Goal: Task Accomplishment & Management: Use online tool/utility

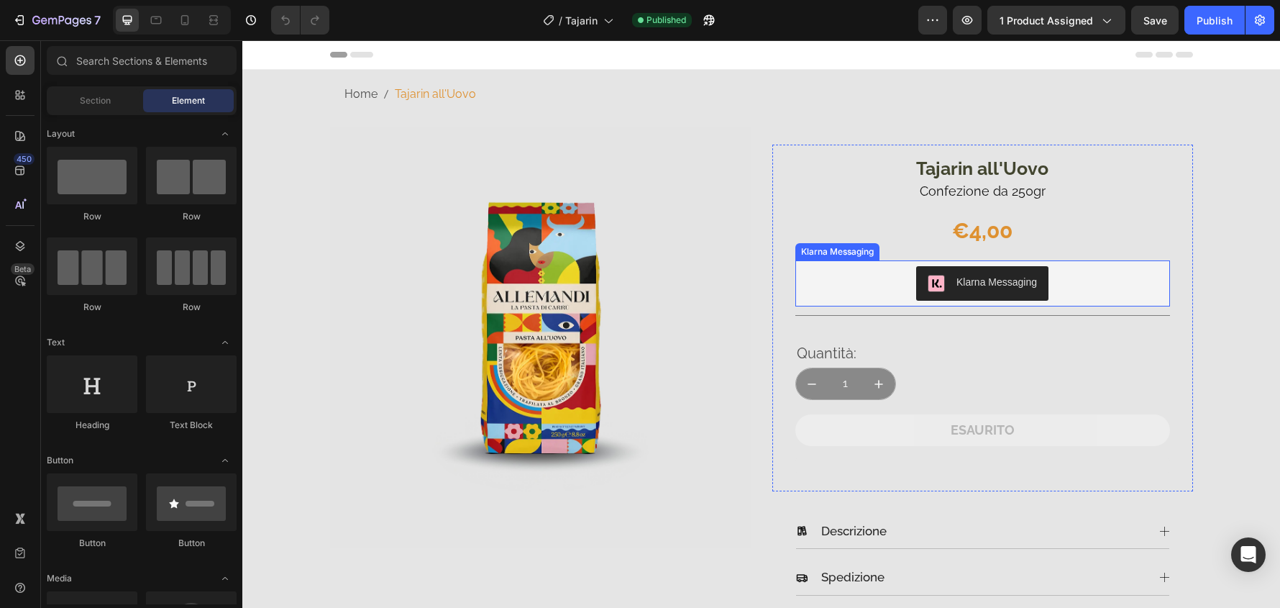
click at [1101, 276] on div "Klarna Messaging" at bounding box center [982, 283] width 363 height 35
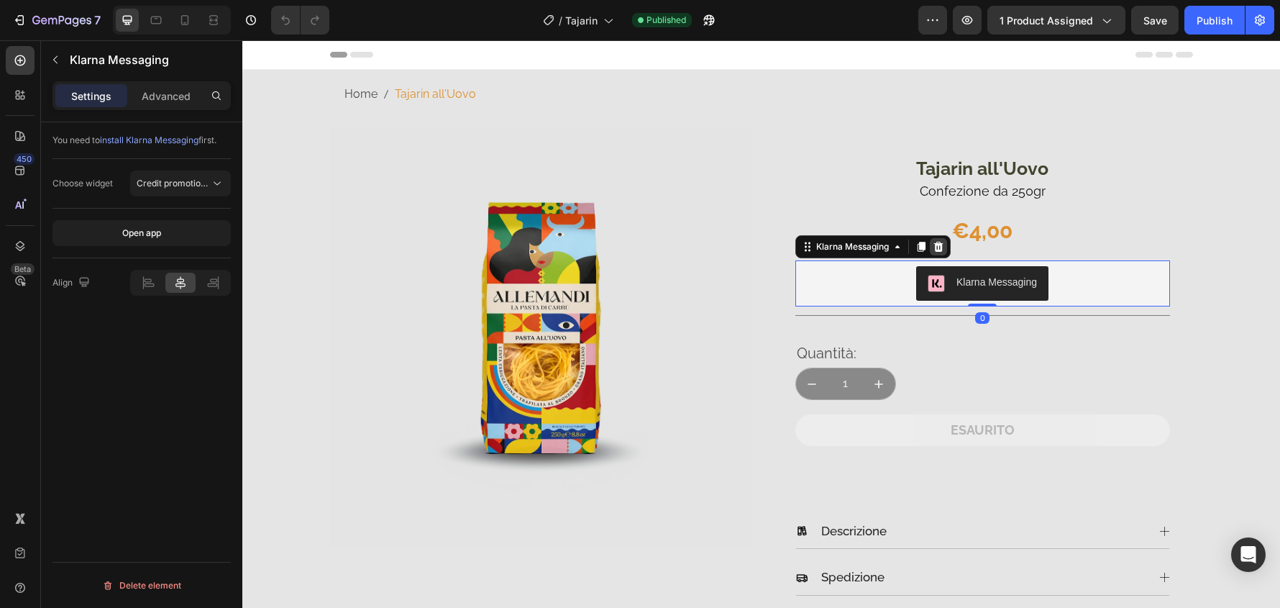
click at [937, 241] on icon at bounding box center [939, 247] width 12 height 12
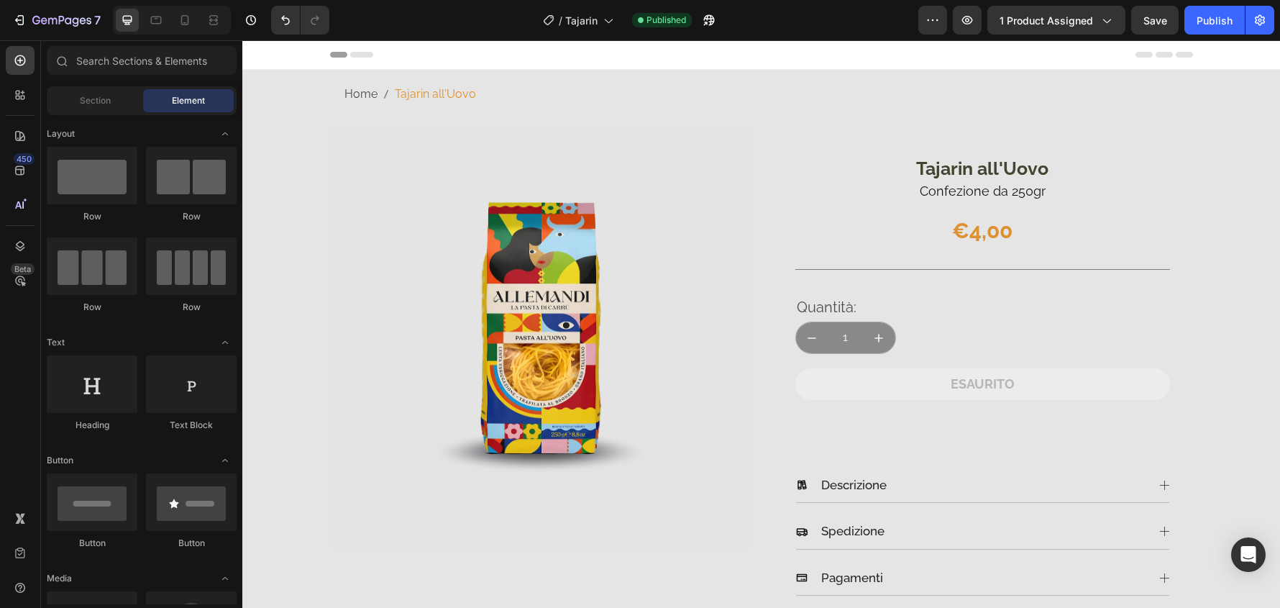
drag, startPoint x: 1221, startPoint y: 19, endPoint x: 1180, endPoint y: 1, distance: 44.8
click at [1221, 18] on div "Publish" at bounding box center [1215, 20] width 36 height 15
click at [58, 21] on icon "button" at bounding box center [61, 21] width 59 height 12
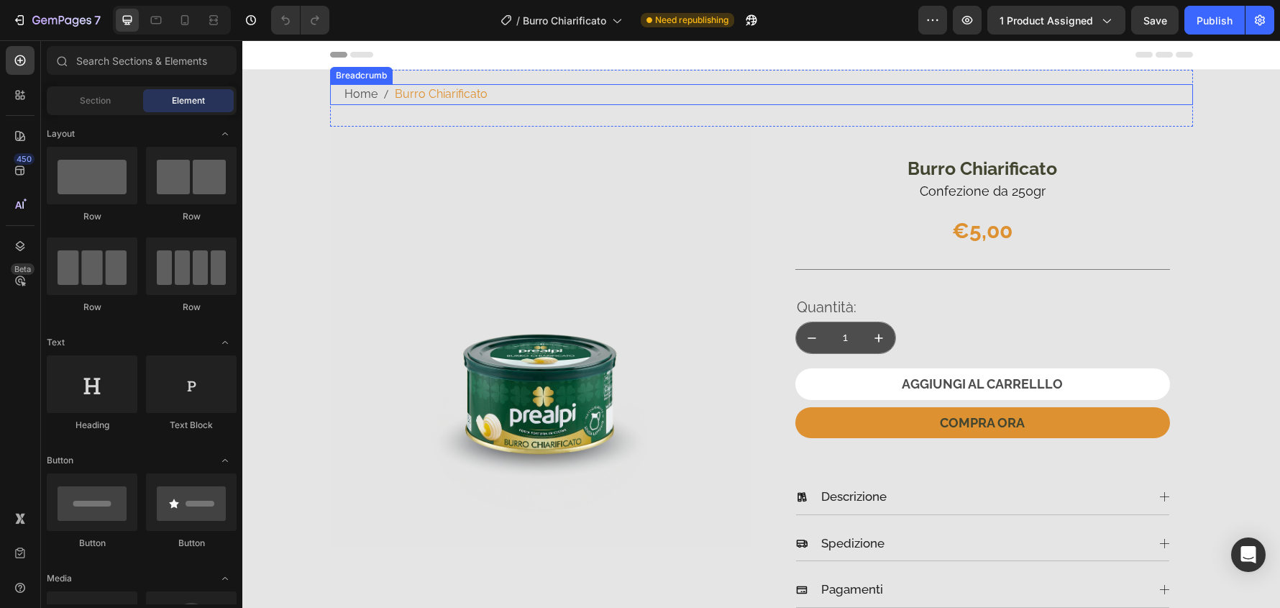
click at [466, 96] on span "Burro Chiarificato" at bounding box center [441, 94] width 93 height 21
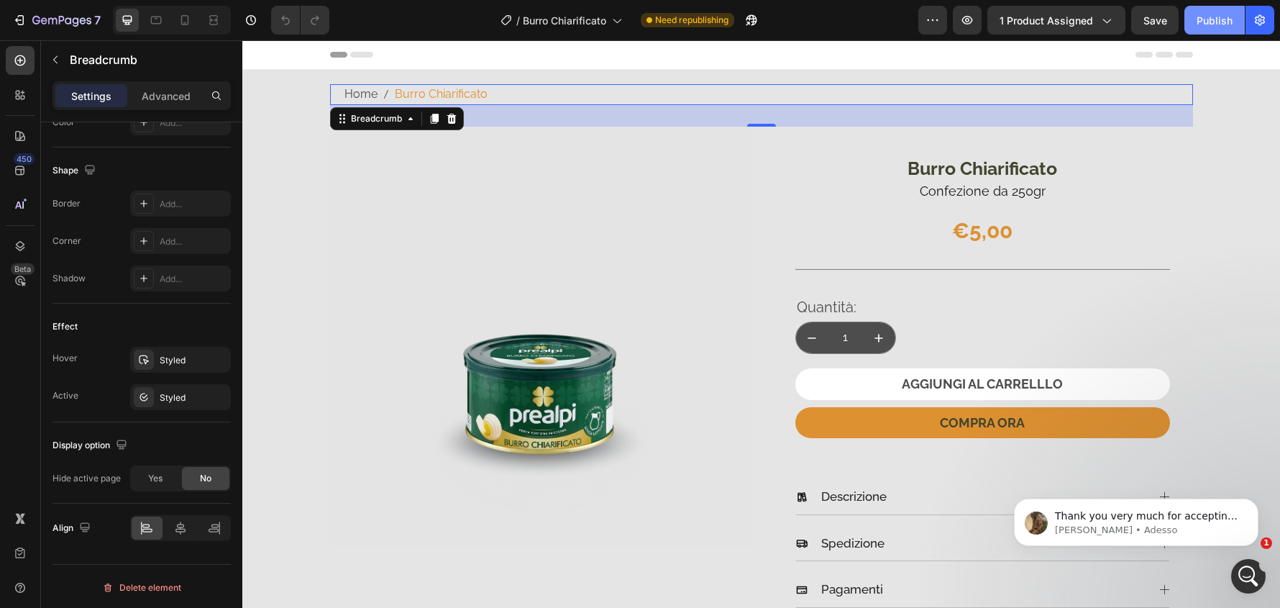
click at [1223, 15] on div "Publish" at bounding box center [1215, 20] width 36 height 15
click at [1188, 520] on span "Thank you very much for accepting the request and letting me know. Please allow…" at bounding box center [1146, 558] width 183 height 97
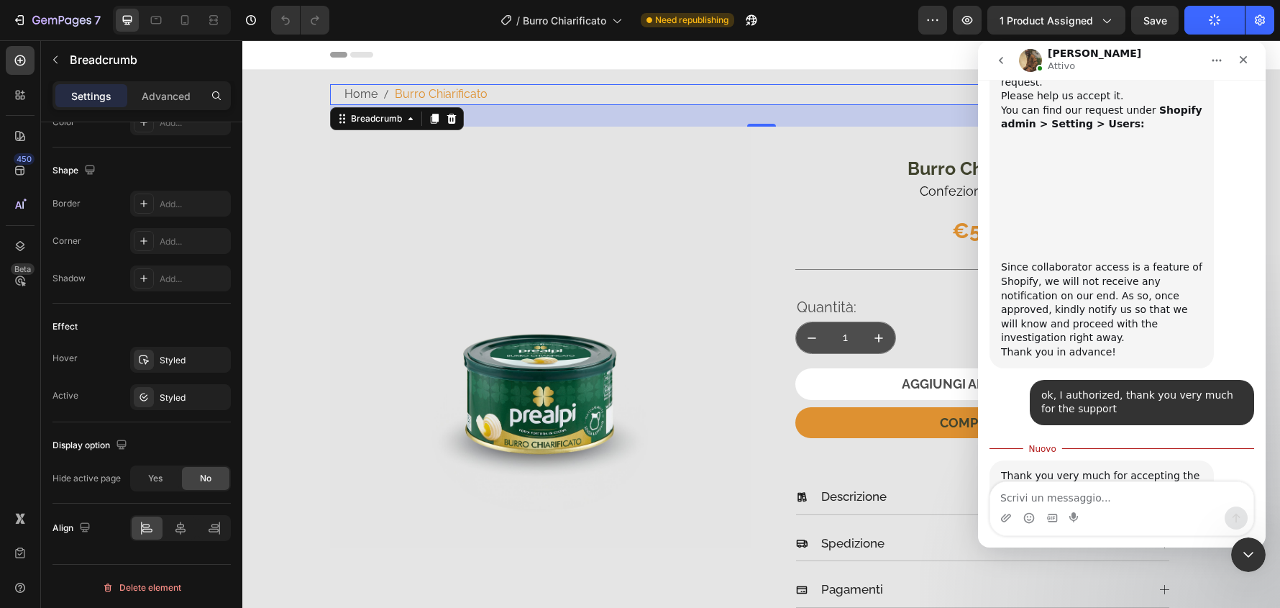
scroll to position [1175, 0]
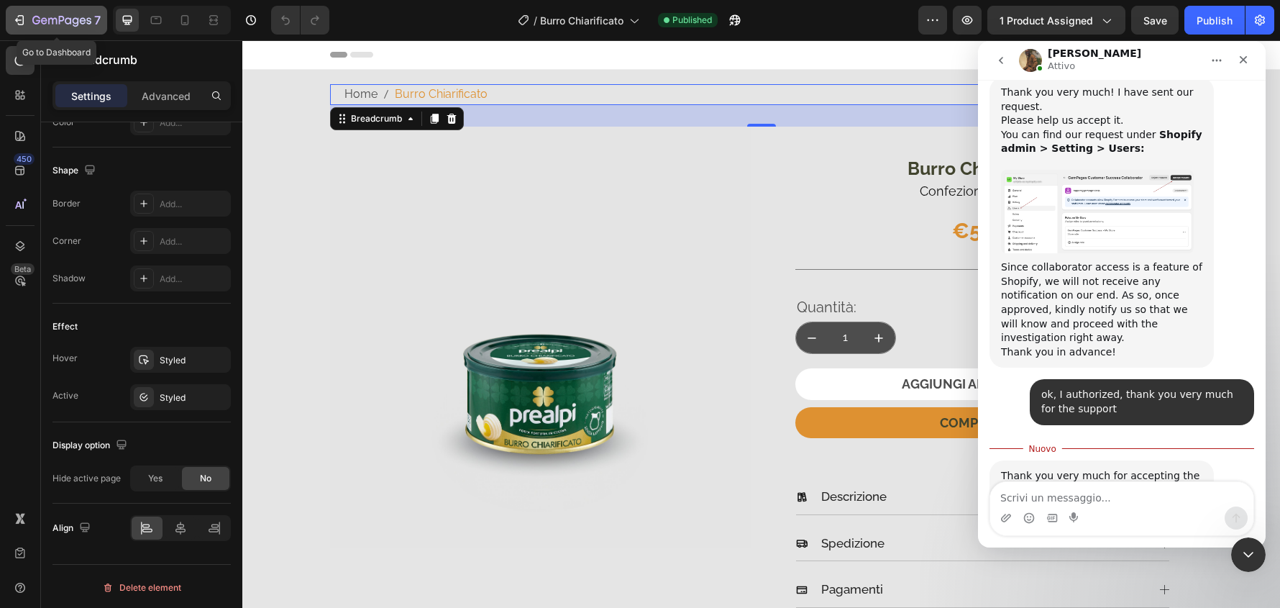
drag, startPoint x: 55, startPoint y: 17, endPoint x: 65, endPoint y: 19, distance: 10.3
click at [55, 17] on icon "button" at bounding box center [61, 21] width 59 height 12
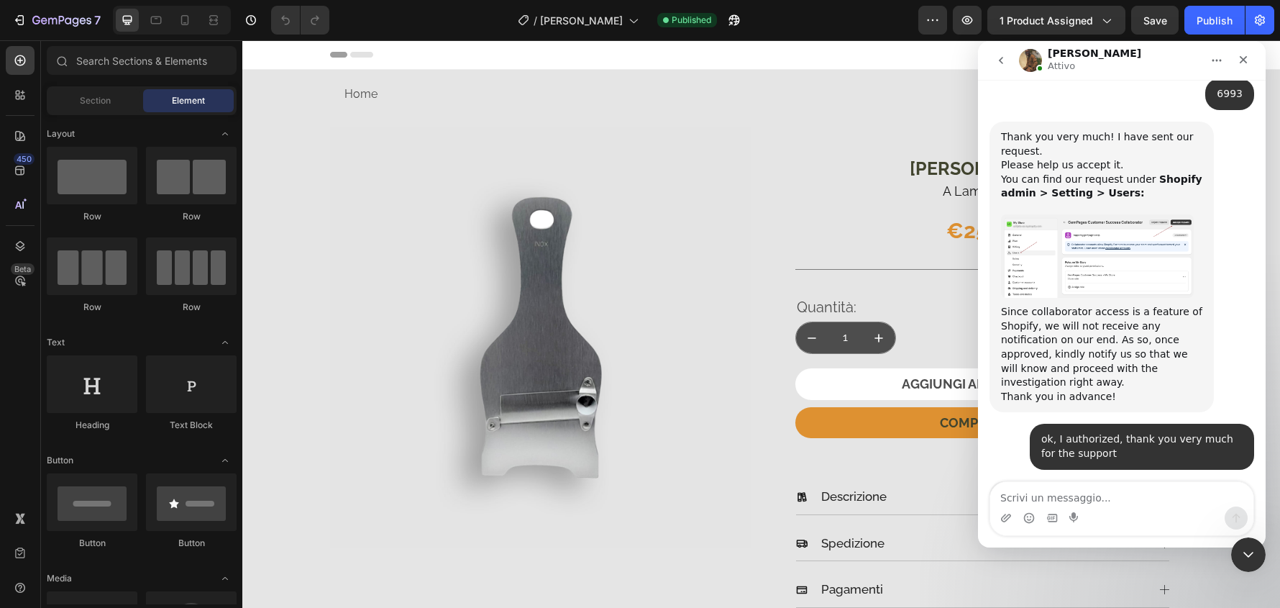
scroll to position [1152, 0]
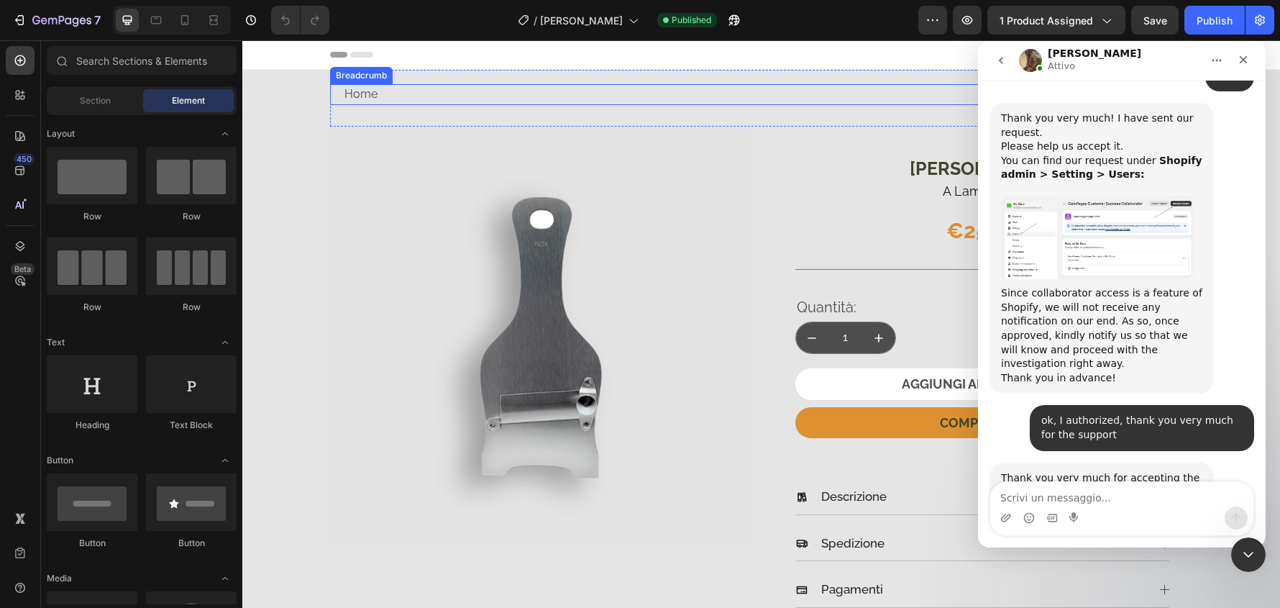
click at [469, 88] on nav "Home Taglia Tartufo" at bounding box center [769, 94] width 849 height 21
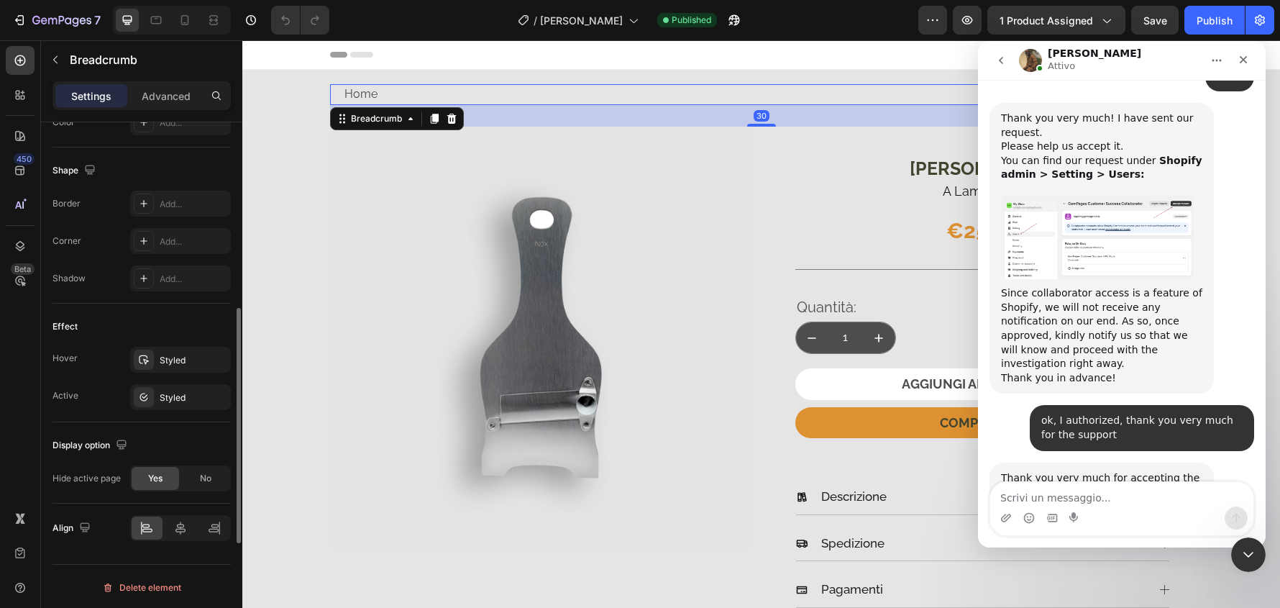
scroll to position [650, 0]
click at [214, 478] on div "No" at bounding box center [205, 476] width 47 height 23
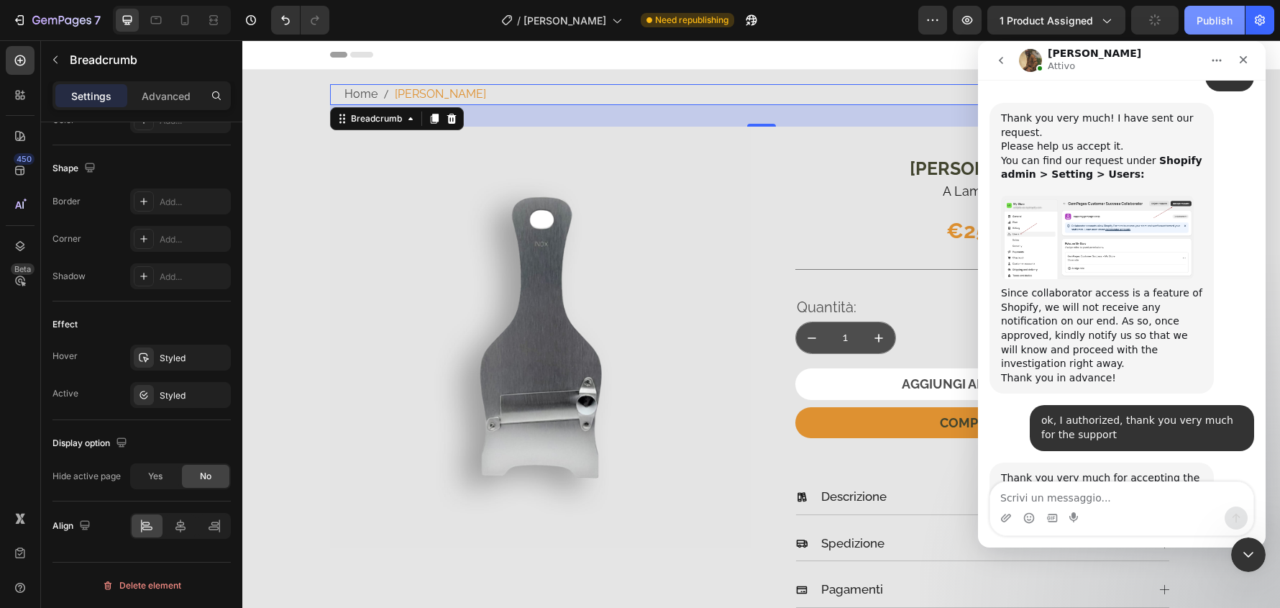
click at [1214, 19] on div "Publish" at bounding box center [1215, 20] width 36 height 15
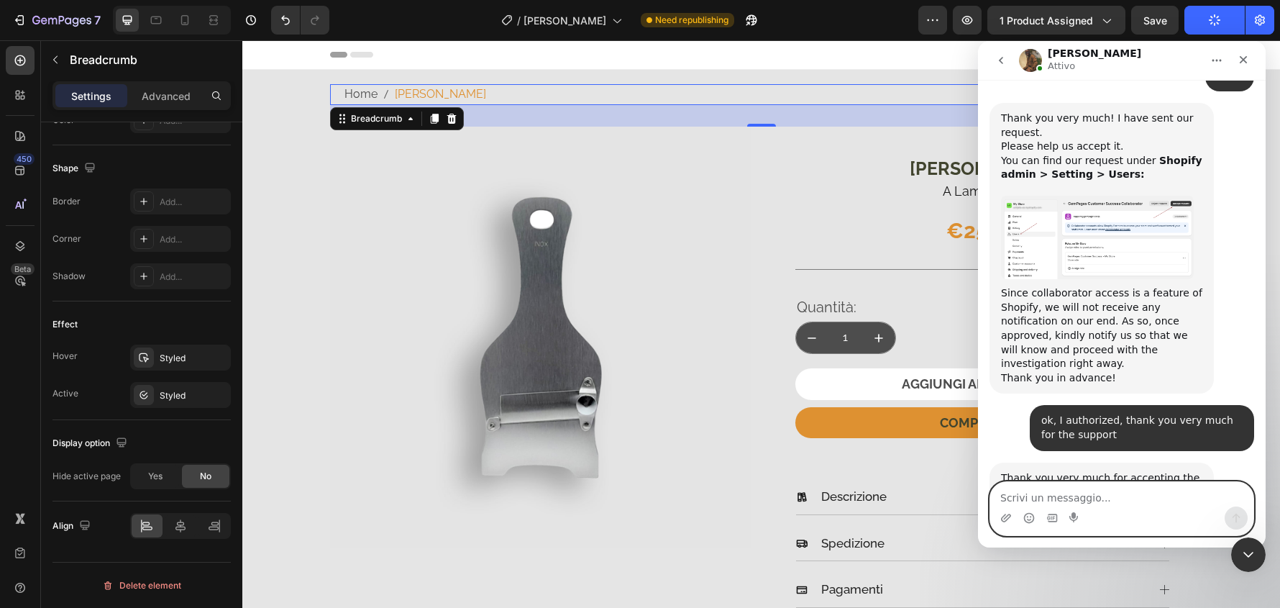
click at [1088, 501] on textarea "Scrivi un messaggio..." at bounding box center [1122, 494] width 263 height 24
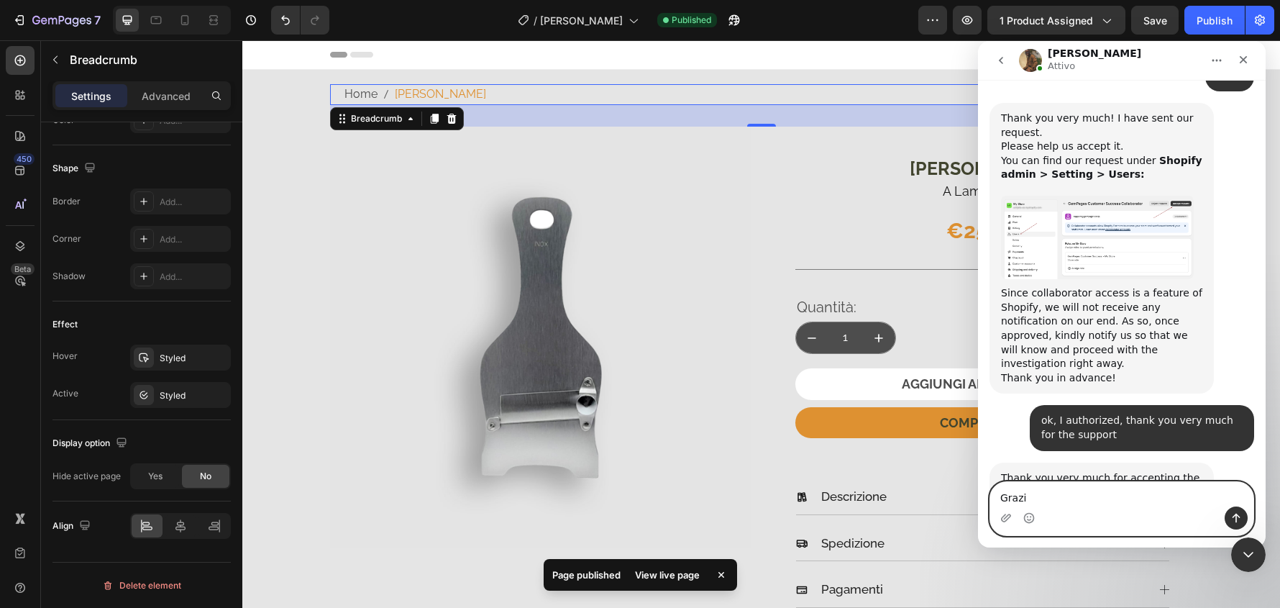
type textarea "Grazie"
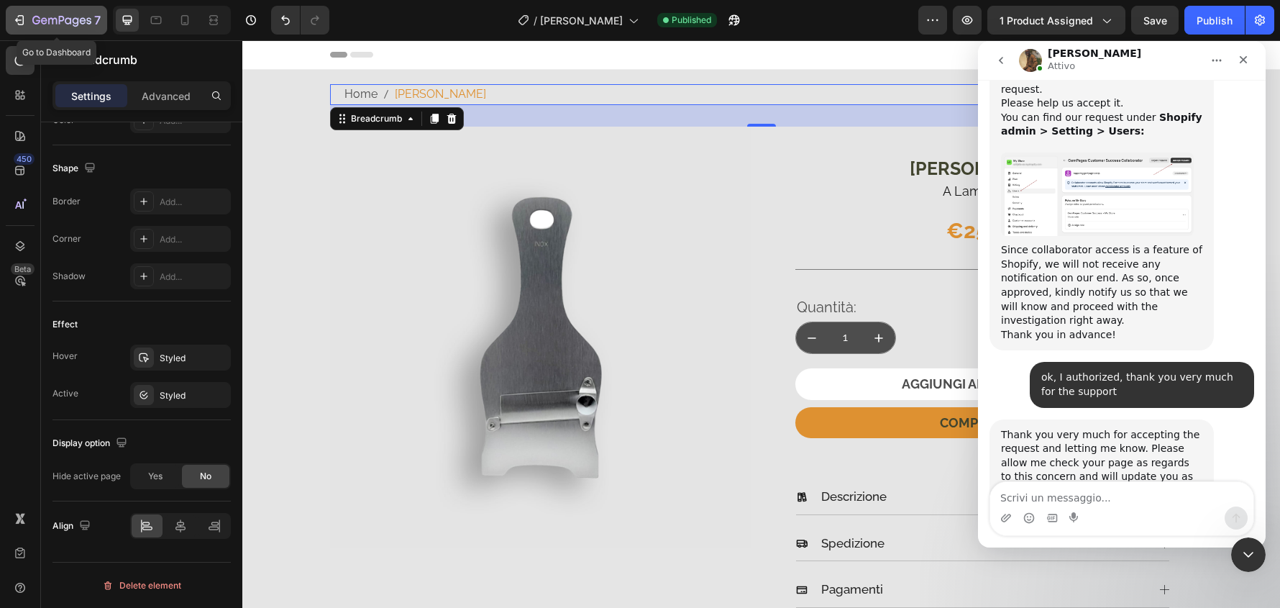
click at [55, 21] on icon "button" at bounding box center [61, 21] width 59 height 12
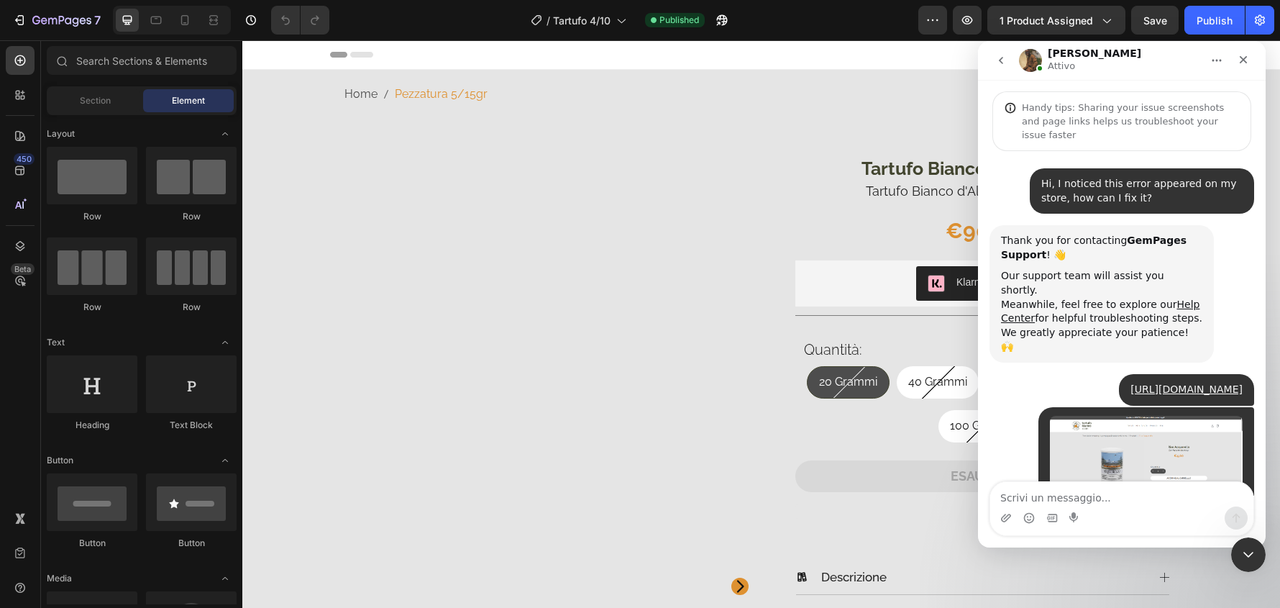
scroll to position [1195, 0]
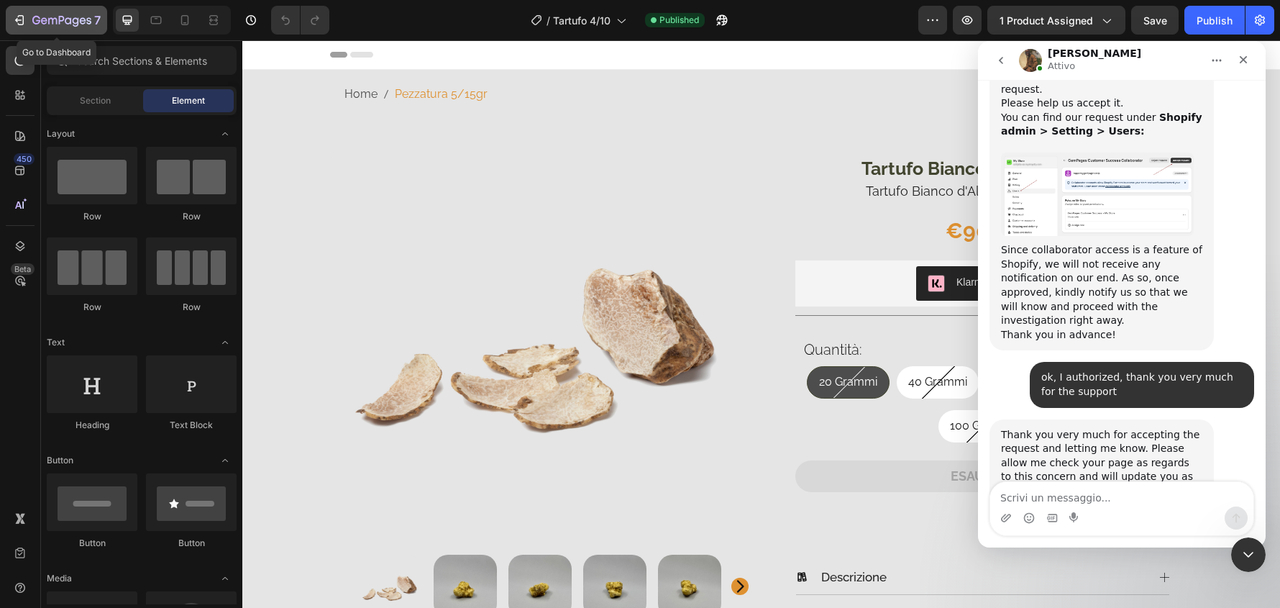
click at [29, 13] on div "7" at bounding box center [56, 20] width 88 height 17
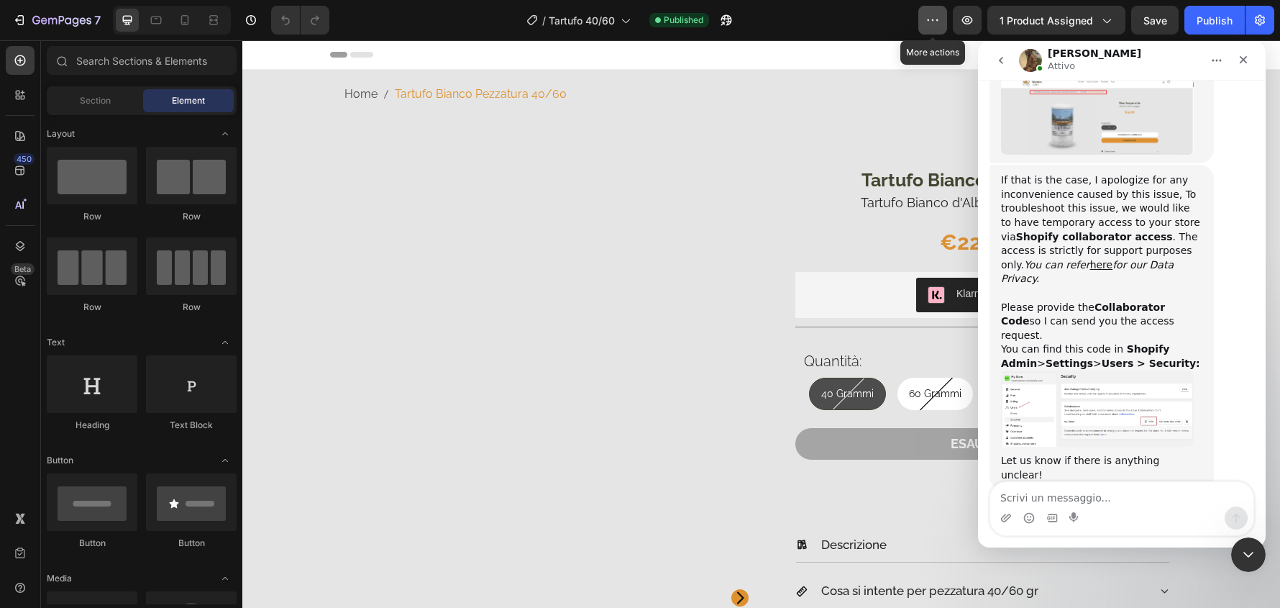
scroll to position [1195, 0]
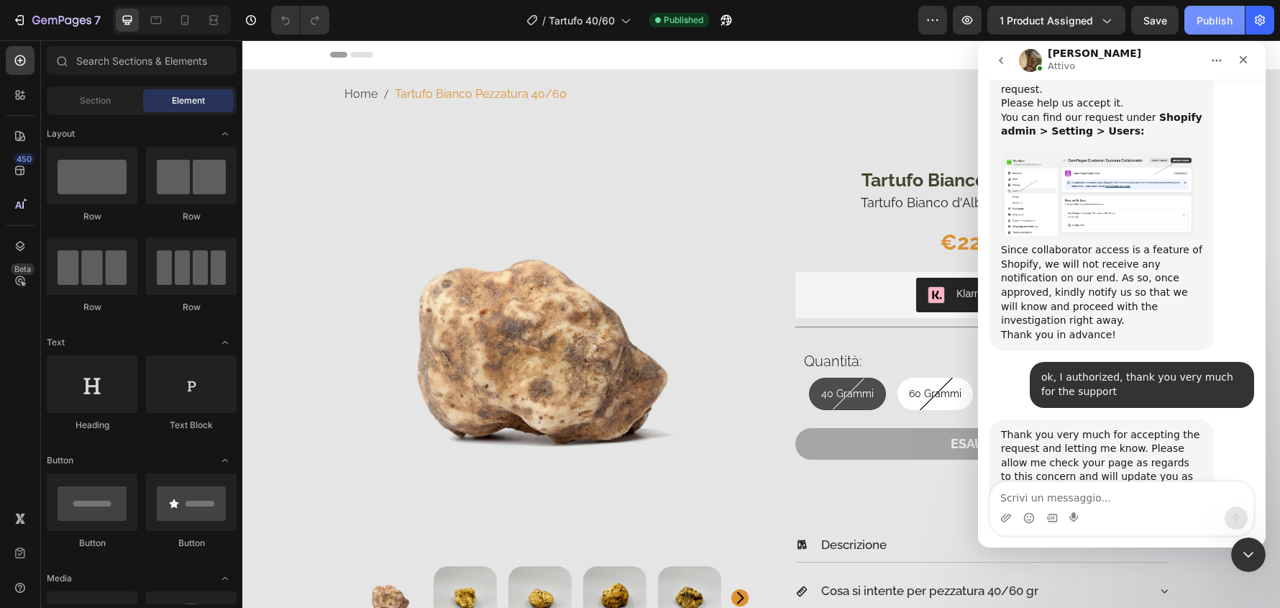
click at [1219, 27] on div "Publish" at bounding box center [1215, 20] width 36 height 15
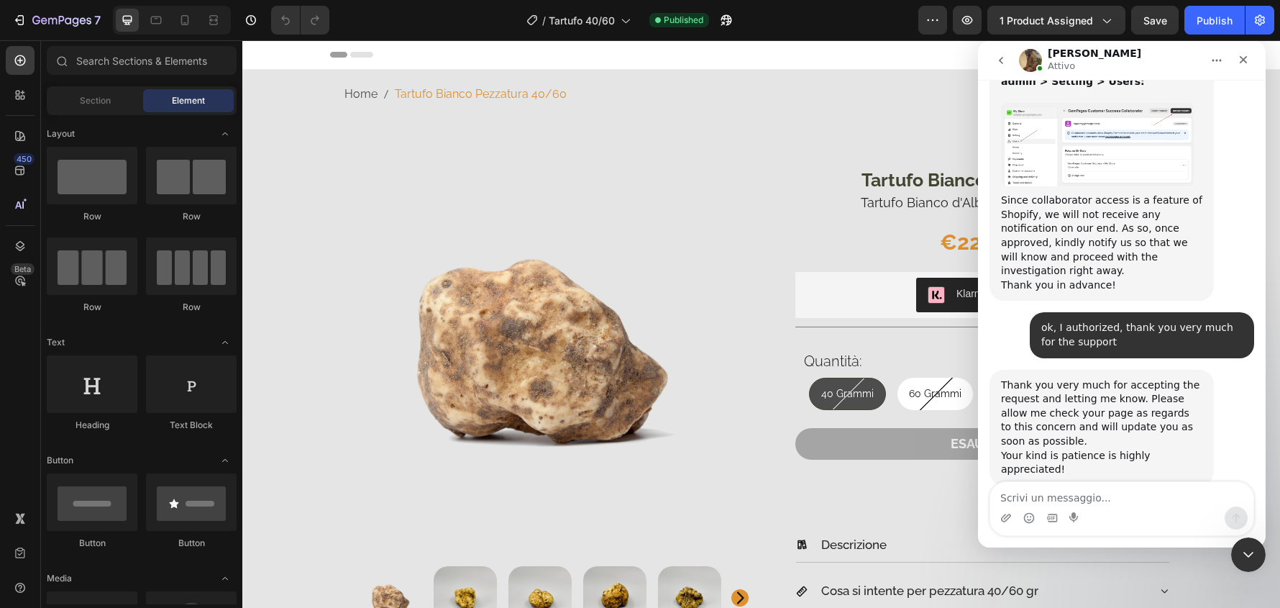
scroll to position [1275, 0]
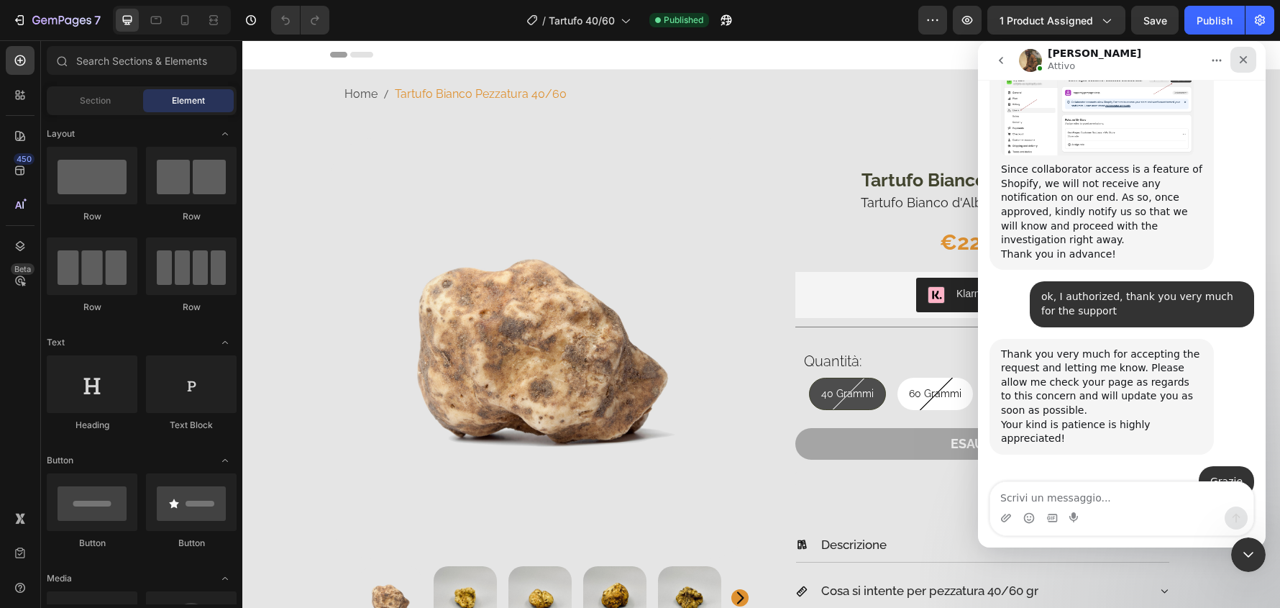
click at [1247, 55] on icon "Chiudi" at bounding box center [1244, 60] width 12 height 12
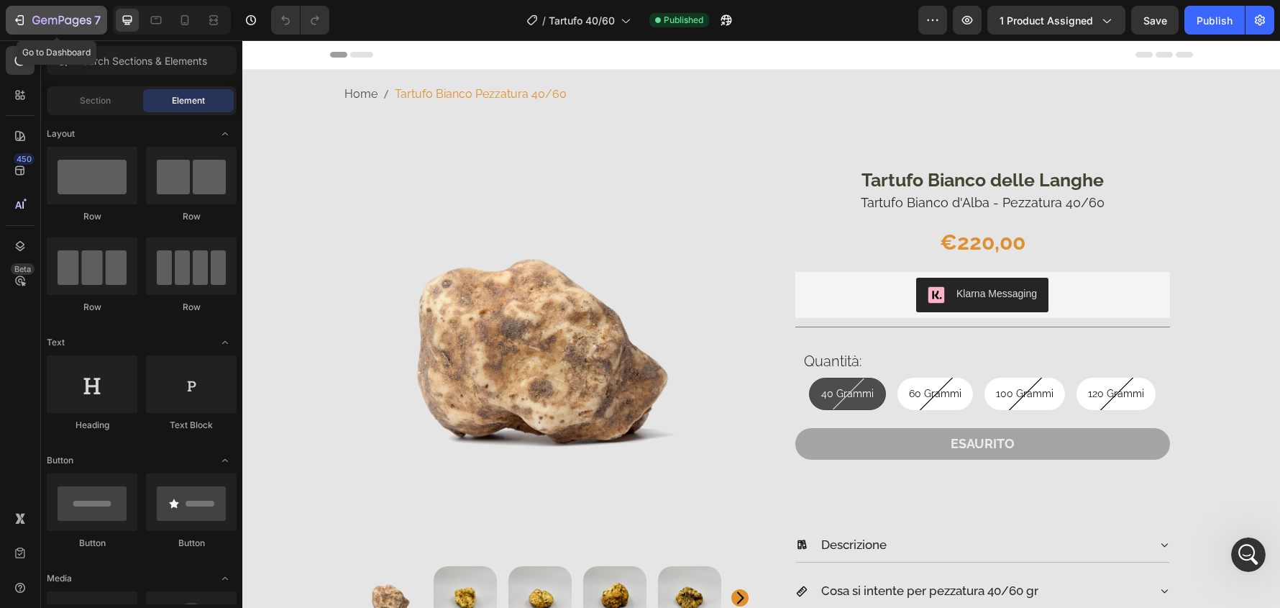
click at [50, 24] on icon "button" at bounding box center [61, 21] width 59 height 12
click at [1065, 304] on div "Klarna Messaging" at bounding box center [982, 295] width 363 height 35
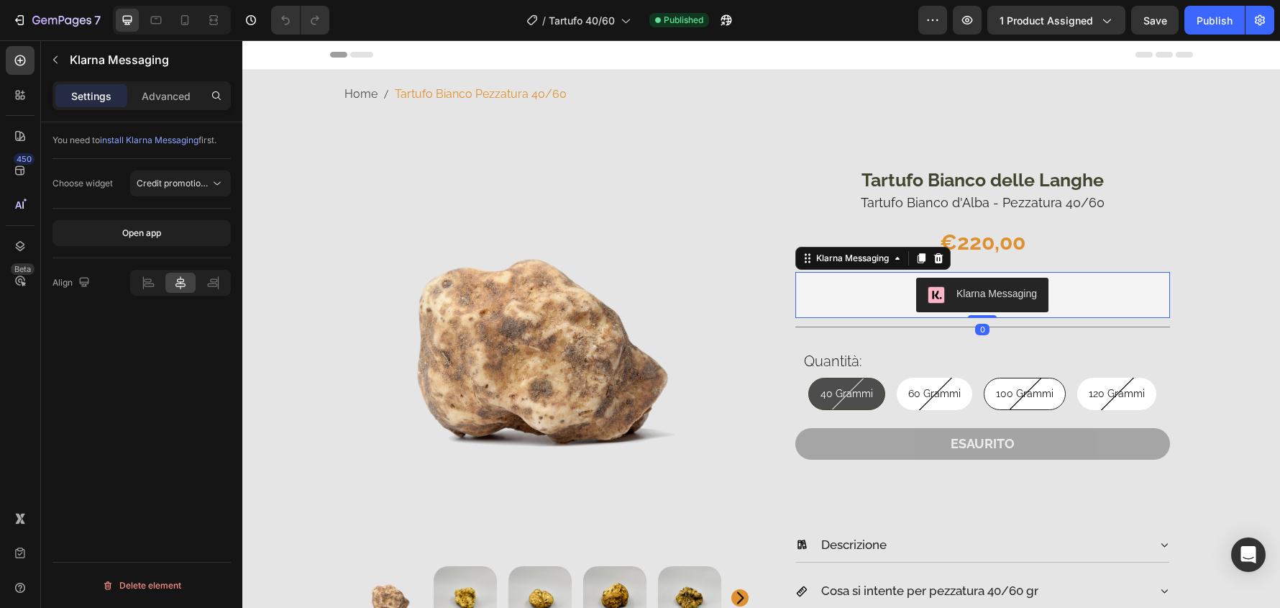
click at [934, 256] on icon at bounding box center [938, 258] width 9 height 10
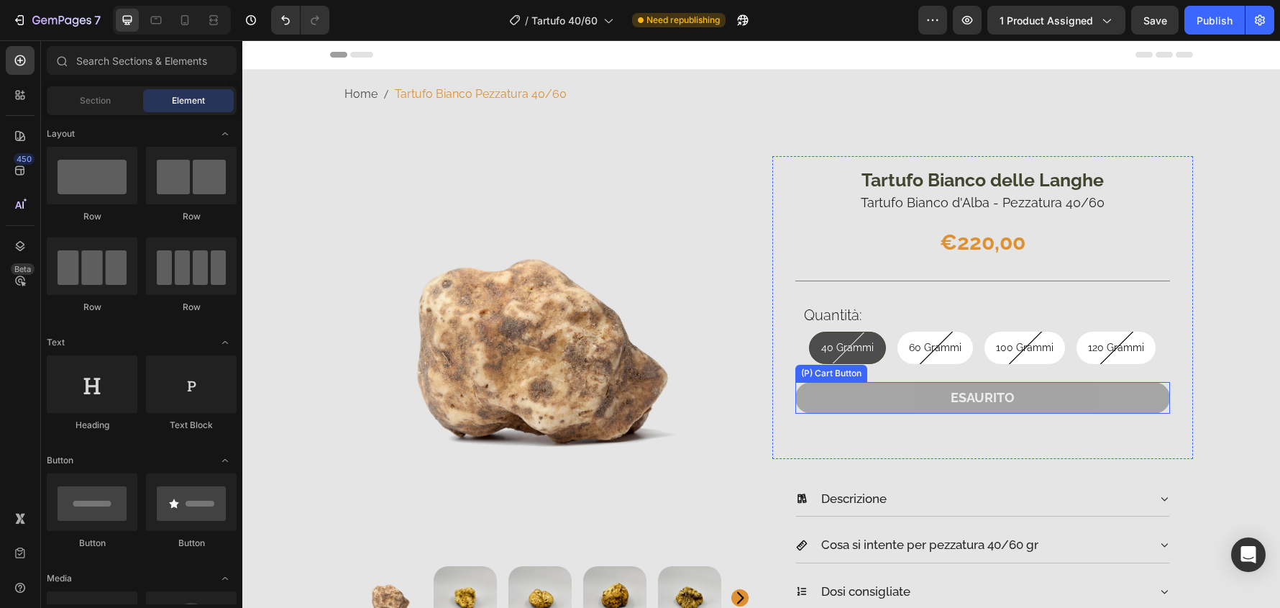
click at [1071, 399] on button "ESAURITO" at bounding box center [983, 397] width 375 height 31
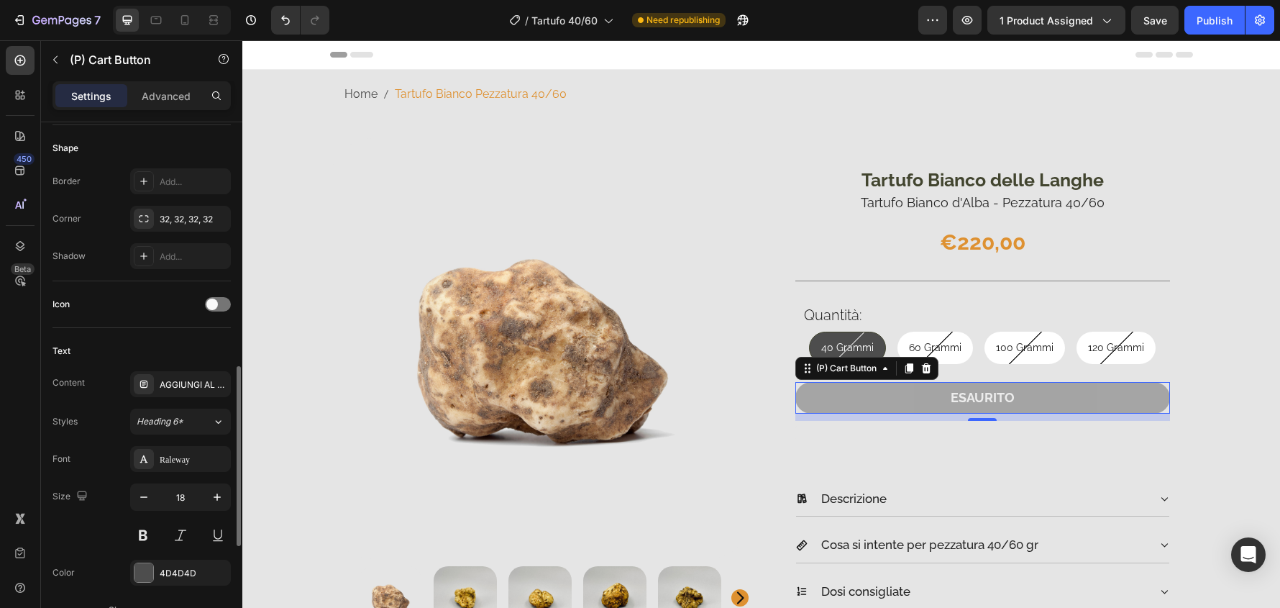
scroll to position [504, 0]
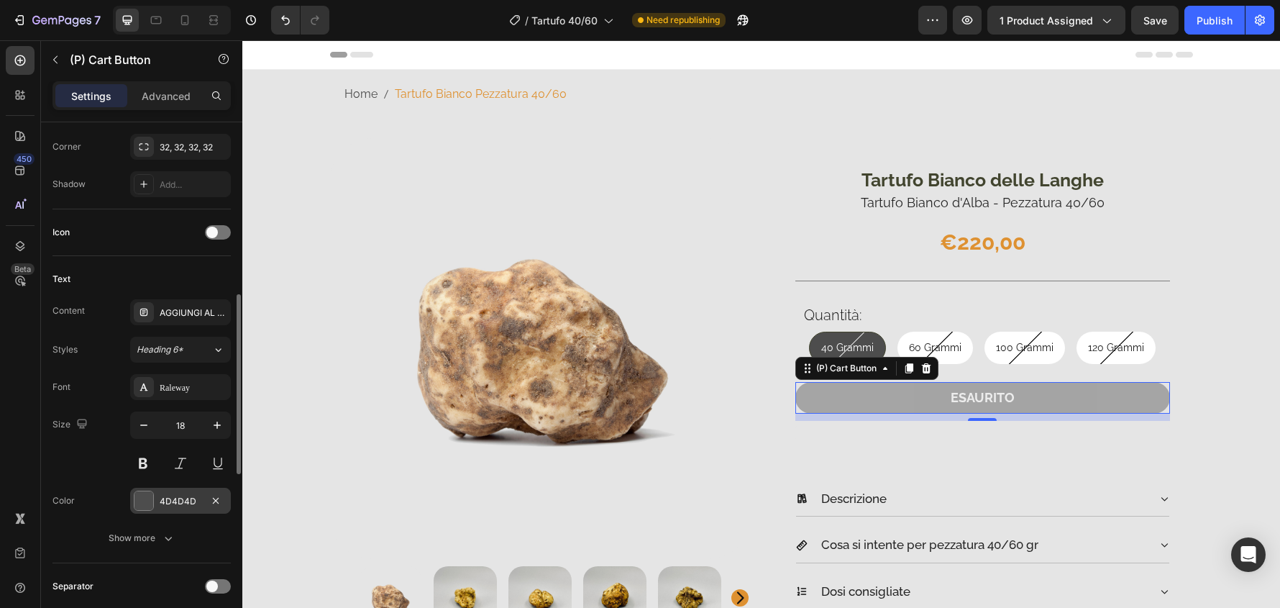
click at [173, 504] on div "4D4D4D" at bounding box center [181, 501] width 42 height 13
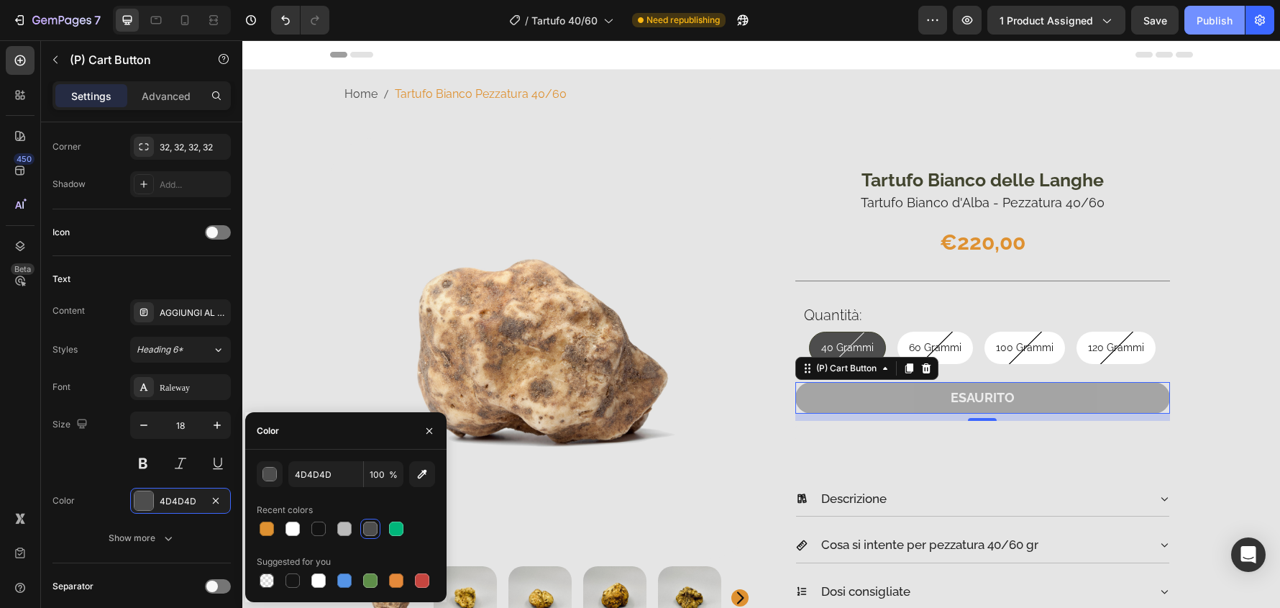
click at [1206, 21] on div "Publish" at bounding box center [1215, 20] width 36 height 15
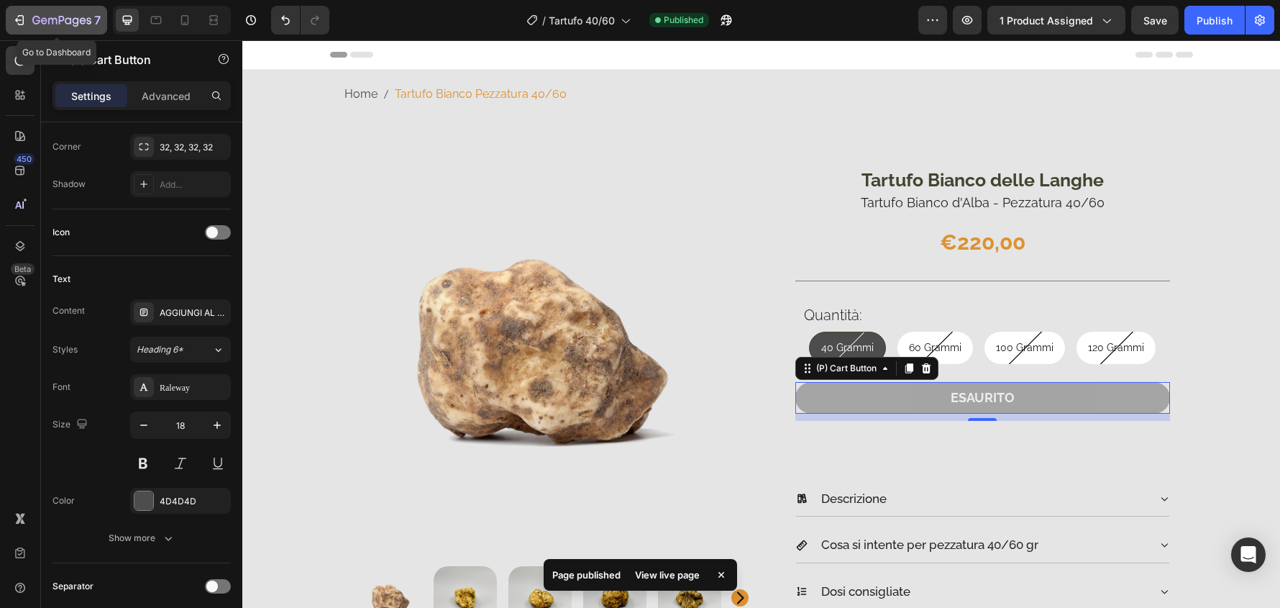
drag, startPoint x: 73, startPoint y: 14, endPoint x: 88, endPoint y: 9, distance: 16.4
click at [73, 14] on div "7" at bounding box center [66, 20] width 68 height 17
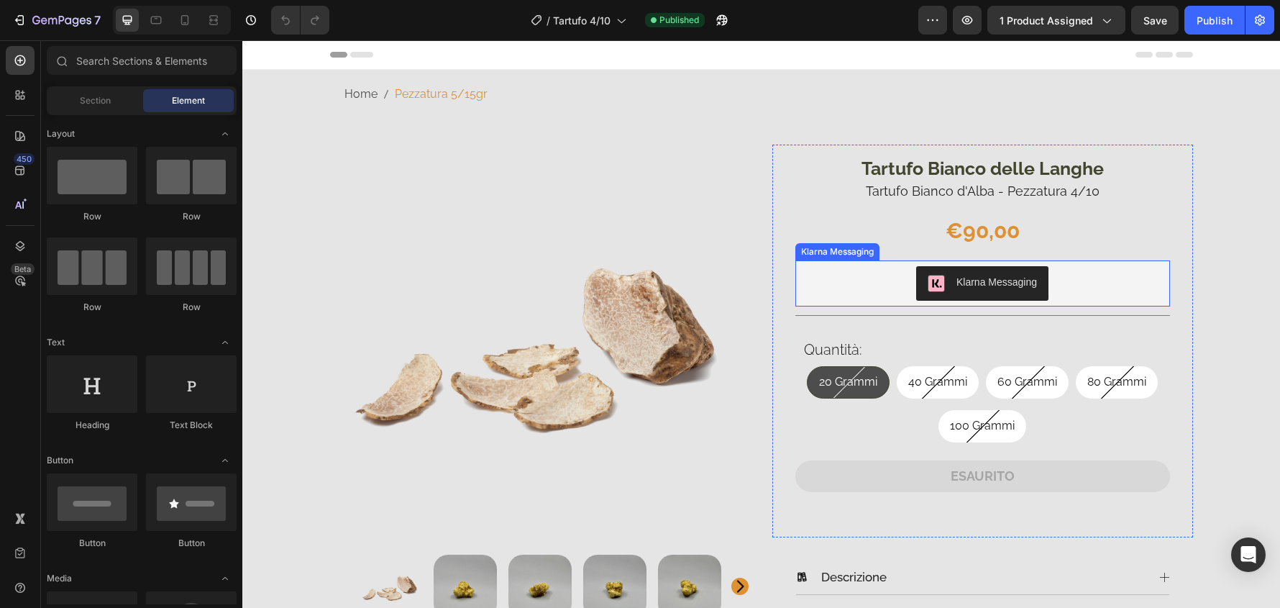
click at [1088, 281] on div "Klarna Messaging" at bounding box center [982, 283] width 363 height 35
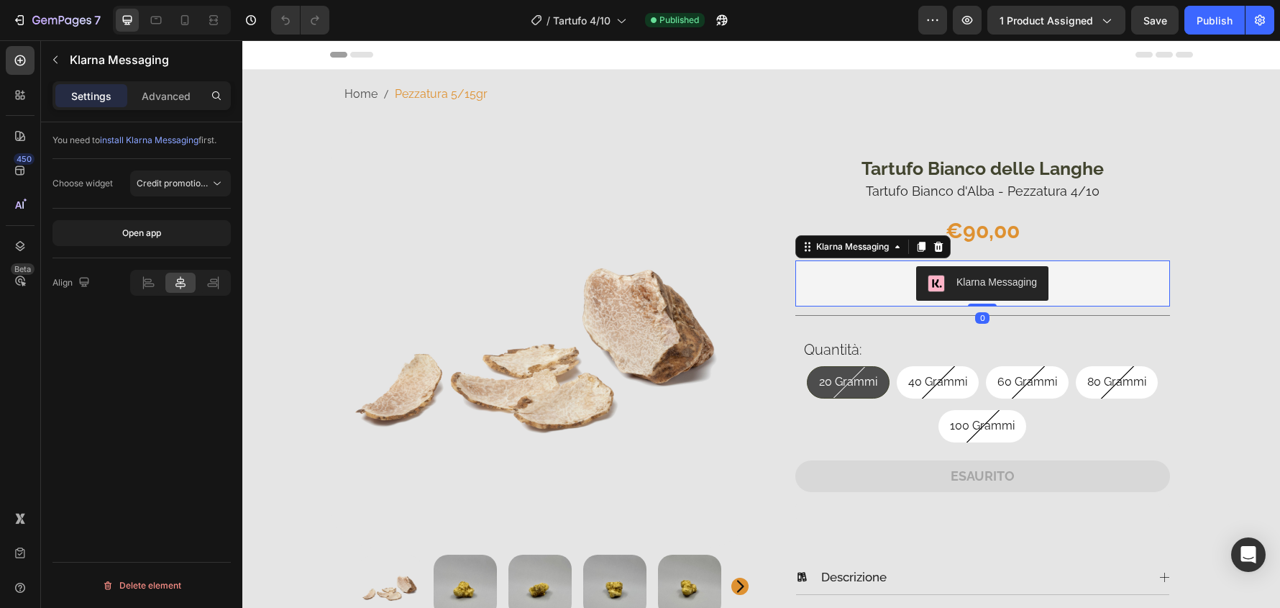
click at [934, 237] on div "Klarna Messaging" at bounding box center [873, 246] width 155 height 23
click at [935, 247] on icon at bounding box center [939, 247] width 12 height 12
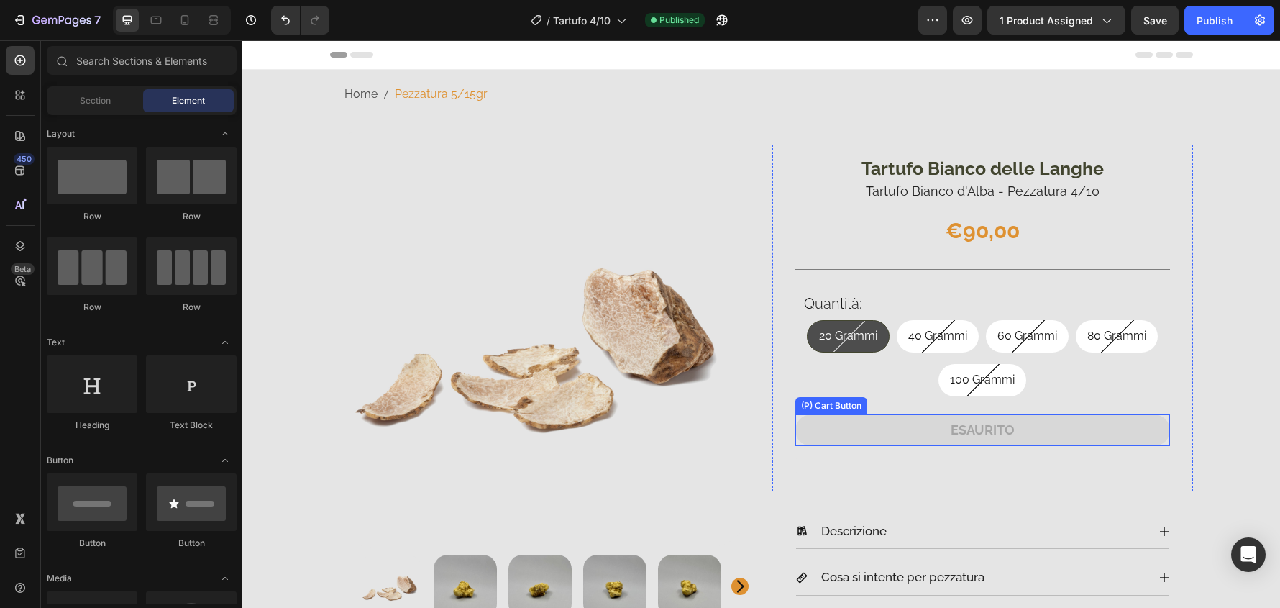
click at [1065, 431] on button "ESAURITO" at bounding box center [983, 429] width 375 height 31
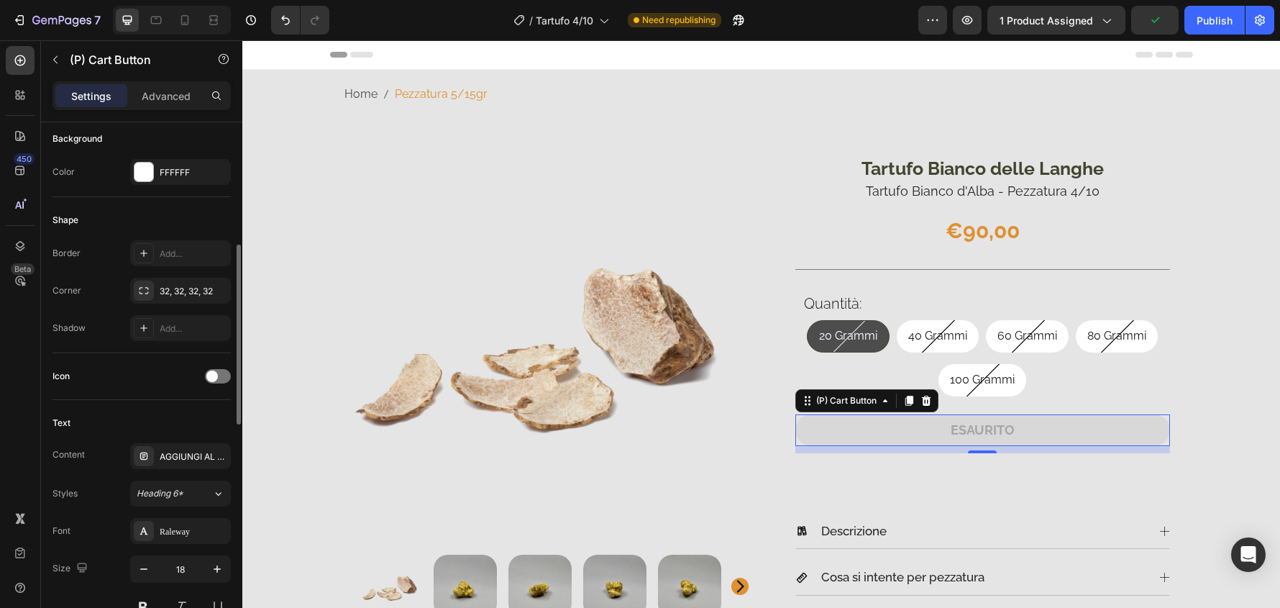
scroll to position [647, 0]
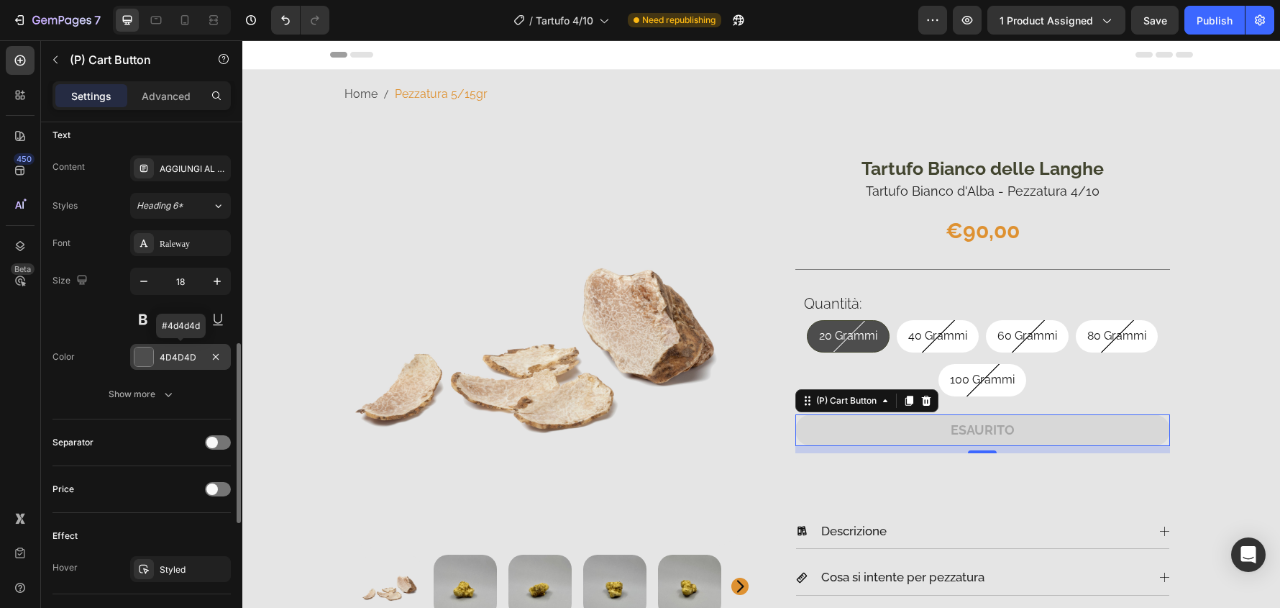
click at [178, 364] on div "4D4D4D" at bounding box center [180, 357] width 101 height 26
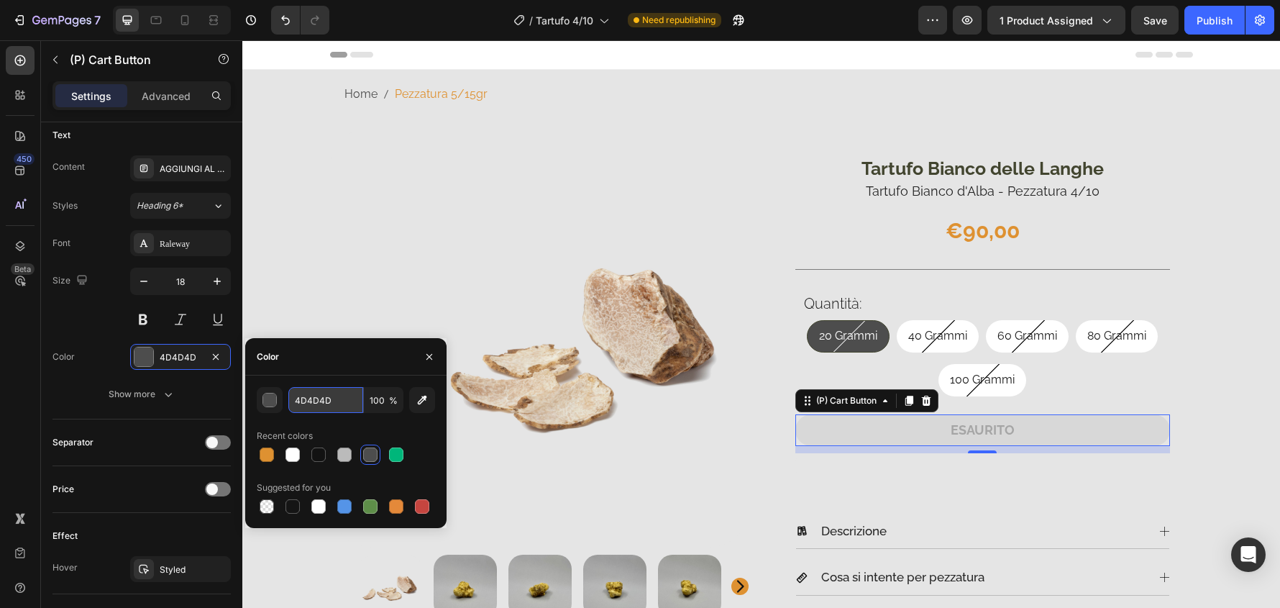
click at [334, 400] on input "4D4D4D" at bounding box center [325, 400] width 75 height 26
click at [1062, 419] on button "ESAURITO" at bounding box center [983, 429] width 375 height 31
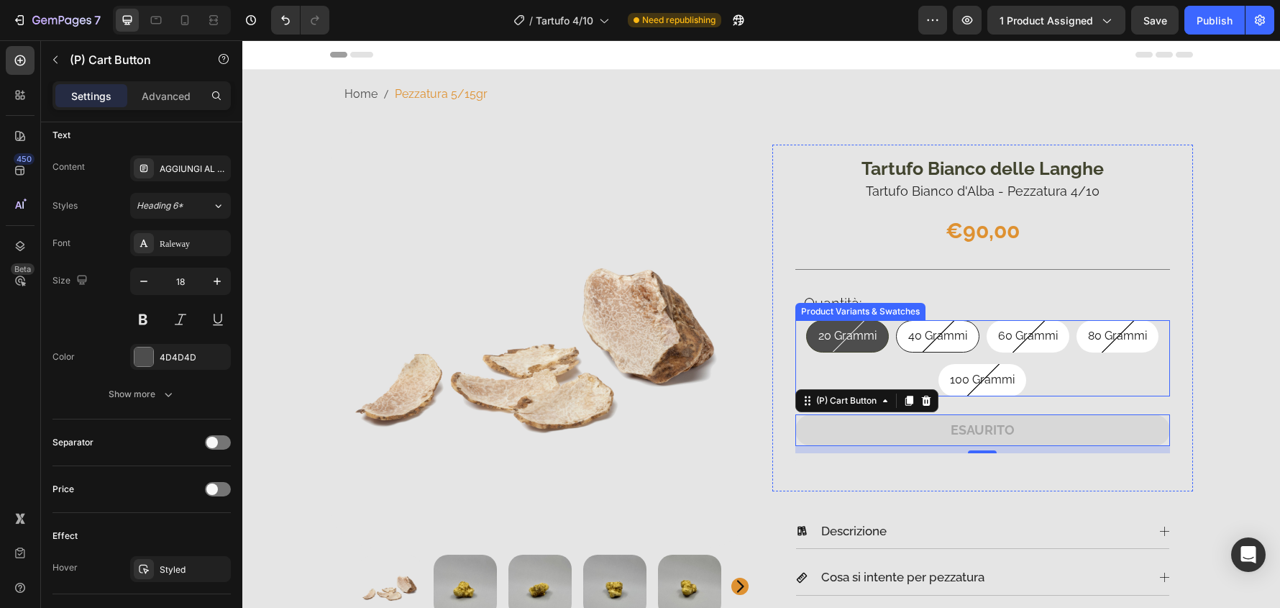
click at [909, 332] on span "40 Grammi" at bounding box center [938, 336] width 59 height 14
click at [937, 320] on input "40 Grammi 40 Grammi 40 Grammi" at bounding box center [937, 319] width 1 height 1
radio input "true"
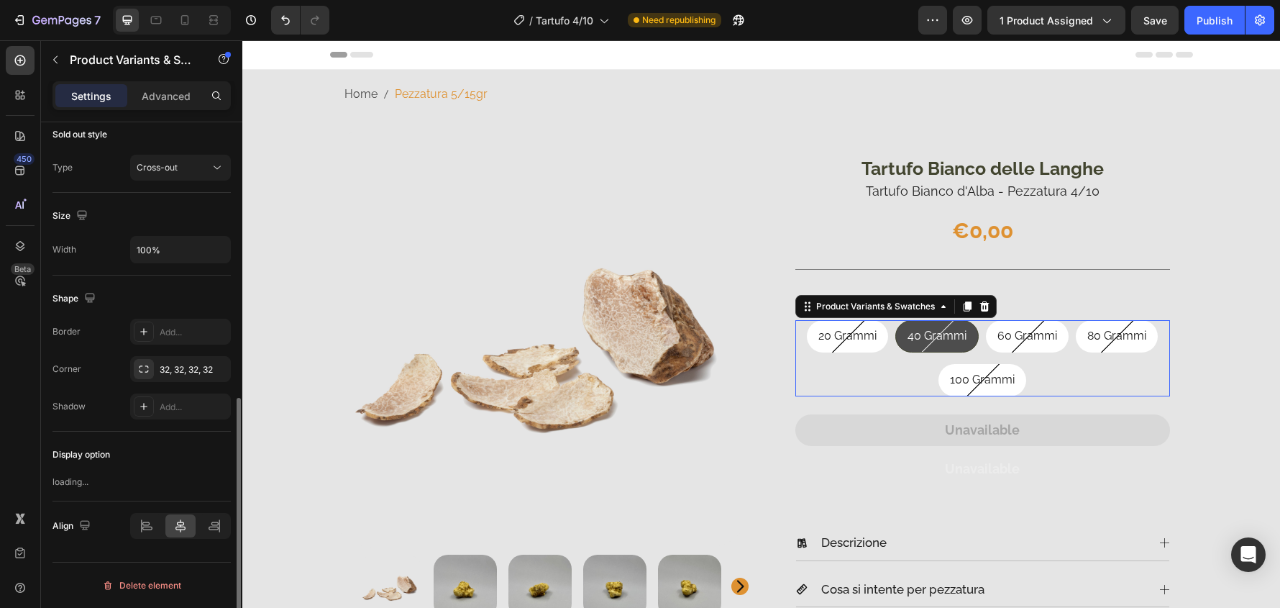
scroll to position [0, 0]
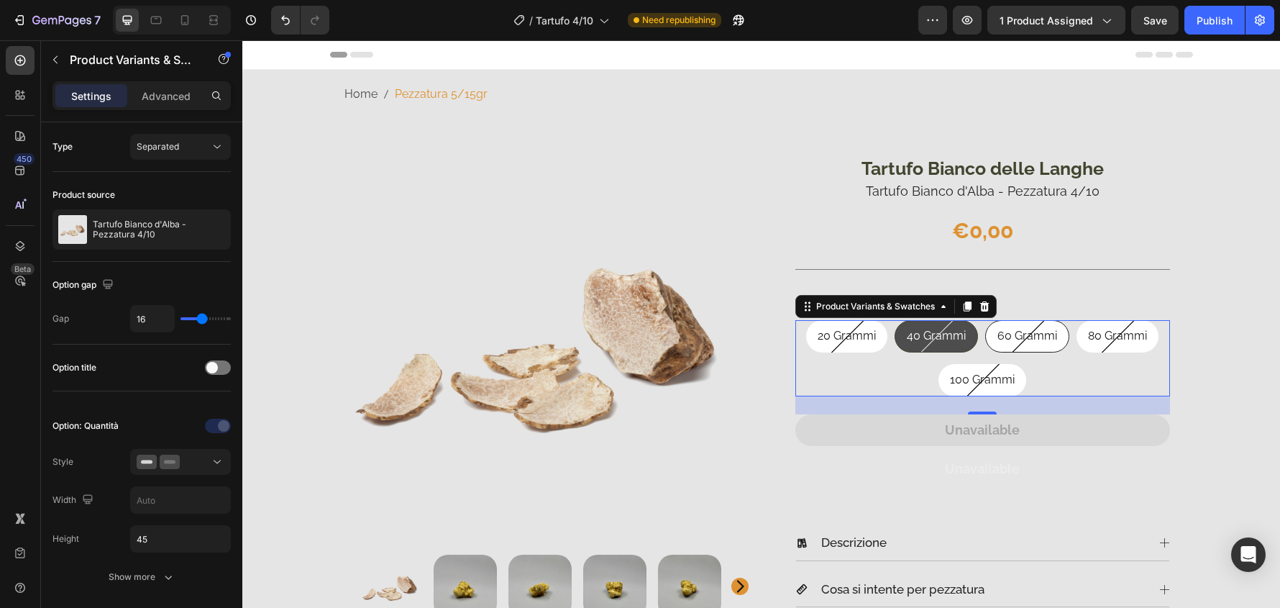
click at [1001, 335] on span "60 Grammi" at bounding box center [1028, 336] width 60 height 14
click at [1027, 320] on input "60 Grammi 60 Grammi 60 Grammi" at bounding box center [1027, 319] width 1 height 1
radio input "true"
click at [838, 335] on span "20 Grammi" at bounding box center [848, 336] width 58 height 14
click at [847, 320] on input "20 Grammi 20 Grammi 20 Grammi" at bounding box center [847, 319] width 1 height 1
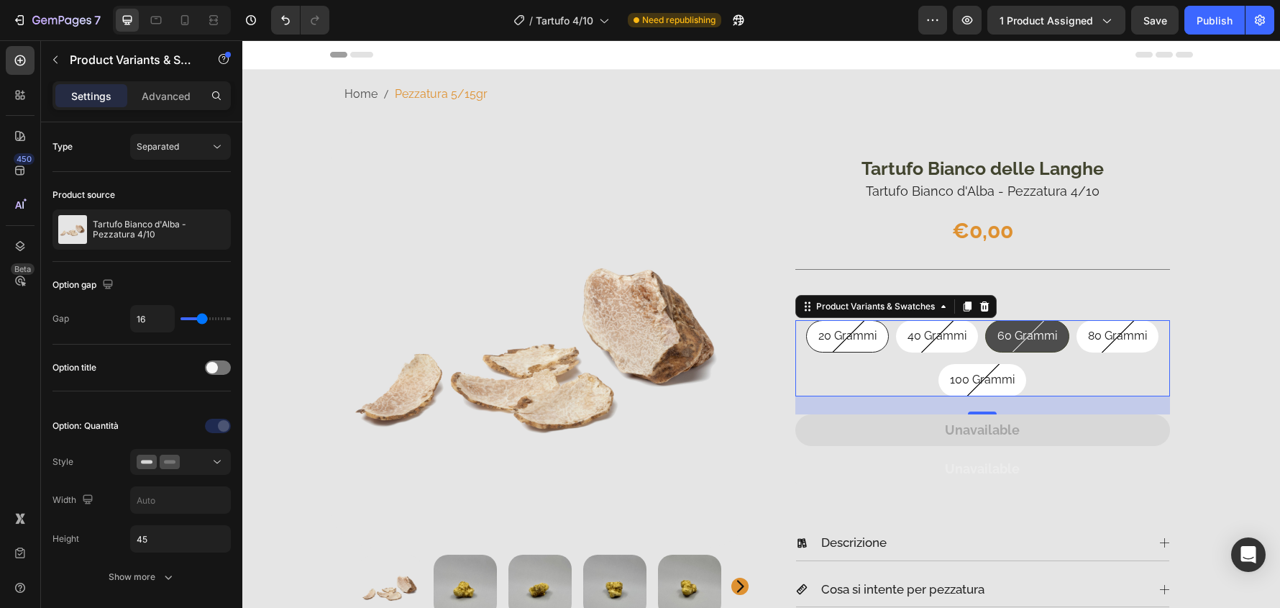
radio input "true"
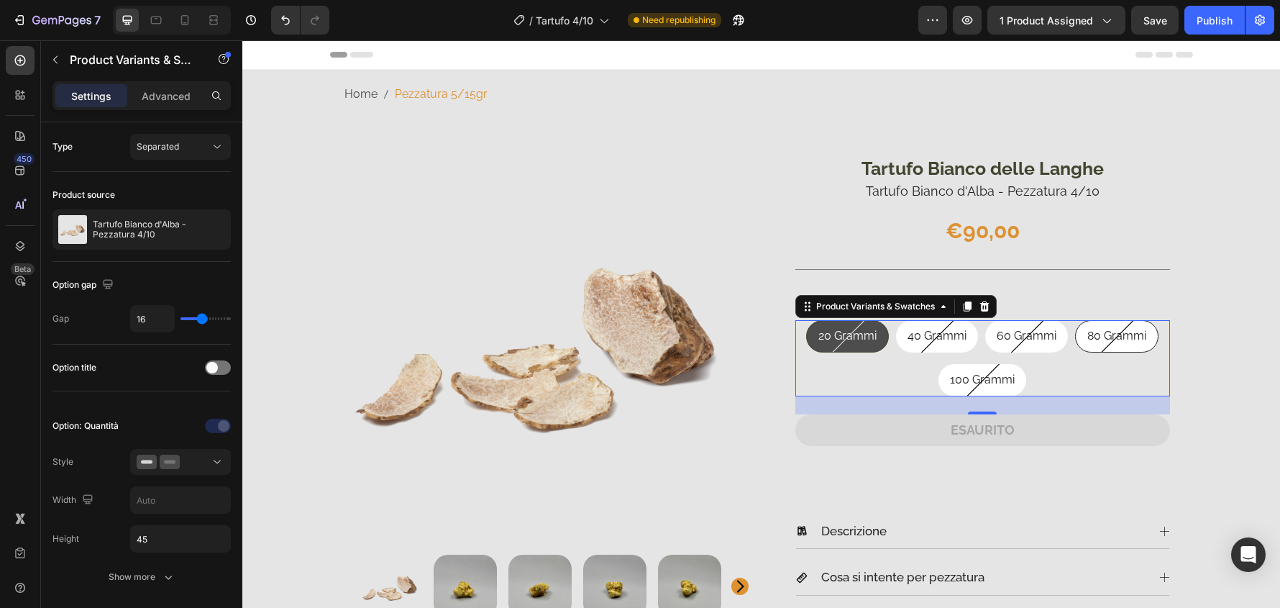
click at [1076, 335] on div "80 Grammi" at bounding box center [1117, 336] width 82 height 32
click at [1116, 320] on input "80 Grammi 80 Grammi 80 Grammi" at bounding box center [1116, 319] width 1 height 1
radio input "true"
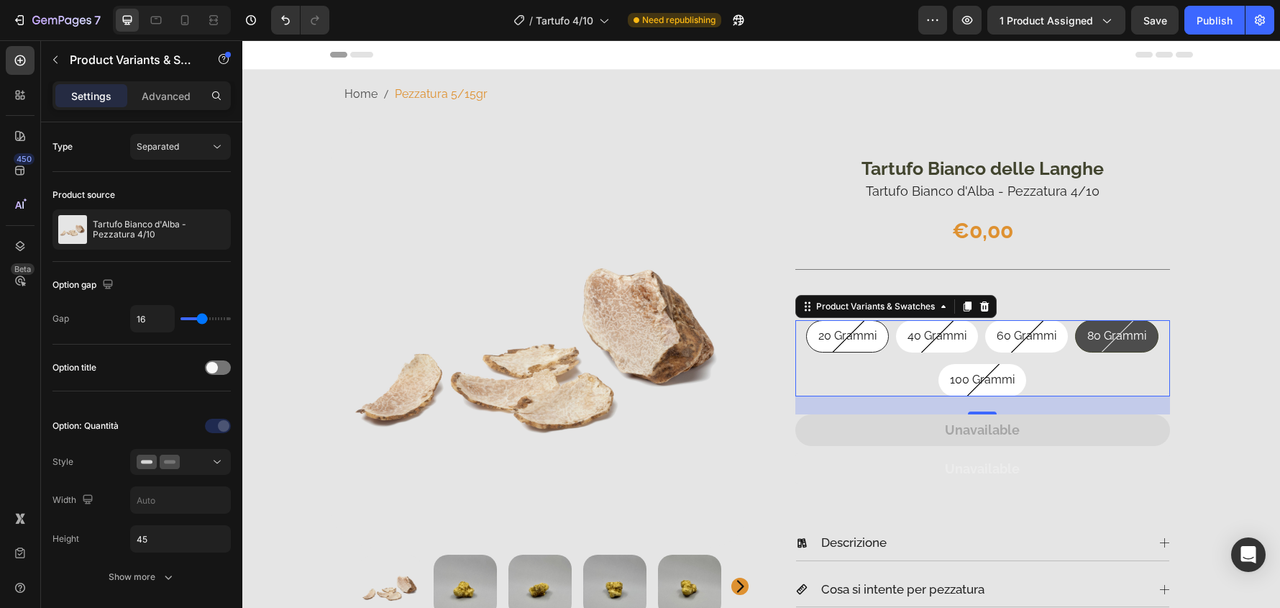
click at [820, 327] on div "20 Grammi" at bounding box center [847, 336] width 81 height 32
click at [847, 320] on input "20 Grammi 20 Grammi 20 Grammi" at bounding box center [847, 319] width 1 height 1
radio input "true"
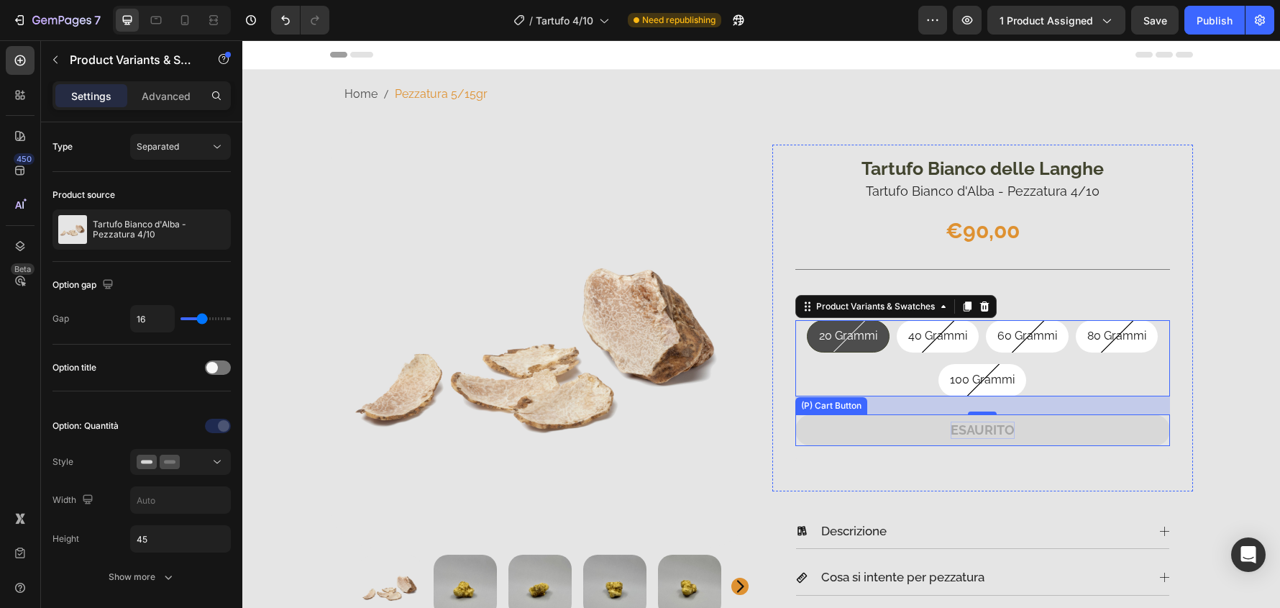
click at [1009, 436] on div "ESAURITO" at bounding box center [983, 430] width 64 height 17
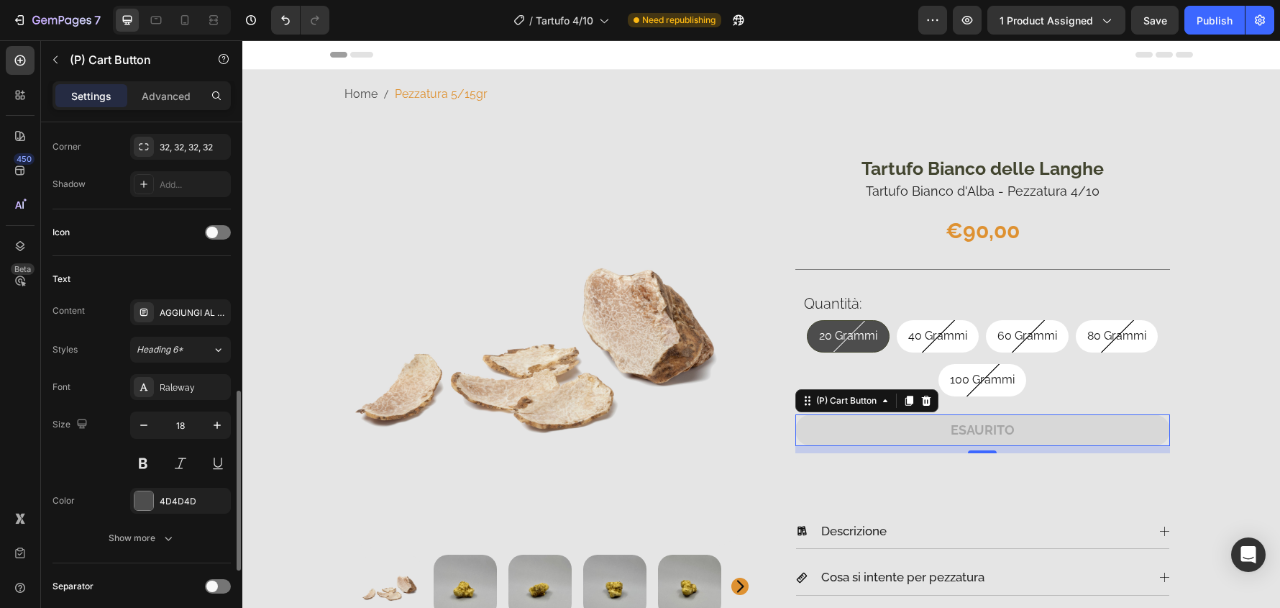
scroll to position [575, 0]
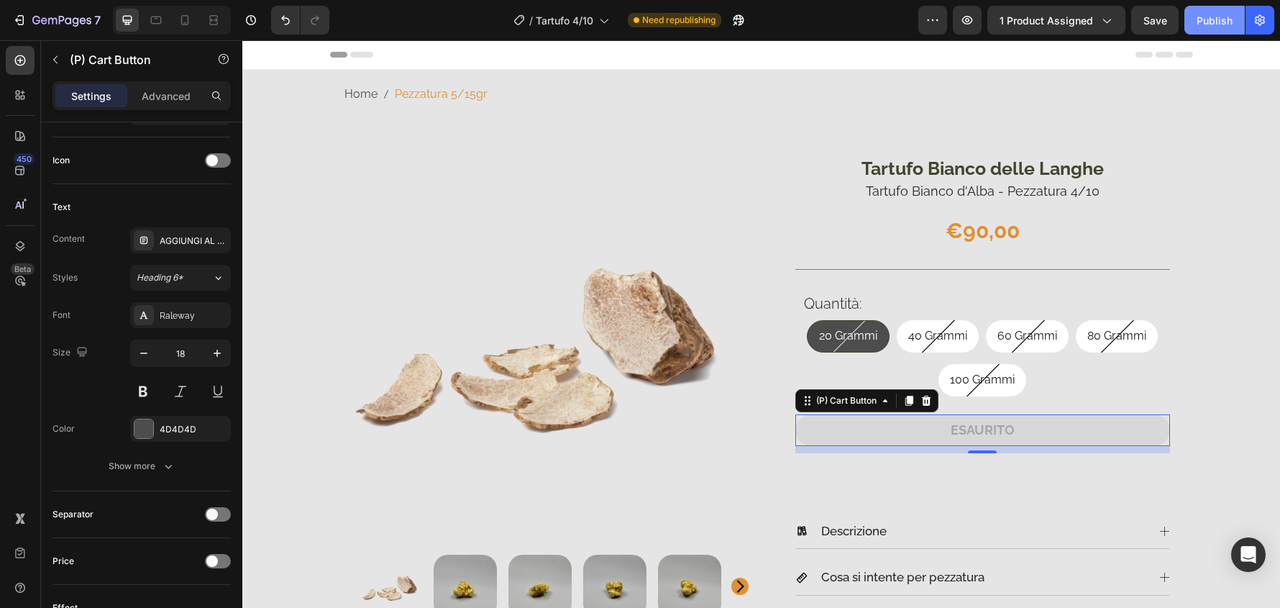
click at [1238, 12] on button "Publish" at bounding box center [1215, 20] width 60 height 29
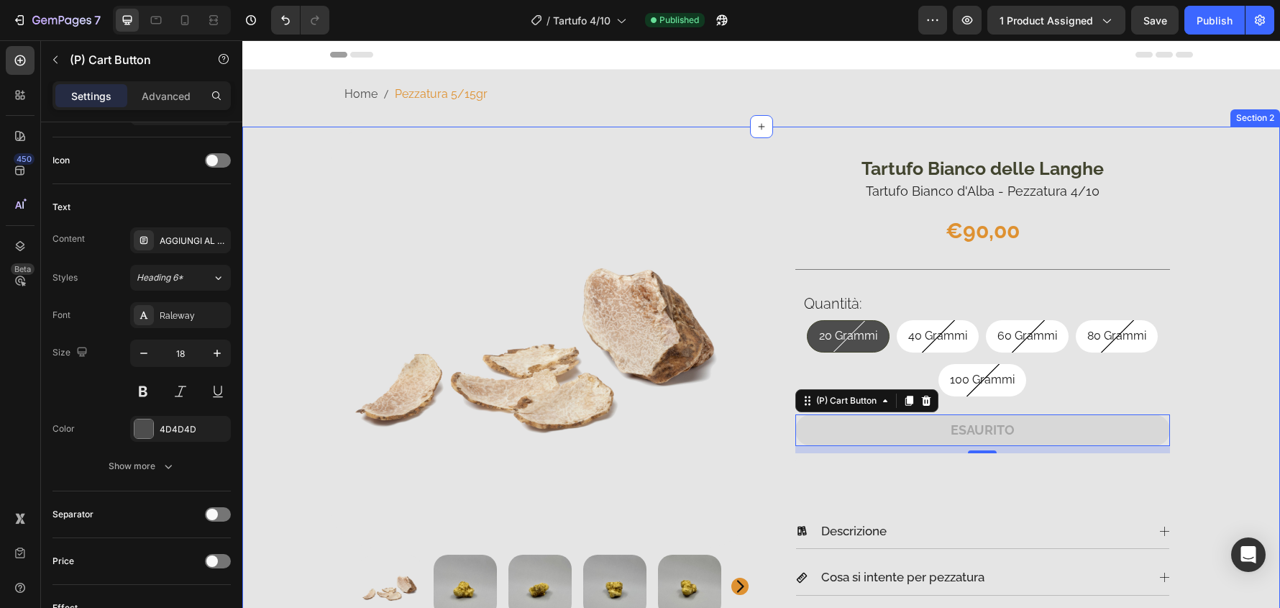
click at [1230, 299] on div "Product Images & Gallery Tartufo Bianco delle Langhe Product Description Tartuf…" at bounding box center [761, 590] width 1016 height 926
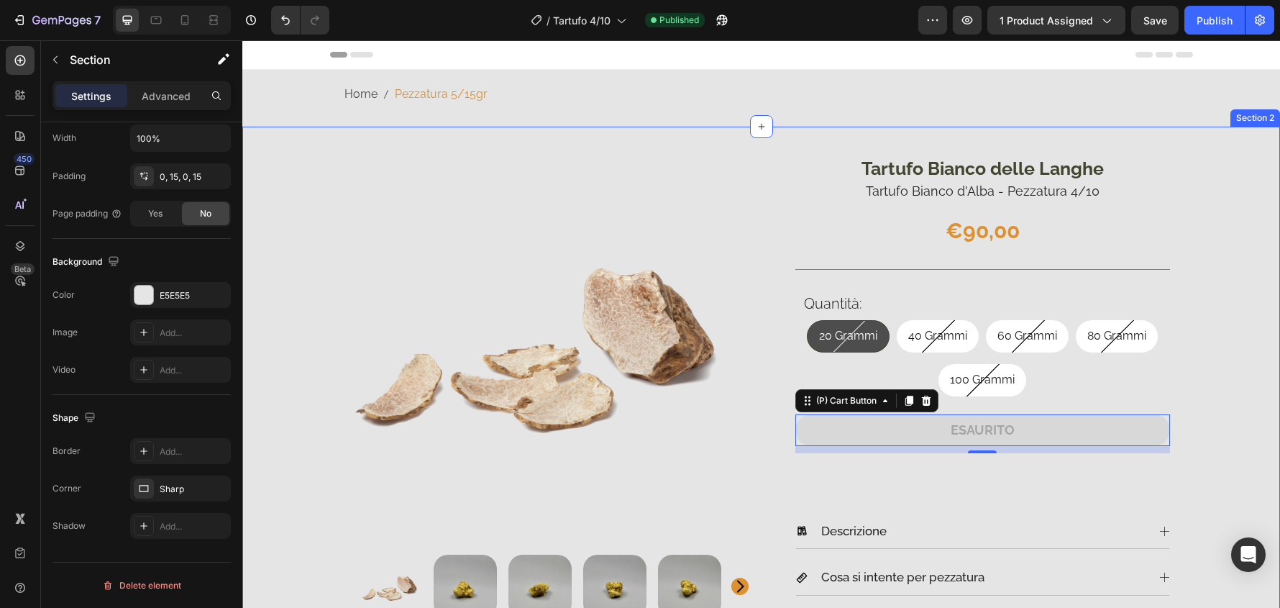
scroll to position [0, 0]
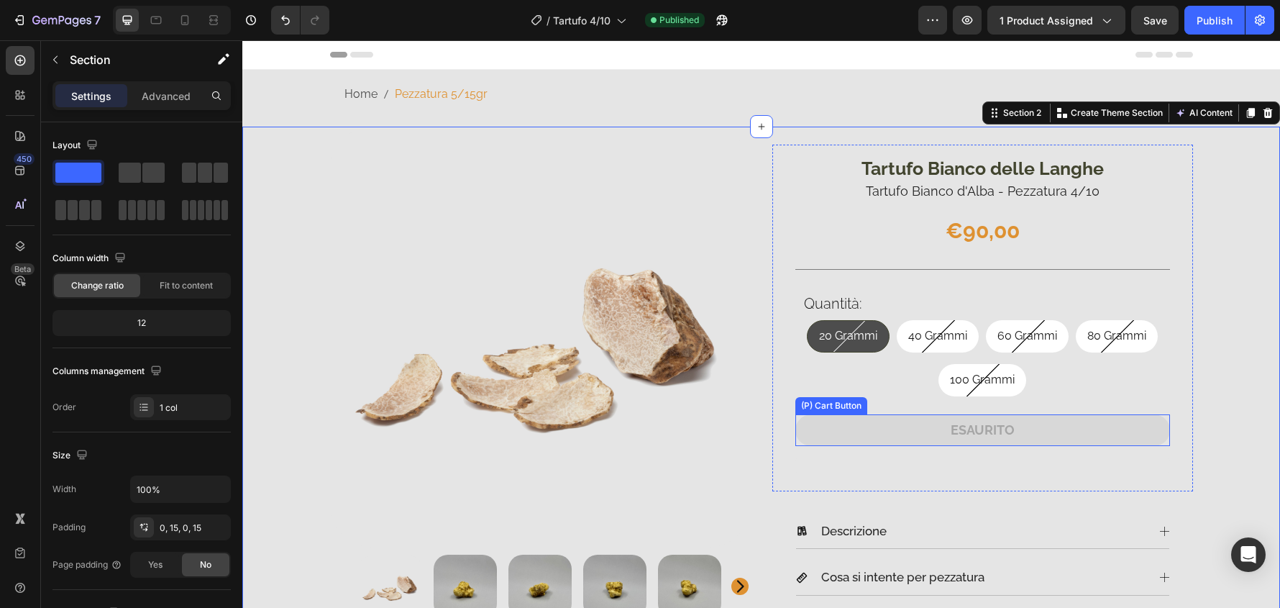
click at [1154, 429] on button "ESAURITO" at bounding box center [983, 429] width 375 height 31
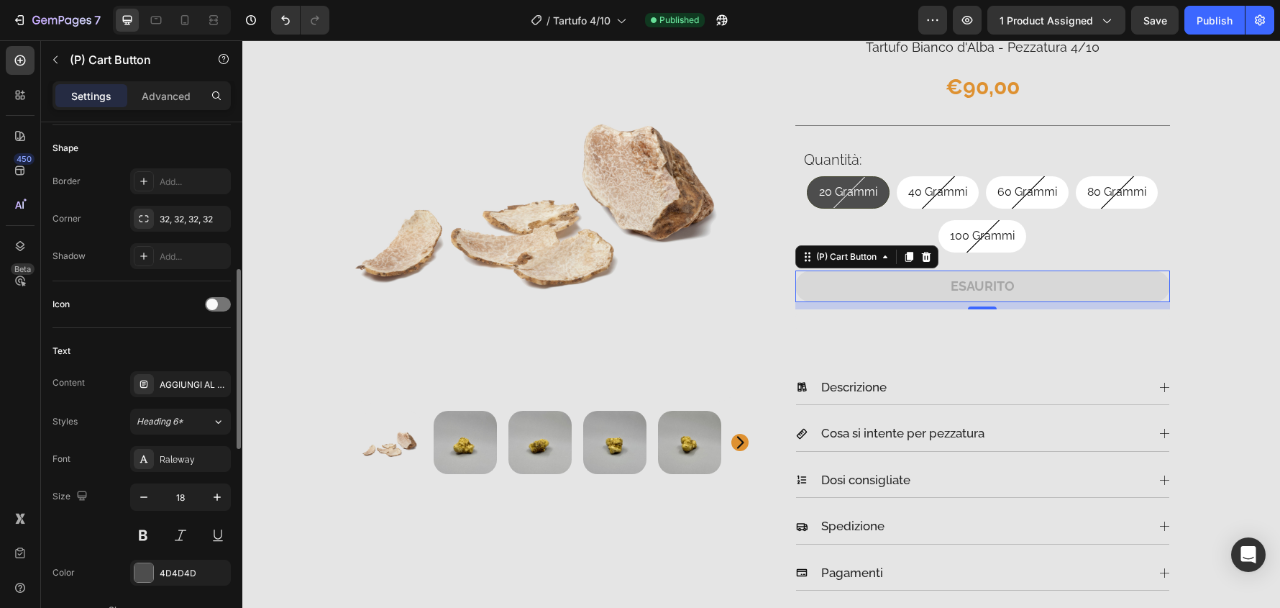
scroll to position [504, 0]
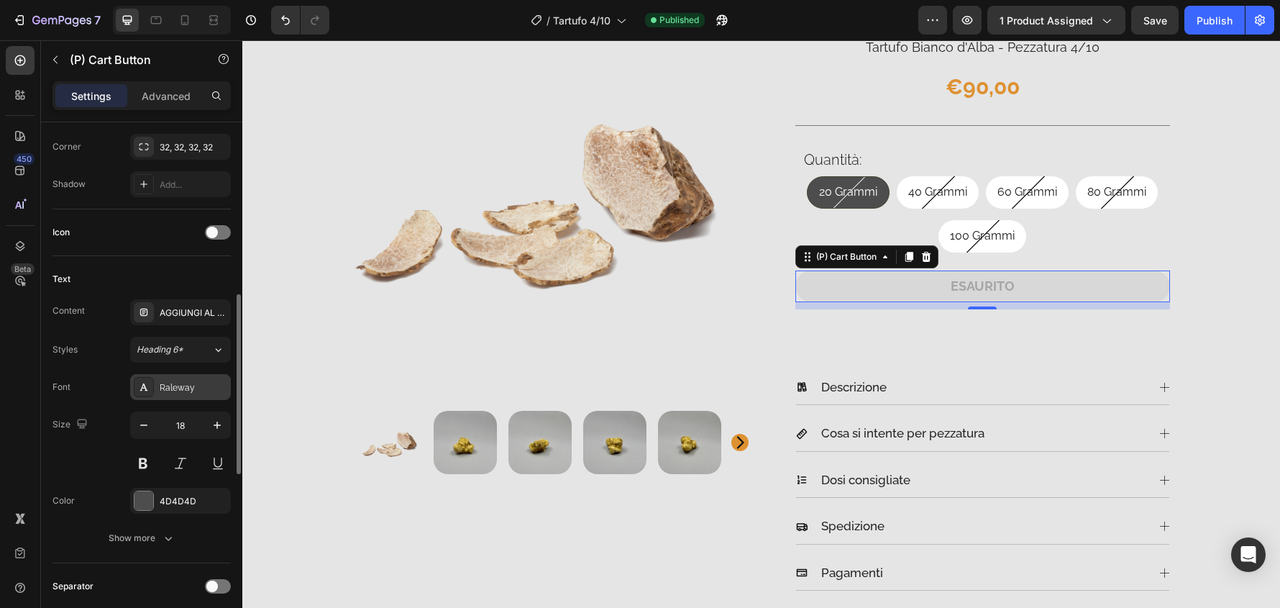
click at [191, 386] on div "Raleway" at bounding box center [194, 387] width 68 height 13
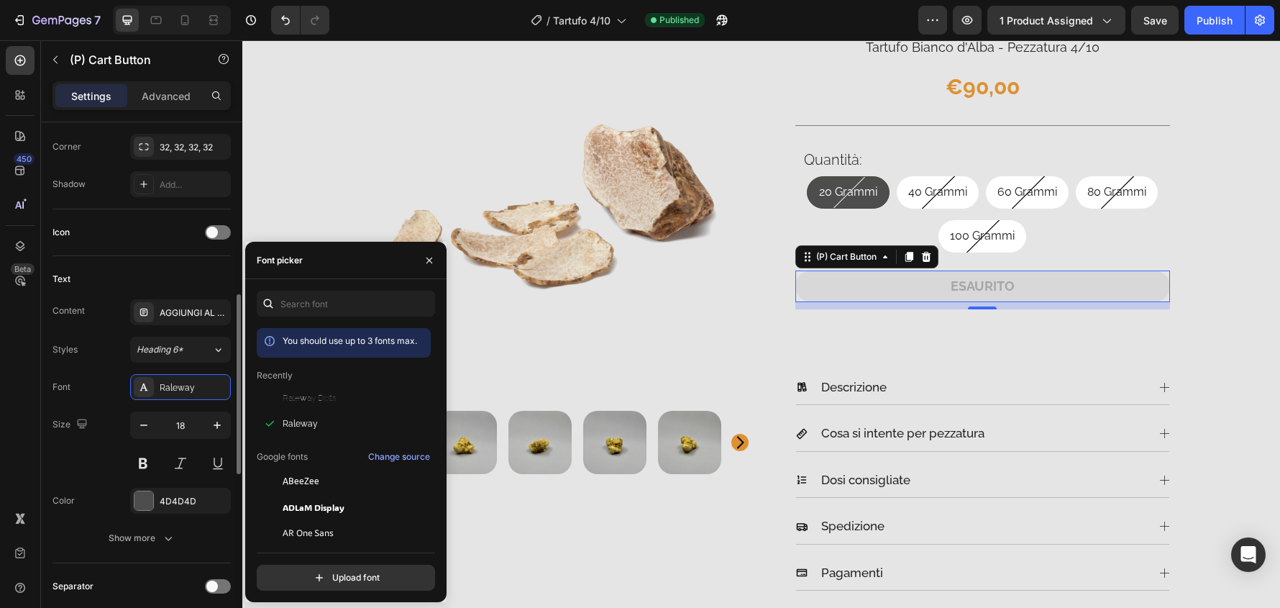
click at [203, 277] on div "Text" at bounding box center [142, 279] width 178 height 23
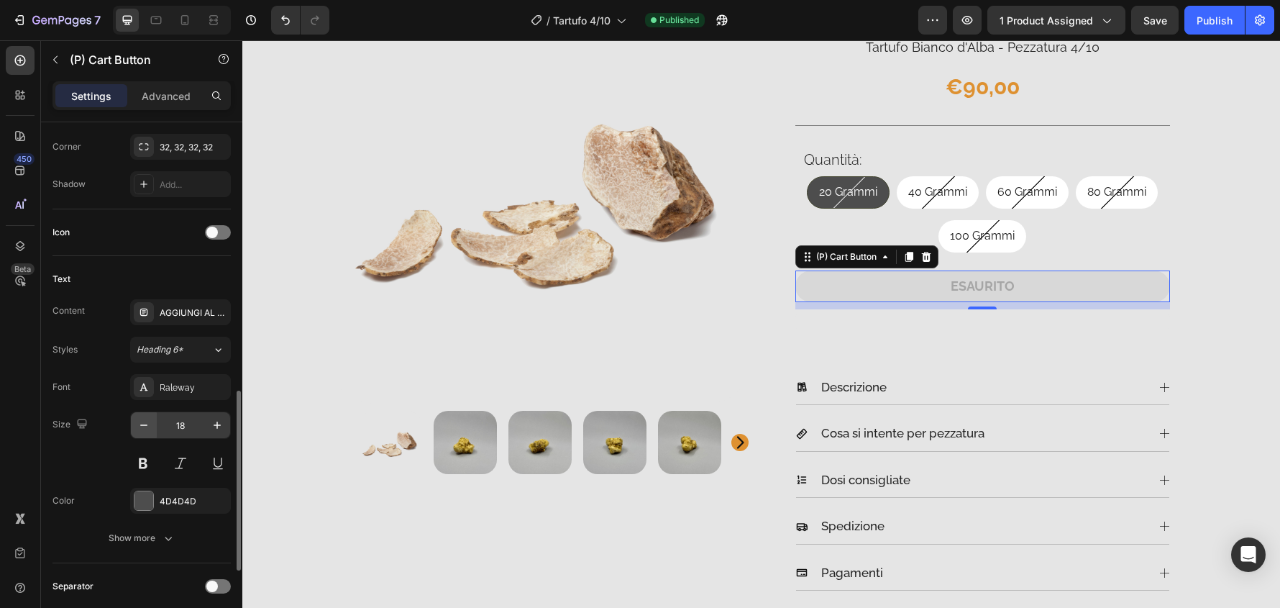
scroll to position [575, 0]
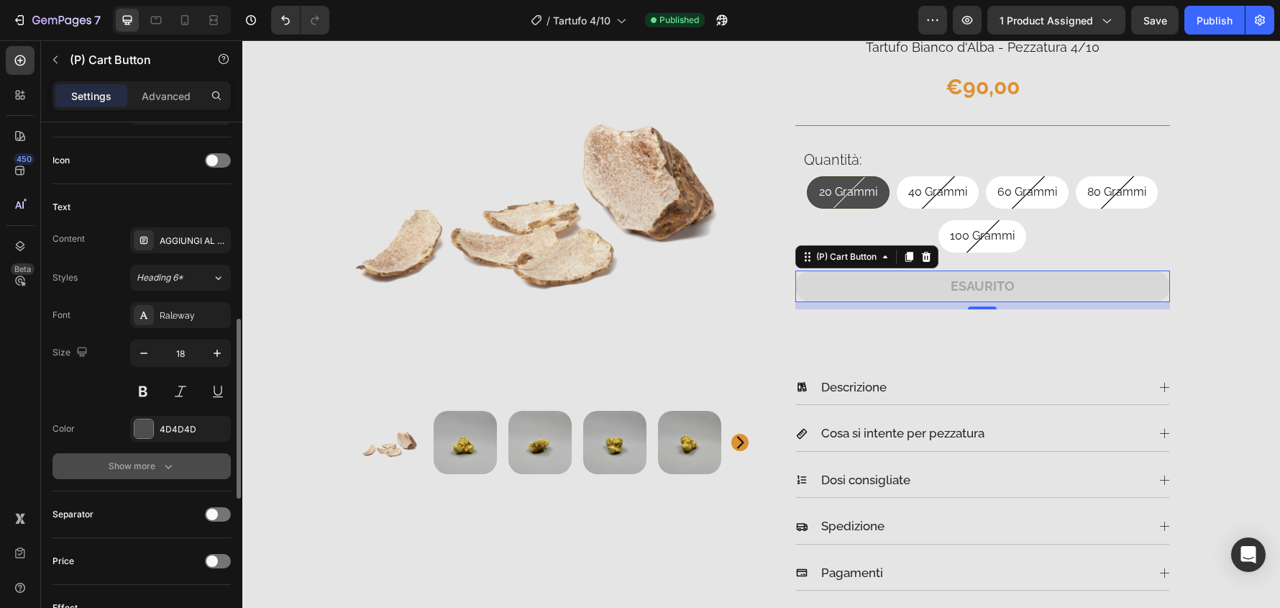
click at [153, 458] on button "Show more" at bounding box center [142, 466] width 178 height 26
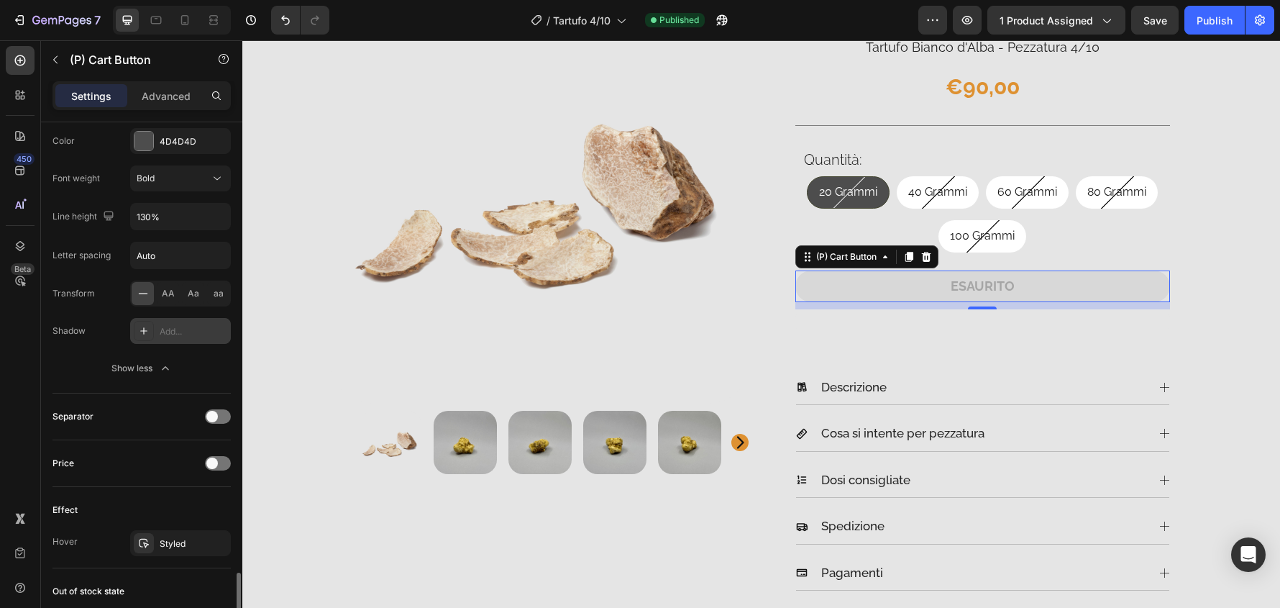
scroll to position [1205, 0]
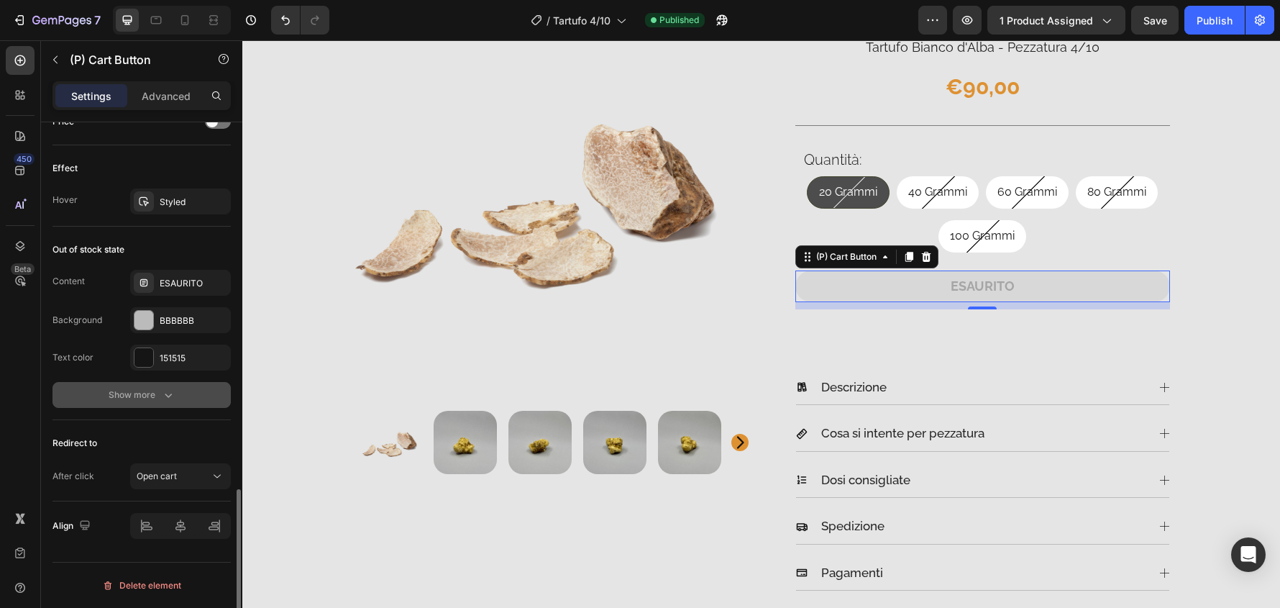
click at [175, 397] on icon "button" at bounding box center [168, 395] width 14 height 14
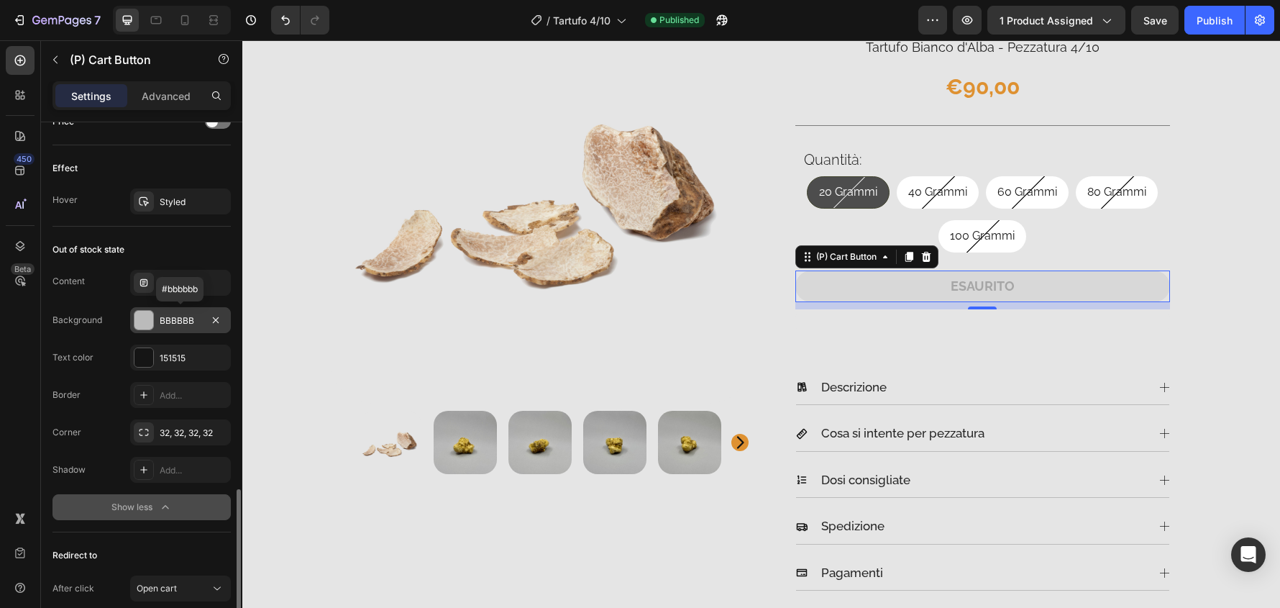
click at [199, 318] on div "BBBBBB" at bounding box center [181, 320] width 42 height 13
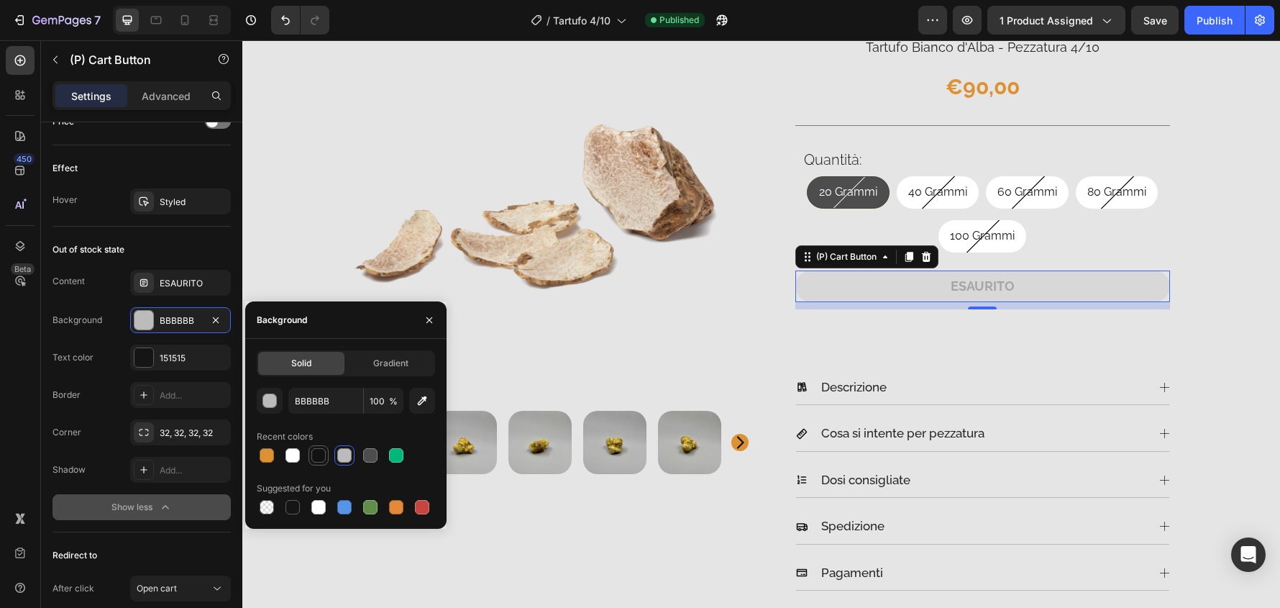
click at [318, 455] on div at bounding box center [318, 455] width 14 height 14
type input "121212"
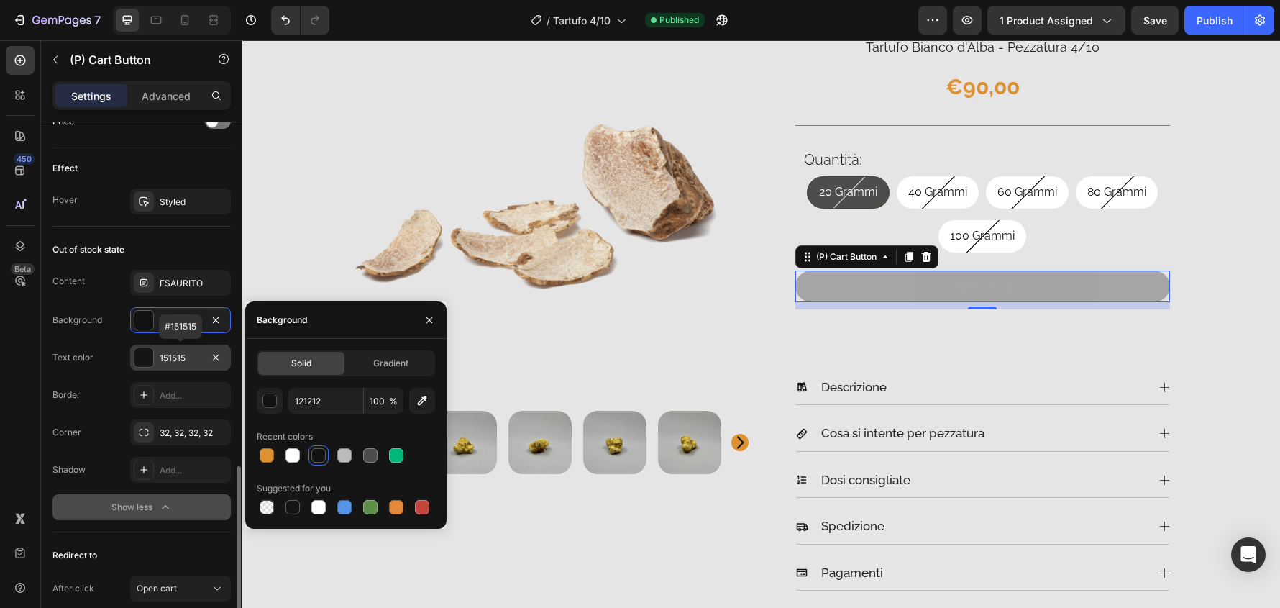
click at [196, 360] on div "151515" at bounding box center [181, 358] width 42 height 13
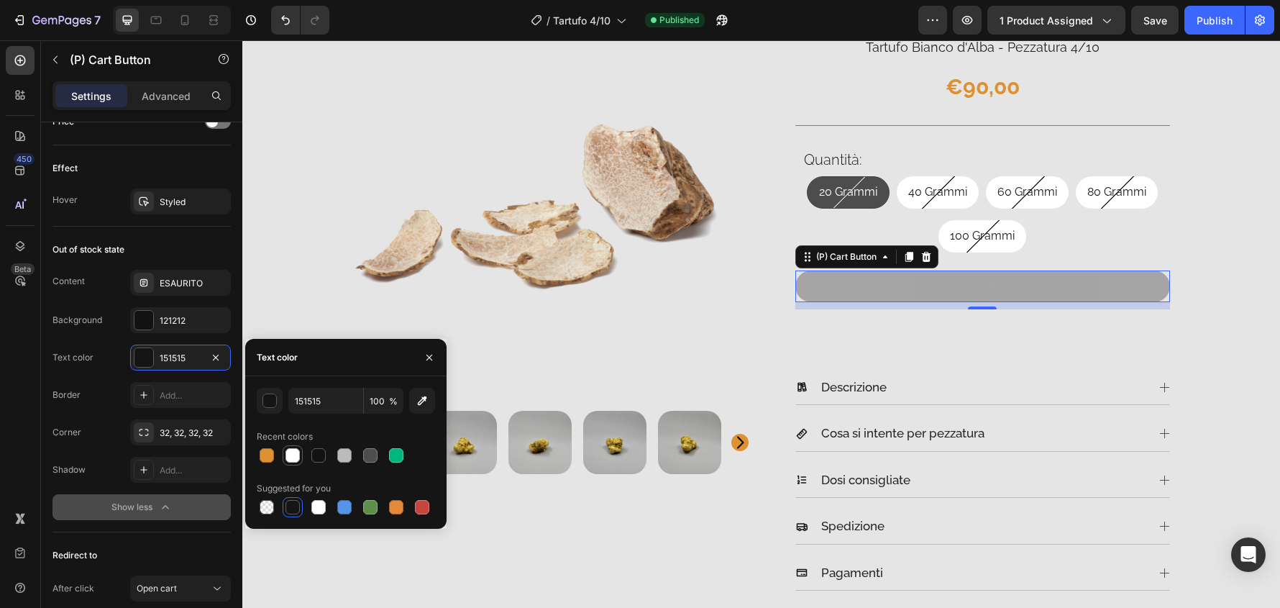
click at [301, 450] on div at bounding box center [292, 455] width 17 height 17
type input "FFFFFF"
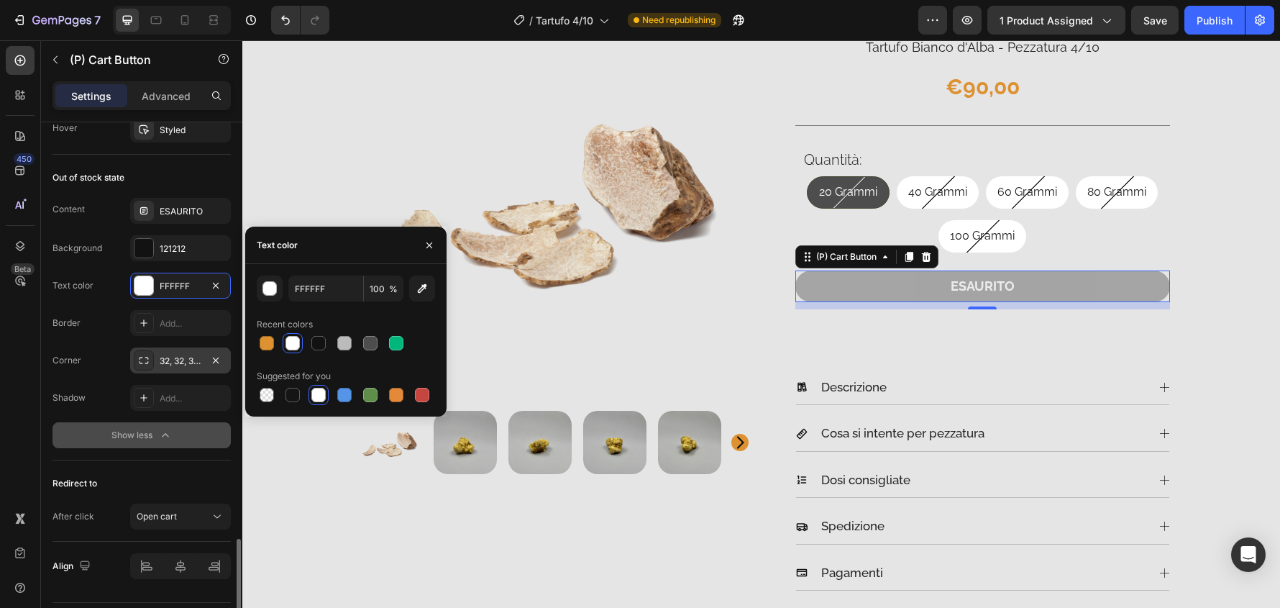
scroll to position [1317, 0]
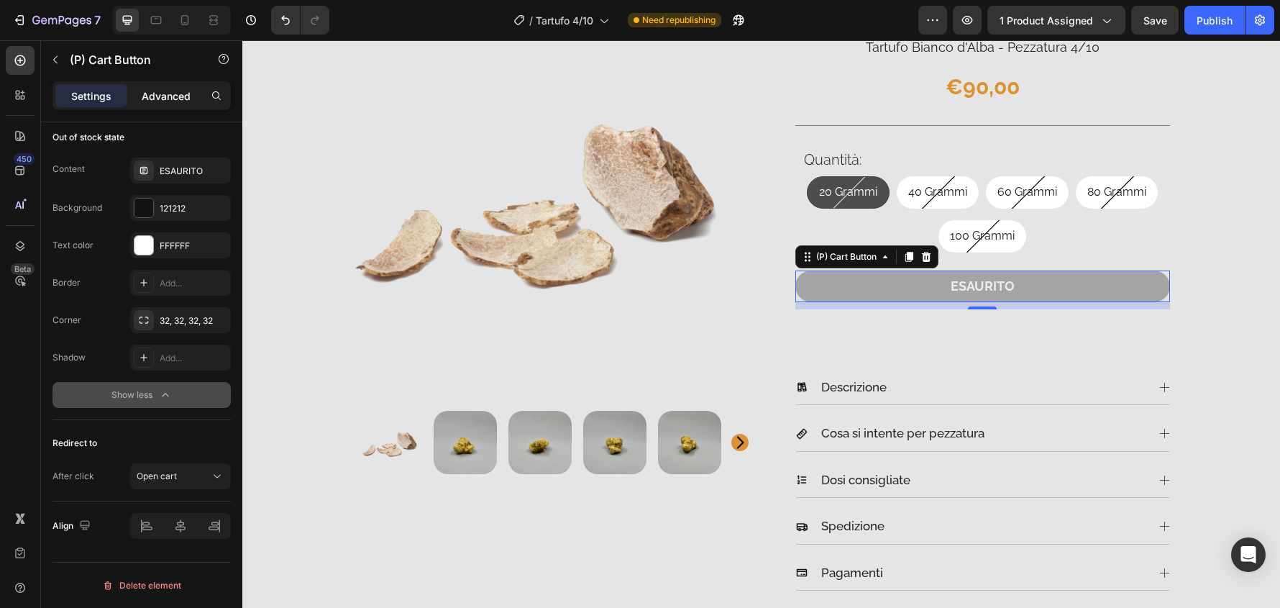
click at [177, 94] on p "Advanced" at bounding box center [166, 95] width 49 height 15
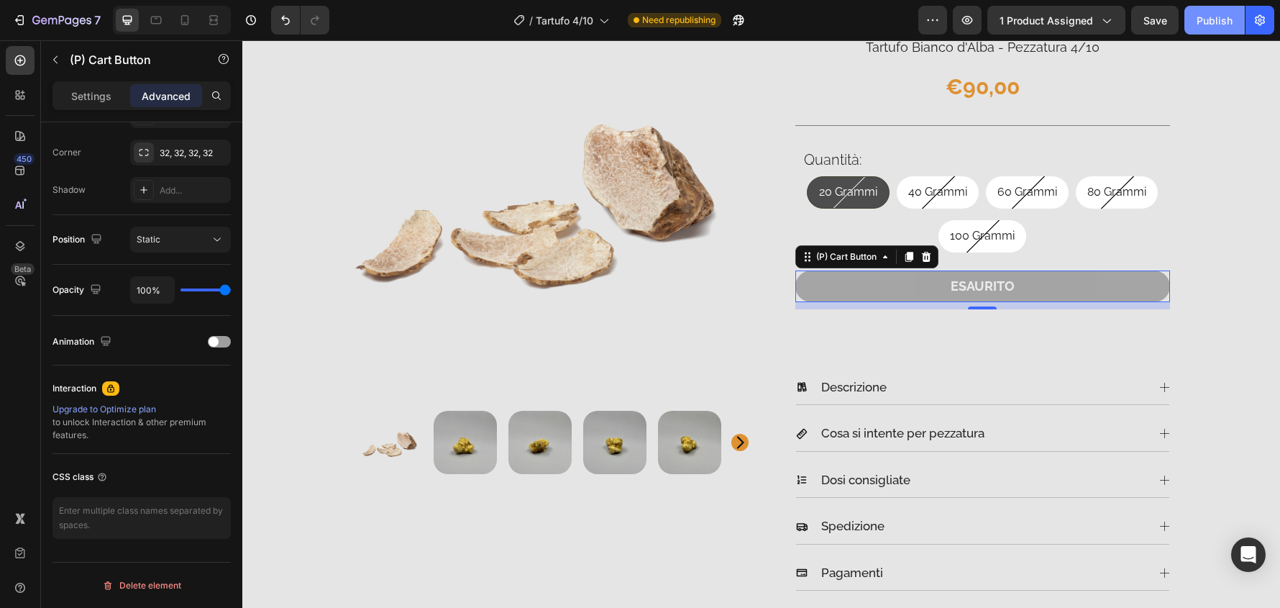
click at [1216, 30] on button "Publish" at bounding box center [1215, 20] width 60 height 29
click at [1219, 11] on button "Publish" at bounding box center [1215, 20] width 60 height 29
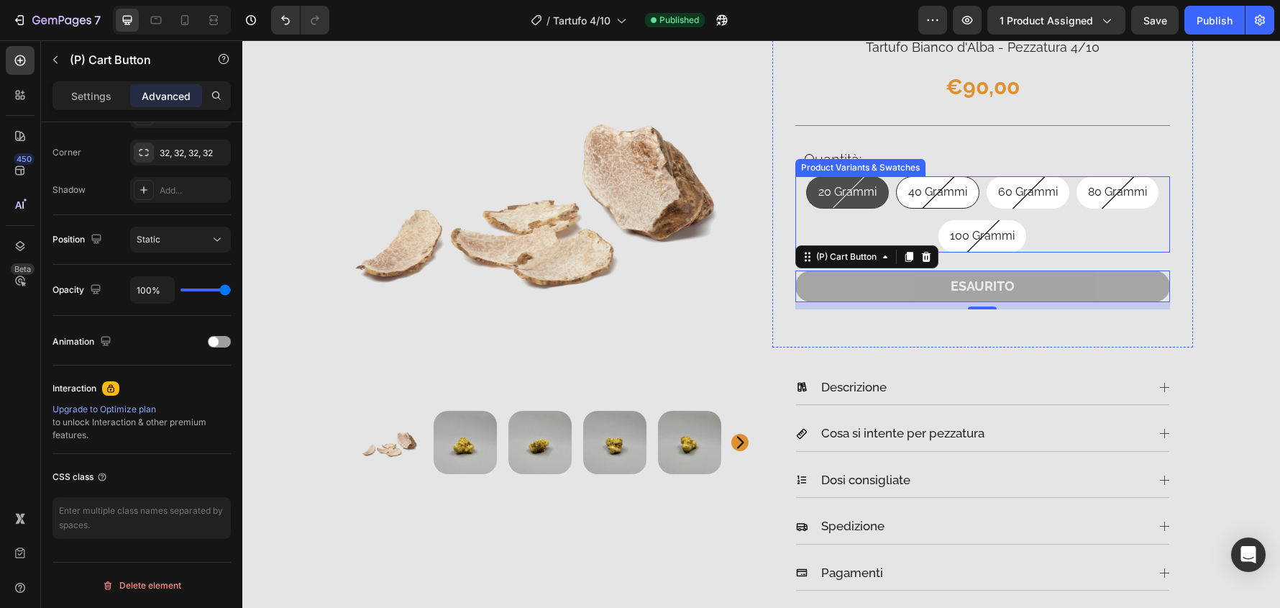
click at [952, 201] on div "40 Grammi" at bounding box center [938, 192] width 82 height 32
click at [938, 176] on input "40 Grammi 40 Grammi 40 Grammi" at bounding box center [937, 176] width 1 height 1
radio input "true"
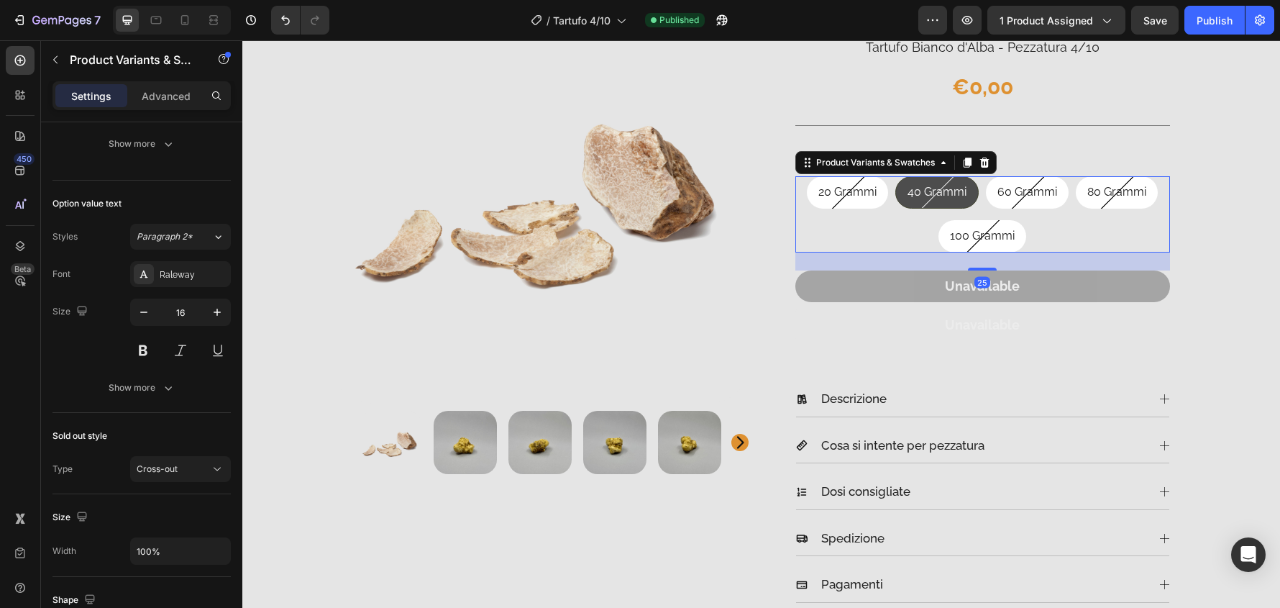
scroll to position [0, 0]
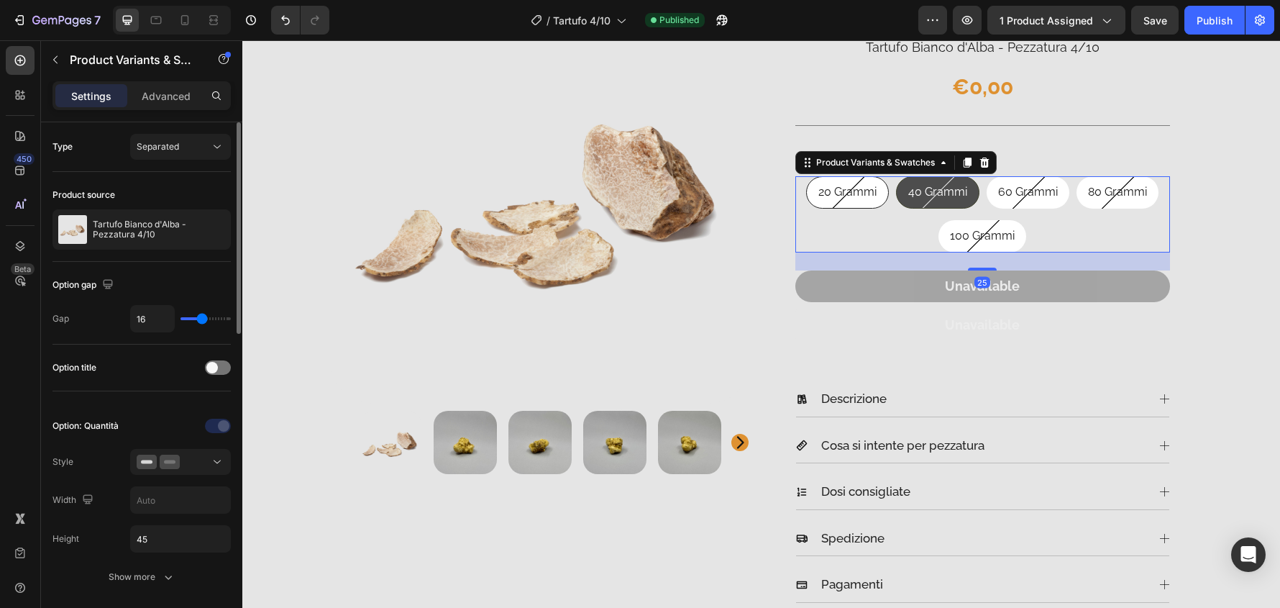
click at [853, 203] on div "20 Grammi" at bounding box center [847, 192] width 81 height 32
click at [848, 176] on input "20 Grammi 20 Grammi 20 Grammi" at bounding box center [847, 176] width 1 height 1
radio input "true"
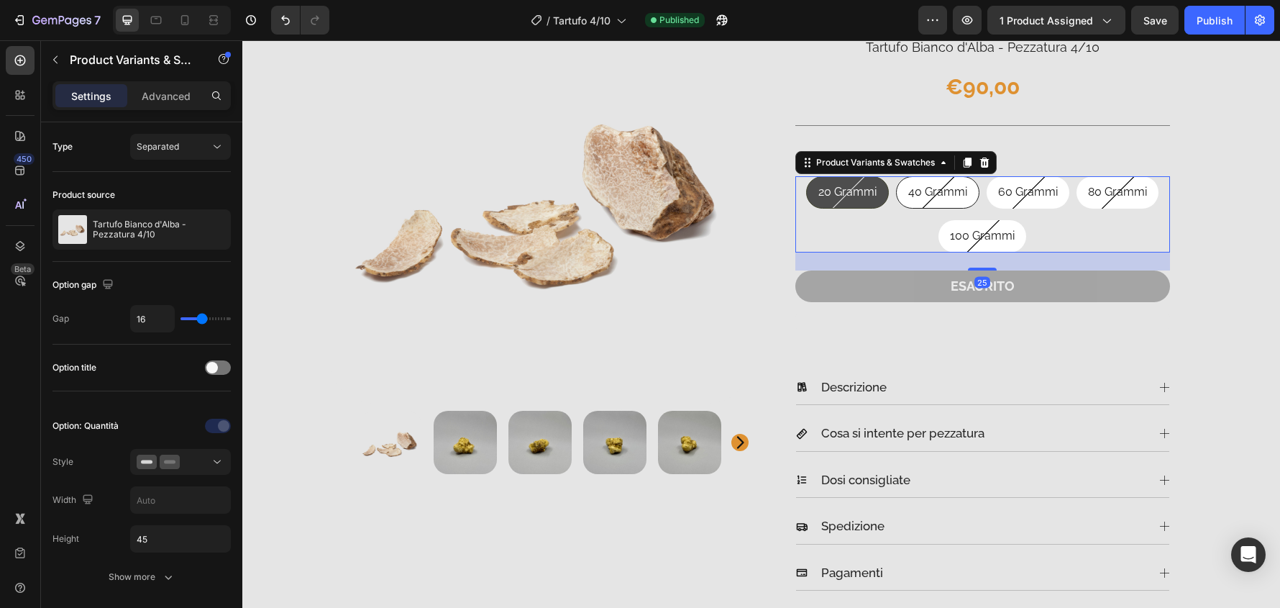
click at [913, 199] on span "40 Grammi" at bounding box center [938, 192] width 59 height 14
click at [937, 176] on input "40 Grammi 40 Grammi 40 Grammi" at bounding box center [937, 176] width 1 height 1
radio input "true"
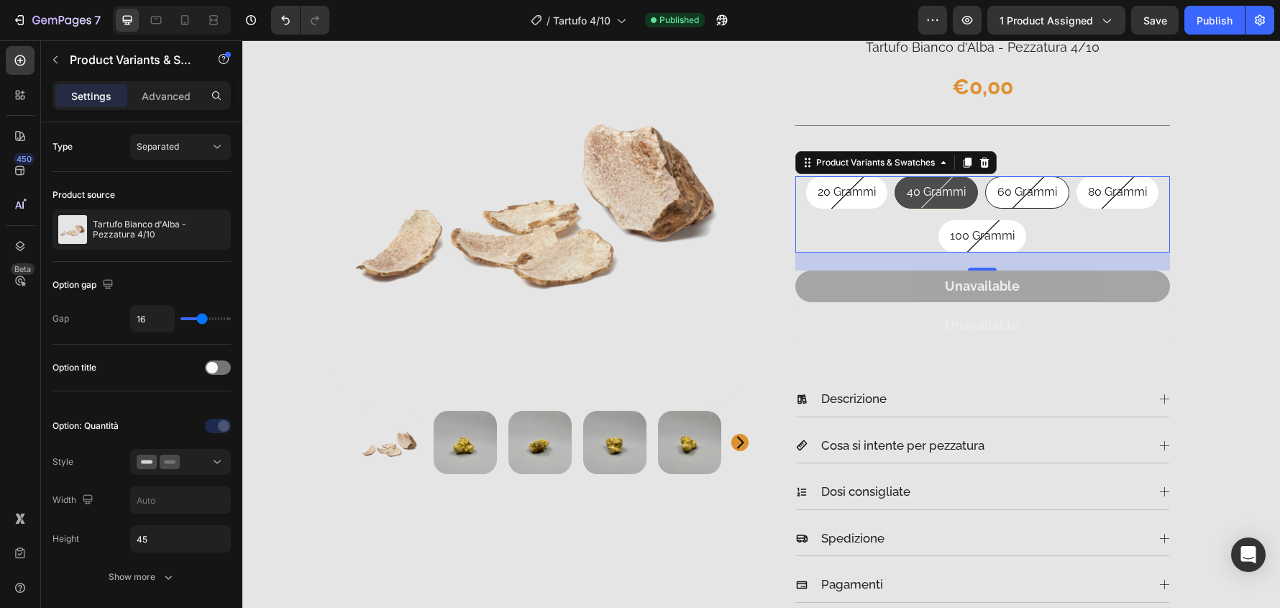
click at [1026, 197] on span "60 Grammi" at bounding box center [1028, 192] width 60 height 14
click at [1027, 176] on input "60 Grammi 60 Grammi 60 Grammi" at bounding box center [1027, 176] width 1 height 1
radio input "true"
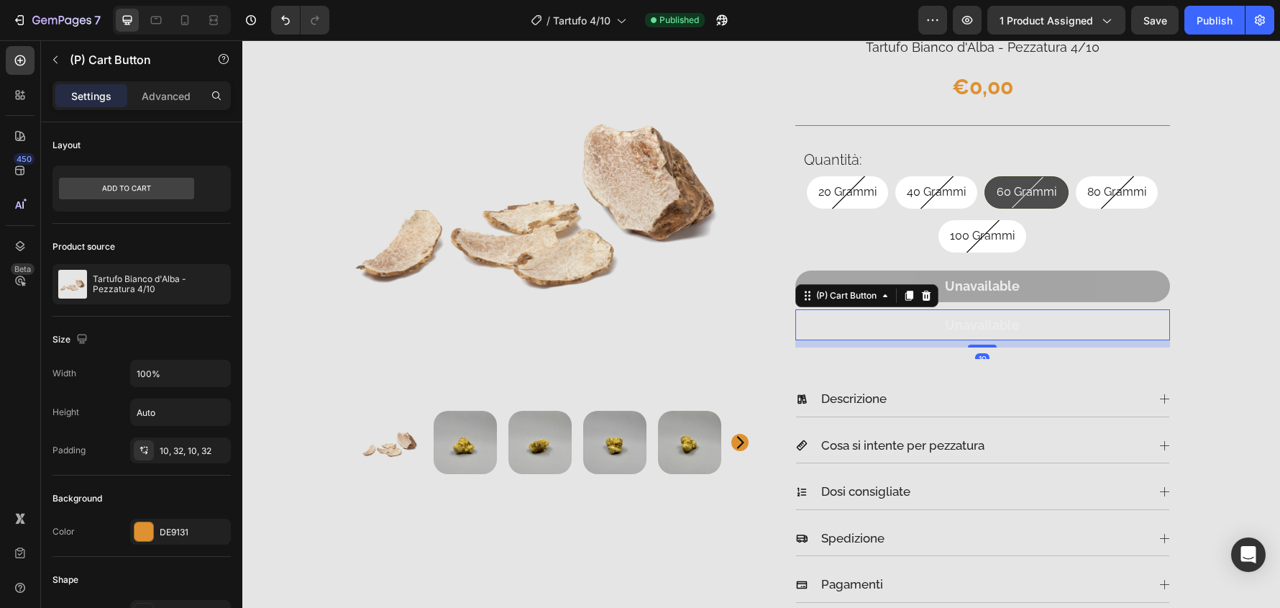
click at [958, 311] on button "Unavailable" at bounding box center [983, 324] width 375 height 31
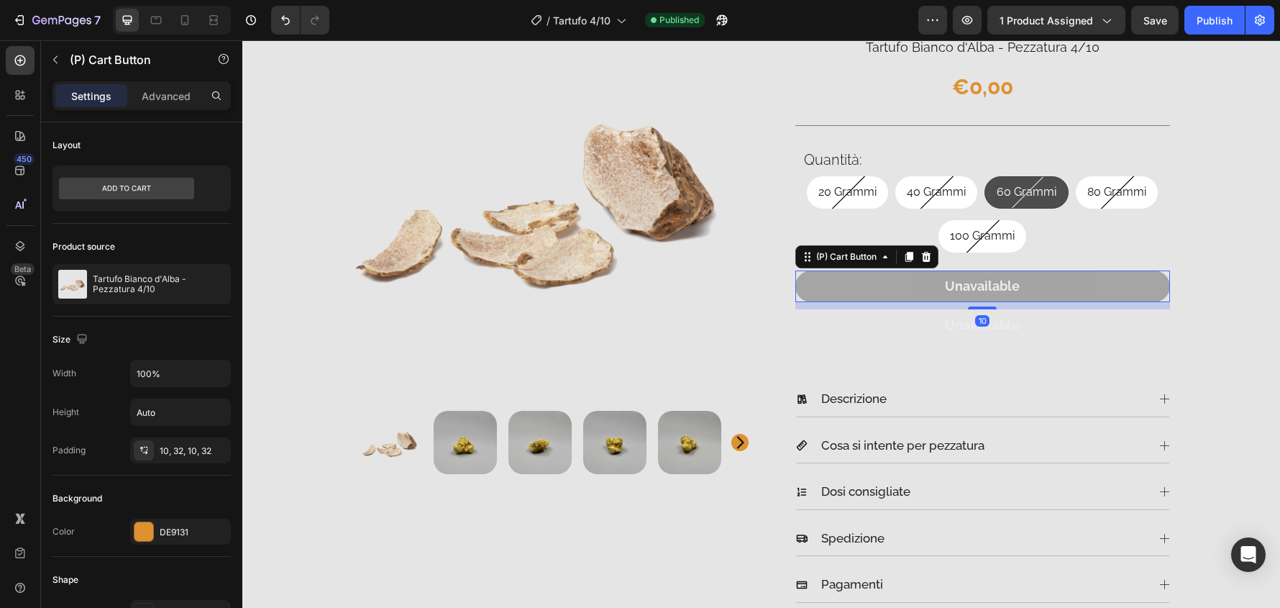
click at [1085, 281] on button "Unavailable" at bounding box center [983, 285] width 375 height 31
click at [1094, 314] on button "Unavailable" at bounding box center [983, 324] width 375 height 31
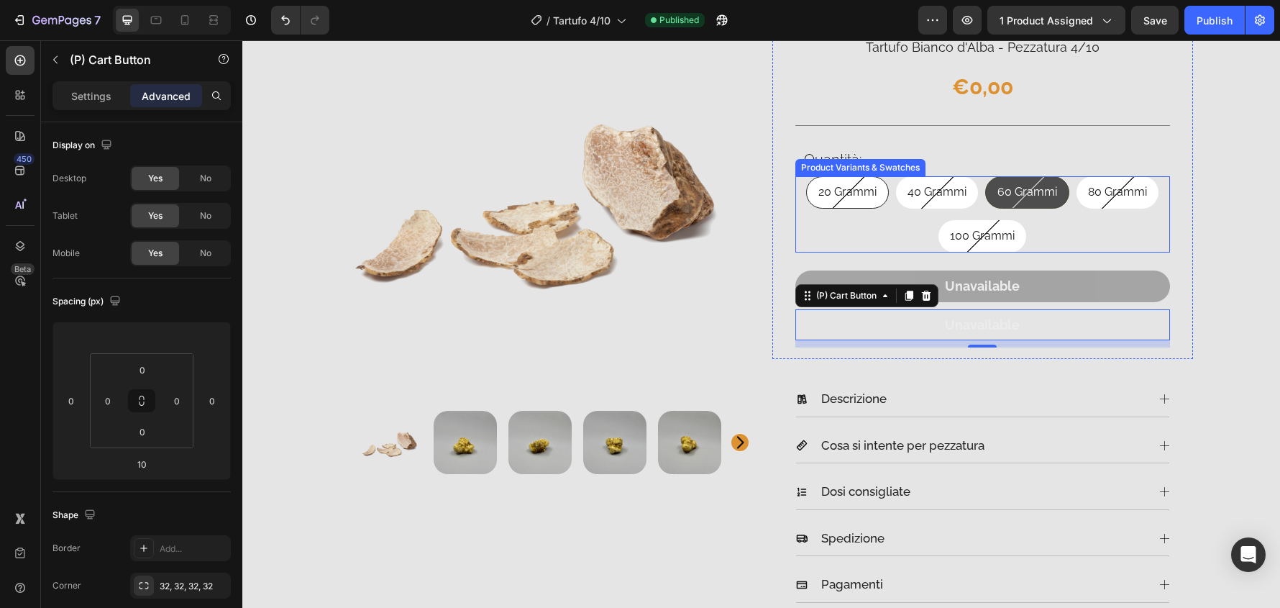
click at [880, 198] on div "20 Grammi" at bounding box center [847, 192] width 81 height 32
click at [848, 176] on input "20 Grammi 20 Grammi 20 Grammi" at bounding box center [847, 176] width 1 height 1
radio input "true"
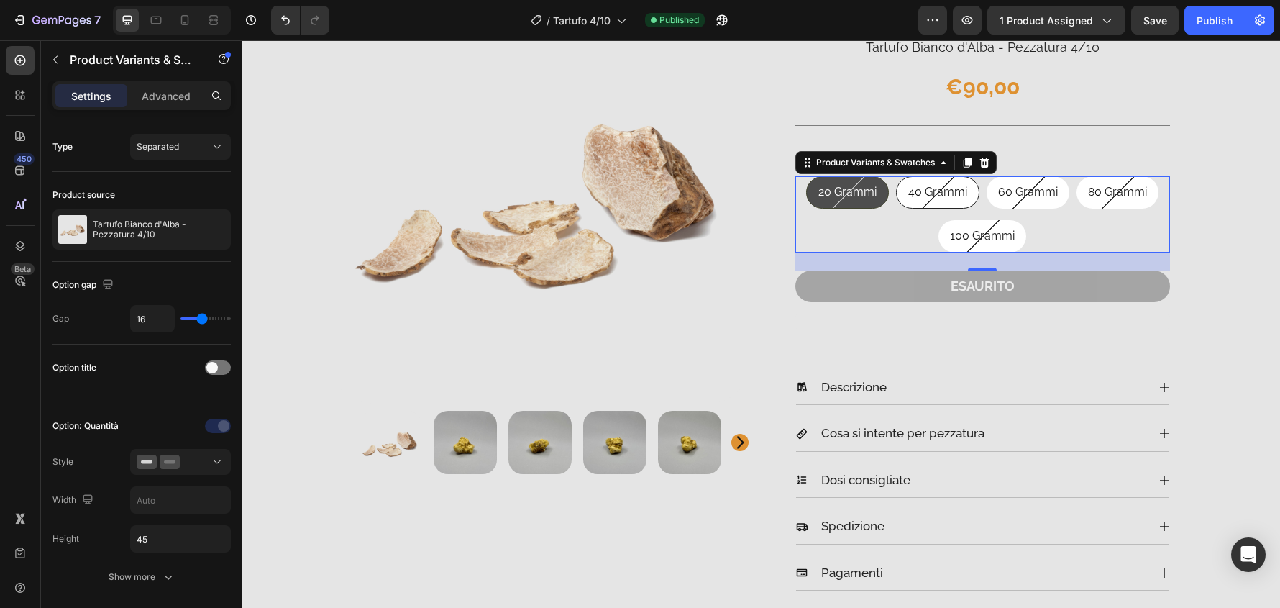
click at [952, 188] on span "40 Grammi" at bounding box center [938, 192] width 59 height 14
click at [938, 176] on input "40 Grammi 40 Grammi 40 Grammi" at bounding box center [937, 176] width 1 height 1
radio input "true"
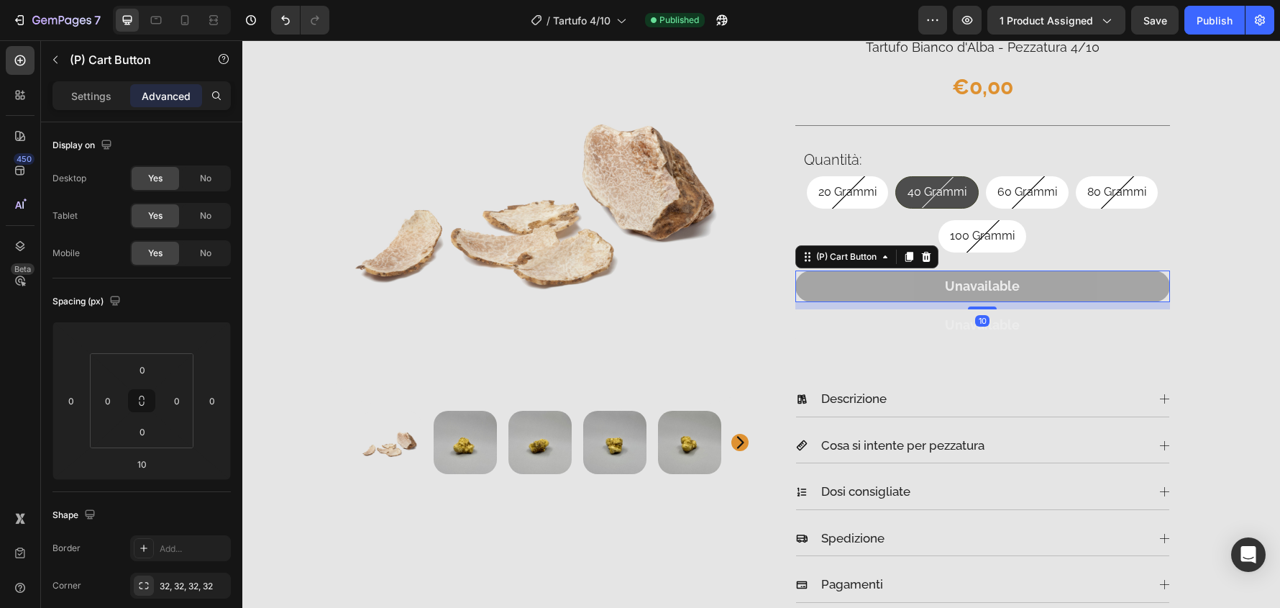
click at [1060, 284] on button "Unavailable" at bounding box center [983, 285] width 375 height 31
click at [99, 90] on p "Settings" at bounding box center [91, 95] width 40 height 15
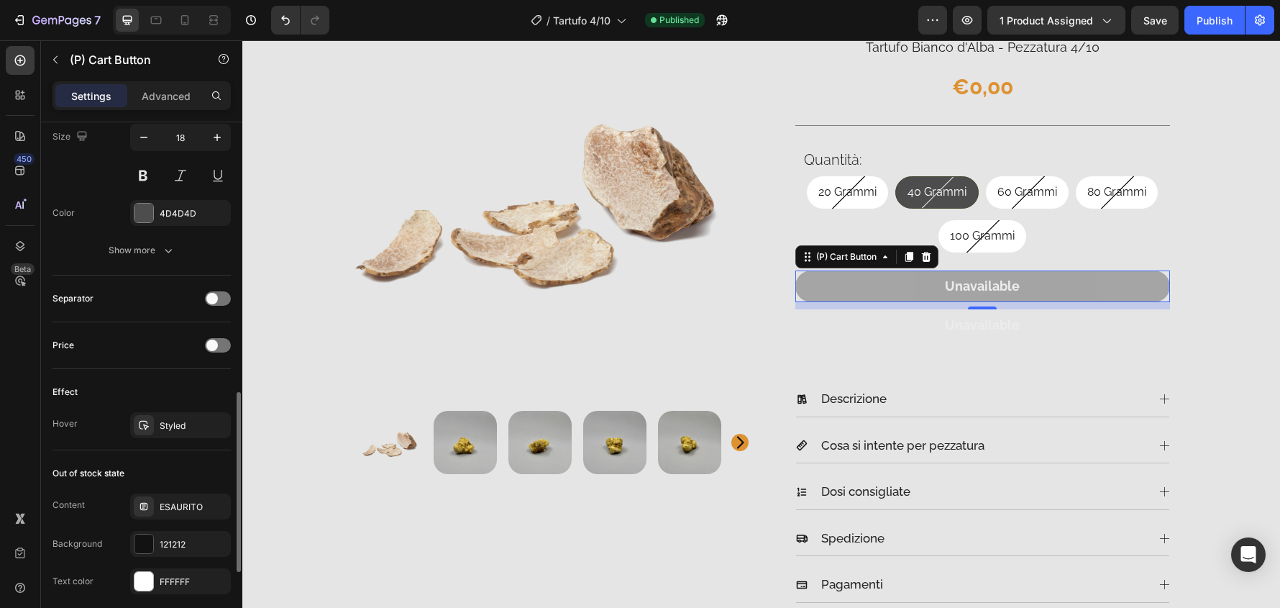
scroll to position [863, 0]
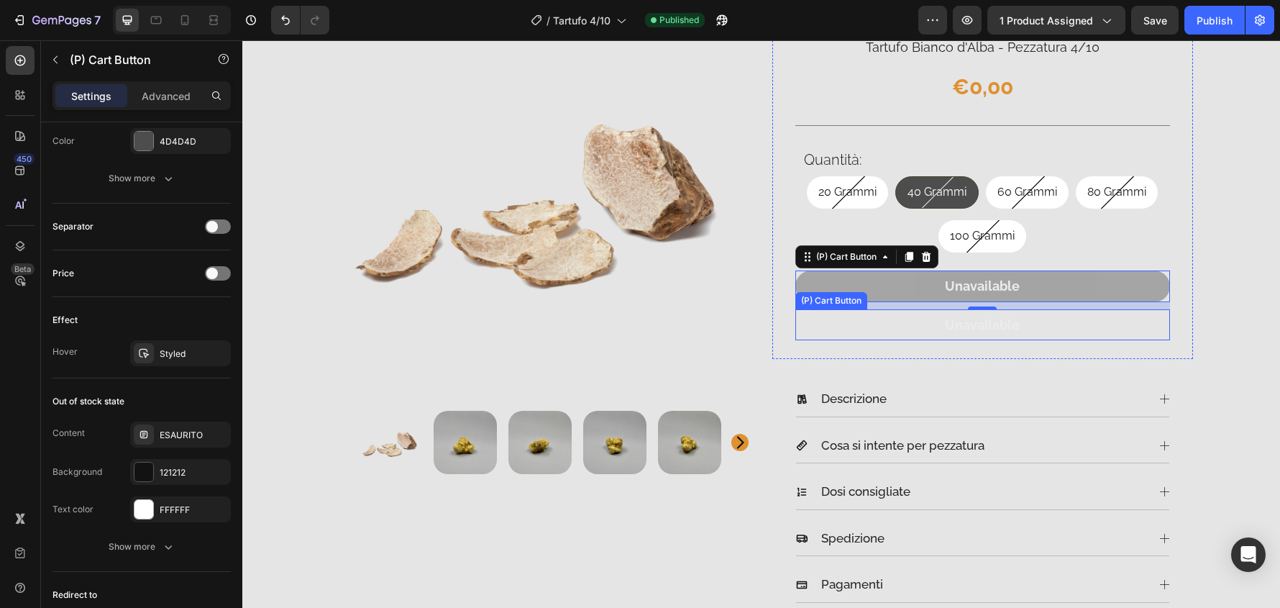
click at [1039, 324] on button "Unavailable" at bounding box center [983, 324] width 375 height 31
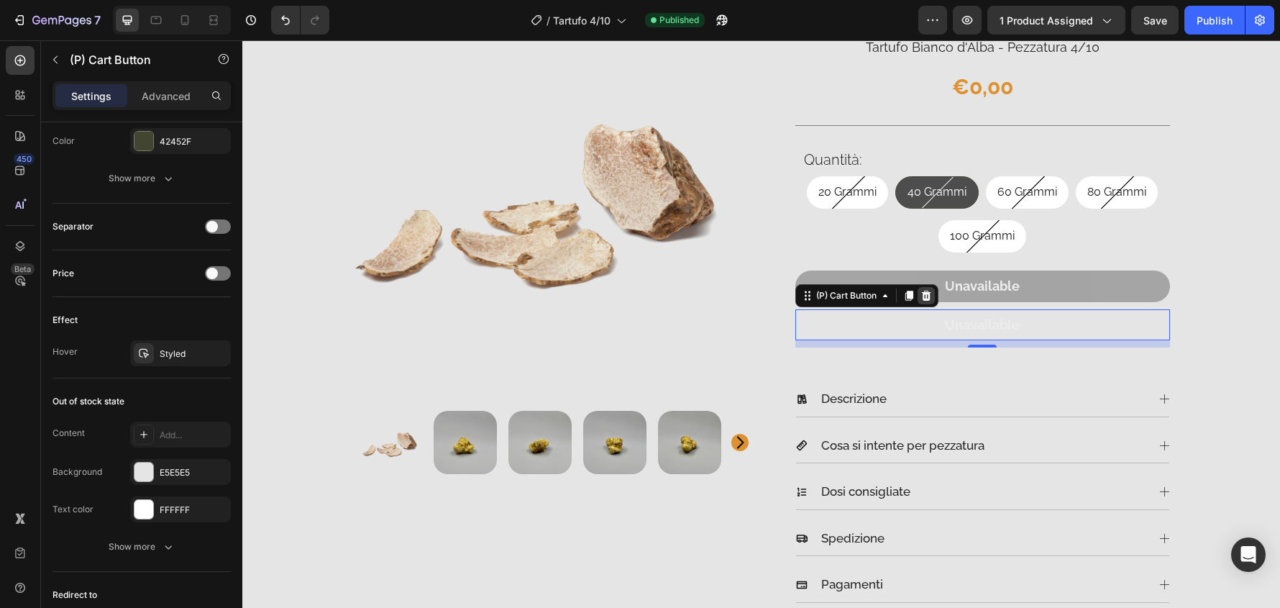
click at [925, 291] on icon at bounding box center [927, 296] width 12 height 12
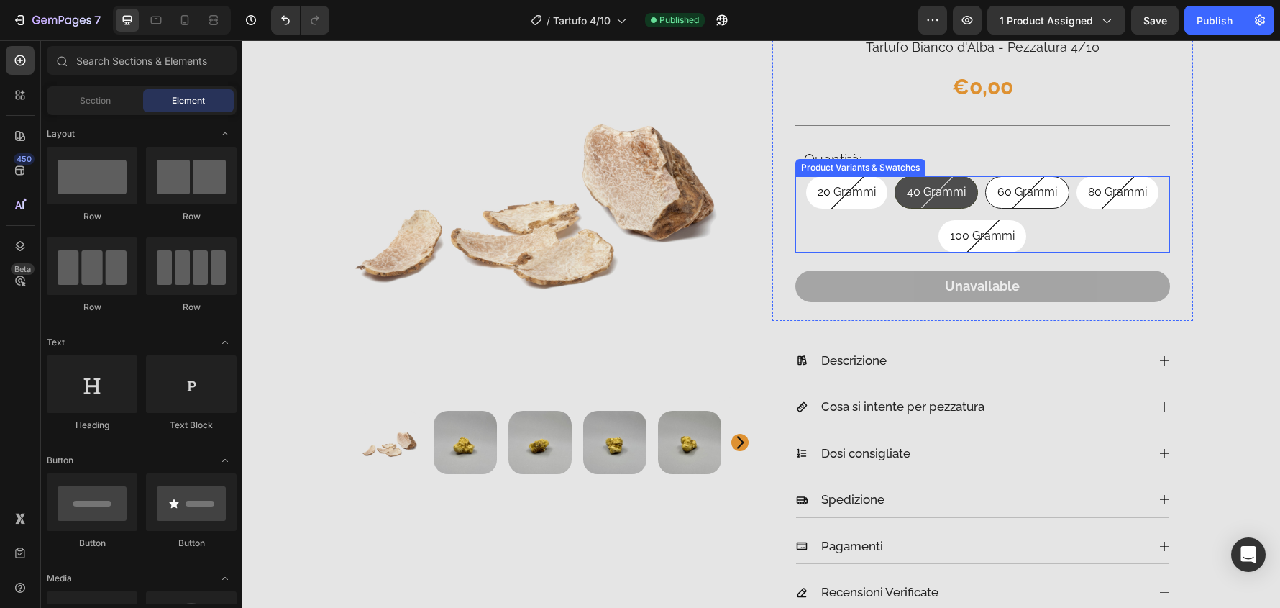
click at [1029, 201] on div "60 Grammi" at bounding box center [1027, 192] width 83 height 32
click at [1028, 176] on input "60 Grammi 60 Grammi 60 Grammi" at bounding box center [1027, 176] width 1 height 1
radio input "true"
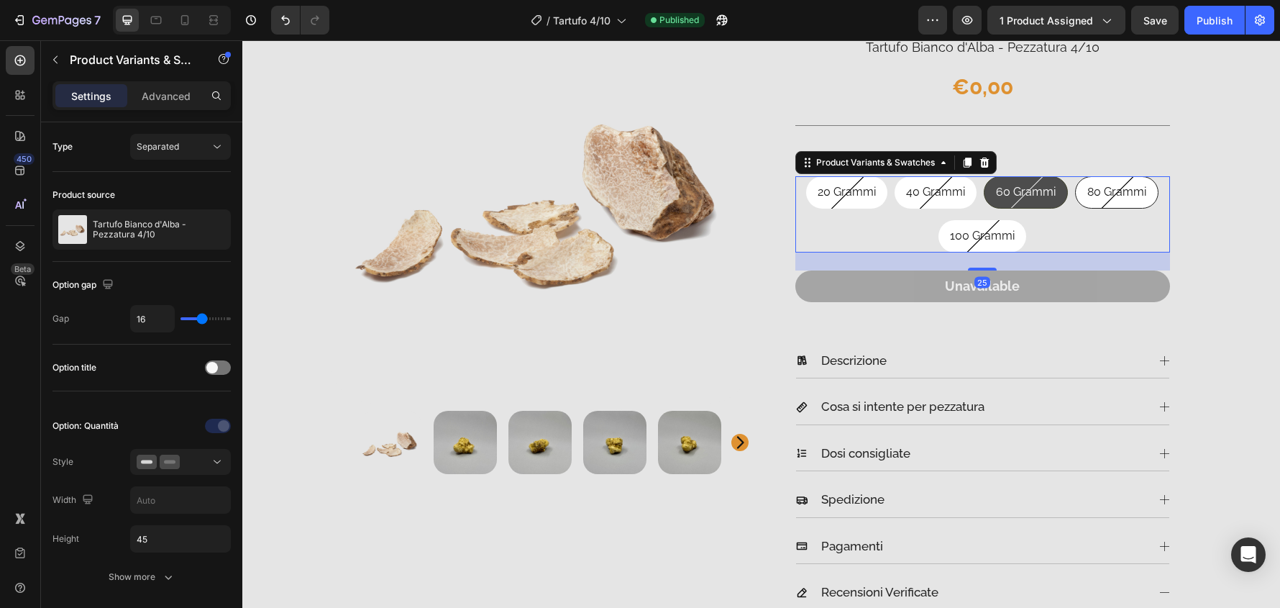
click at [1095, 189] on span "80 Grammi" at bounding box center [1117, 192] width 59 height 14
click at [1116, 176] on input "80 Grammi 80 Grammi 80 Grammi" at bounding box center [1116, 176] width 1 height 1
radio input "true"
click at [965, 248] on Grammi "100 Grammi" at bounding box center [982, 236] width 89 height 32
click at [982, 220] on input "100 Grammi 100 Grammi 100 Grammi" at bounding box center [982, 219] width 1 height 1
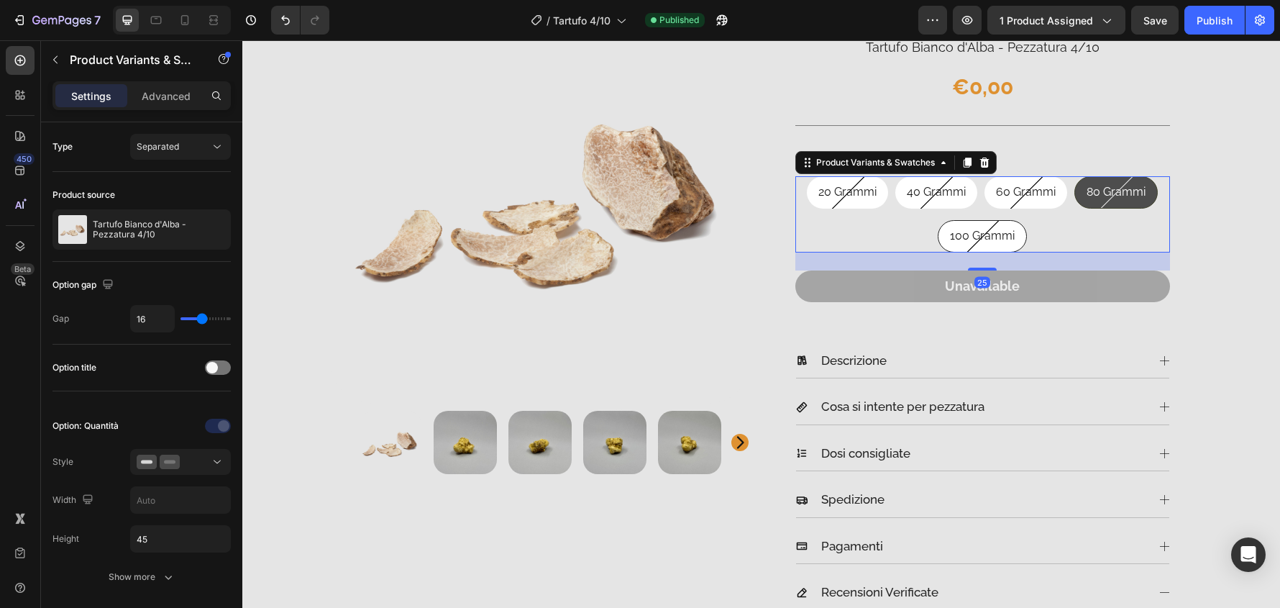
radio input "true"
click at [845, 194] on span "20 Grammi" at bounding box center [848, 192] width 58 height 14
click at [848, 176] on input "20 Grammi 20 Grammi 20 Grammi" at bounding box center [848, 176] width 1 height 1
radio input "true"
click at [946, 194] on span "40 Grammi" at bounding box center [938, 192] width 59 height 14
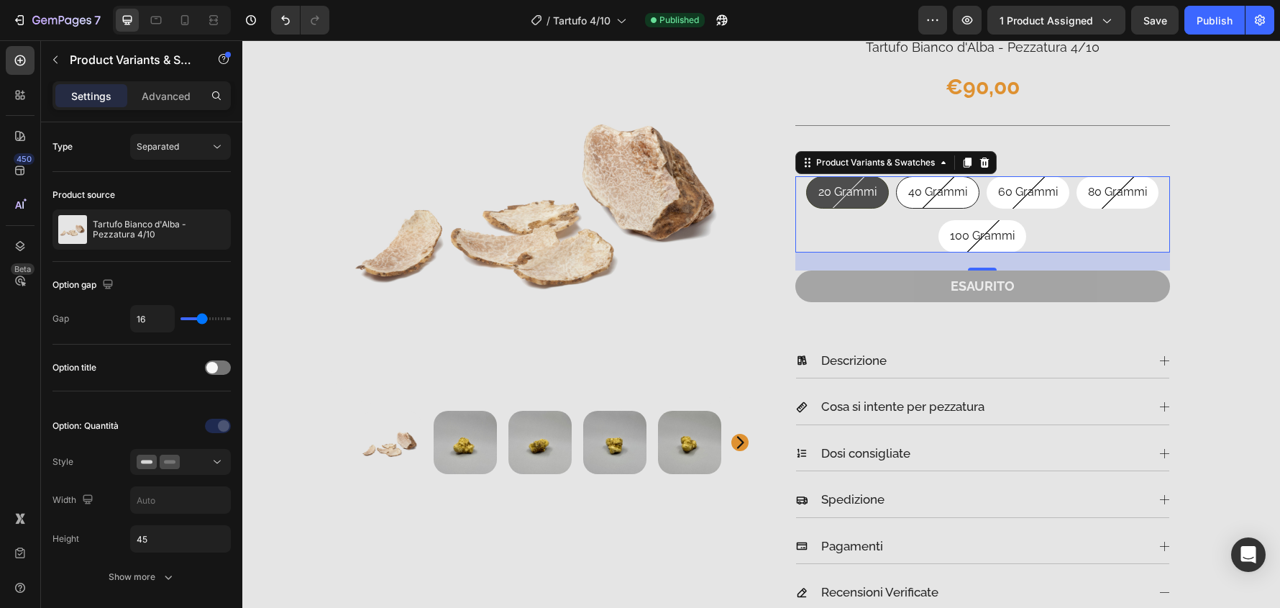
click at [938, 176] on input "40 Grammi 40 Grammi 40 Grammi" at bounding box center [937, 176] width 1 height 1
radio input "true"
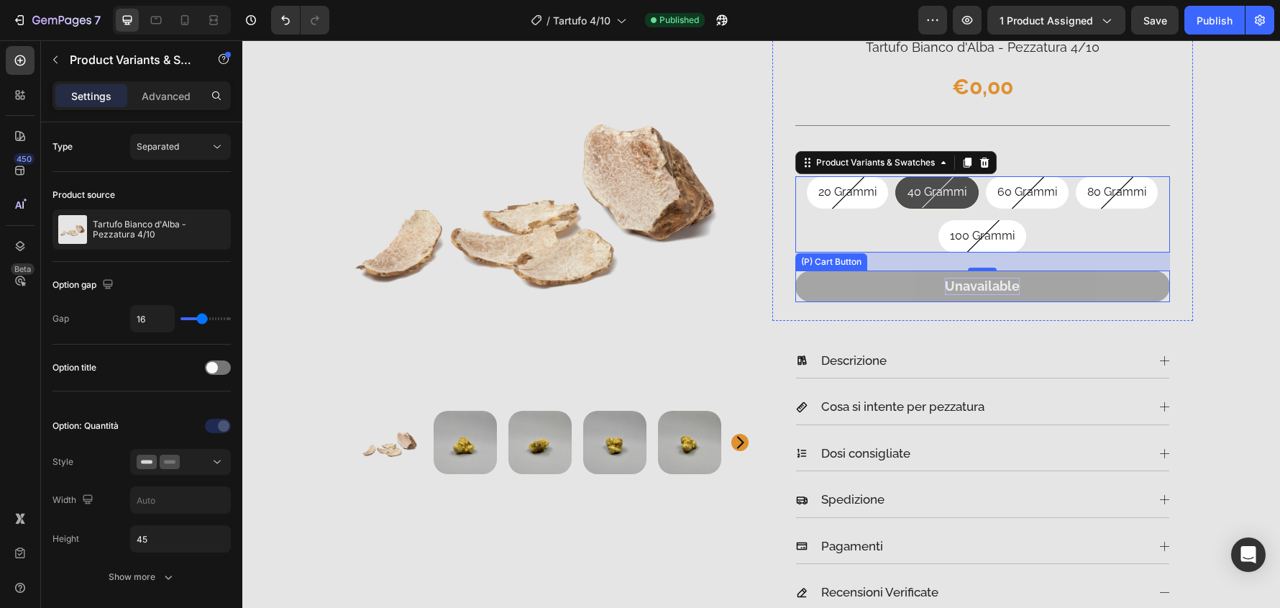
click at [1009, 287] on div "Unavailable" at bounding box center [982, 286] width 75 height 17
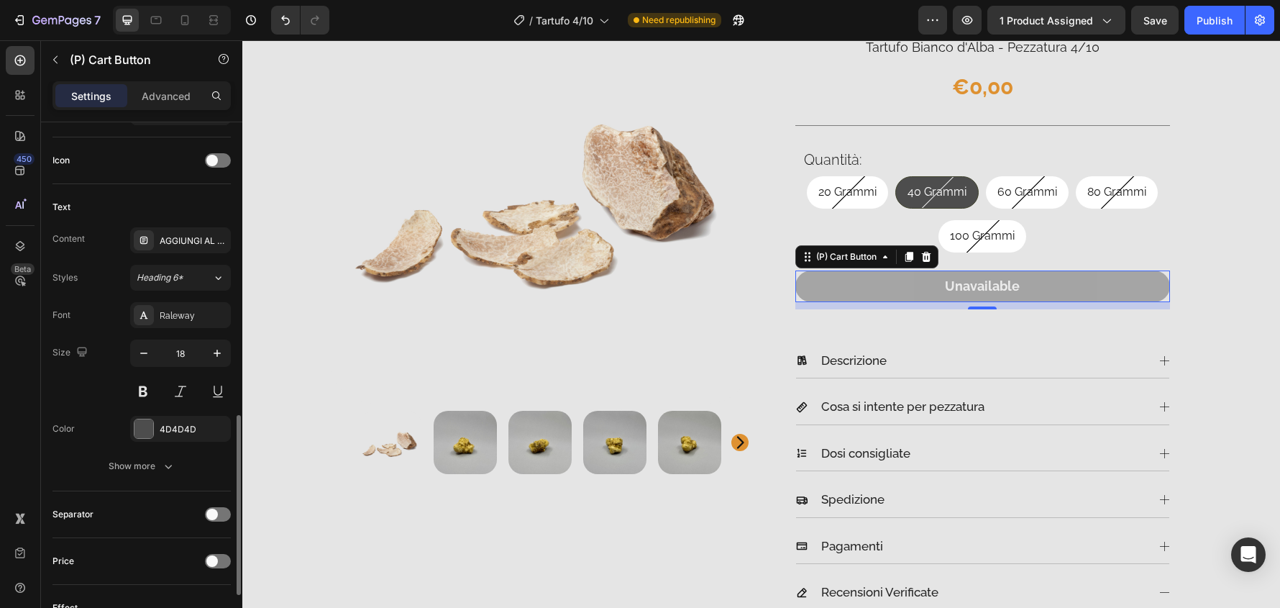
scroll to position [647, 0]
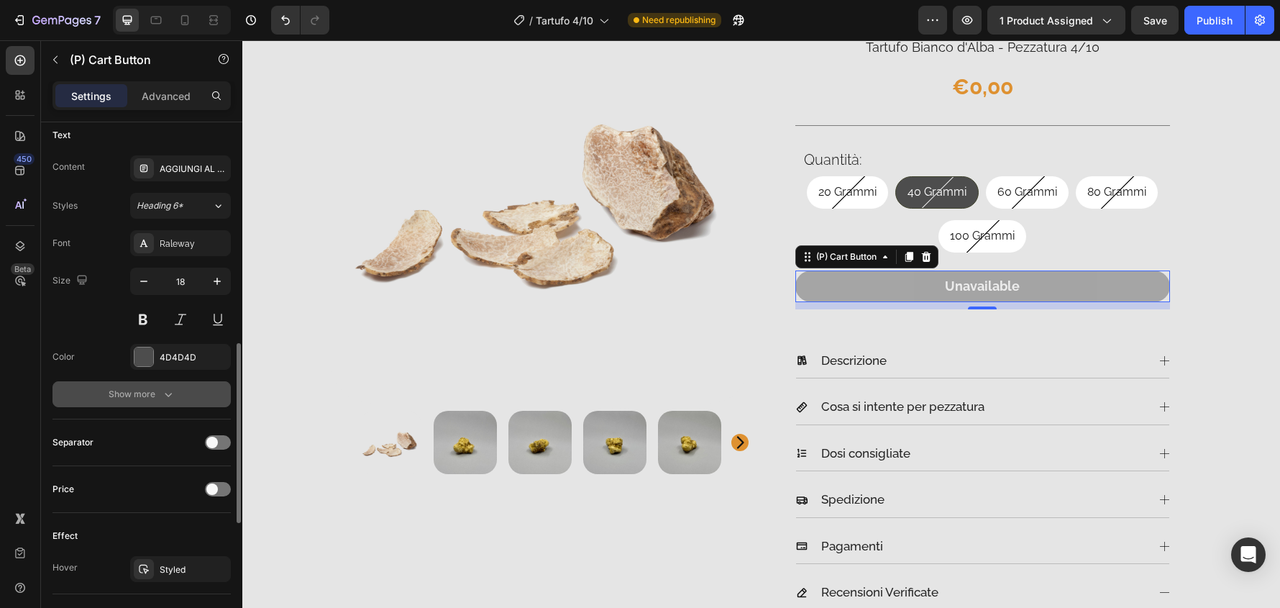
click at [159, 397] on div "Show more" at bounding box center [142, 394] width 67 height 14
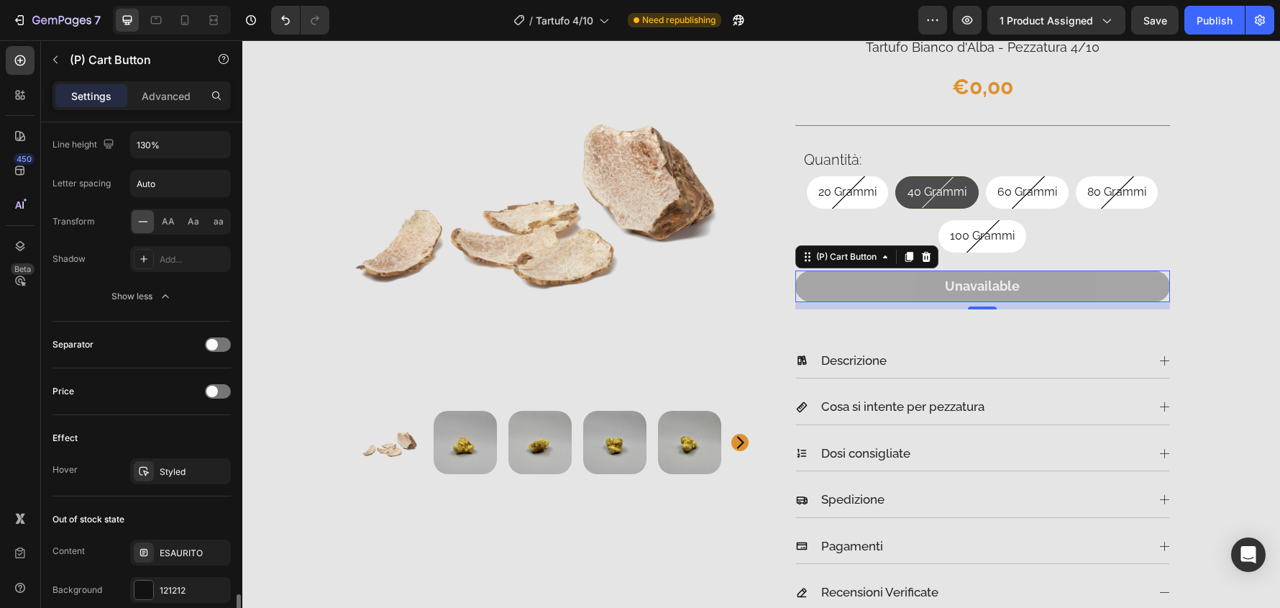
scroll to position [1079, 0]
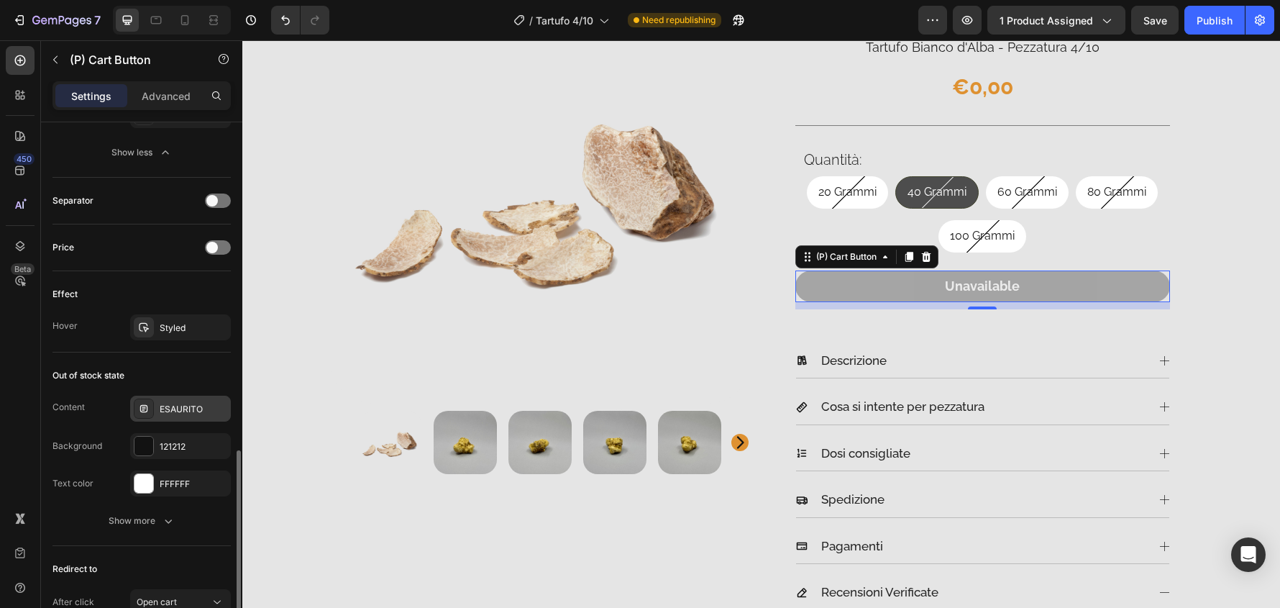
click at [206, 407] on div "ESAURITO" at bounding box center [194, 409] width 68 height 13
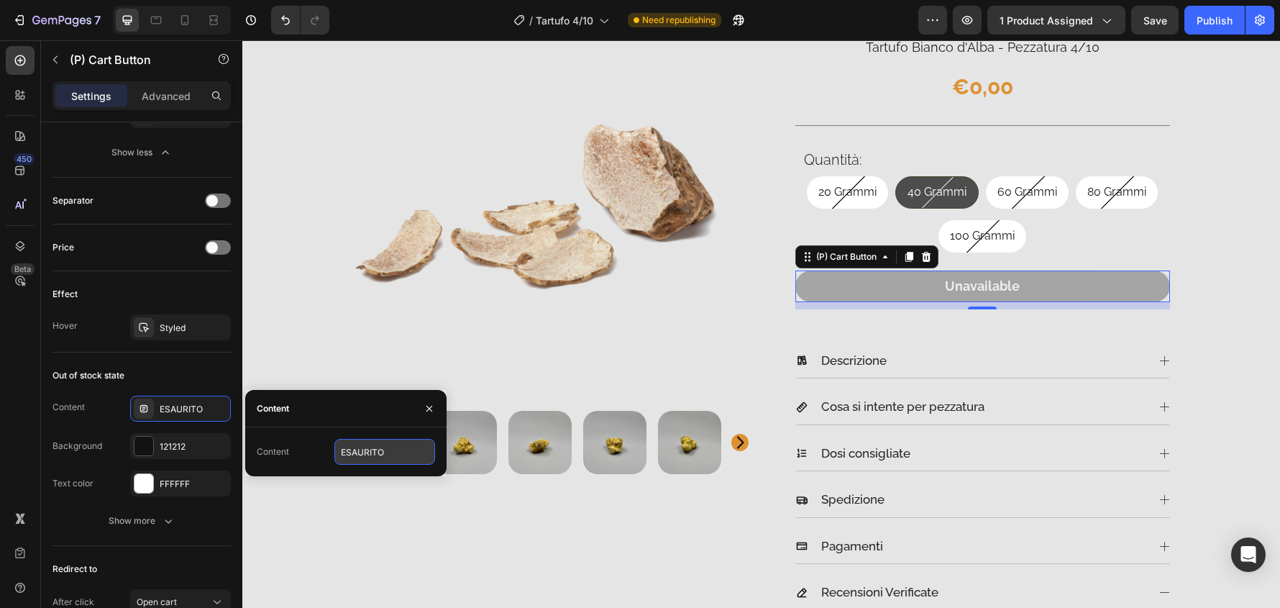
click at [369, 455] on input "ESAURITO" at bounding box center [385, 452] width 101 height 26
click at [427, 403] on icon "button" at bounding box center [430, 409] width 12 height 12
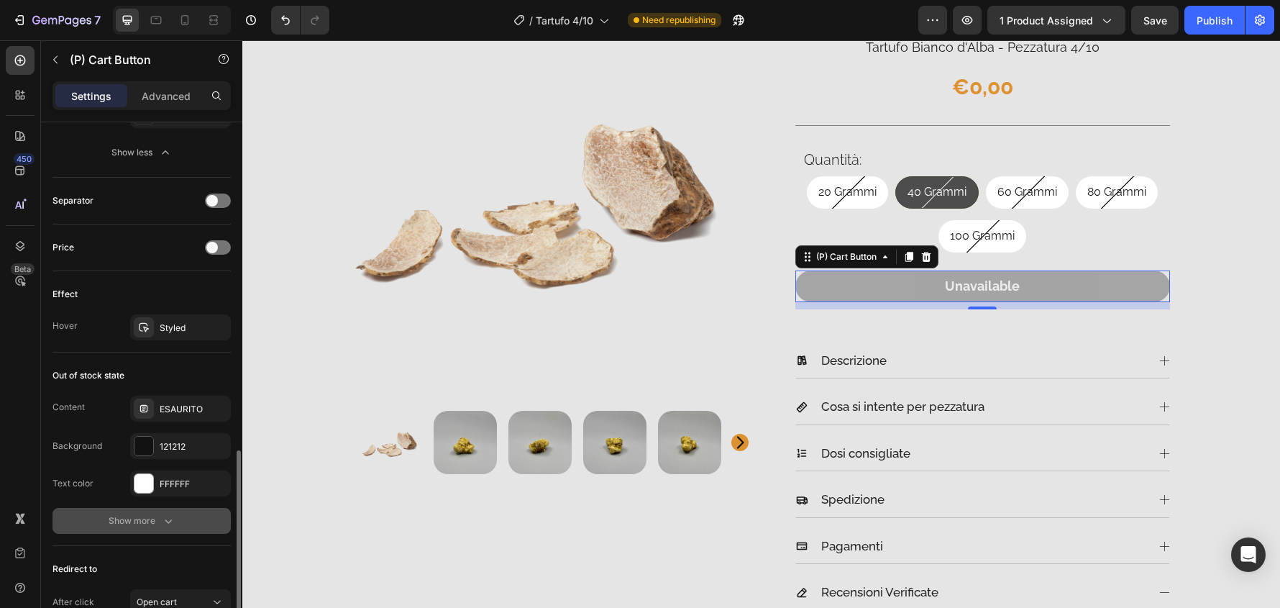
click at [161, 517] on icon "button" at bounding box center [168, 521] width 14 height 14
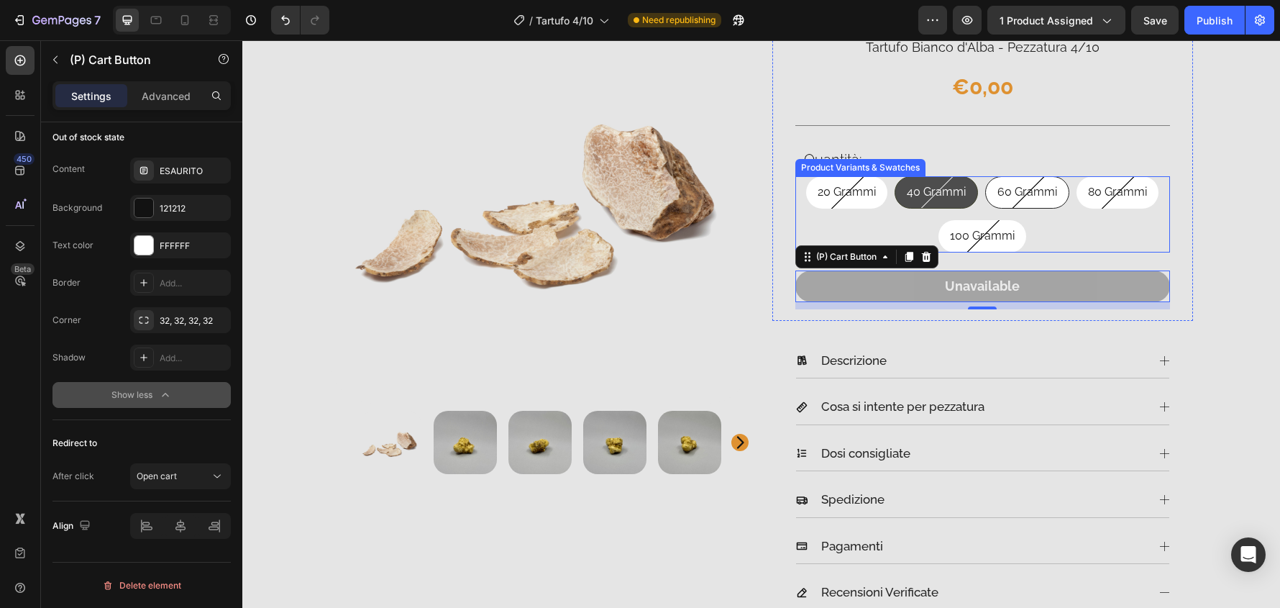
drag, startPoint x: 1034, startPoint y: 191, endPoint x: 1065, endPoint y: 191, distance: 30.9
click at [1037, 191] on span "60 Grammi" at bounding box center [1028, 192] width 60 height 14
click at [1028, 176] on input "60 Grammi 60 Grammi 60 Grammi" at bounding box center [1027, 176] width 1 height 1
radio input "true"
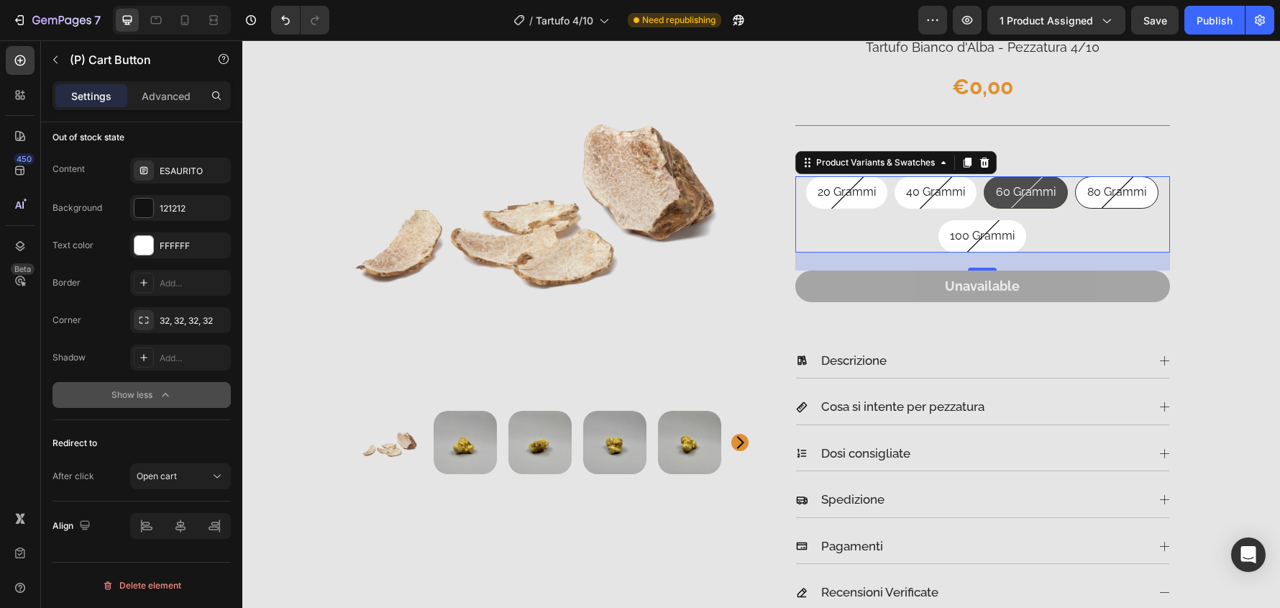
scroll to position [0, 0]
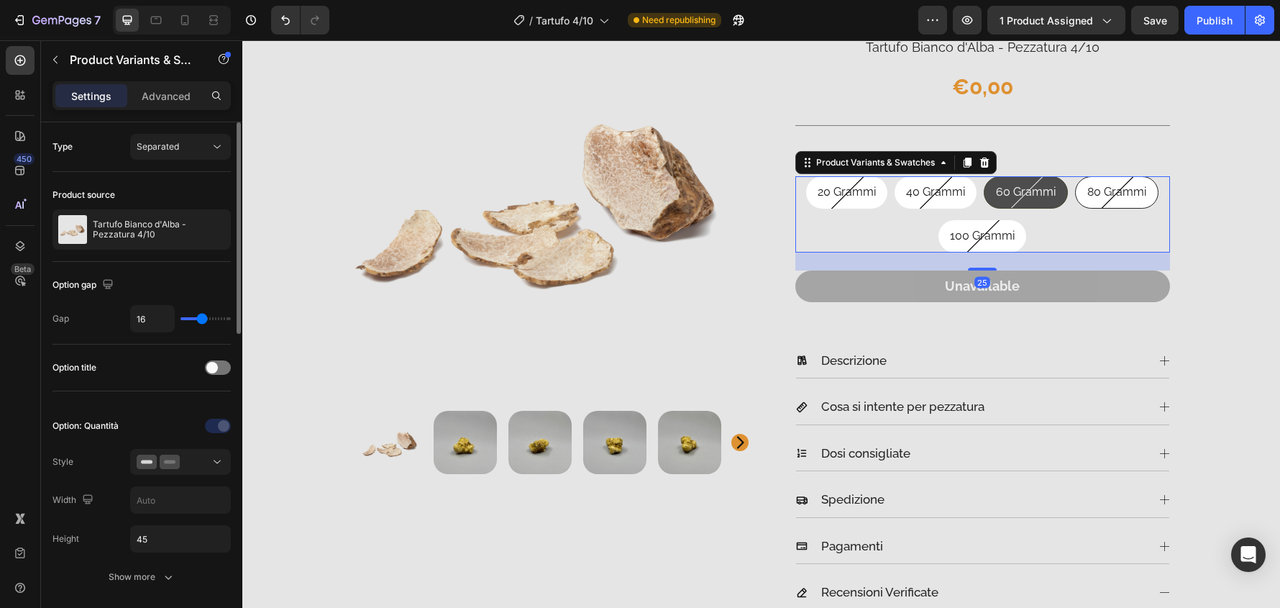
click at [1111, 190] on span "80 Grammi" at bounding box center [1117, 192] width 59 height 14
click at [1116, 176] on input "80 Grammi 80 Grammi 80 Grammi" at bounding box center [1116, 176] width 1 height 1
radio input "true"
drag, startPoint x: 864, startPoint y: 192, endPoint x: 874, endPoint y: 187, distance: 11.3
click at [863, 191] on span "20 Grammi" at bounding box center [848, 192] width 58 height 14
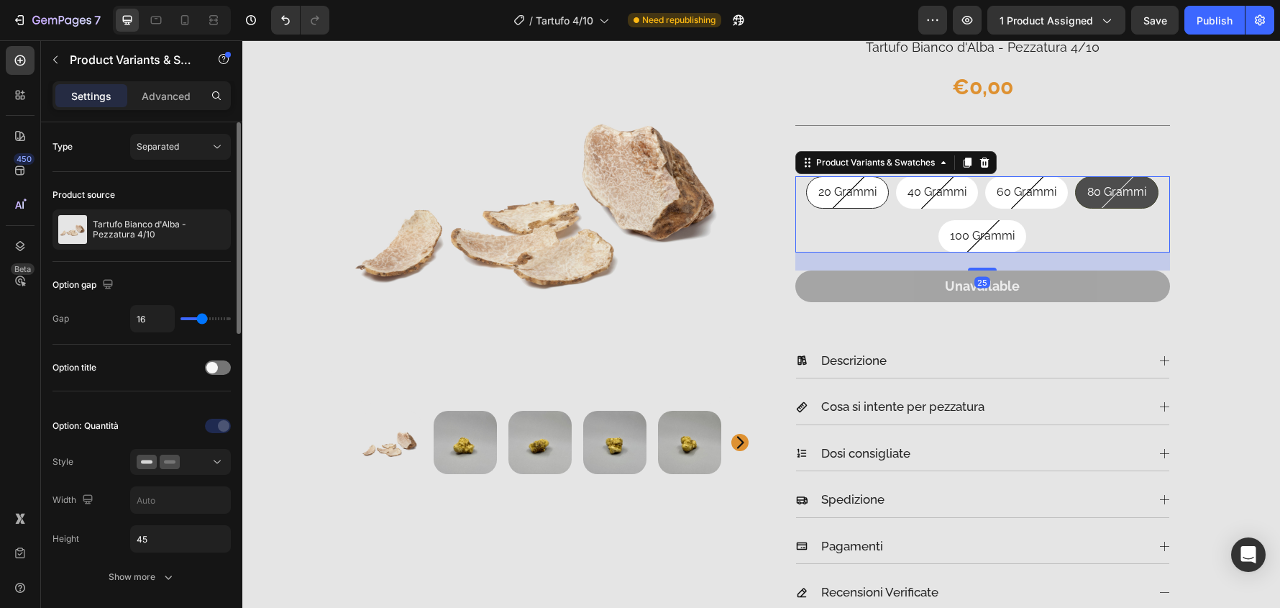
click at [848, 176] on input "20 Grammi 20 Grammi 20 Grammi" at bounding box center [847, 176] width 1 height 1
radio input "true"
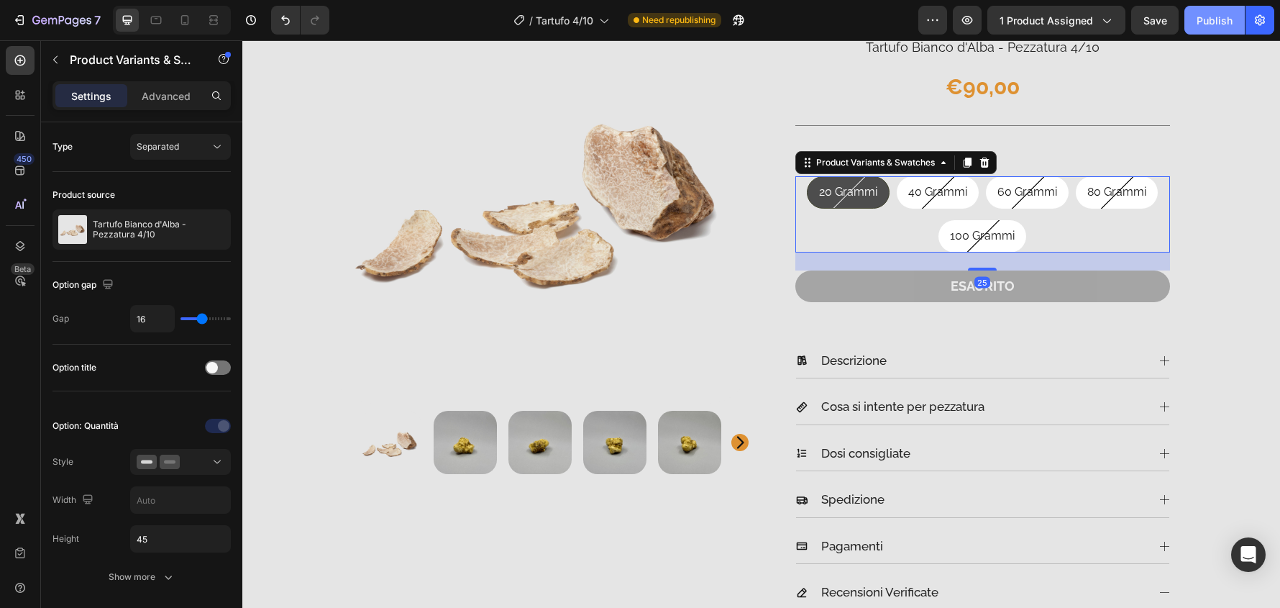
click at [1214, 17] on div "Publish" at bounding box center [1215, 20] width 36 height 15
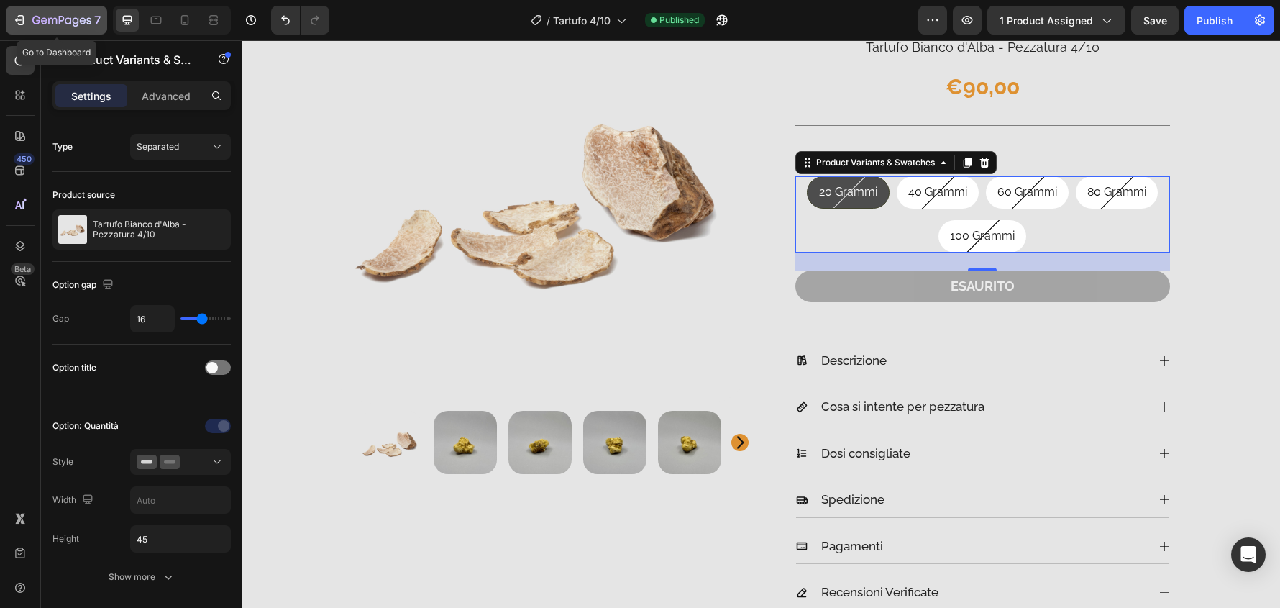
click at [53, 19] on icon "button" at bounding box center [52, 21] width 9 height 6
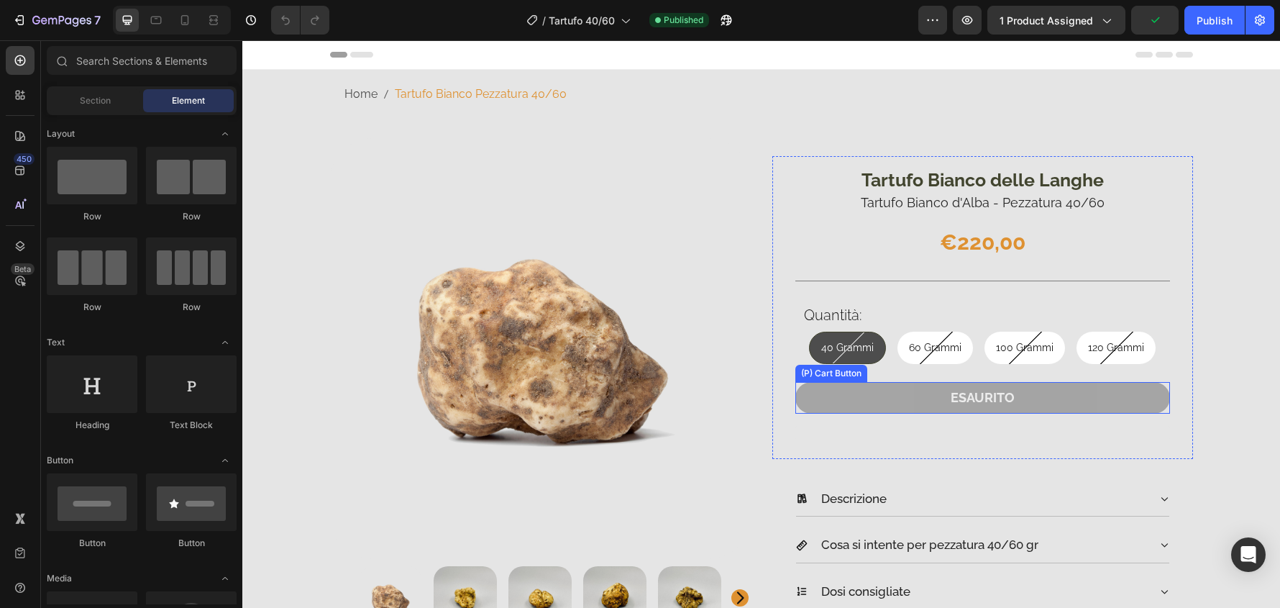
click at [906, 398] on button "ESAURITO" at bounding box center [983, 397] width 375 height 31
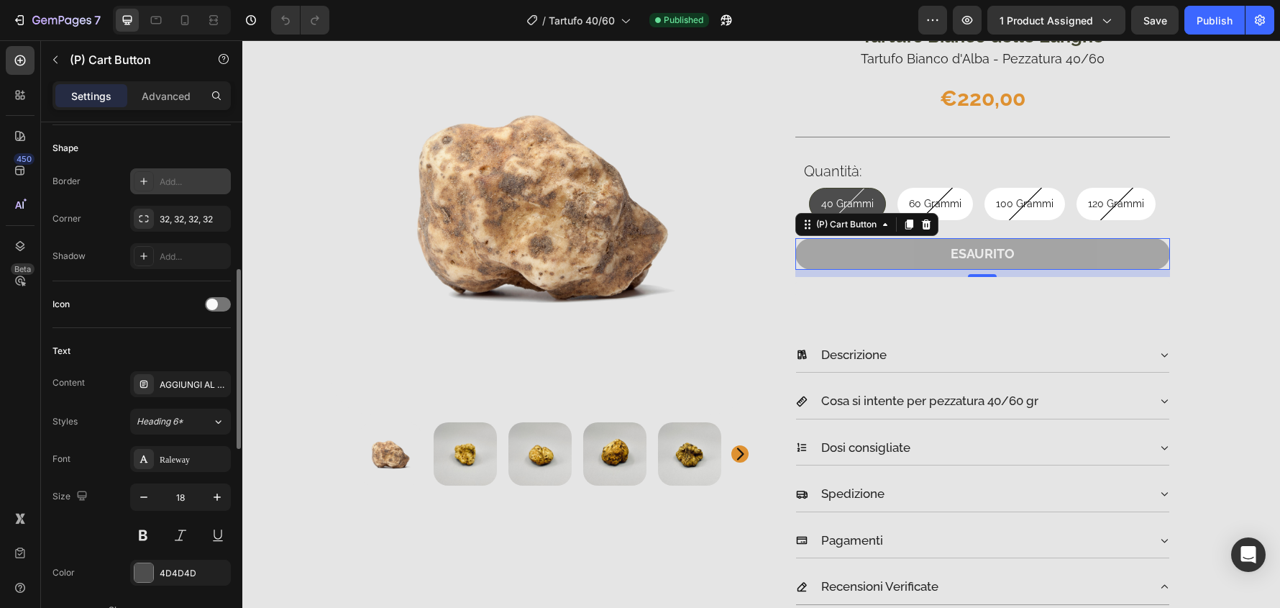
scroll to position [504, 0]
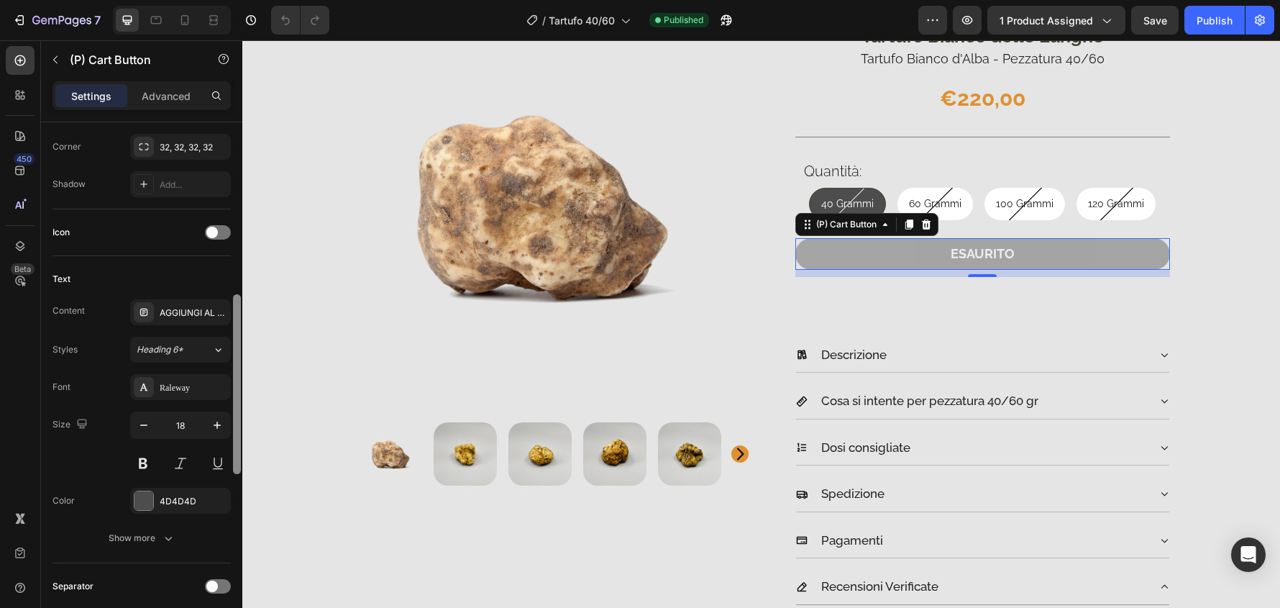
drag, startPoint x: 161, startPoint y: 535, endPoint x: 232, endPoint y: 363, distance: 186.5
click at [174, 491] on div "Font Raleway Size 18 Color 4D4D4D Show more" at bounding box center [142, 462] width 178 height 177
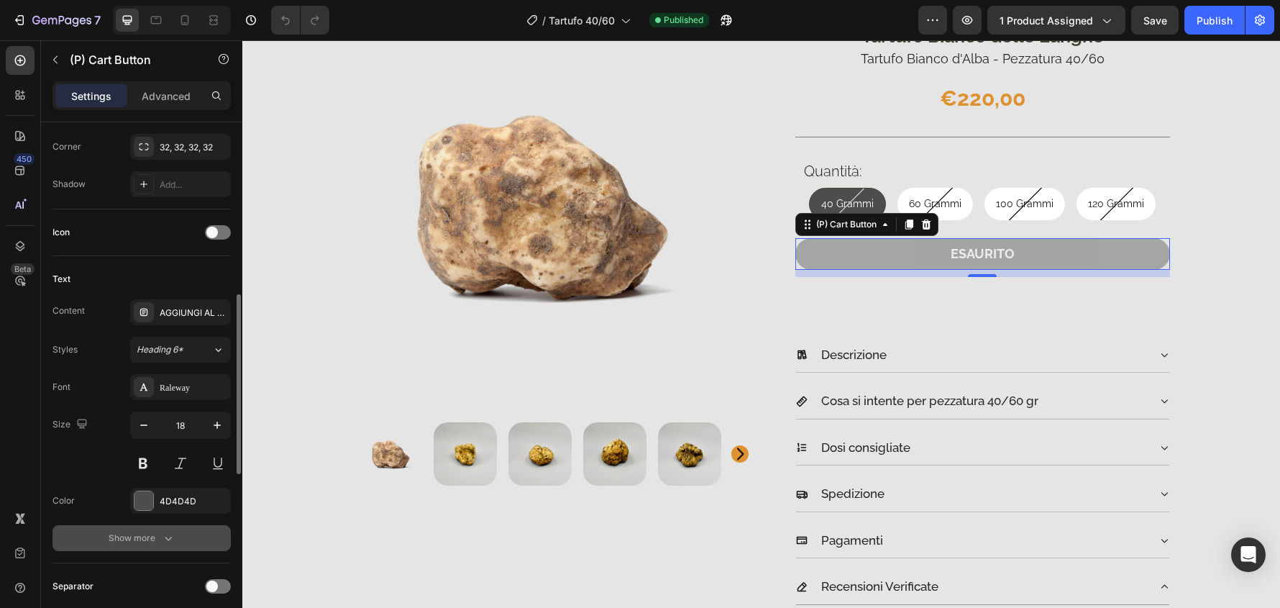
click at [157, 540] on div "Show more" at bounding box center [142, 538] width 67 height 14
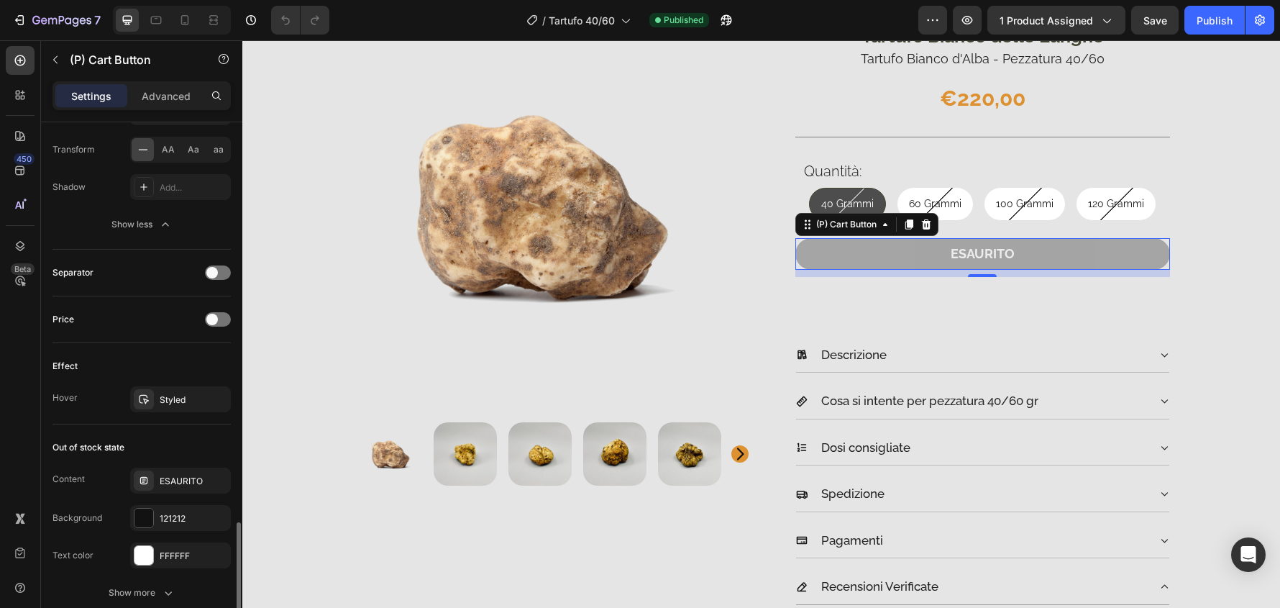
scroll to position [1079, 0]
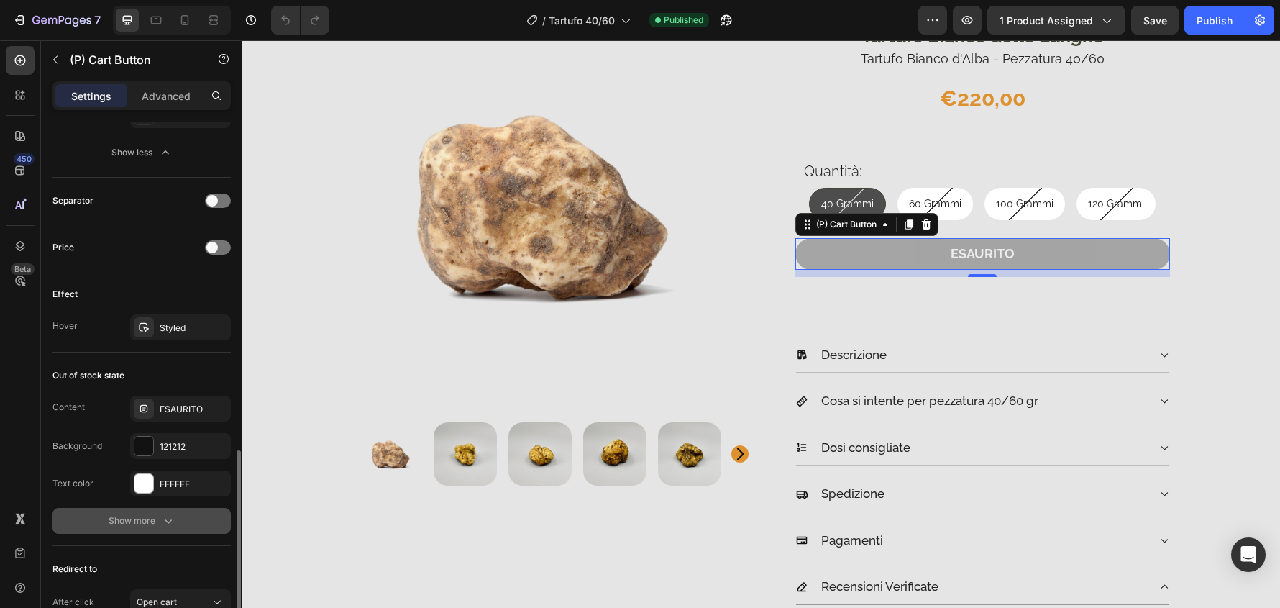
click at [147, 529] on button "Show more" at bounding box center [142, 521] width 178 height 26
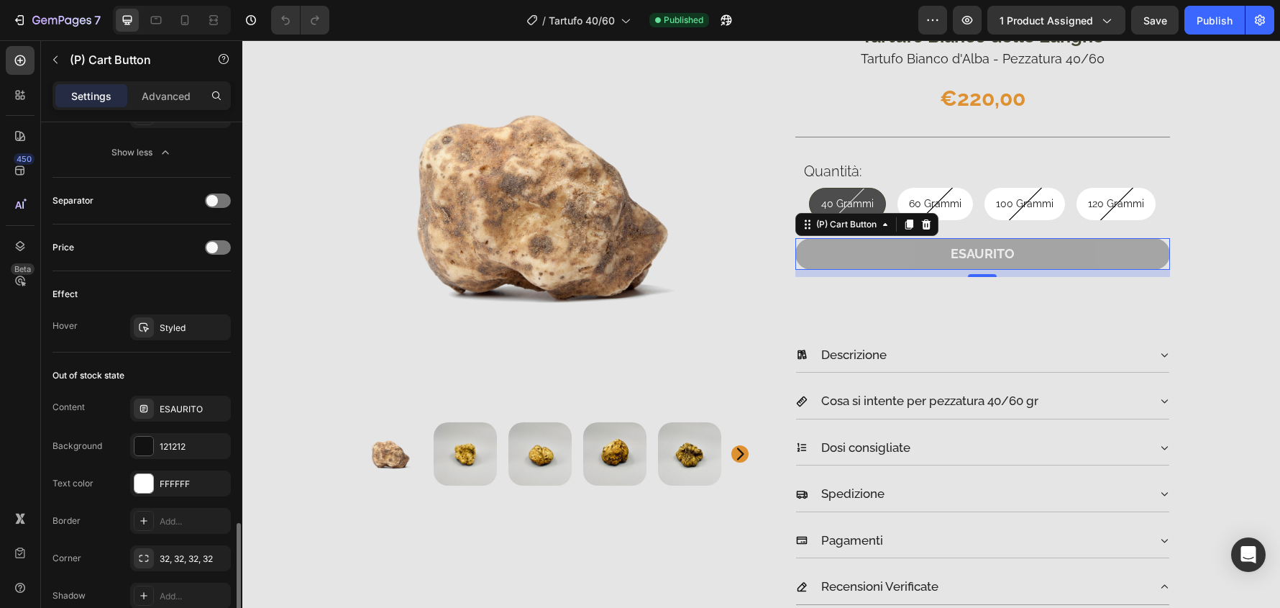
scroll to position [1151, 0]
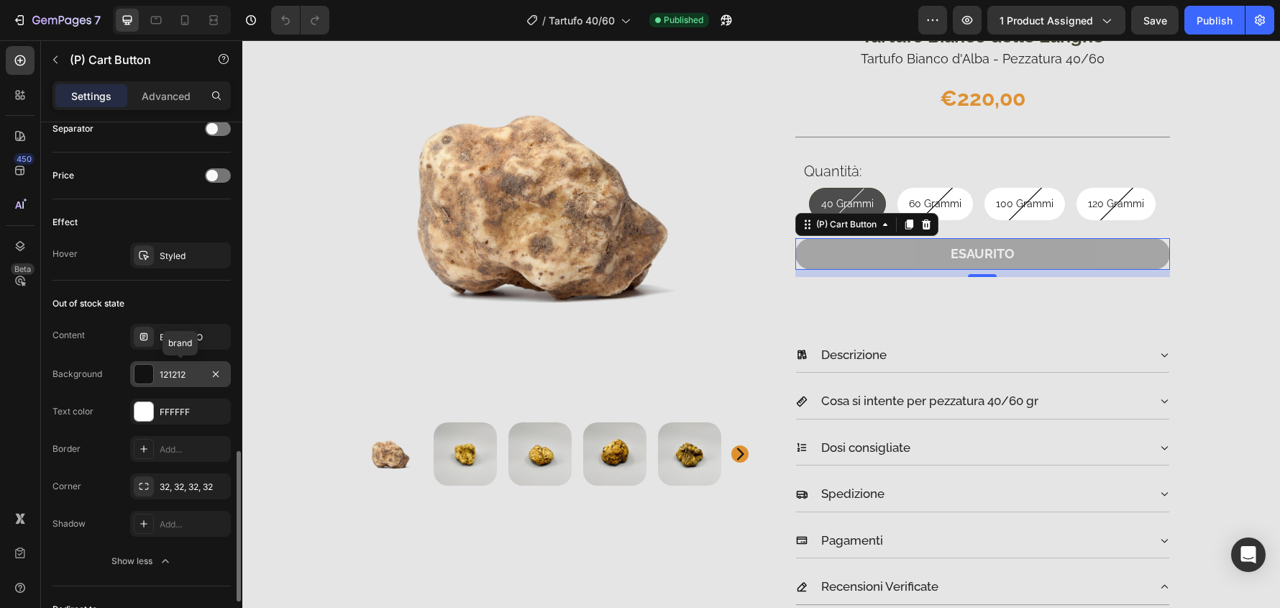
click at [191, 378] on div "121212" at bounding box center [181, 374] width 42 height 13
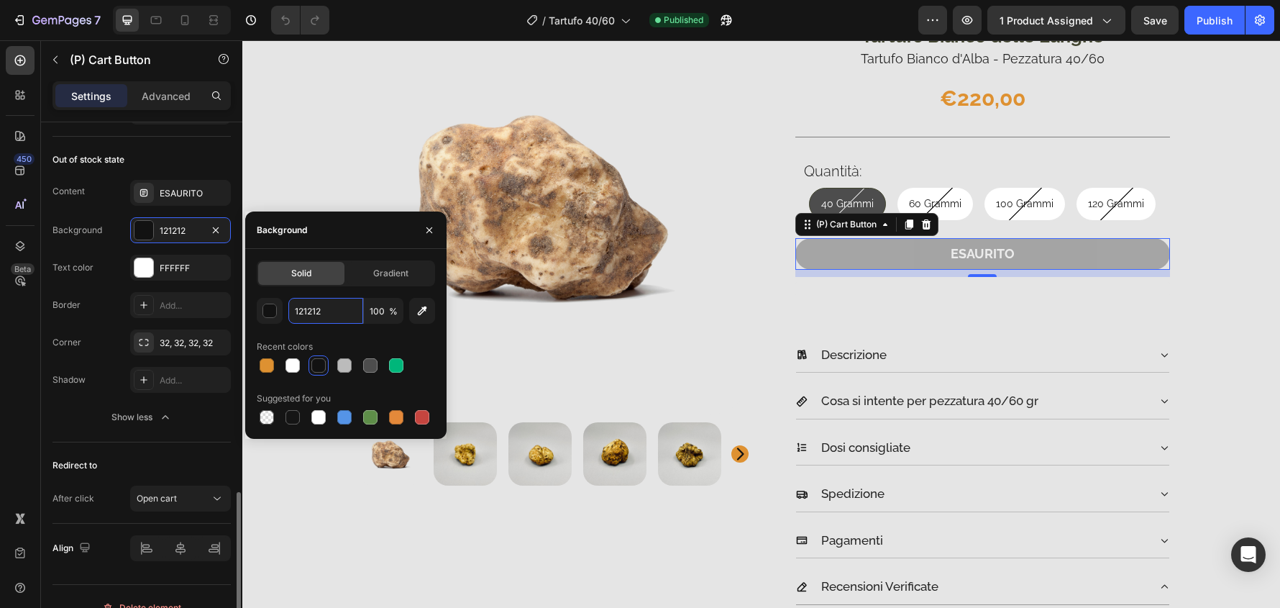
scroll to position [1317, 0]
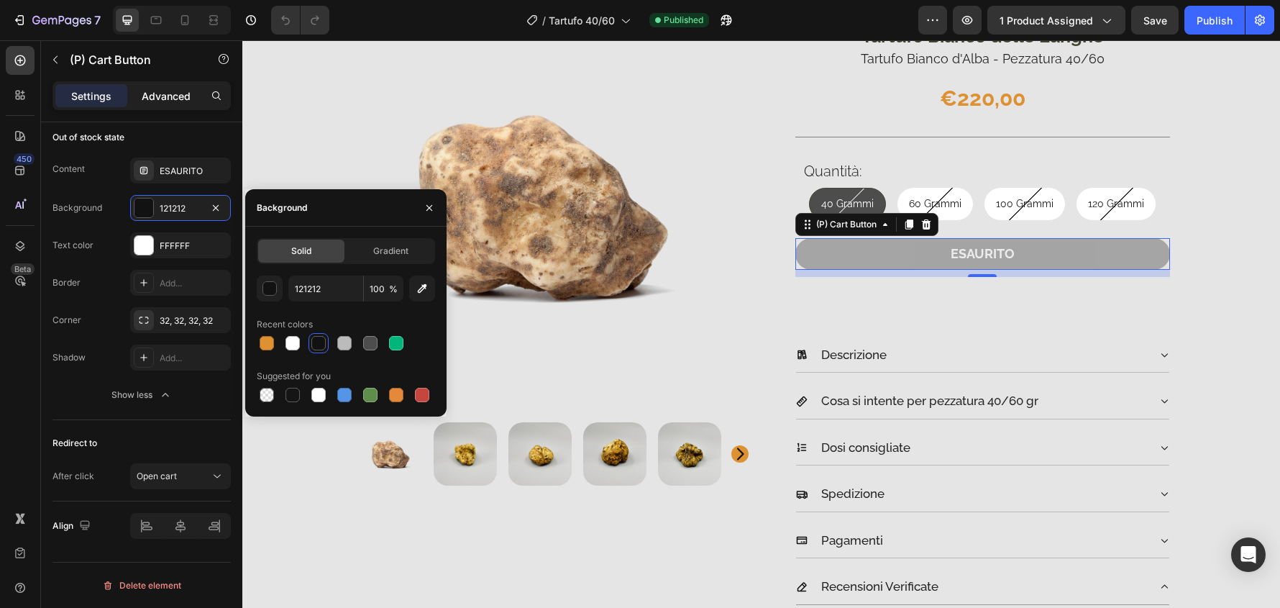
click at [145, 87] on div "Advanced" at bounding box center [166, 95] width 72 height 23
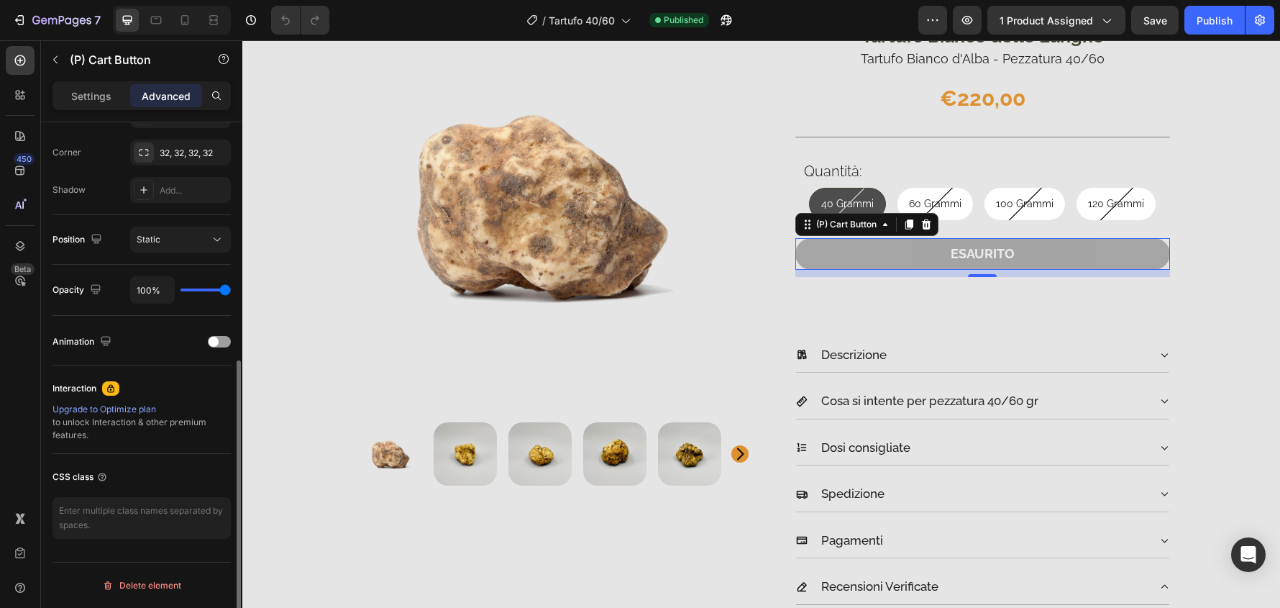
scroll to position [433, 0]
click at [139, 412] on div "Upgrade to Optimize plan" at bounding box center [142, 409] width 178 height 13
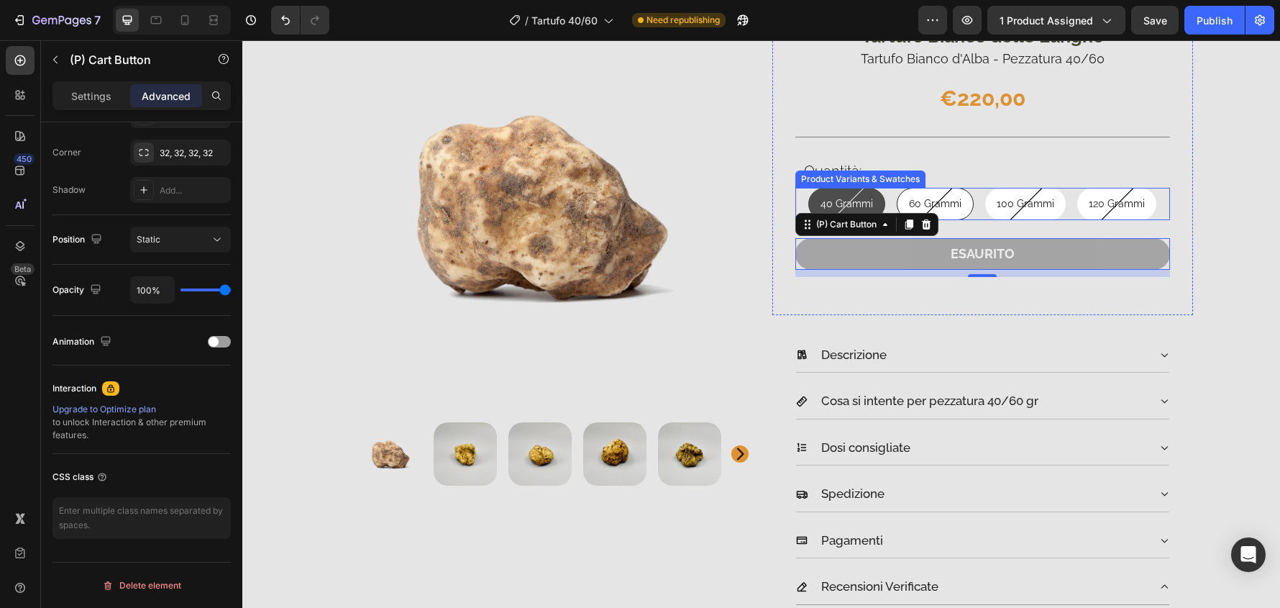
click at [952, 203] on span "60 Grammi" at bounding box center [935, 204] width 53 height 12
click at [936, 188] on input "60 Grammi 60 Grammi 60 Grammi" at bounding box center [935, 187] width 1 height 1
radio input "true"
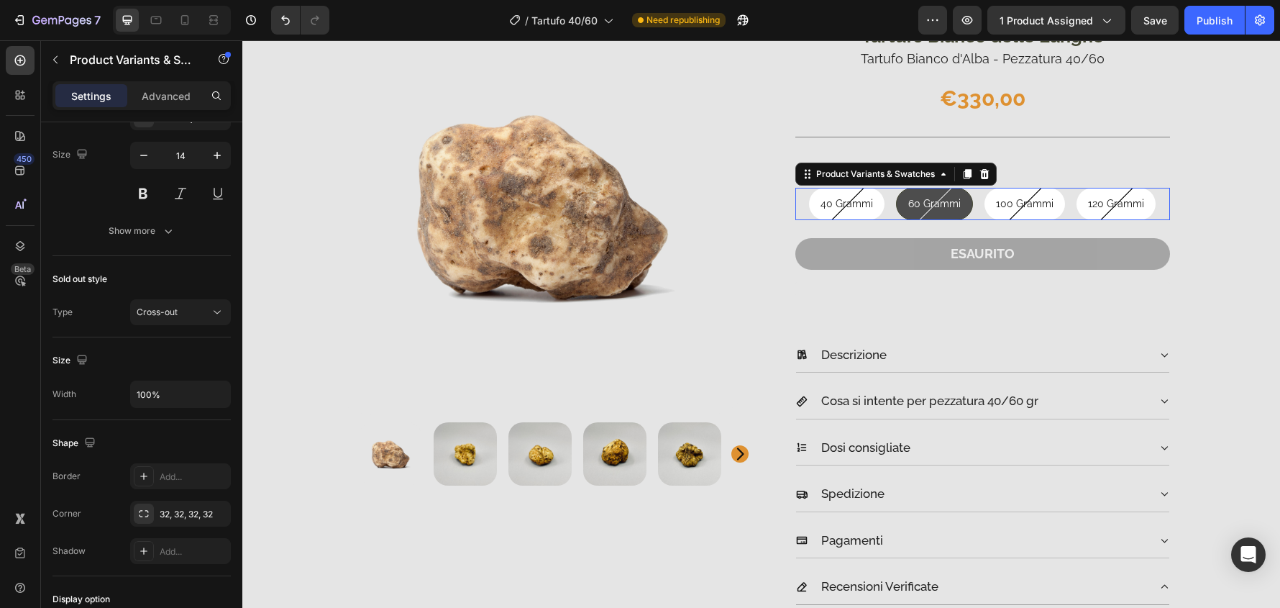
scroll to position [0, 0]
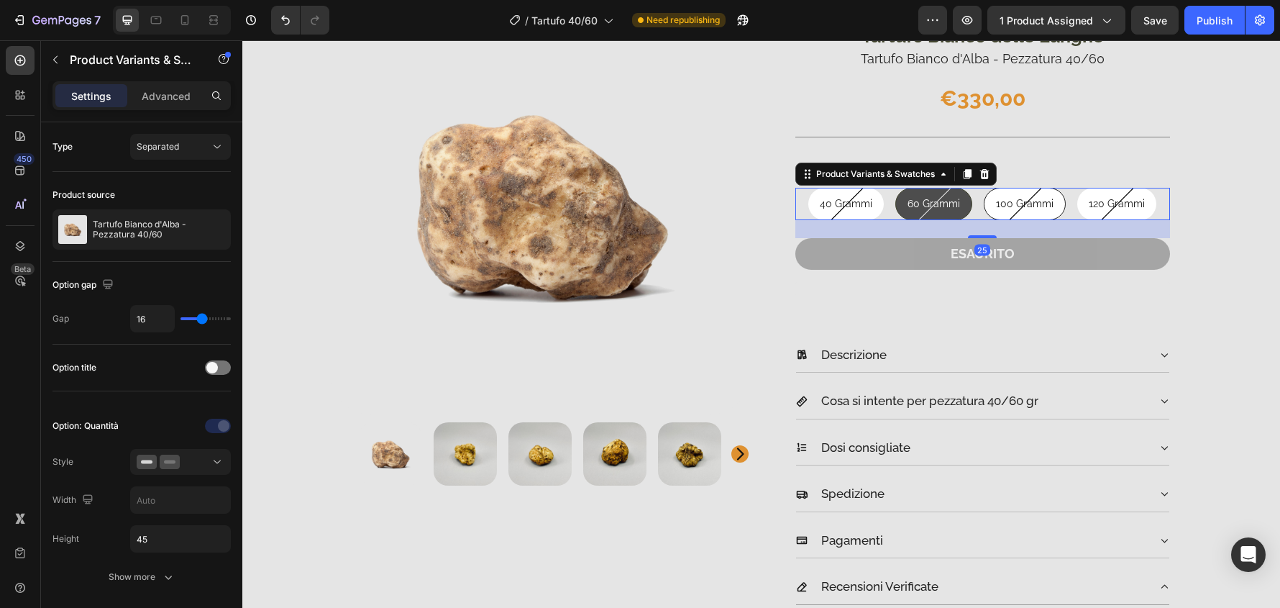
click at [996, 203] on span "100 Grammi" at bounding box center [1025, 204] width 58 height 12
click at [1024, 188] on input "100 Grammi 100 Grammi 100 Grammi" at bounding box center [1024, 187] width 1 height 1
radio input "true"
click at [1089, 198] on span "120 Grammi" at bounding box center [1116, 204] width 56 height 12
click at [1116, 188] on input "120 Grammi 120 Grammi 120 Grammi" at bounding box center [1116, 187] width 1 height 1
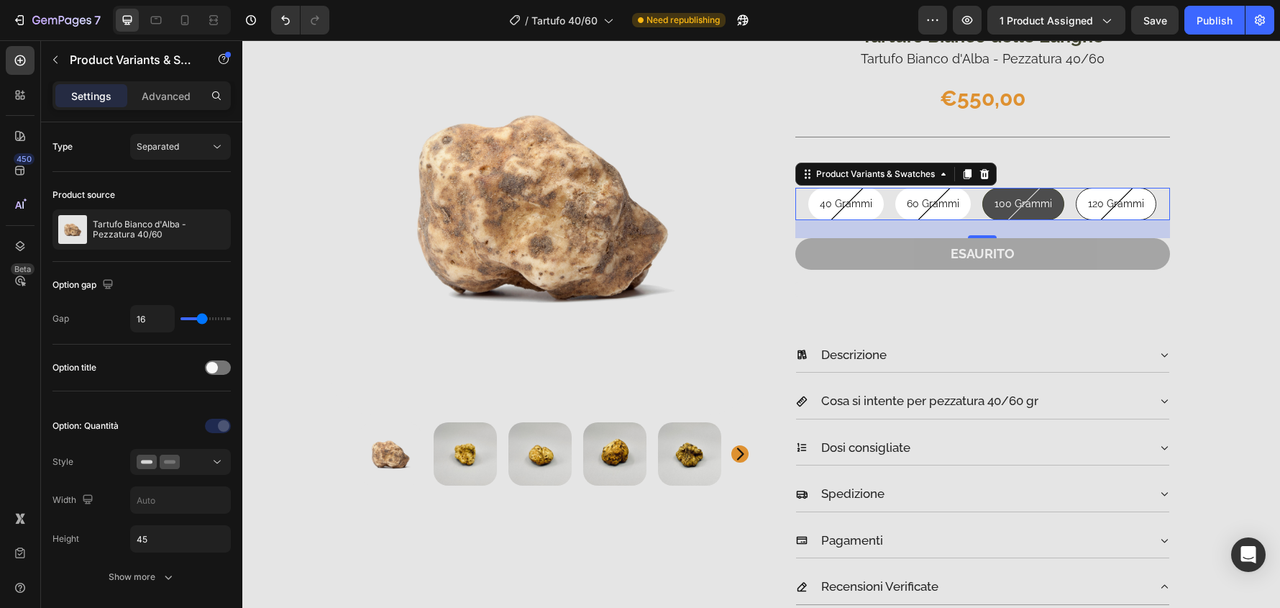
radio input "true"
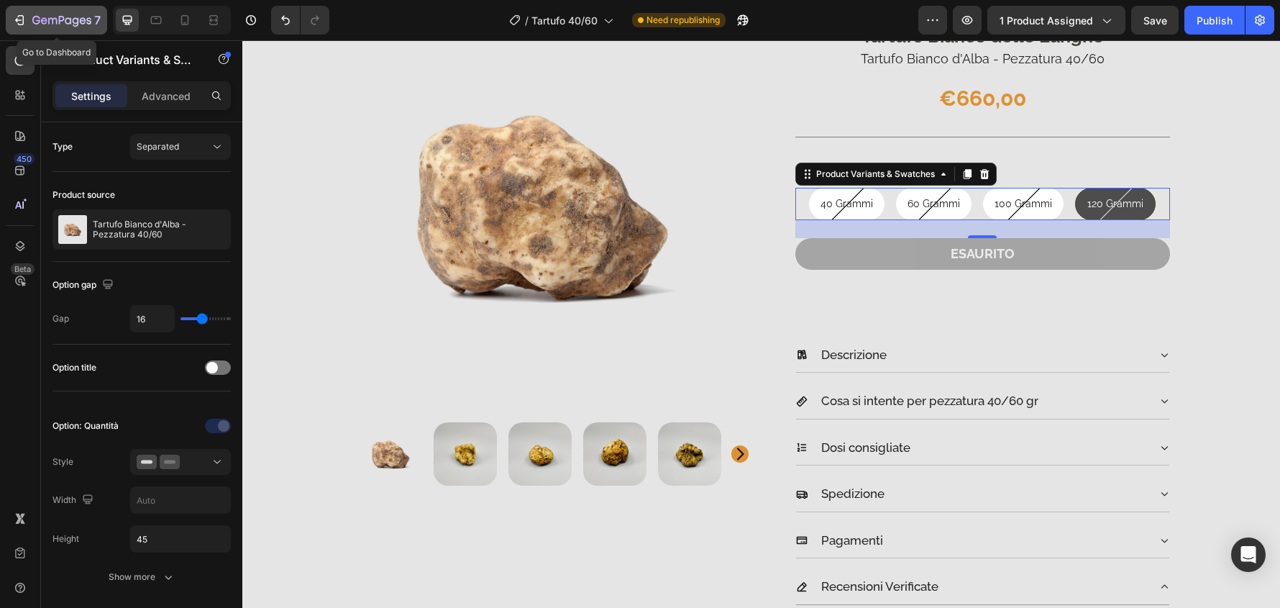
click at [55, 28] on div "7" at bounding box center [66, 20] width 68 height 17
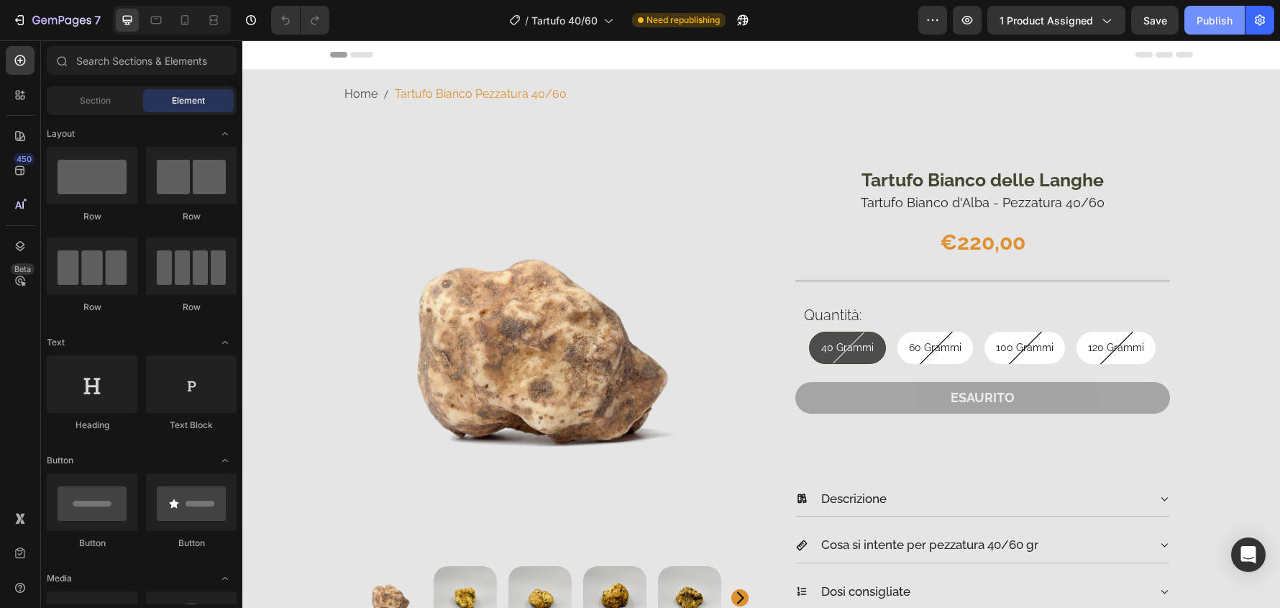
click at [1206, 21] on div "Publish" at bounding box center [1215, 20] width 36 height 15
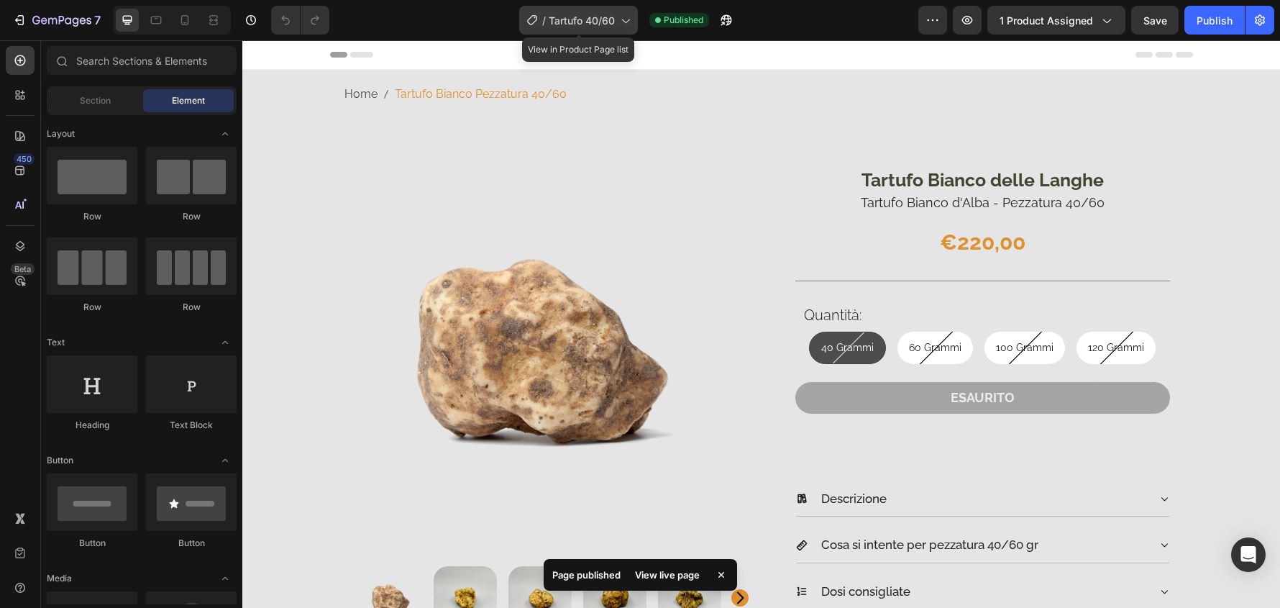
click at [589, 24] on span "Tartufo 40/60" at bounding box center [582, 20] width 66 height 15
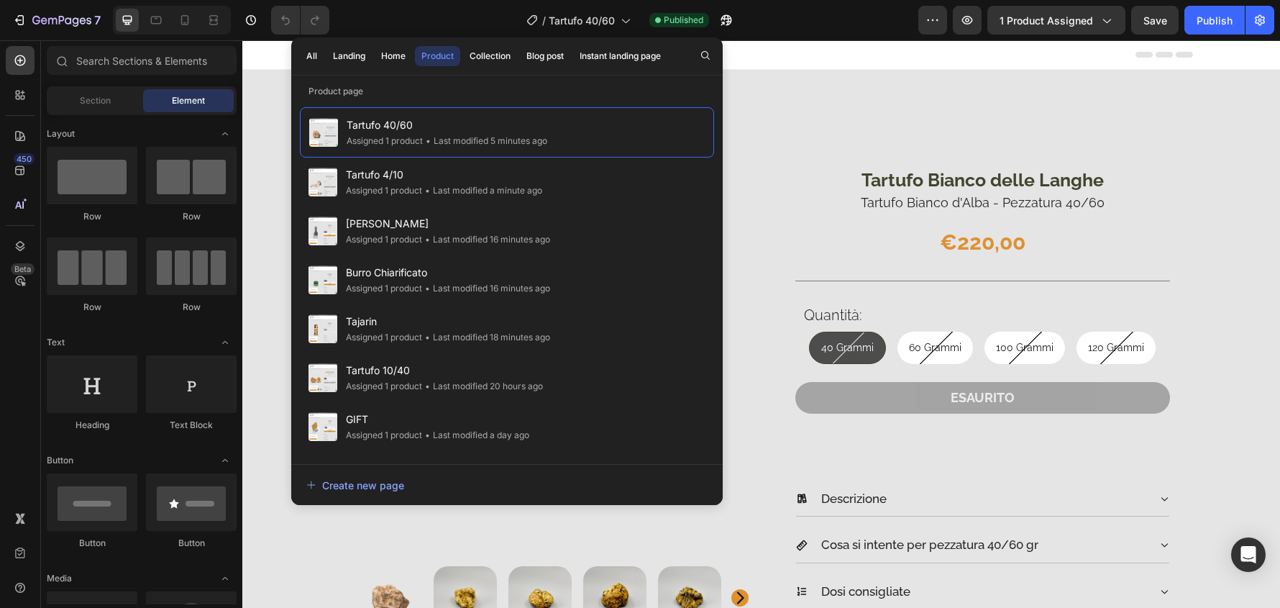
click at [433, 50] on div "Product" at bounding box center [438, 56] width 32 height 13
click at [493, 57] on div "Collection" at bounding box center [490, 56] width 41 height 13
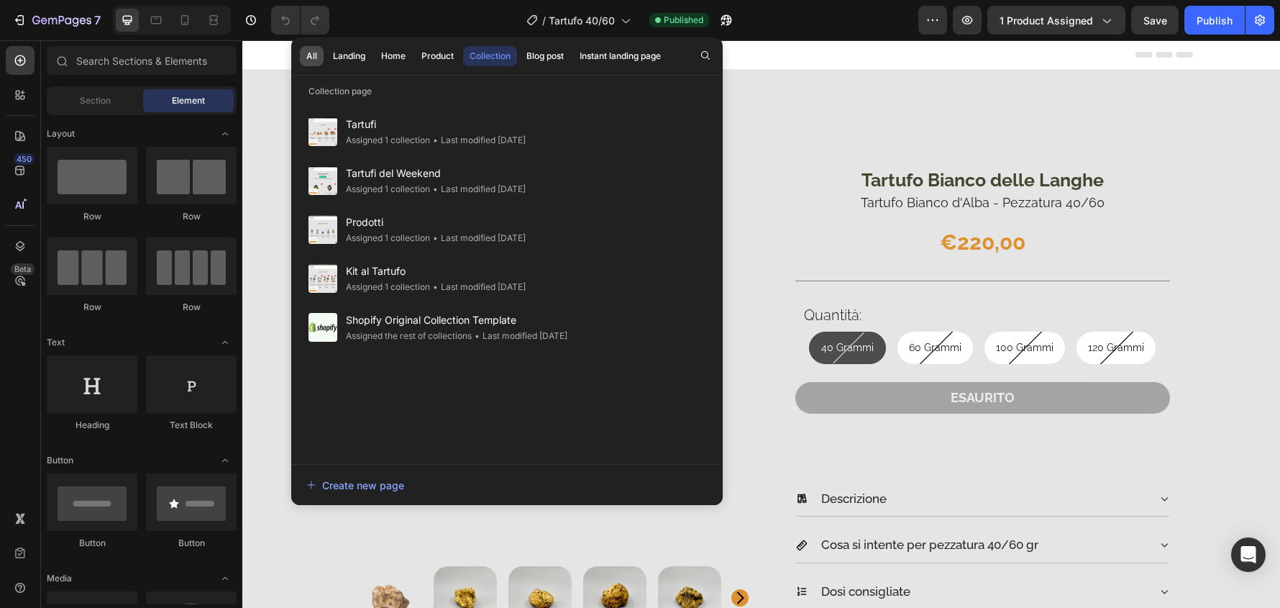
click at [315, 58] on div "All" at bounding box center [311, 56] width 11 height 13
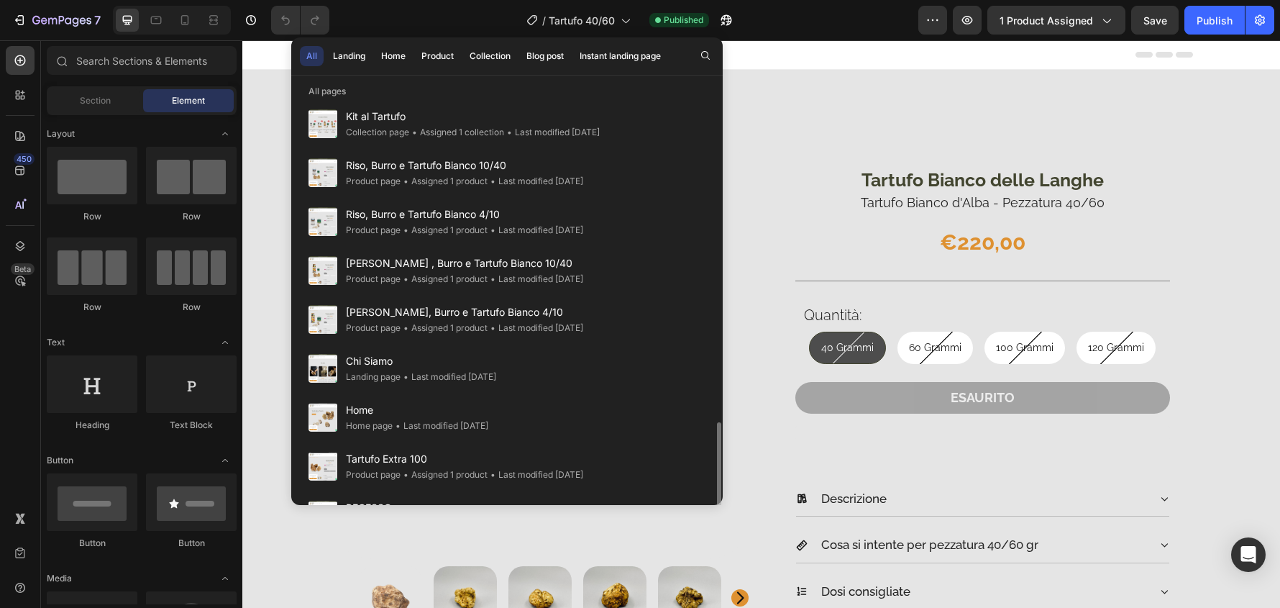
scroll to position [1157, 0]
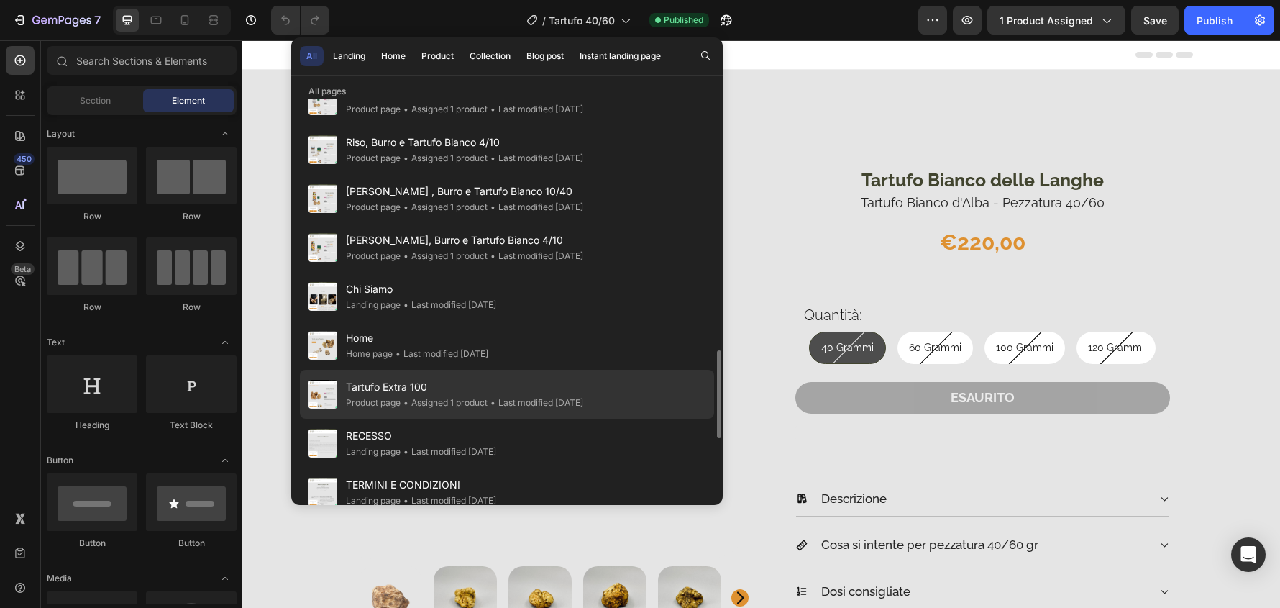
click at [560, 386] on span "Tartufo Extra 100" at bounding box center [464, 386] width 237 height 17
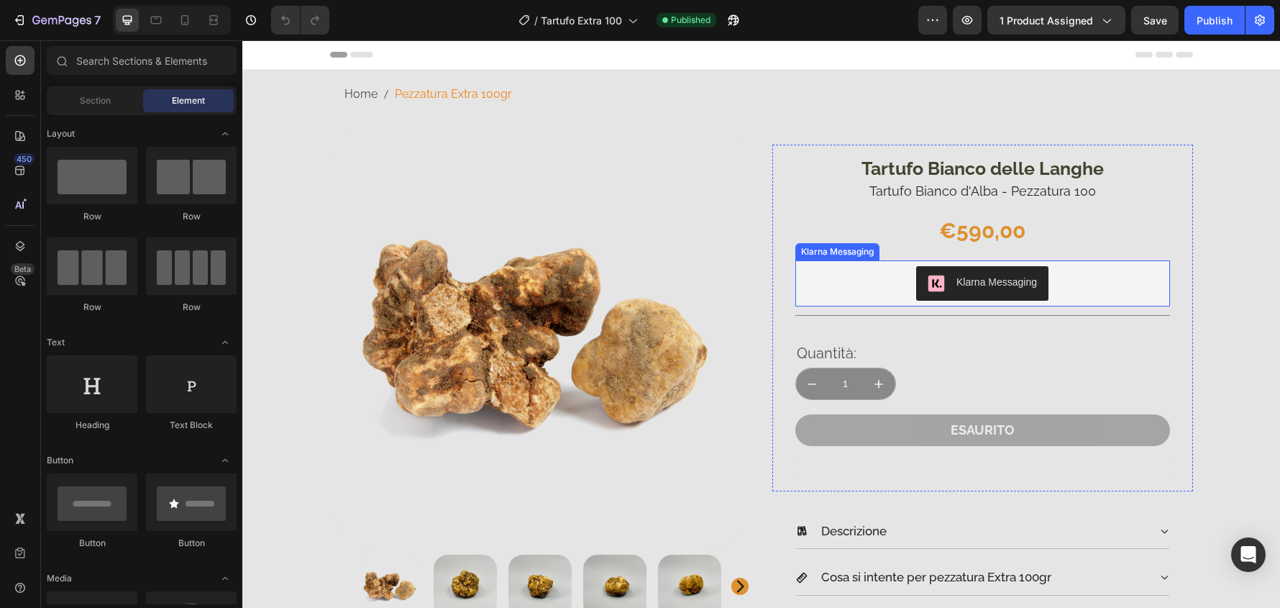
click at [1062, 284] on div "Klarna Messaging" at bounding box center [982, 283] width 363 height 35
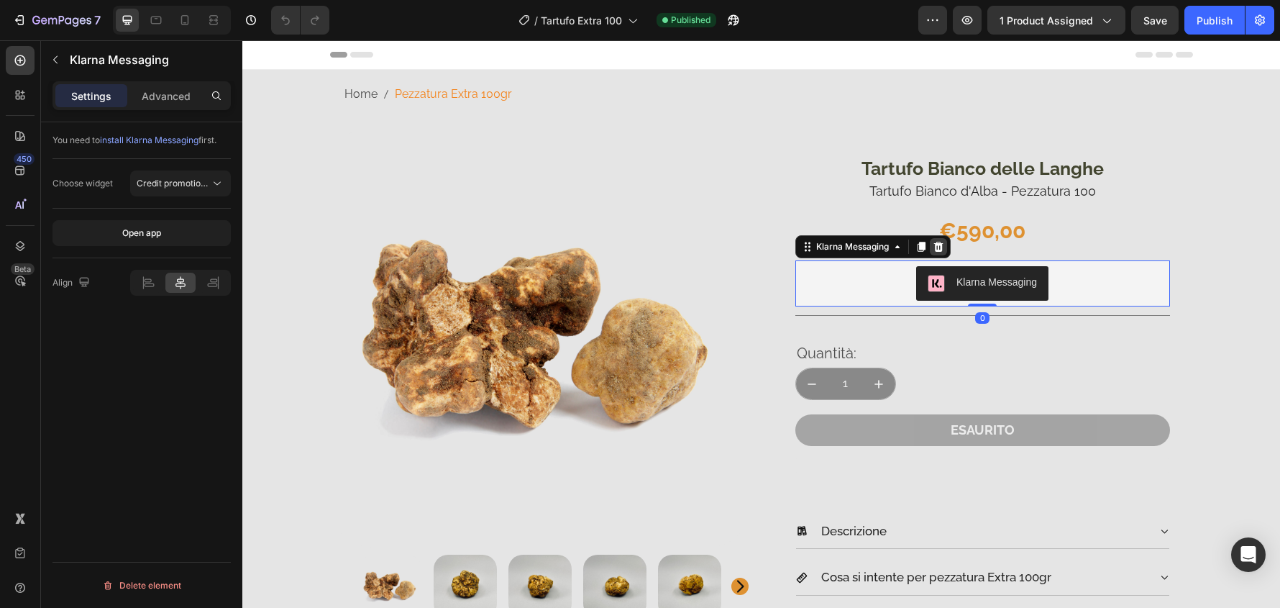
click at [933, 242] on icon at bounding box center [939, 247] width 12 height 12
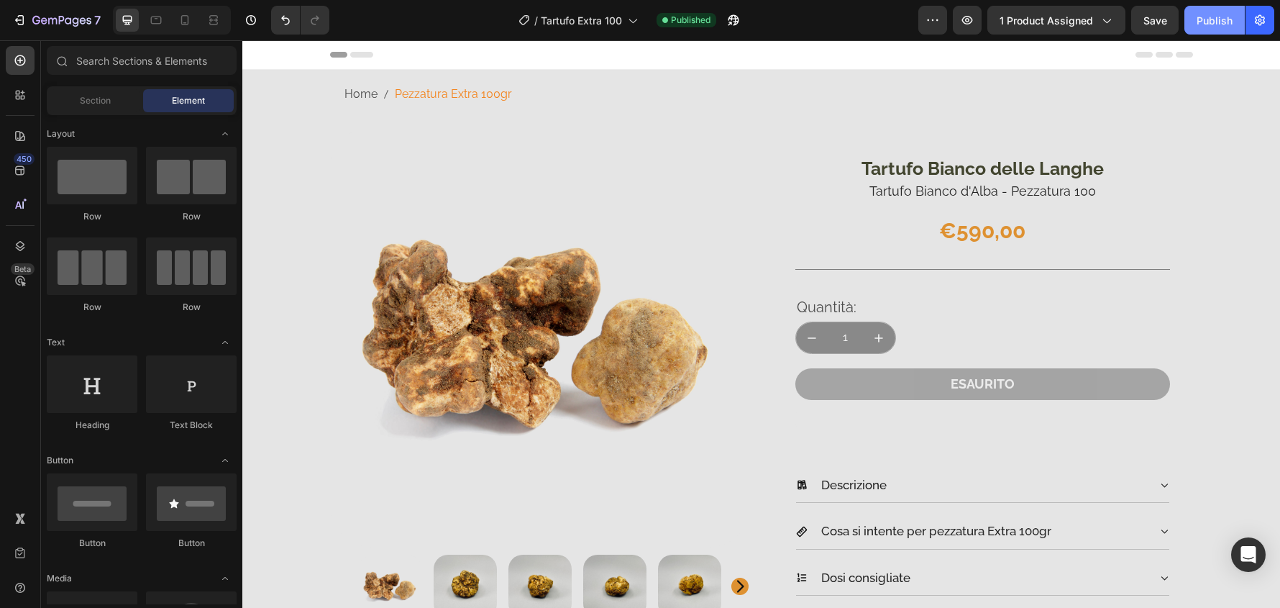
click at [1203, 12] on button "Publish" at bounding box center [1215, 20] width 60 height 29
click at [581, 91] on nav "Home Pezzatura Extra 100gr" at bounding box center [769, 94] width 849 height 21
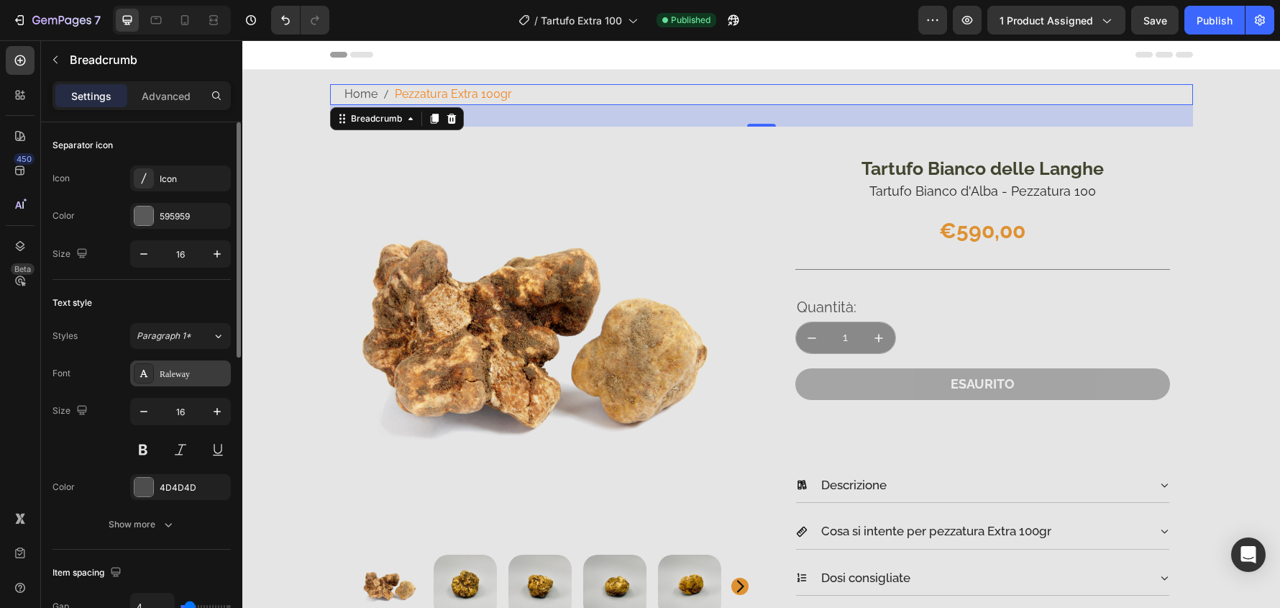
click at [198, 370] on div "Raleway" at bounding box center [194, 374] width 68 height 13
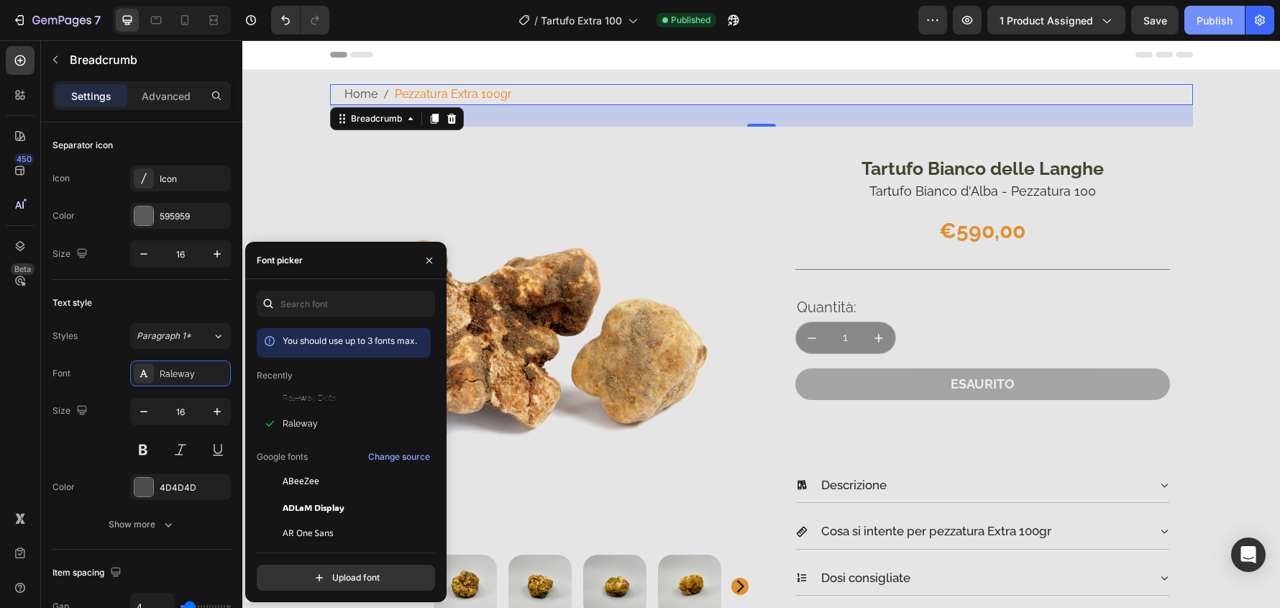
click at [1200, 22] on div "Publish" at bounding box center [1215, 20] width 36 height 15
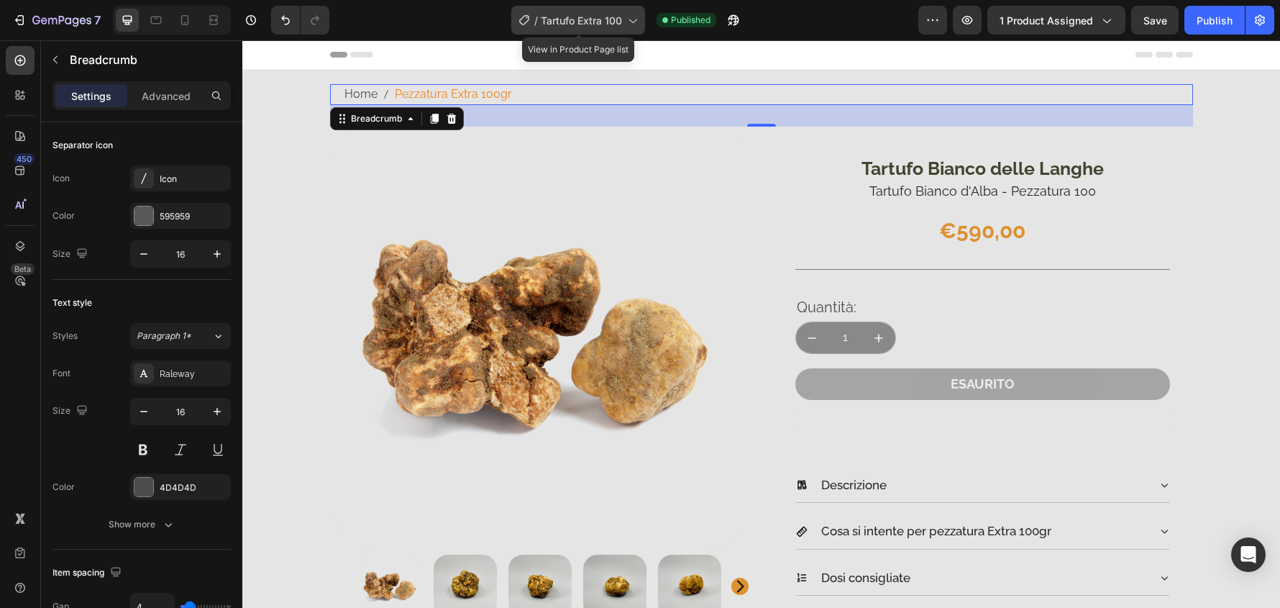
click at [636, 16] on icon at bounding box center [632, 20] width 14 height 14
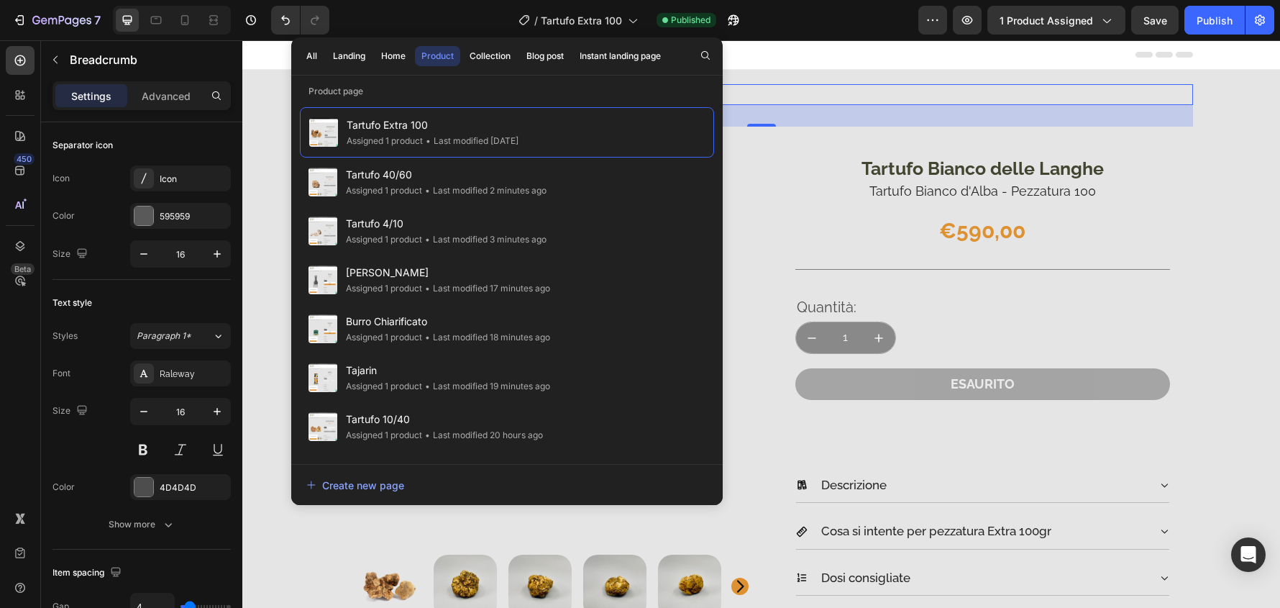
click at [1229, 50] on div "Header" at bounding box center [761, 54] width 1038 height 29
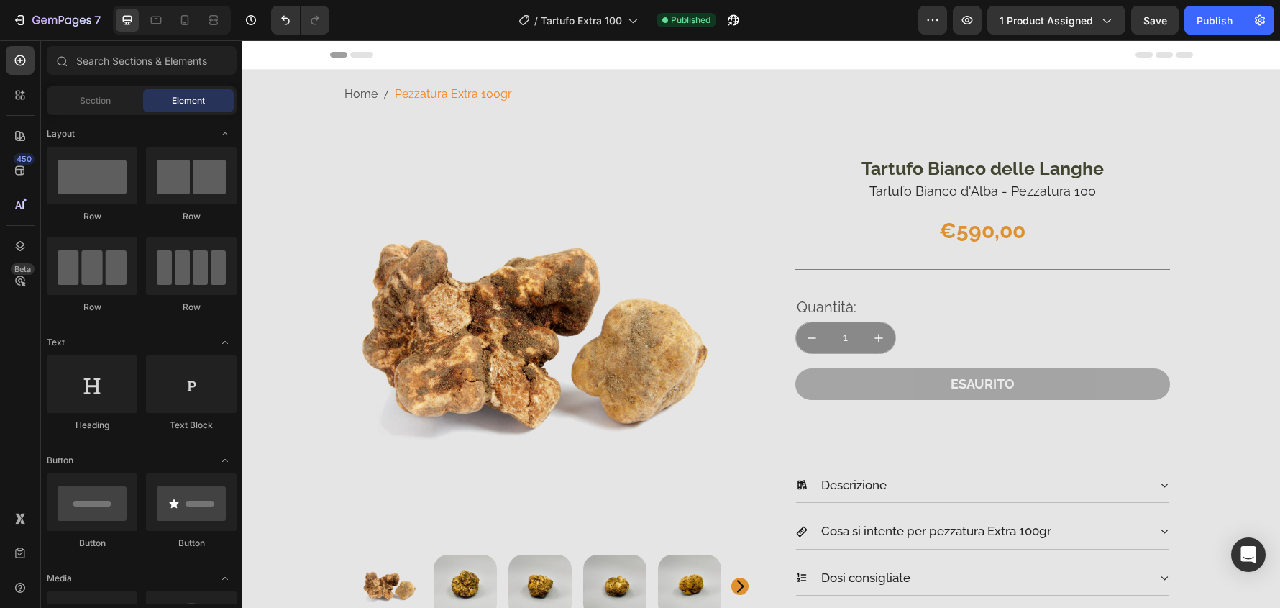
click at [287, 52] on span "Header" at bounding box center [286, 54] width 32 height 14
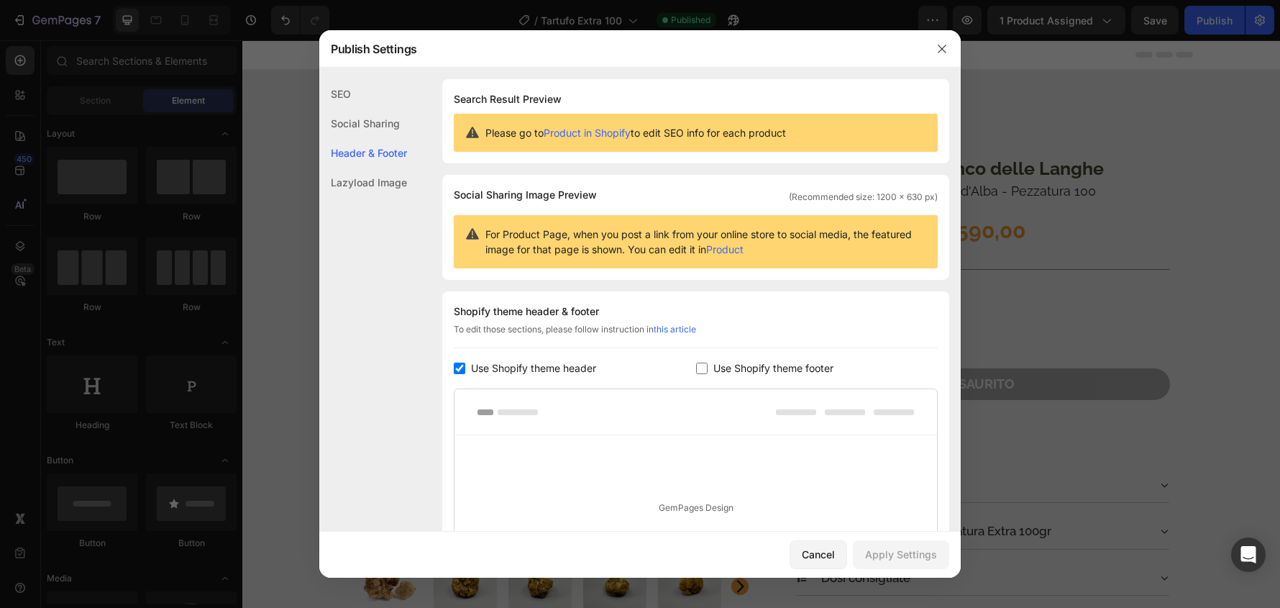
scroll to position [167, 0]
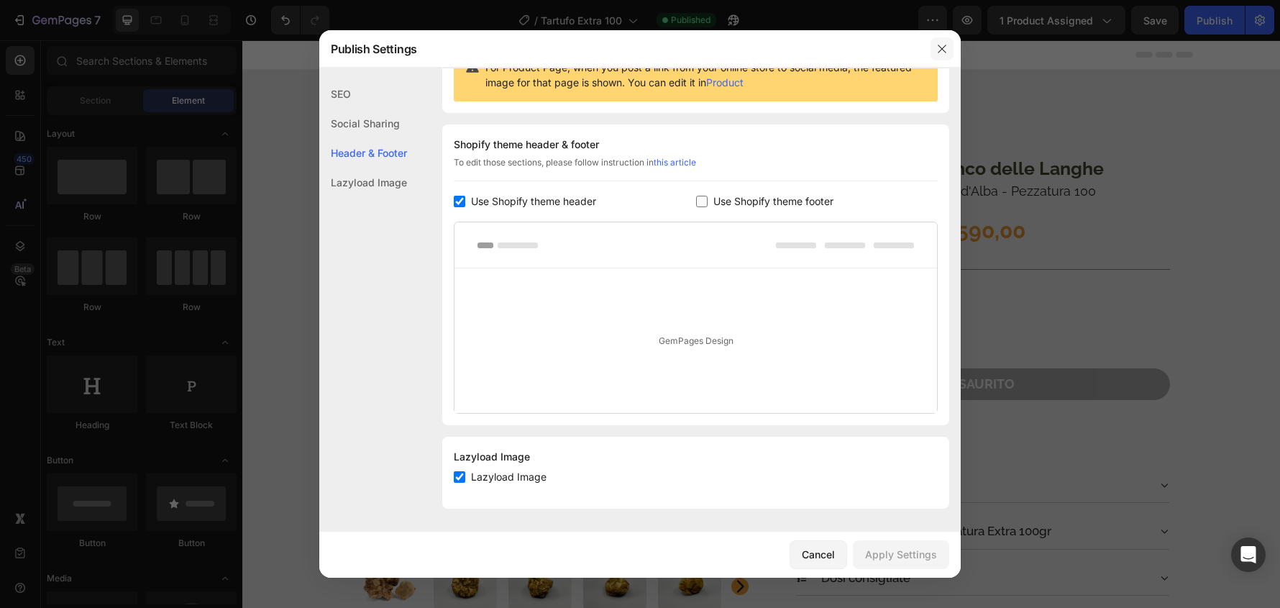
click at [942, 48] on icon "button" at bounding box center [942, 49] width 8 height 8
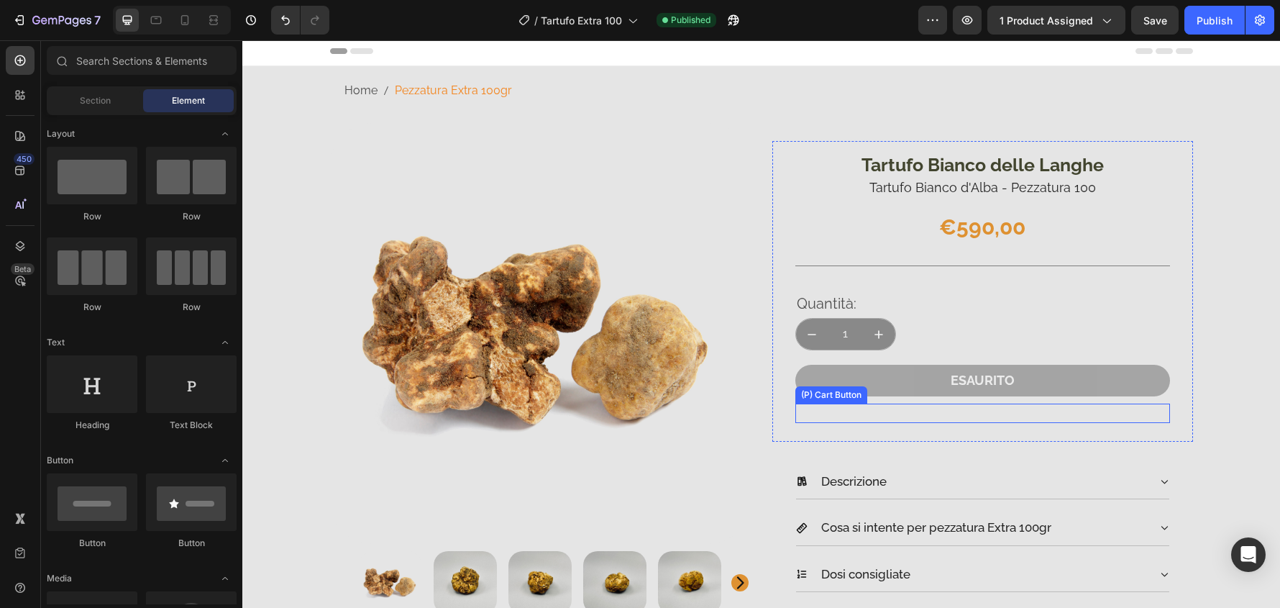
scroll to position [0, 0]
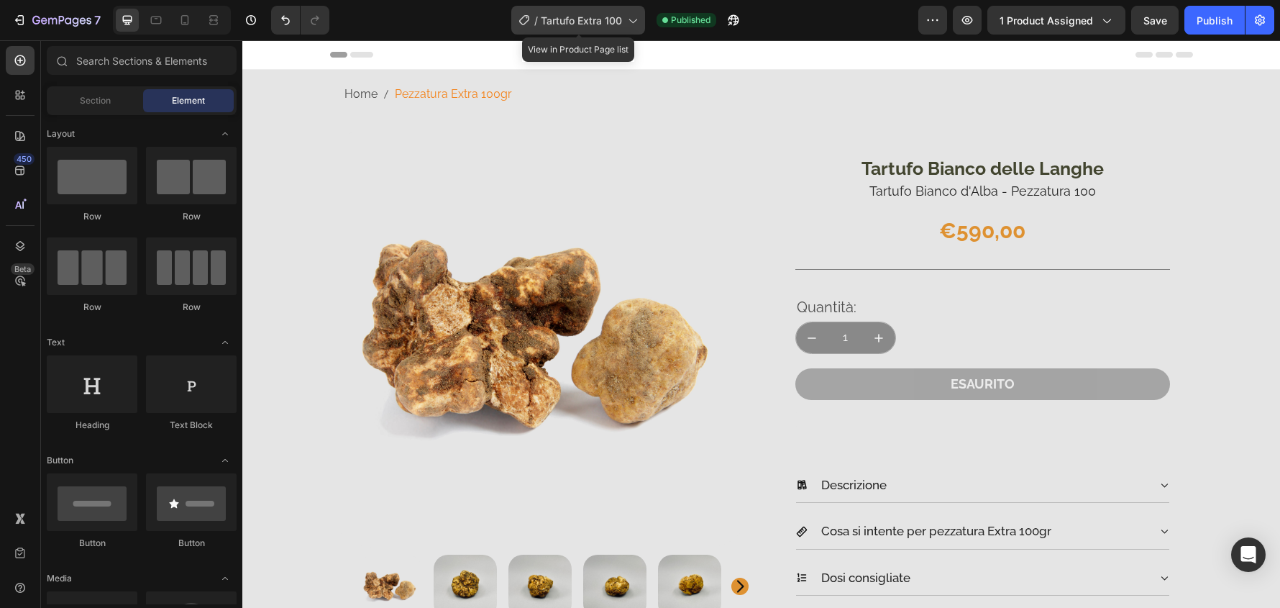
click at [522, 22] on icon at bounding box center [524, 20] width 14 height 14
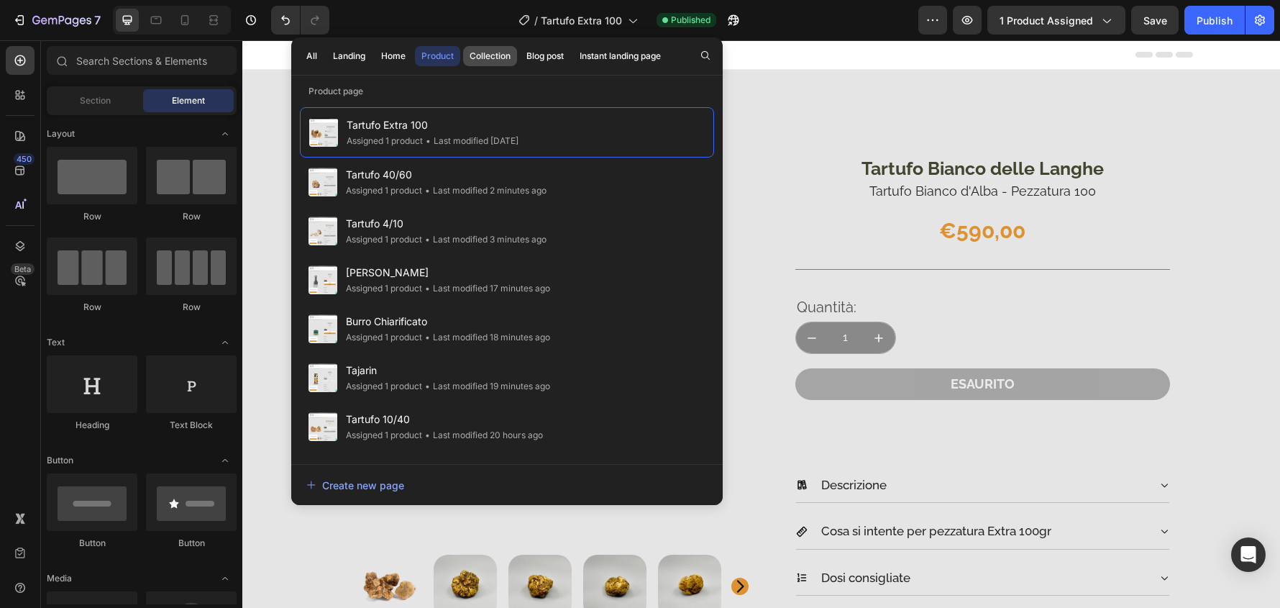
click at [509, 58] on div "Collection" at bounding box center [490, 56] width 41 height 13
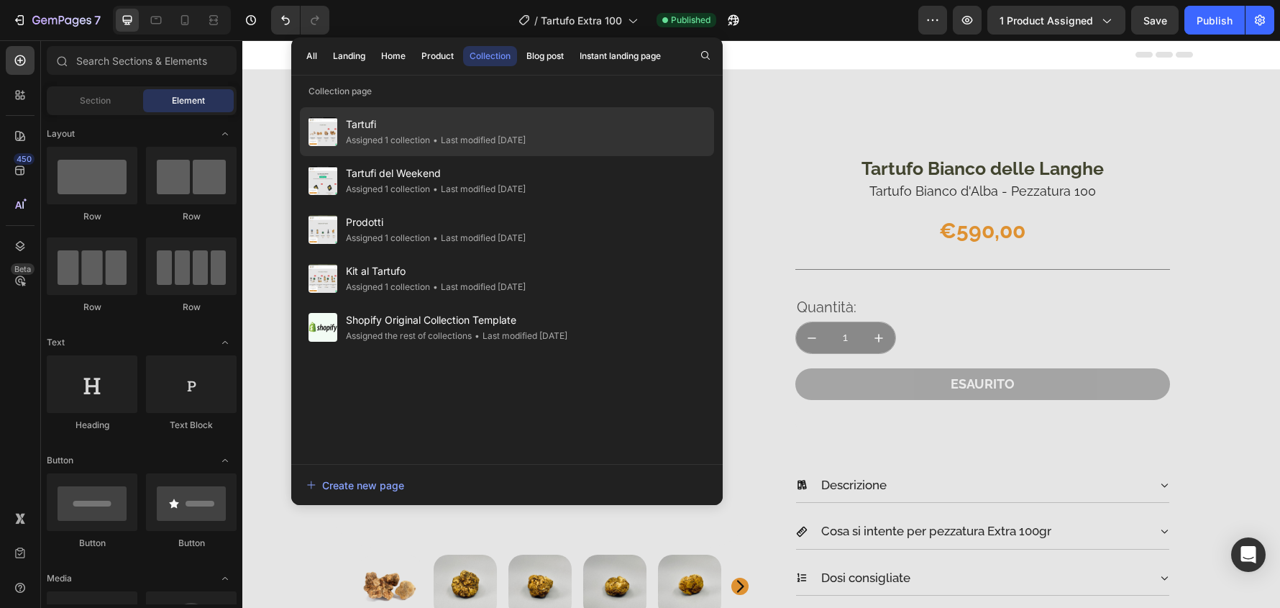
click at [526, 132] on span "Tartufi" at bounding box center [436, 124] width 180 height 17
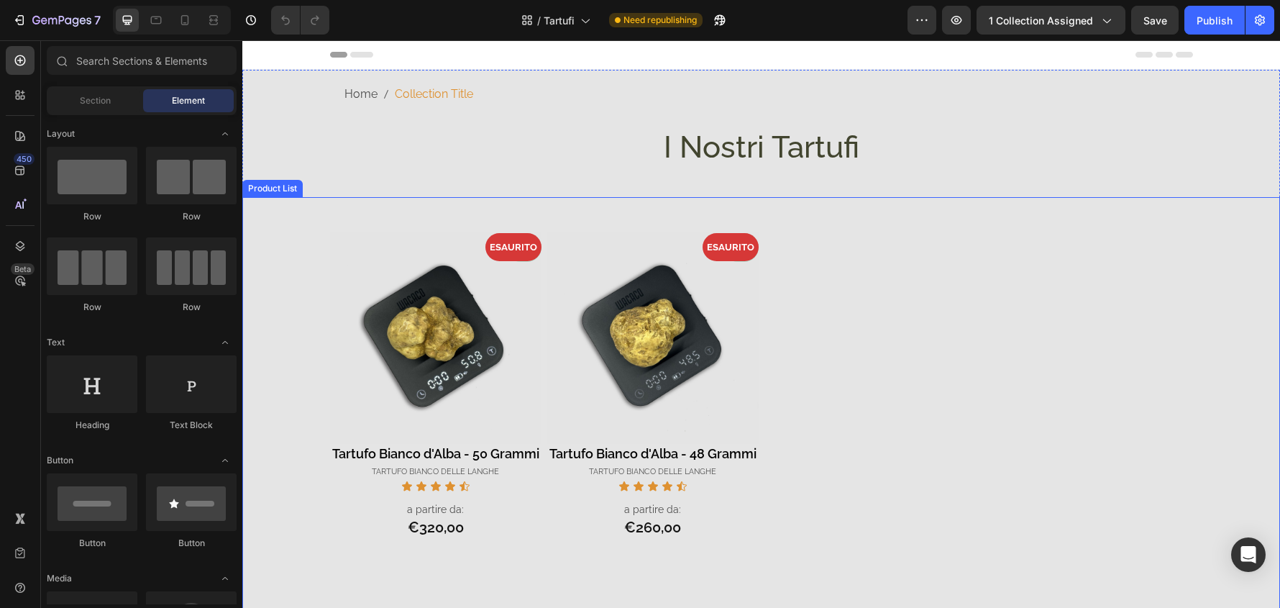
click at [1057, 272] on div "- 7% Product Badge ESAURITO Product Badge ESAURITO Product Badge Product Images…" at bounding box center [761, 414] width 863 height 363
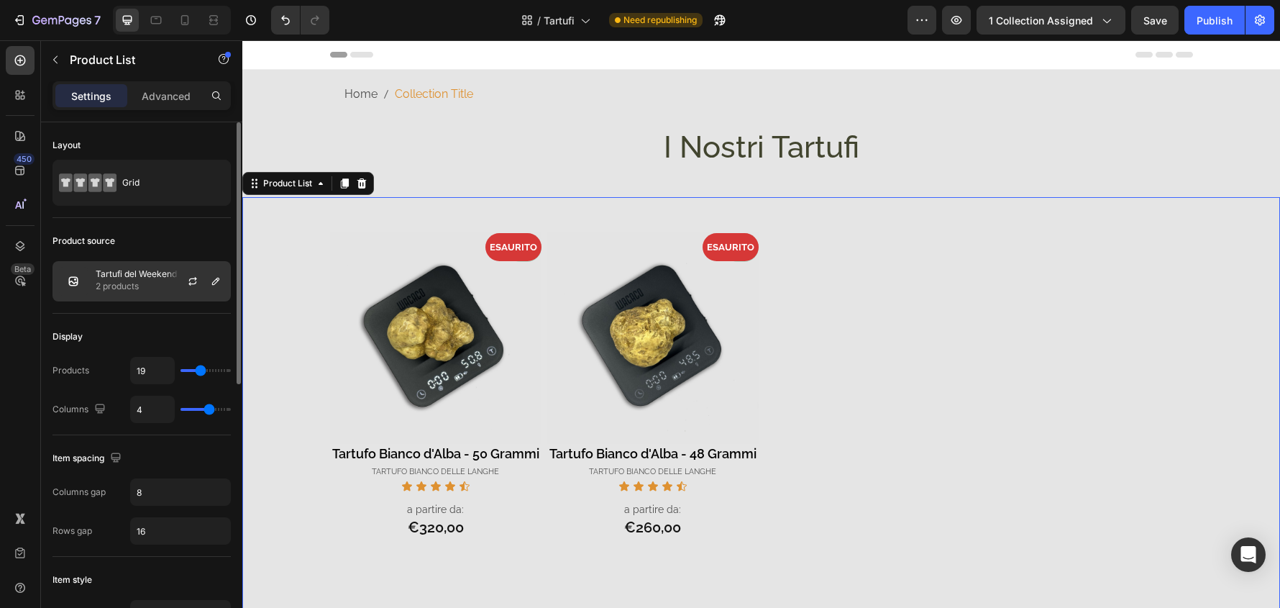
click at [124, 294] on div "Tartufi del Weekend 2 products" at bounding box center [142, 281] width 178 height 40
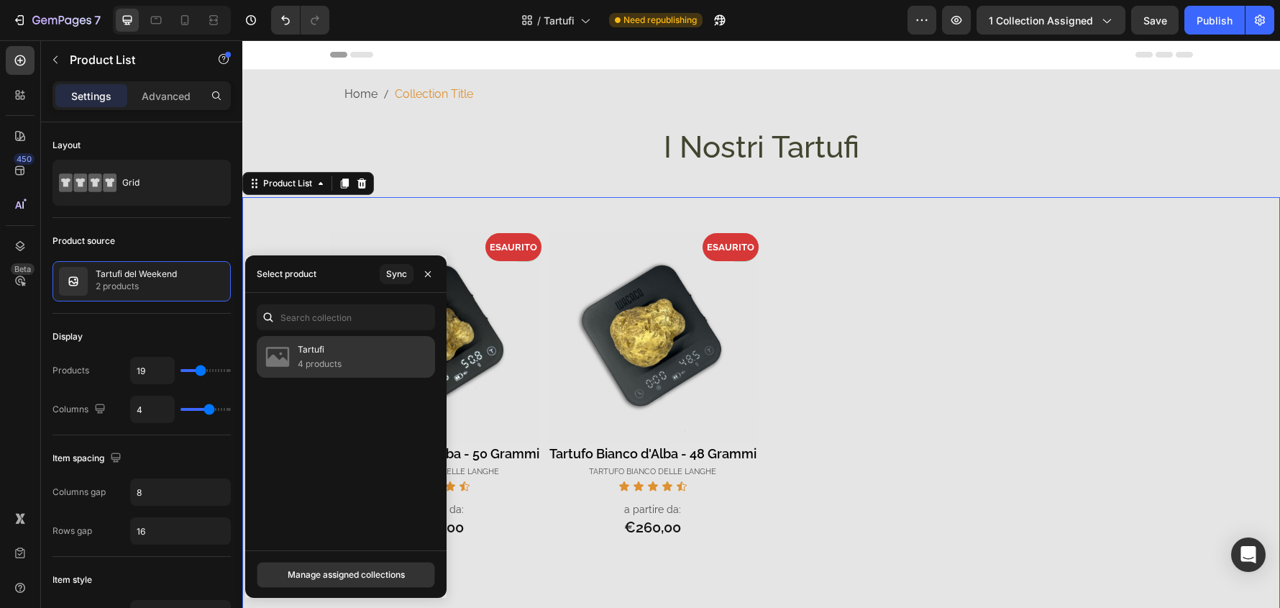
click at [360, 350] on div "Tartufi 4 products" at bounding box center [346, 357] width 178 height 42
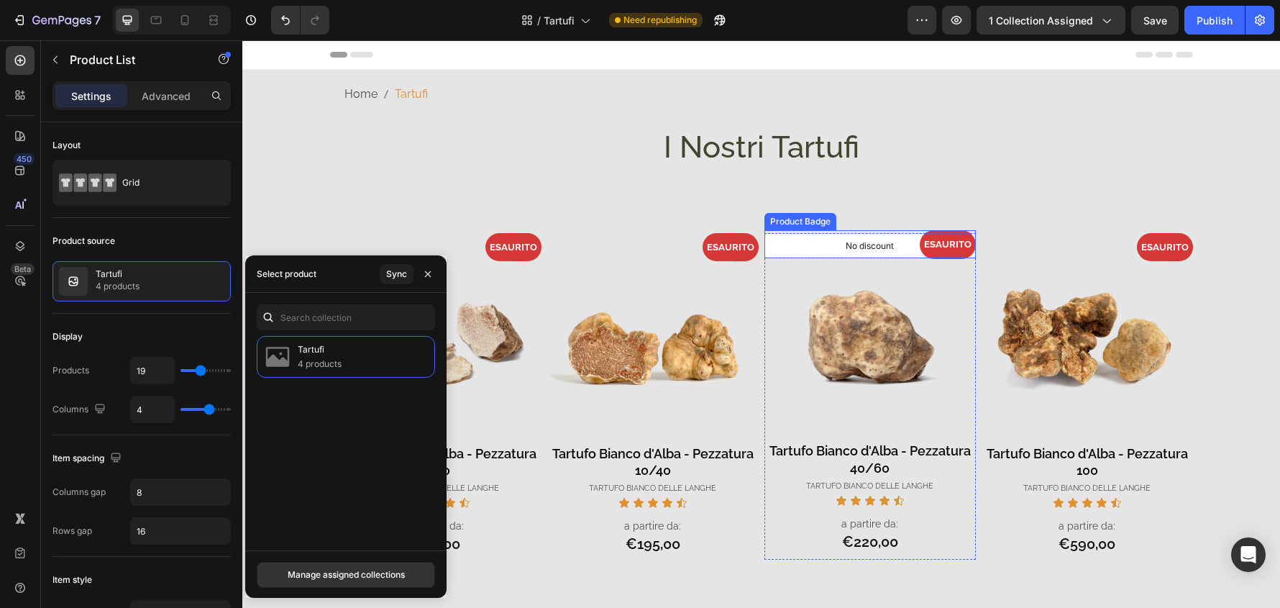
click at [889, 250] on div "ESAURITO" at bounding box center [870, 244] width 211 height 28
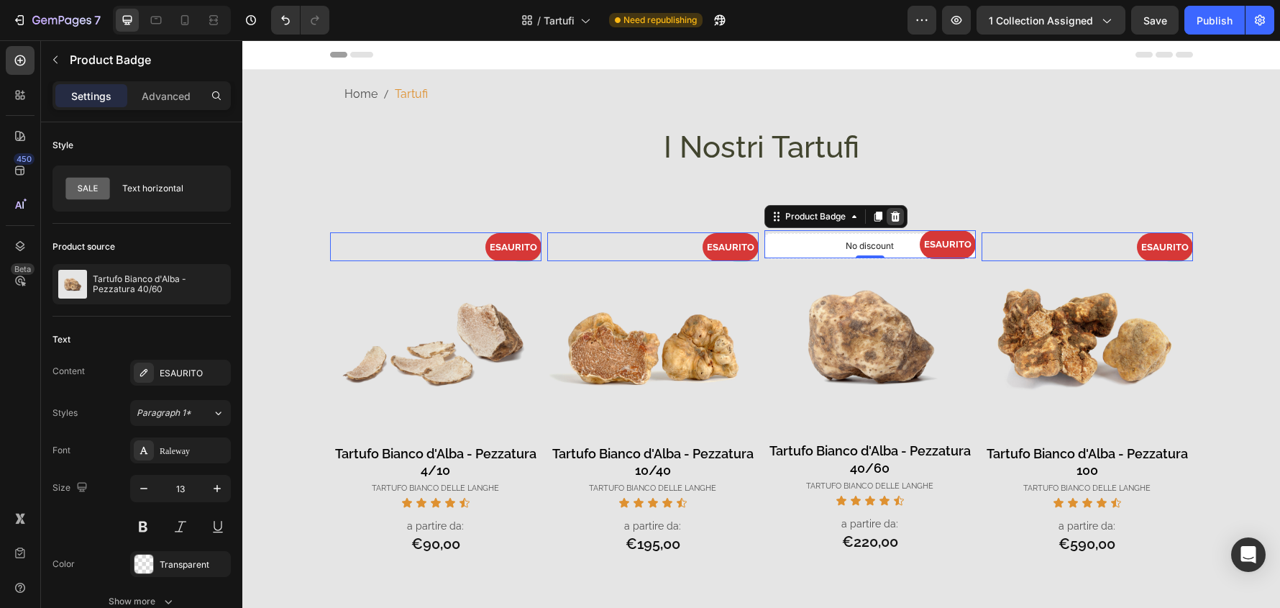
click at [891, 215] on icon at bounding box center [895, 216] width 9 height 10
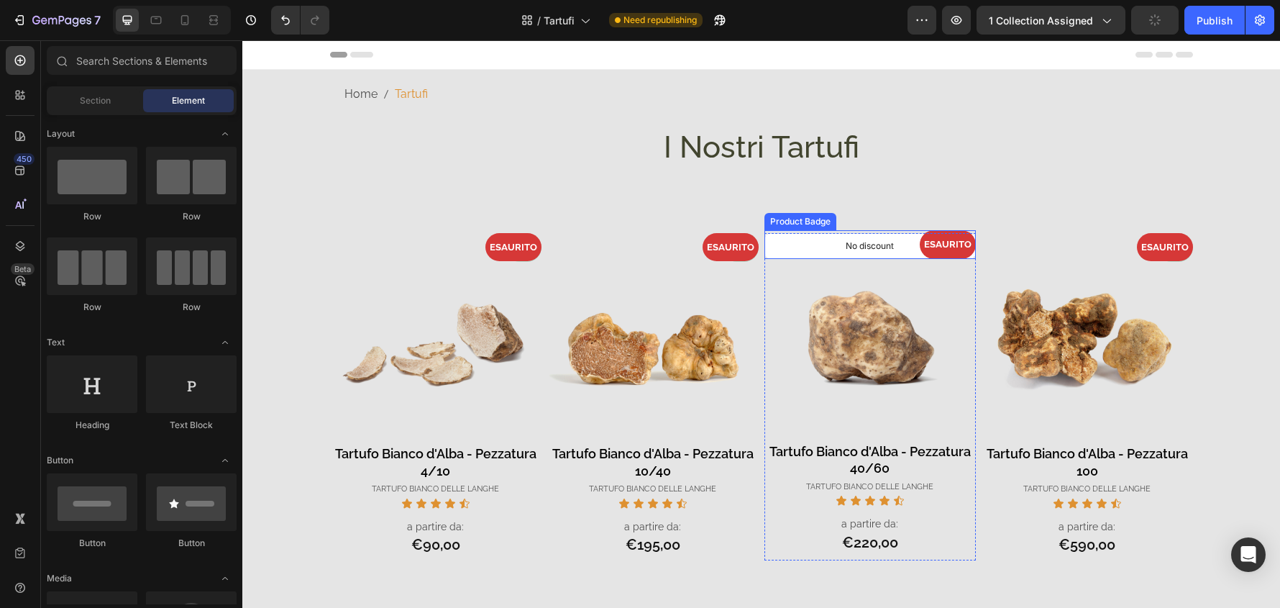
click at [900, 250] on div "ESAURITO" at bounding box center [870, 244] width 211 height 28
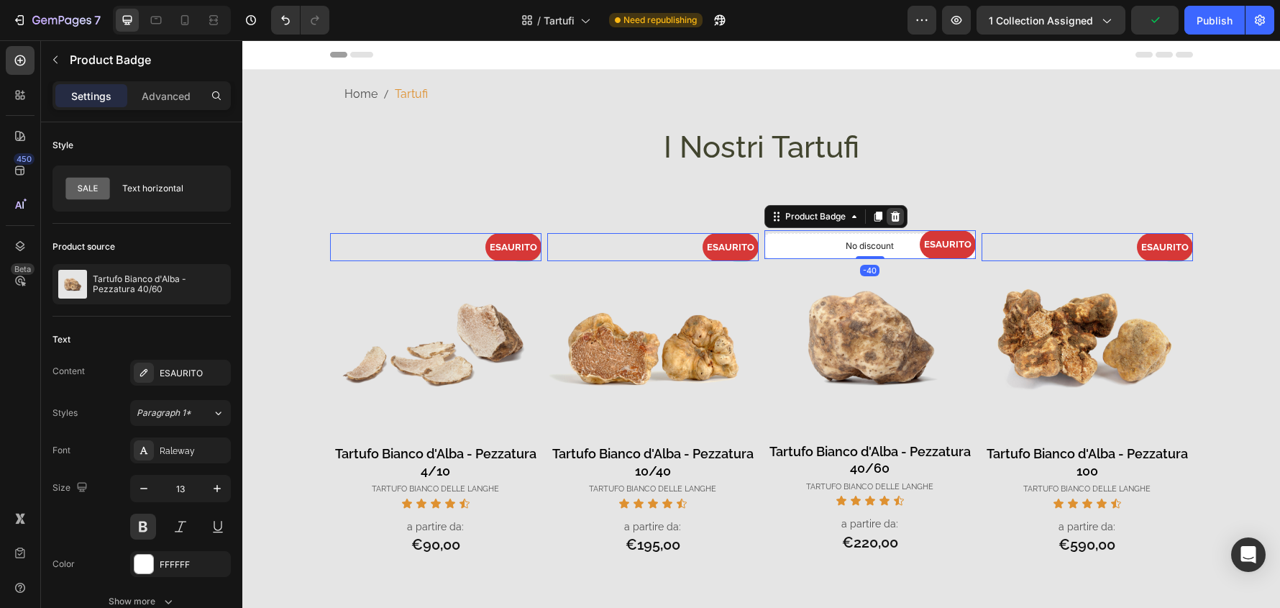
click at [892, 215] on icon at bounding box center [895, 216] width 9 height 10
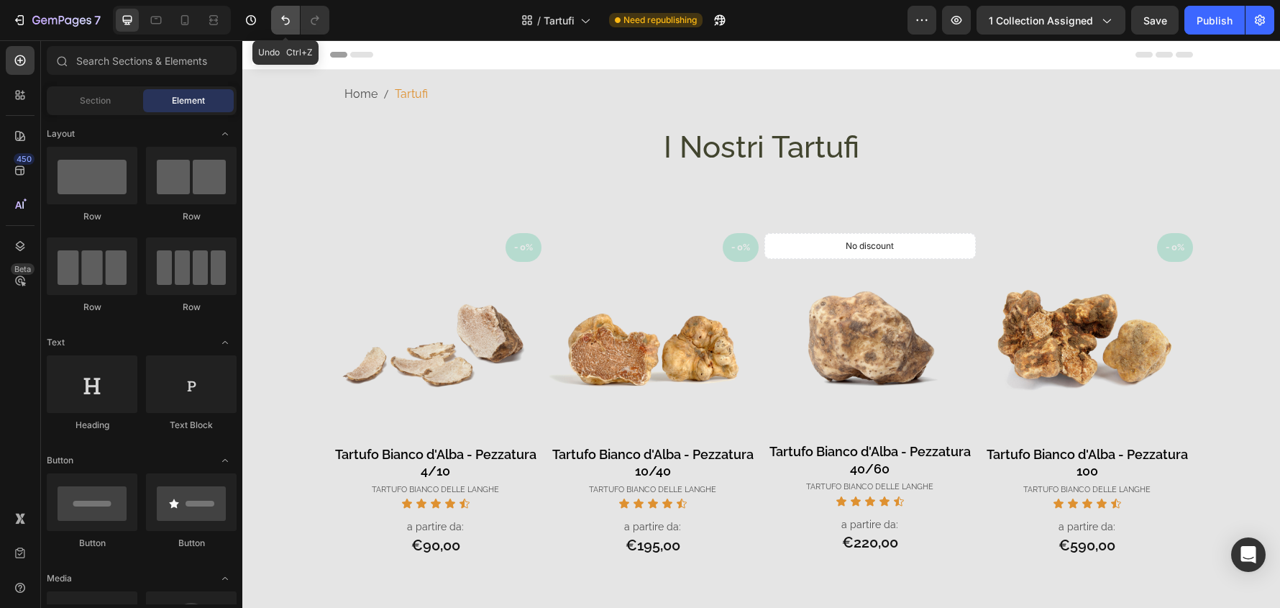
click at [284, 22] on icon "Undo/Redo" at bounding box center [285, 20] width 14 height 14
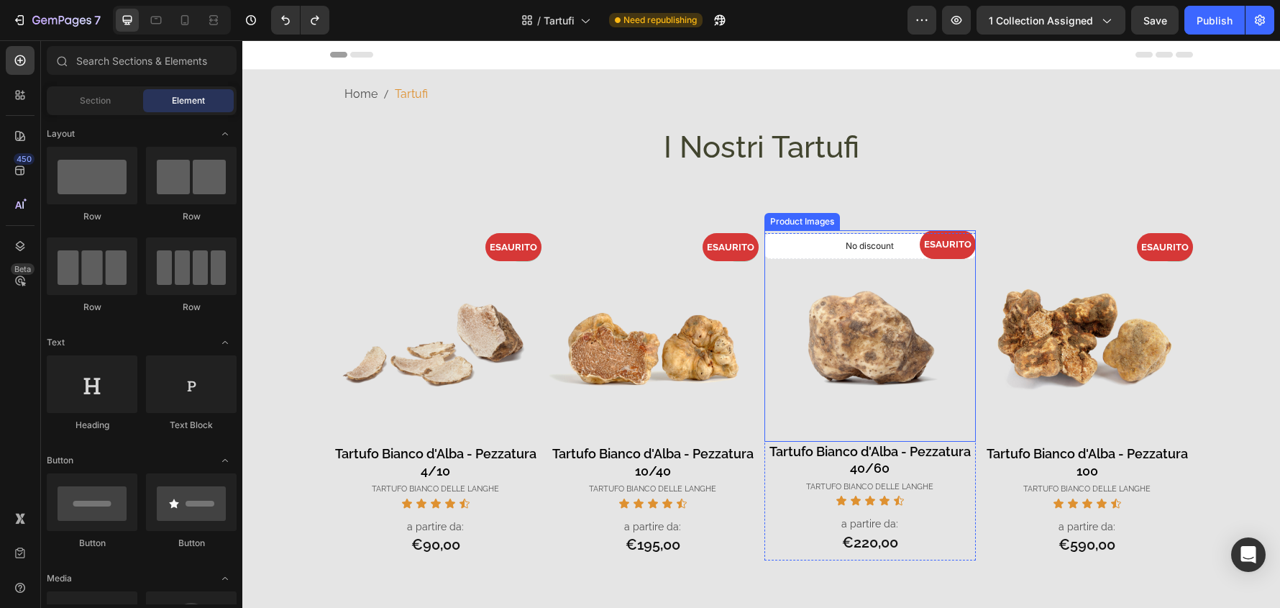
click at [878, 296] on img at bounding box center [870, 335] width 211 height 211
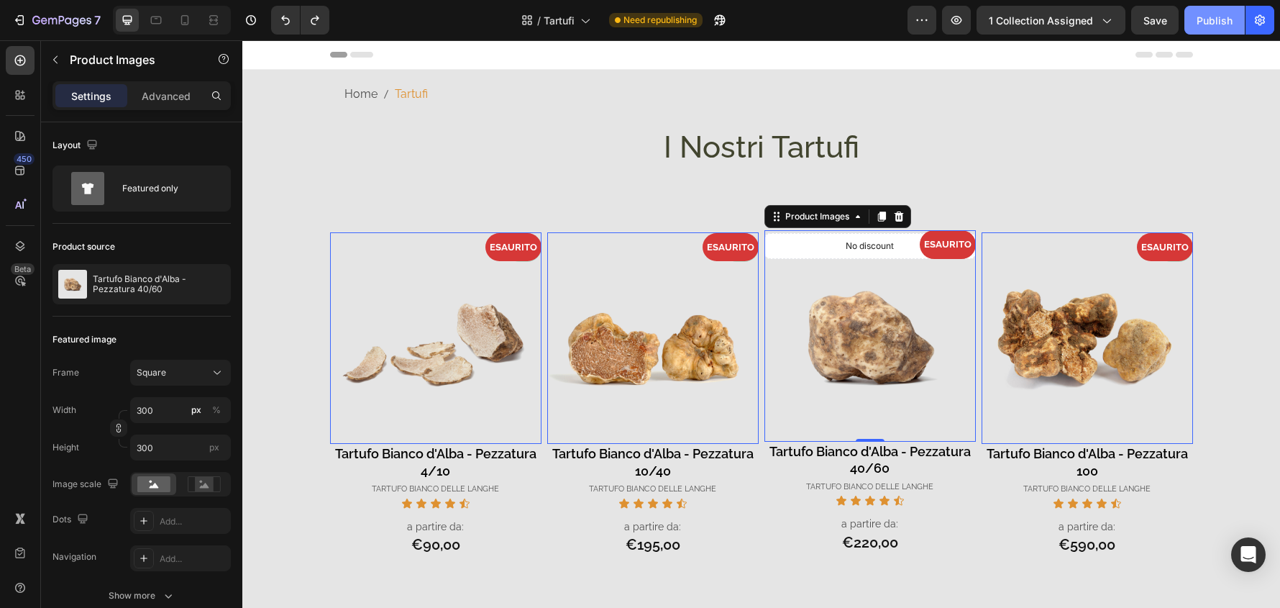
click at [1206, 27] on div "Publish" at bounding box center [1215, 20] width 36 height 15
click at [414, 99] on span "Tartufi" at bounding box center [411, 94] width 33 height 21
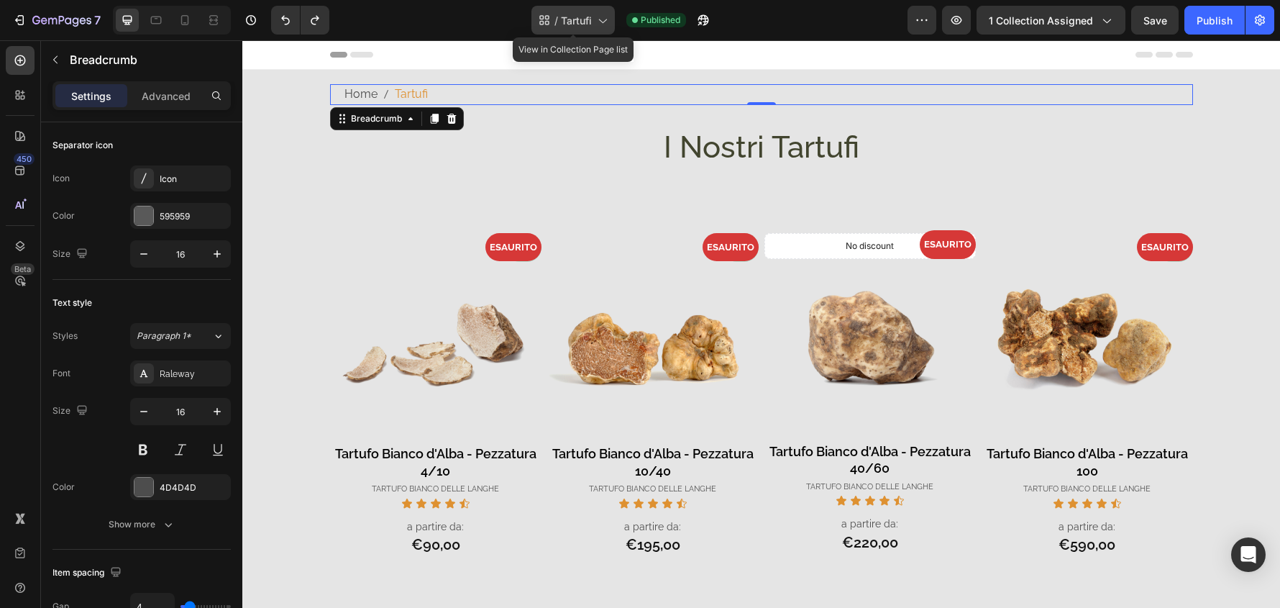
click at [605, 17] on icon at bounding box center [602, 20] width 14 height 14
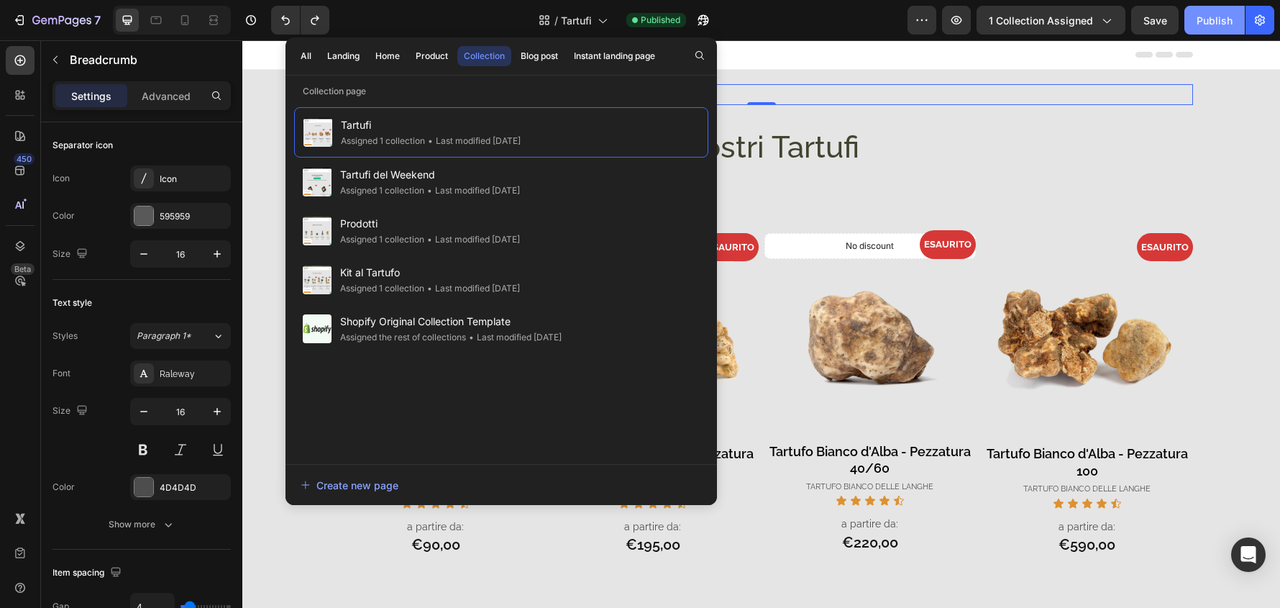
click at [1230, 22] on div "Publish" at bounding box center [1215, 20] width 36 height 15
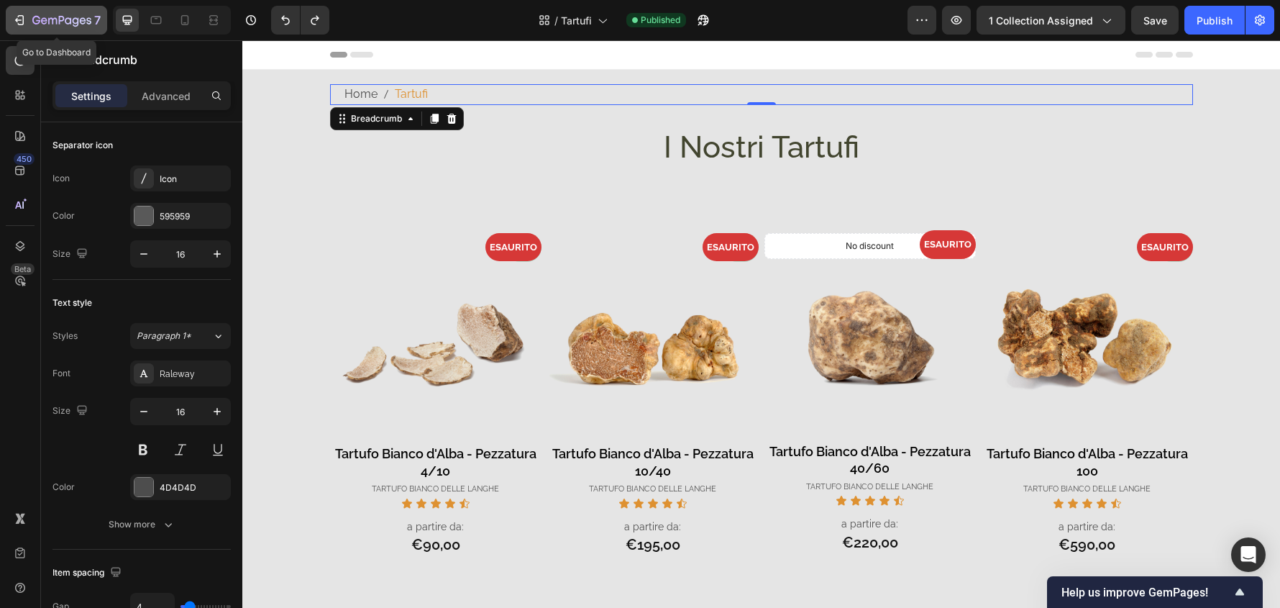
click at [47, 23] on icon "button" at bounding box center [61, 21] width 59 height 12
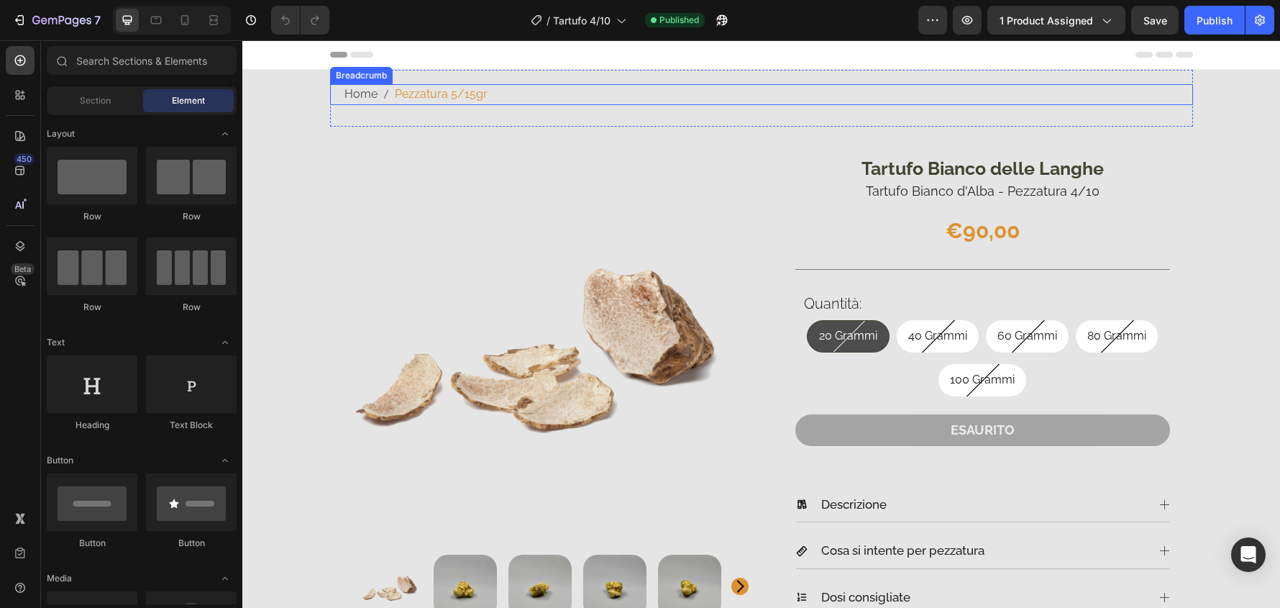
click at [439, 95] on span "Pezzatura 5/15gr" at bounding box center [441, 94] width 93 height 21
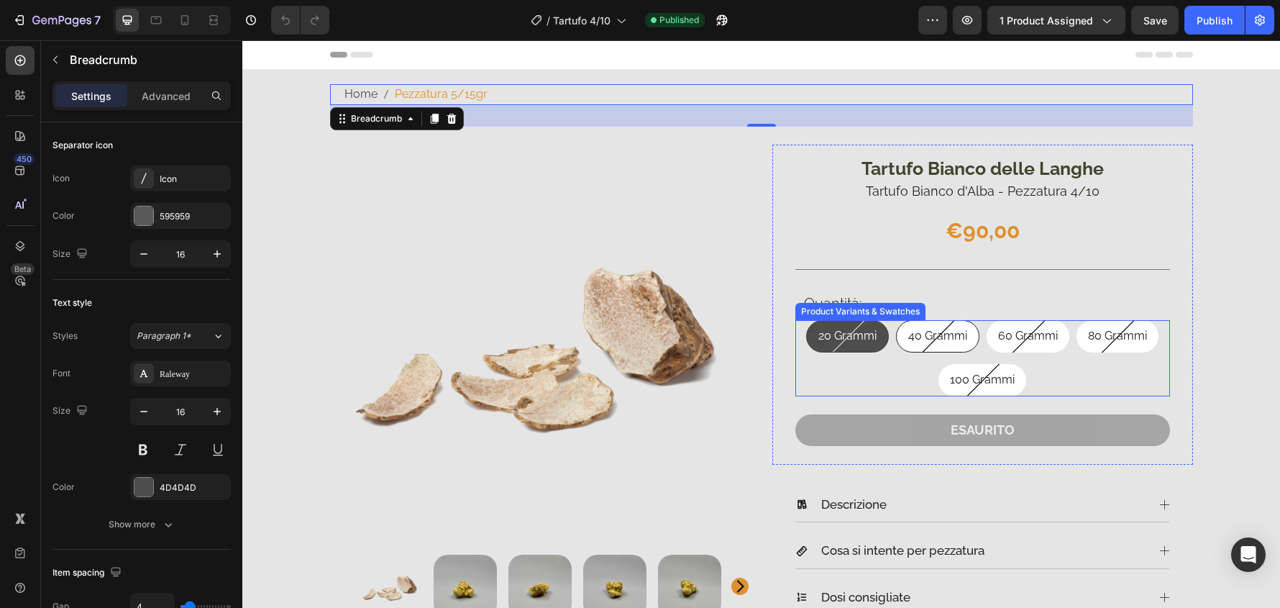
click at [897, 330] on div "40 Grammi" at bounding box center [938, 336] width 82 height 32
click at [937, 320] on input "40 Grammi 40 Grammi 40 Grammi" at bounding box center [937, 319] width 1 height 1
radio input "true"
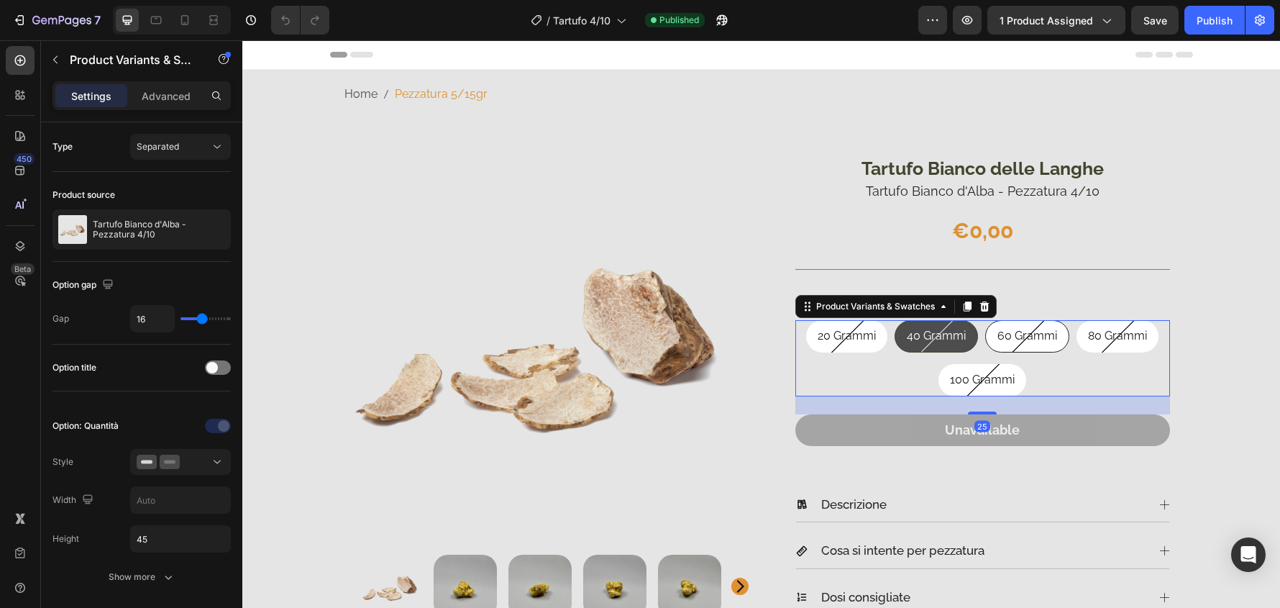
drag, startPoint x: 1032, startPoint y: 335, endPoint x: 1047, endPoint y: 333, distance: 15.3
click at [1033, 335] on span "60 Grammi" at bounding box center [1028, 336] width 60 height 14
click at [1028, 320] on input "60 Grammi 60 Grammi 60 Grammi" at bounding box center [1027, 319] width 1 height 1
radio input "true"
click at [1088, 333] on span "80 Grammi" at bounding box center [1117, 336] width 59 height 14
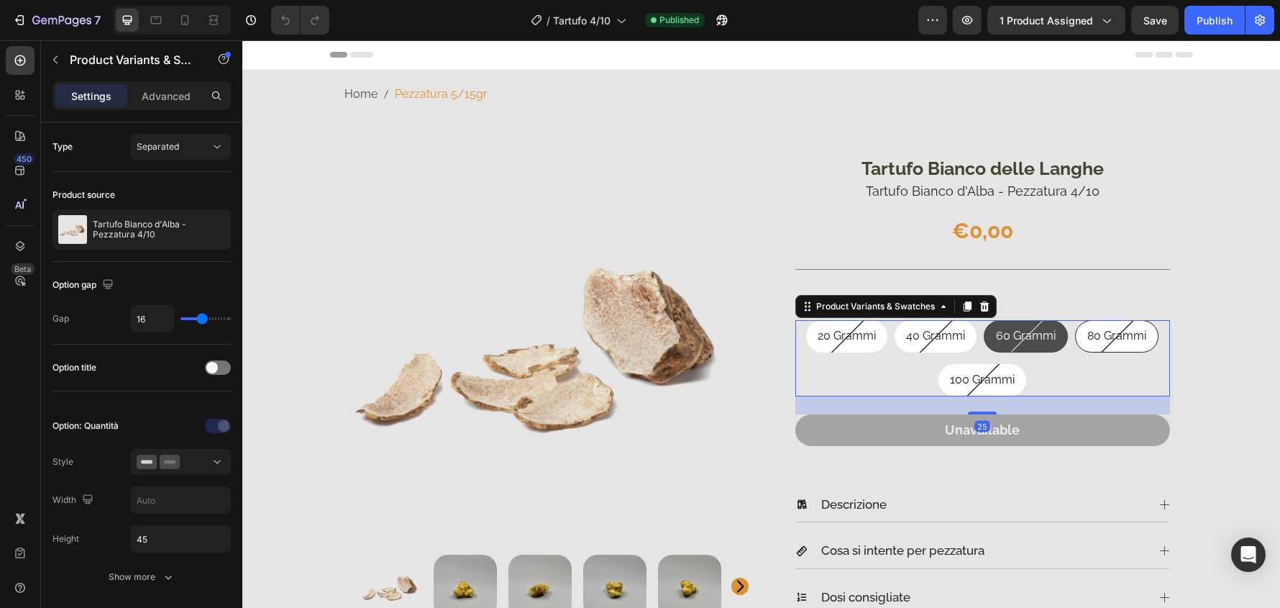
click at [1116, 320] on input "80 Grammi 80 Grammi 80 Grammi" at bounding box center [1116, 319] width 1 height 1
radio input "true"
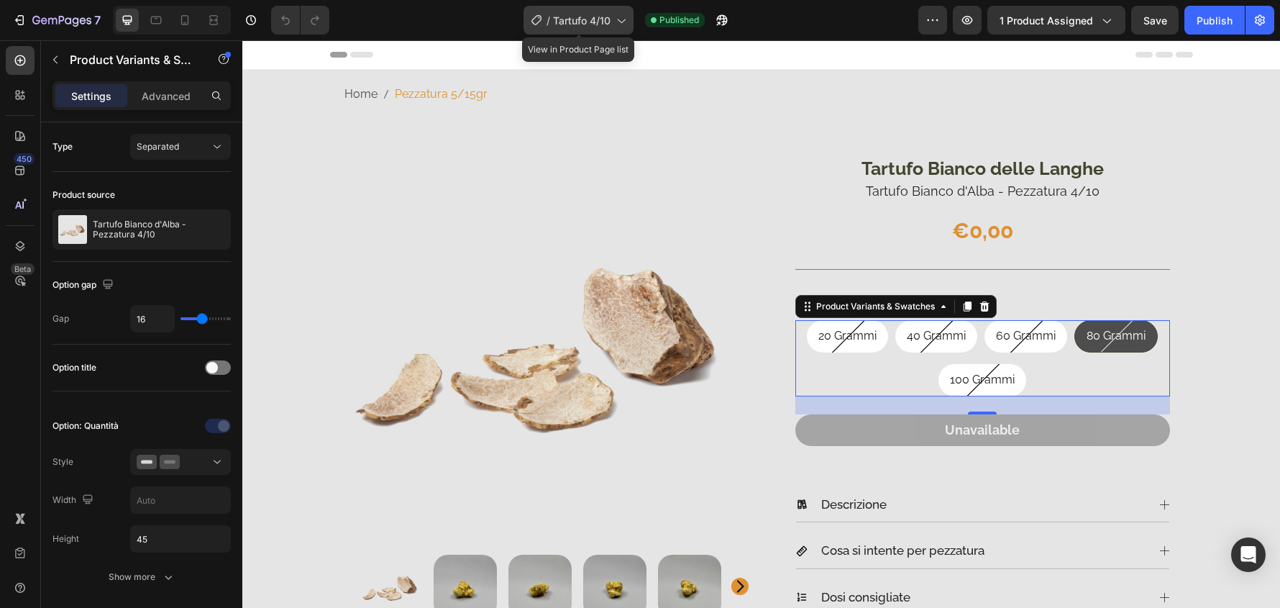
click at [627, 19] on icon at bounding box center [621, 20] width 14 height 14
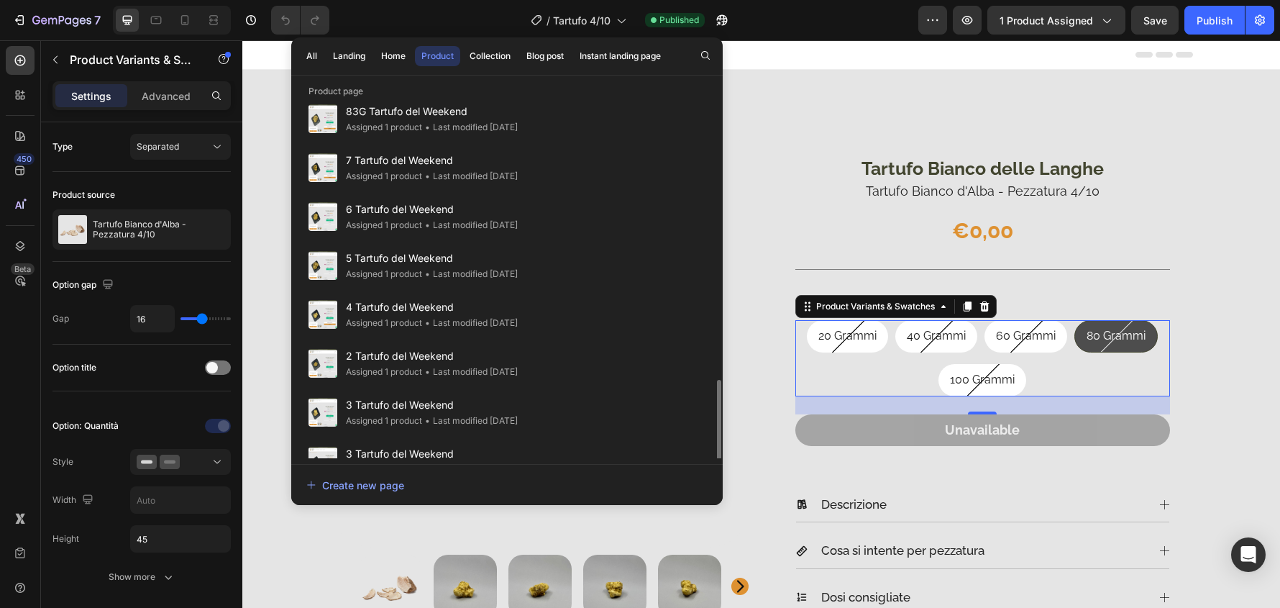
scroll to position [629, 0]
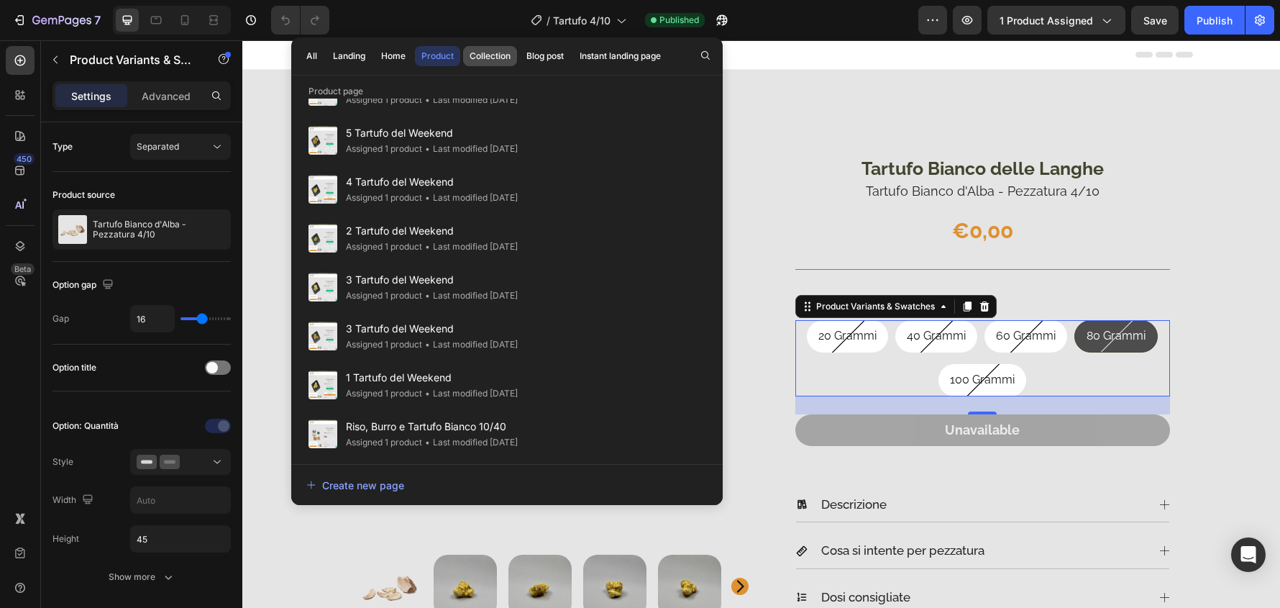
click at [473, 52] on div "Collection" at bounding box center [490, 56] width 41 height 13
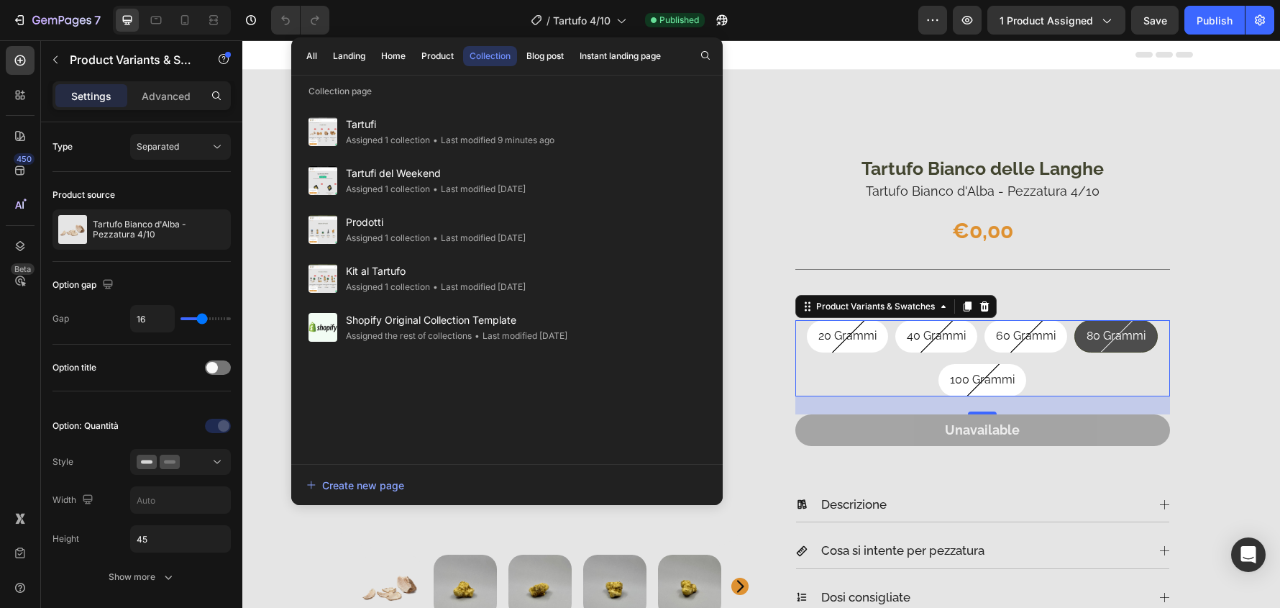
scroll to position [0, 0]
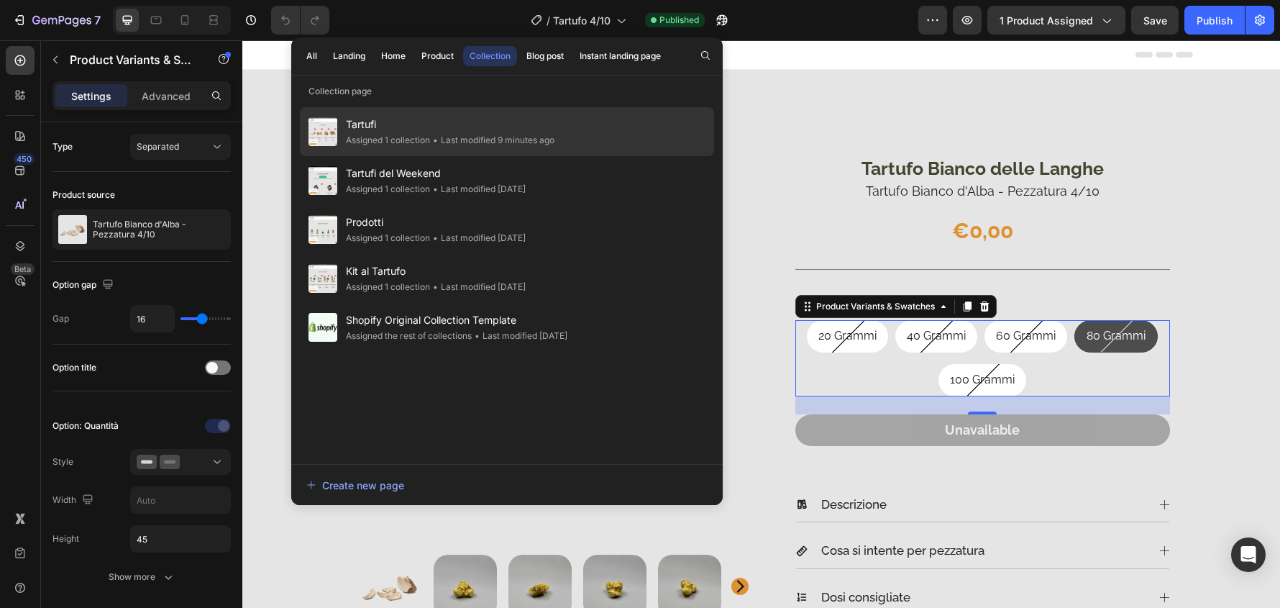
click at [482, 121] on span "Tartufi" at bounding box center [450, 124] width 209 height 17
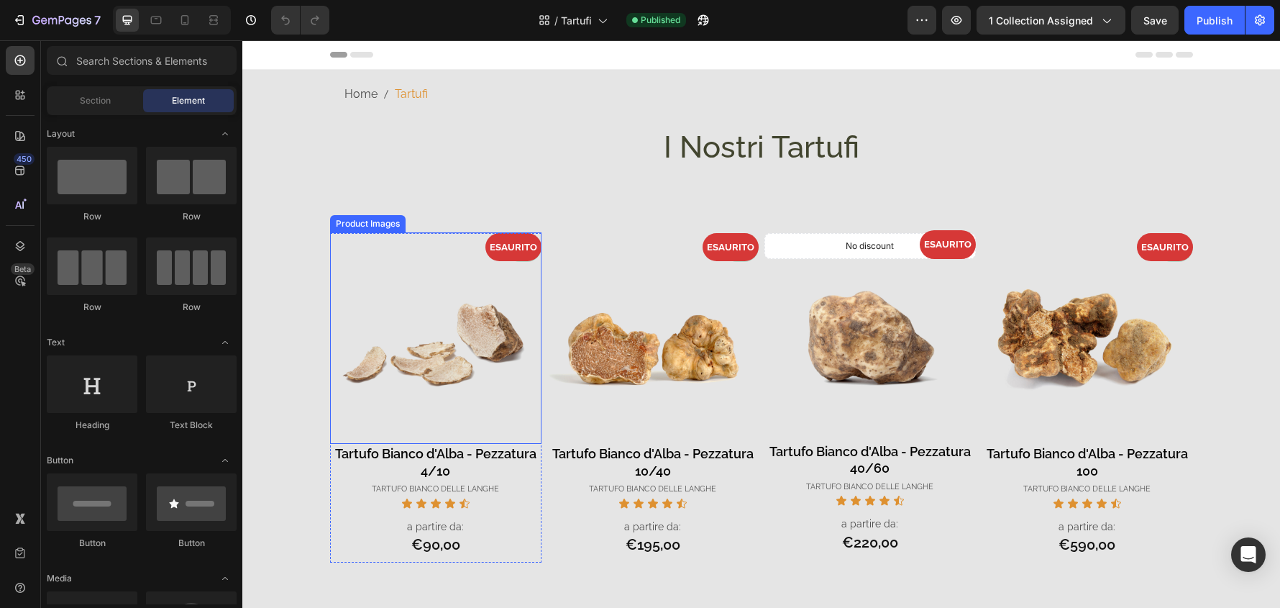
click at [488, 338] on img at bounding box center [435, 337] width 211 height 211
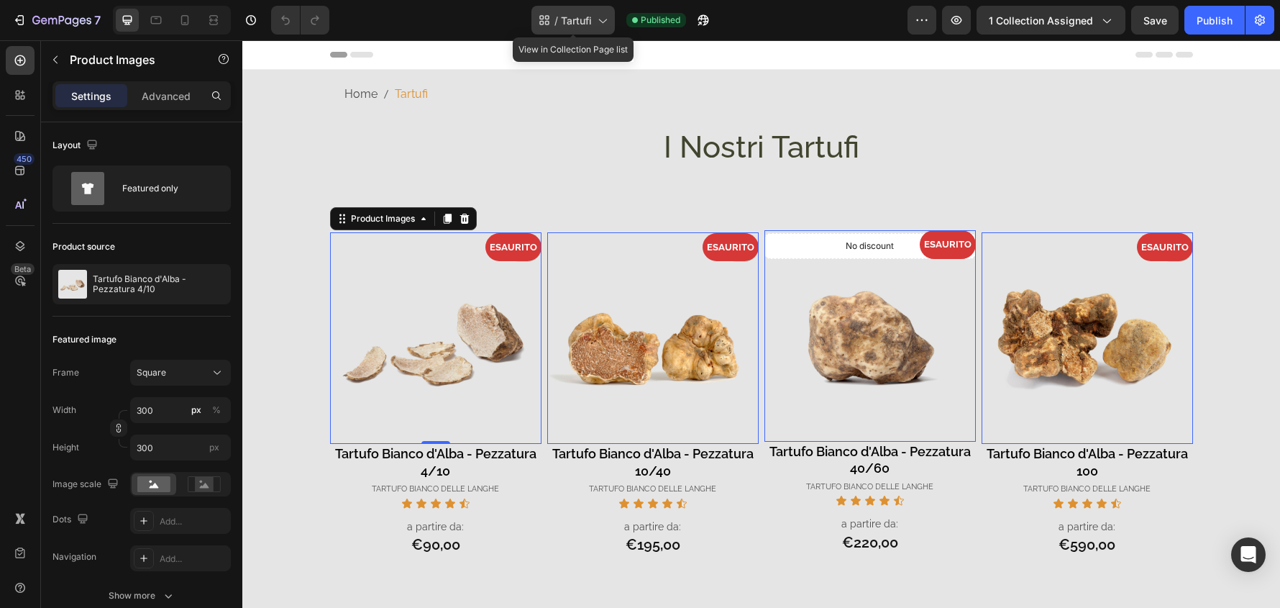
click at [599, 31] on div "/ Tartufi" at bounding box center [573, 20] width 83 height 29
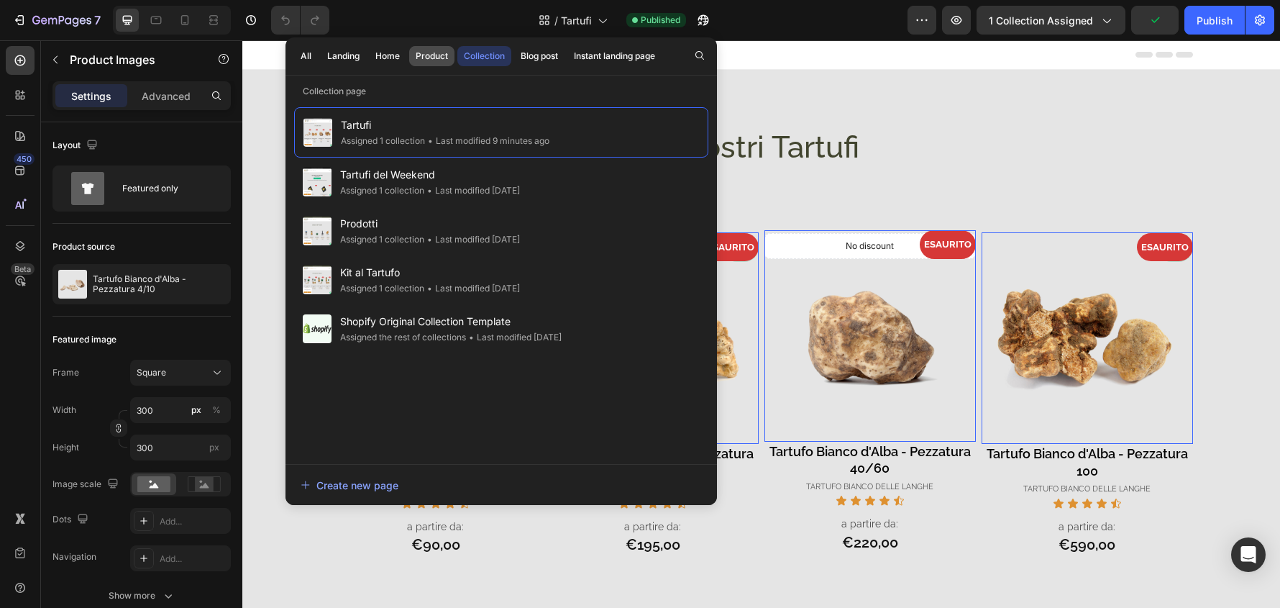
click at [434, 53] on div "Product" at bounding box center [432, 56] width 32 height 13
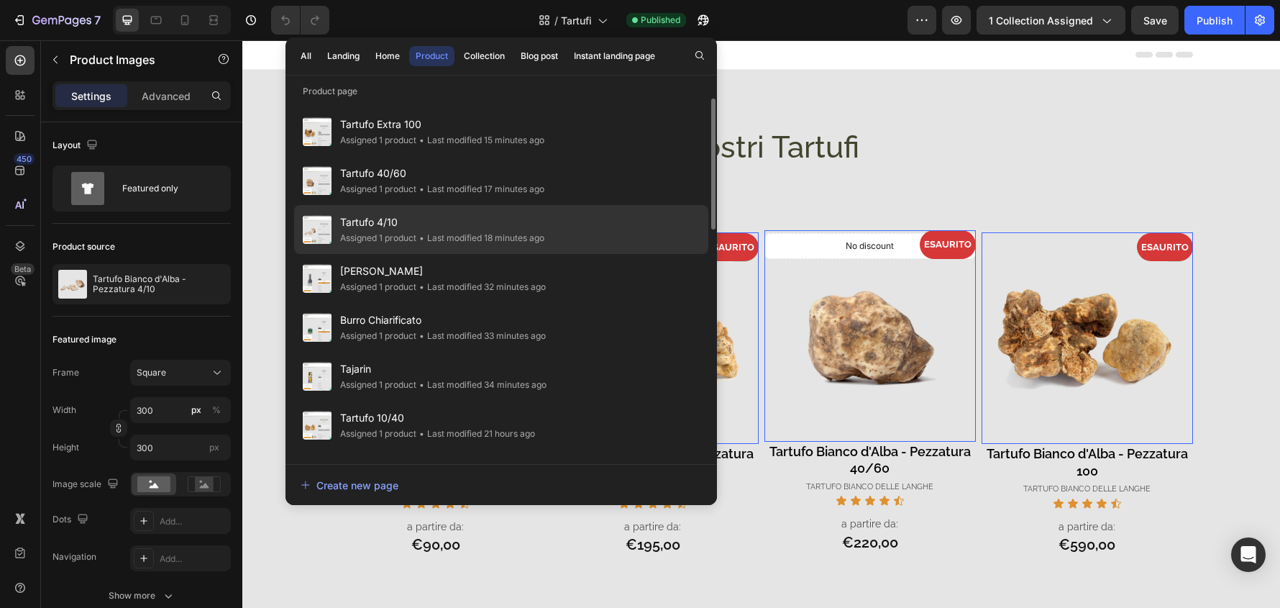
click at [421, 231] on div "• Last modified 18 minutes ago" at bounding box center [481, 238] width 128 height 14
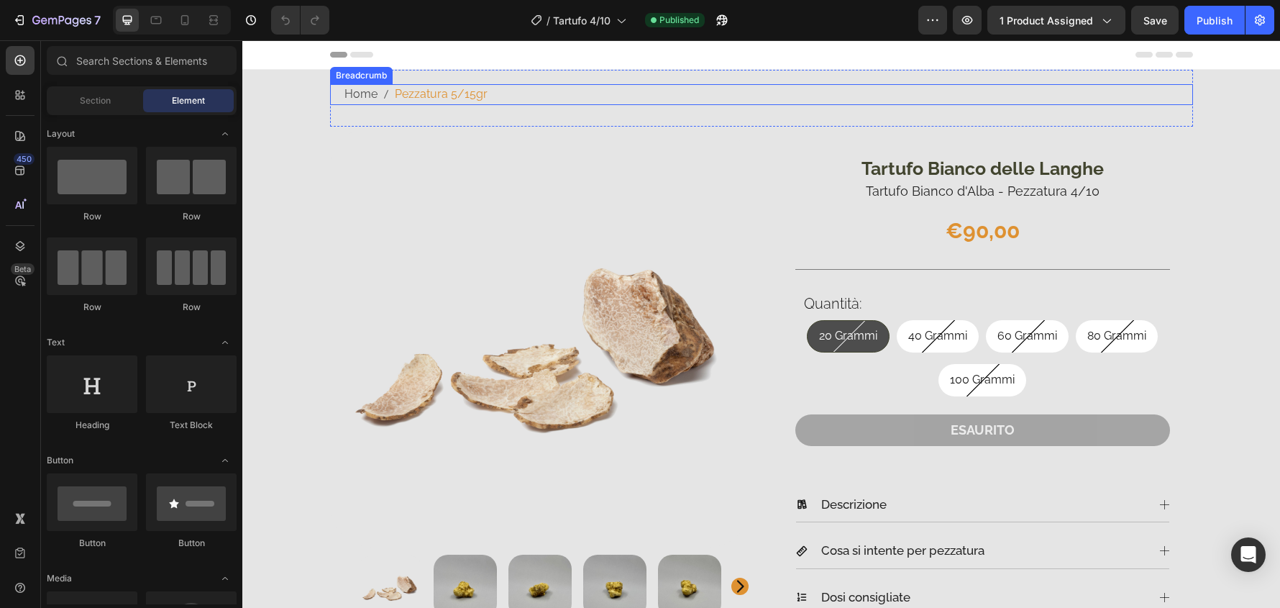
click at [502, 96] on nav "Home Pezzatura 5/15gr" at bounding box center [769, 94] width 849 height 21
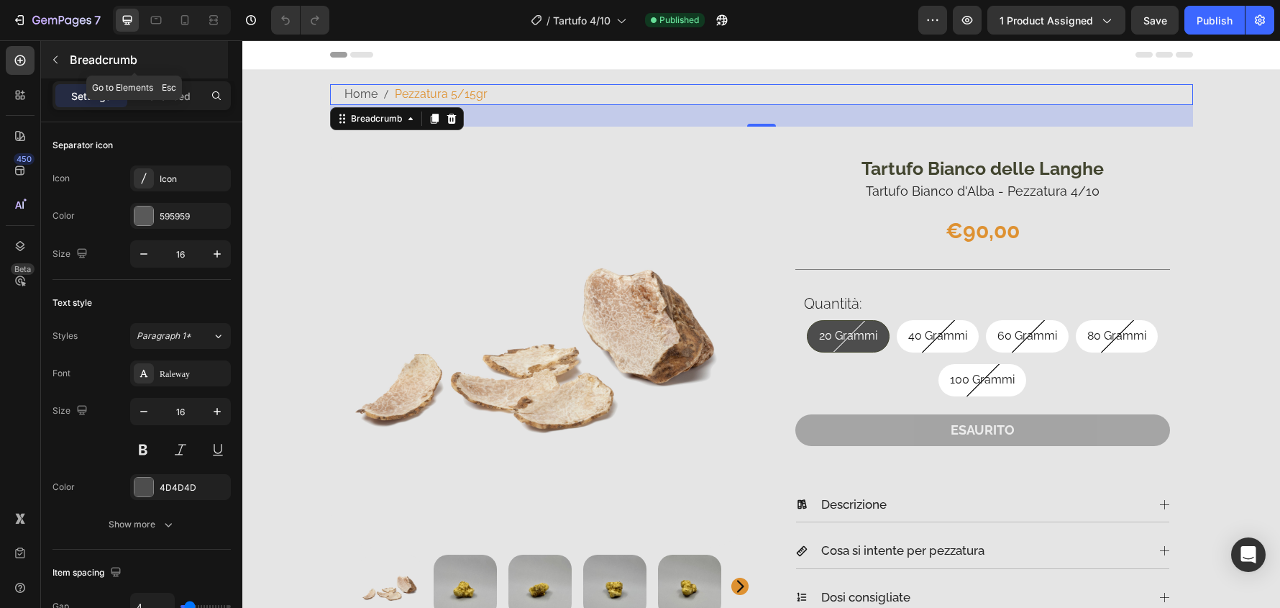
click at [109, 47] on div "Breadcrumb" at bounding box center [134, 59] width 187 height 37
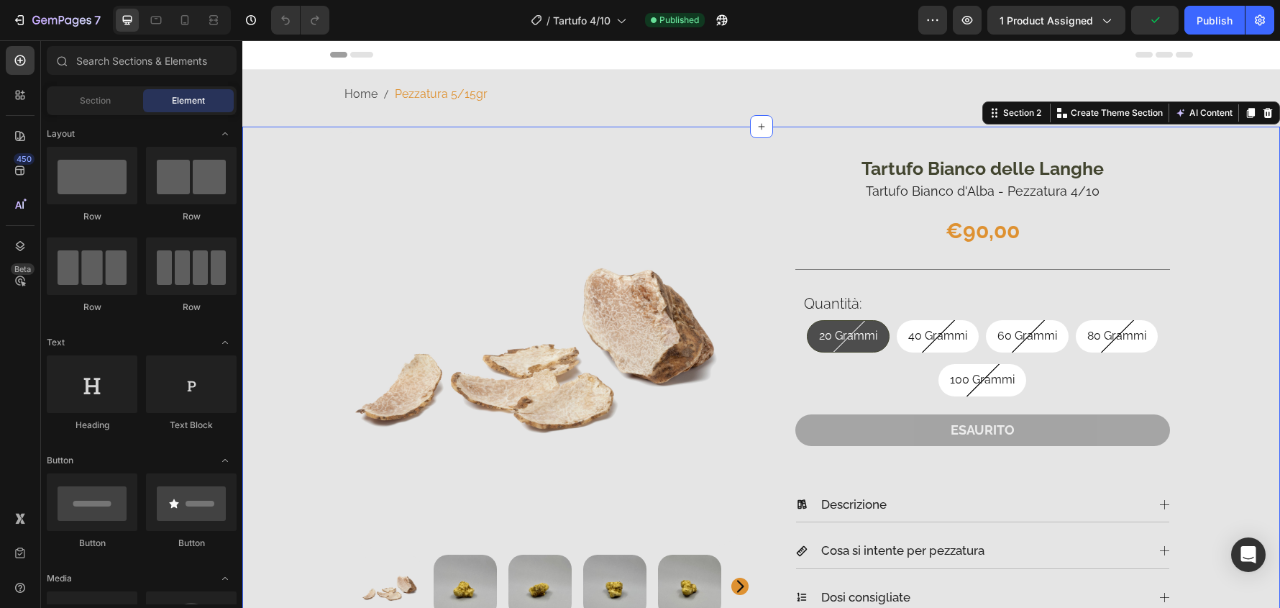
click at [277, 229] on div "Product Images & Gallery Tartufo Bianco delle Langhe Product Description Tartuf…" at bounding box center [761, 576] width 1016 height 899
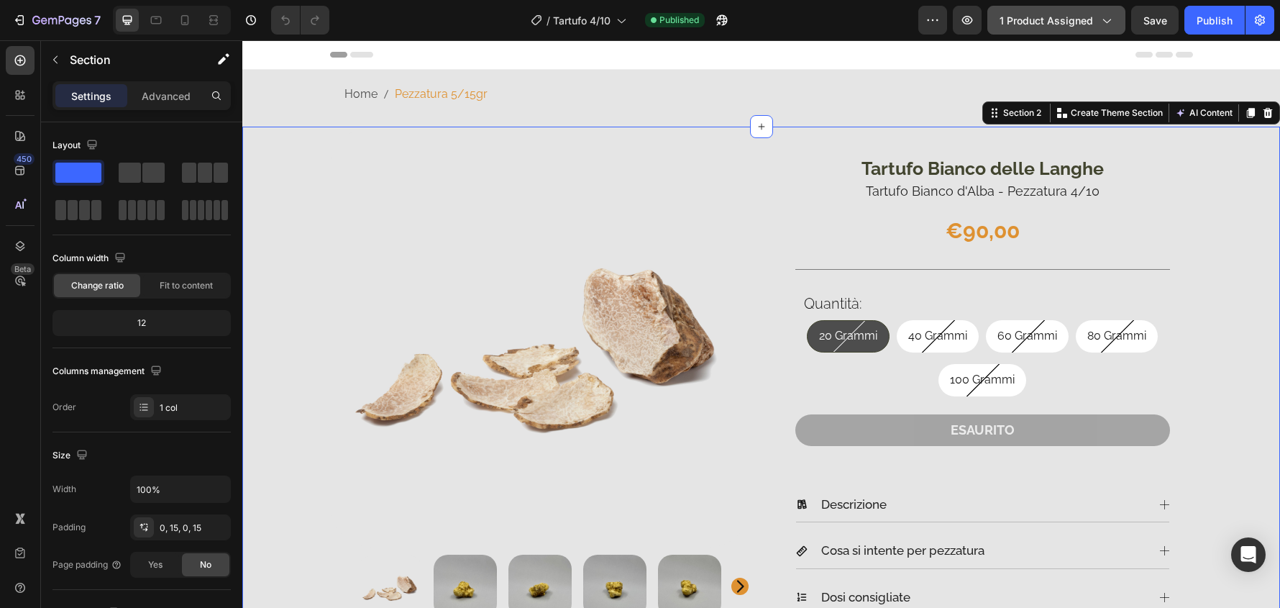
click at [1029, 17] on span "1 product assigned" at bounding box center [1047, 20] width 94 height 15
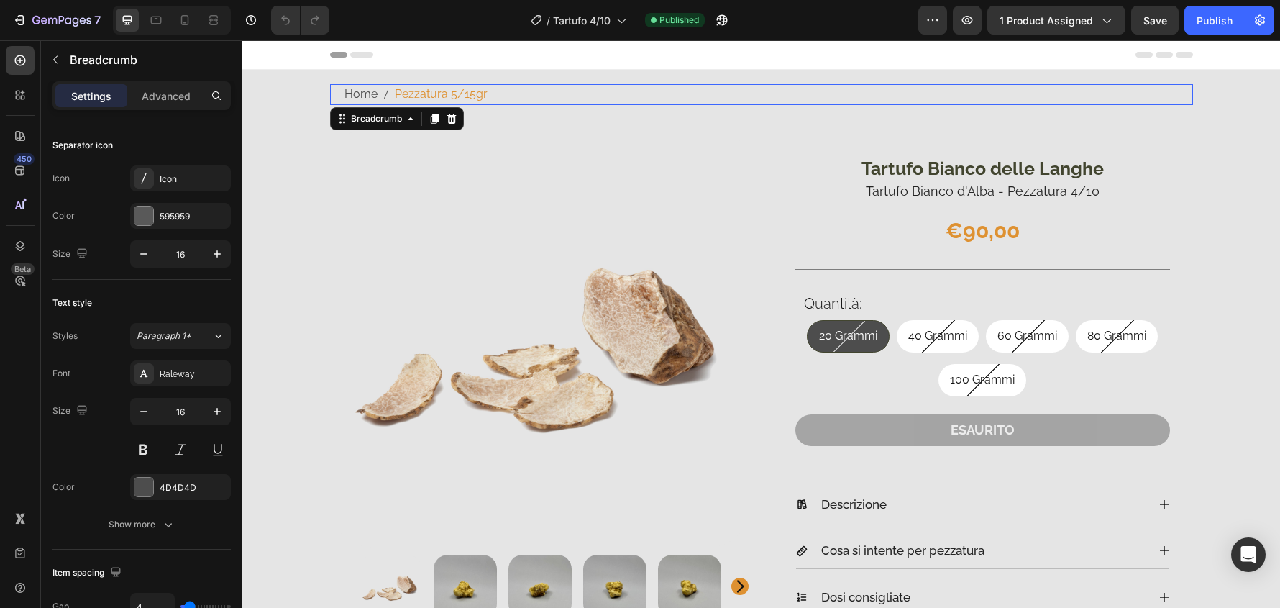
click at [463, 100] on span "Pezzatura 5/15gr" at bounding box center [441, 94] width 93 height 21
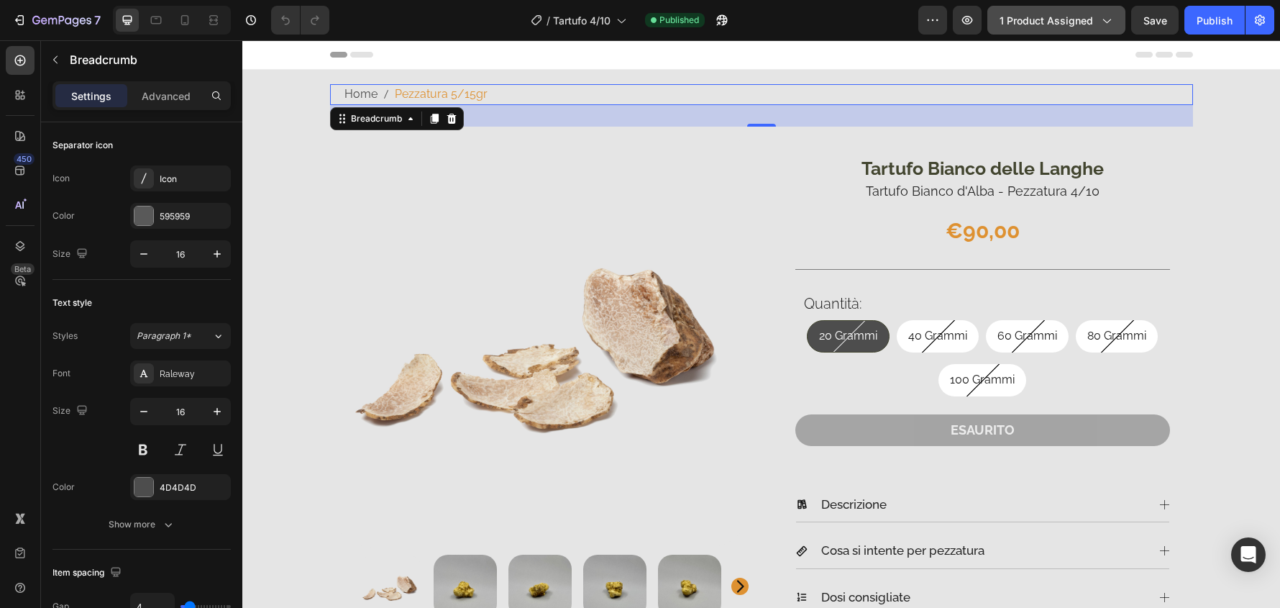
click at [1003, 14] on span "1 product assigned" at bounding box center [1047, 20] width 94 height 15
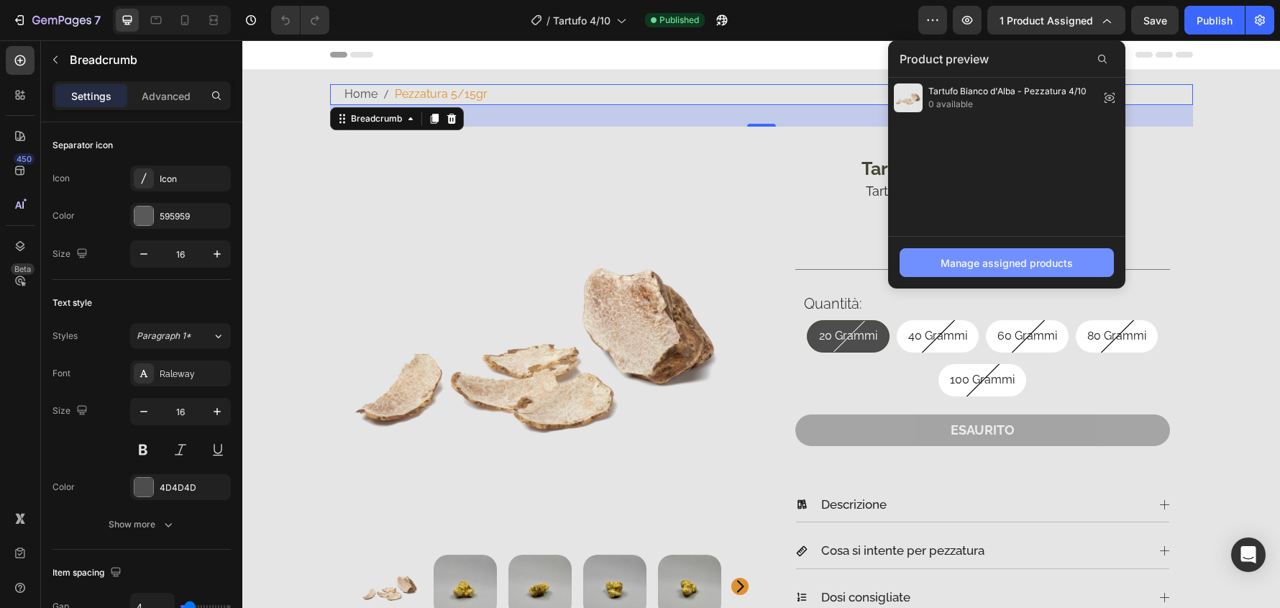
click at [1027, 255] on div "Manage assigned products" at bounding box center [1007, 262] width 132 height 15
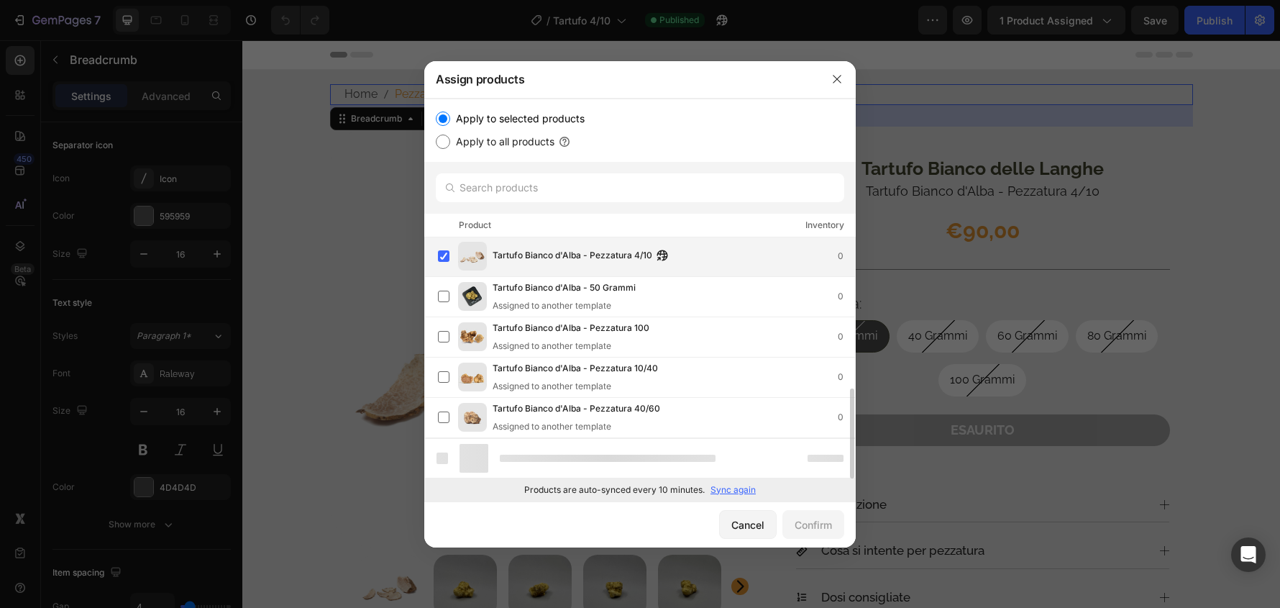
scroll to position [363, 0]
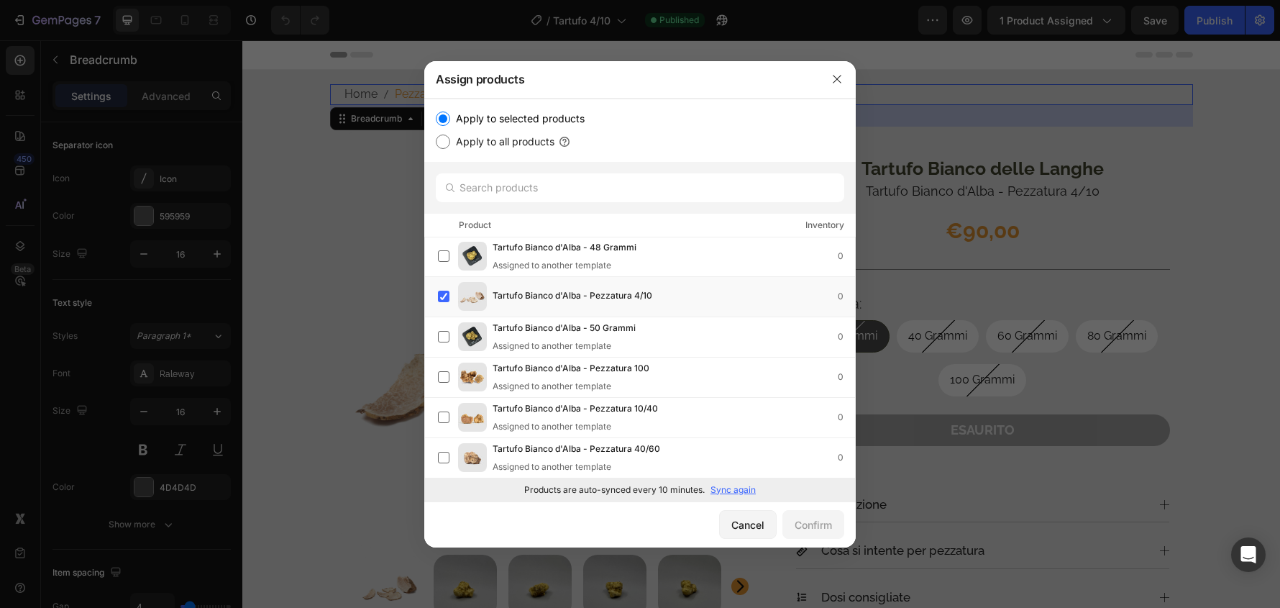
click at [737, 490] on p "Sync again" at bounding box center [733, 489] width 45 height 13
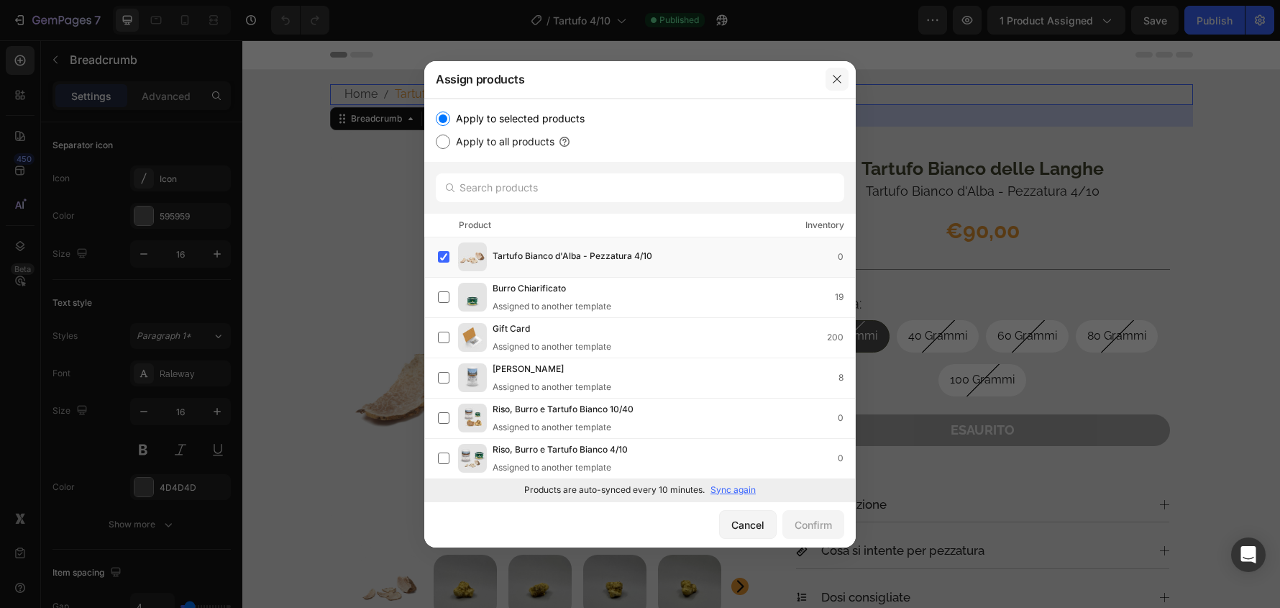
click at [837, 74] on icon "button" at bounding box center [838, 79] width 12 height 12
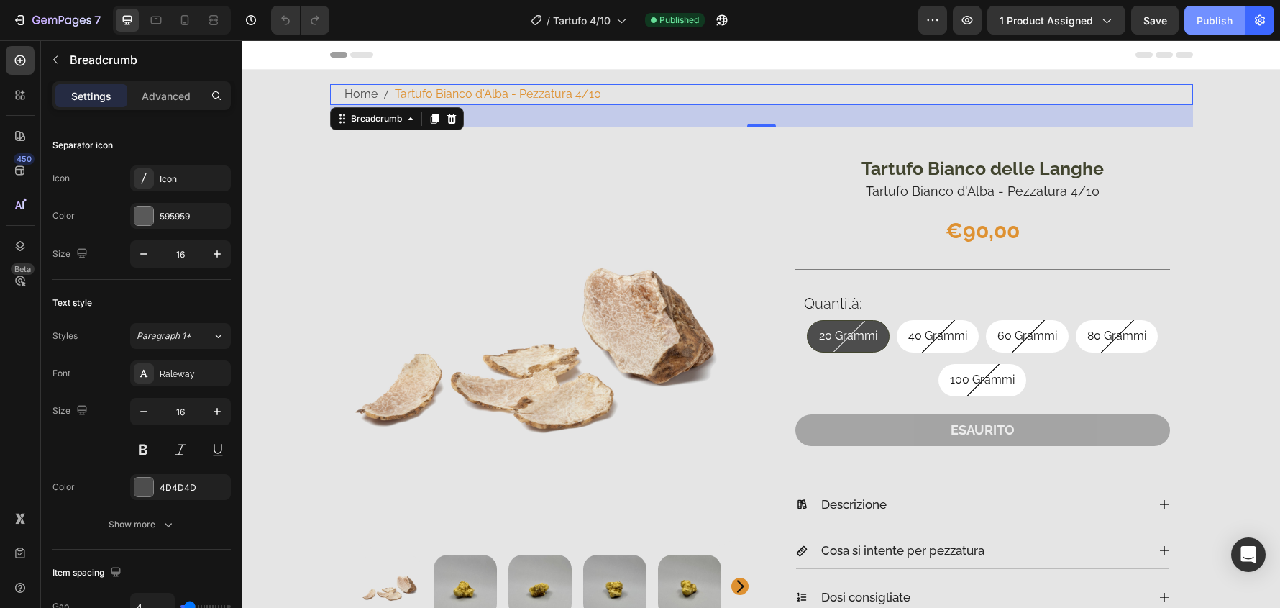
click at [1219, 27] on div "Publish" at bounding box center [1215, 20] width 36 height 15
drag, startPoint x: 59, startPoint y: 19, endPoint x: 397, endPoint y: 80, distance: 343.5
click at [59, 19] on icon "button" at bounding box center [62, 20] width 6 height 9
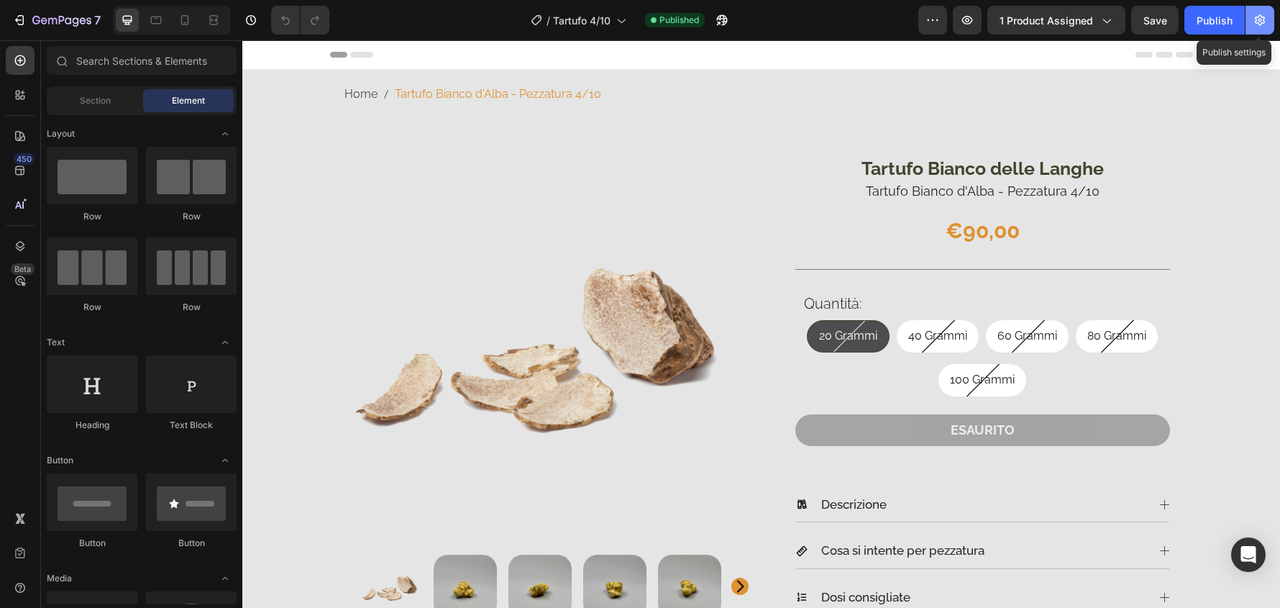
click at [1261, 11] on button "button" at bounding box center [1260, 20] width 29 height 29
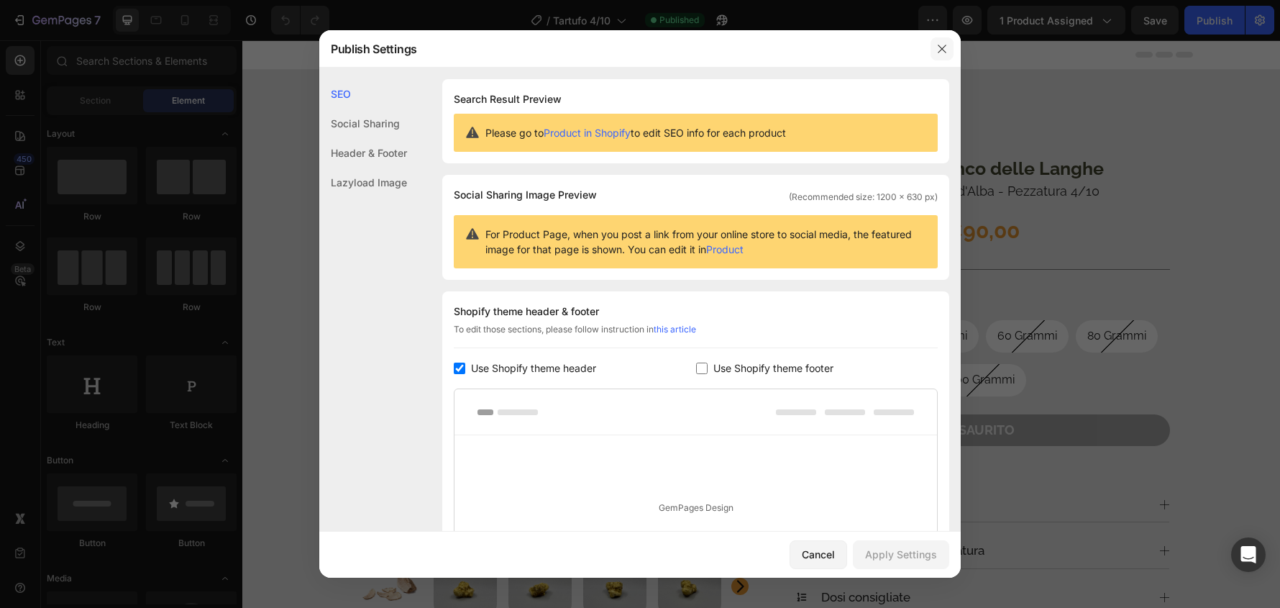
drag, startPoint x: 695, startPoint y: 2, endPoint x: 943, endPoint y: 42, distance: 251.4
click at [943, 43] on icon "button" at bounding box center [943, 49] width 12 height 12
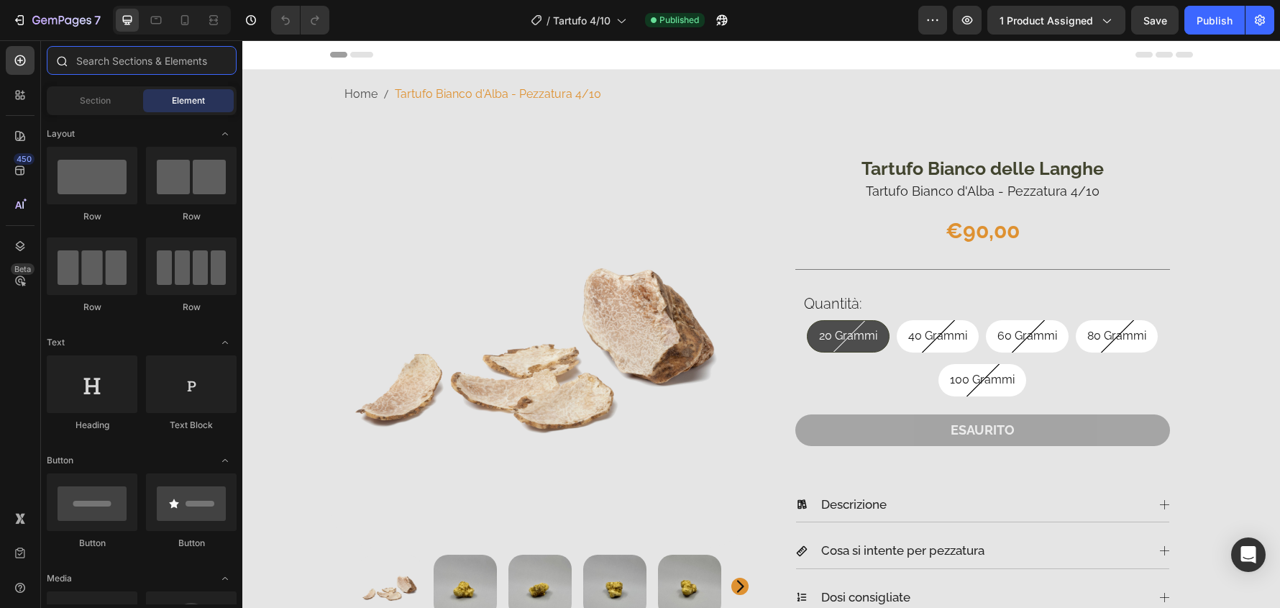
click at [198, 64] on input "text" at bounding box center [142, 60] width 190 height 29
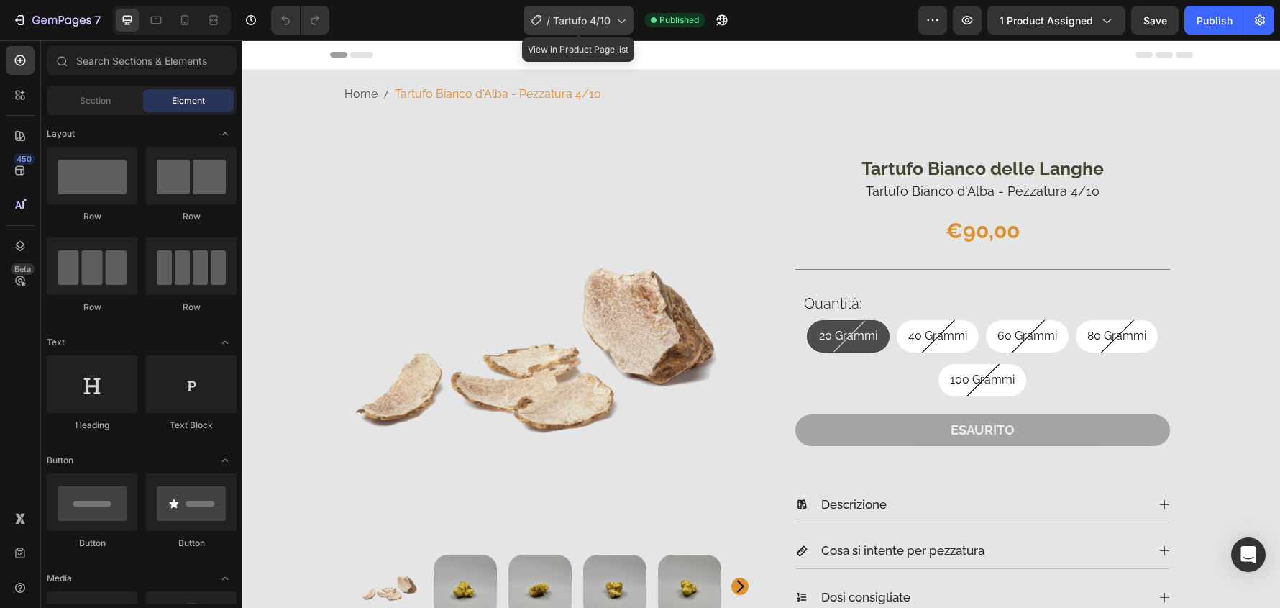
click at [631, 18] on div "/ Tartufo 4/10" at bounding box center [579, 20] width 110 height 29
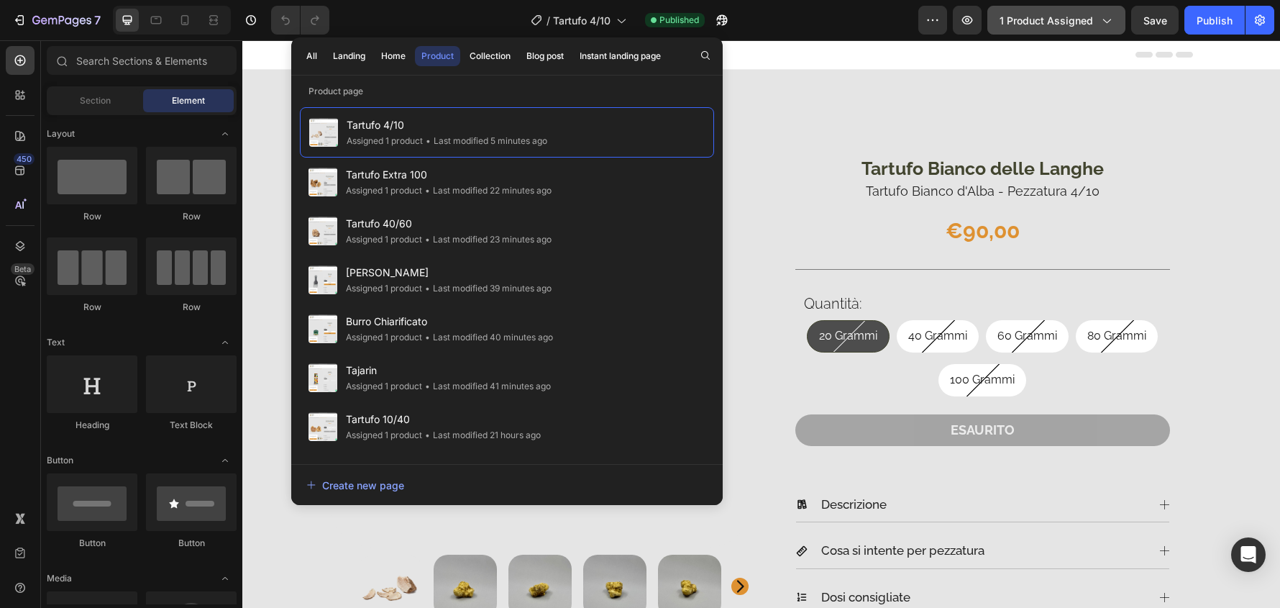
click at [1124, 13] on button "1 product assigned" at bounding box center [1057, 20] width 138 height 29
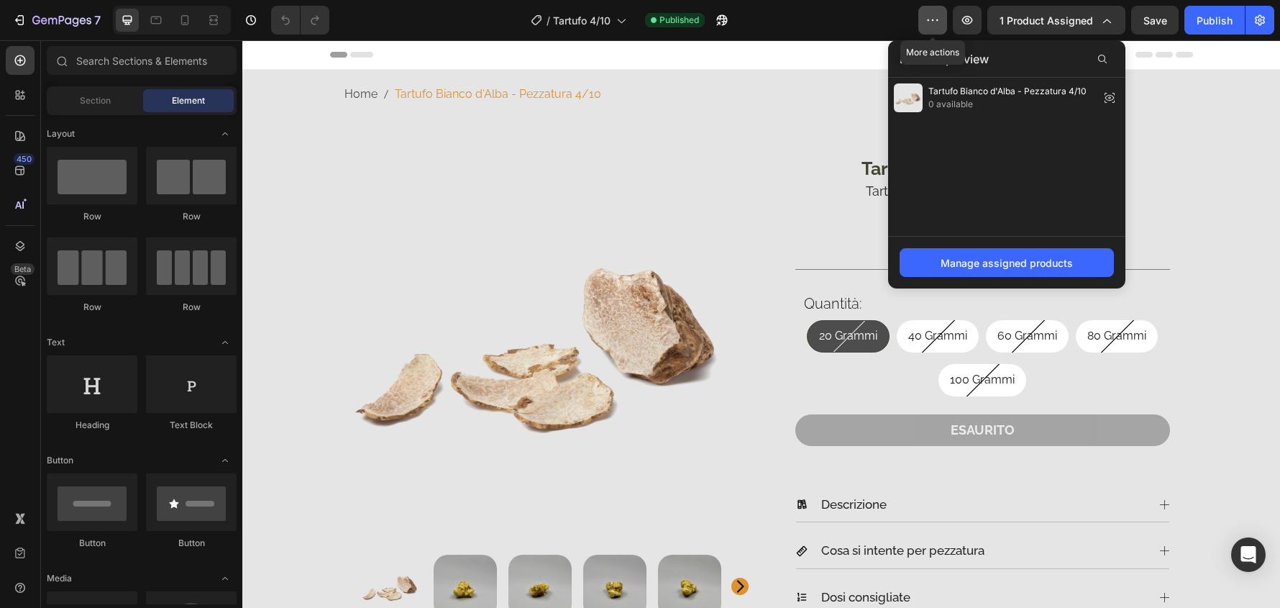
click at [934, 22] on icon "button" at bounding box center [933, 20] width 14 height 14
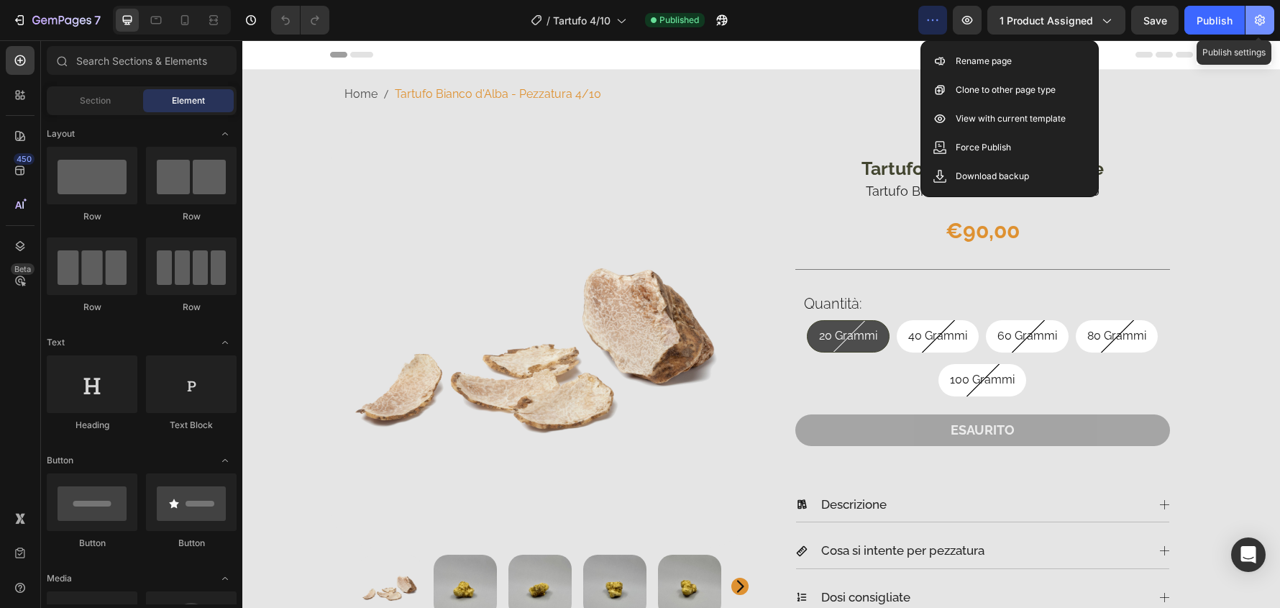
click at [1261, 14] on icon "button" at bounding box center [1260, 20] width 14 height 14
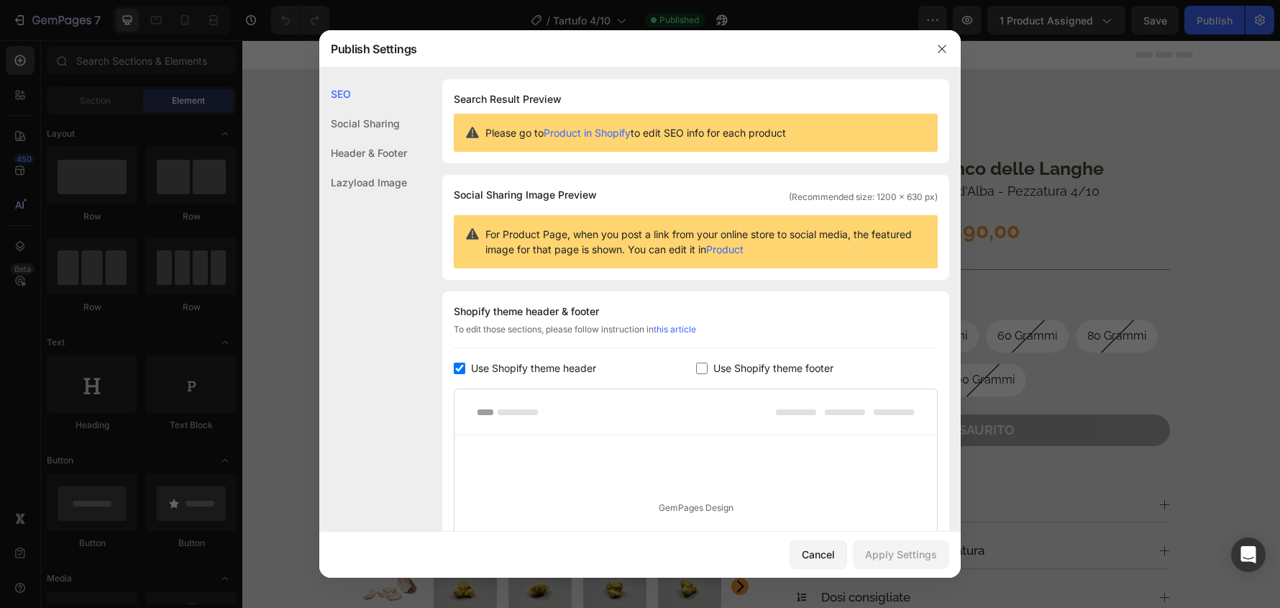
click at [744, 247] on link "Product" at bounding box center [724, 249] width 37 height 12
click at [938, 50] on icon "button" at bounding box center [943, 49] width 12 height 12
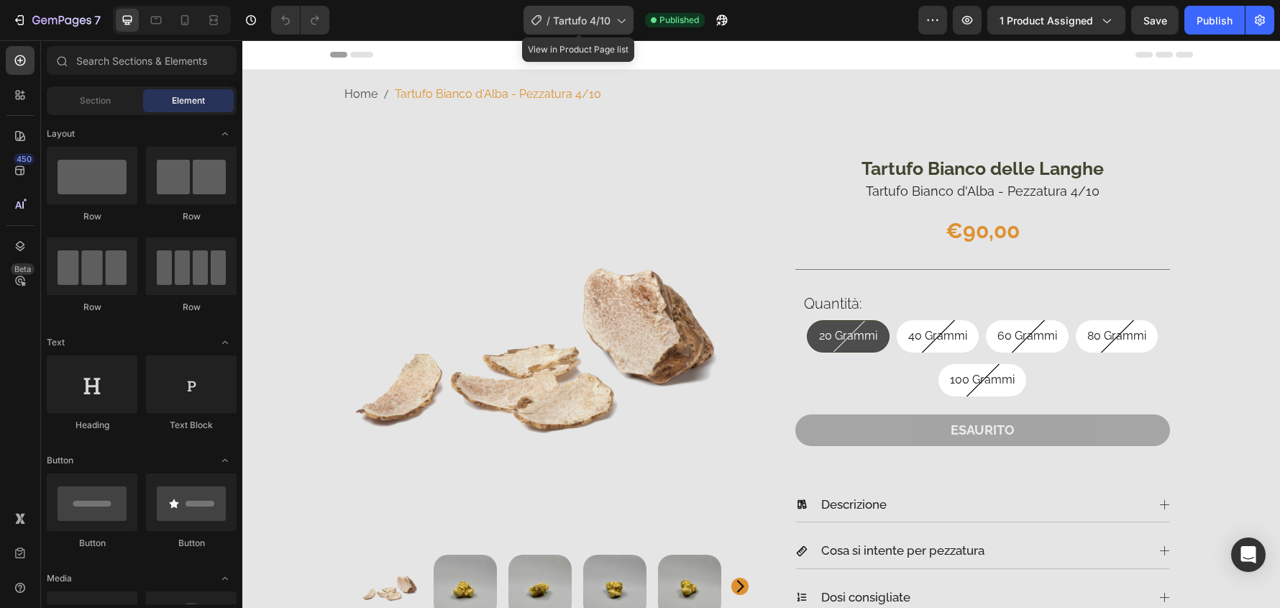
click at [626, 19] on icon at bounding box center [621, 20] width 14 height 14
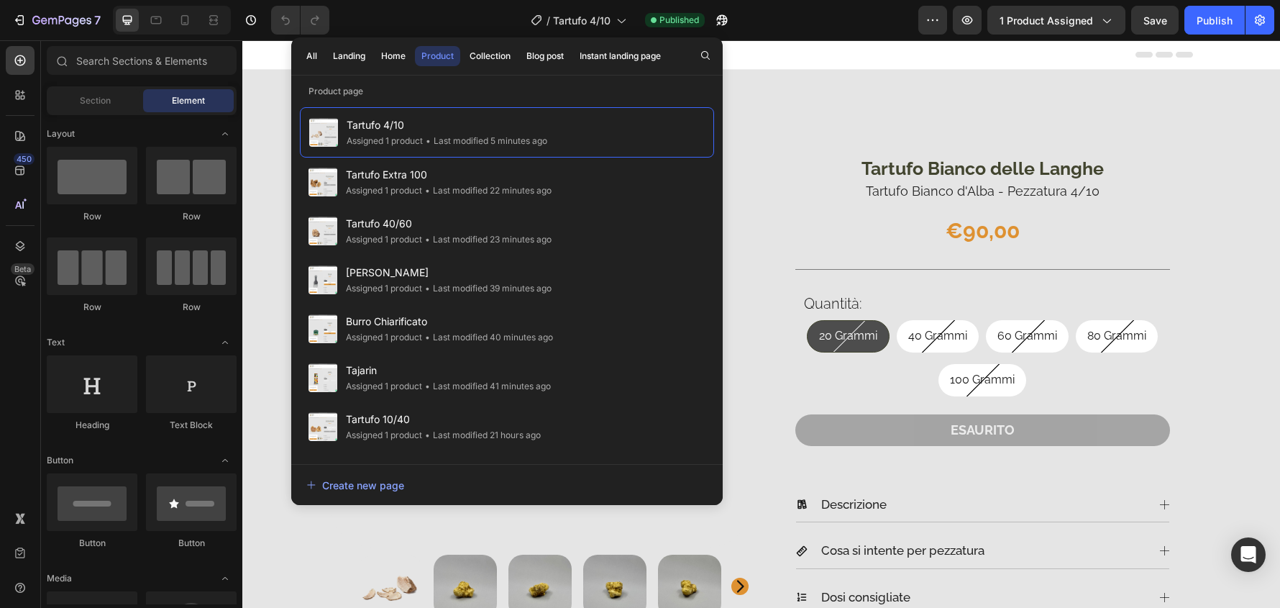
click at [1242, 60] on div "Header" at bounding box center [761, 54] width 1038 height 29
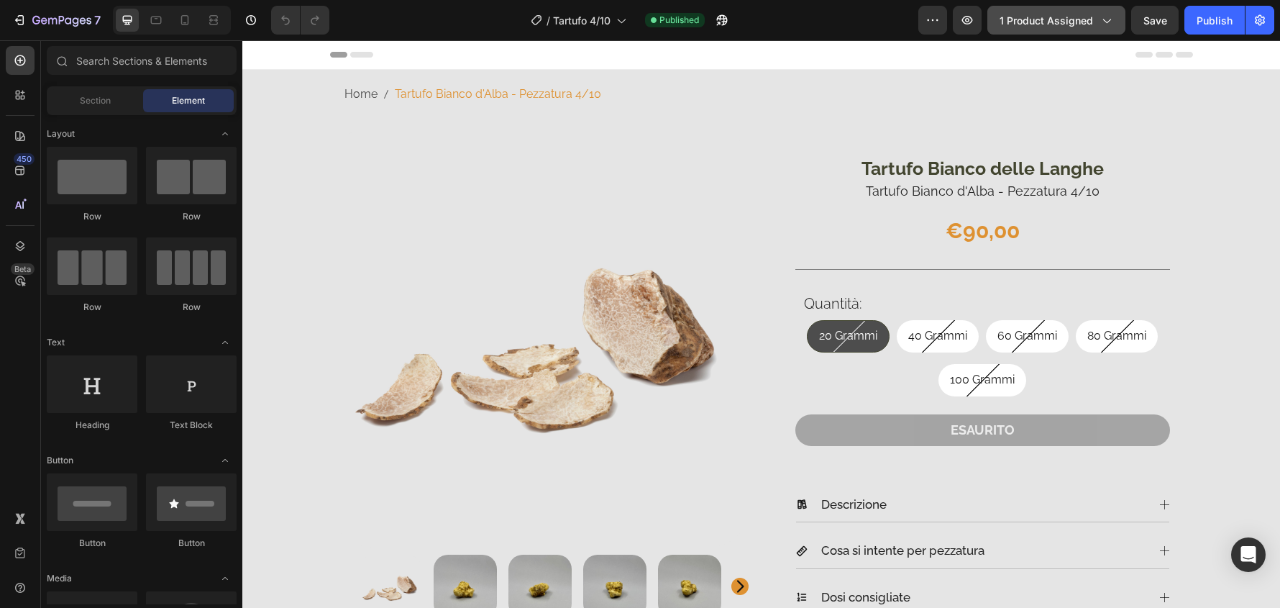
click at [1082, 19] on span "1 product assigned" at bounding box center [1047, 20] width 94 height 15
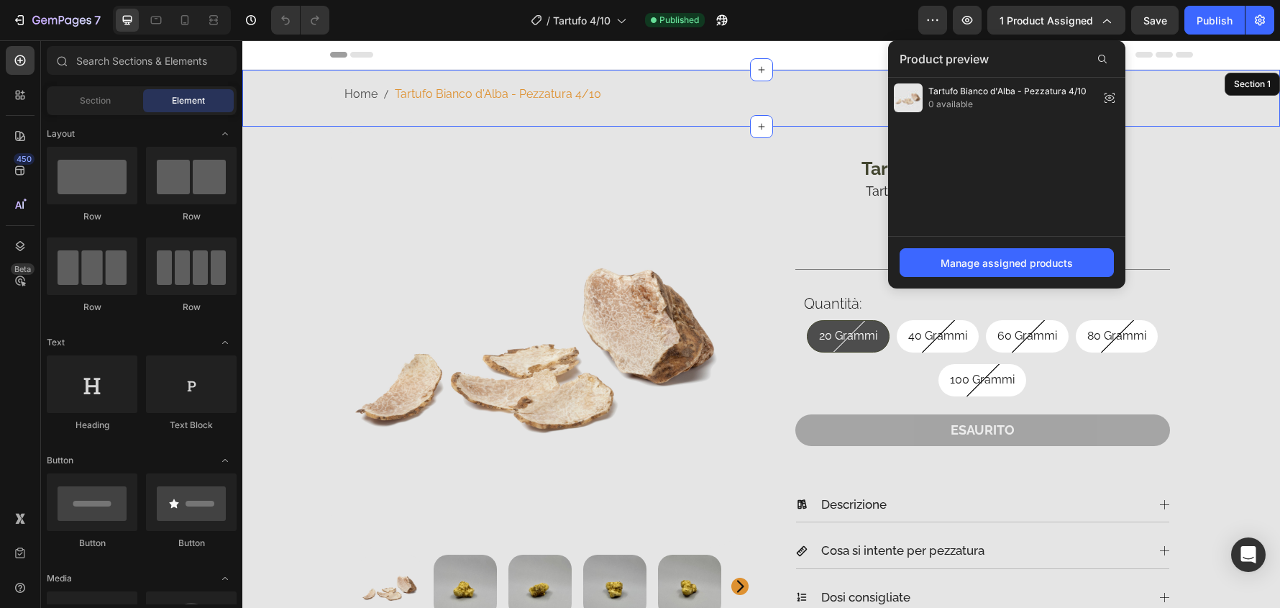
click at [1237, 88] on div "Home Tartufo Bianco d'Alba - Pezzatura 4/10 Breadcrumb Row Section 1" at bounding box center [761, 98] width 1038 height 57
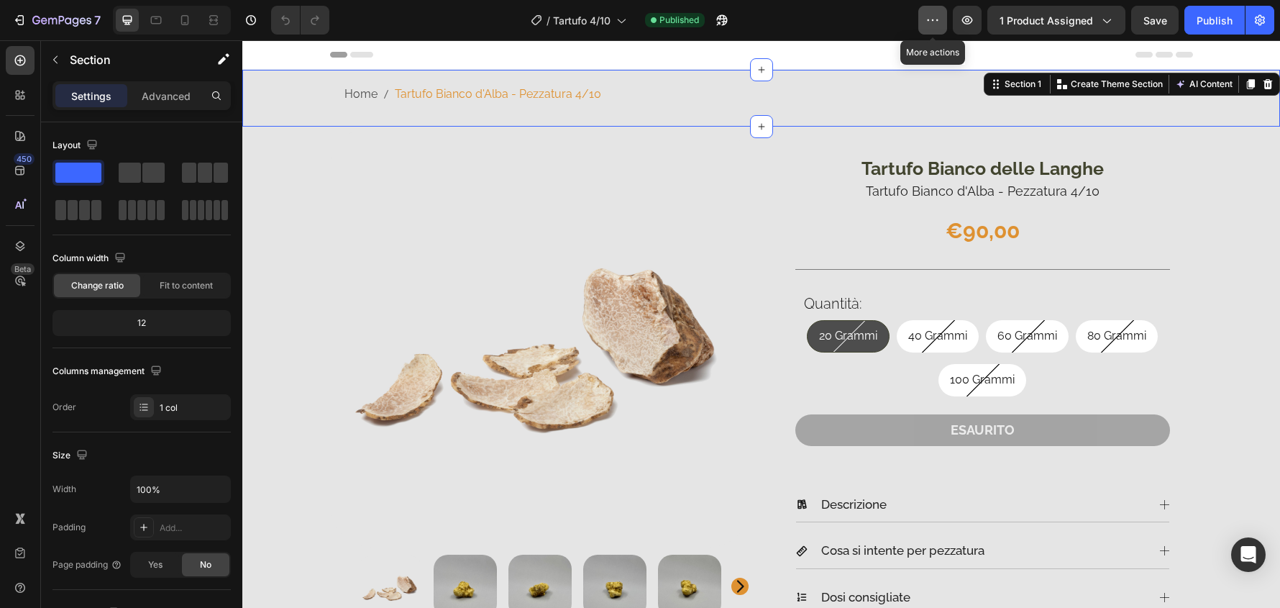
click at [932, 18] on icon "button" at bounding box center [933, 20] width 14 height 14
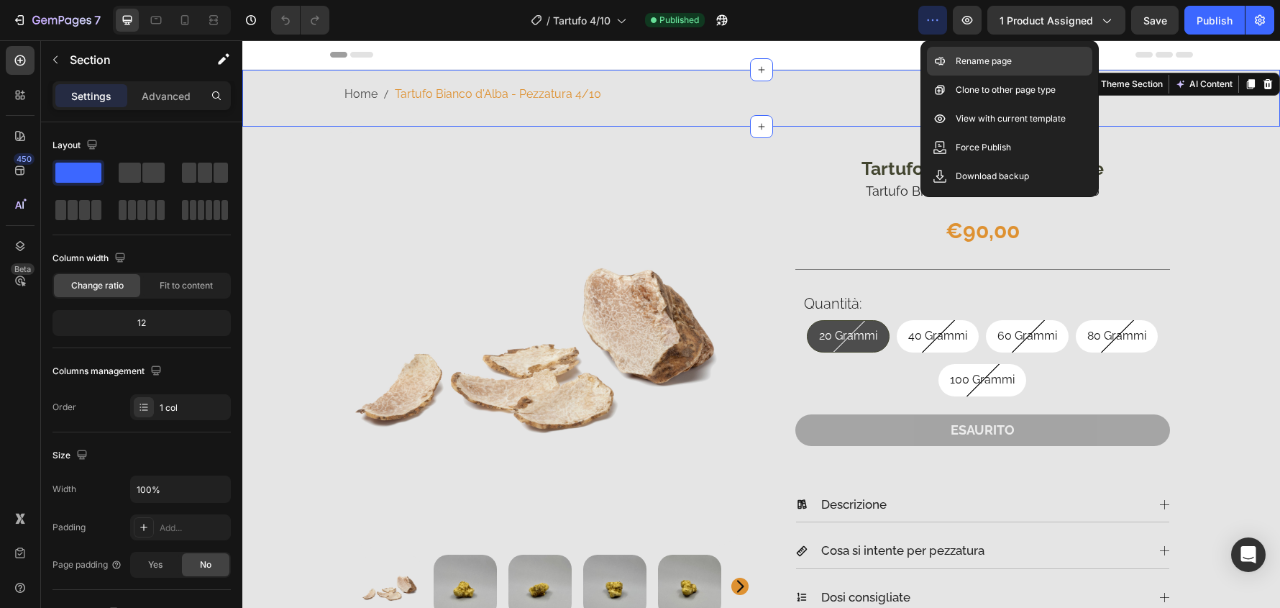
click at [1031, 59] on div "Rename page" at bounding box center [1009, 61] width 165 height 29
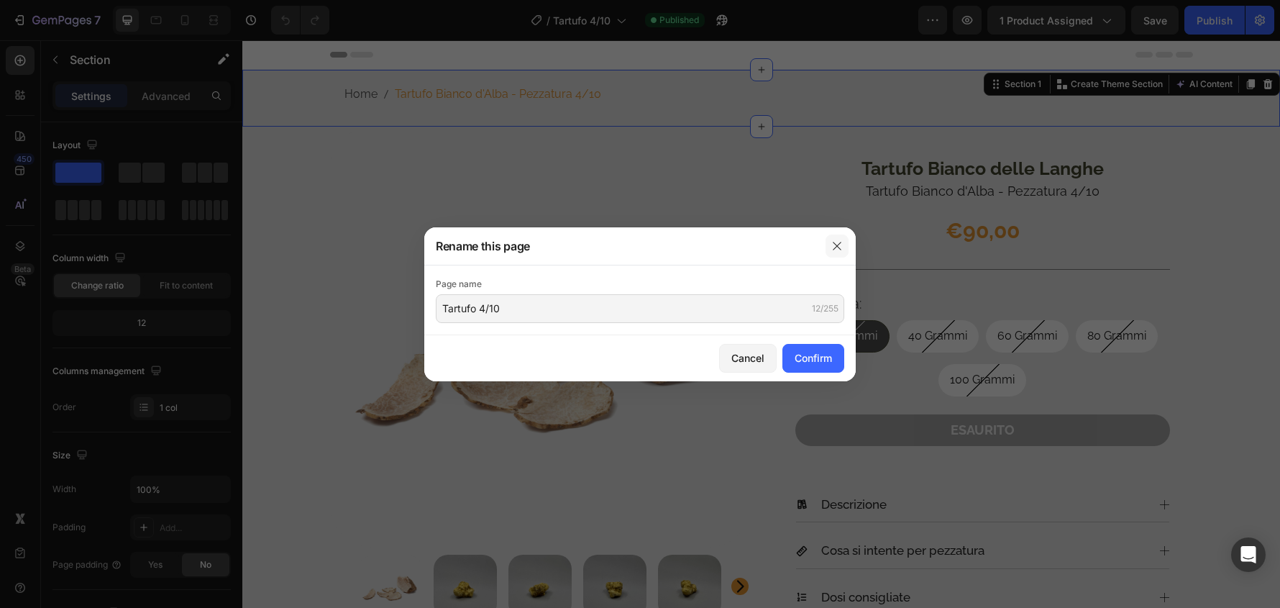
click at [839, 242] on icon "button" at bounding box center [838, 246] width 12 height 12
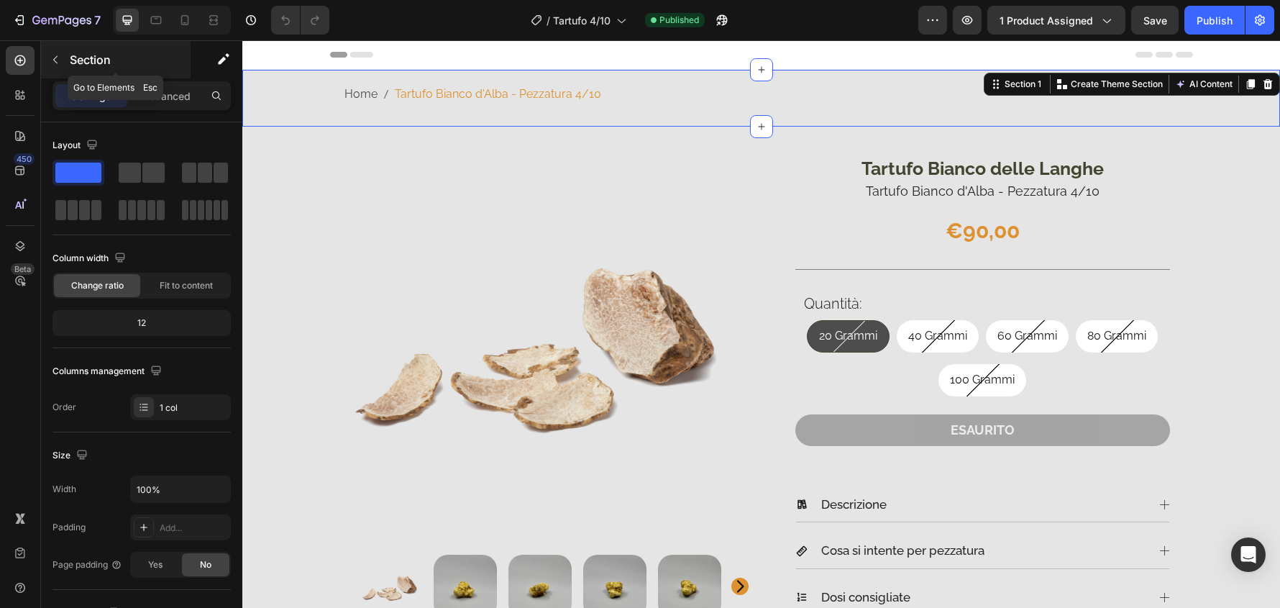
click at [50, 59] on icon "button" at bounding box center [56, 60] width 12 height 12
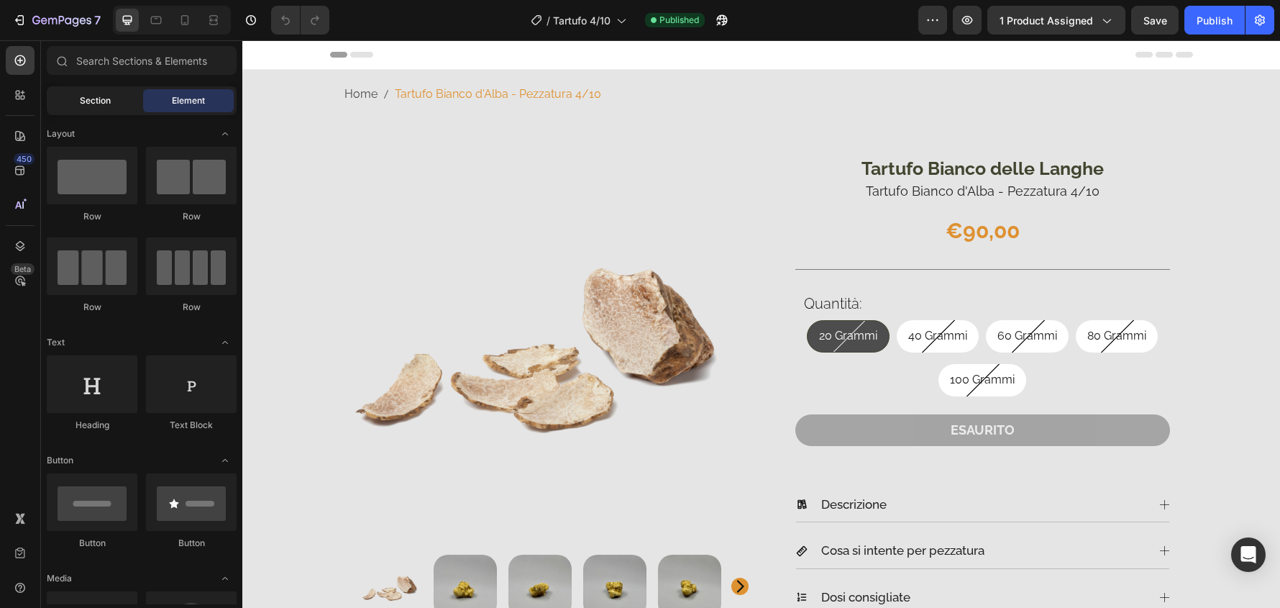
click at [74, 93] on div "Section" at bounding box center [95, 100] width 91 height 23
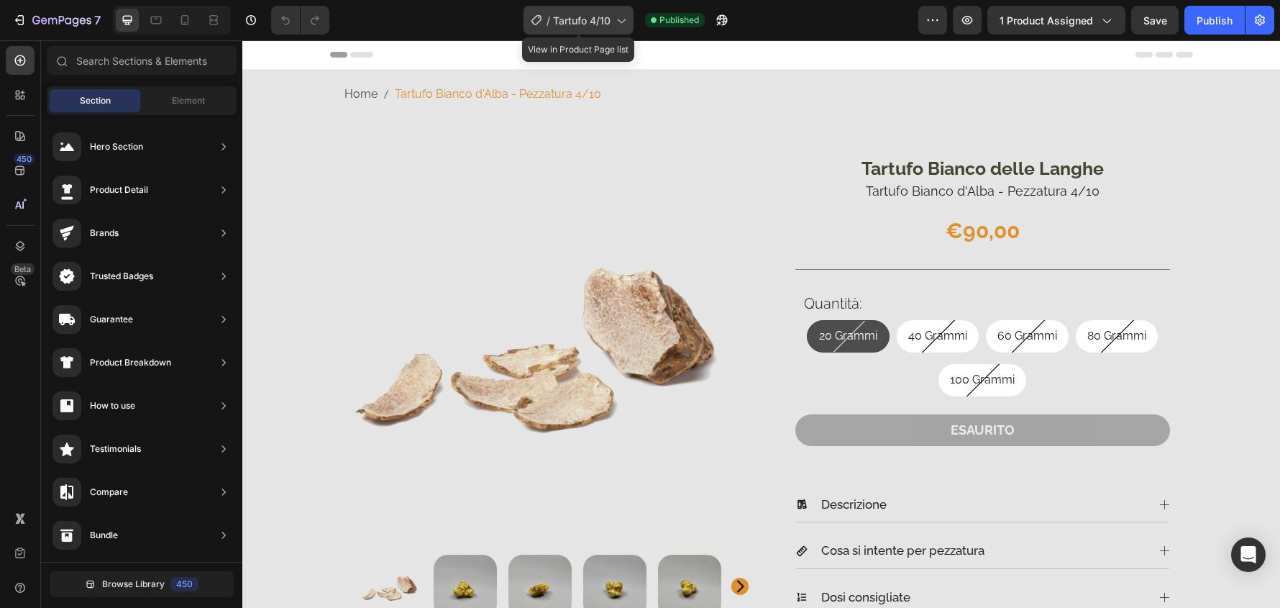
click at [573, 13] on span "Tartufo 4/10" at bounding box center [582, 20] width 58 height 15
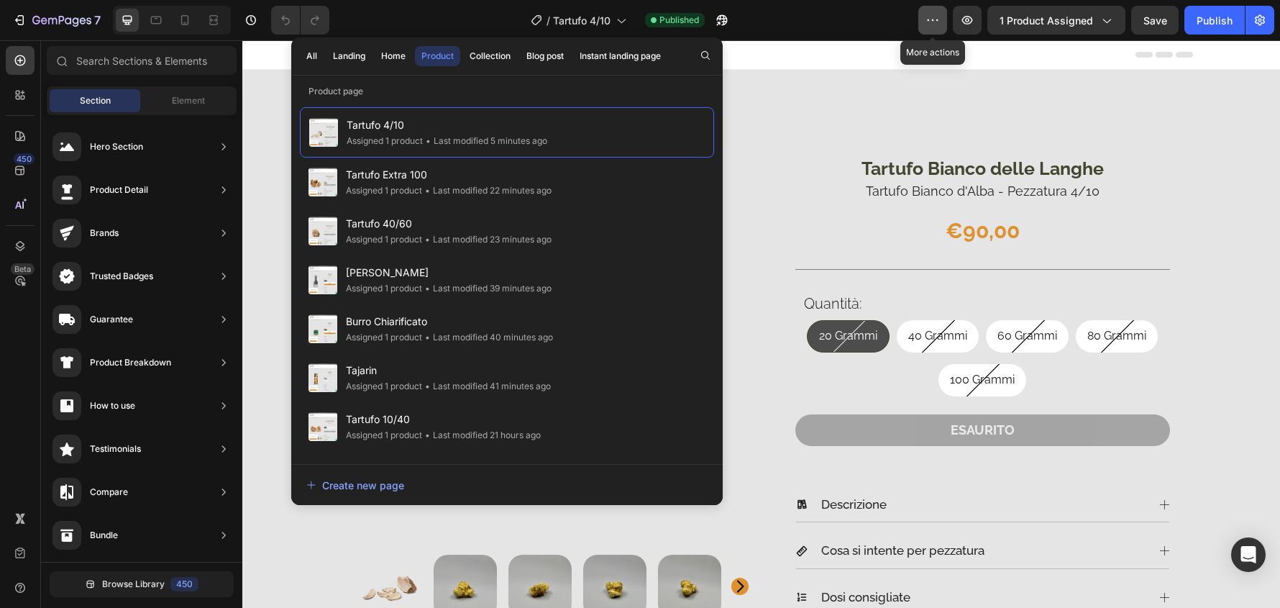
click at [936, 29] on button "button" at bounding box center [933, 20] width 29 height 29
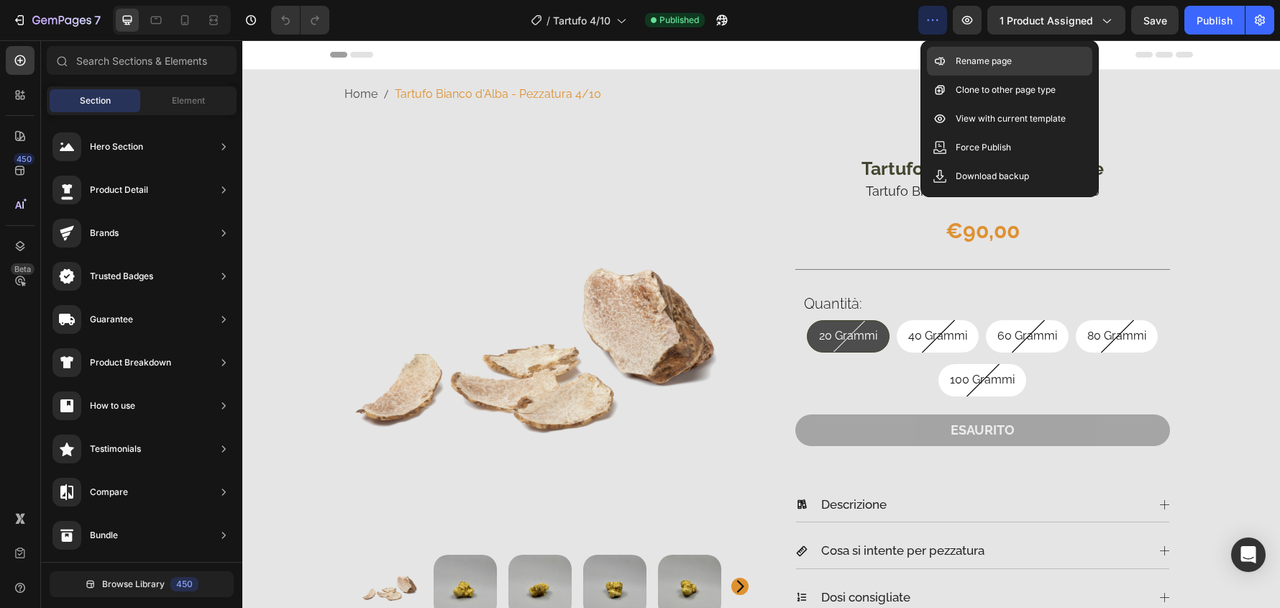
click at [978, 65] on p "Rename page" at bounding box center [984, 61] width 56 height 14
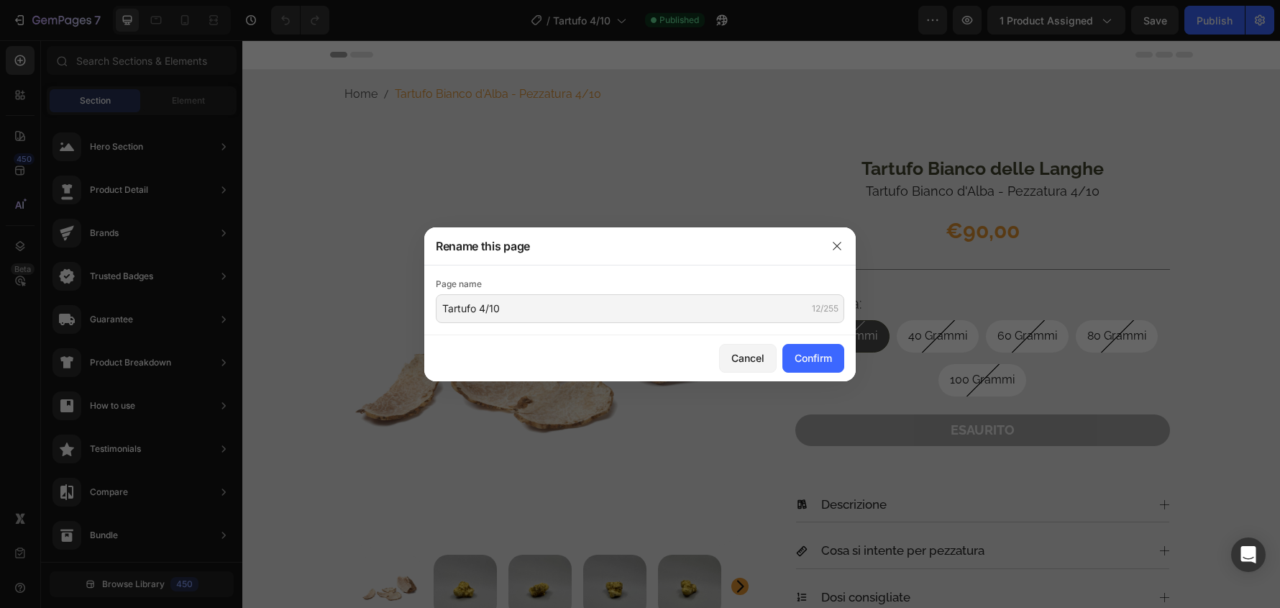
drag, startPoint x: 840, startPoint y: 241, endPoint x: 860, endPoint y: 194, distance: 50.6
click at [842, 239] on button "button" at bounding box center [837, 246] width 23 height 23
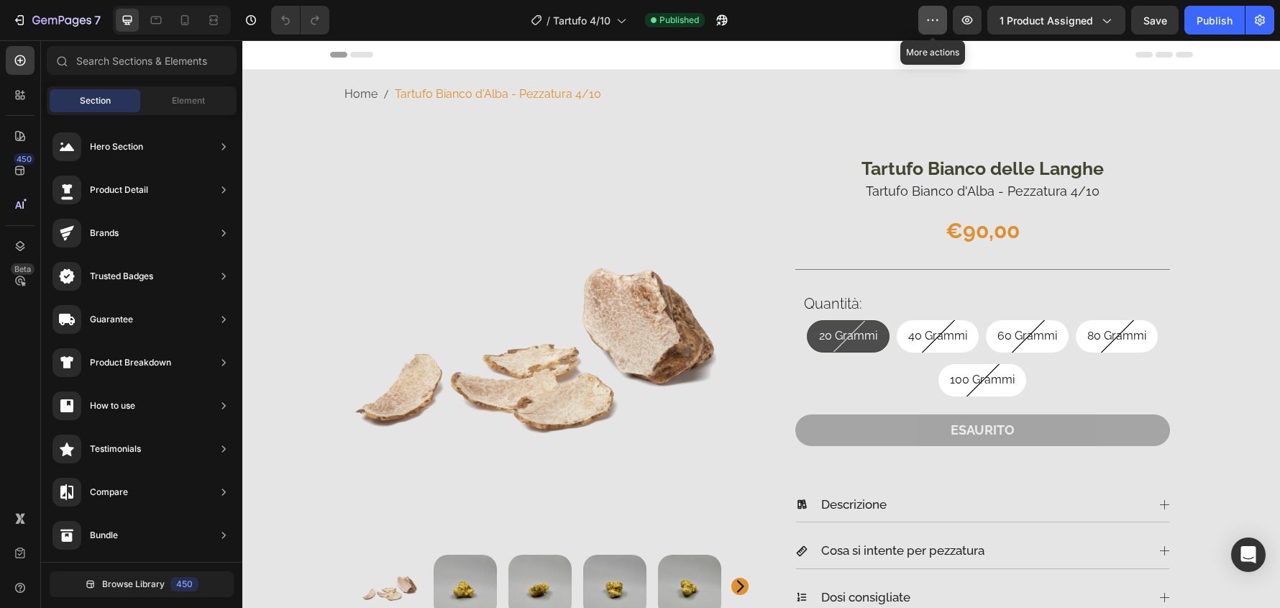
click at [942, 18] on button "button" at bounding box center [933, 20] width 29 height 29
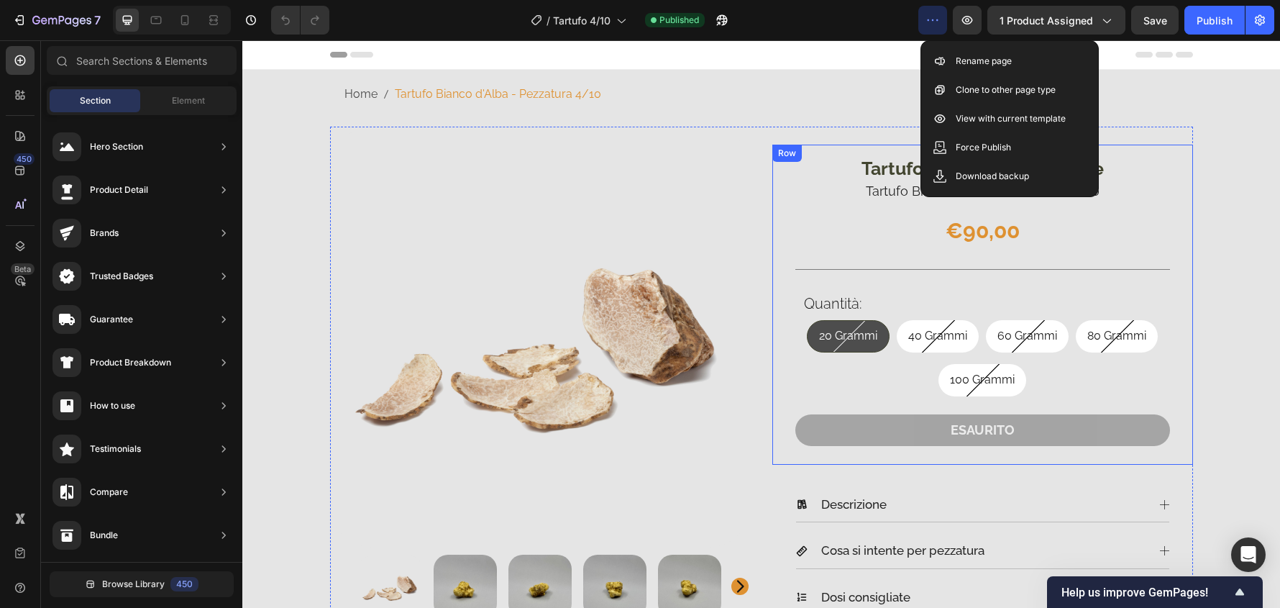
click at [1166, 330] on div "Tartufo Bianco delle Langhe Product Description Tartufo Bianco d'Alba - Pezzatu…" at bounding box center [983, 305] width 421 height 320
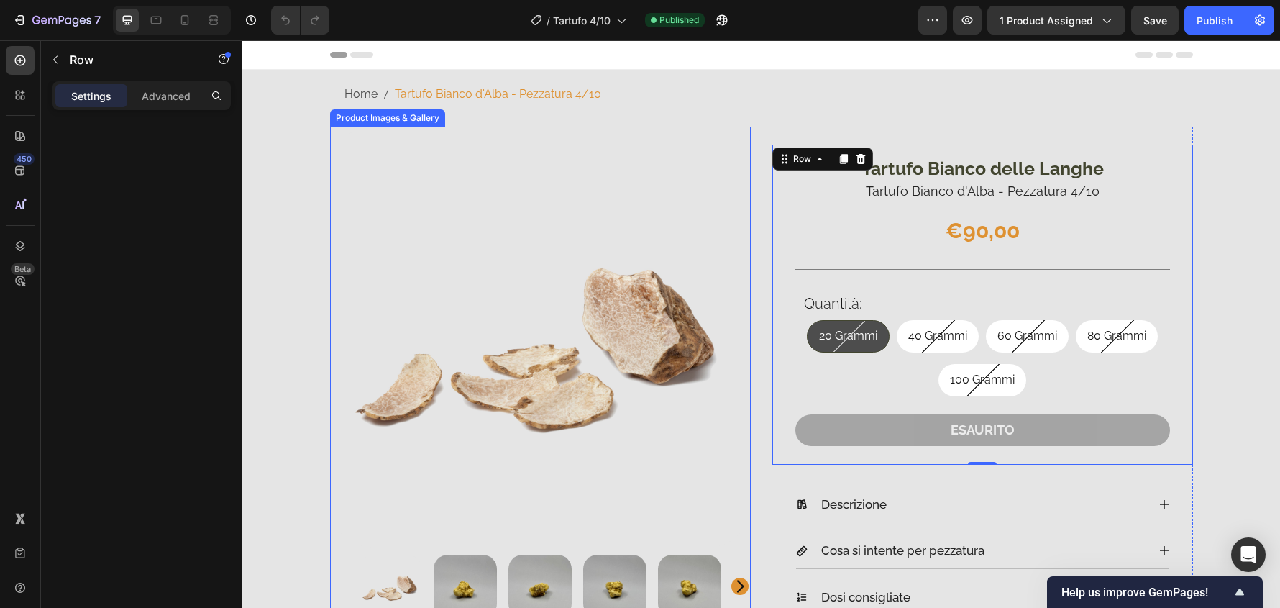
click at [667, 341] on img at bounding box center [540, 337] width 421 height 421
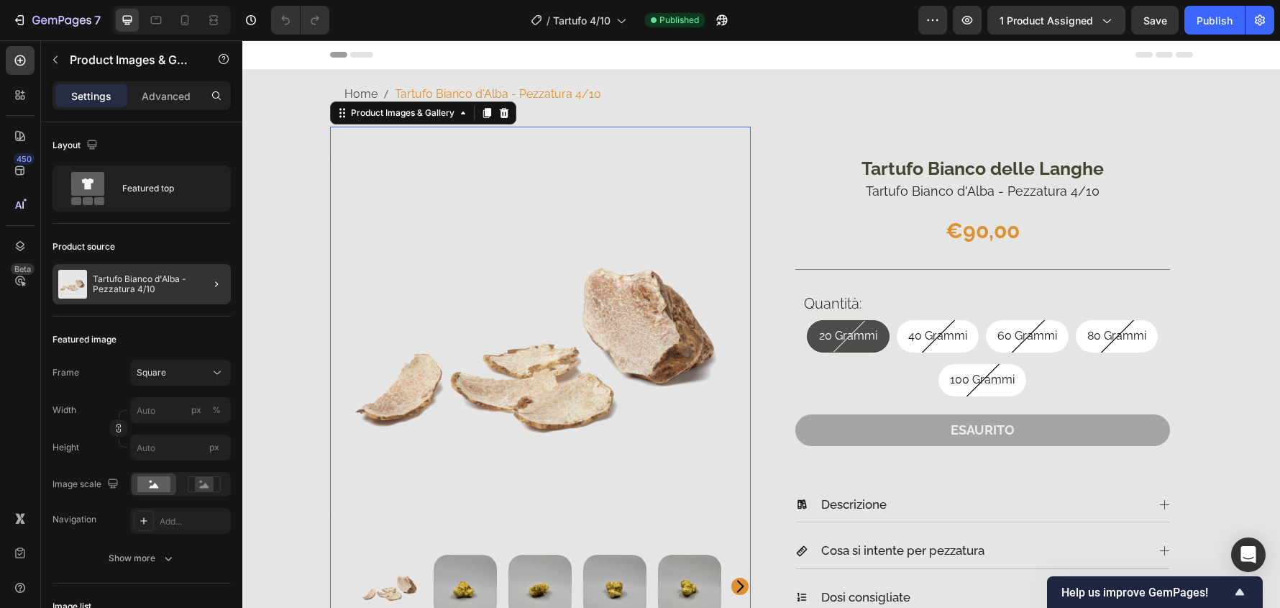
click at [199, 274] on div at bounding box center [211, 284] width 40 height 40
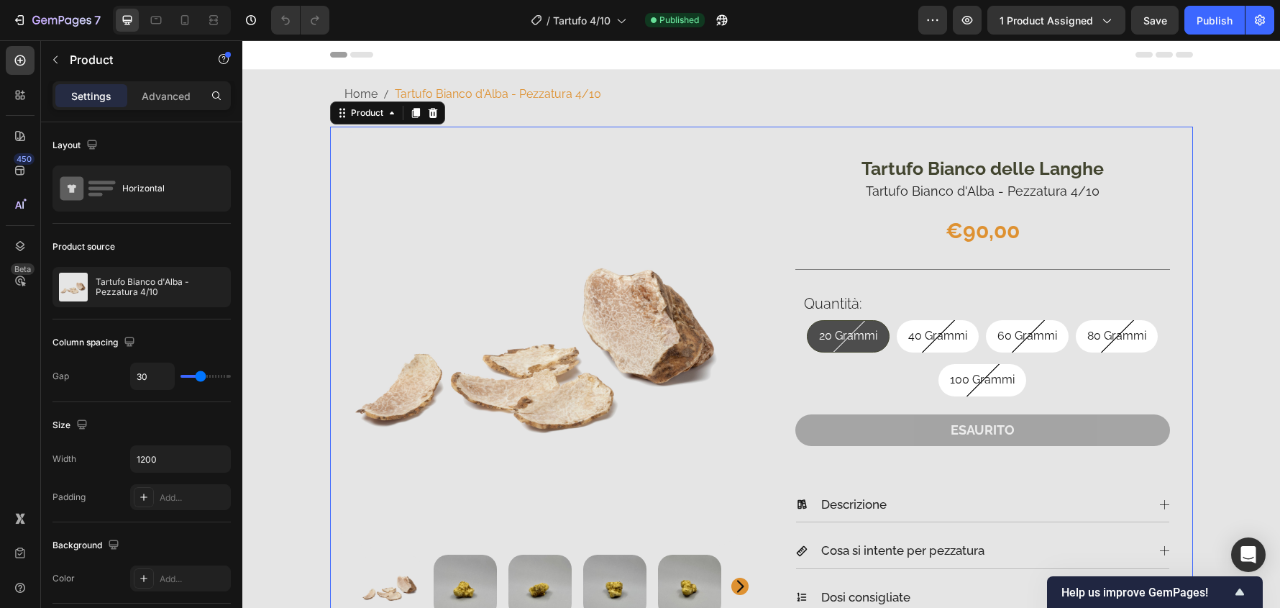
click at [0, 0] on div at bounding box center [0, 0] width 0 height 0
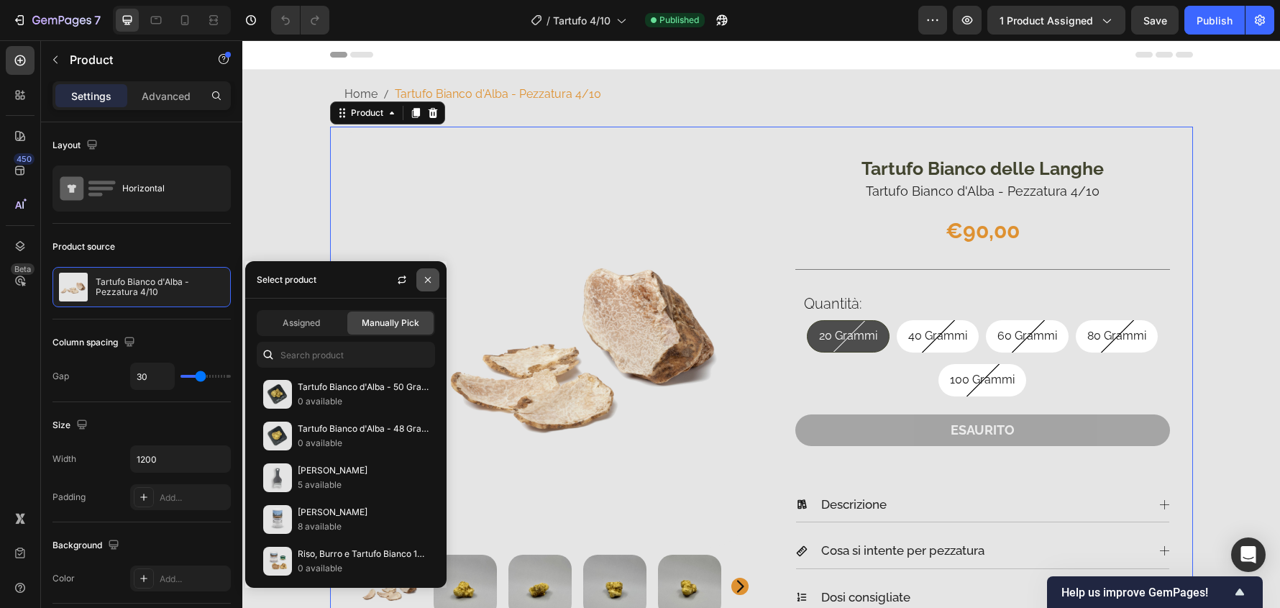
click at [429, 283] on icon "button" at bounding box center [428, 280] width 12 height 12
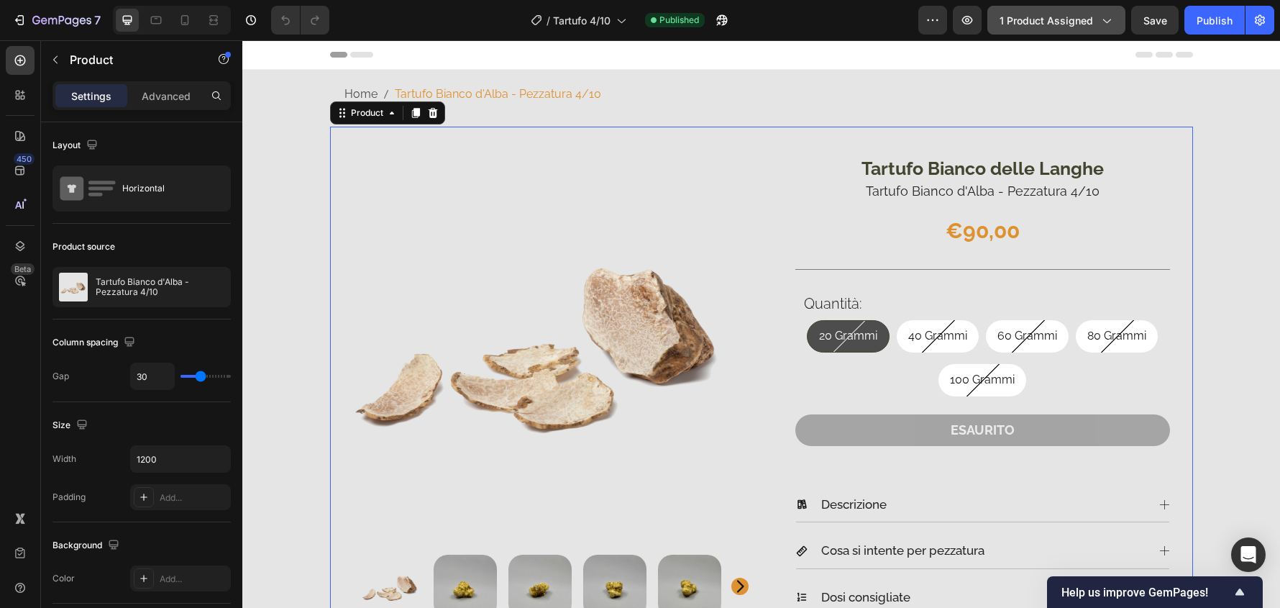
click at [1099, 21] on icon "button" at bounding box center [1106, 20] width 14 height 14
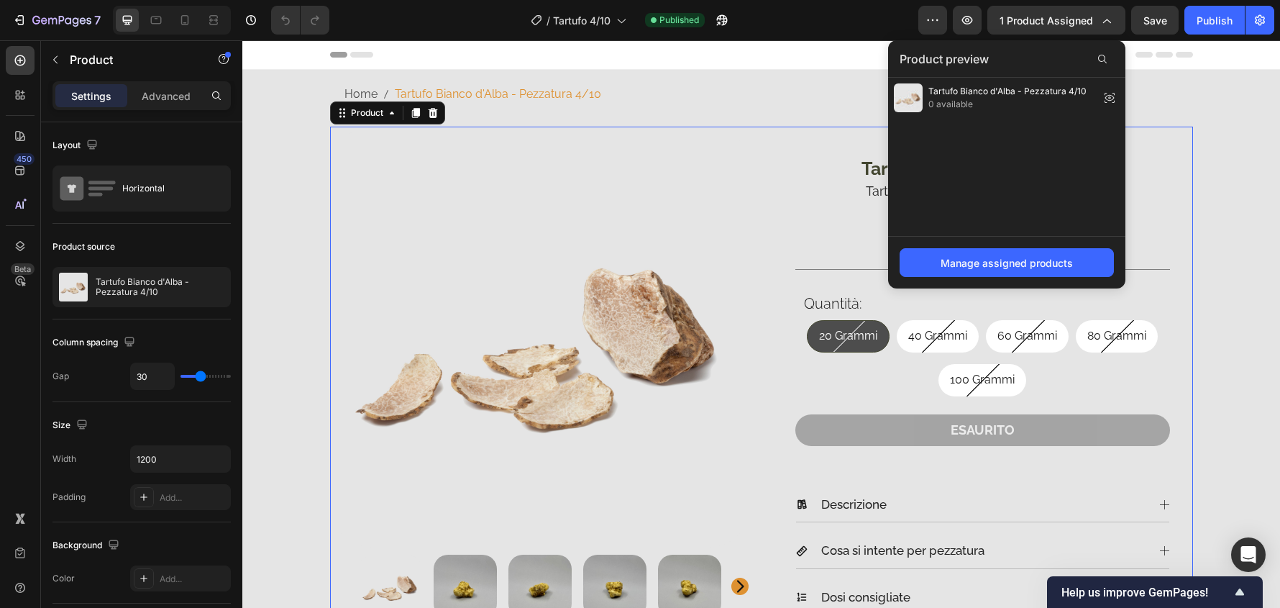
click at [803, 51] on div "Header" at bounding box center [761, 54] width 863 height 29
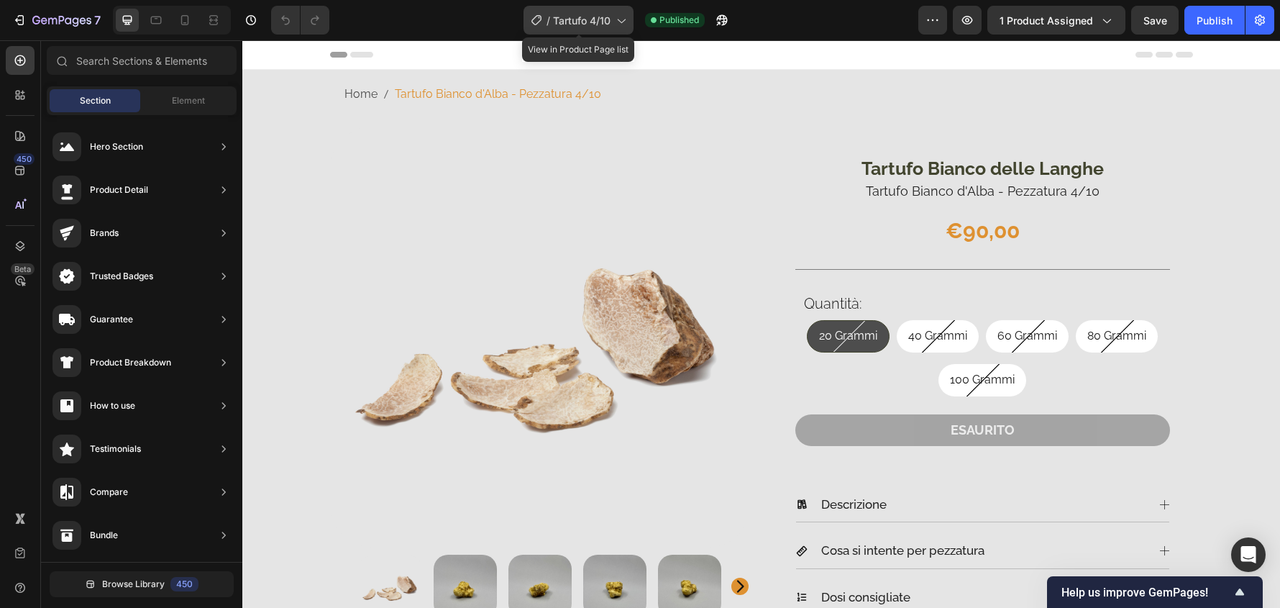
click at [615, 24] on icon at bounding box center [621, 20] width 14 height 14
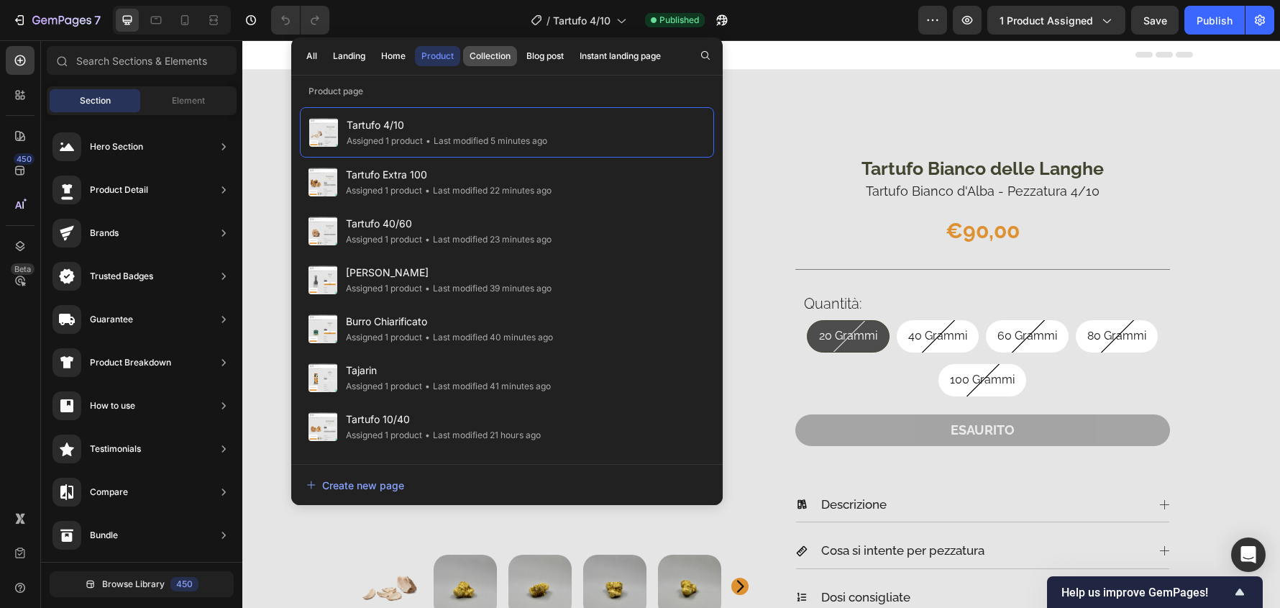
click at [503, 50] on div "Collection" at bounding box center [490, 56] width 41 height 13
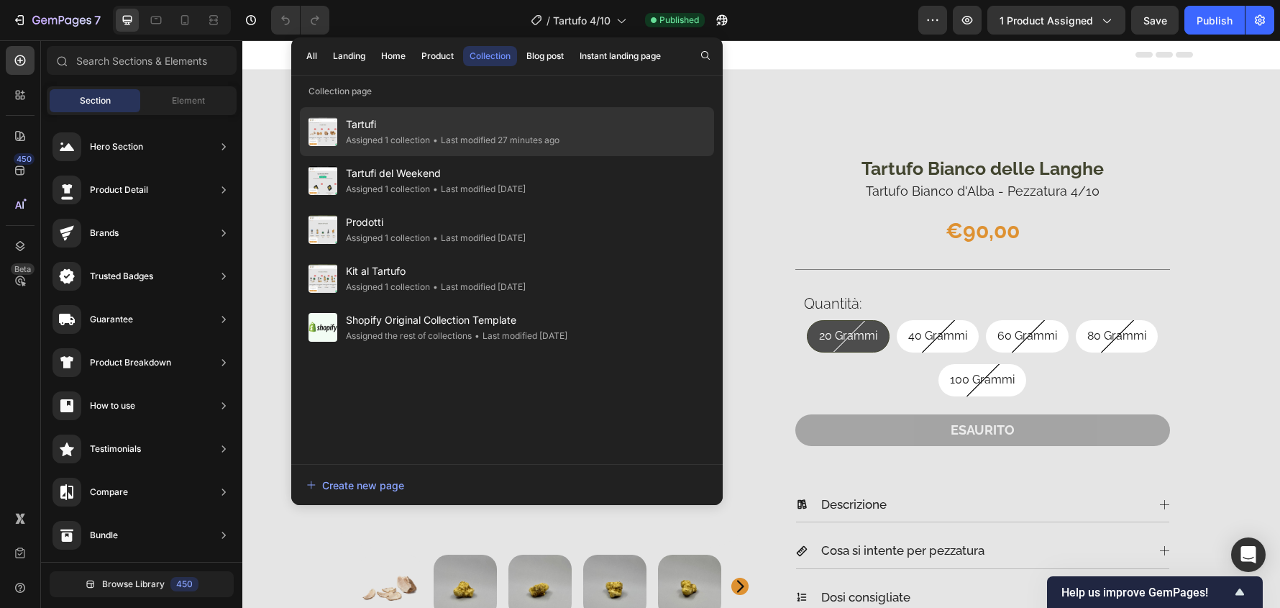
click at [641, 136] on div "Tartufi Assigned 1 collection • Last modified 27 minutes ago" at bounding box center [507, 131] width 414 height 49
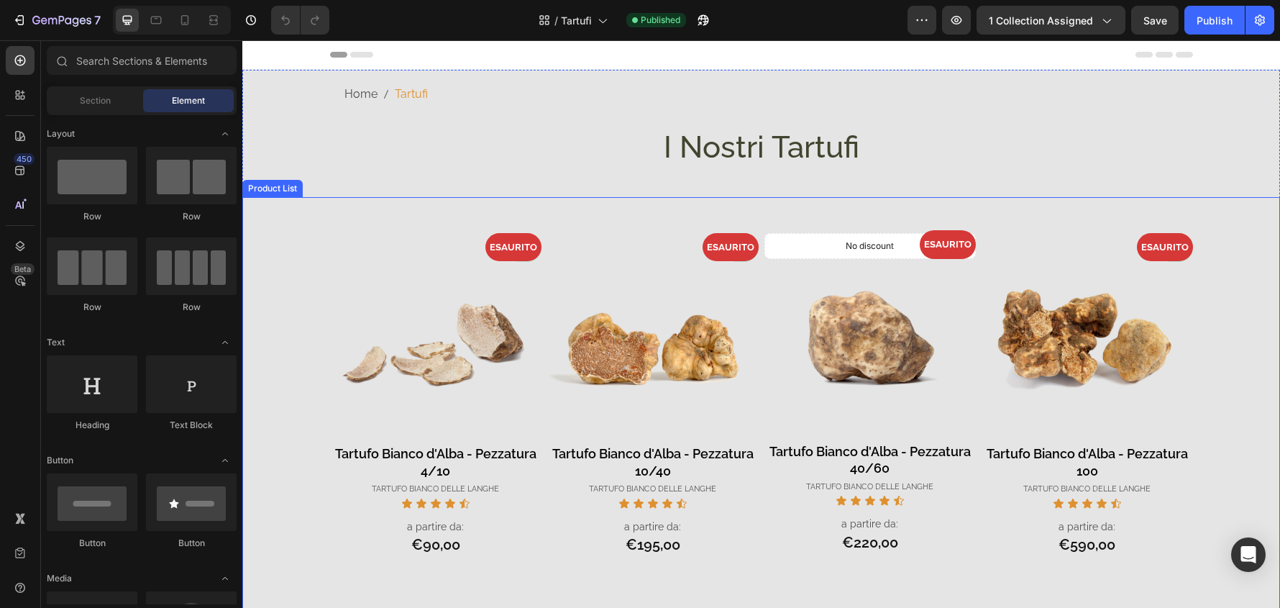
click at [860, 206] on div "- 0% Product Badge ESAURITO Product Badge Product Images Tartufo Bianco d'Alba …" at bounding box center [761, 423] width 863 height 452
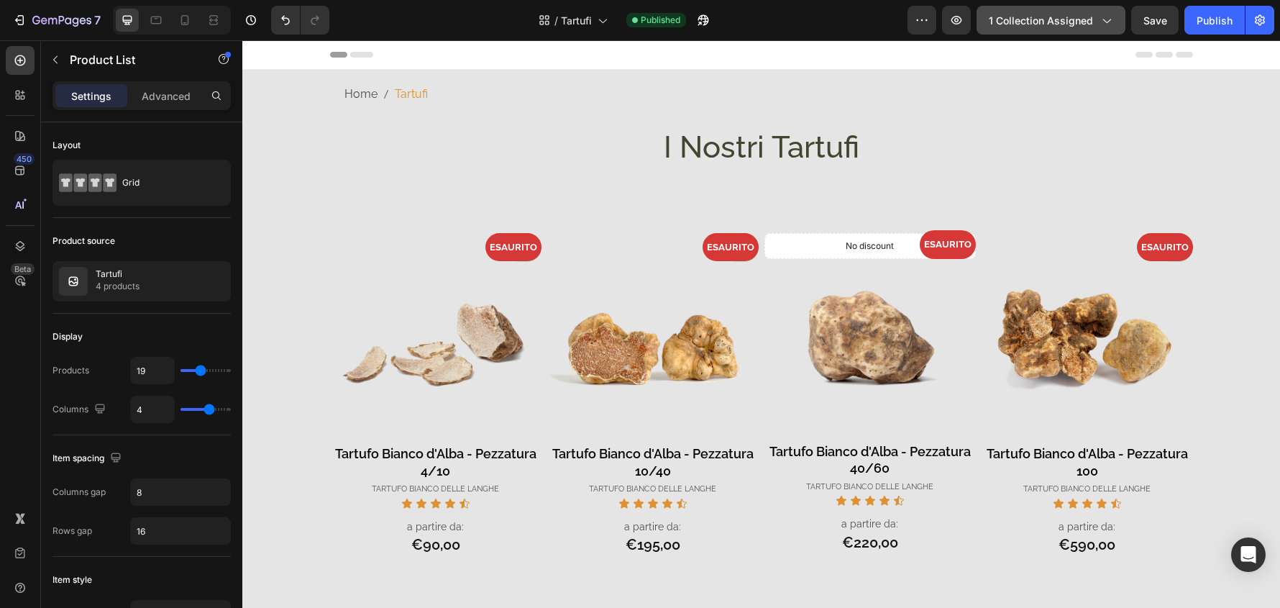
click at [1106, 17] on icon "button" at bounding box center [1106, 20] width 14 height 14
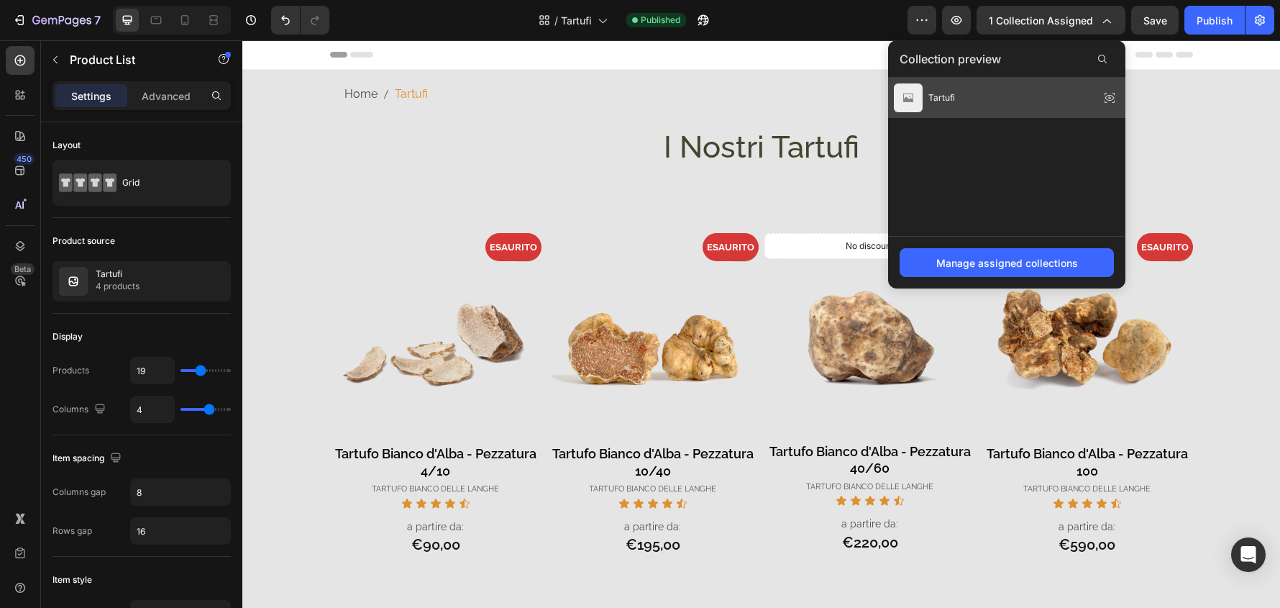
click at [1023, 114] on div "Tartufi" at bounding box center [1006, 98] width 237 height 40
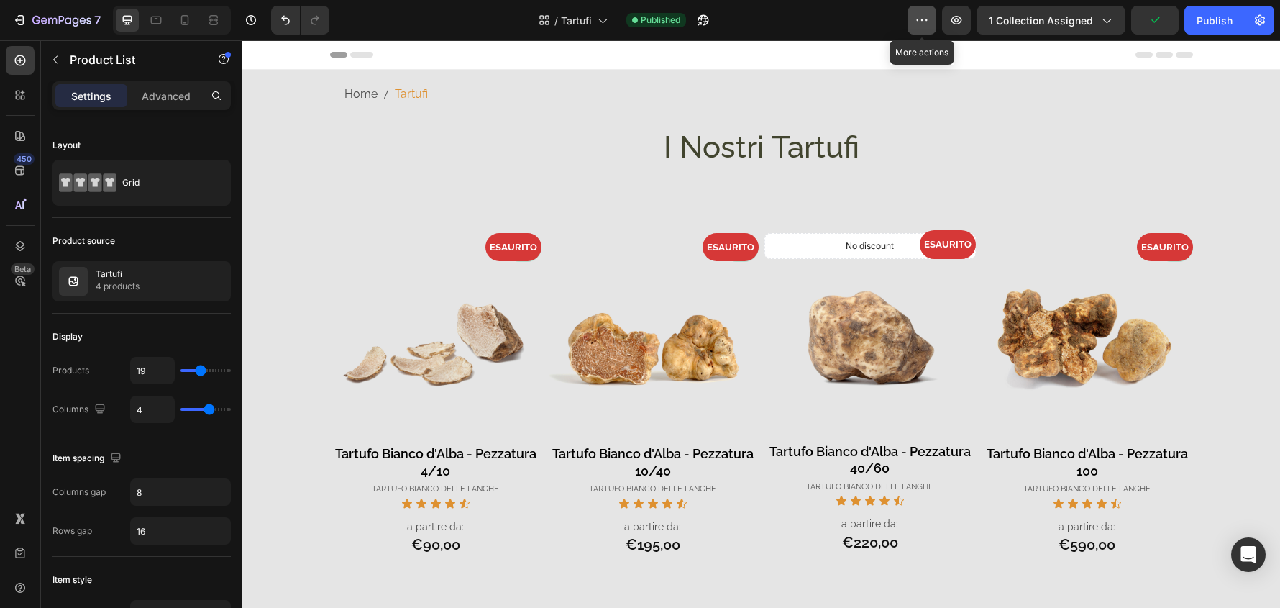
click at [920, 12] on button "button" at bounding box center [922, 20] width 29 height 29
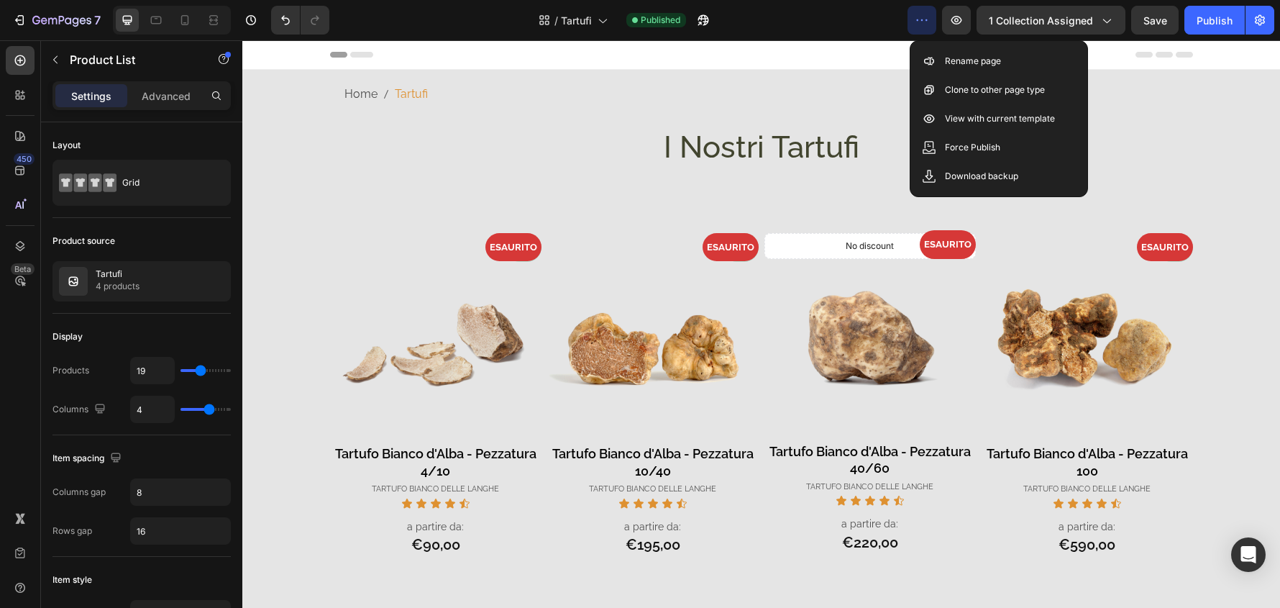
click at [920, 12] on button "button" at bounding box center [922, 20] width 29 height 29
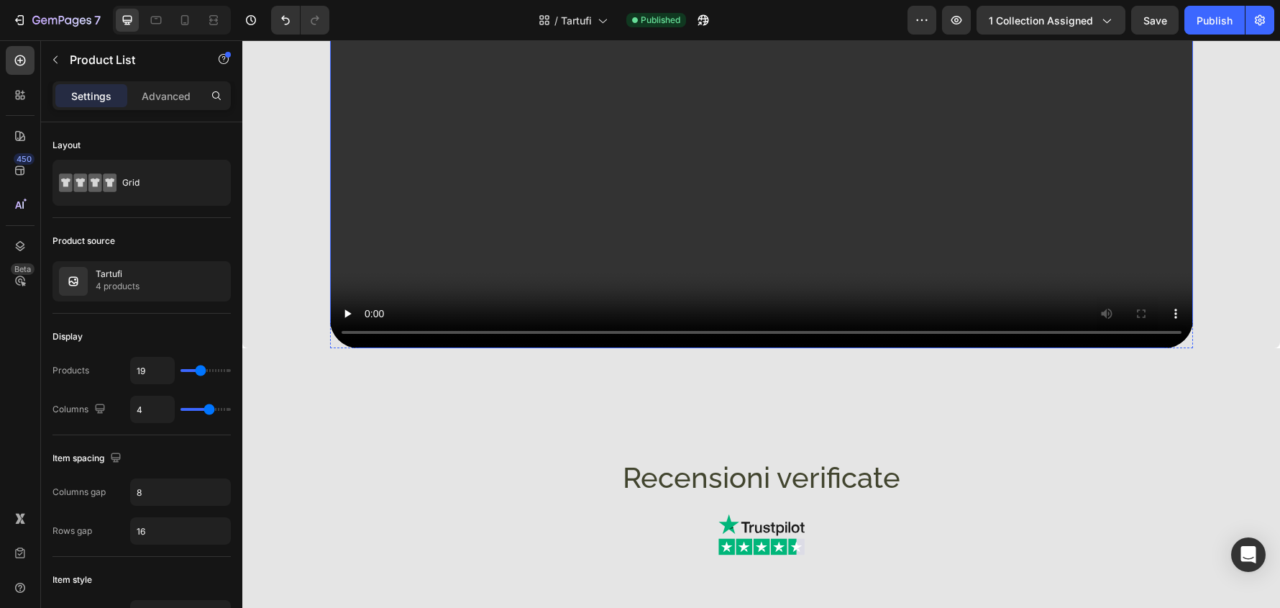
scroll to position [1583, 0]
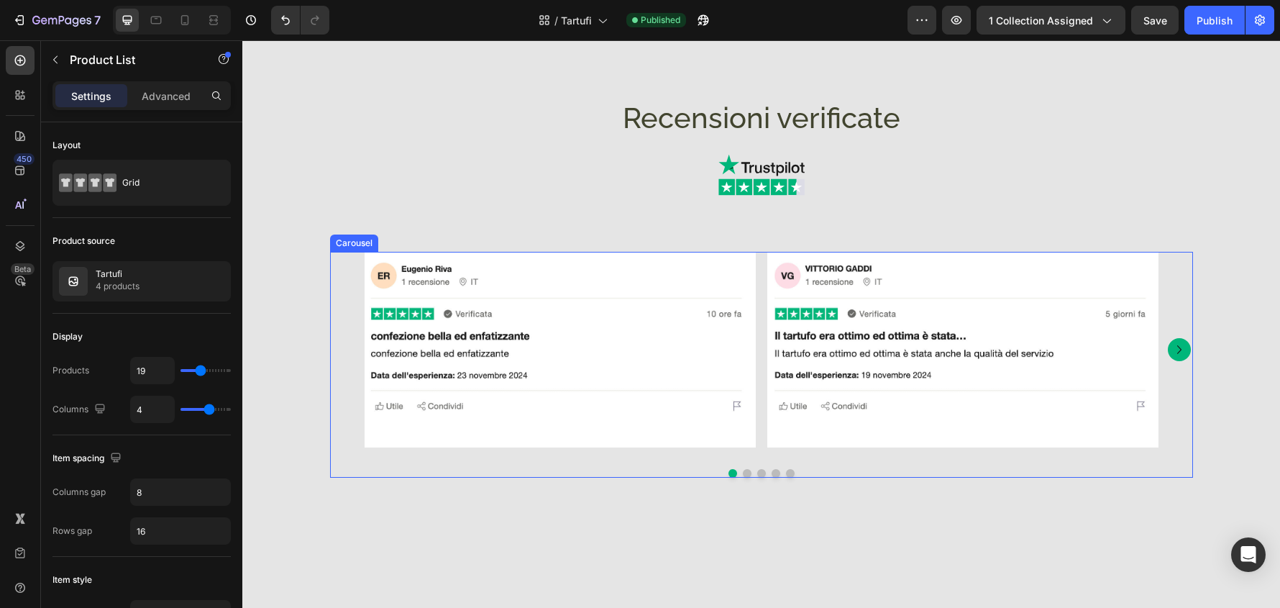
click at [1170, 288] on div "Image Image Image Image Image Image Image Image Image" at bounding box center [761, 350] width 863 height 196
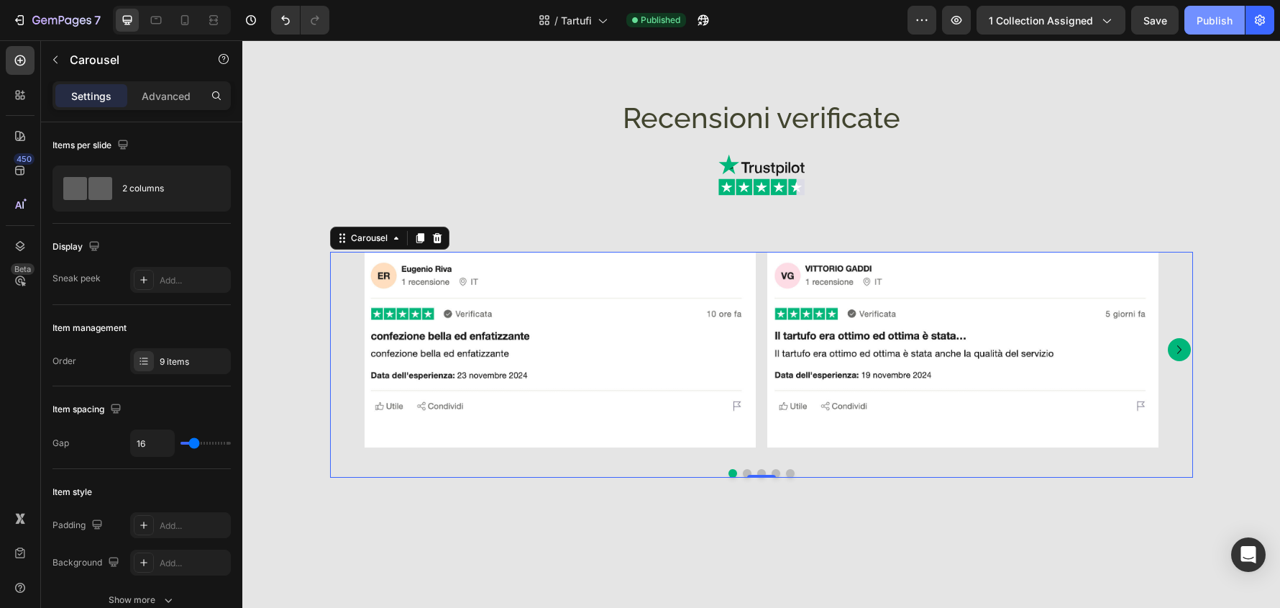
click at [1211, 22] on div "Publish" at bounding box center [1215, 20] width 36 height 15
click at [32, 27] on div "7" at bounding box center [56, 20] width 88 height 17
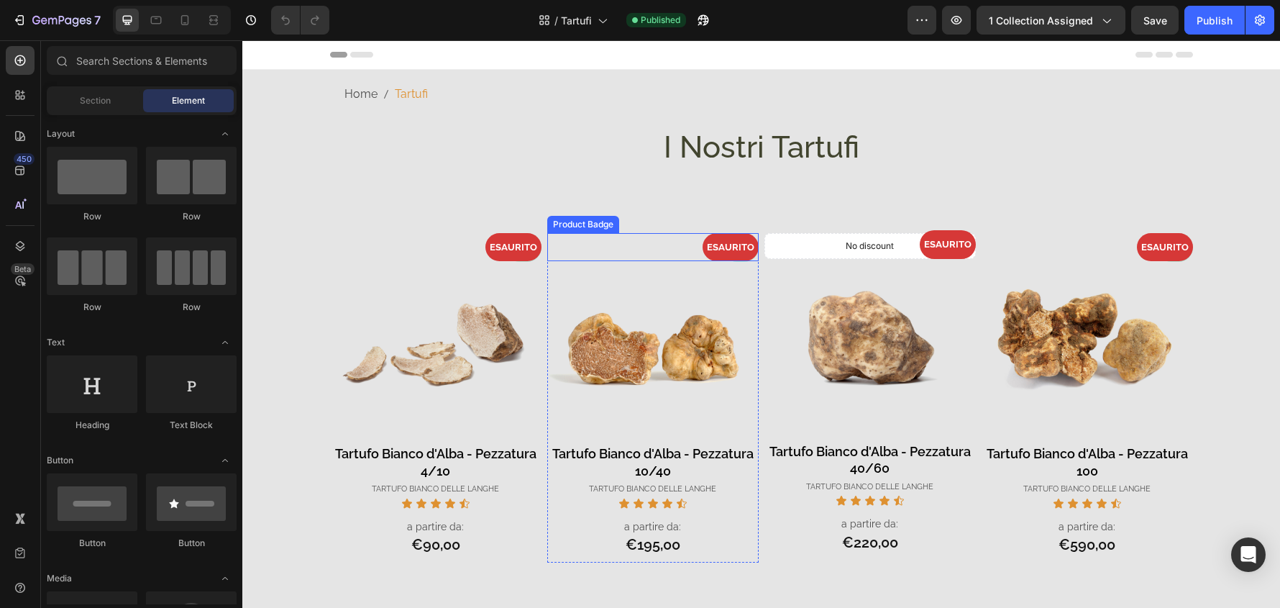
click at [724, 270] on img at bounding box center [652, 337] width 211 height 211
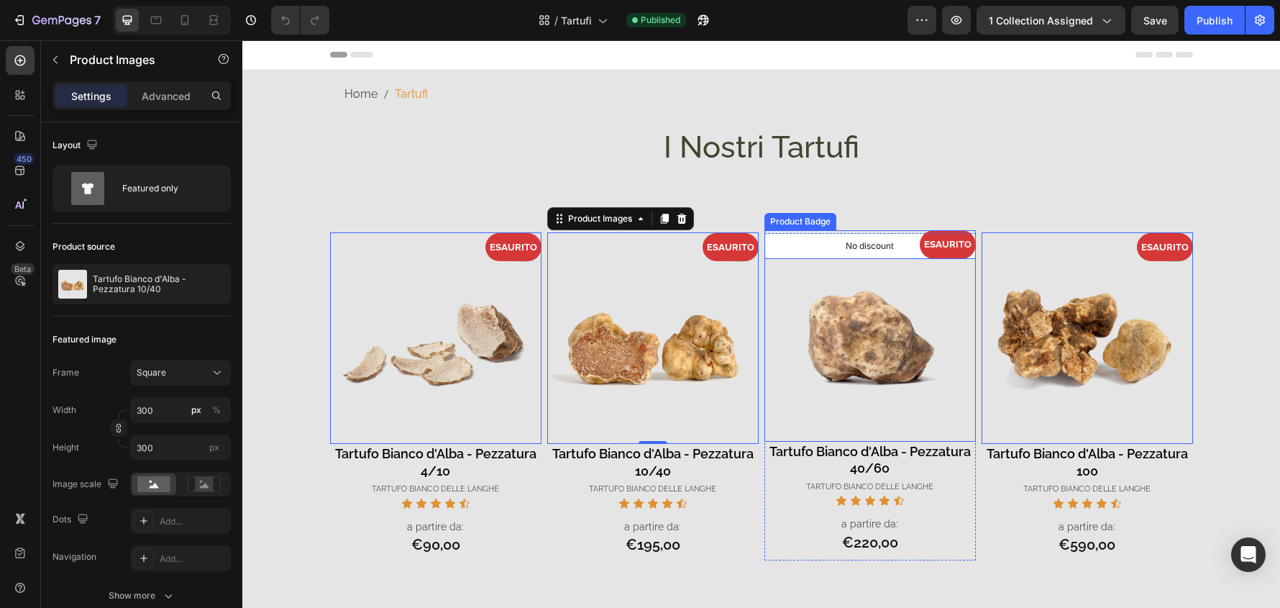
click at [801, 238] on div "ESAURITO" at bounding box center [870, 244] width 211 height 28
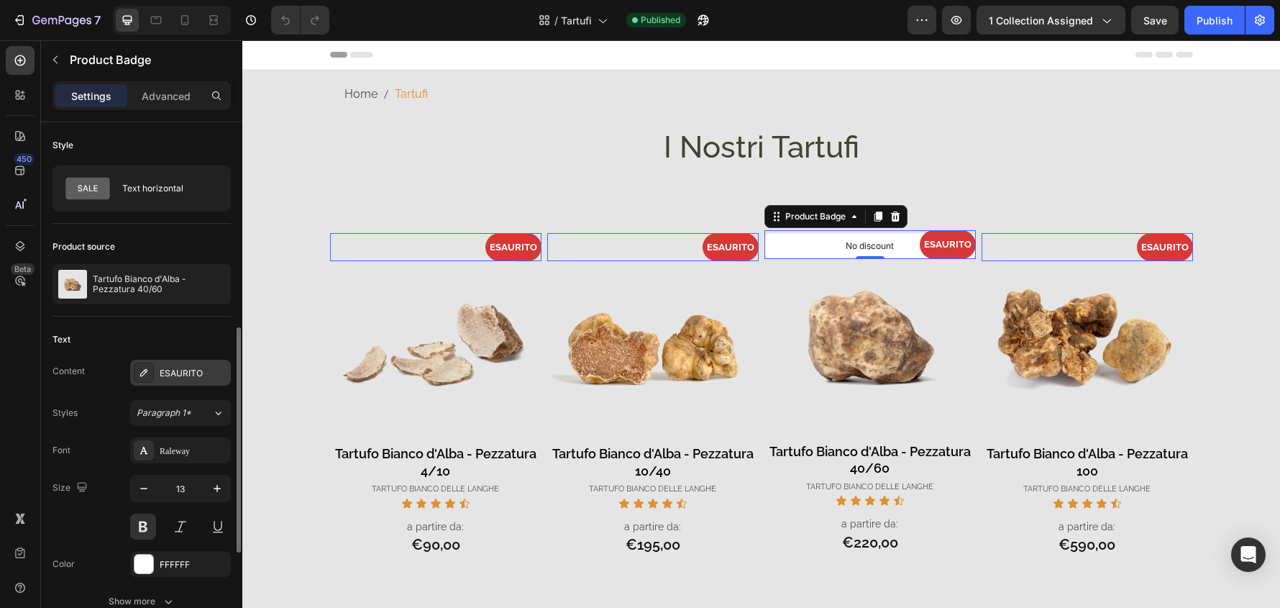
scroll to position [216, 0]
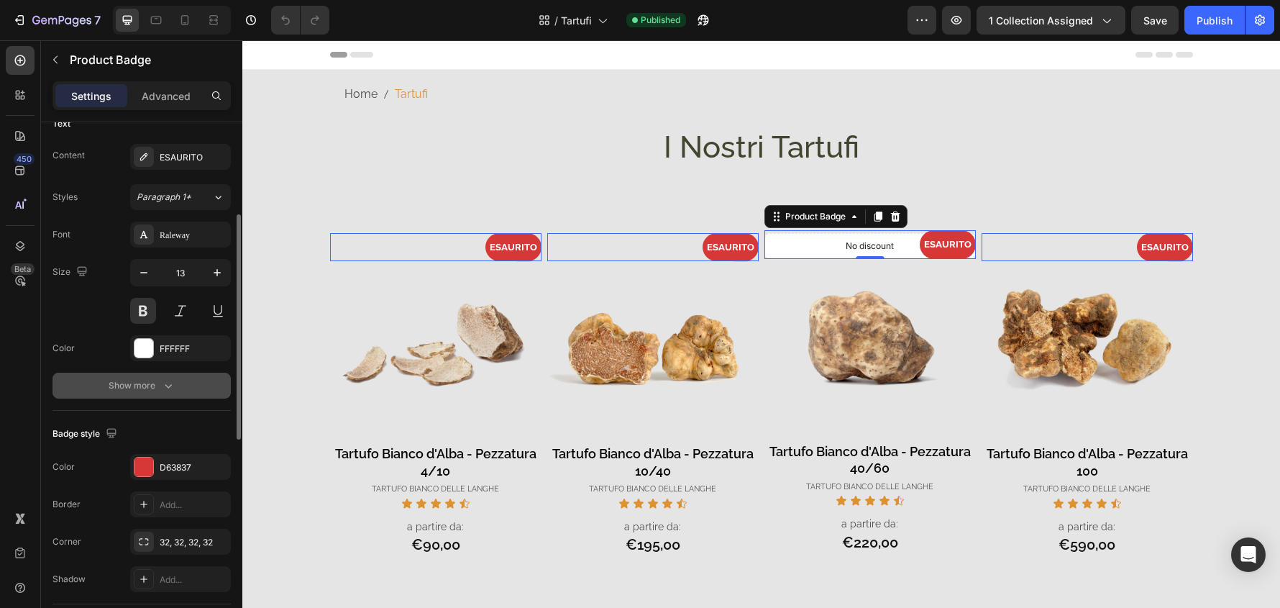
click at [176, 391] on button "Show more" at bounding box center [142, 386] width 178 height 26
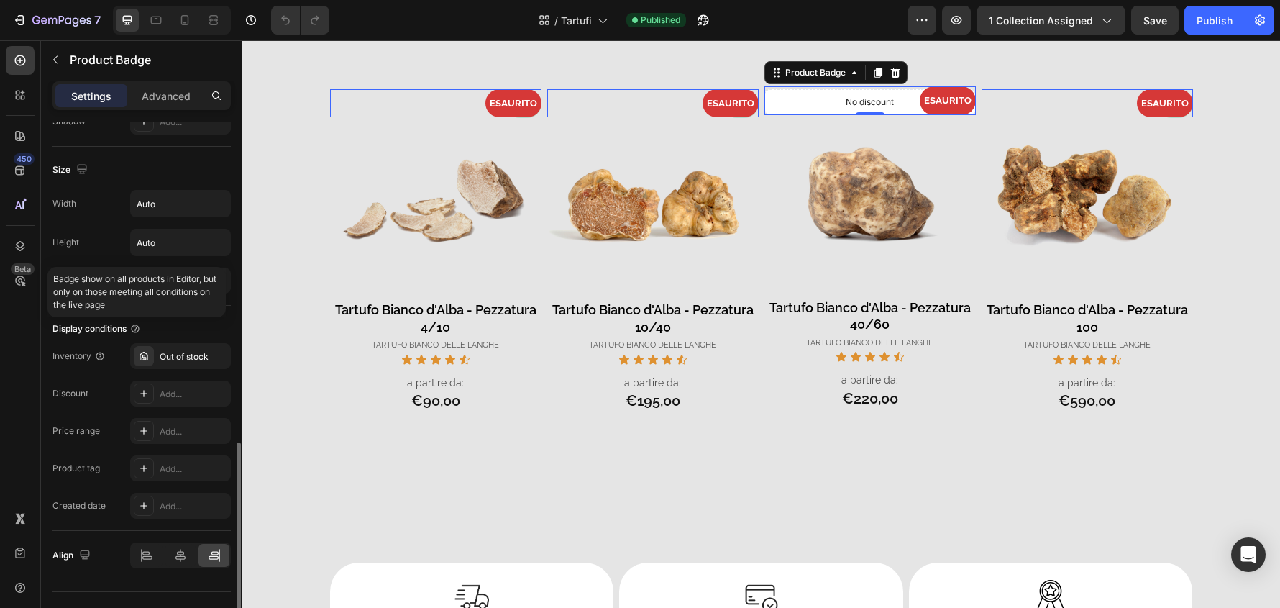
scroll to position [893, 0]
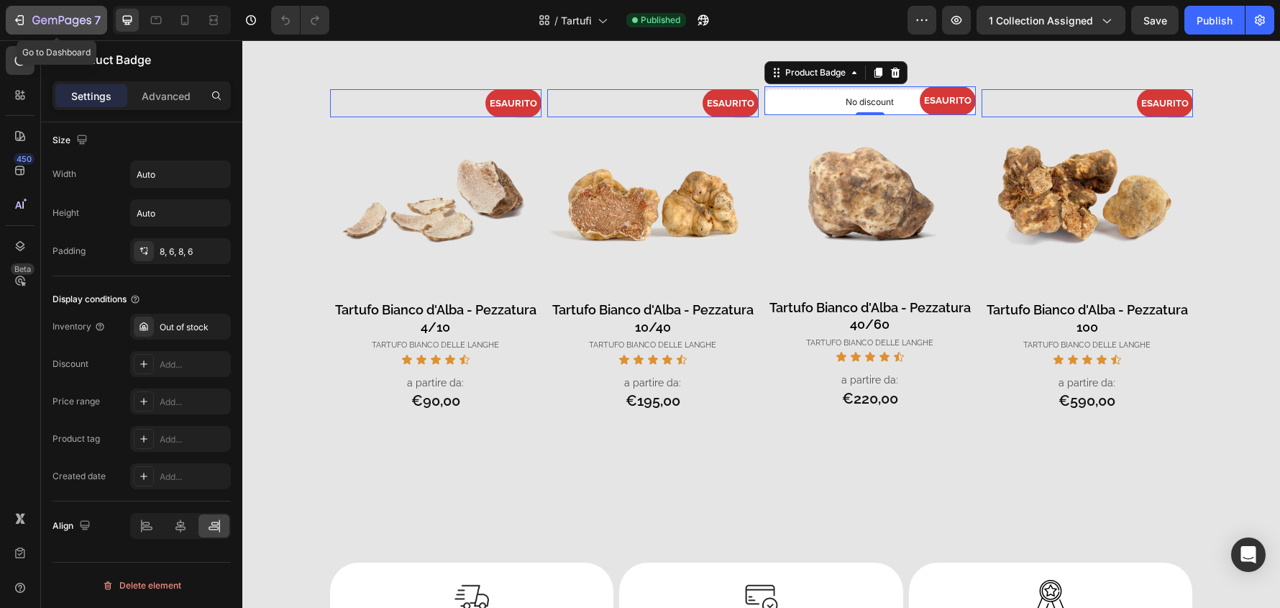
click at [55, 29] on button "7" at bounding box center [56, 20] width 101 height 29
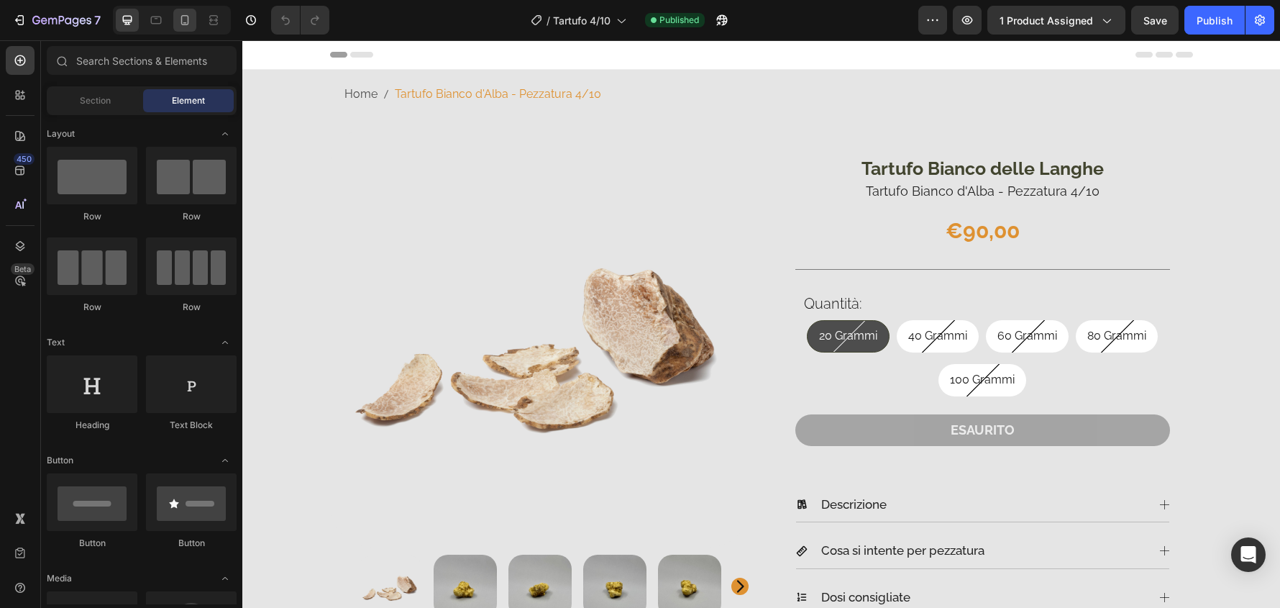
drag, startPoint x: 0, startPoint y: 0, endPoint x: 187, endPoint y: 15, distance: 187.6
click at [187, 15] on icon at bounding box center [185, 20] width 14 height 14
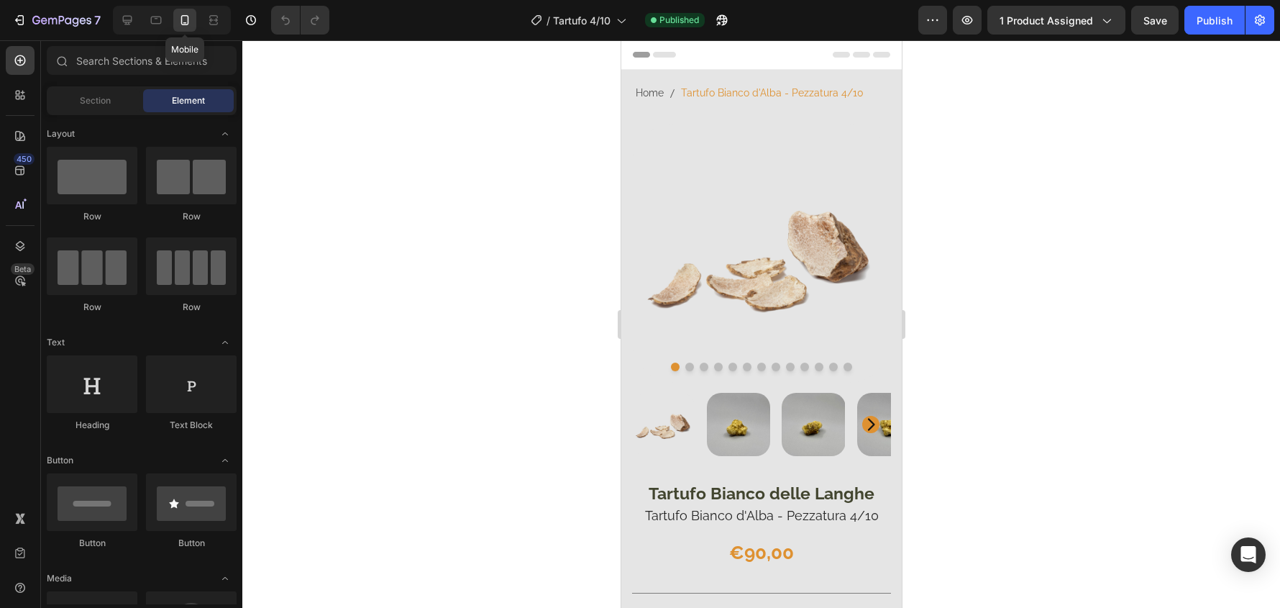
click at [186, 22] on icon at bounding box center [185, 20] width 14 height 14
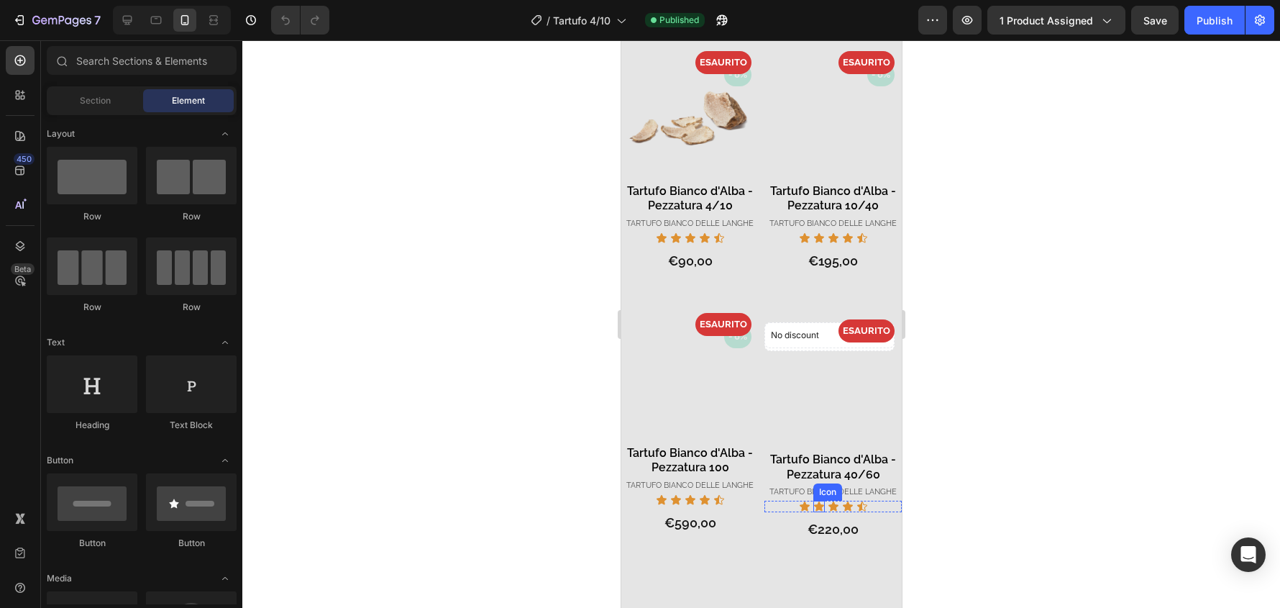
scroll to position [1583, 0]
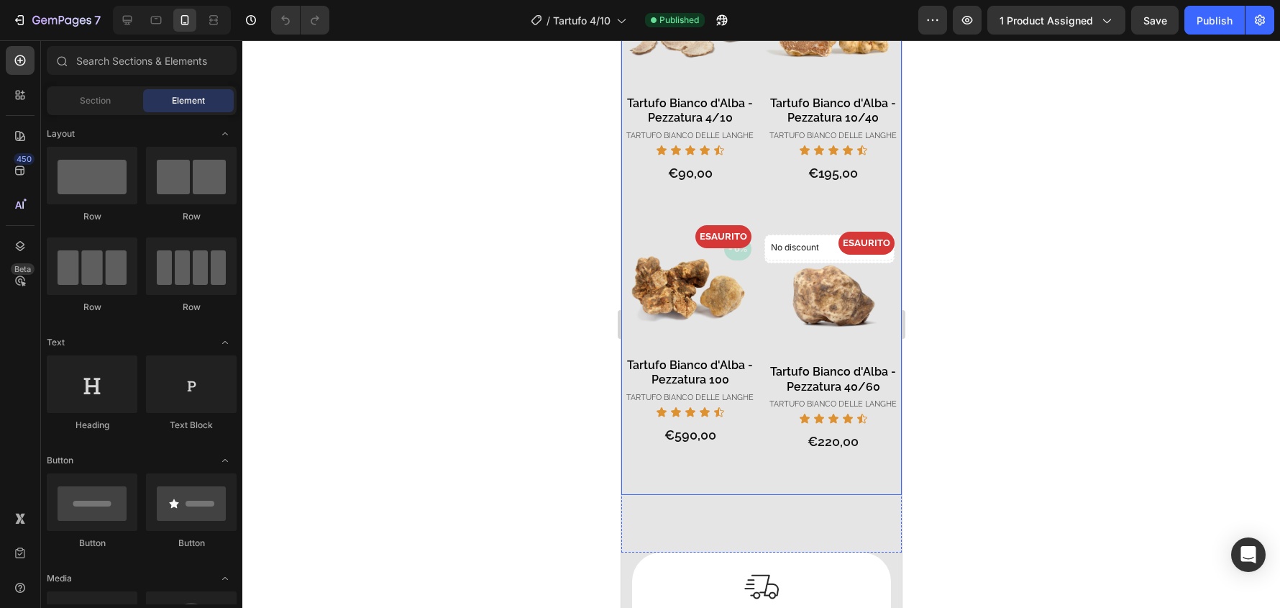
click at [883, 448] on div "No discount Not be displayed when published Product Badge No discount Not be di…" at bounding box center [832, 365] width 137 height 257
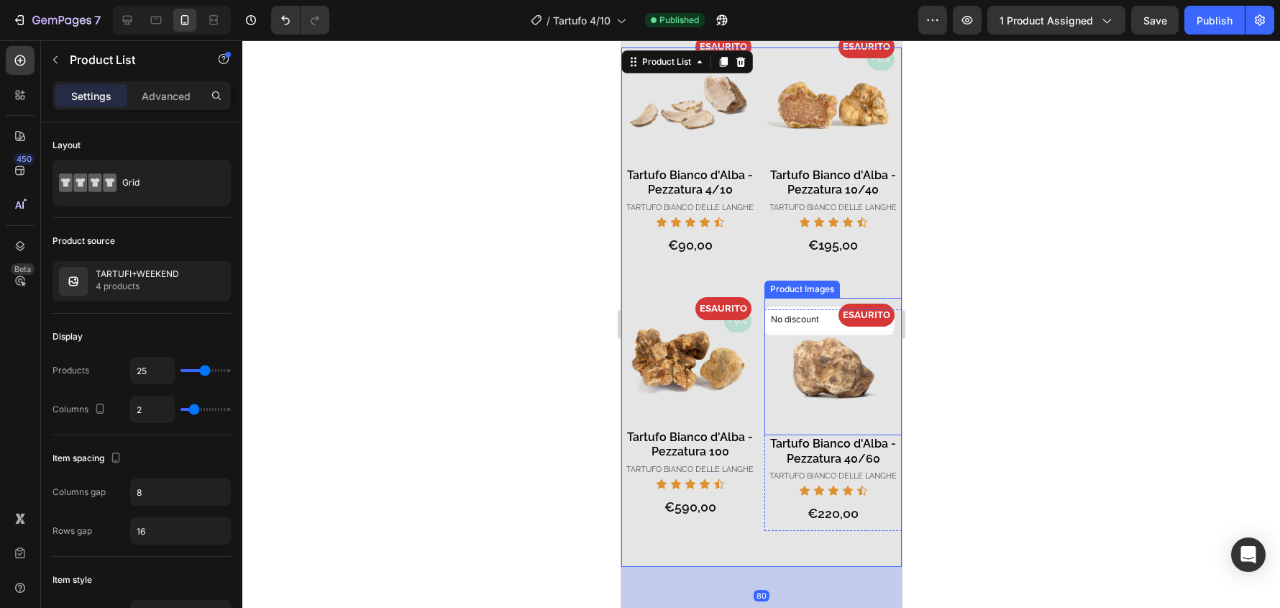
scroll to position [1367, 0]
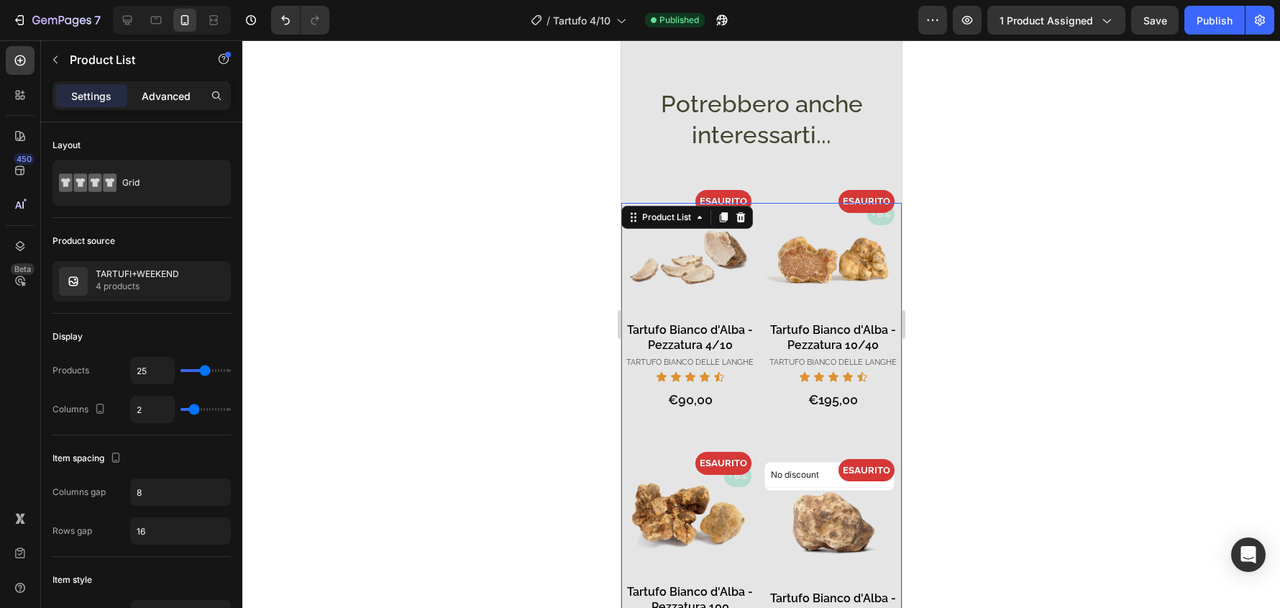
click at [152, 99] on p "Advanced" at bounding box center [166, 95] width 49 height 15
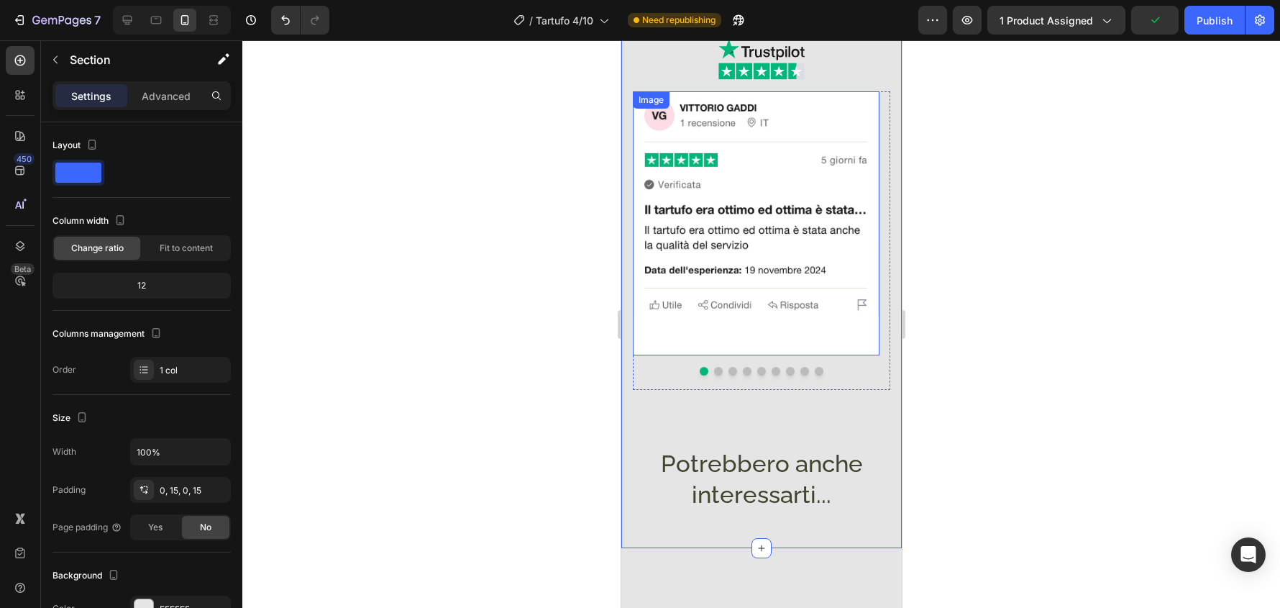
scroll to position [647, 0]
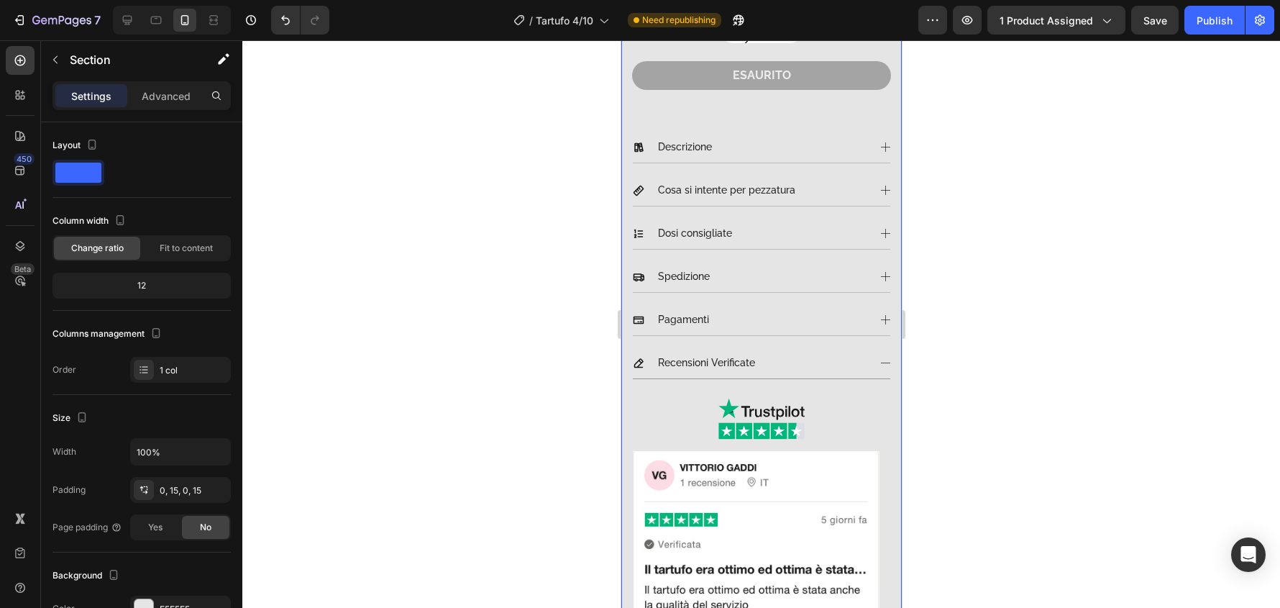
click at [884, 123] on div "Product Images & Gallery Tartufo [PERSON_NAME] delle Langhe Product Description…" at bounding box center [761, 191] width 281 height 1431
click at [868, 541] on img at bounding box center [755, 582] width 247 height 263
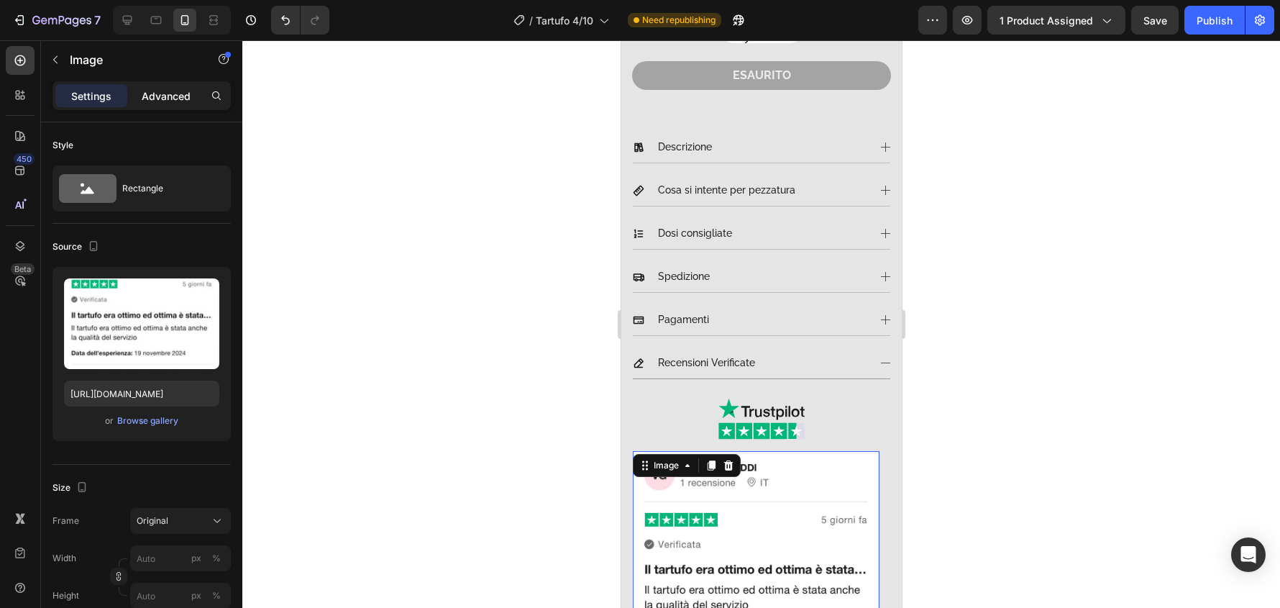
click at [165, 91] on p "Advanced" at bounding box center [166, 95] width 49 height 15
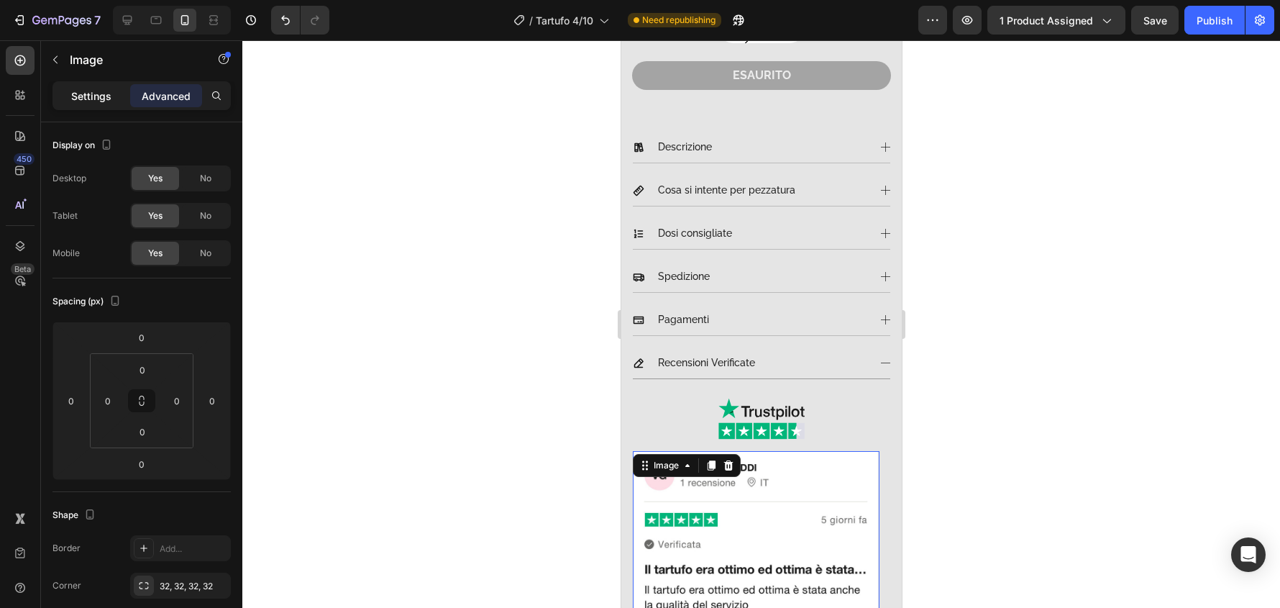
click at [73, 94] on p "Settings" at bounding box center [91, 95] width 40 height 15
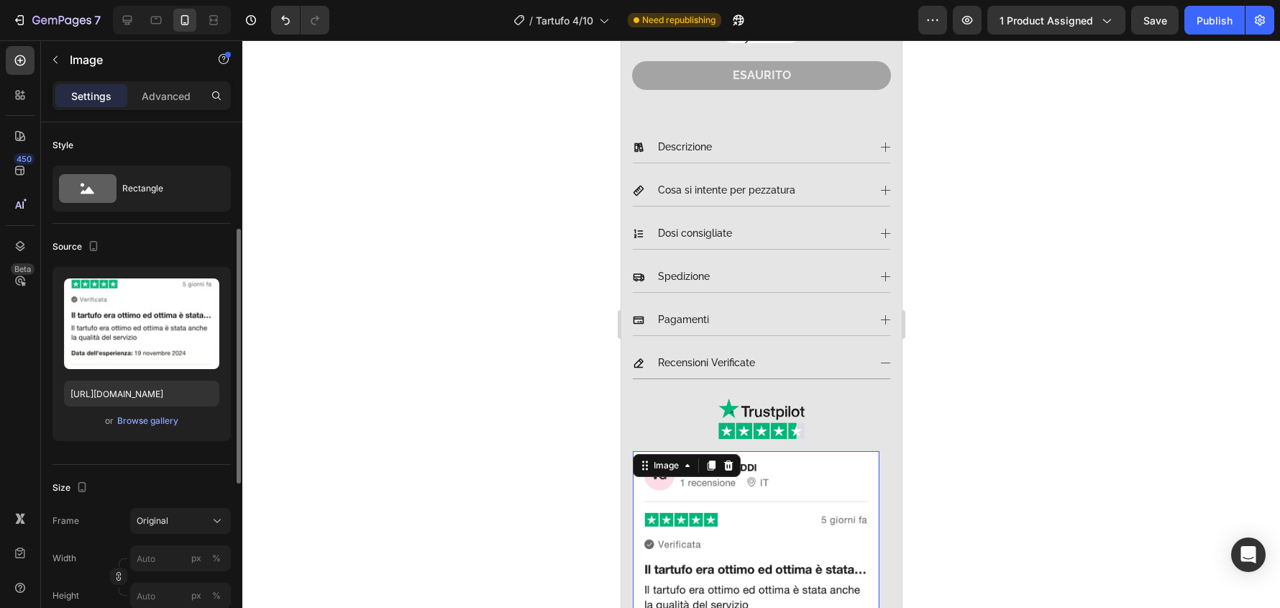
scroll to position [72, 0]
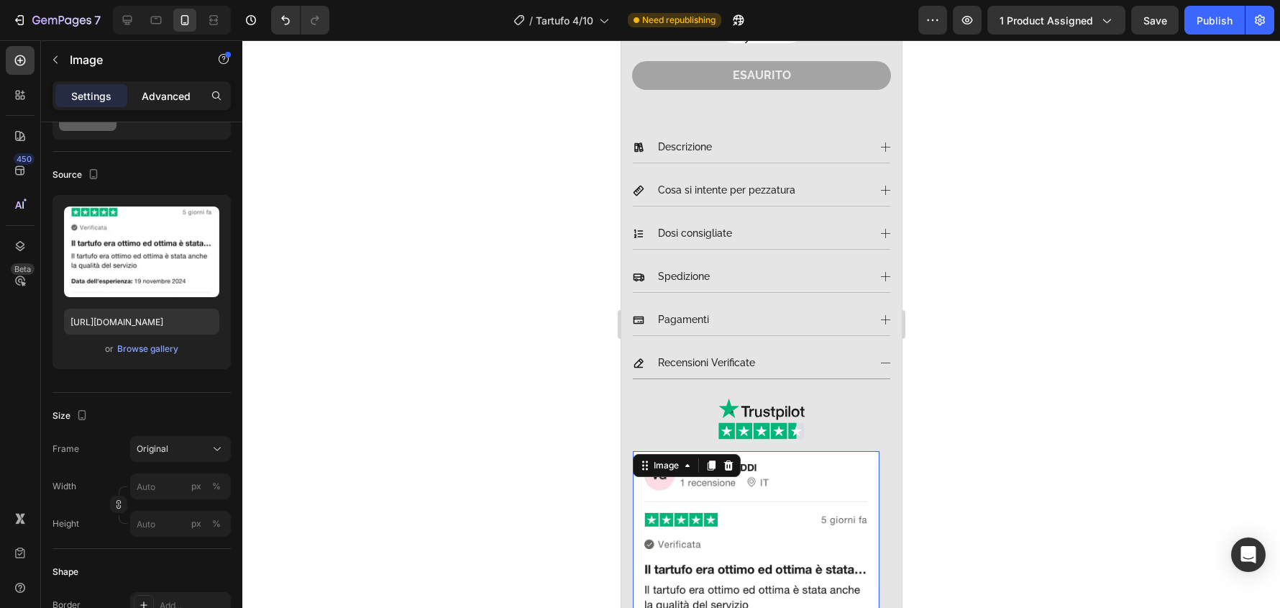
click at [180, 97] on p "Advanced" at bounding box center [166, 95] width 49 height 15
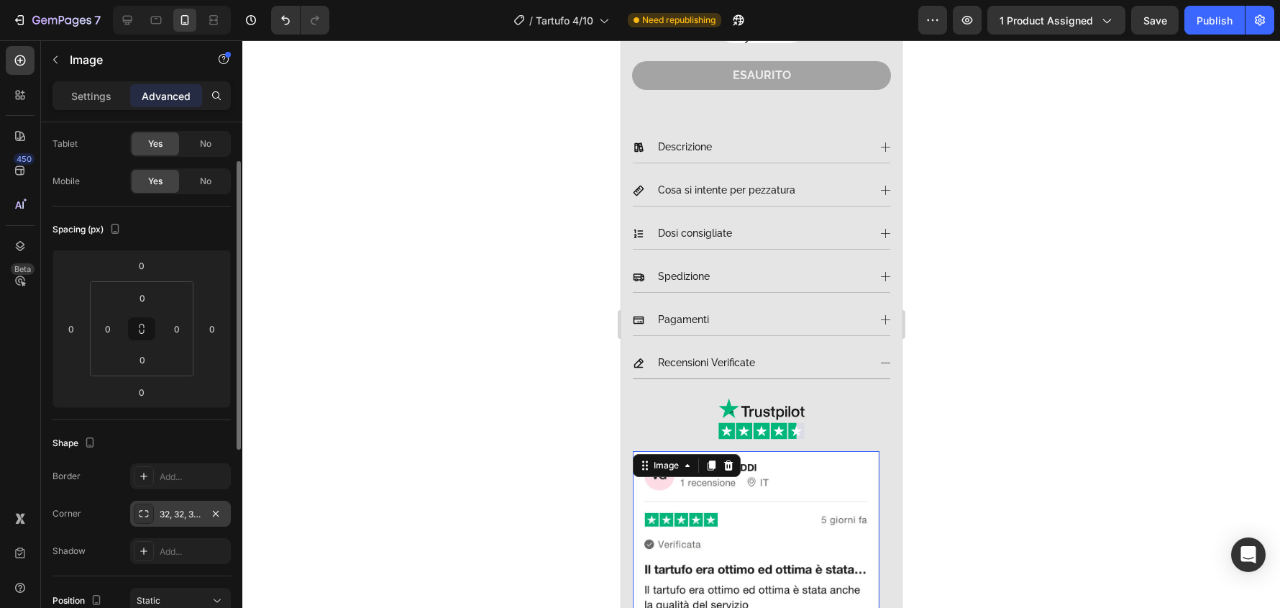
click at [150, 505] on div at bounding box center [144, 514] width 20 height 20
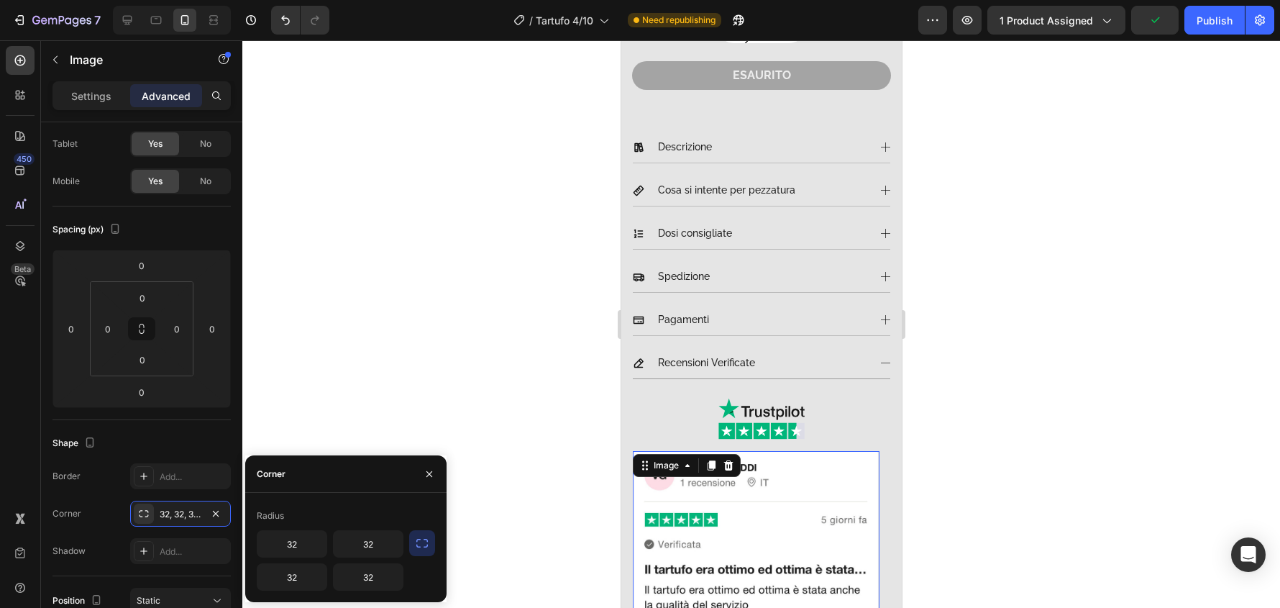
click at [319, 361] on div at bounding box center [761, 324] width 1038 height 568
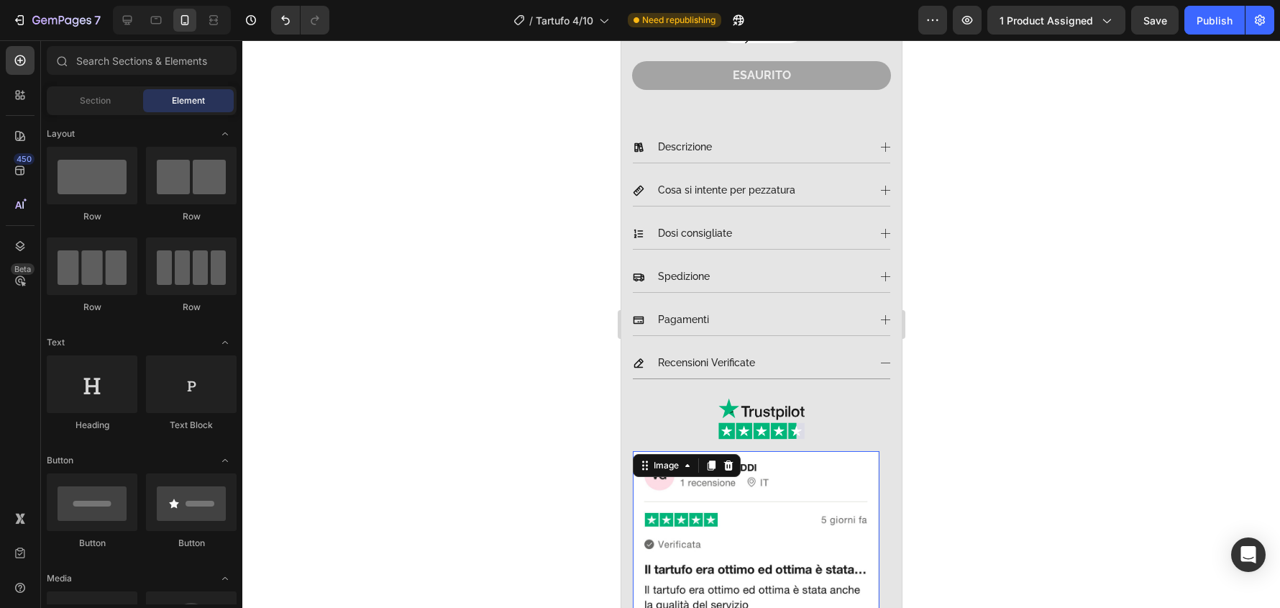
click at [823, 456] on img at bounding box center [755, 582] width 247 height 263
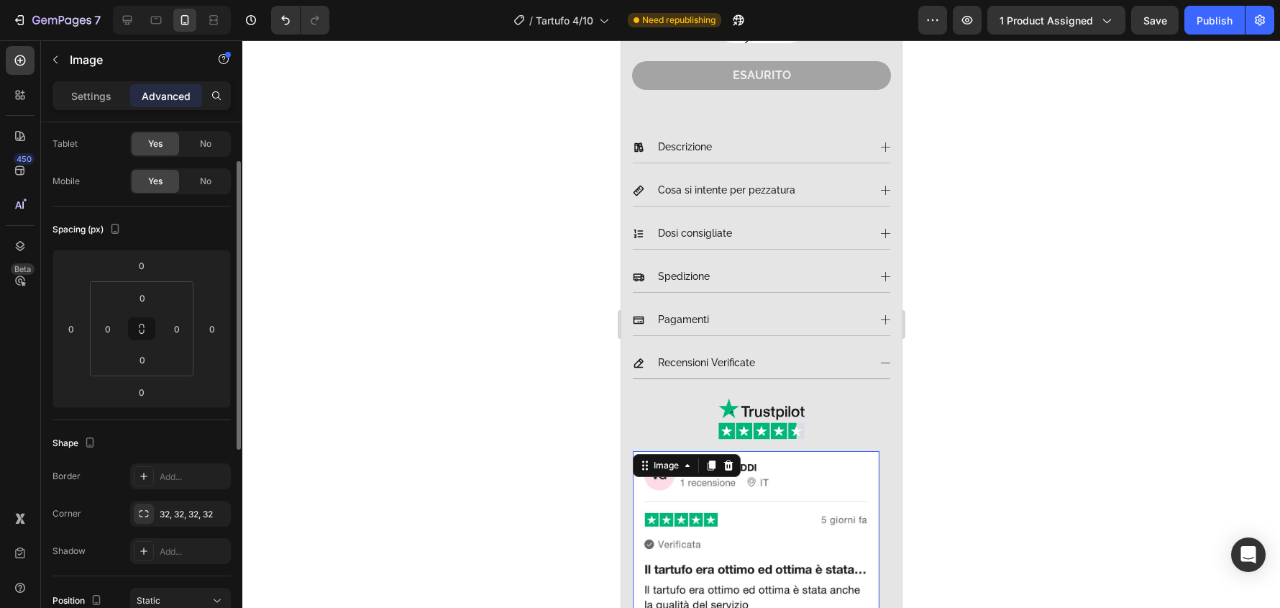
scroll to position [144, 0]
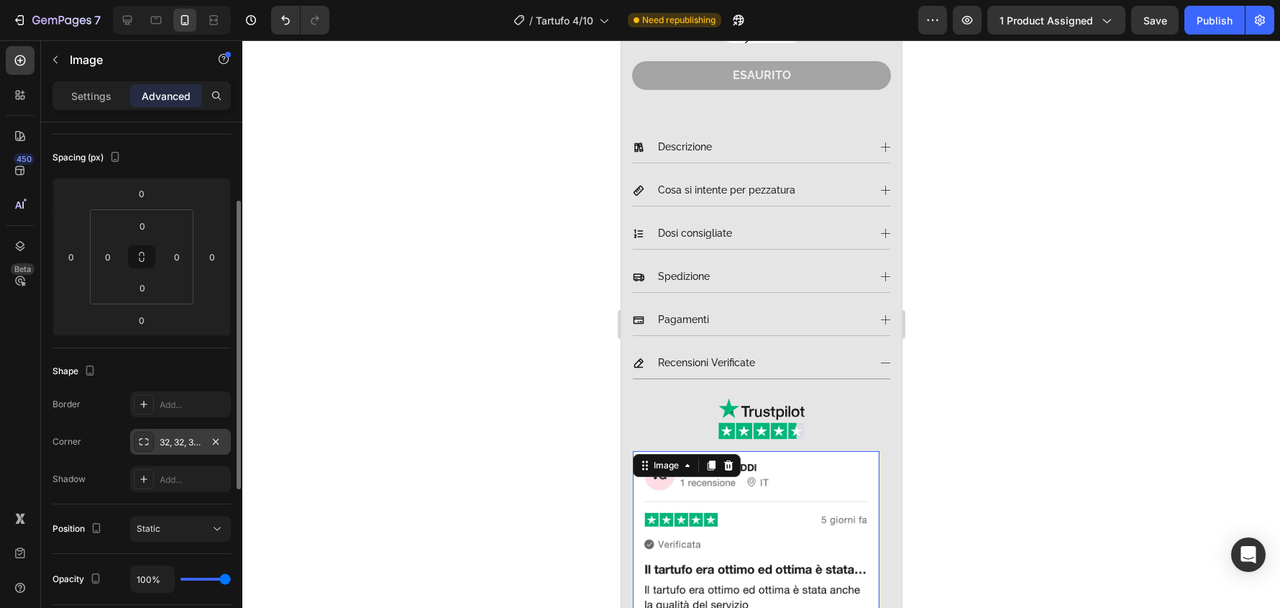
click at [141, 442] on icon at bounding box center [144, 442] width 12 height 12
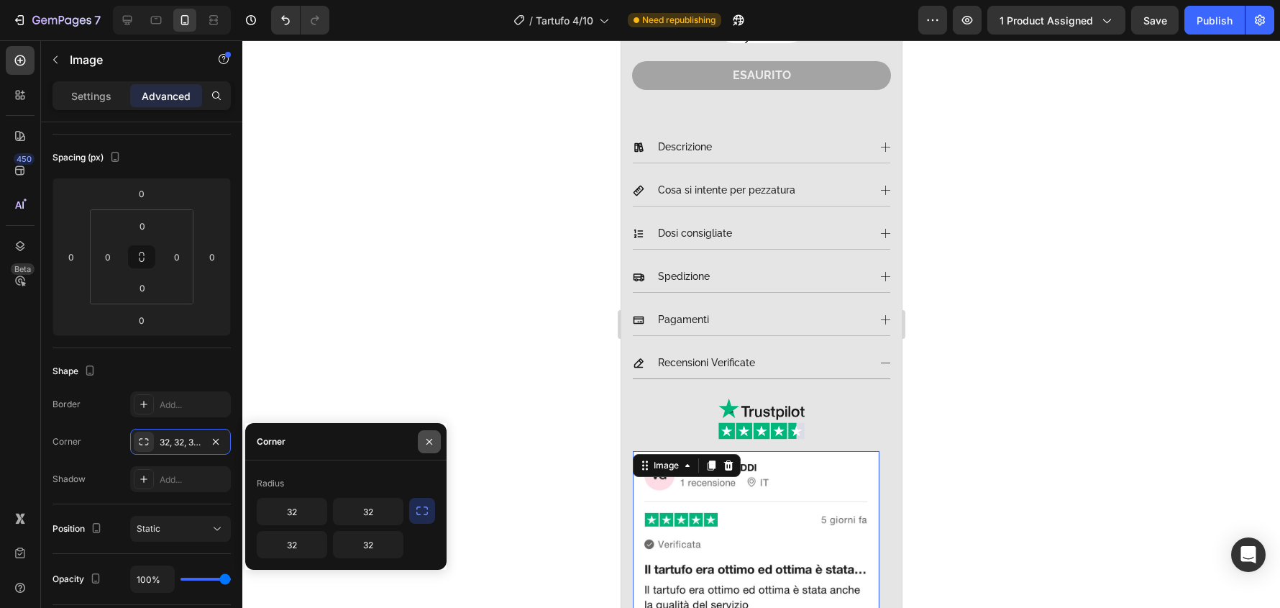
click at [437, 442] on button "button" at bounding box center [429, 441] width 23 height 23
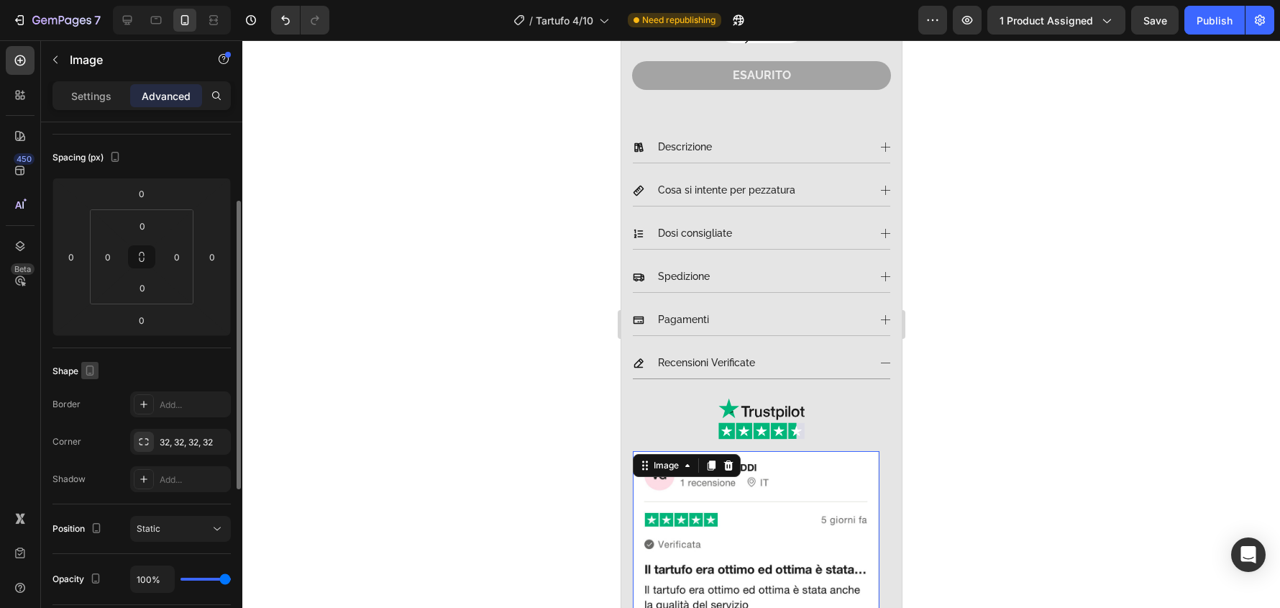
click at [93, 365] on icon "button" at bounding box center [90, 370] width 14 height 14
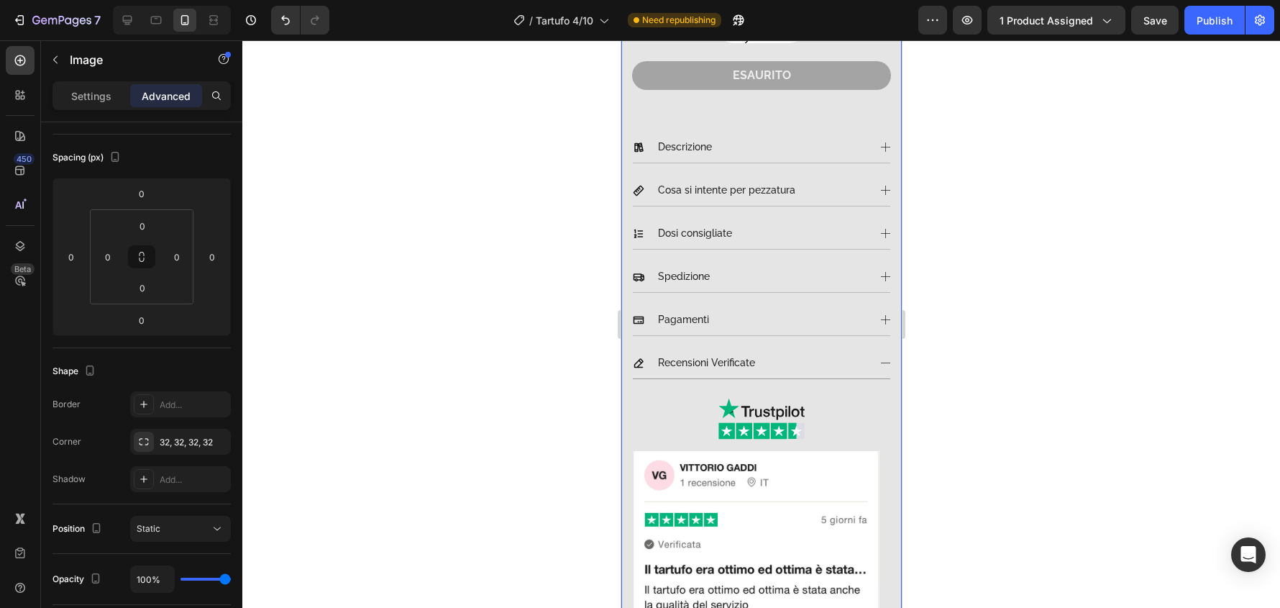
click at [881, 488] on div "Product Images & Gallery Tartufo Bianco delle Langhe Product Description Tartuf…" at bounding box center [761, 191] width 281 height 1431
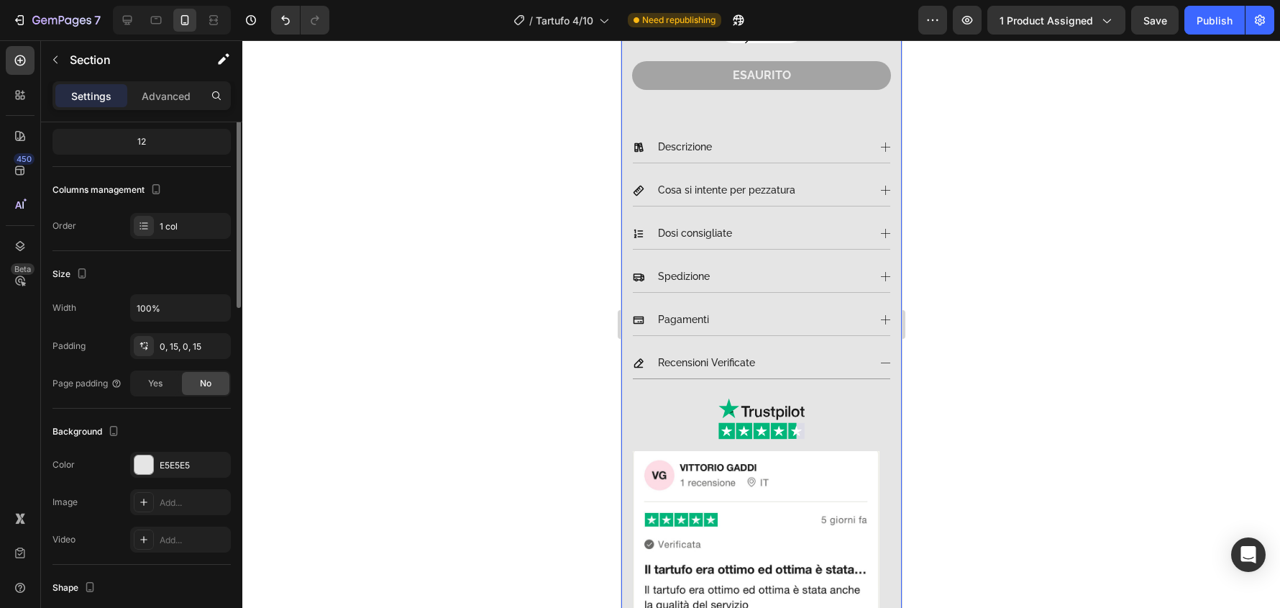
scroll to position [0, 0]
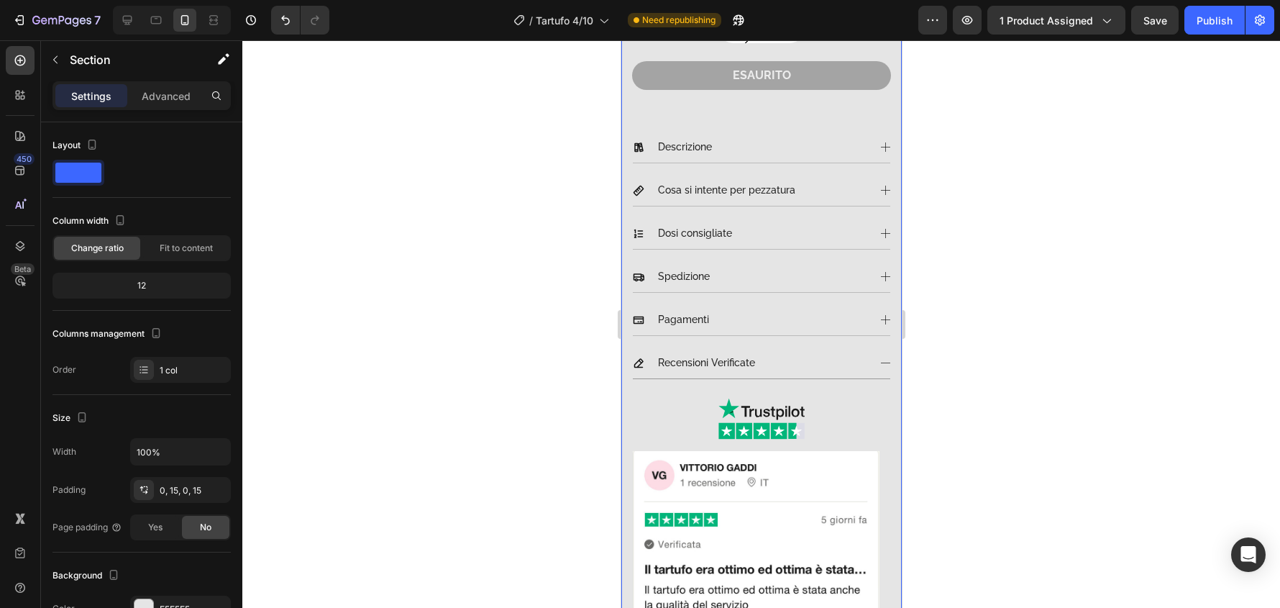
click at [155, 109] on div "Settings Advanced" at bounding box center [142, 95] width 178 height 29
click at [155, 99] on p "Advanced" at bounding box center [166, 95] width 49 height 15
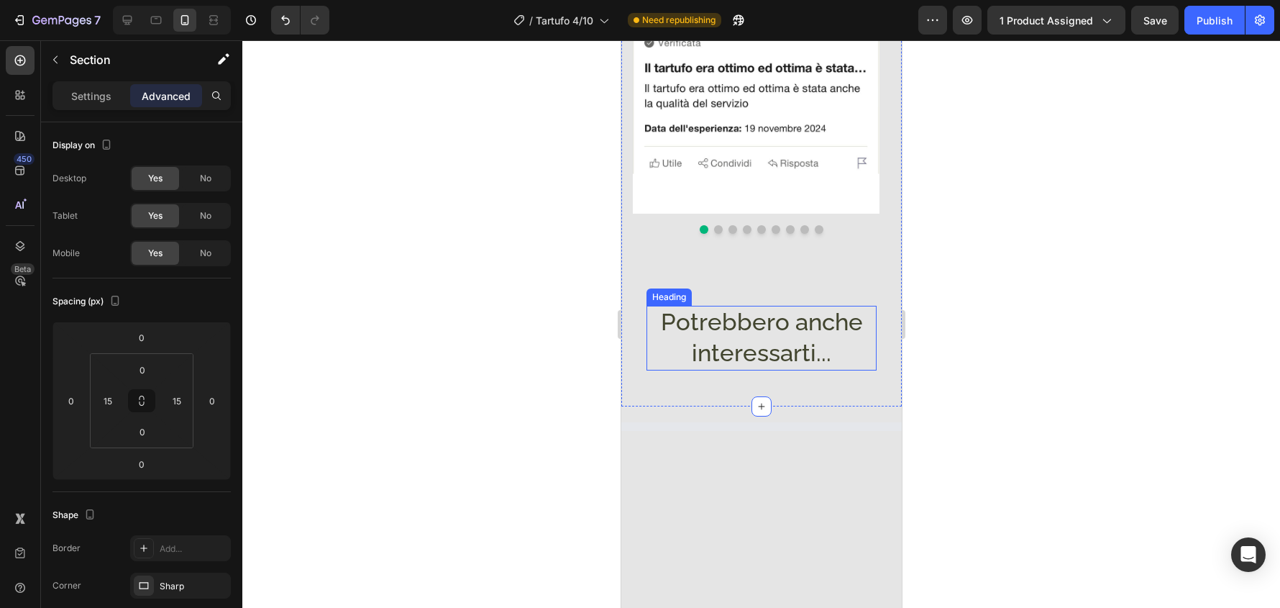
scroll to position [1151, 0]
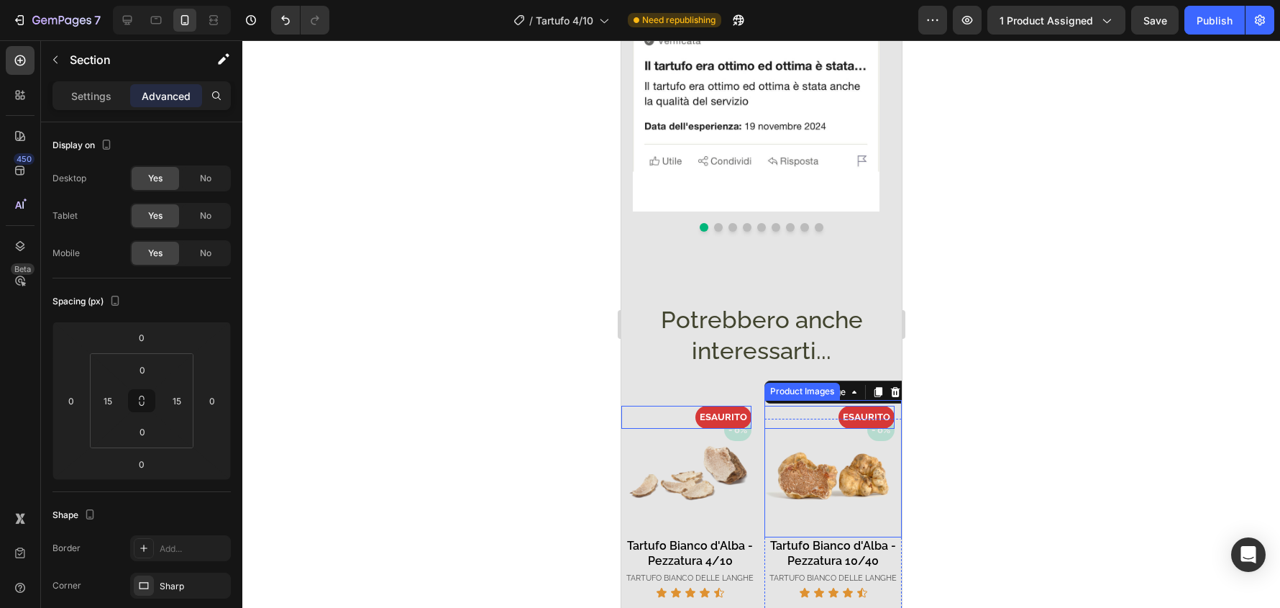
click at [792, 419] on div "- 0% Product Badge - 0% Product Badge ESAURITO Product Badge 0 Product Images T…" at bounding box center [832, 526] width 137 height 214
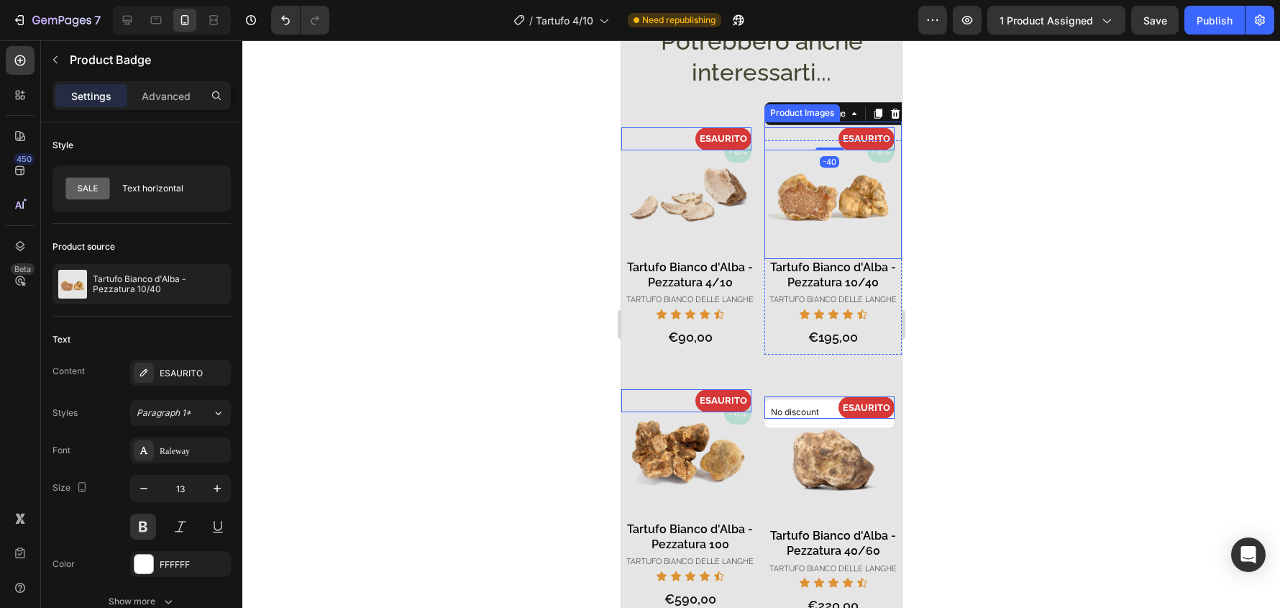
scroll to position [1511, 0]
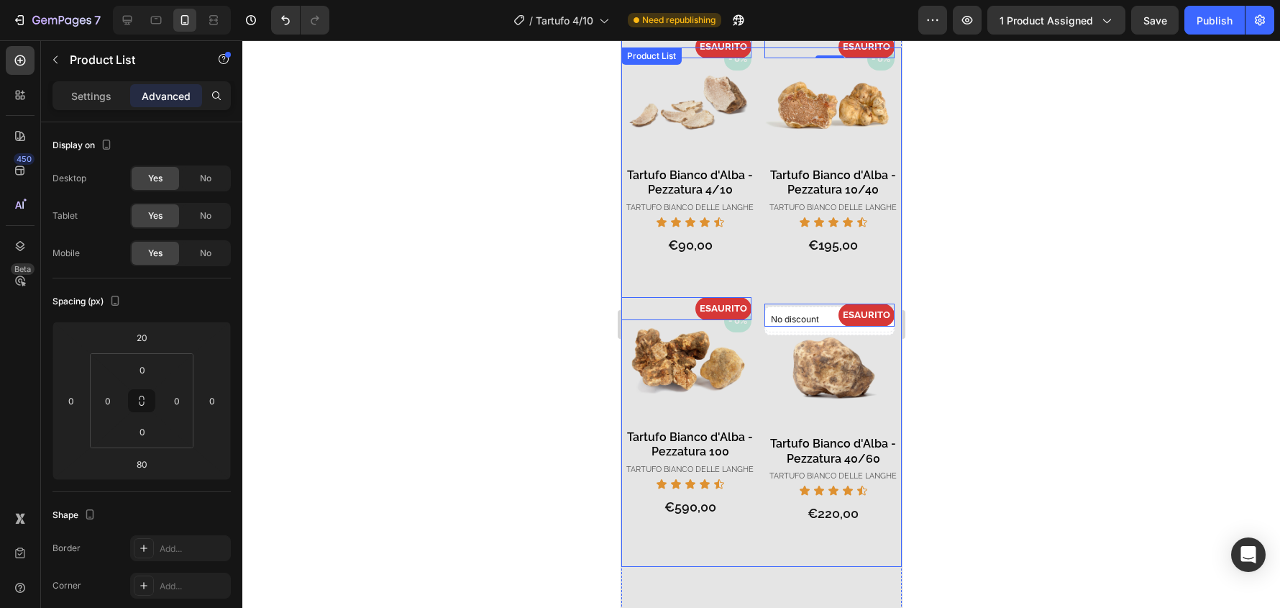
click at [875, 532] on div "No discount Not be displayed when published Product Badge No discount Not be di…" at bounding box center [832, 437] width 137 height 257
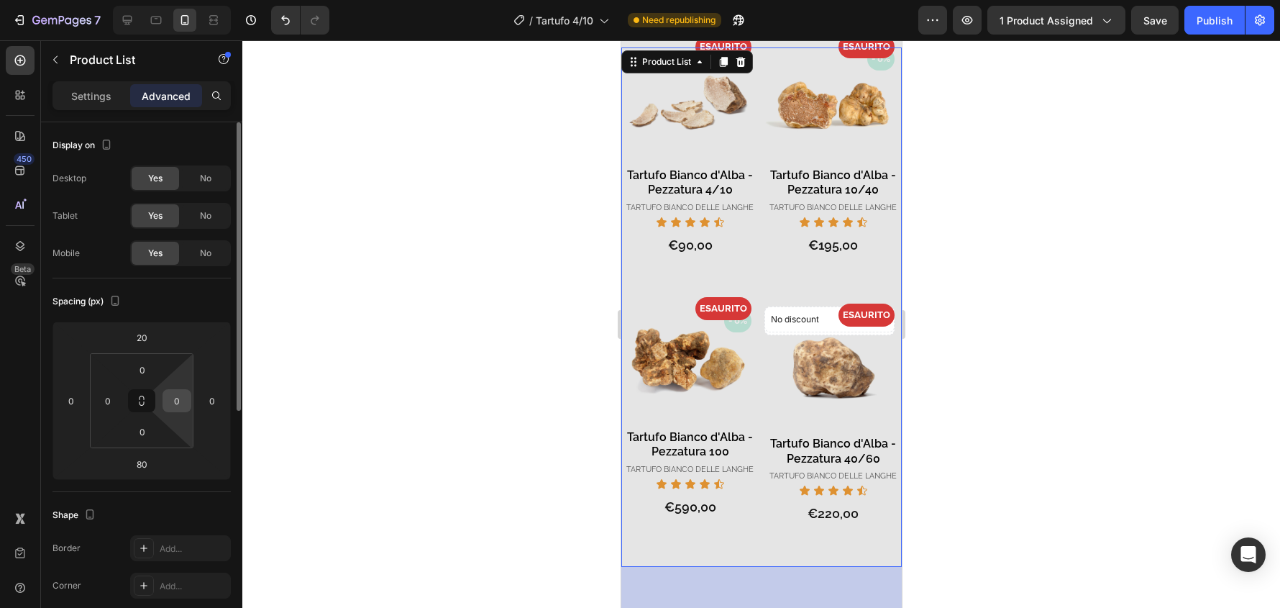
click at [183, 399] on input "0" at bounding box center [177, 401] width 22 height 22
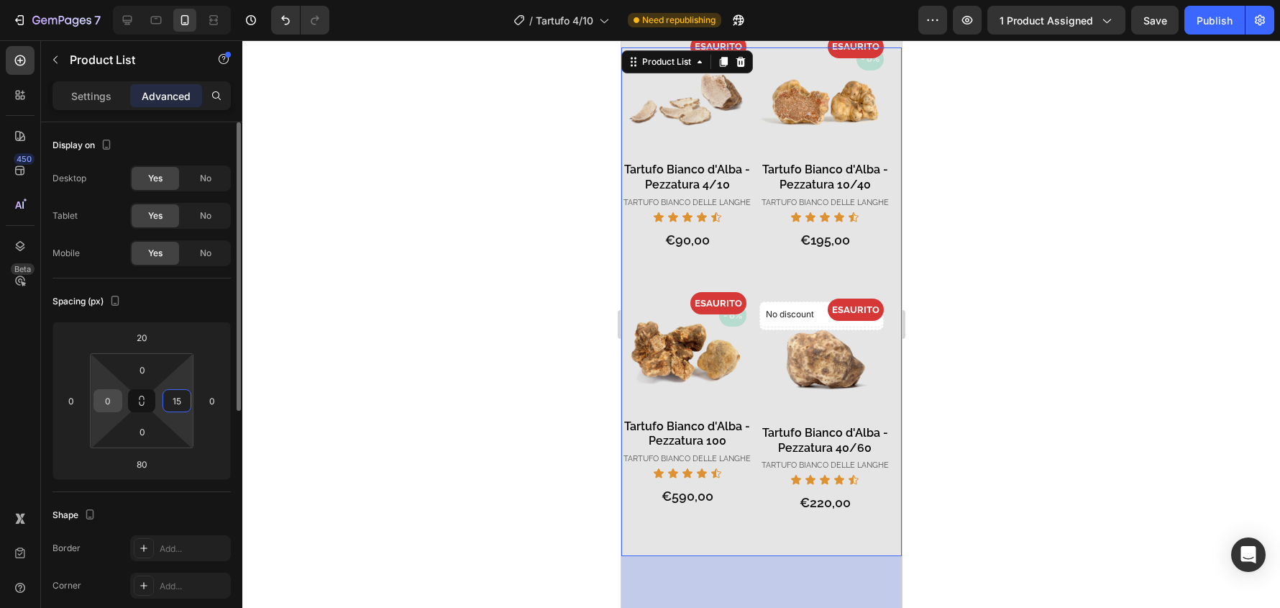
type input "15"
click at [121, 399] on div "0" at bounding box center [108, 400] width 29 height 23
click at [115, 397] on input "0" at bounding box center [108, 401] width 22 height 22
type input "15"
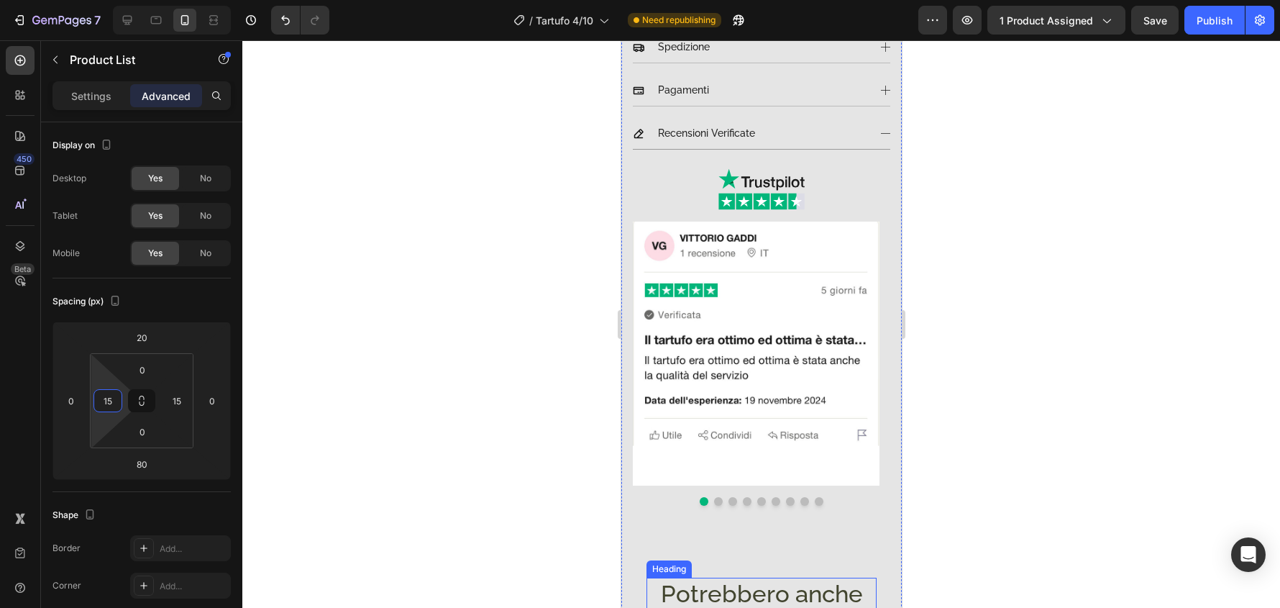
scroll to position [863, 0]
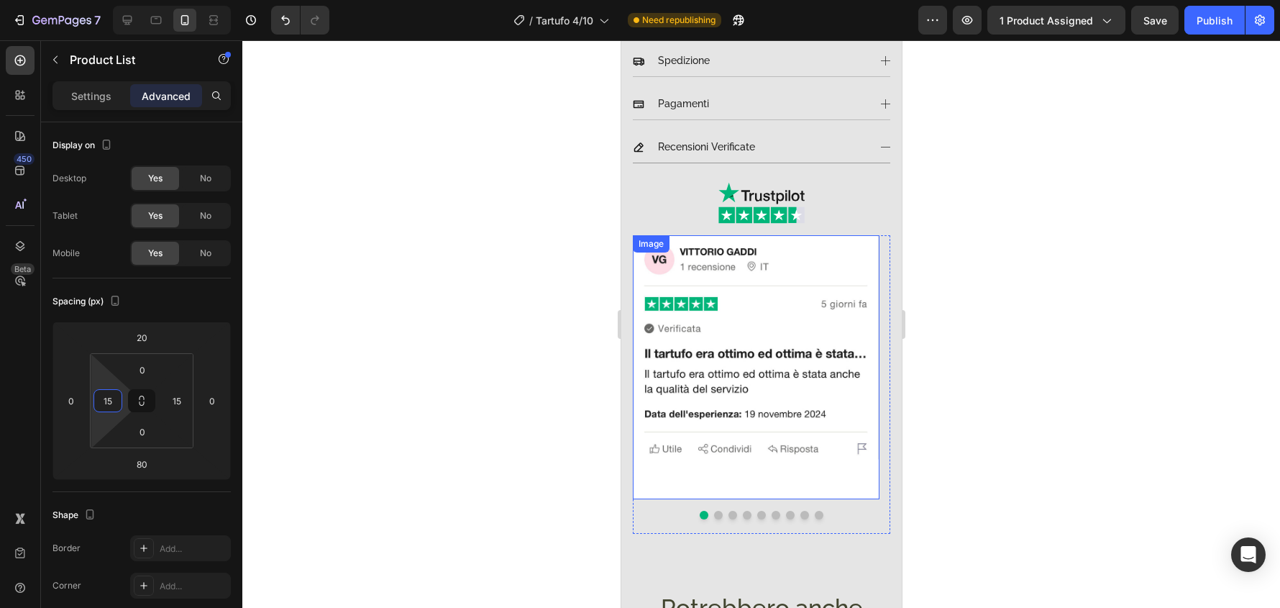
click at [846, 235] on img at bounding box center [755, 366] width 247 height 263
click at [77, 100] on p "Settings" at bounding box center [91, 95] width 40 height 15
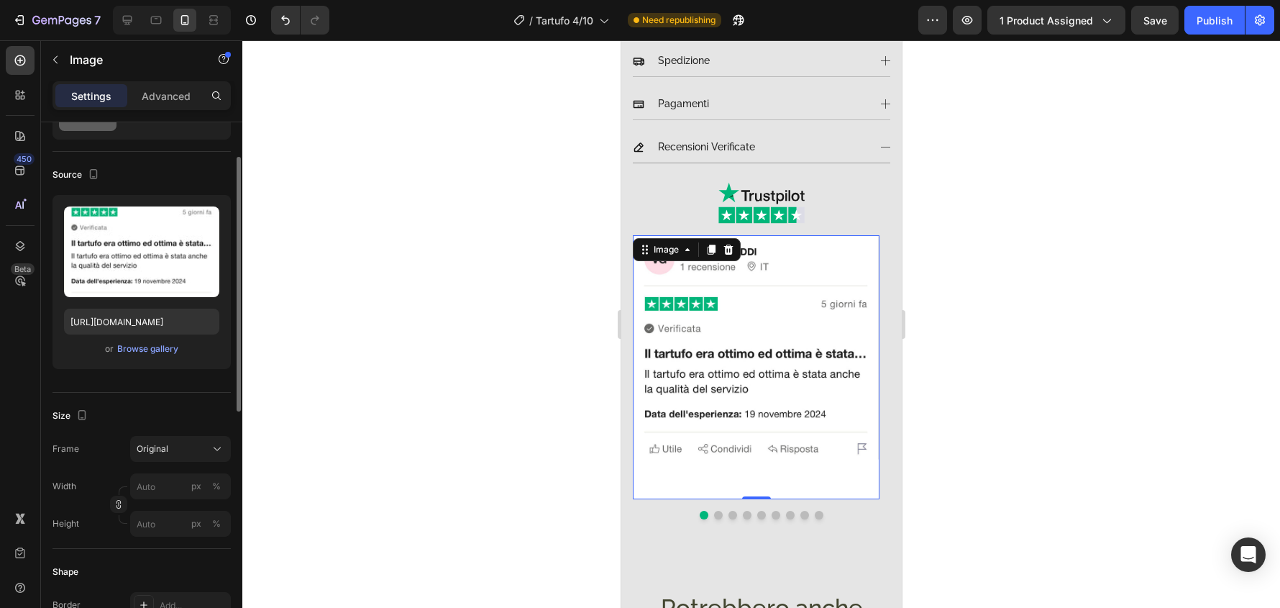
scroll to position [144, 0]
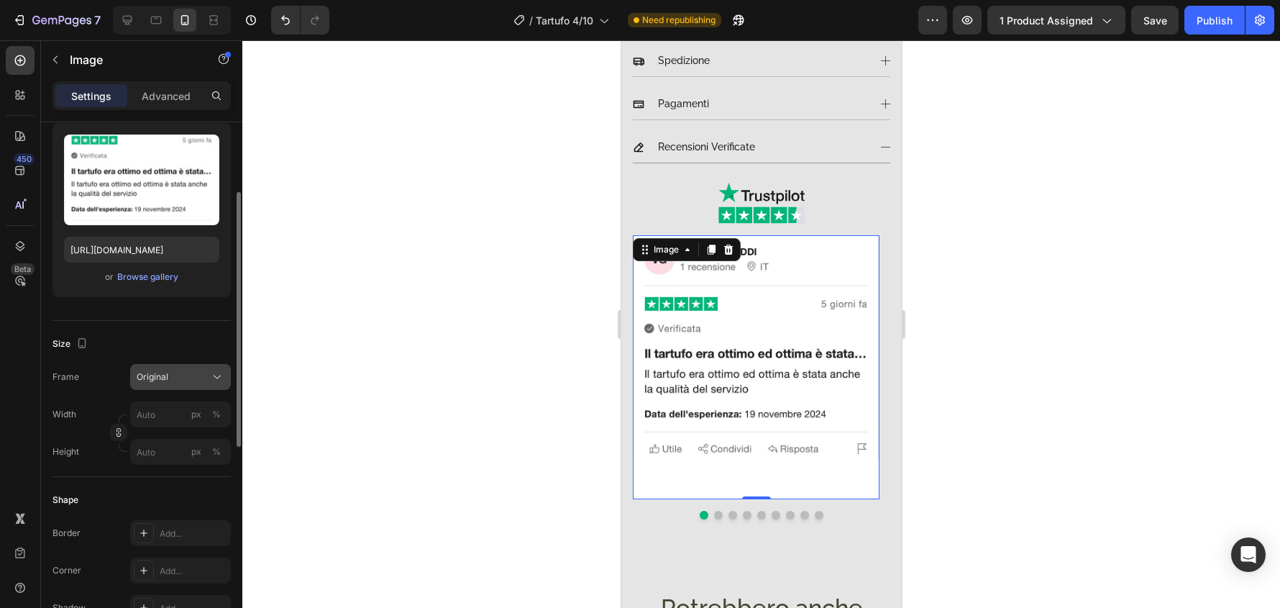
click at [221, 376] on icon at bounding box center [217, 377] width 14 height 14
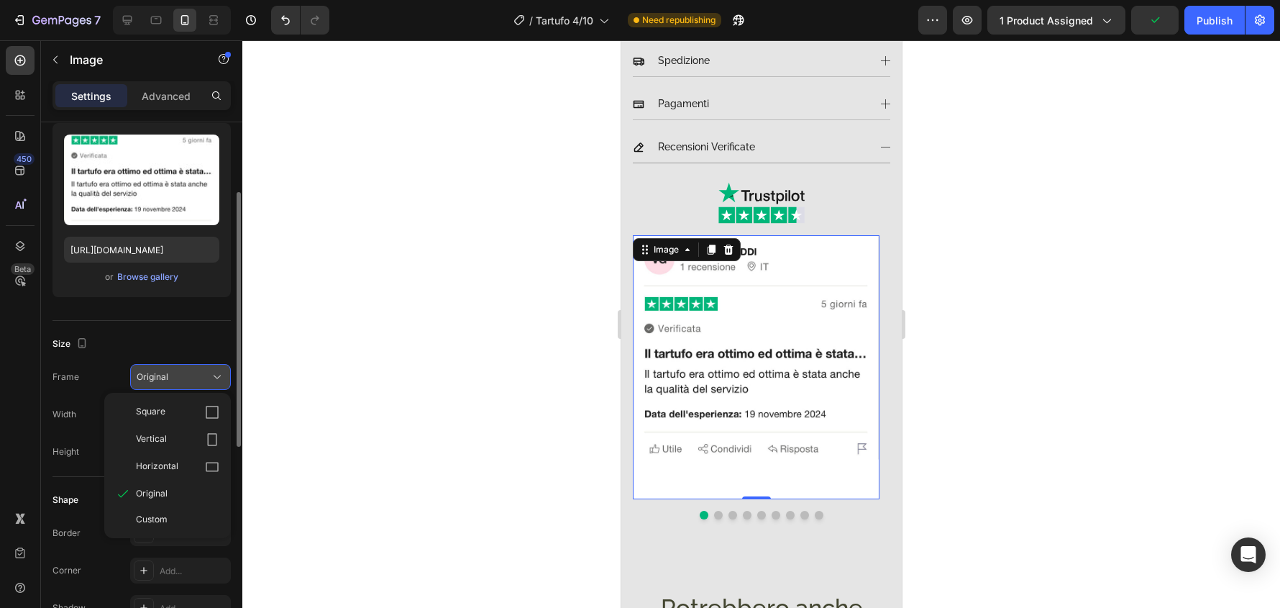
click at [221, 376] on icon at bounding box center [217, 377] width 14 height 14
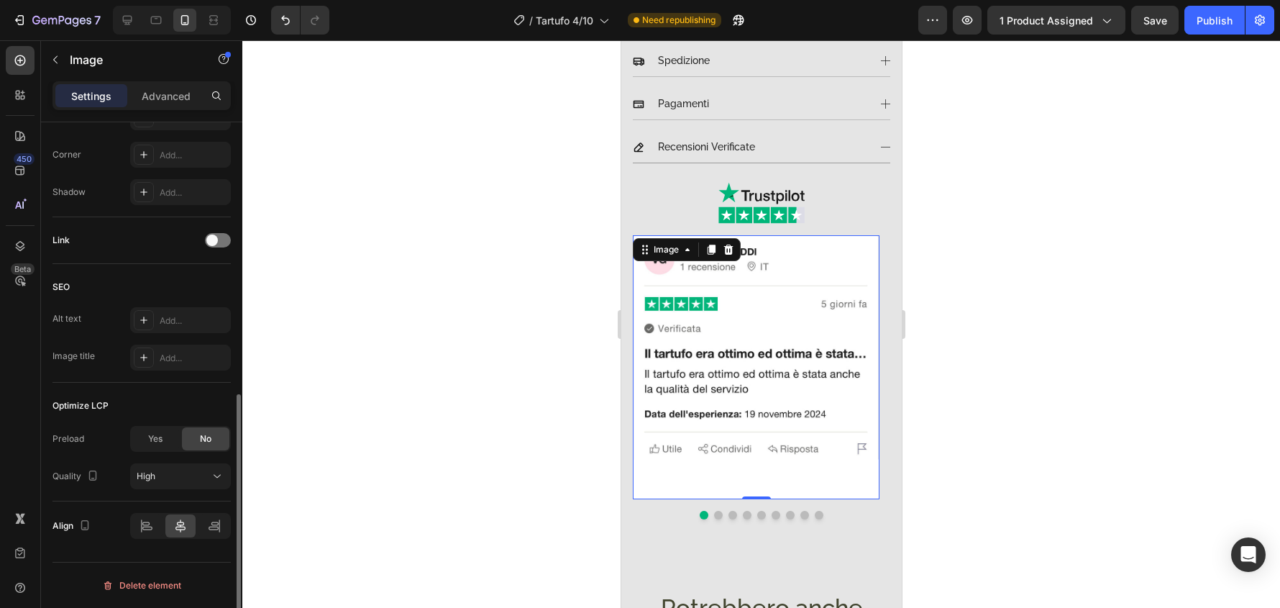
scroll to position [128, 0]
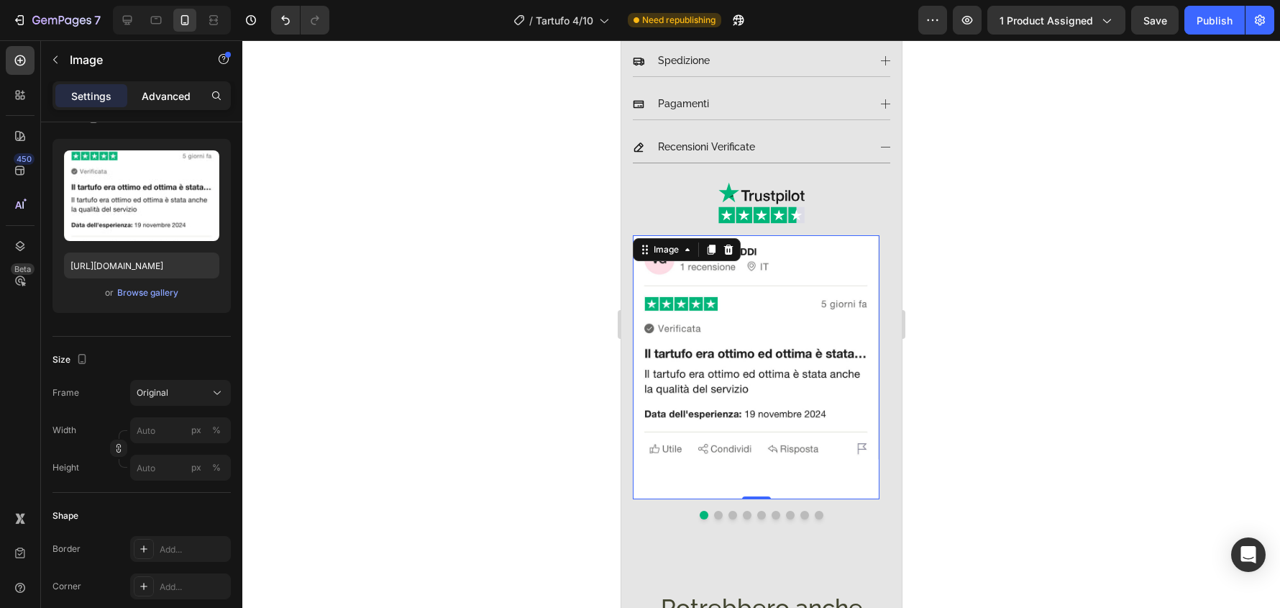
click at [189, 95] on p "Advanced" at bounding box center [166, 95] width 49 height 15
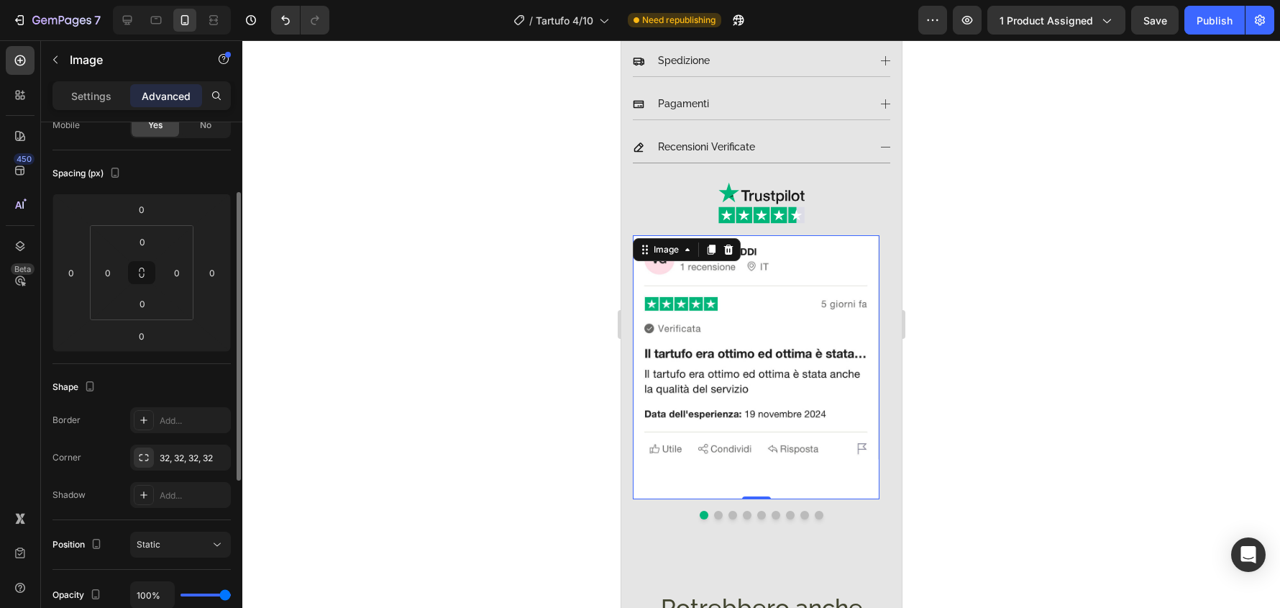
scroll to position [200, 0]
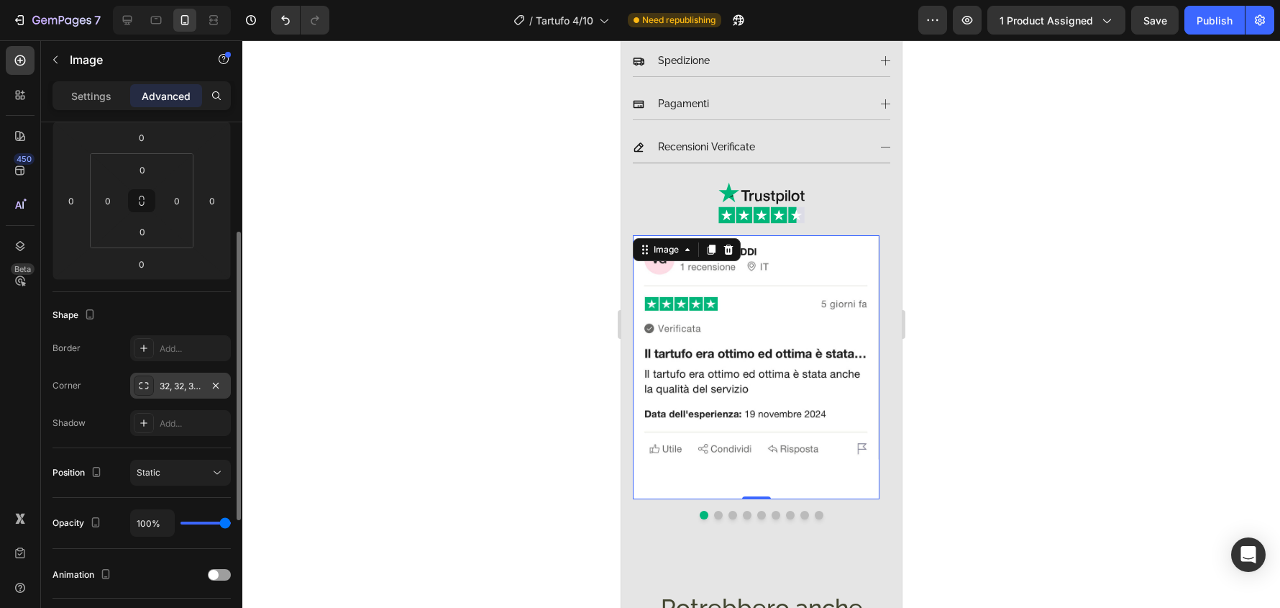
click at [145, 391] on icon at bounding box center [144, 386] width 12 height 12
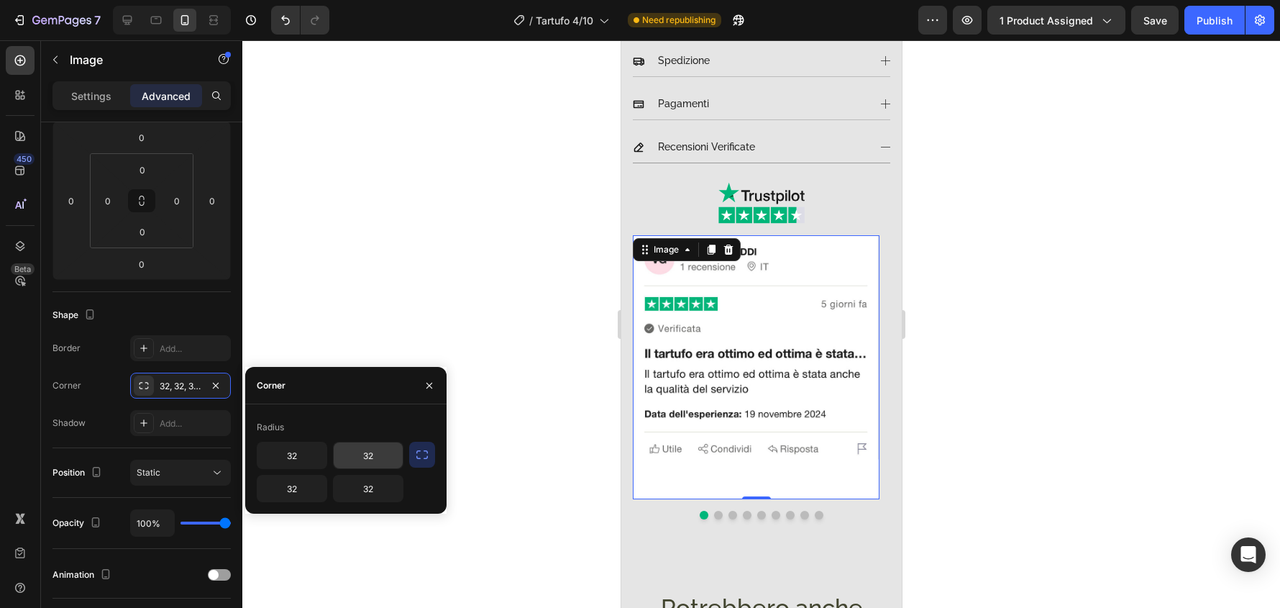
click at [360, 453] on input "32" at bounding box center [368, 455] width 69 height 26
click at [422, 460] on icon "button" at bounding box center [422, 454] width 14 height 14
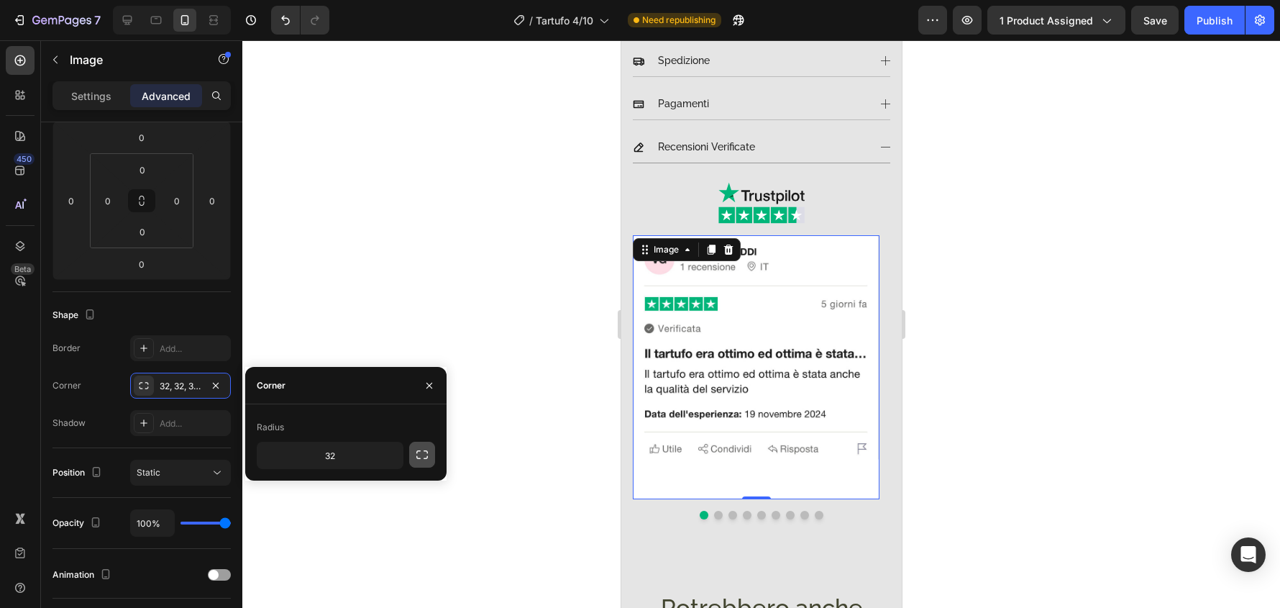
click at [422, 460] on icon "button" at bounding box center [422, 454] width 14 height 14
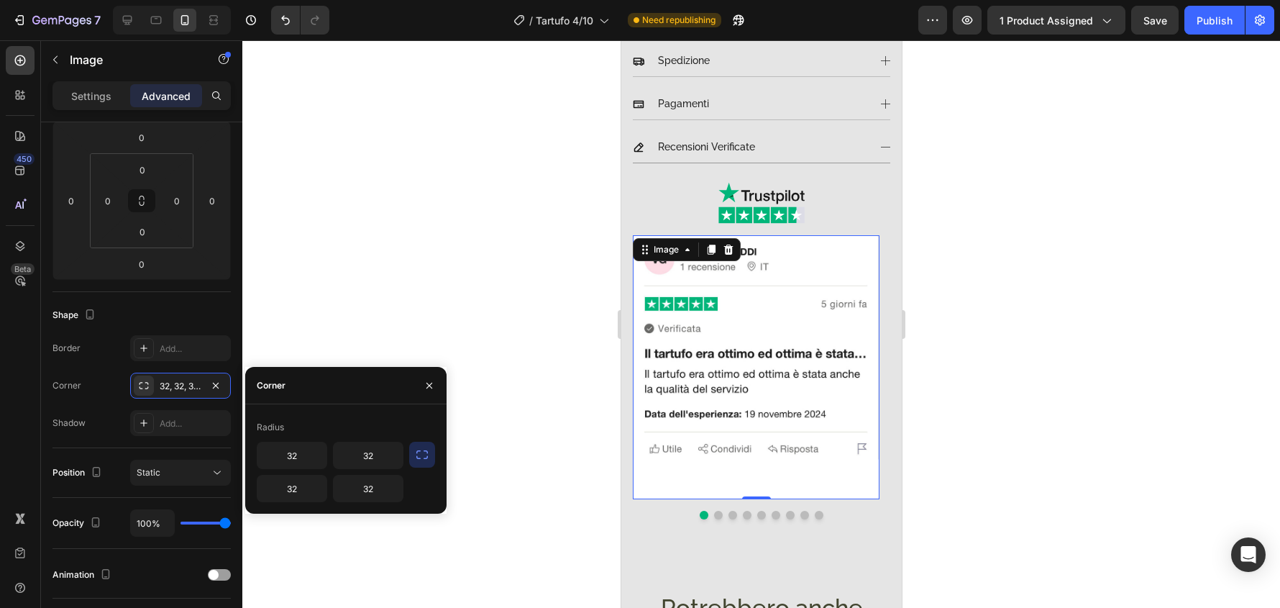
click at [422, 460] on icon "button" at bounding box center [422, 454] width 14 height 14
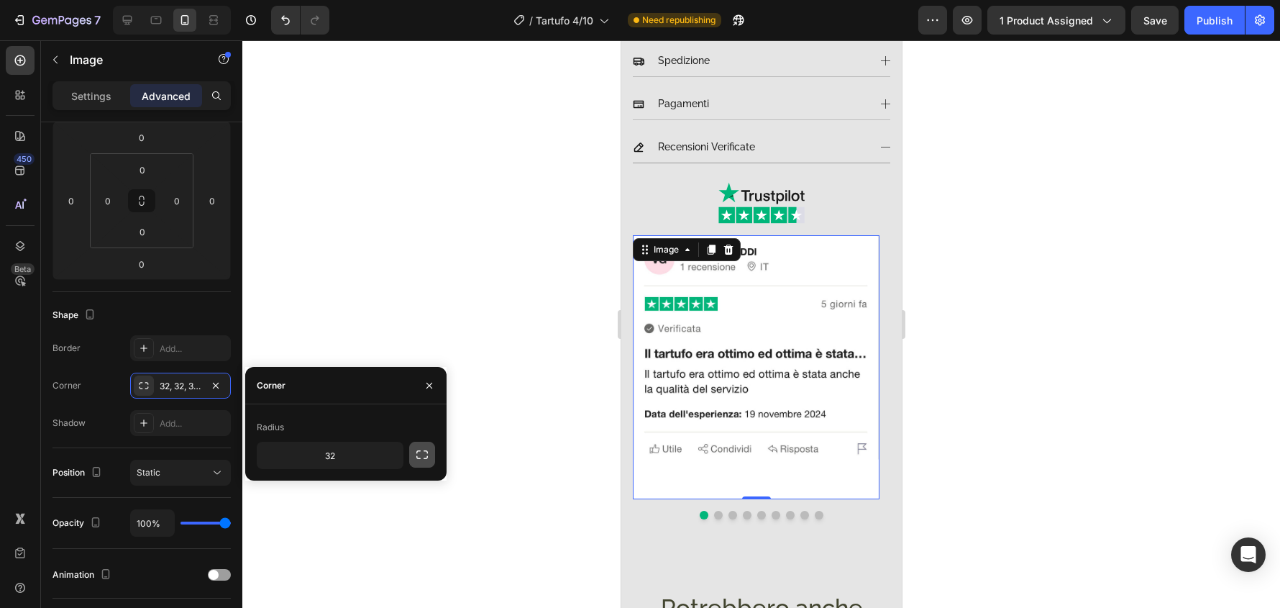
click at [422, 460] on icon "button" at bounding box center [422, 454] width 14 height 14
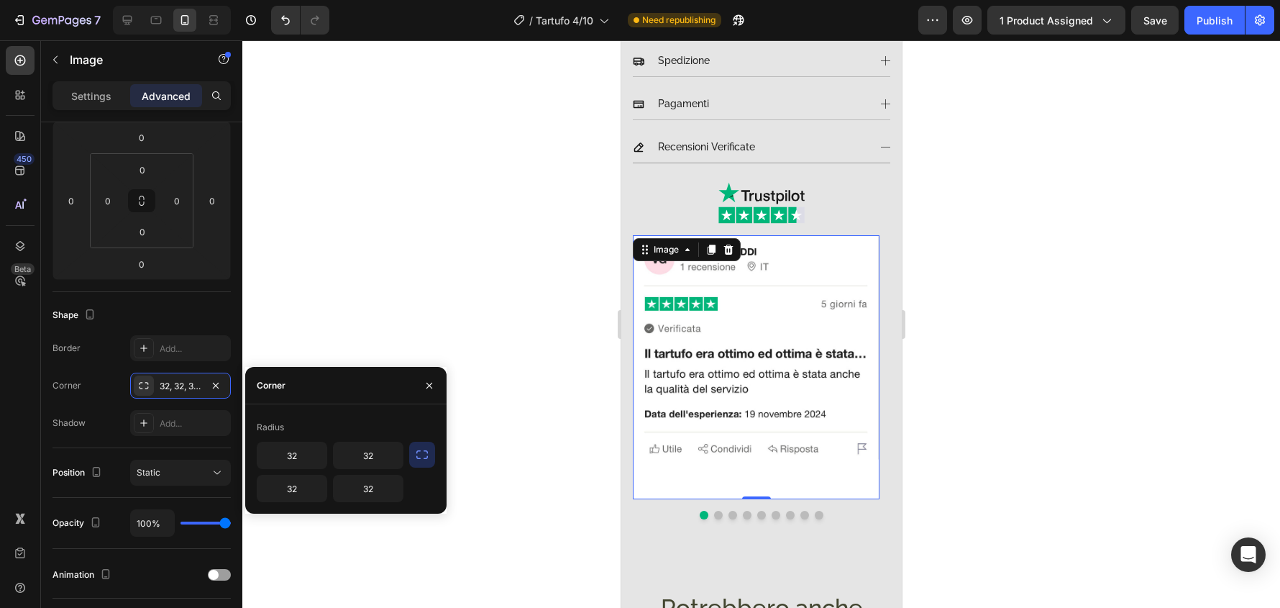
click at [422, 460] on icon "button" at bounding box center [422, 454] width 14 height 14
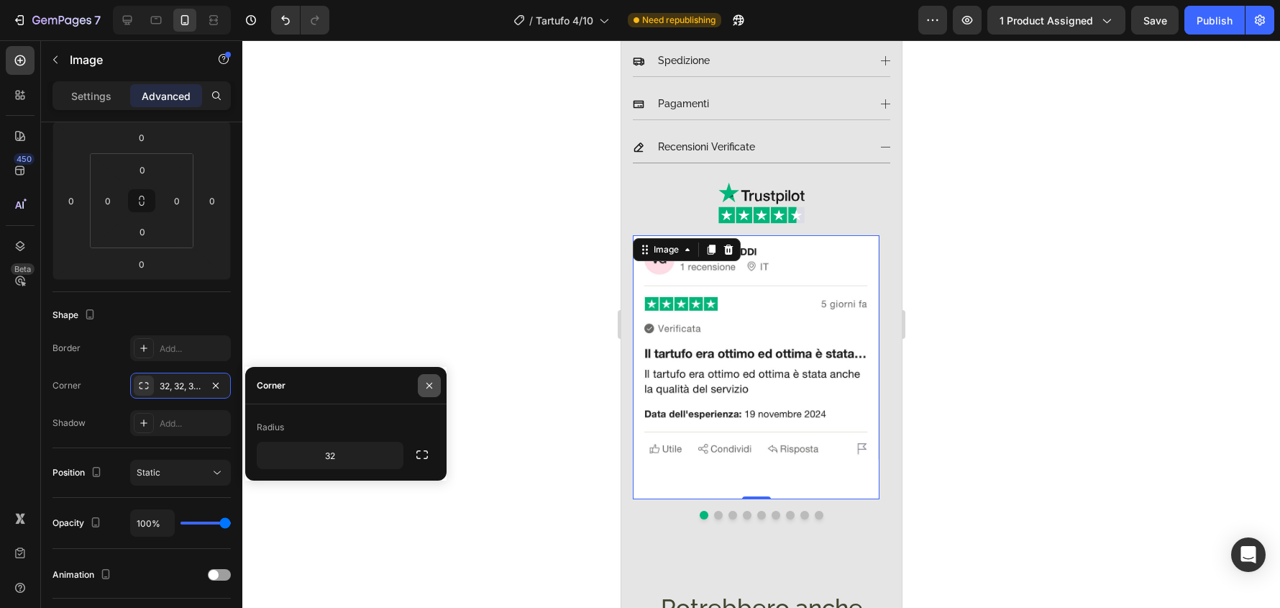
click at [431, 384] on icon "button" at bounding box center [430, 385] width 6 height 6
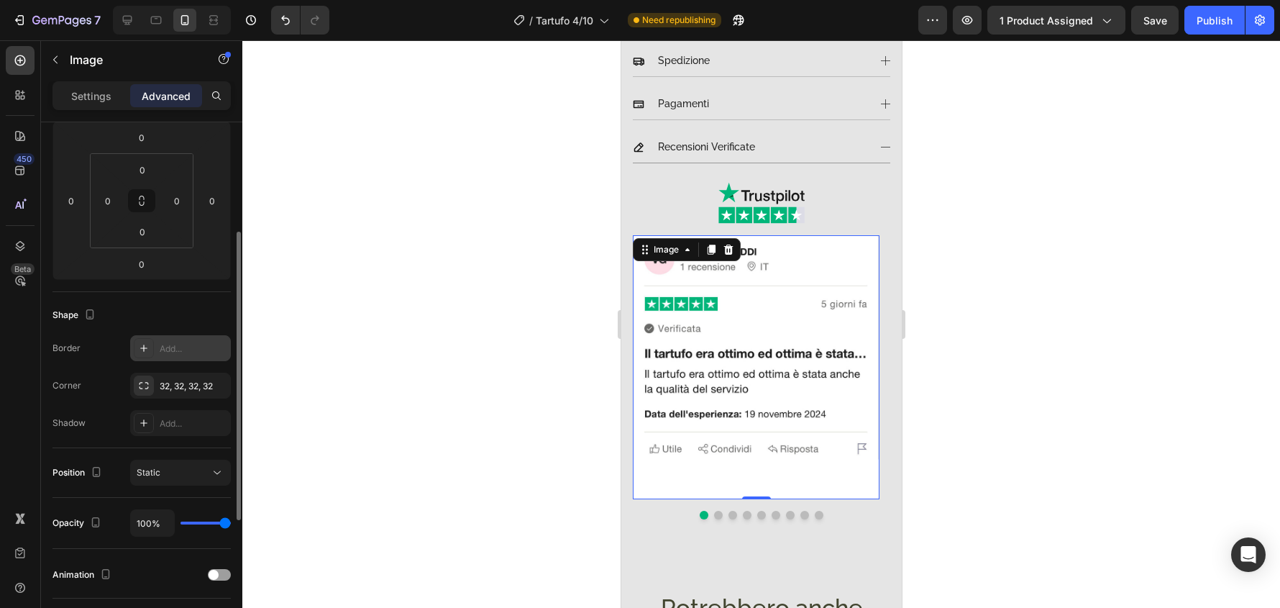
click at [144, 350] on icon at bounding box center [143, 348] width 7 height 7
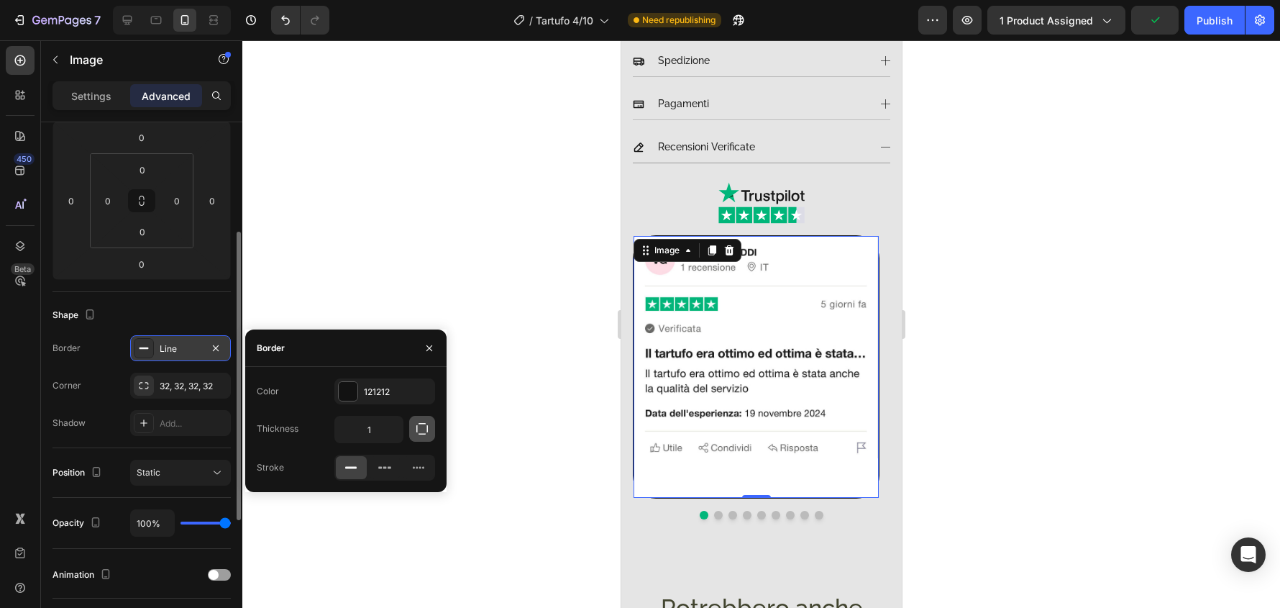
click at [427, 433] on icon "button" at bounding box center [422, 429] width 14 height 14
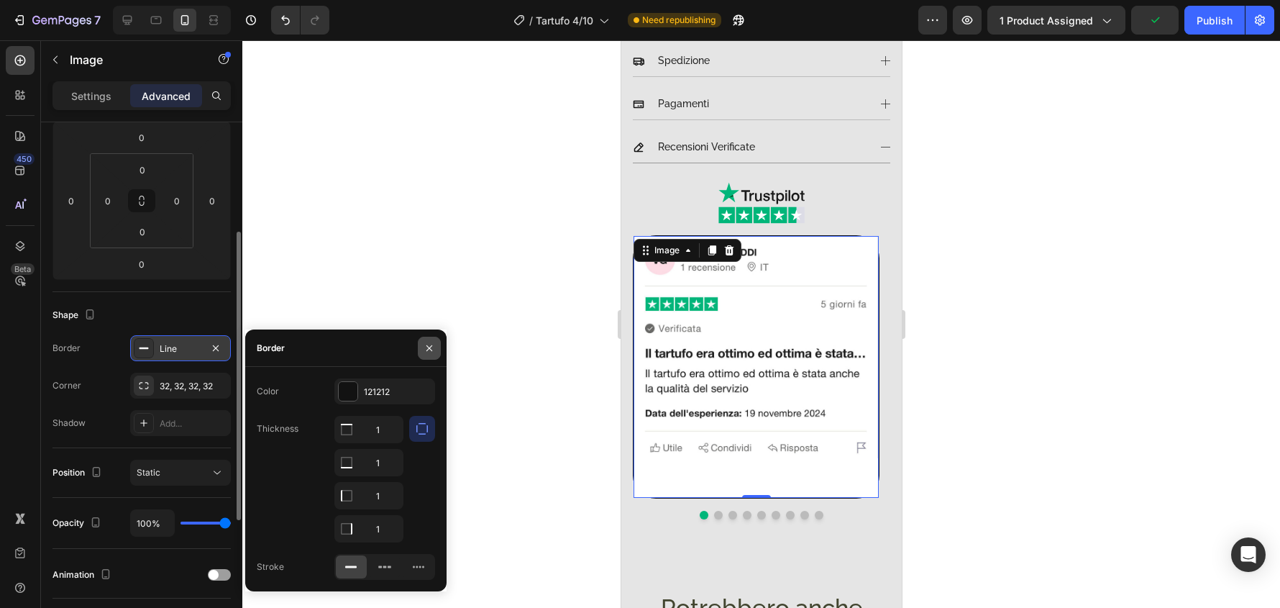
click at [427, 351] on icon "button" at bounding box center [430, 348] width 12 height 12
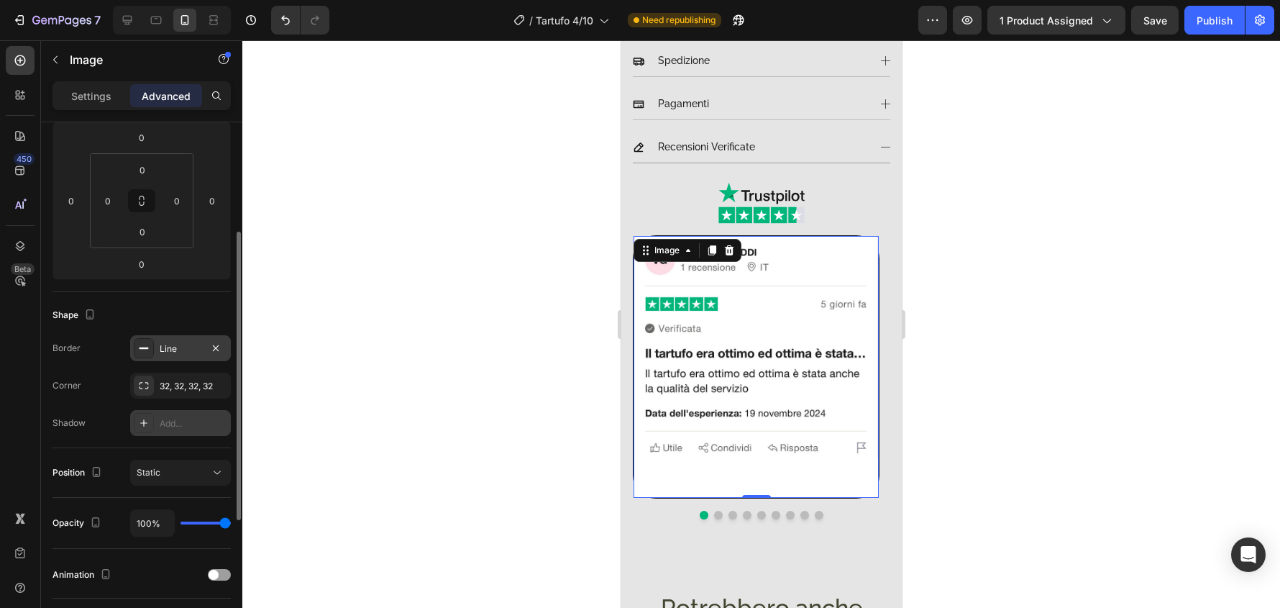
click at [145, 414] on div at bounding box center [144, 423] width 20 height 20
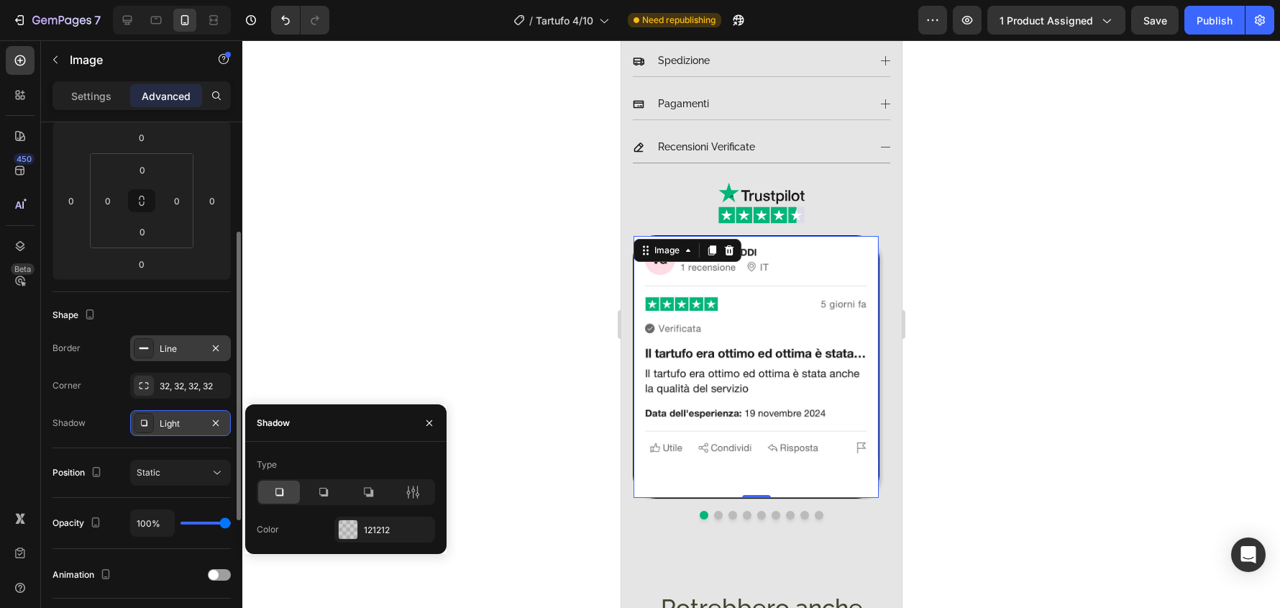
click at [145, 414] on div at bounding box center [144, 423] width 20 height 20
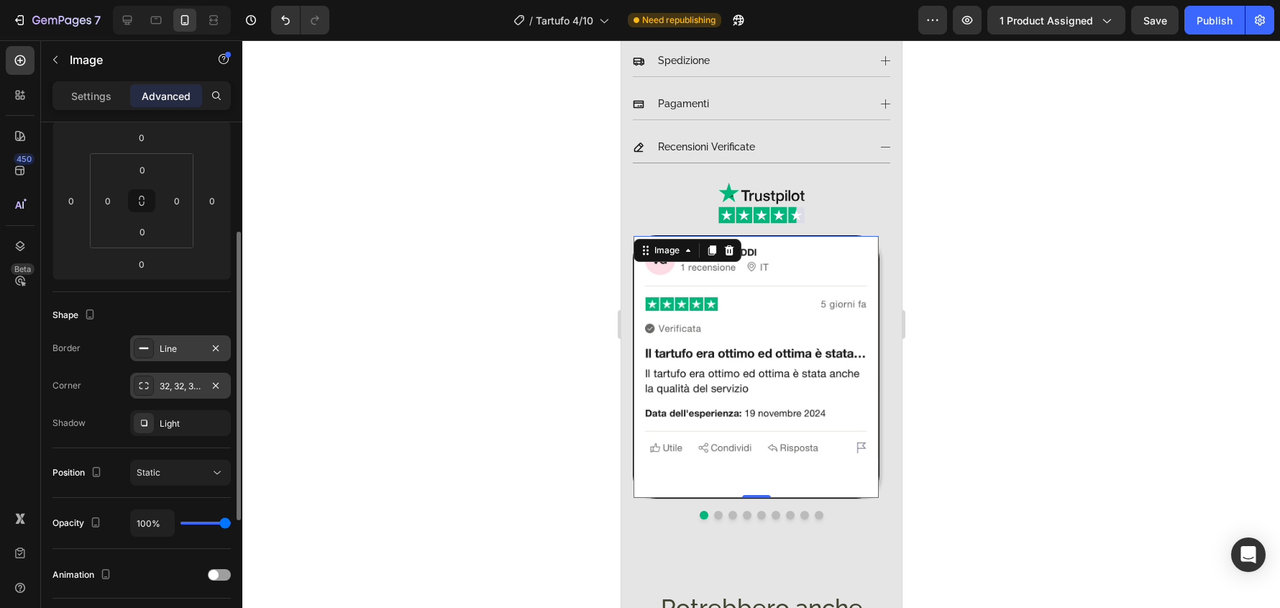
click at [147, 380] on icon at bounding box center [144, 386] width 12 height 12
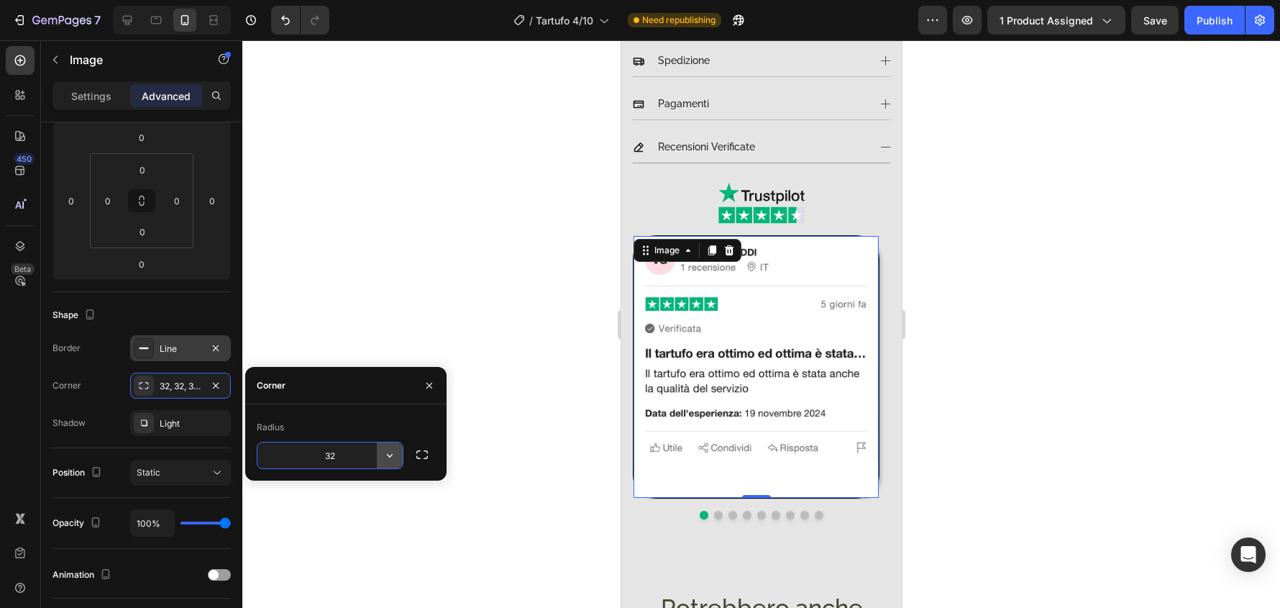
click at [391, 458] on icon "button" at bounding box center [390, 455] width 14 height 14
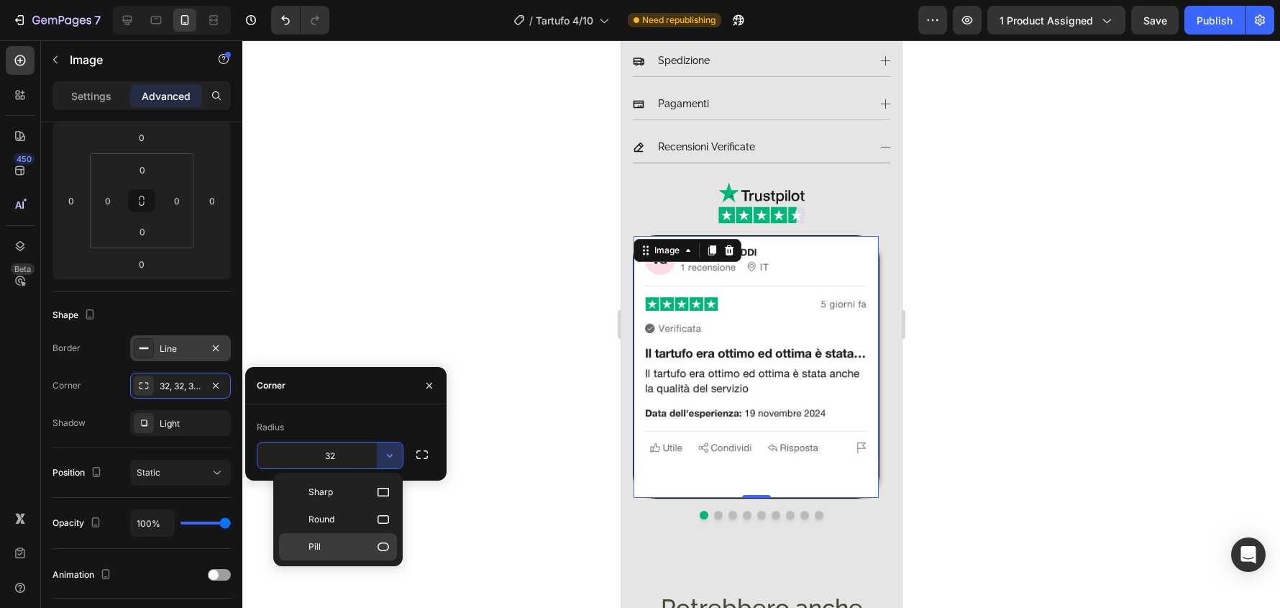
click at [388, 537] on div "Pill" at bounding box center [338, 546] width 118 height 27
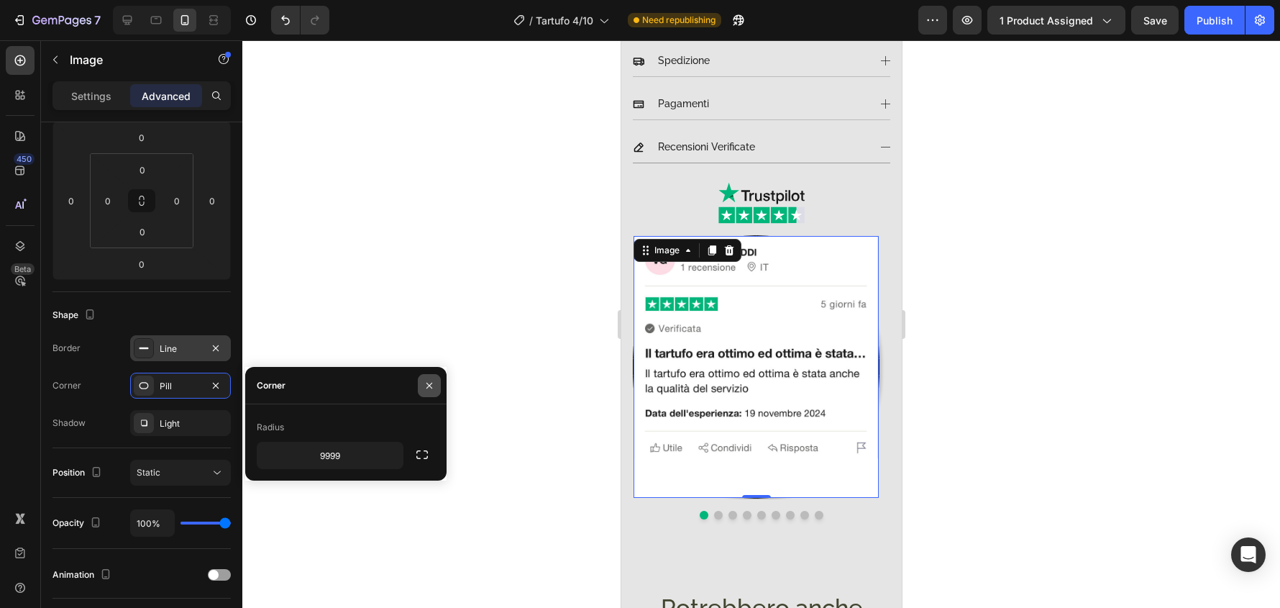
click at [424, 387] on icon "button" at bounding box center [430, 386] width 12 height 12
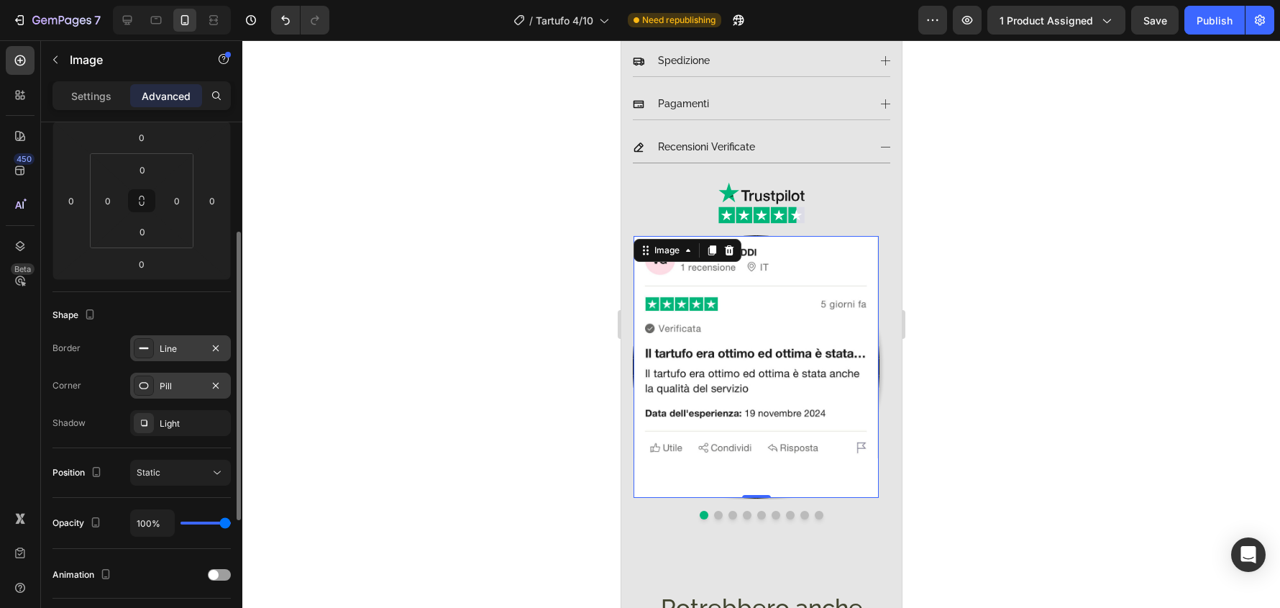
click at [185, 390] on div "Pill" at bounding box center [181, 386] width 42 height 13
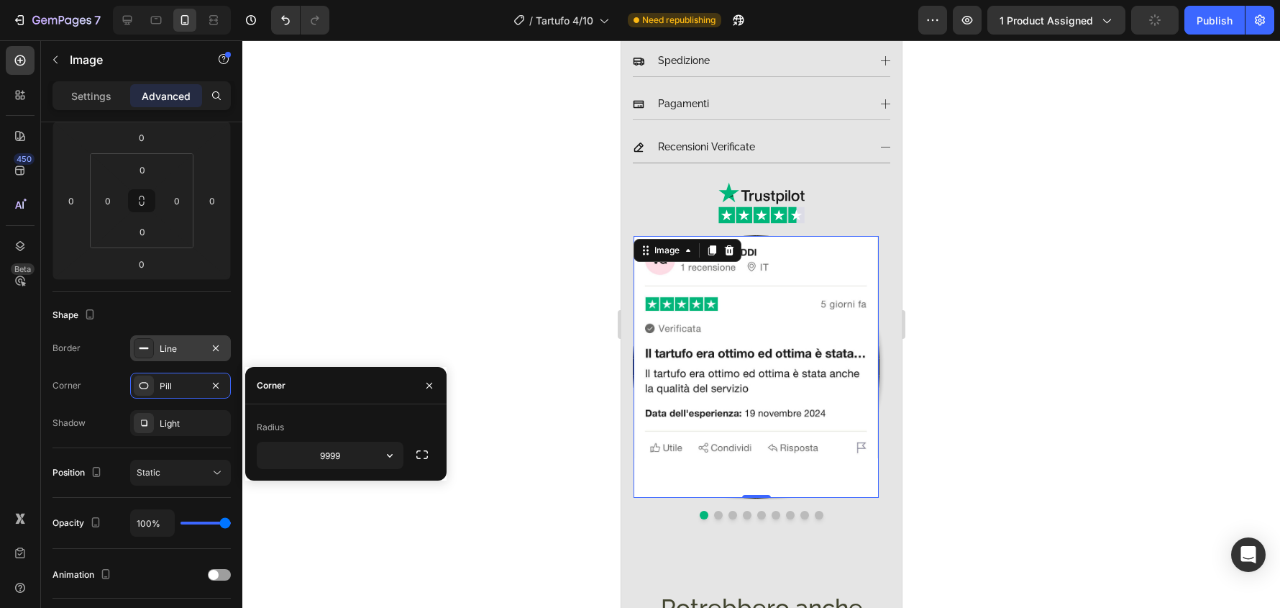
click at [283, 384] on div "Corner" at bounding box center [271, 385] width 29 height 13
click at [396, 455] on icon "button" at bounding box center [390, 455] width 14 height 14
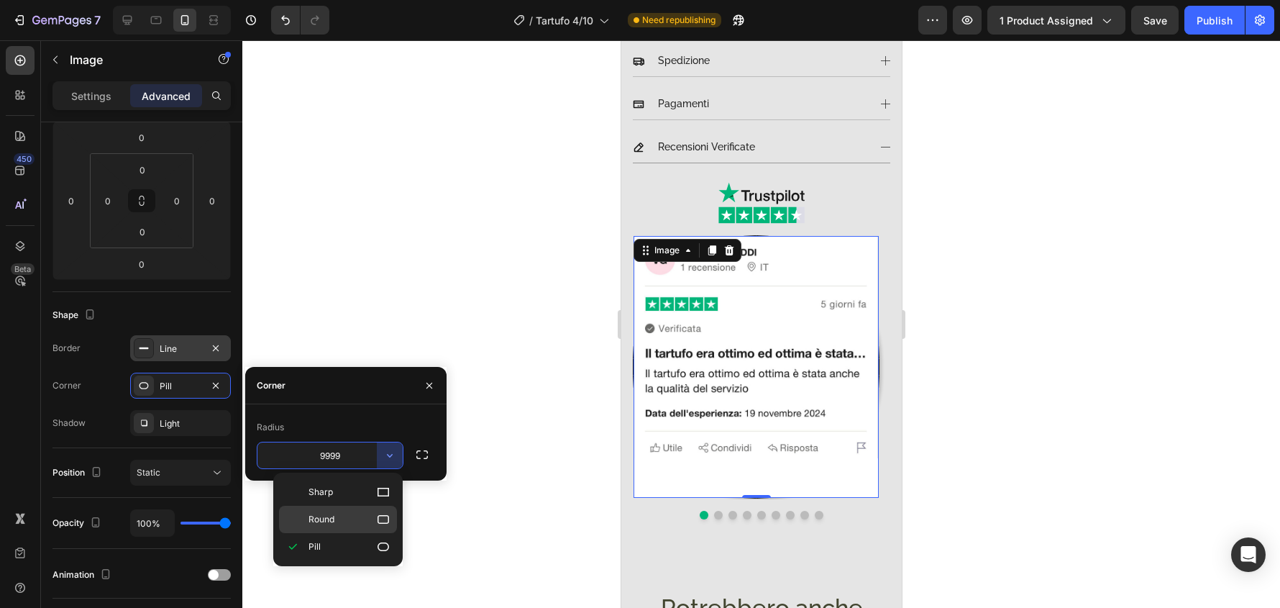
click at [387, 530] on div "Round" at bounding box center [338, 519] width 118 height 27
type input "8"
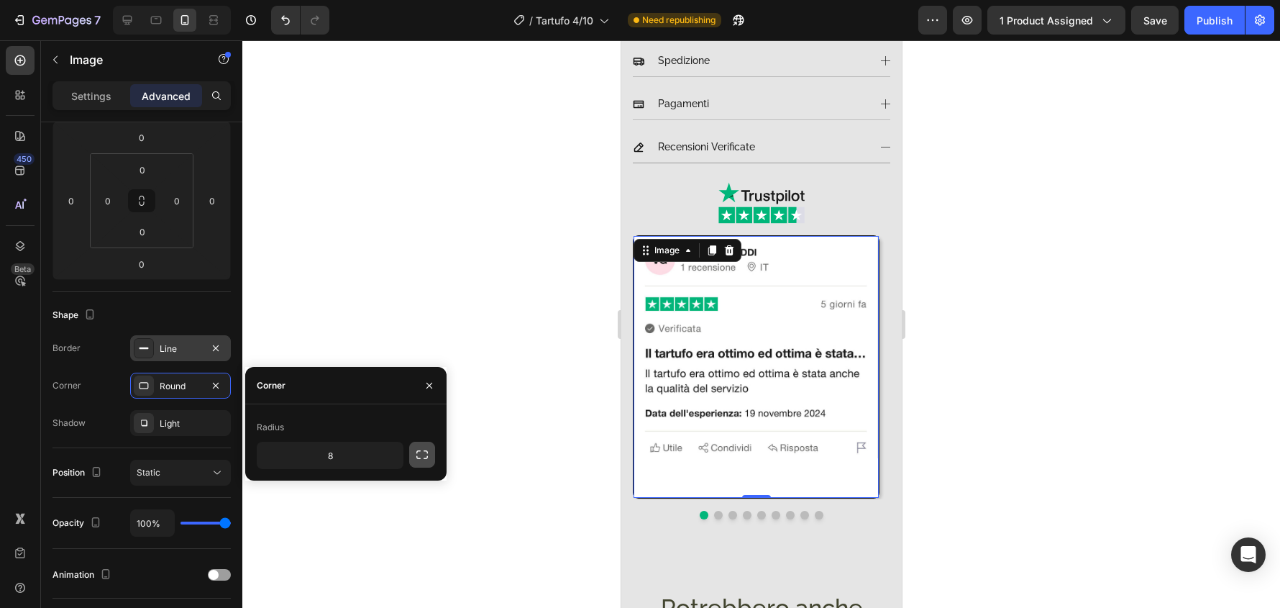
click at [421, 449] on icon "button" at bounding box center [422, 454] width 14 height 14
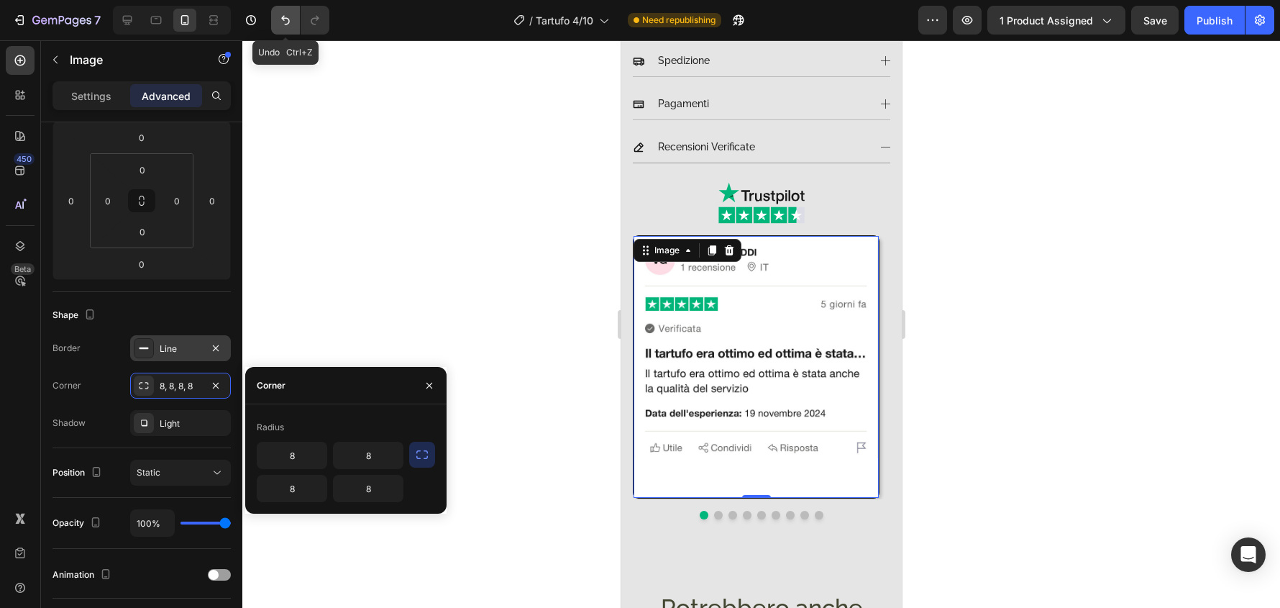
click at [291, 22] on icon "Undo/Redo" at bounding box center [285, 20] width 14 height 14
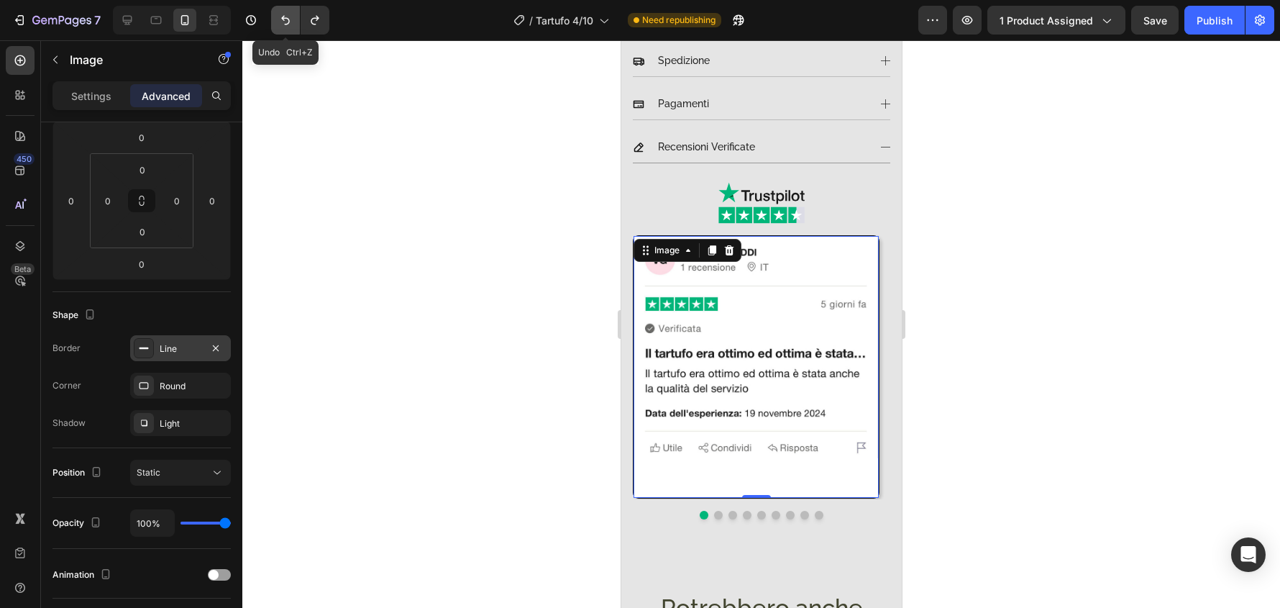
click at [291, 22] on icon "Undo/Redo" at bounding box center [285, 20] width 14 height 14
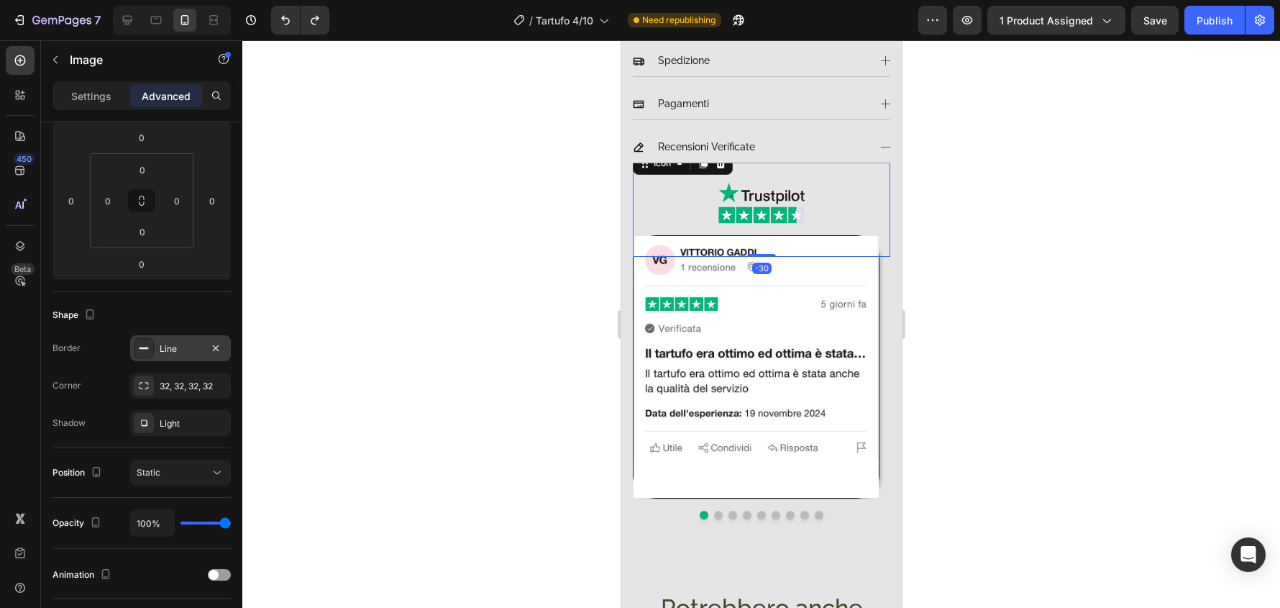
click at [829, 224] on div ".id519070271378817944 .st0{fill:#191919;} .id519070271378817944 .st1{fill:#00B6…" at bounding box center [761, 203] width 258 height 108
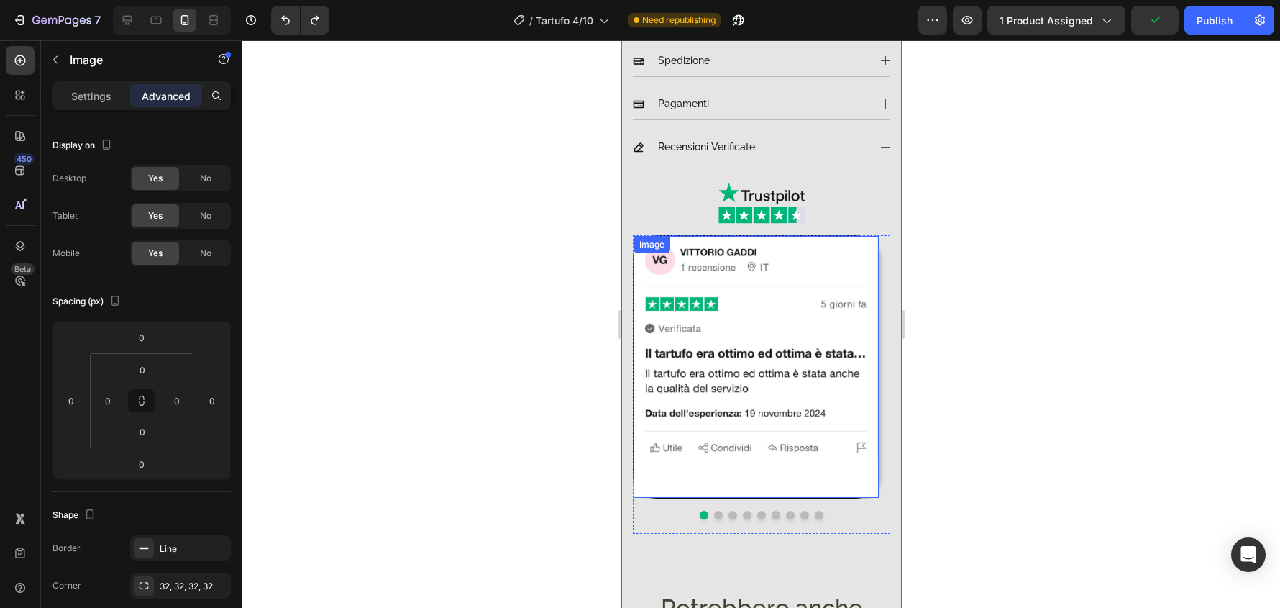
click at [873, 283] on img at bounding box center [755, 367] width 245 height 262
click at [855, 498] on div "Image 0 Image Image Image Image Image Image Image Image Carousel" at bounding box center [761, 384] width 258 height 298
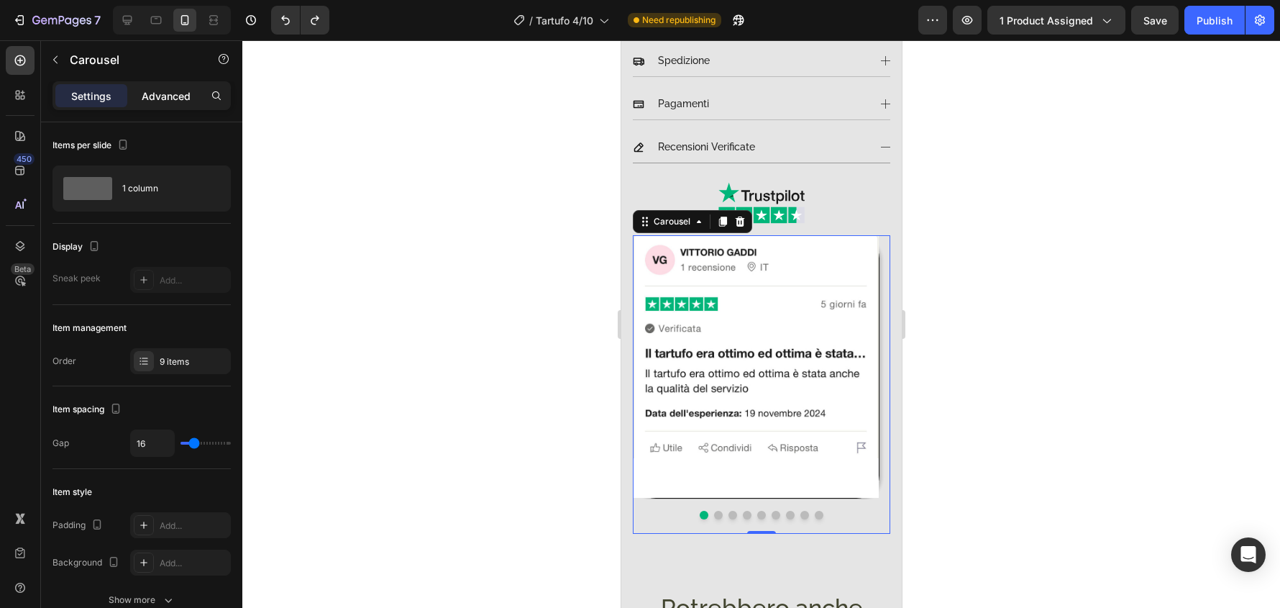
click at [185, 91] on p "Advanced" at bounding box center [166, 95] width 49 height 15
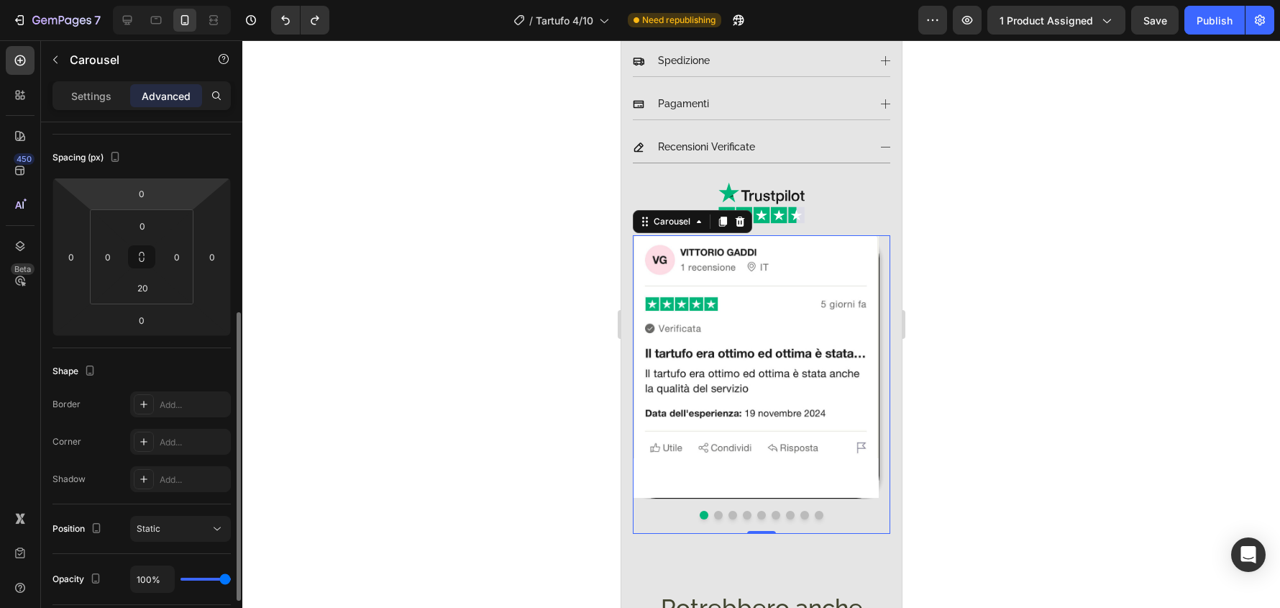
scroll to position [216, 0]
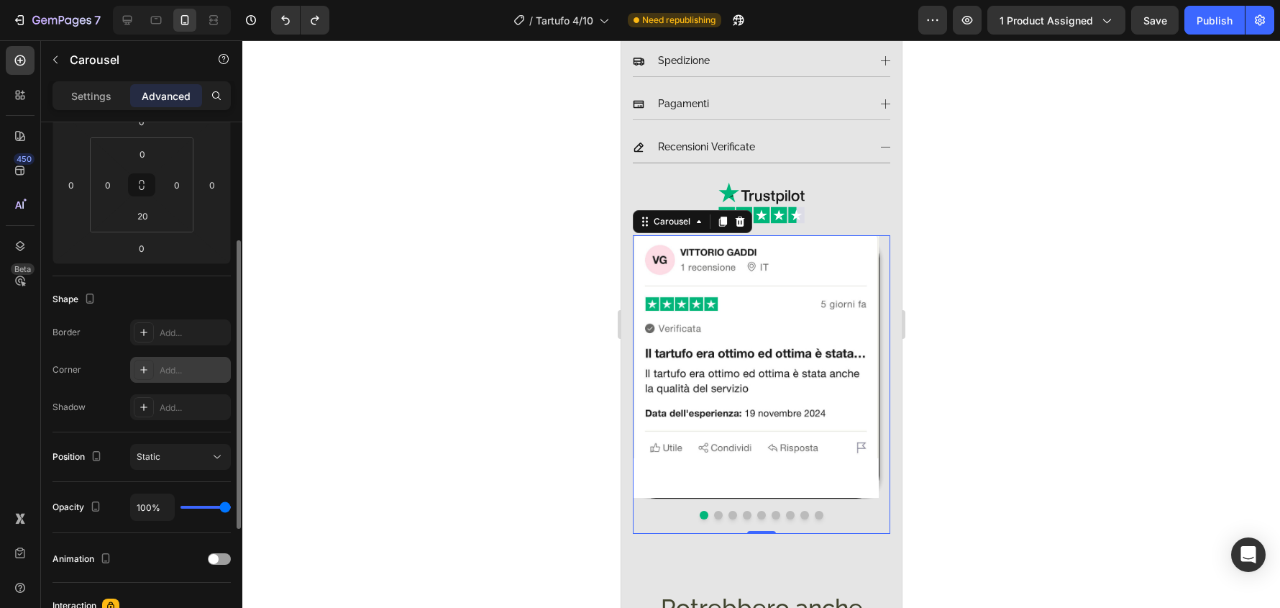
click at [186, 357] on div "Add..." at bounding box center [180, 370] width 101 height 26
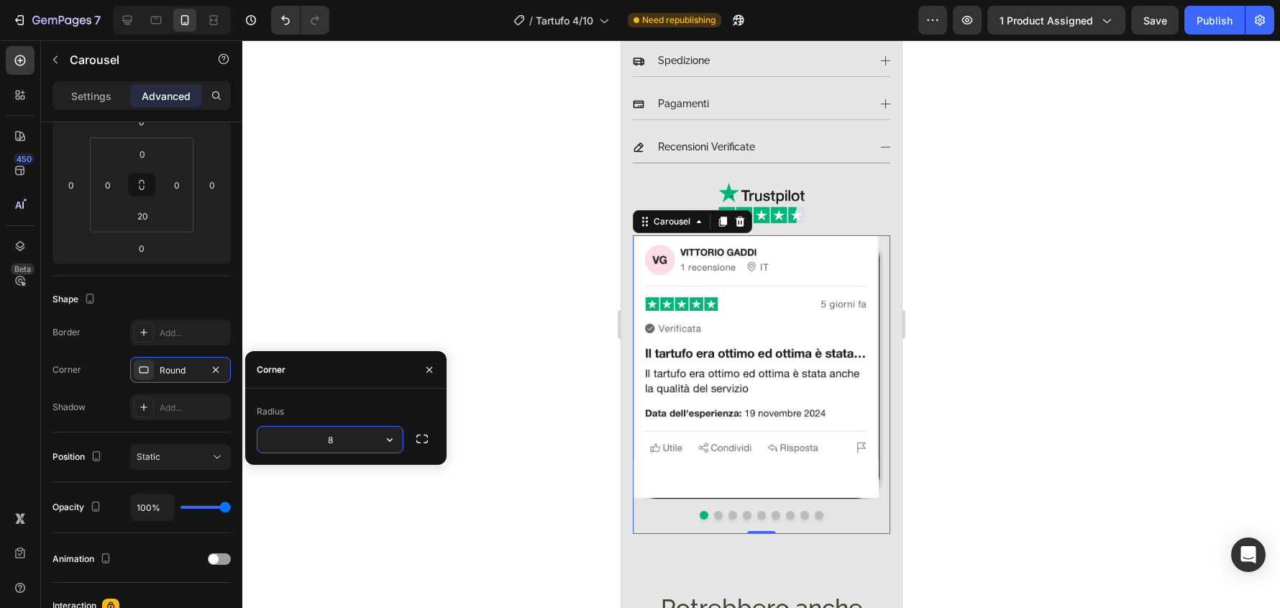
click at [357, 442] on input "8" at bounding box center [330, 440] width 145 height 26
type input "32"
click at [470, 396] on div at bounding box center [761, 324] width 1038 height 568
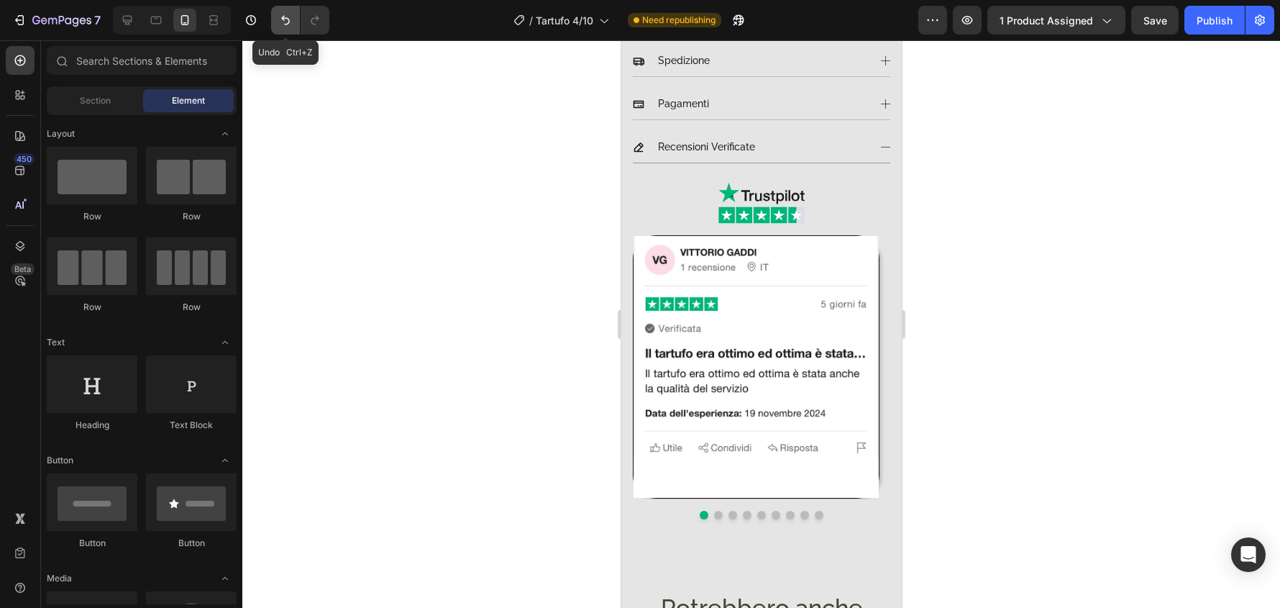
click at [283, 19] on icon "Undo/Redo" at bounding box center [285, 20] width 9 height 9
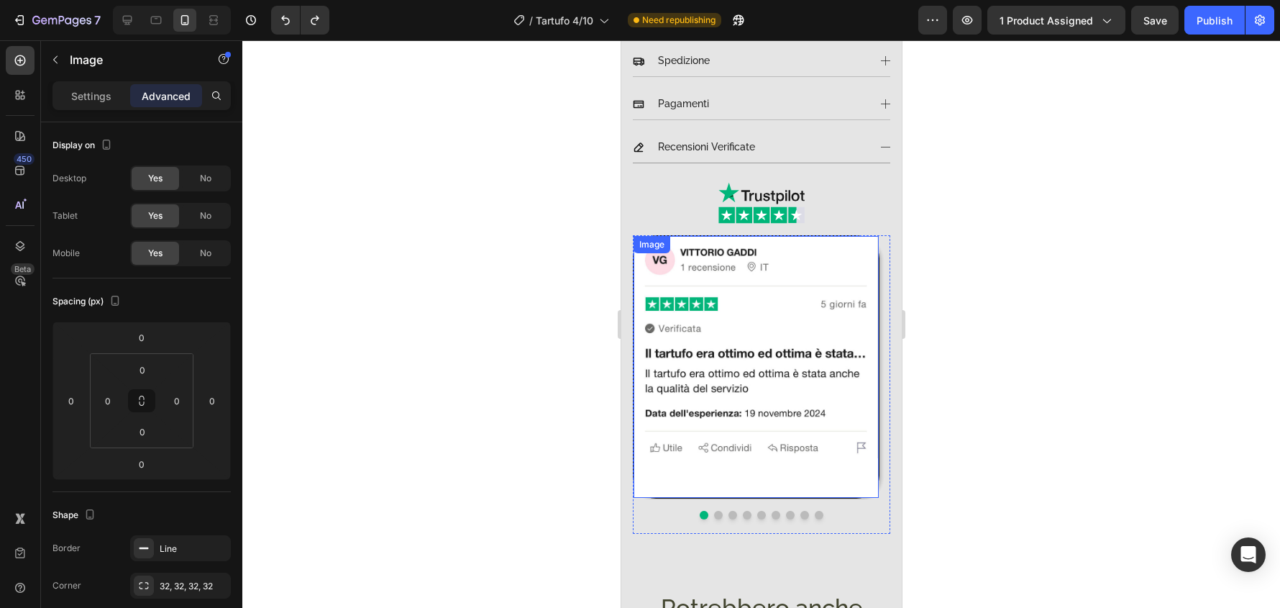
click at [808, 460] on img at bounding box center [755, 367] width 245 height 262
click at [996, 286] on div at bounding box center [761, 324] width 1038 height 568
click at [866, 238] on img at bounding box center [755, 367] width 245 height 262
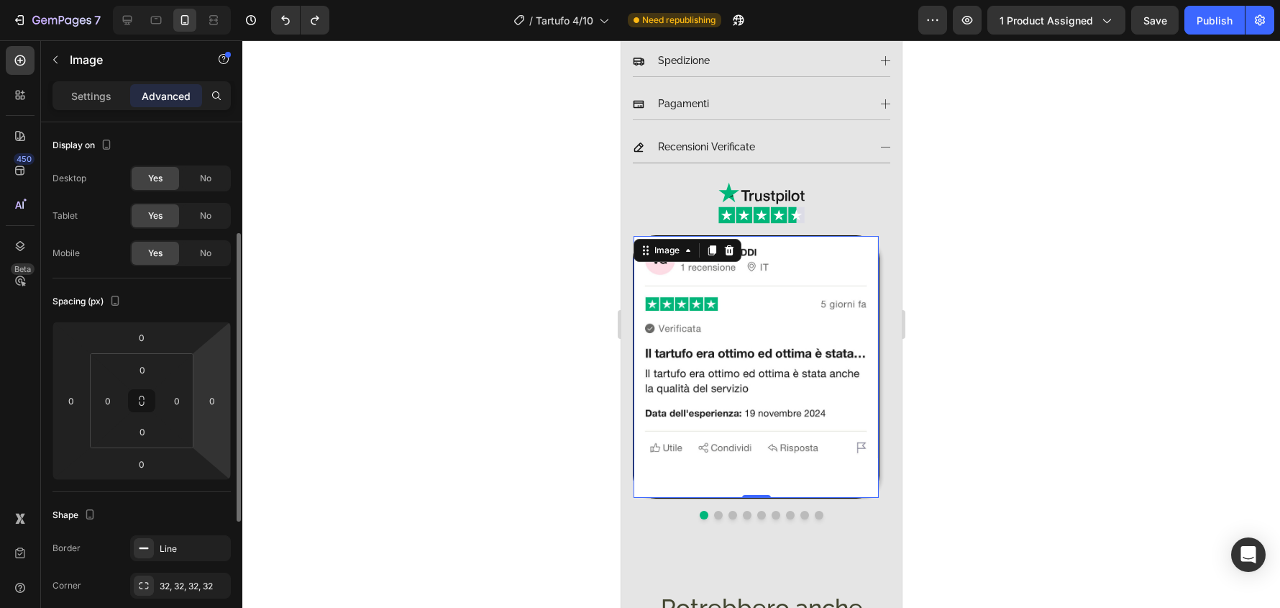
scroll to position [72, 0]
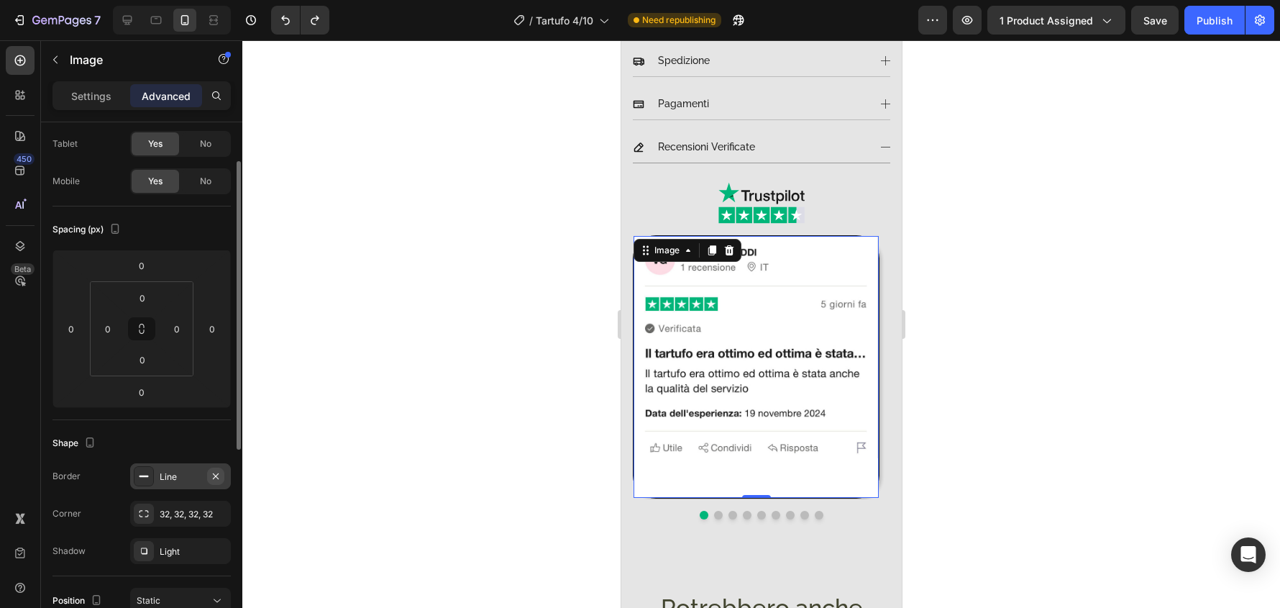
click at [219, 474] on icon "button" at bounding box center [216, 476] width 12 height 12
click at [219, 475] on div "Add..." at bounding box center [194, 476] width 68 height 13
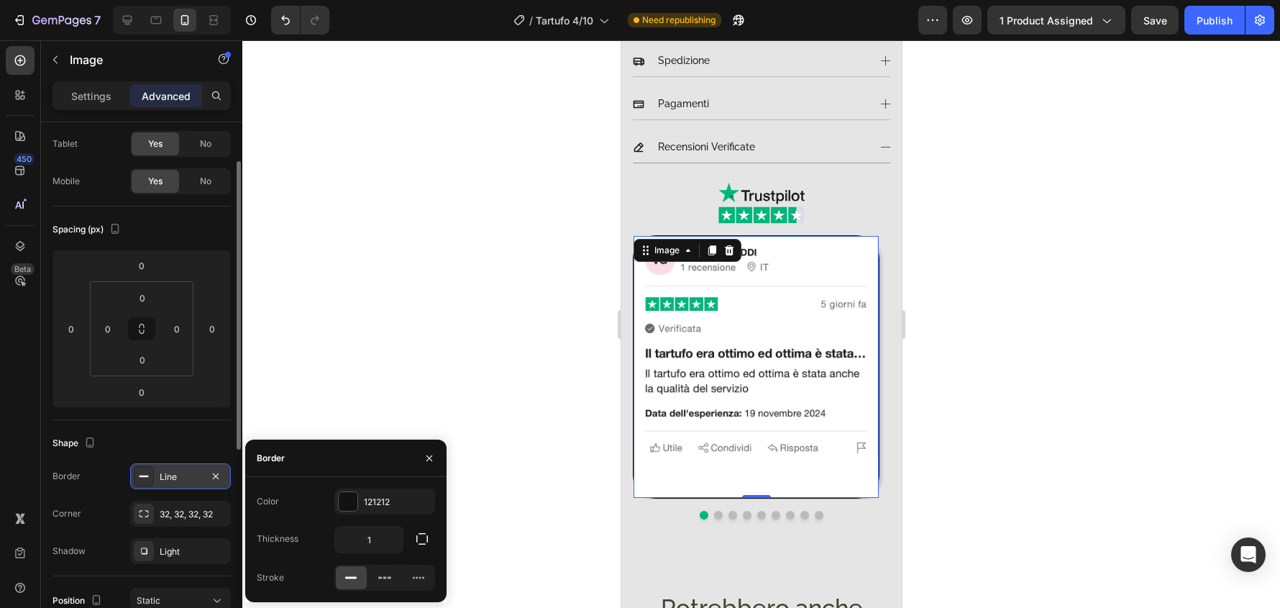
click at [219, 475] on icon "button" at bounding box center [216, 476] width 12 height 12
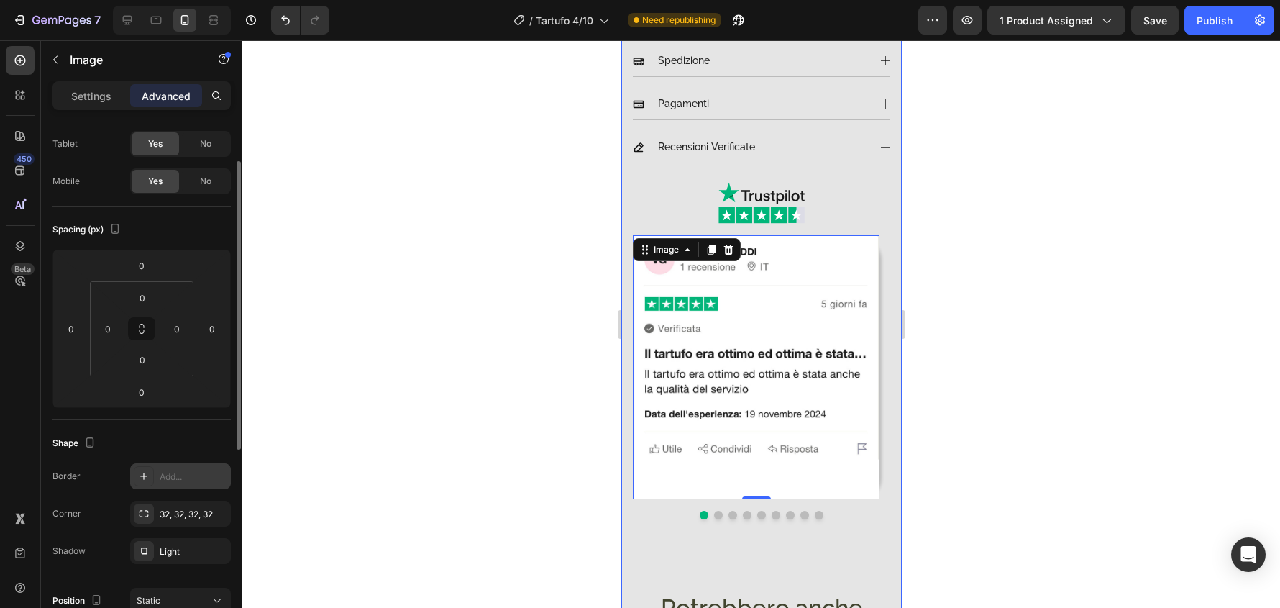
click at [968, 387] on div at bounding box center [761, 324] width 1038 height 568
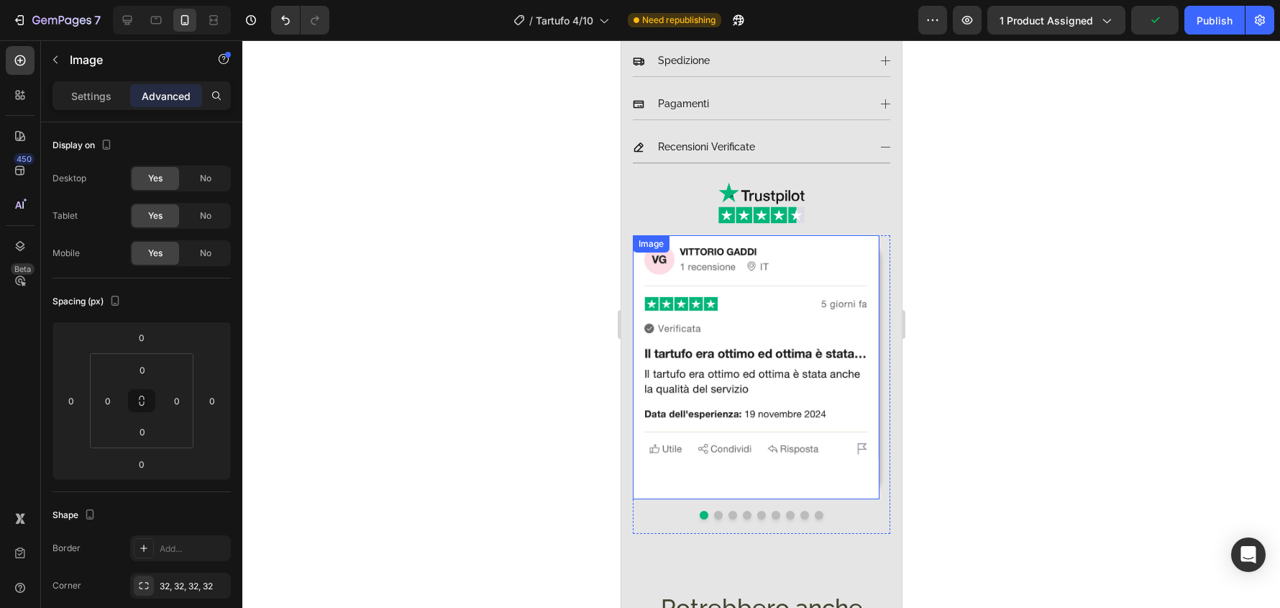
click at [877, 363] on img at bounding box center [755, 366] width 247 height 263
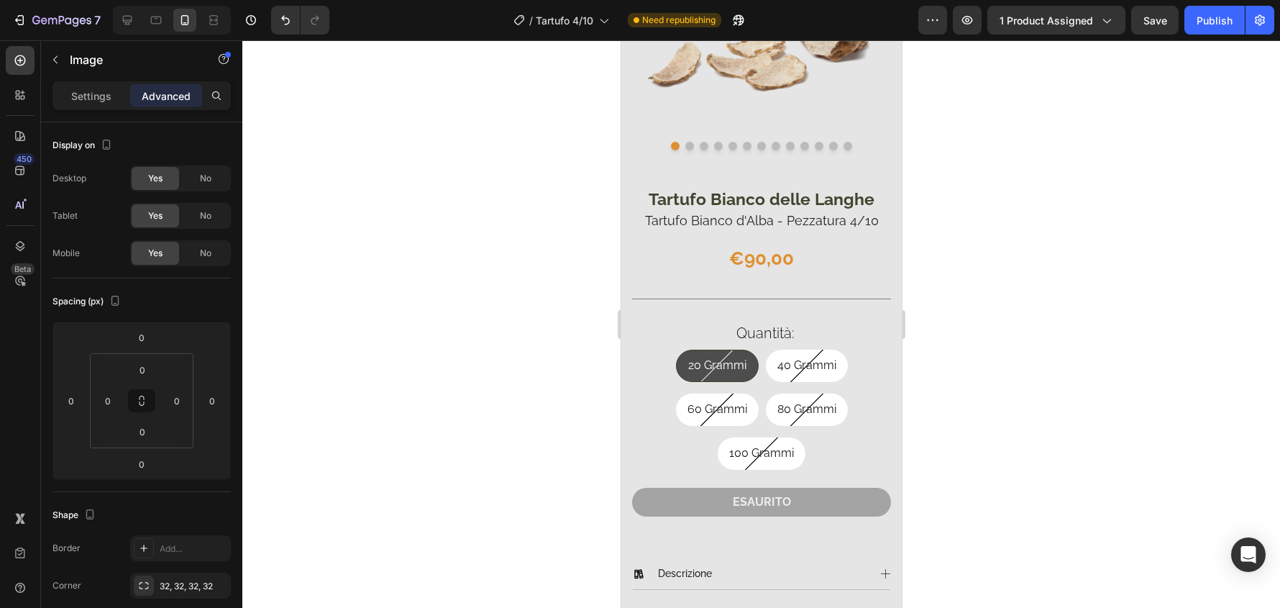
scroll to position [216, 0]
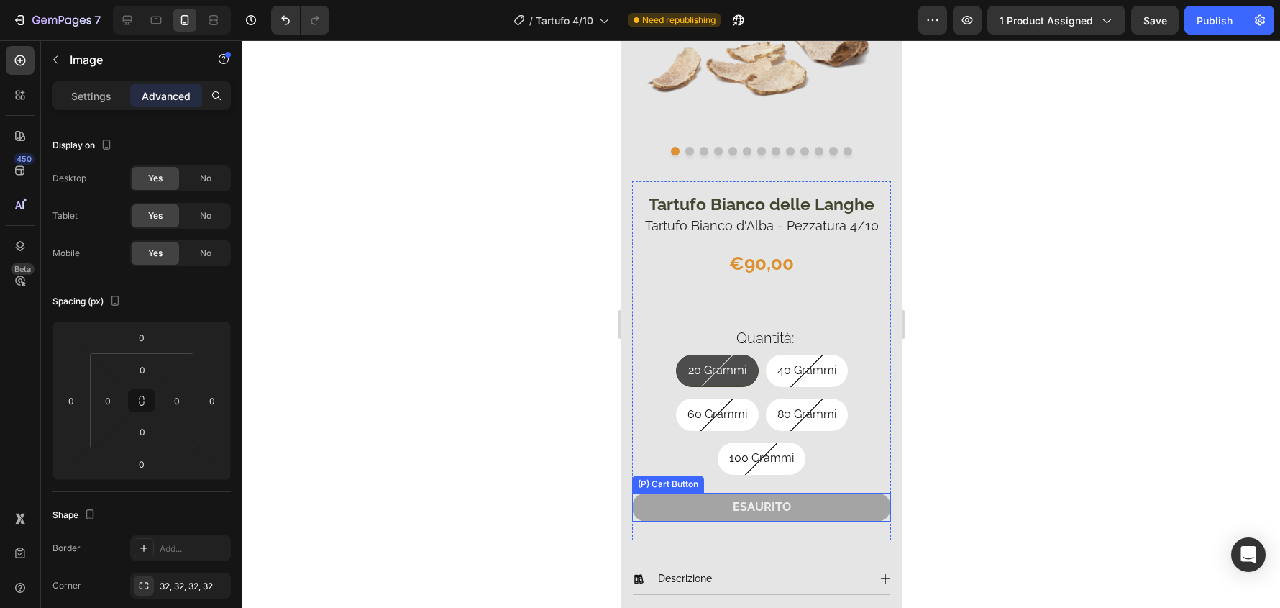
click at [873, 504] on button "ESAURITO" at bounding box center [761, 507] width 259 height 29
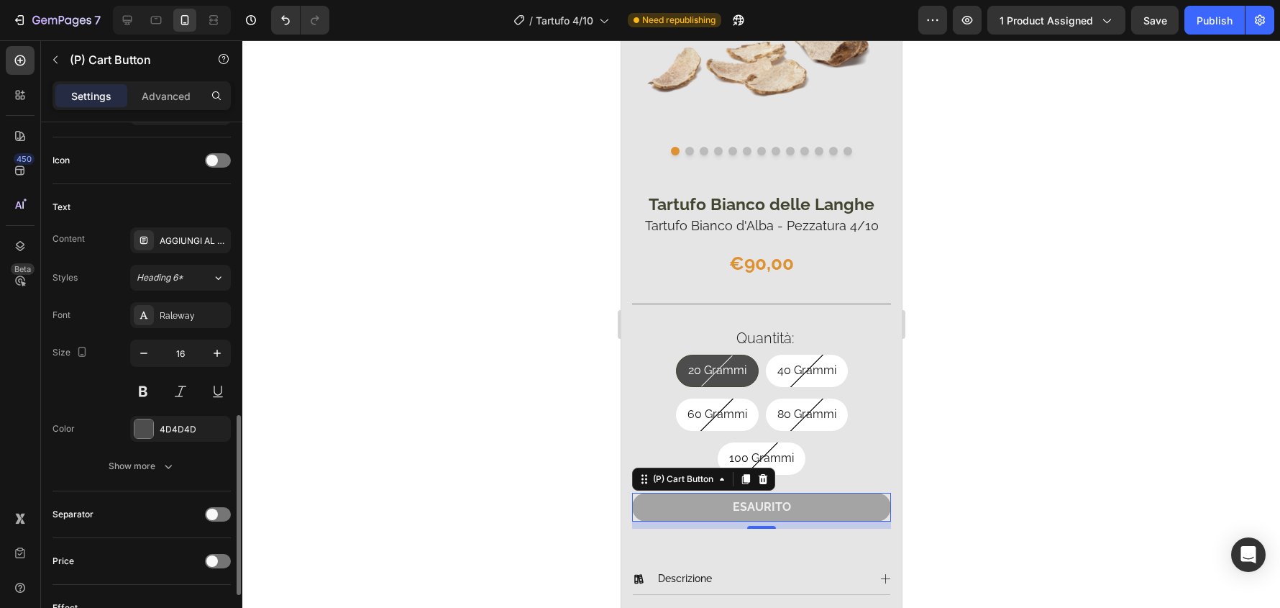
scroll to position [647, 0]
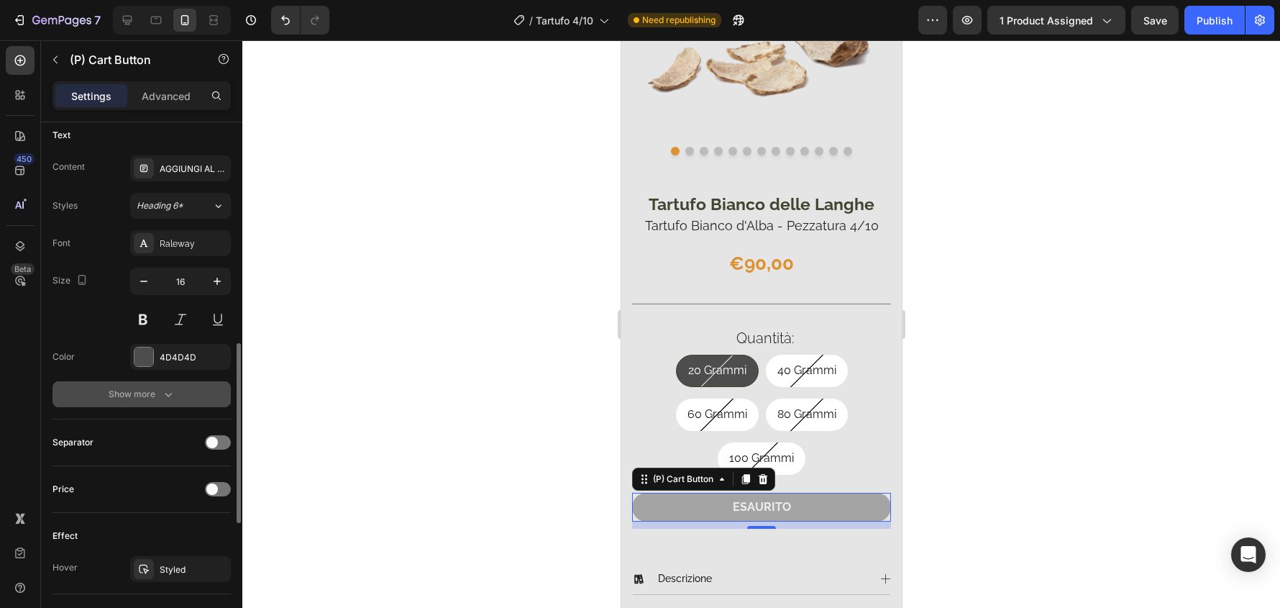
click at [164, 398] on icon "button" at bounding box center [168, 394] width 14 height 14
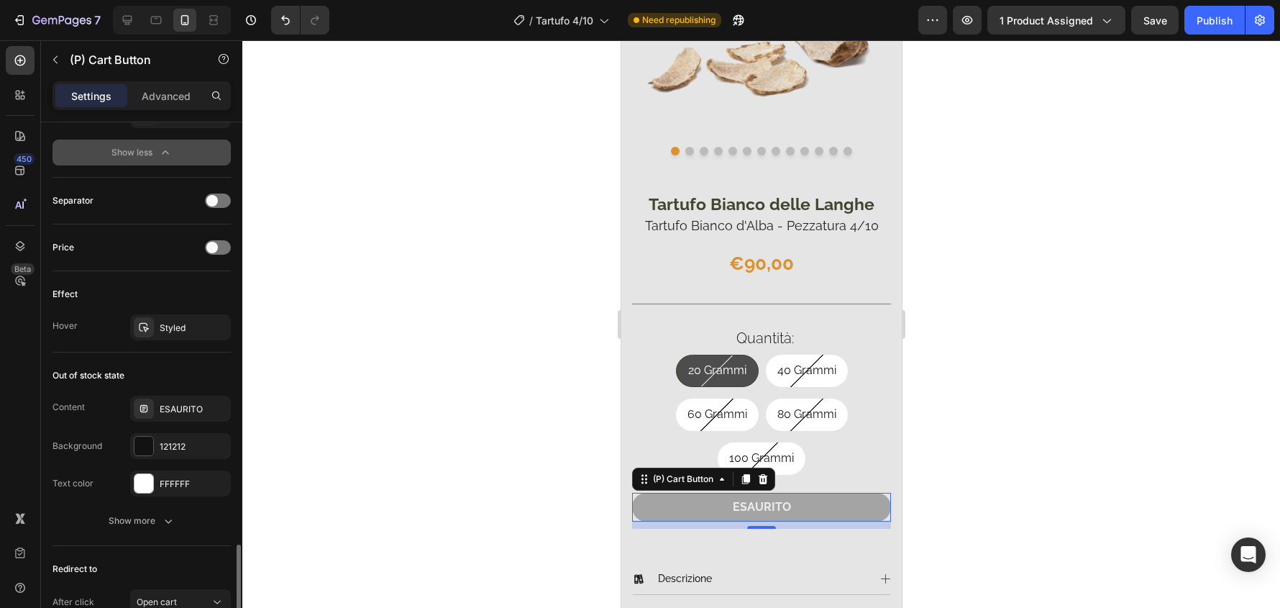
scroll to position [1205, 0]
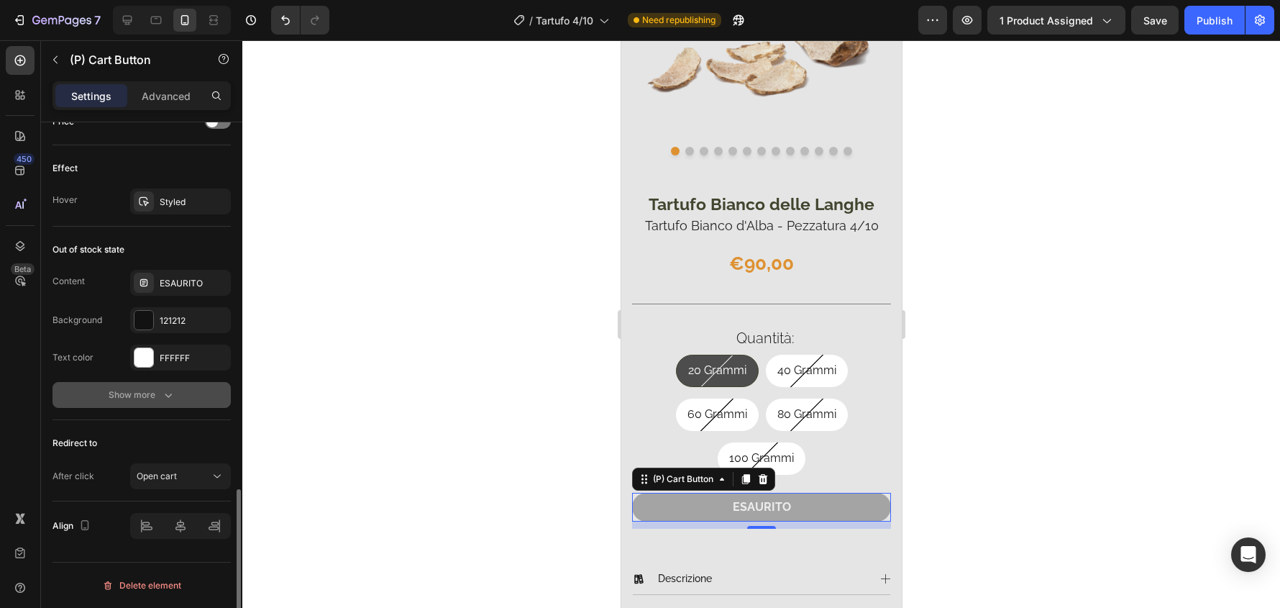
click at [158, 399] on div "Show more" at bounding box center [142, 395] width 67 height 14
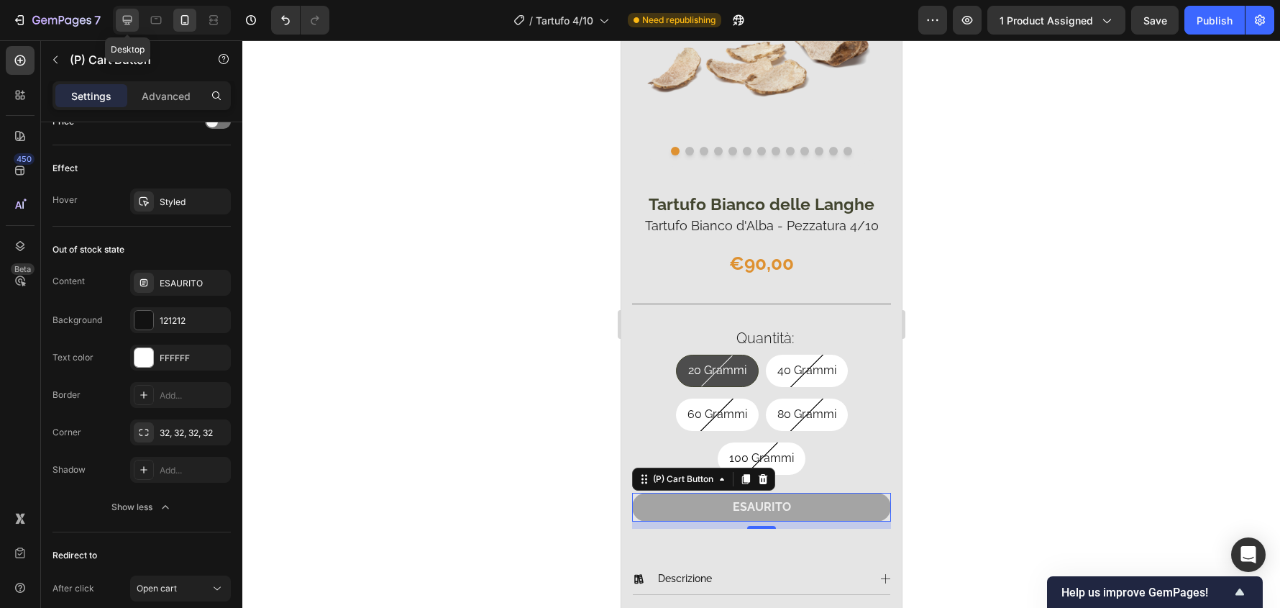
click at [135, 19] on div at bounding box center [127, 20] width 23 height 23
type input "18"
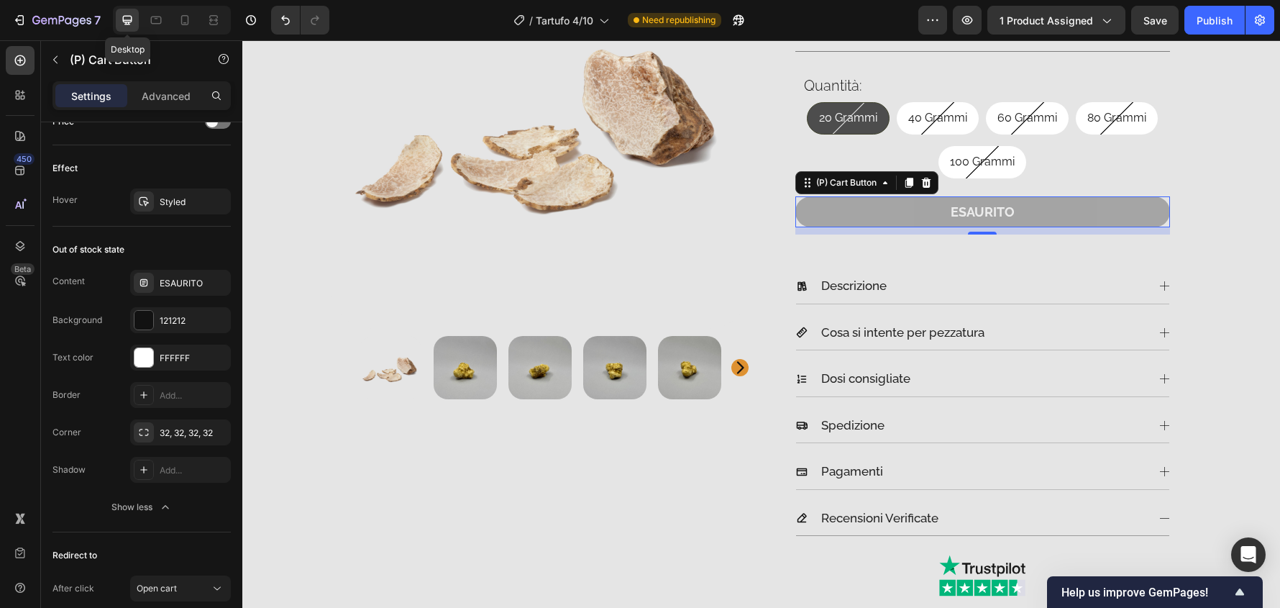
scroll to position [322, 0]
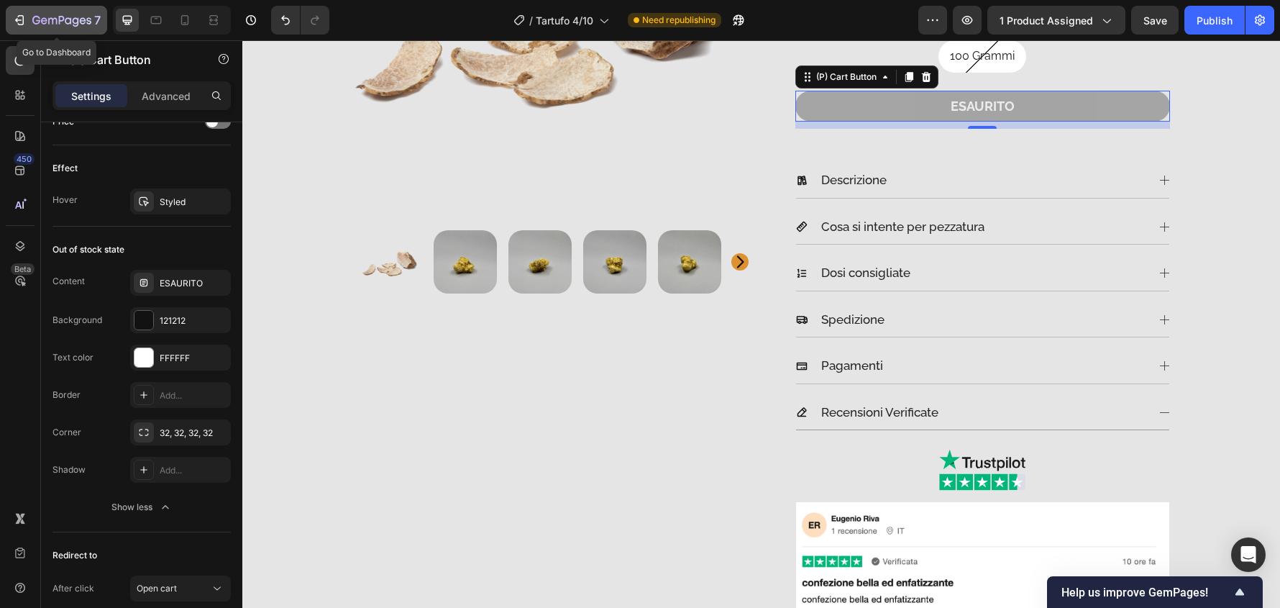
click at [88, 15] on icon "button" at bounding box center [61, 21] width 59 height 12
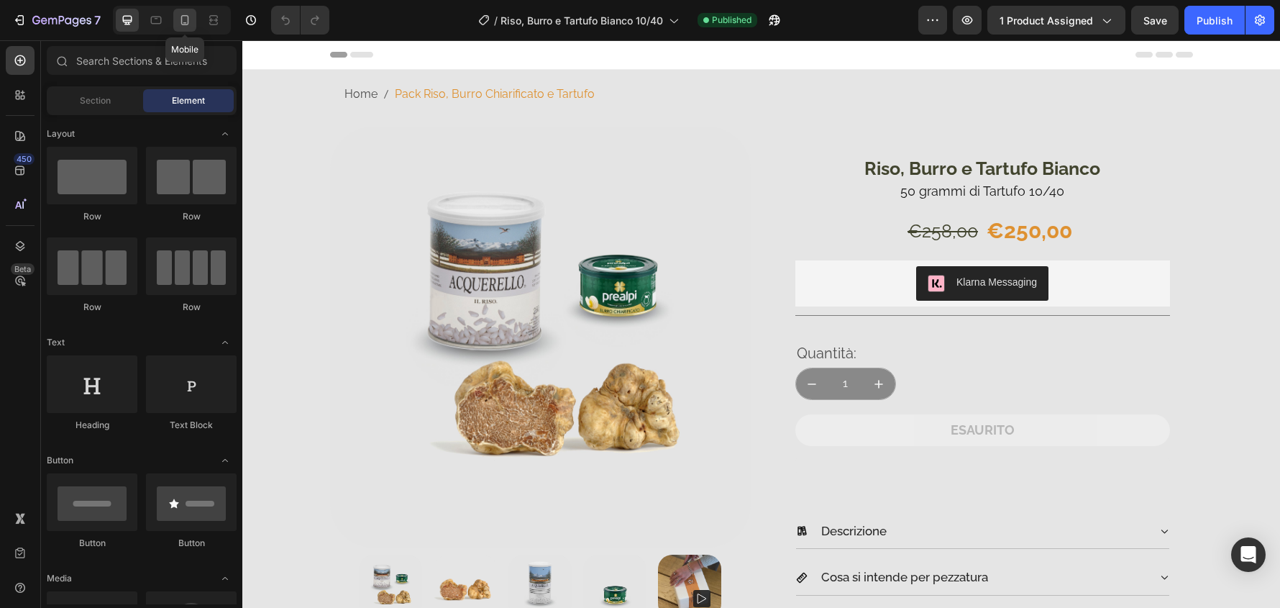
click at [181, 26] on icon at bounding box center [185, 20] width 14 height 14
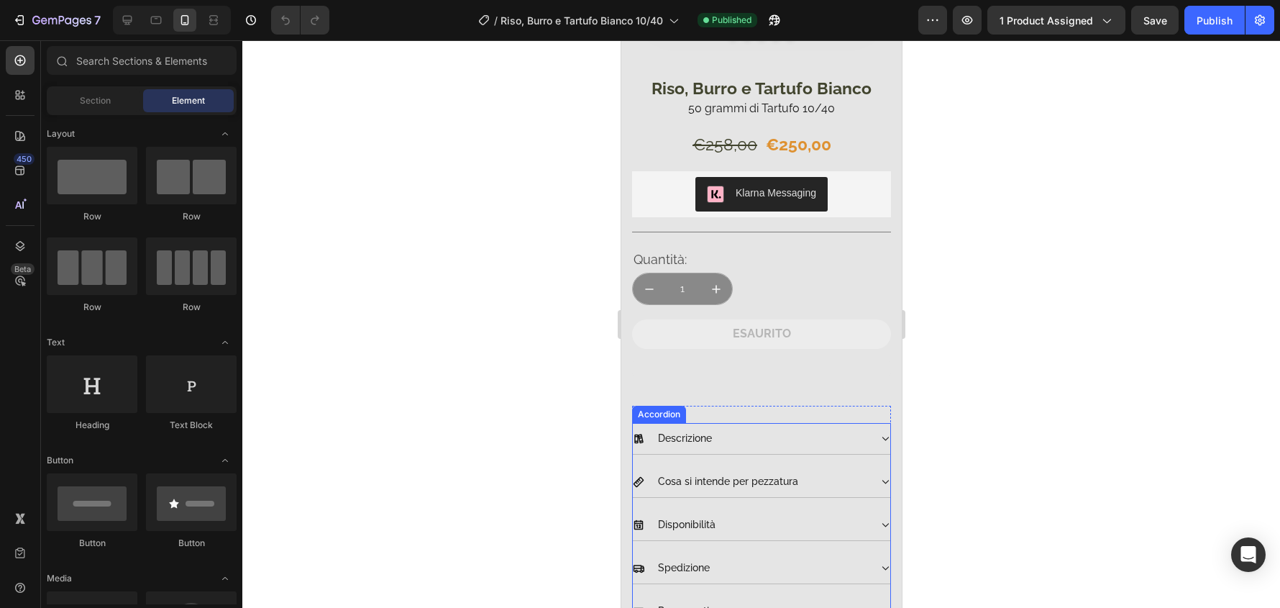
scroll to position [144, 0]
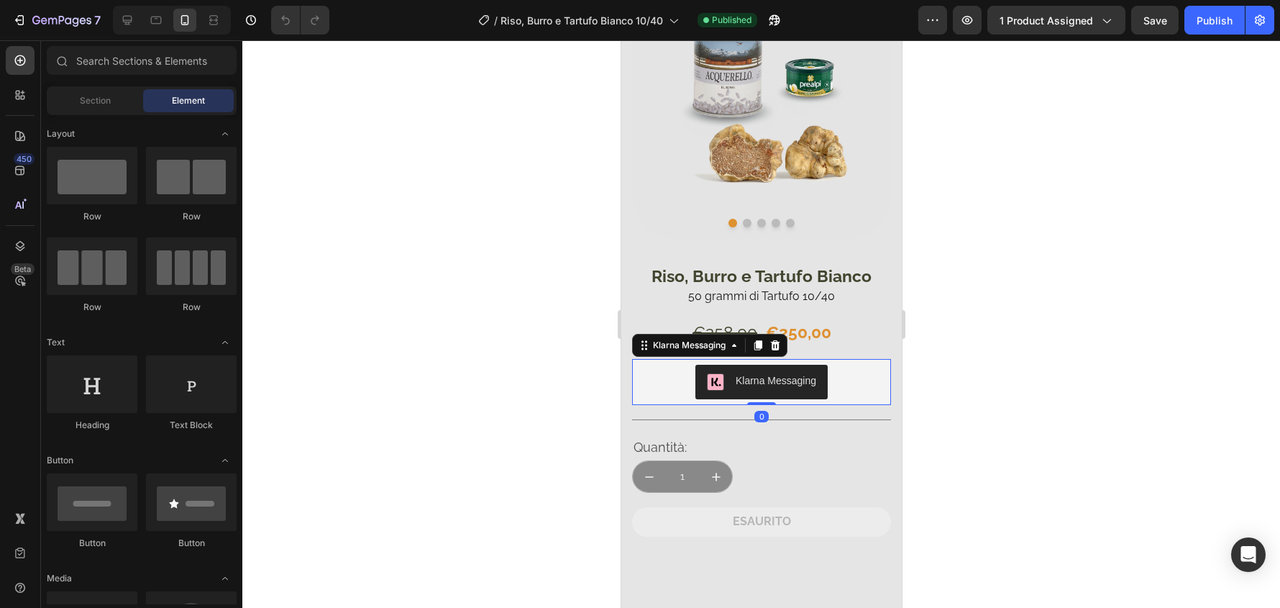
click at [856, 365] on div "Klarna Messaging" at bounding box center [760, 382] width 247 height 35
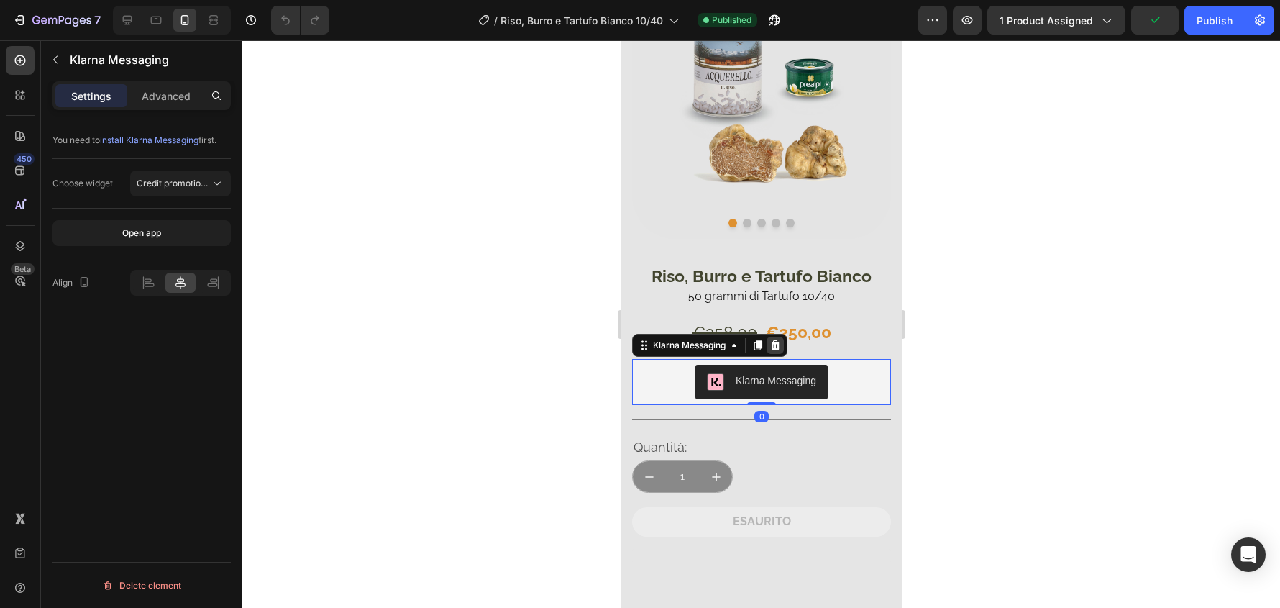
click at [777, 340] on icon at bounding box center [775, 346] width 12 height 12
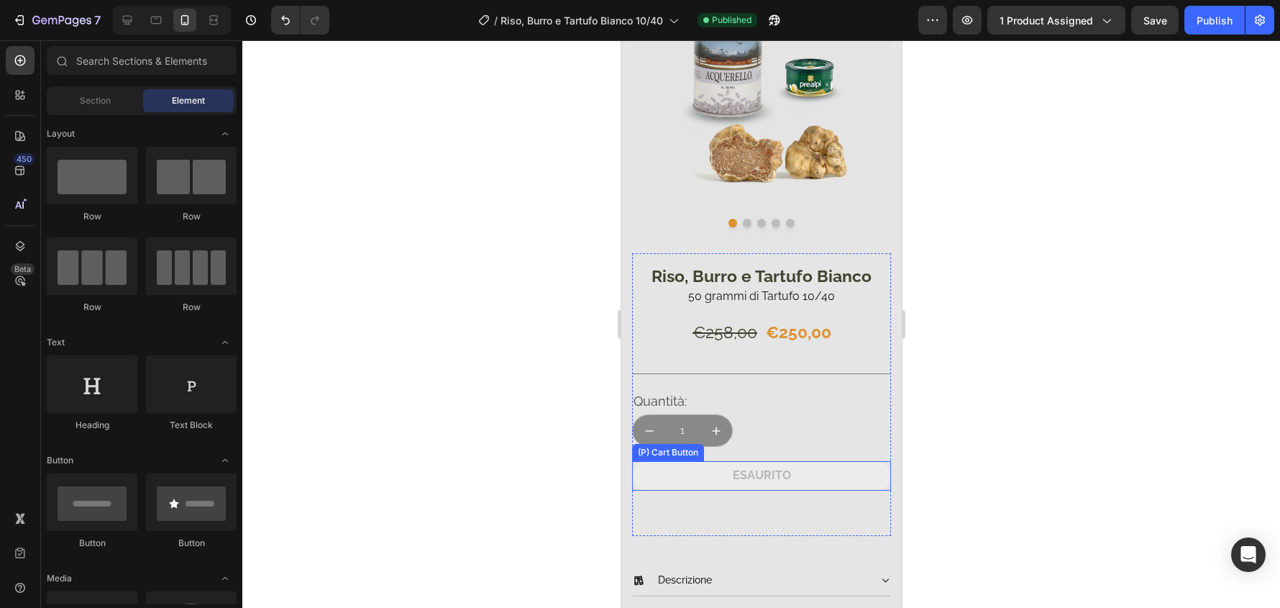
click at [828, 463] on button "ESAURITO" at bounding box center [761, 475] width 259 height 29
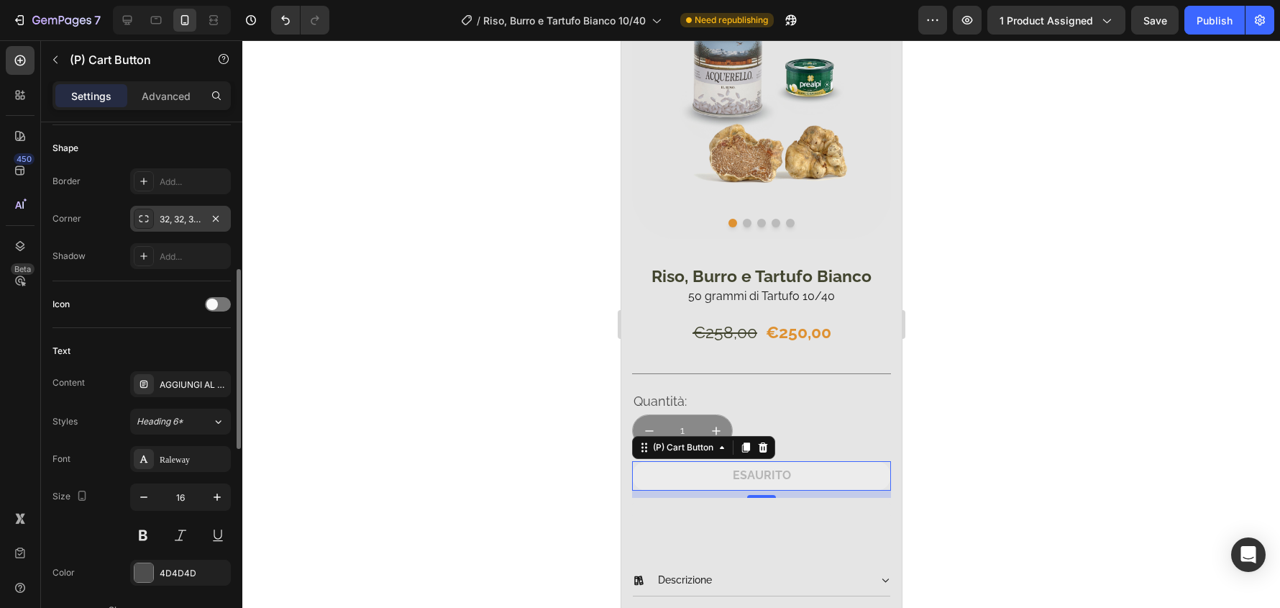
scroll to position [575, 0]
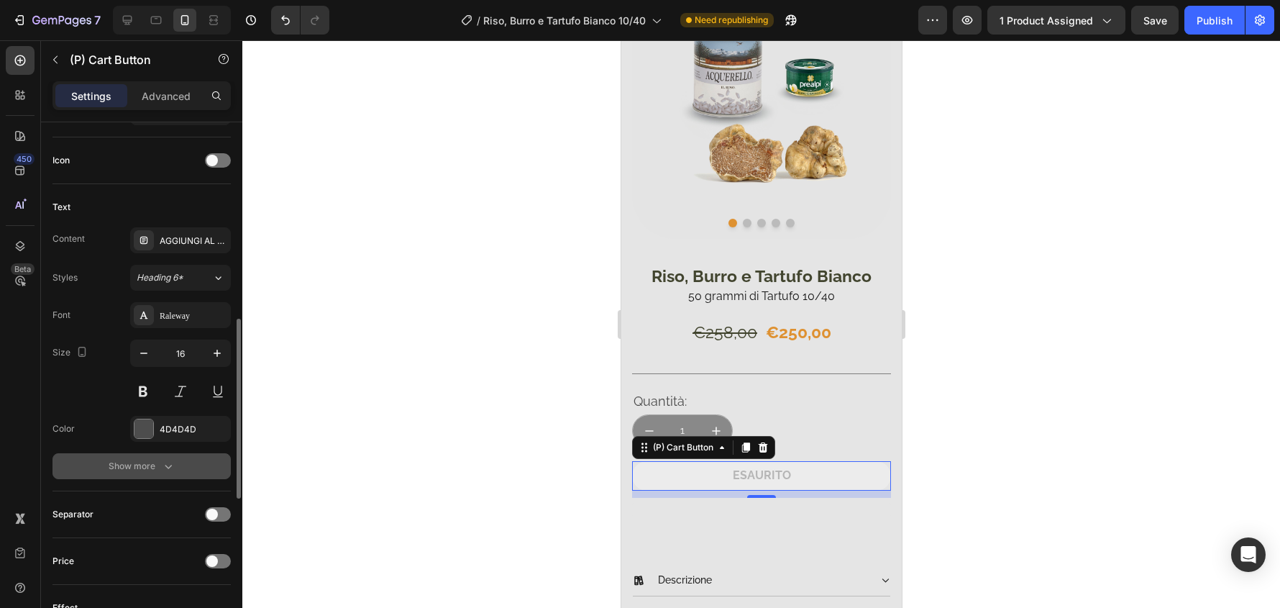
click at [129, 460] on div "Show more" at bounding box center [142, 466] width 67 height 14
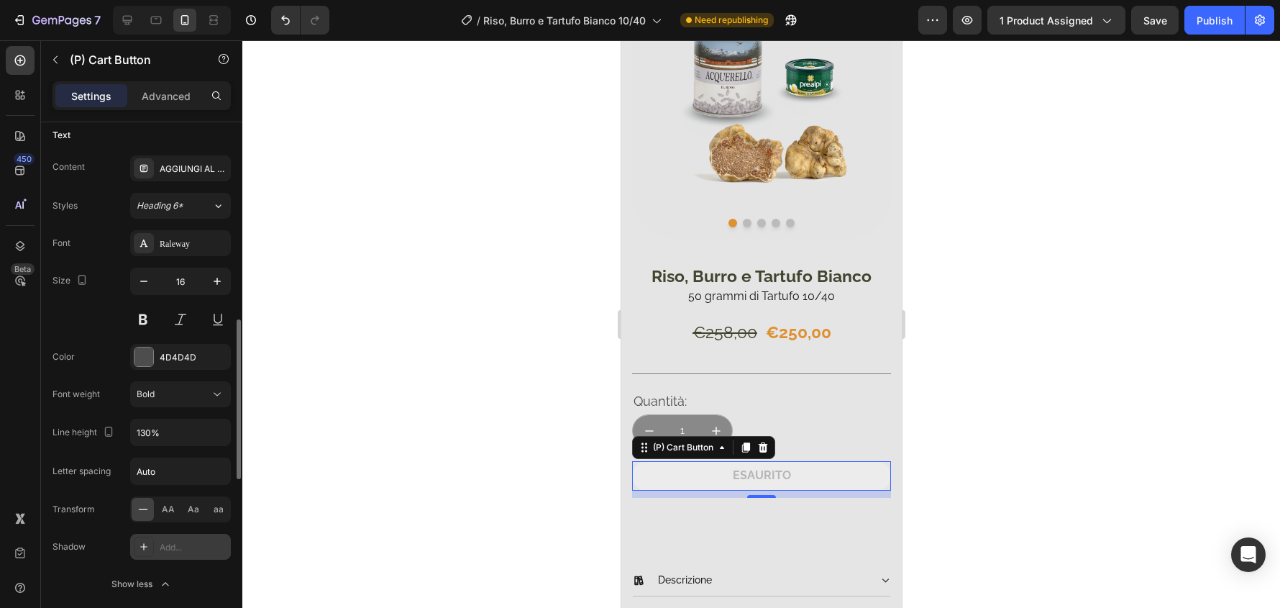
scroll to position [791, 0]
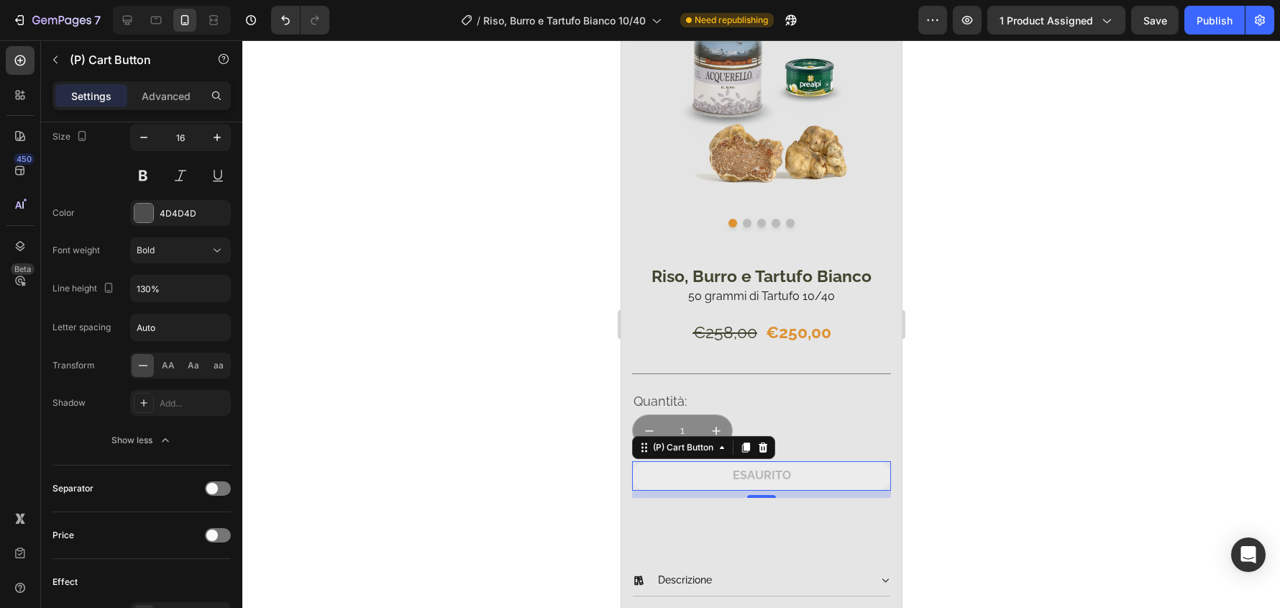
click at [169, 108] on div "Settings Advanced" at bounding box center [142, 95] width 178 height 29
click at [170, 101] on p "Advanced" at bounding box center [166, 95] width 49 height 15
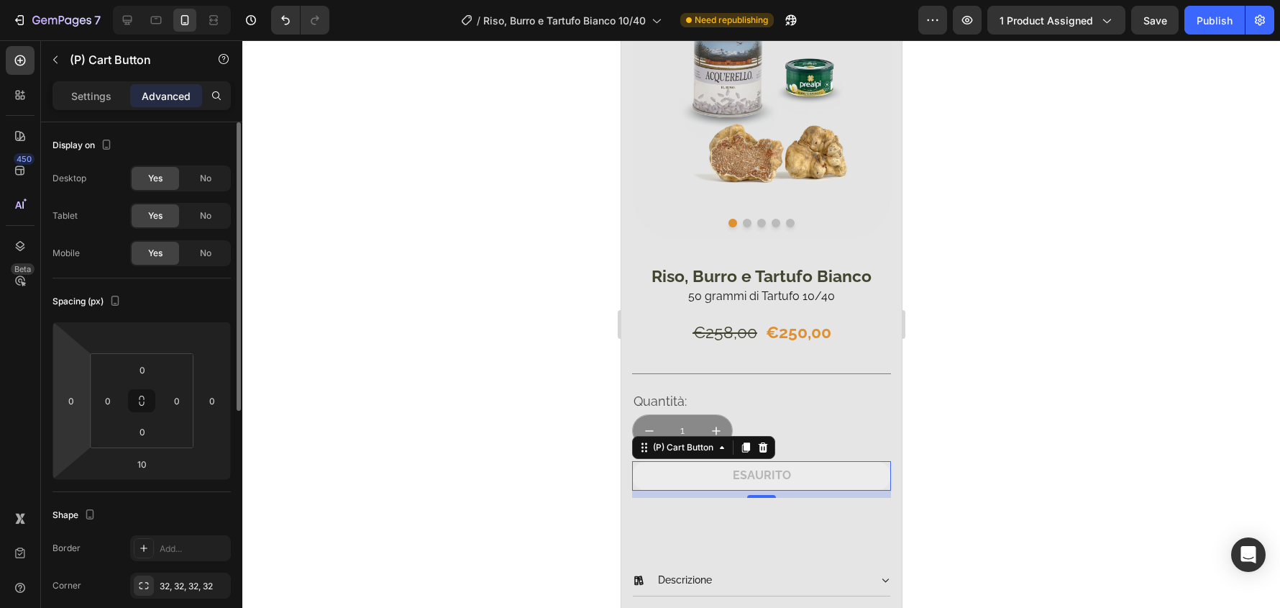
scroll to position [144, 0]
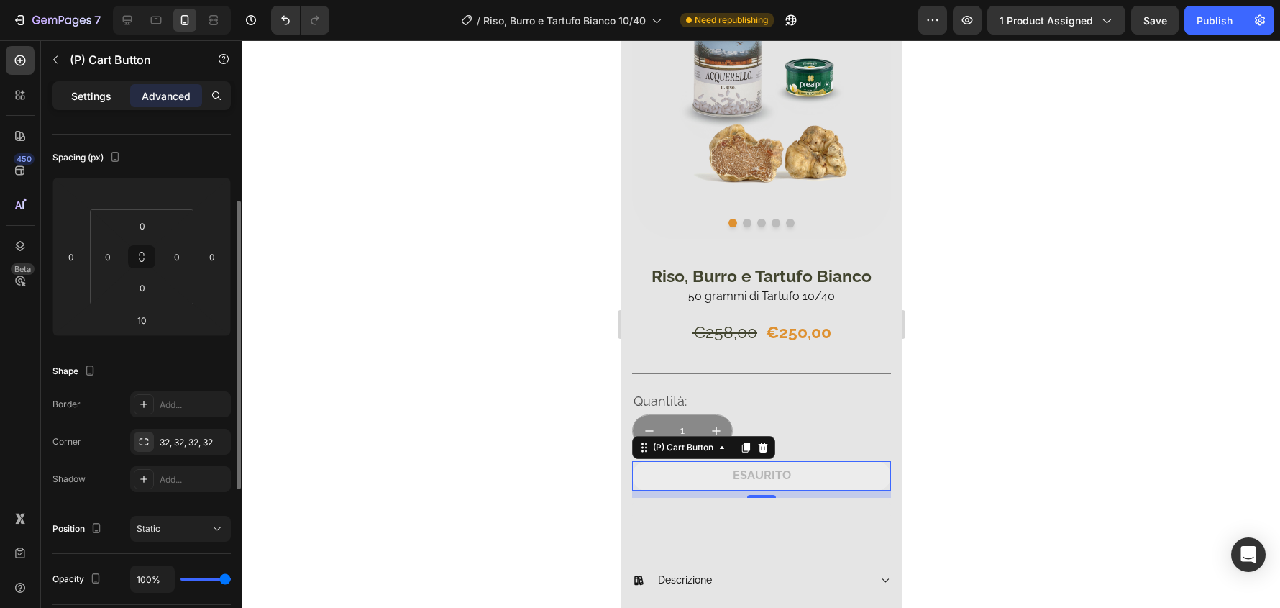
click at [103, 84] on div "Settings" at bounding box center [91, 95] width 72 height 23
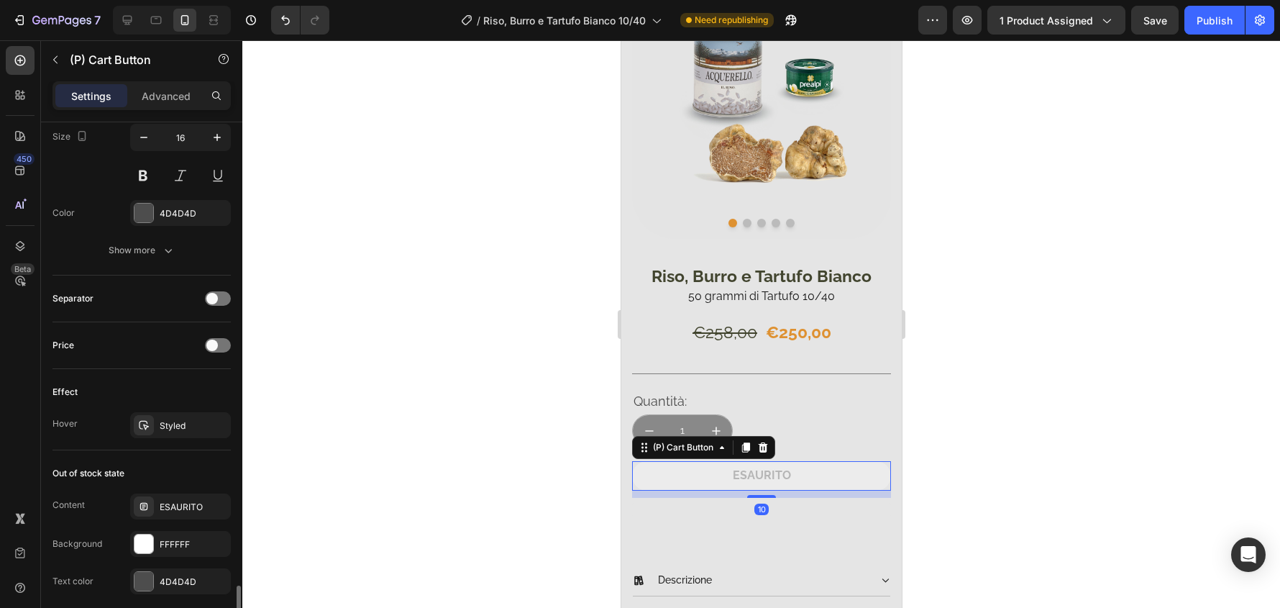
scroll to position [1007, 0]
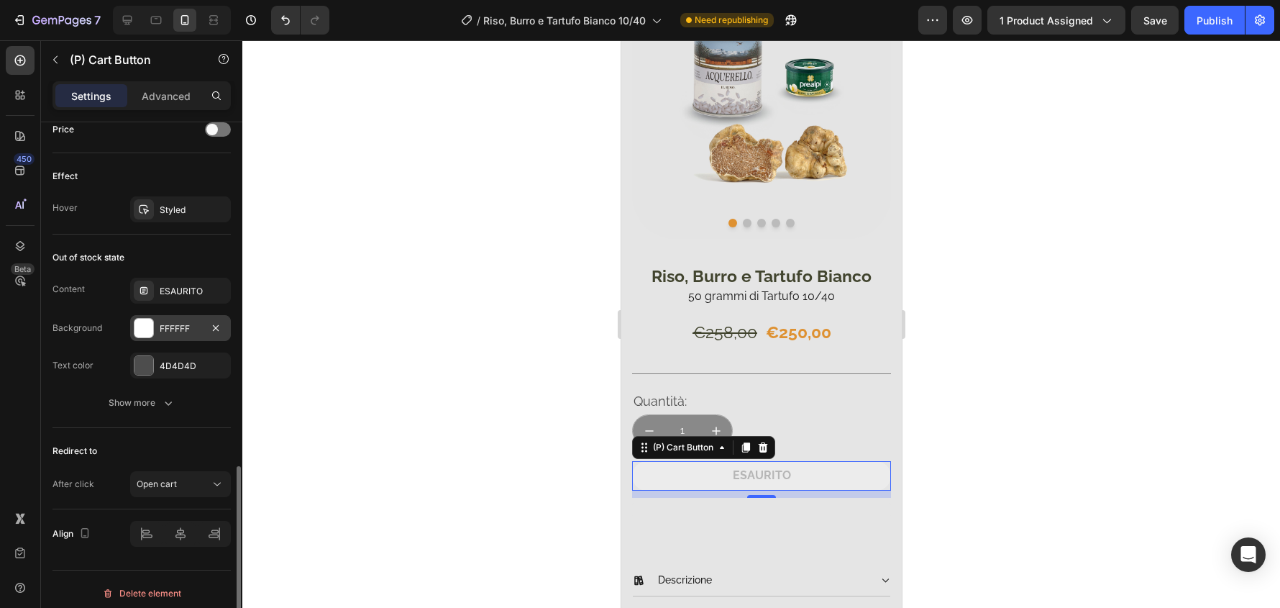
click at [140, 331] on div at bounding box center [144, 328] width 19 height 19
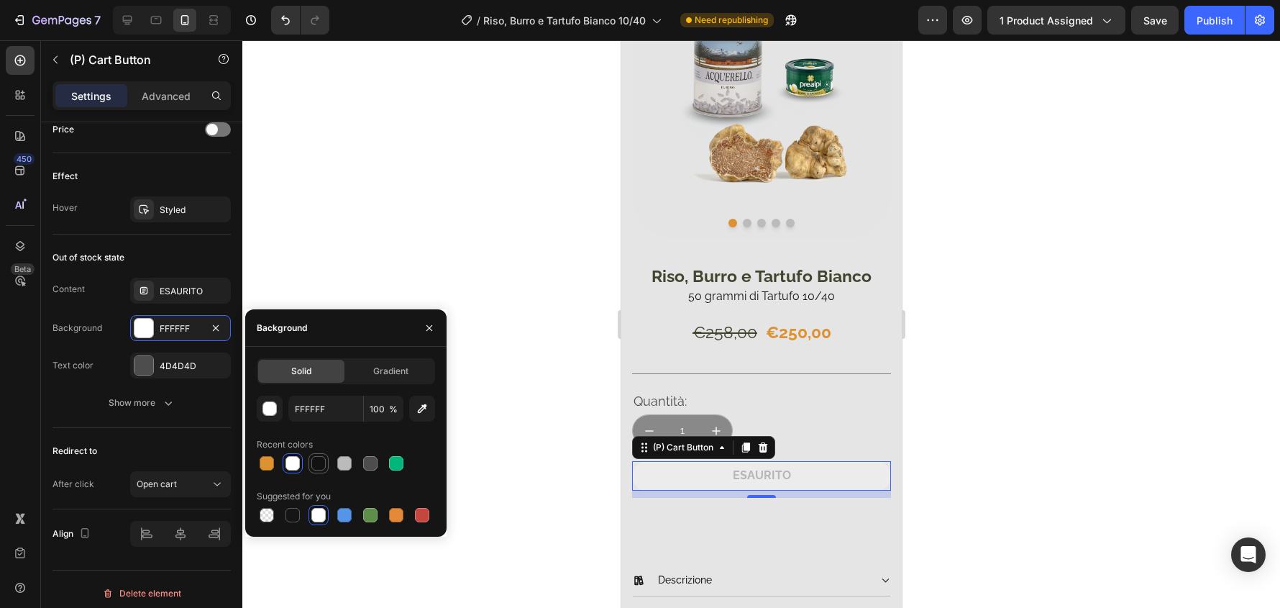
click at [324, 463] on div at bounding box center [318, 463] width 14 height 14
type input "121212"
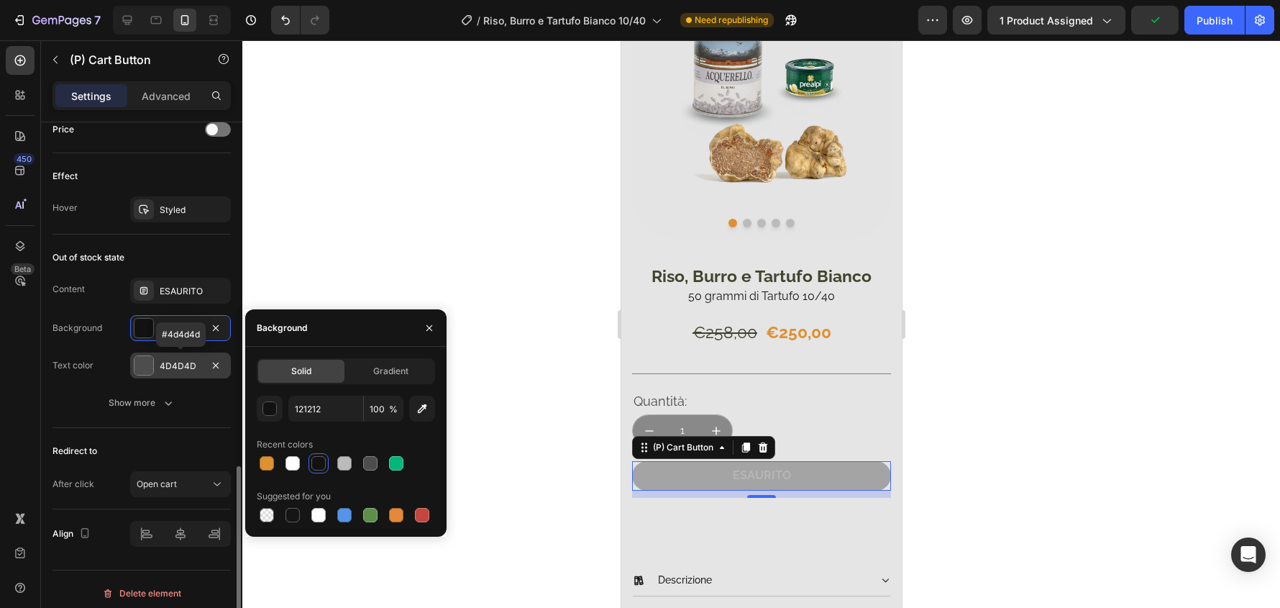
click at [143, 368] on div at bounding box center [144, 365] width 19 height 19
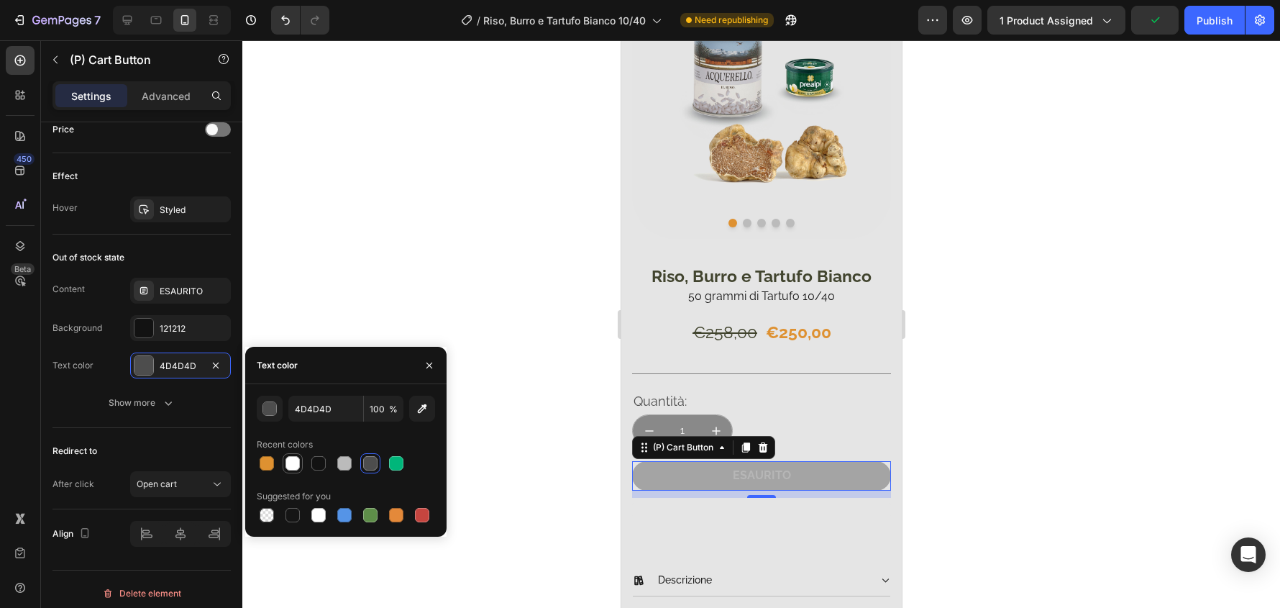
click at [295, 463] on div at bounding box center [293, 463] width 14 height 14
type input "FFFFFF"
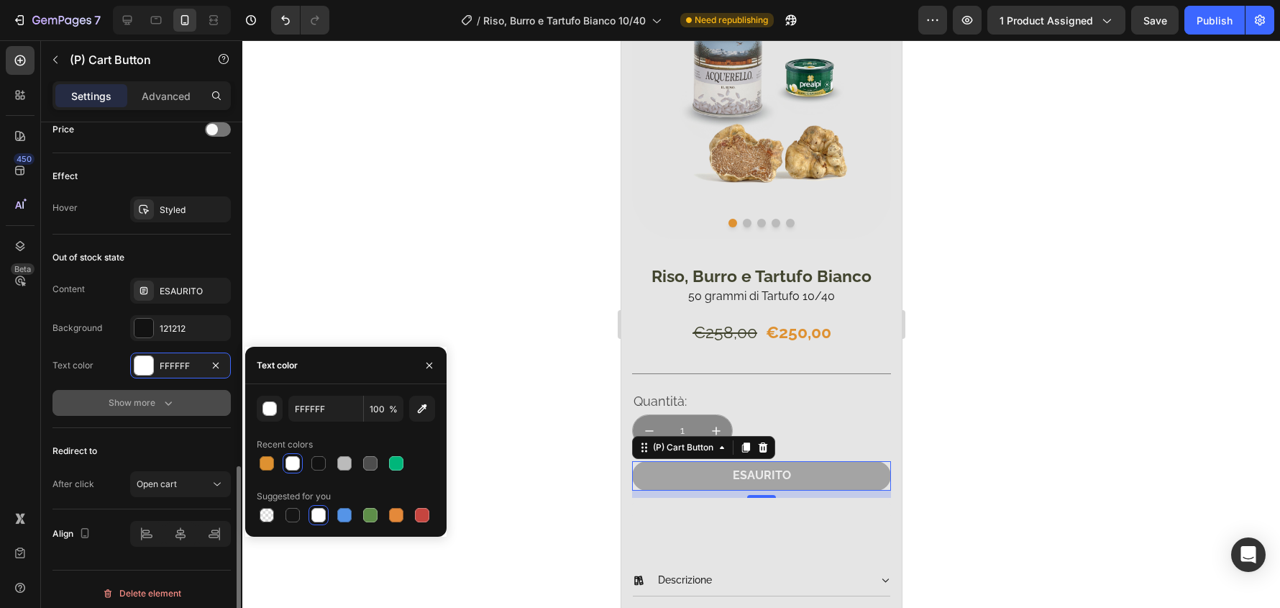
click at [166, 401] on icon "button" at bounding box center [168, 403] width 14 height 14
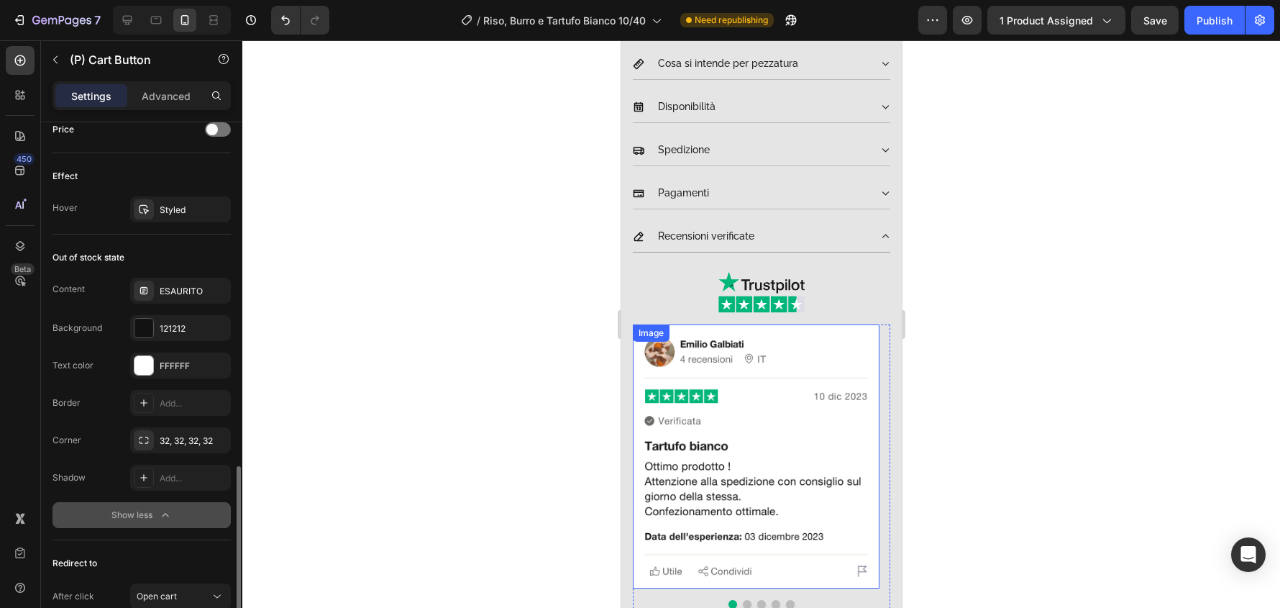
scroll to position [719, 0]
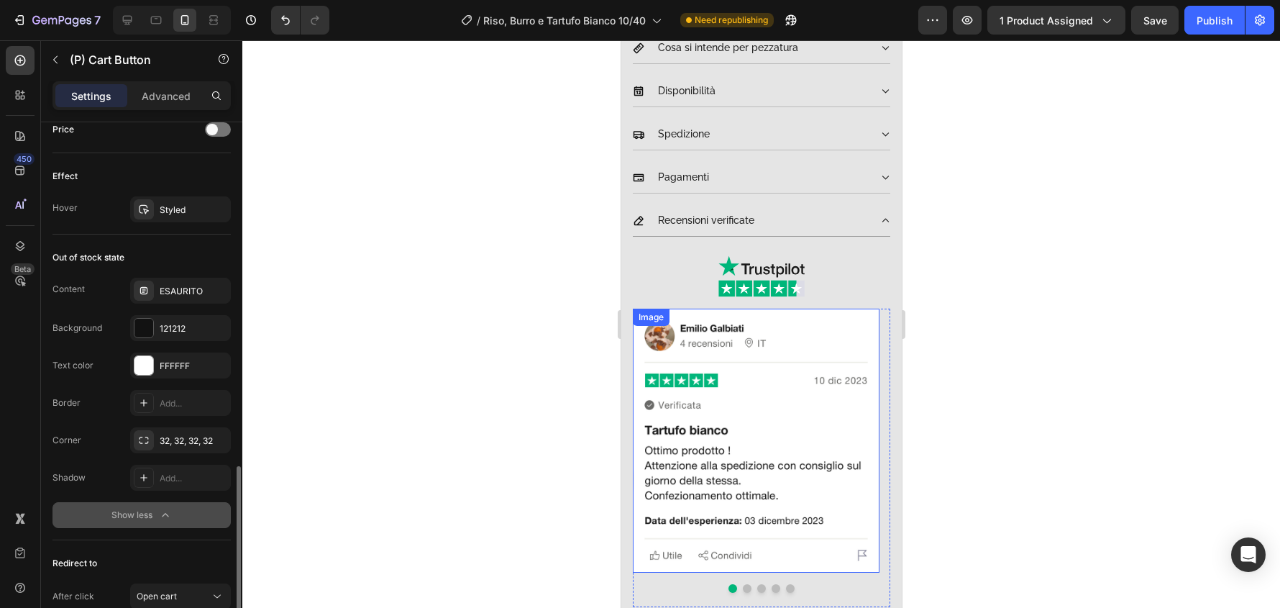
click at [853, 319] on img at bounding box center [755, 440] width 247 height 263
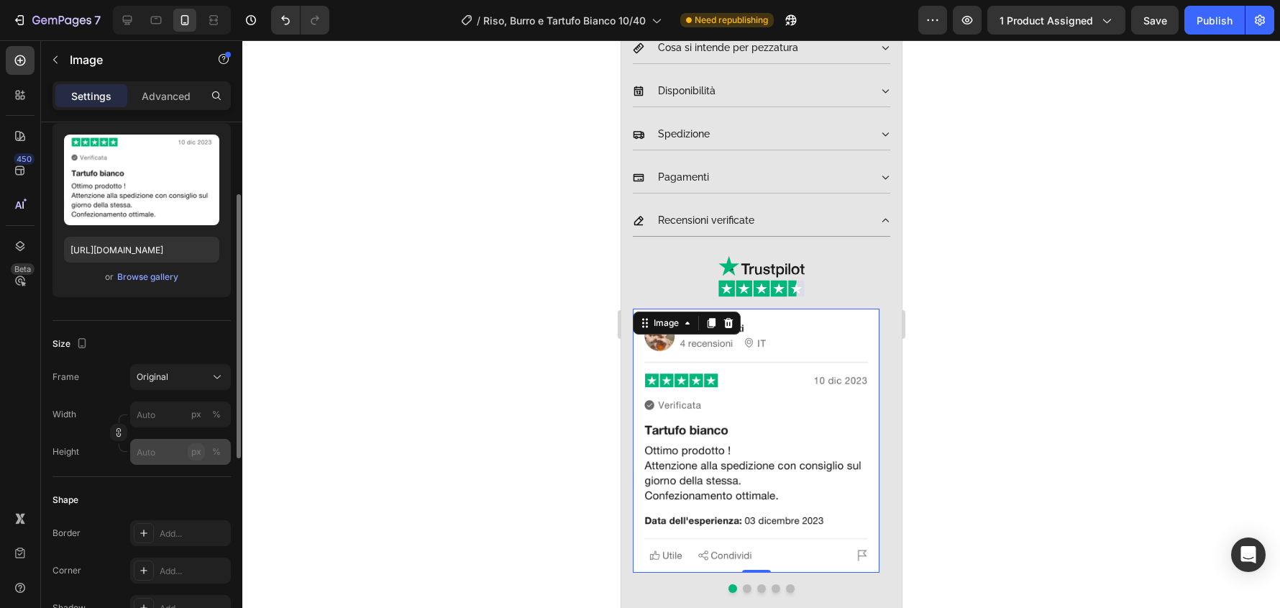
scroll to position [216, 0]
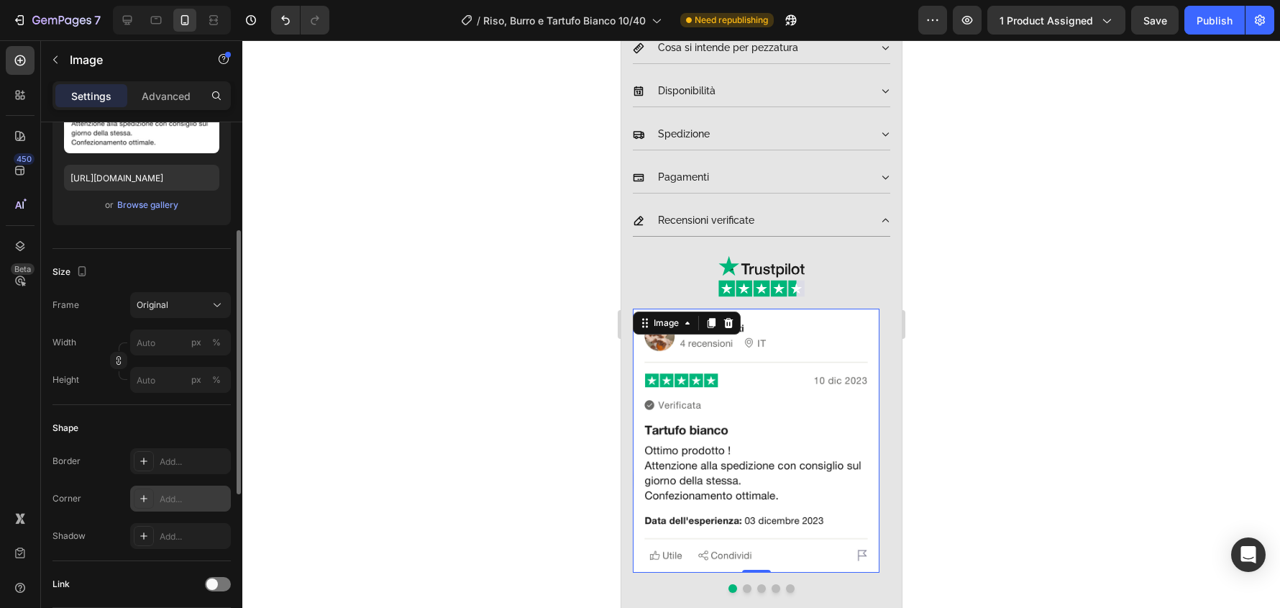
click at [189, 490] on div "Add..." at bounding box center [180, 499] width 101 height 26
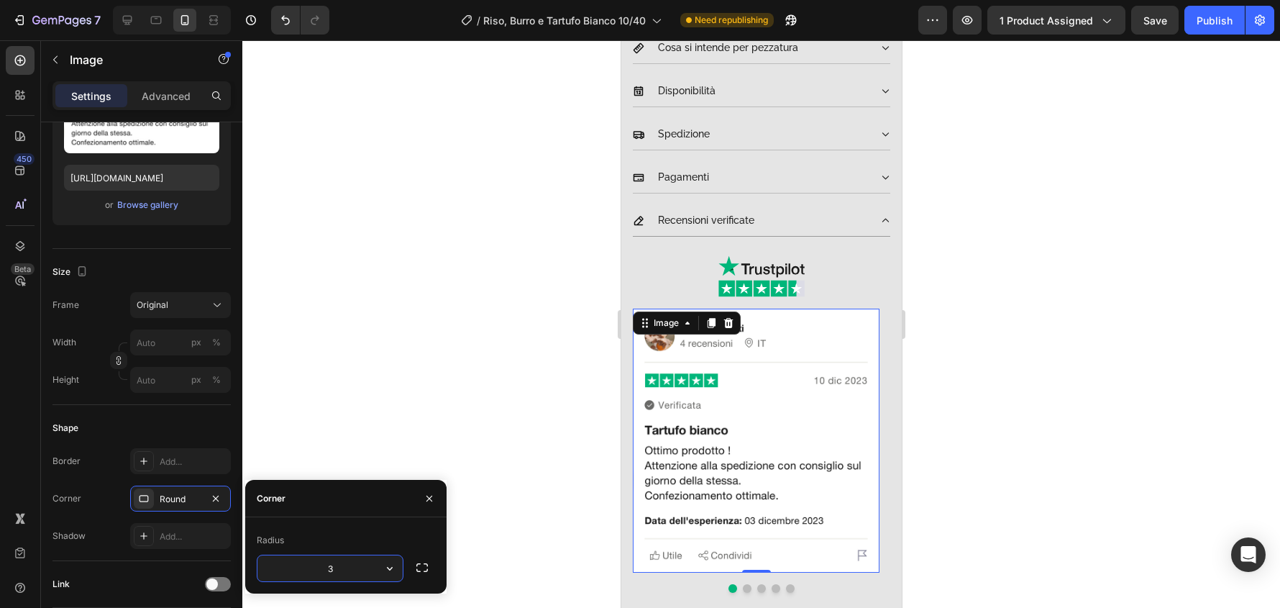
type input "32"
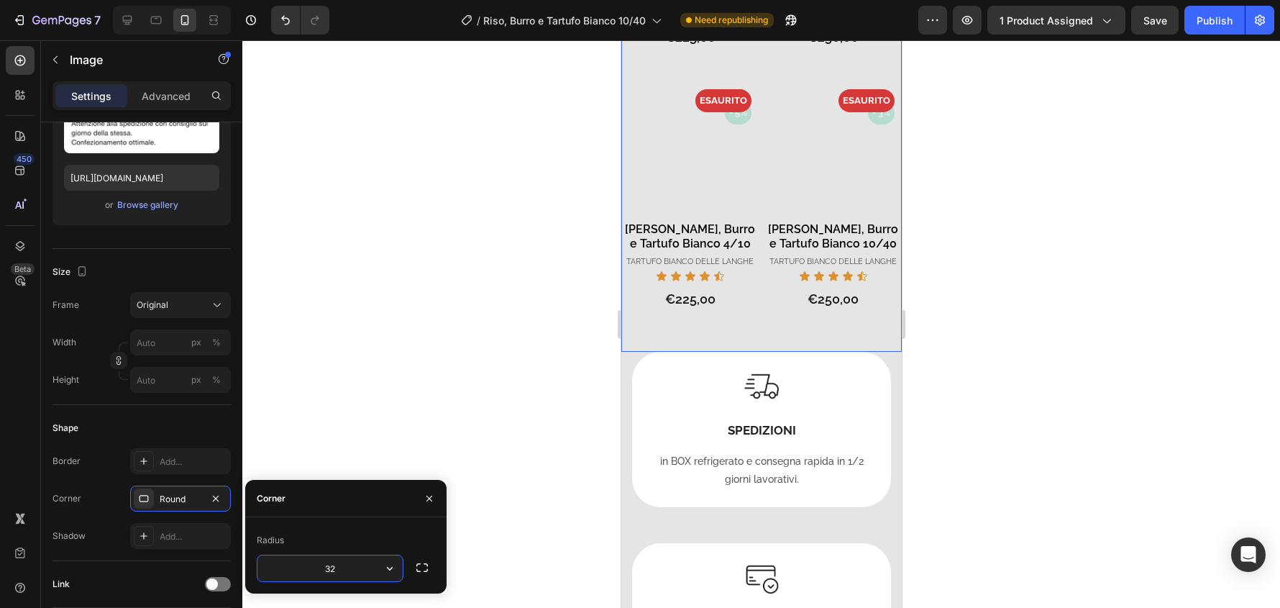
scroll to position [1655, 0]
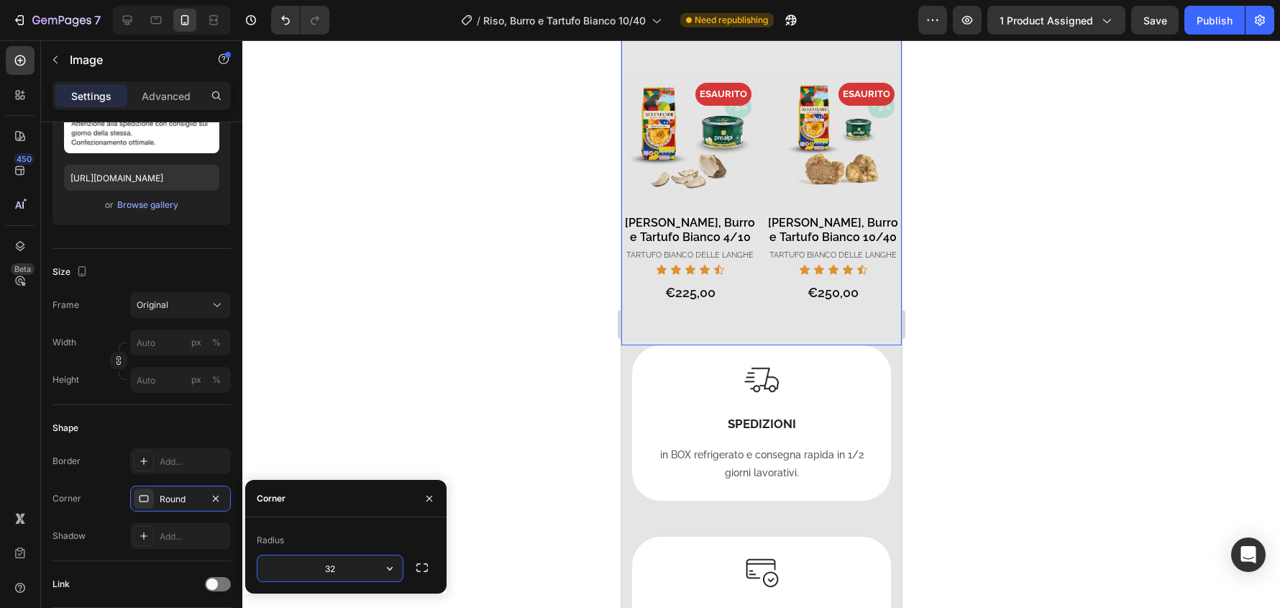
click at [868, 326] on div "- 3% Product Badge - 3% Product Badge ESAURITO Product Badge Product Images Taj…" at bounding box center [832, 220] width 137 height 250
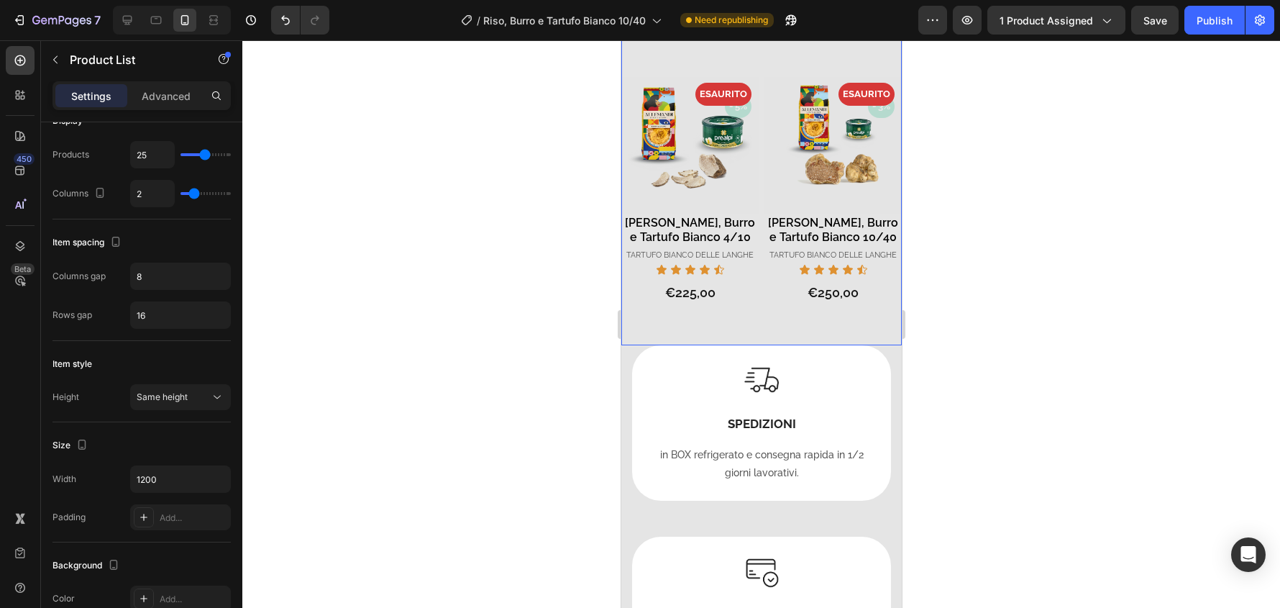
scroll to position [0, 0]
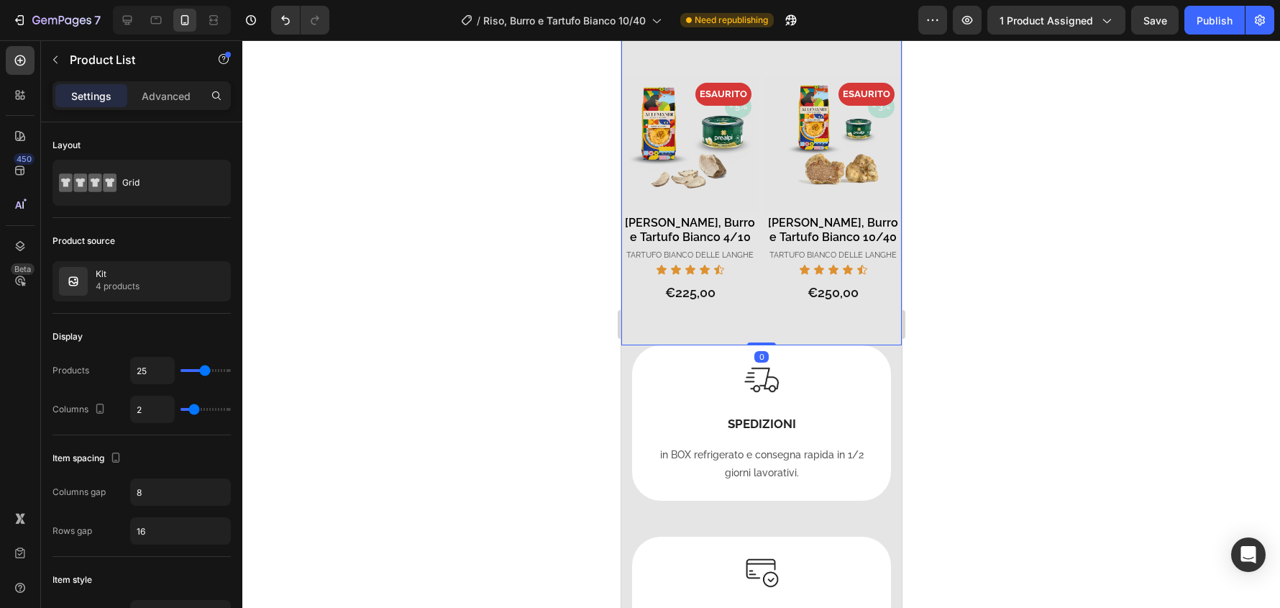
click at [173, 78] on div "Product List" at bounding box center [123, 60] width 164 height 41
click at [175, 95] on p "Advanced" at bounding box center [166, 95] width 49 height 15
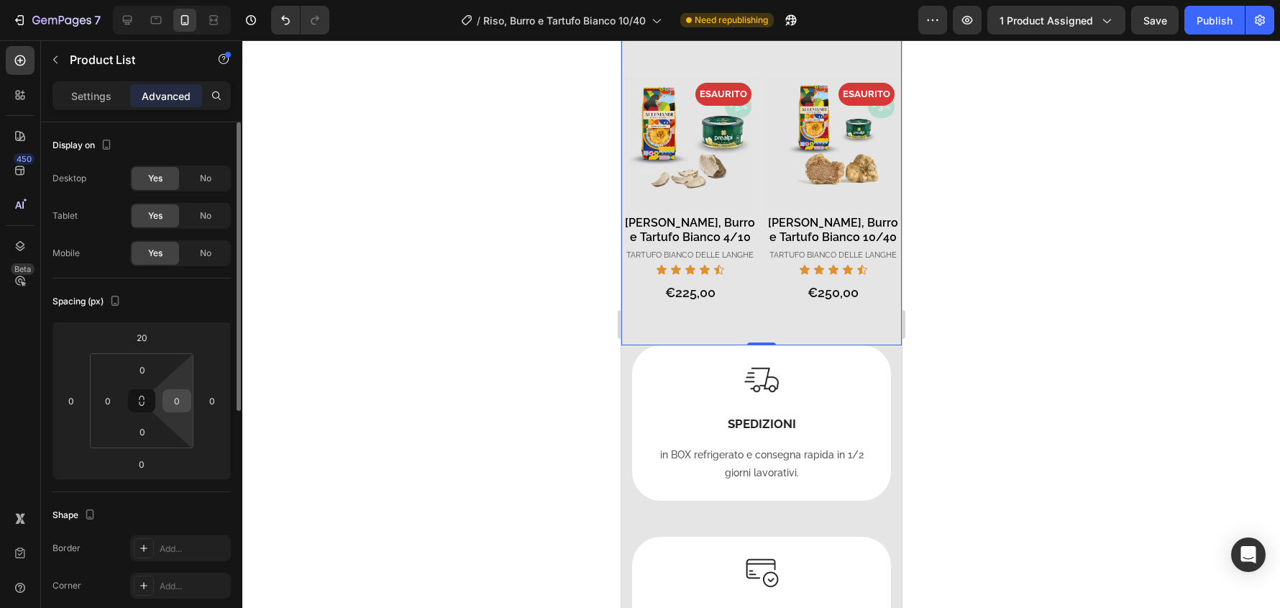
click at [185, 404] on input "0" at bounding box center [177, 401] width 22 height 22
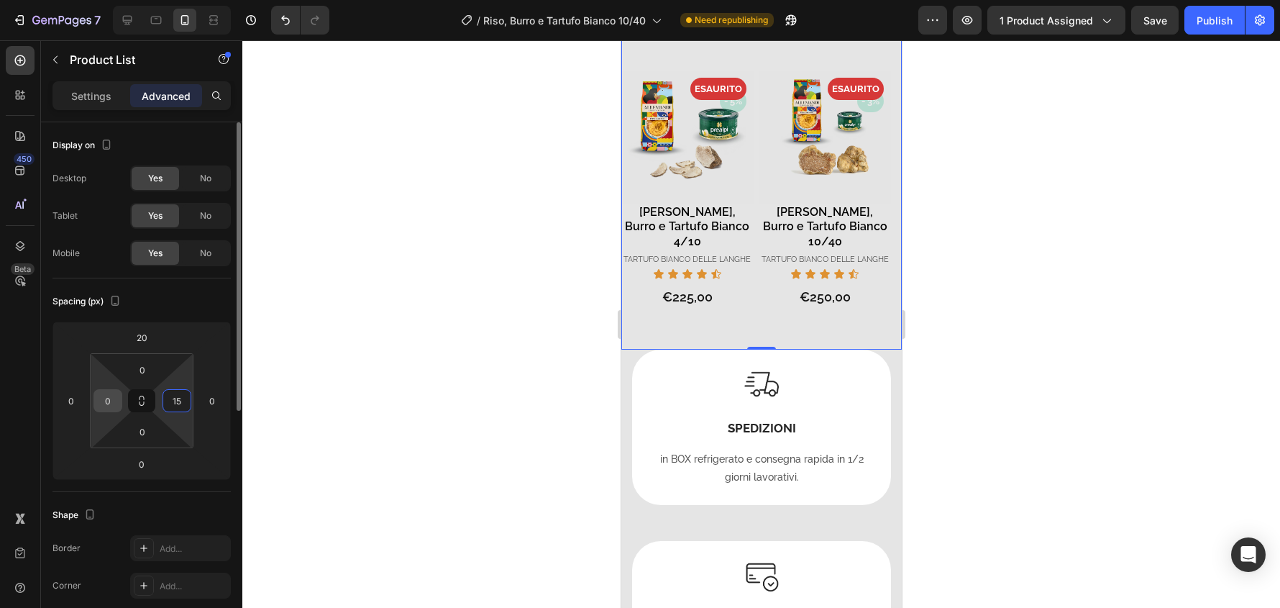
type input "15"
click at [113, 393] on input "0" at bounding box center [108, 401] width 22 height 22
type input "15"
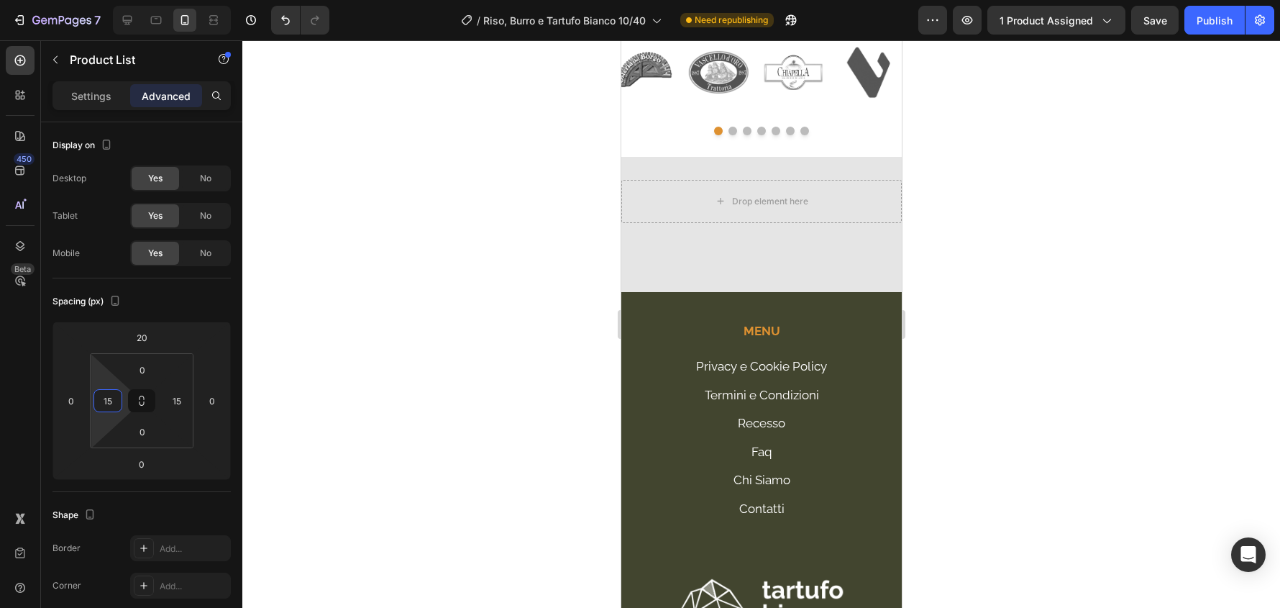
scroll to position [3525, 0]
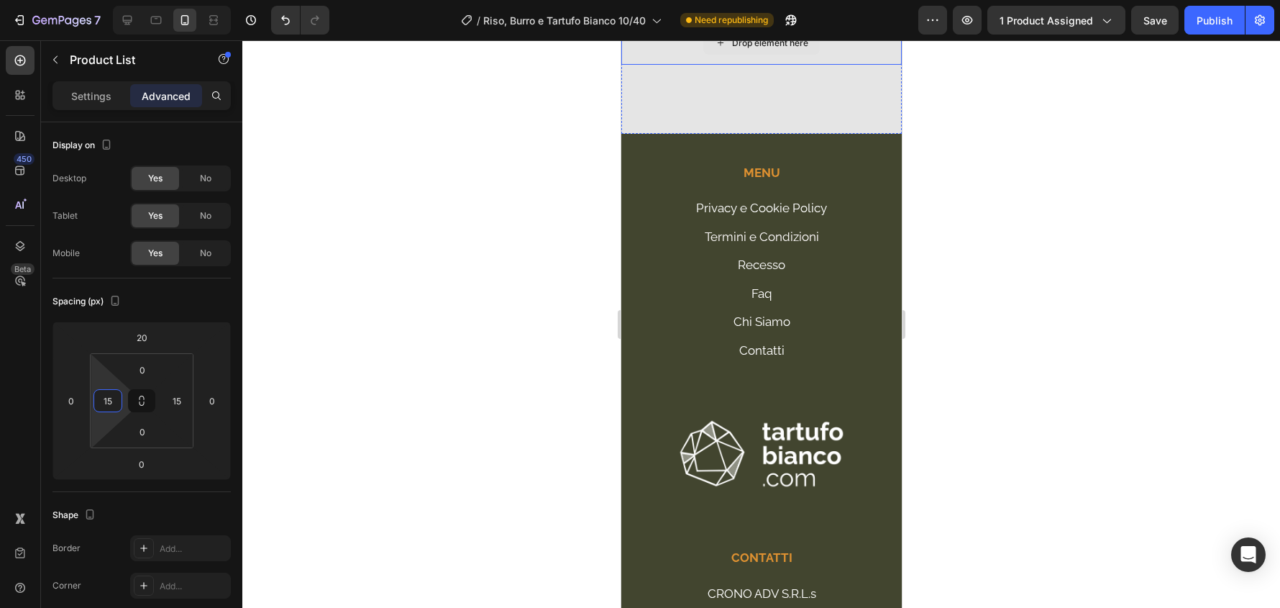
click at [848, 65] on div "Drop element here" at bounding box center [761, 43] width 281 height 43
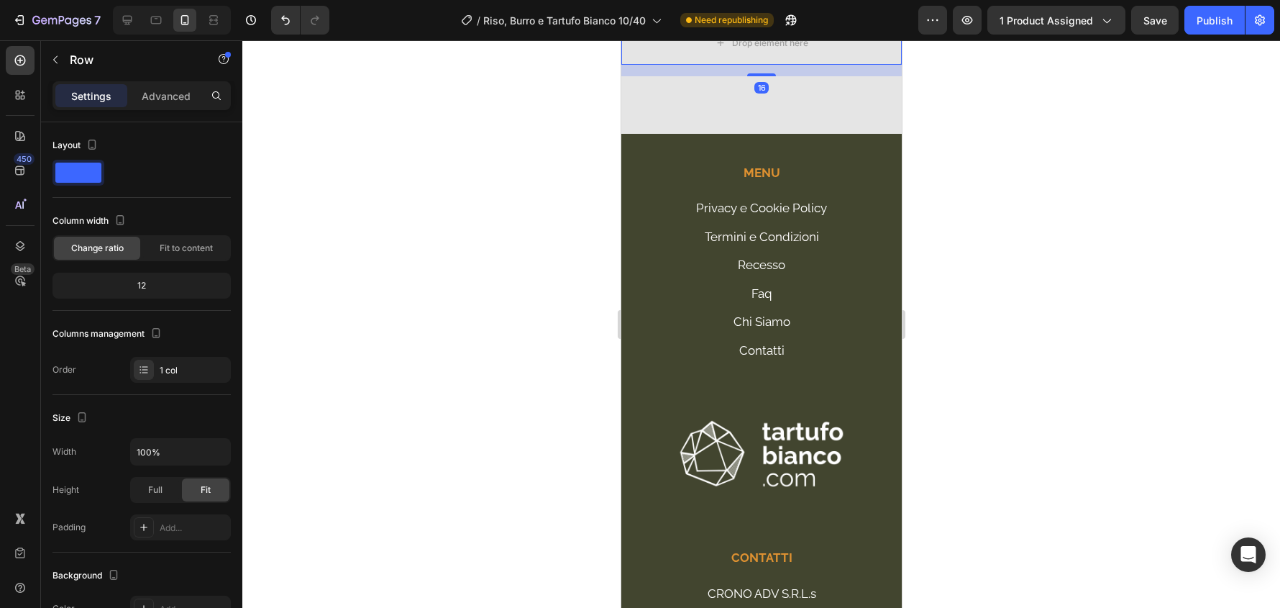
click at [704, 14] on icon at bounding box center [710, 8] width 12 height 12
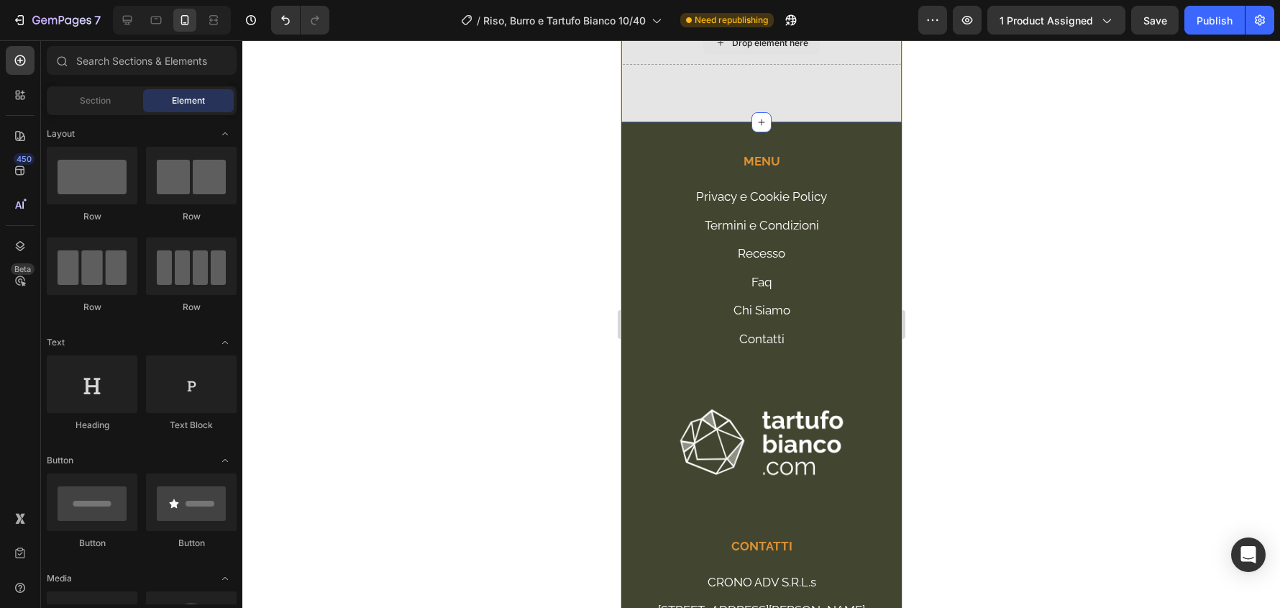
click at [719, 65] on div "Drop element here" at bounding box center [761, 43] width 281 height 43
click at [807, 55] on div "Drop element here" at bounding box center [761, 43] width 117 height 23
click at [287, 16] on icon "Undo/Redo" at bounding box center [285, 20] width 14 height 14
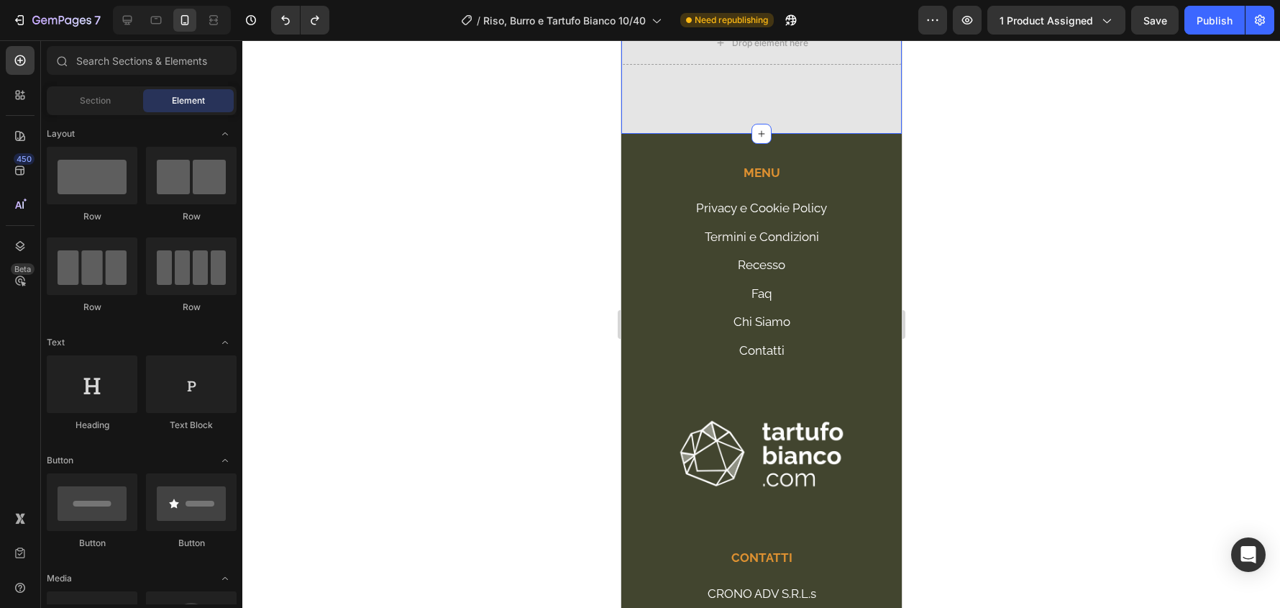
click at [789, 134] on div "Drop element here Row Section 11" at bounding box center [761, 66] width 281 height 135
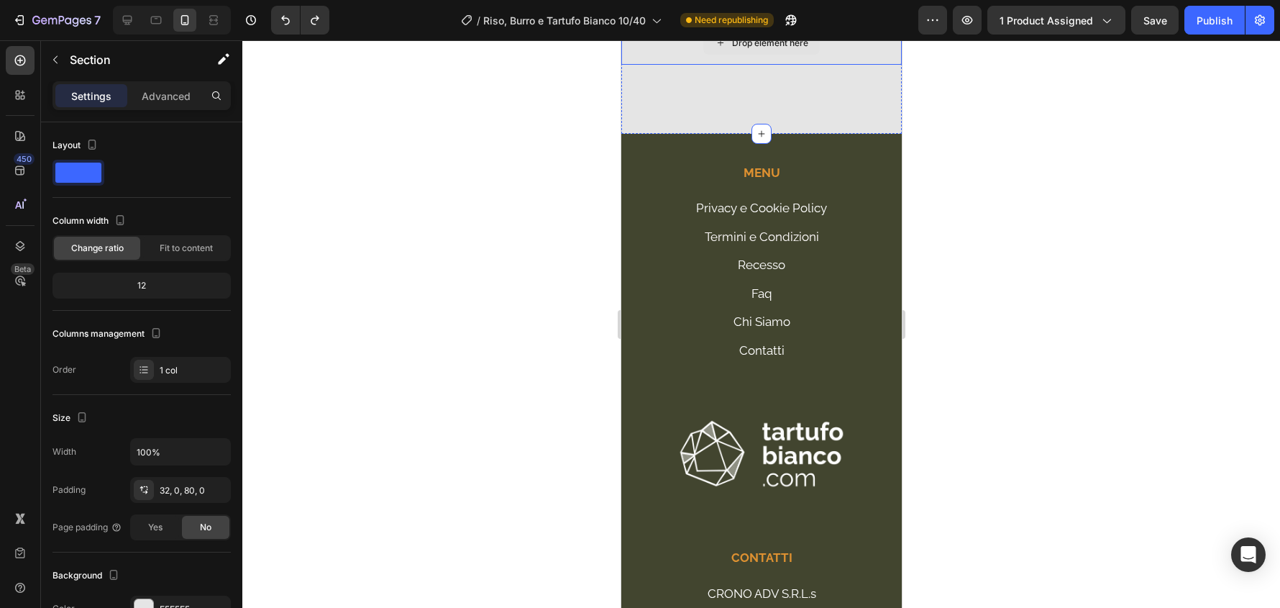
click at [842, 65] on div "Drop element here" at bounding box center [761, 43] width 281 height 43
click at [709, 14] on icon at bounding box center [710, 8] width 12 height 12
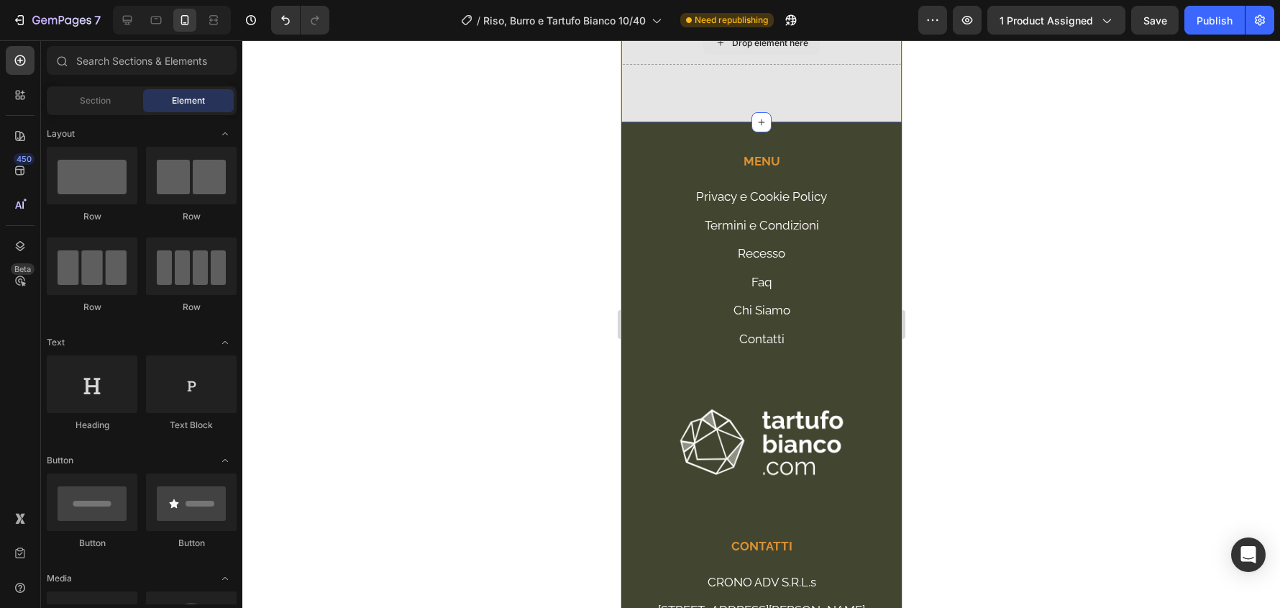
click at [846, 65] on div "Drop element here" at bounding box center [761, 43] width 281 height 43
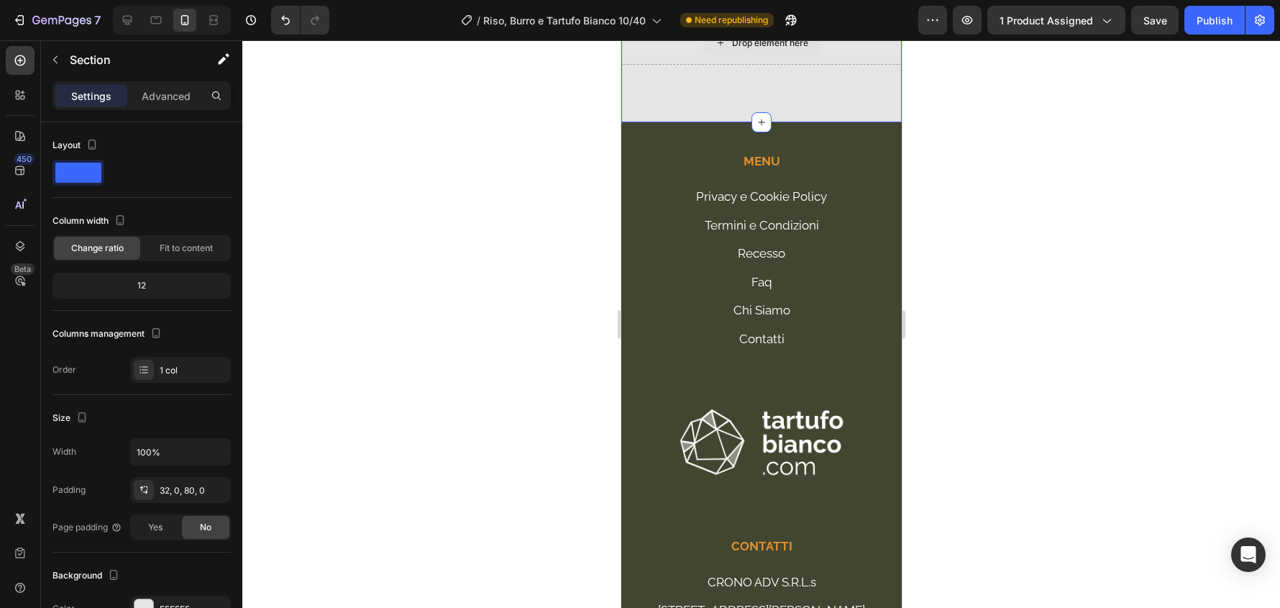
click at [849, 65] on div "Drop element here" at bounding box center [761, 43] width 281 height 43
click at [1209, 22] on div "Publish" at bounding box center [1215, 20] width 36 height 15
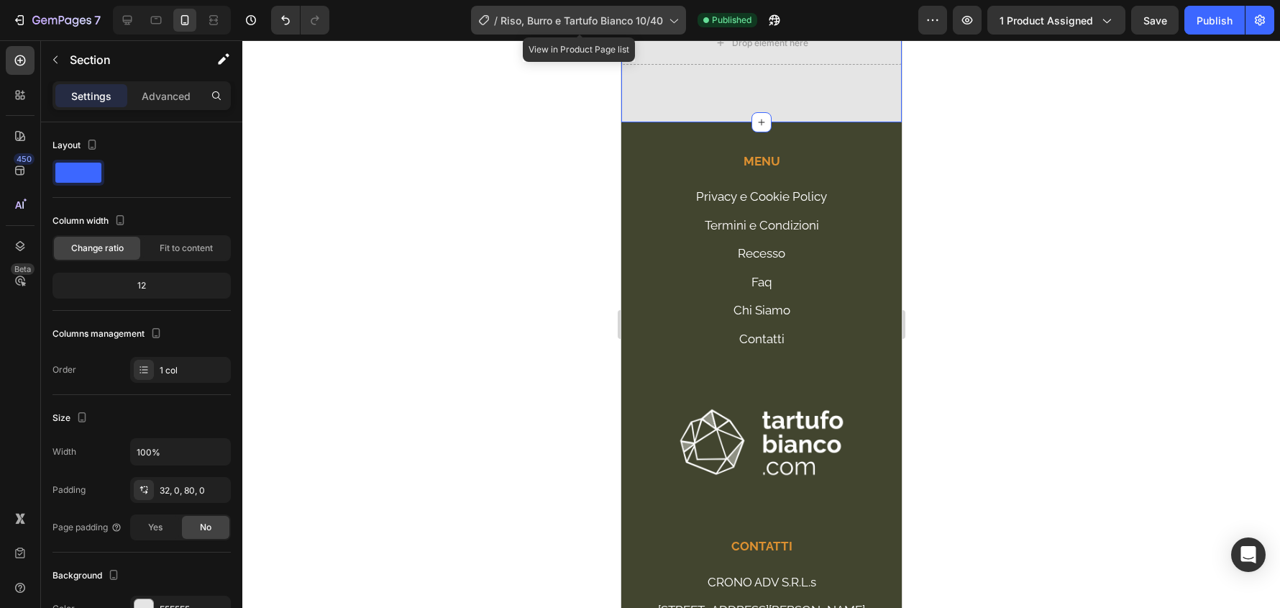
click at [670, 17] on icon at bounding box center [673, 20] width 14 height 14
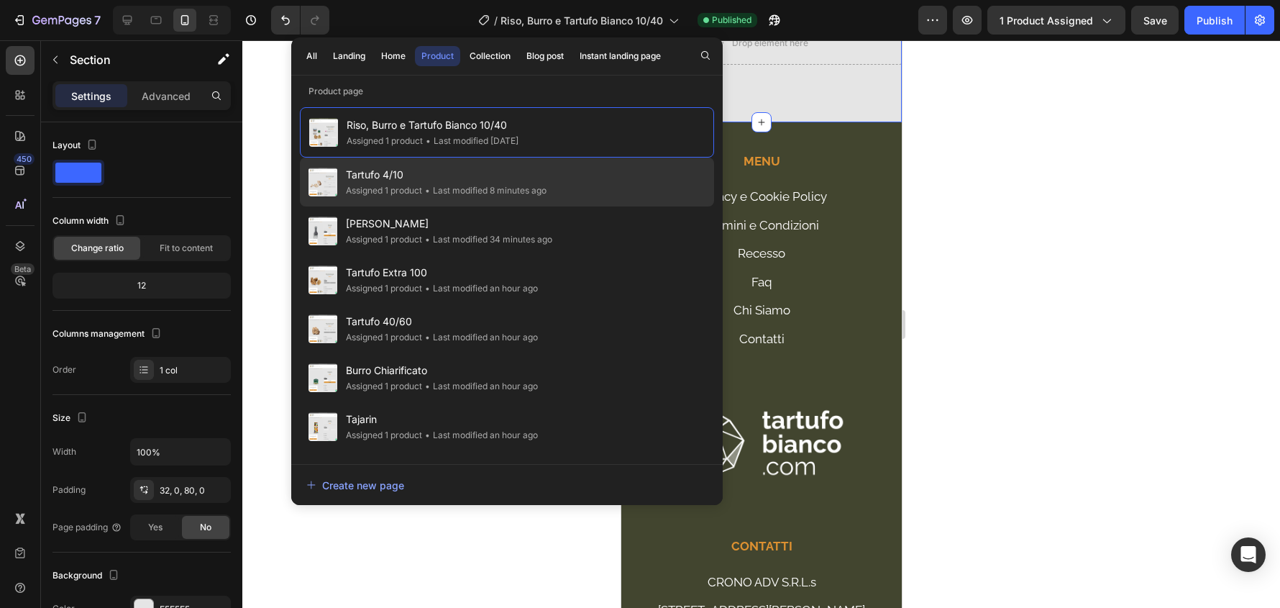
click at [470, 168] on span "Tartufo 4/10" at bounding box center [446, 174] width 201 height 17
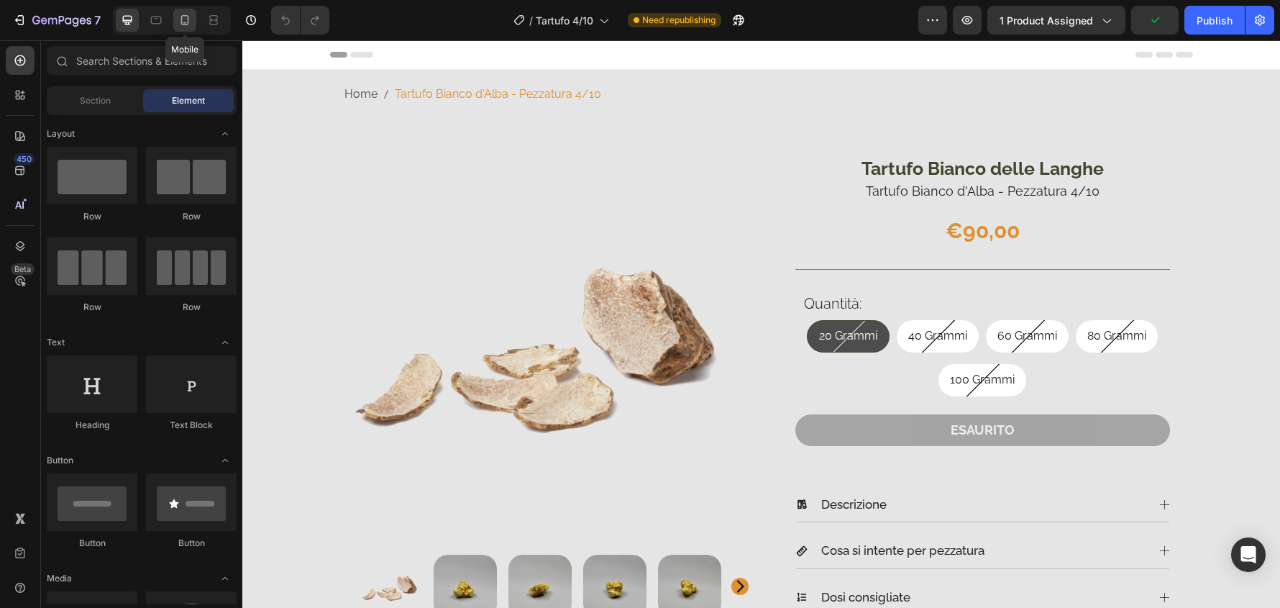
click at [186, 17] on icon at bounding box center [185, 20] width 14 height 14
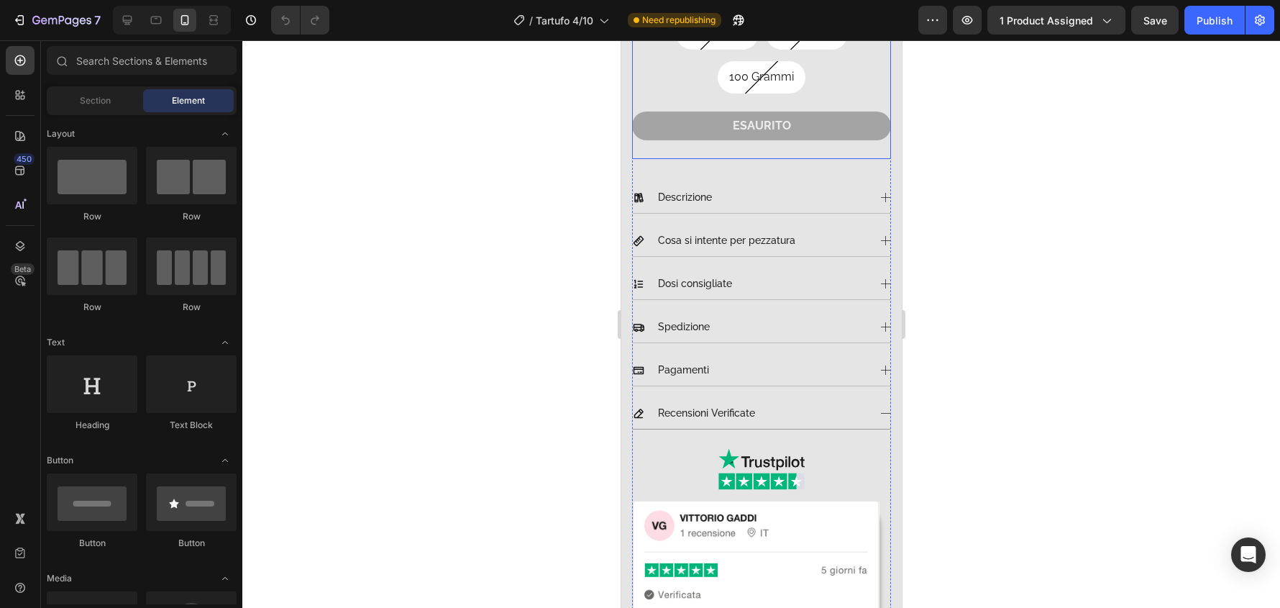
scroll to position [863, 0]
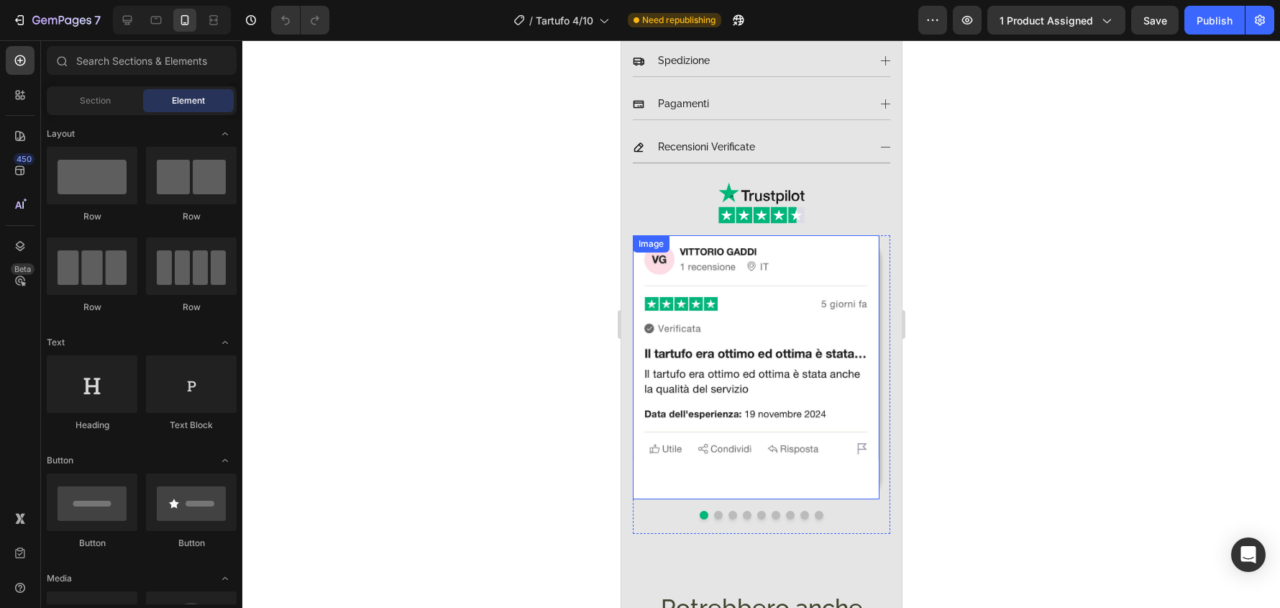
click at [867, 301] on img at bounding box center [755, 366] width 247 height 263
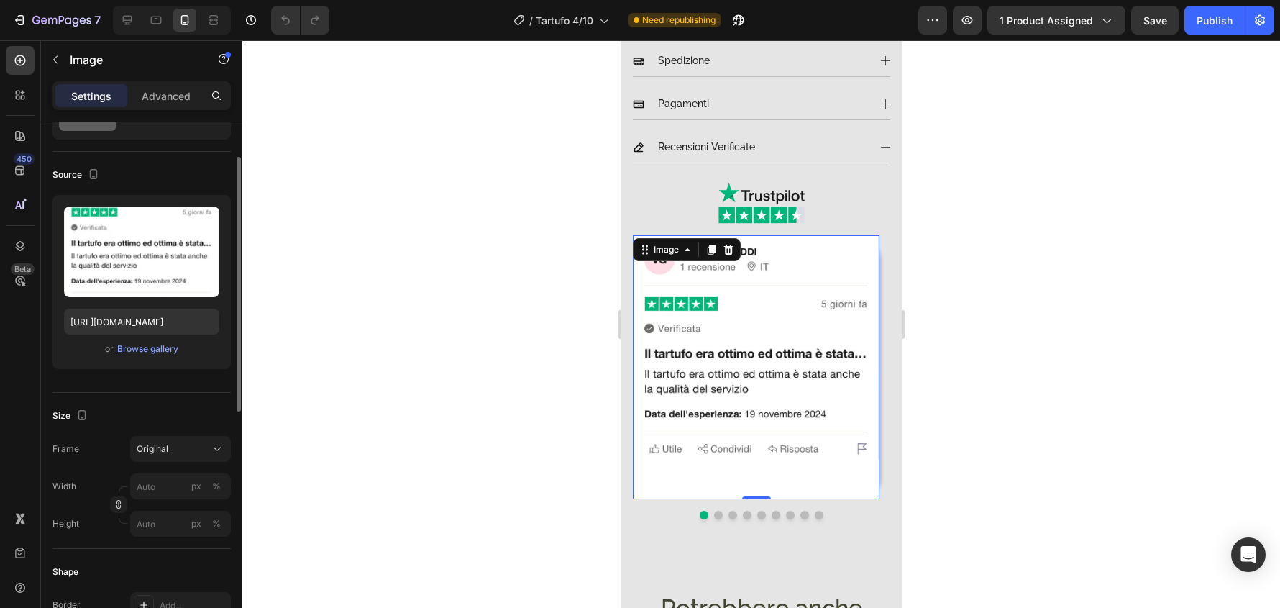
scroll to position [144, 0]
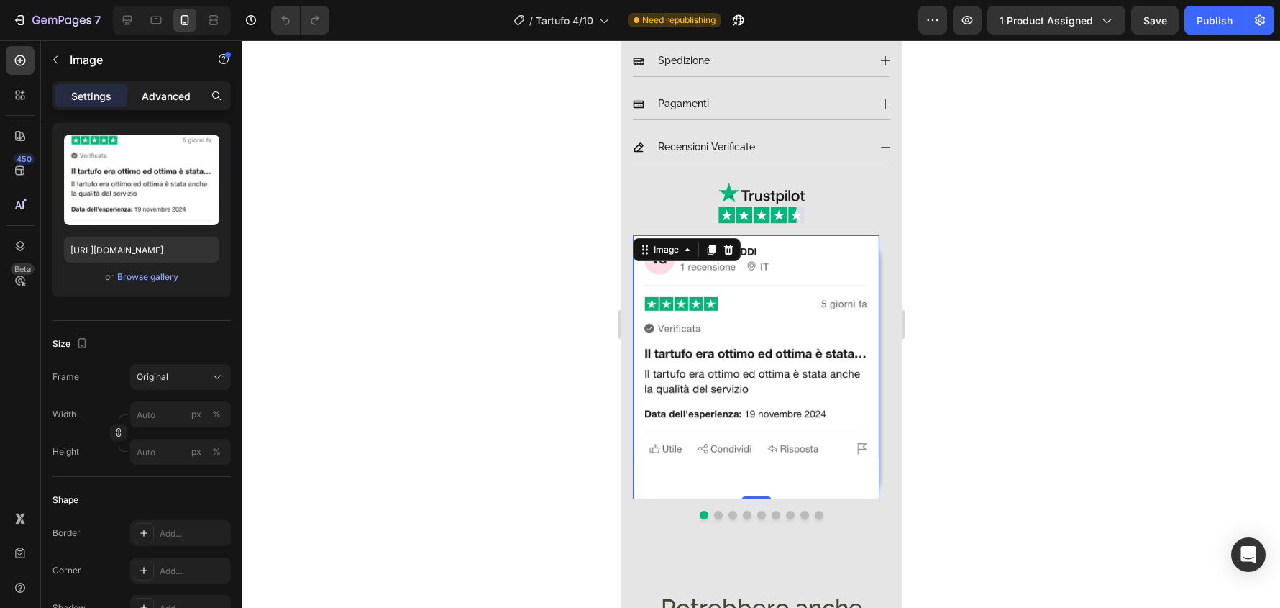
click at [176, 92] on p "Advanced" at bounding box center [166, 95] width 49 height 15
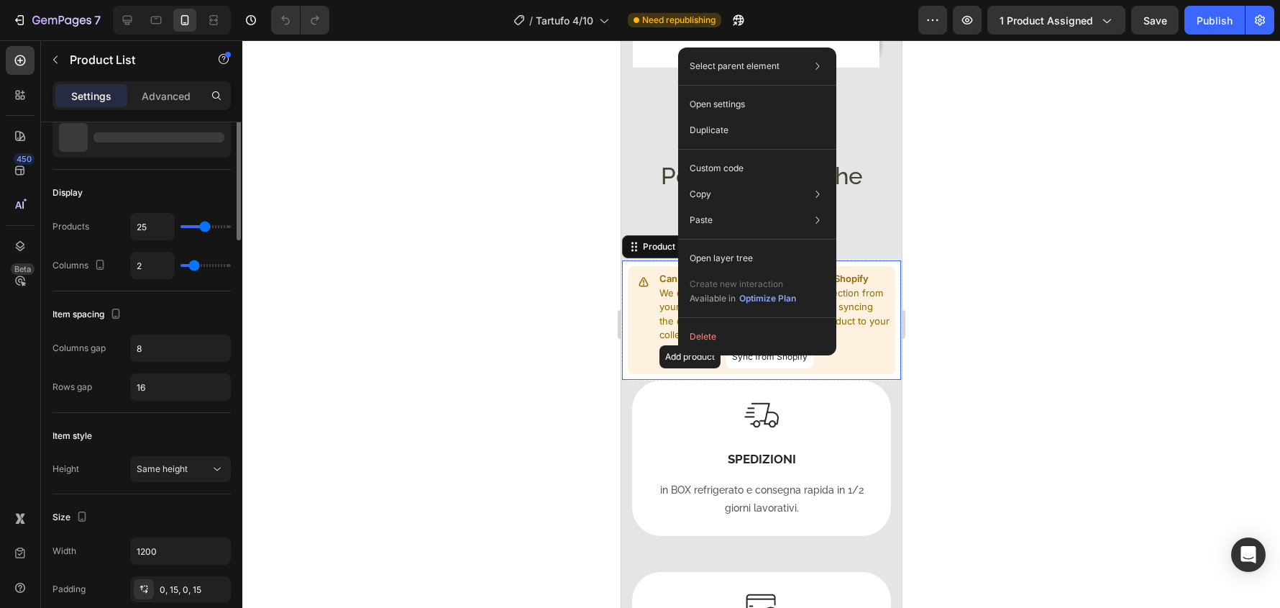
scroll to position [0, 0]
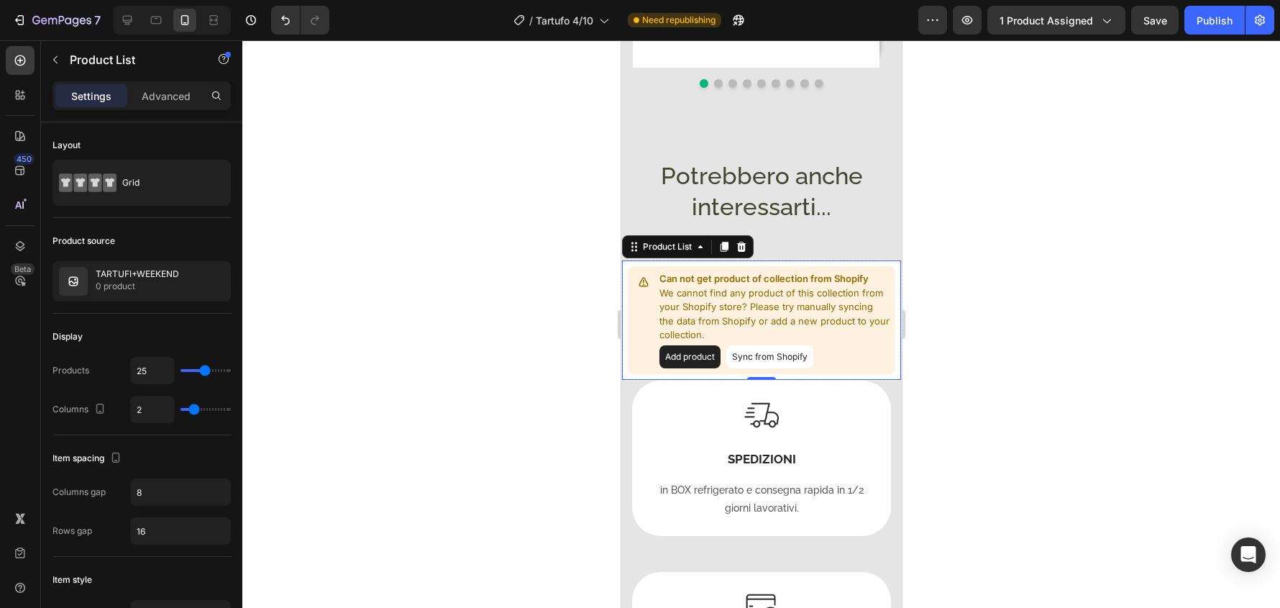
click at [1139, 237] on div at bounding box center [761, 324] width 1038 height 568
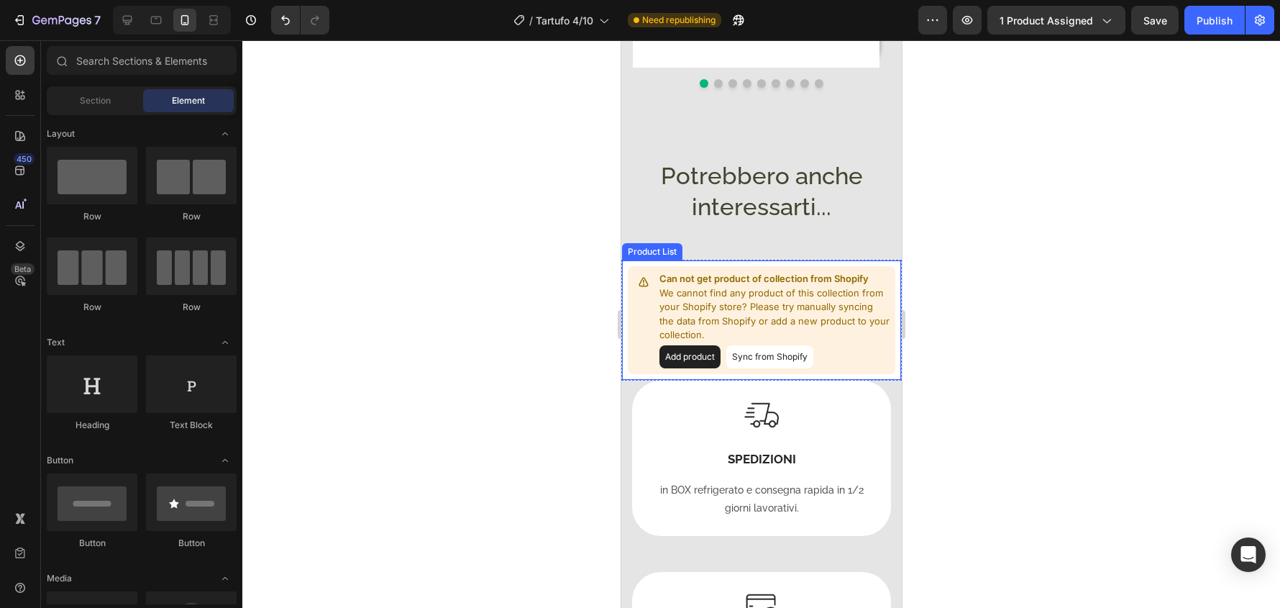
click at [787, 345] on button "Sync from Shopify" at bounding box center [769, 356] width 87 height 23
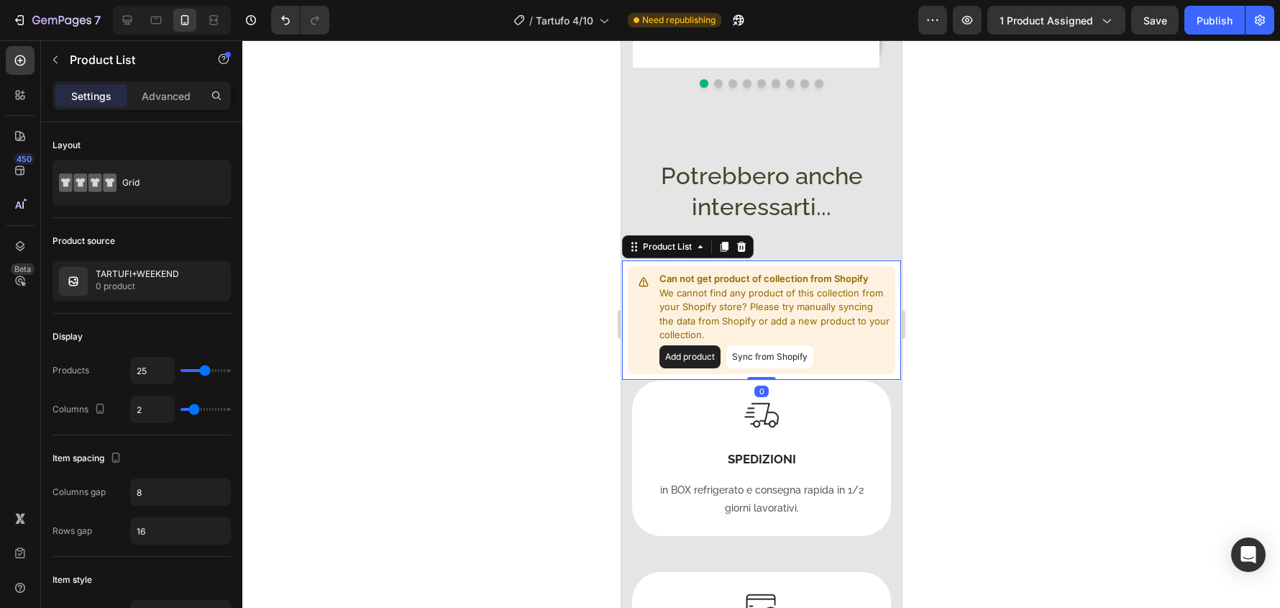
click at [787, 345] on button "Sync from Shopify" at bounding box center [769, 356] width 87 height 23
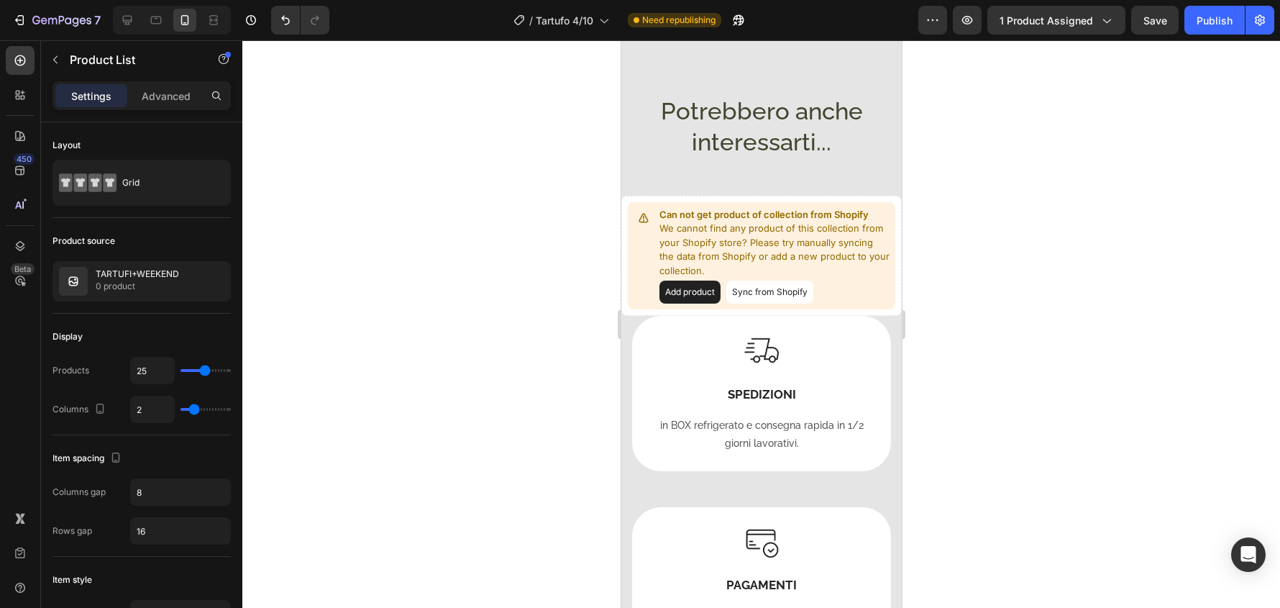
scroll to position [1367, 0]
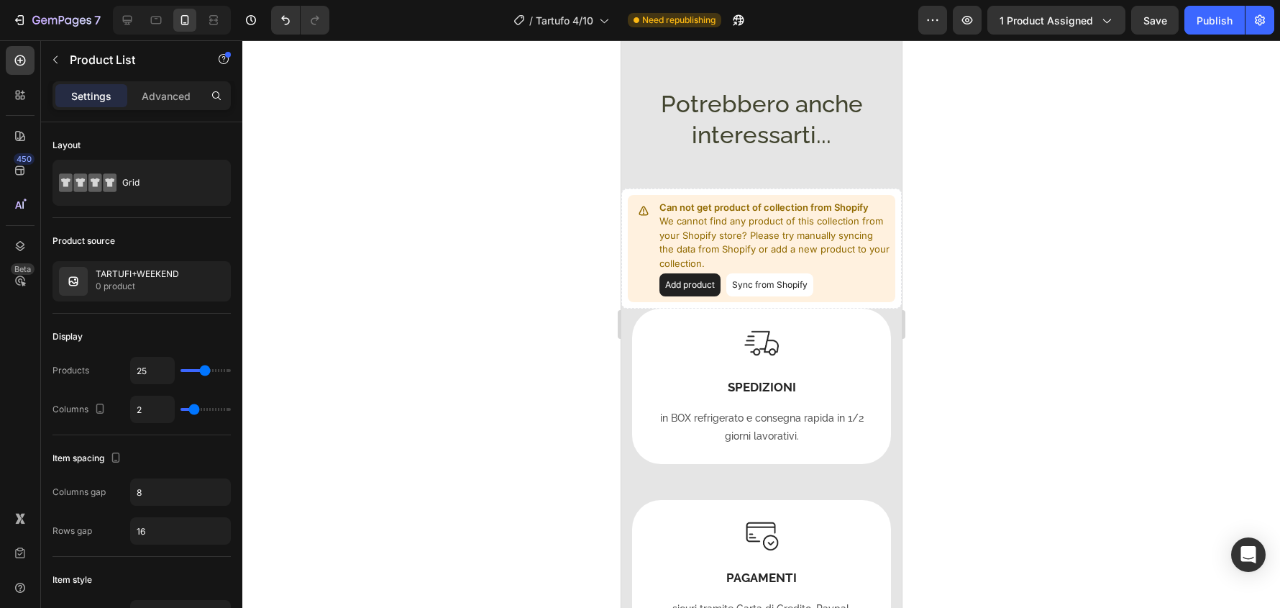
click at [801, 277] on button "Sync from Shopify" at bounding box center [769, 284] width 87 height 23
click at [775, 275] on button "Sync from Shopify" at bounding box center [769, 284] width 87 height 23
click at [760, 273] on button "Sync from Shopify" at bounding box center [769, 284] width 87 height 23
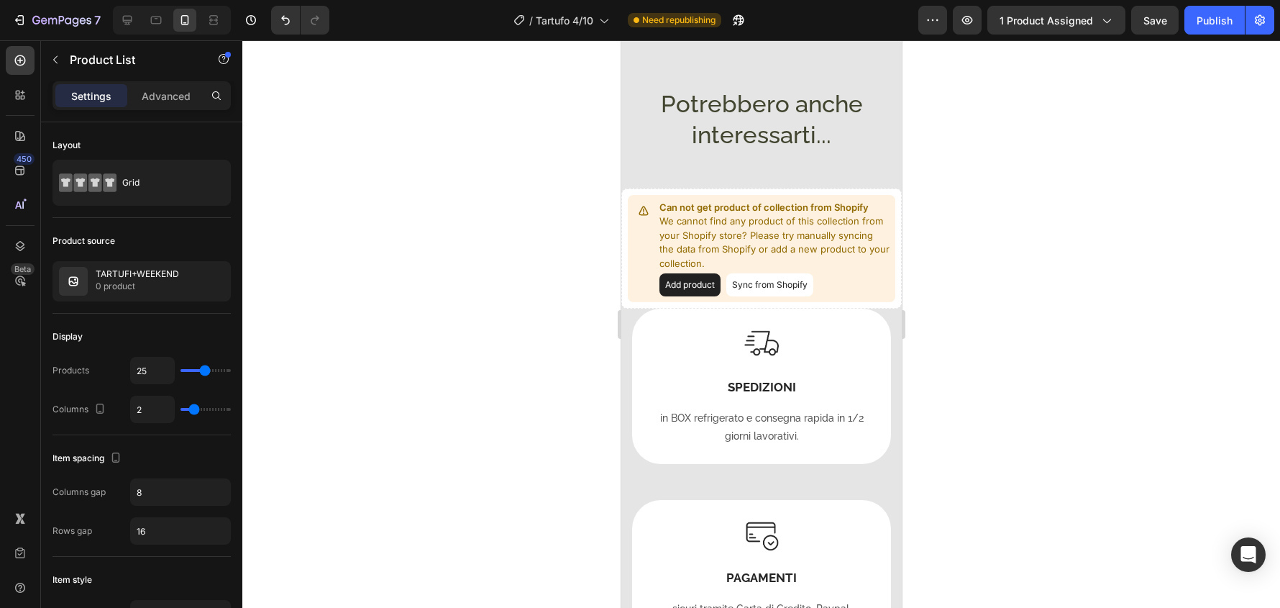
click at [760, 273] on button "Sync from Shopify" at bounding box center [769, 284] width 87 height 23
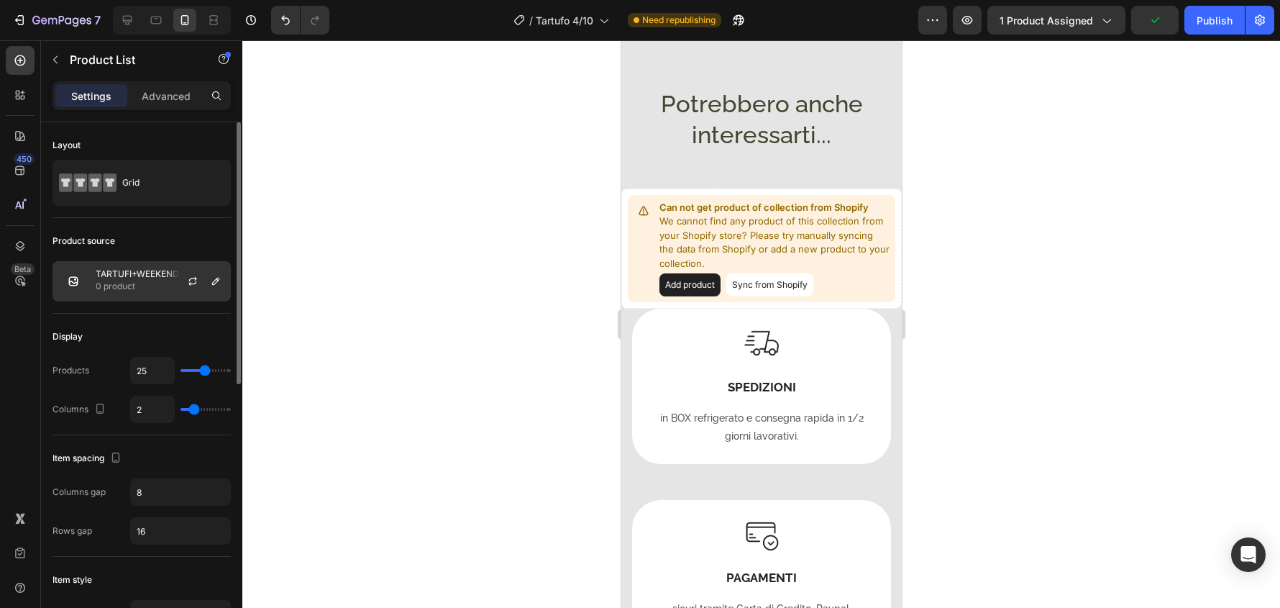
click at [226, 281] on div at bounding box center [198, 281] width 63 height 39
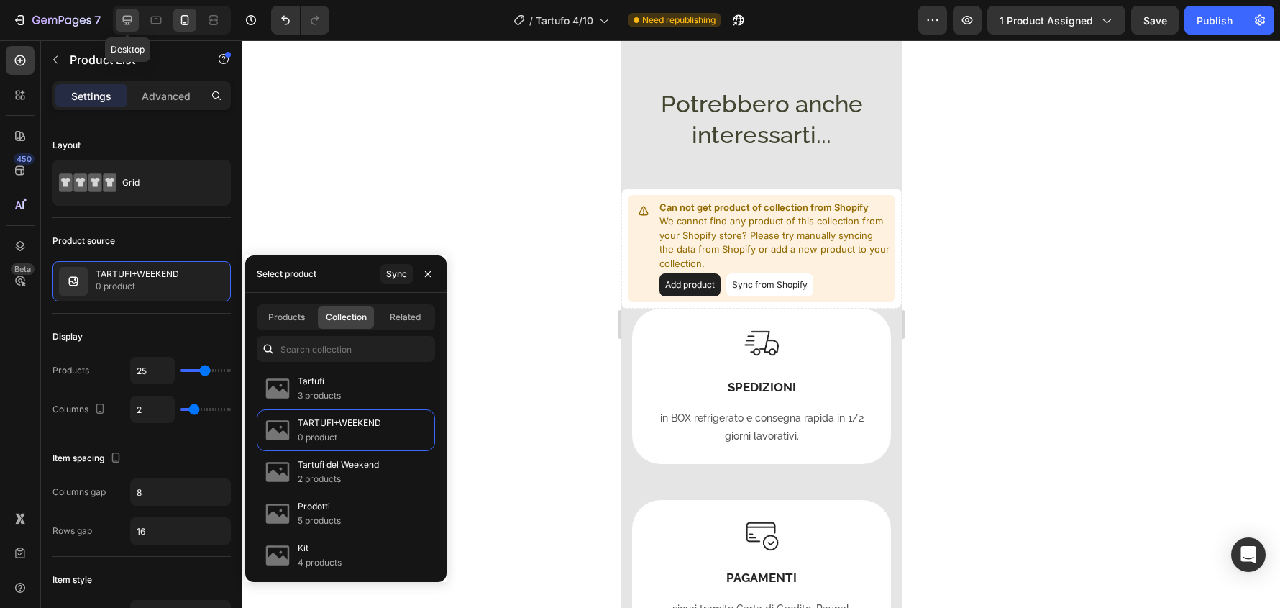
click at [130, 14] on icon at bounding box center [127, 20] width 14 height 14
type input "4"
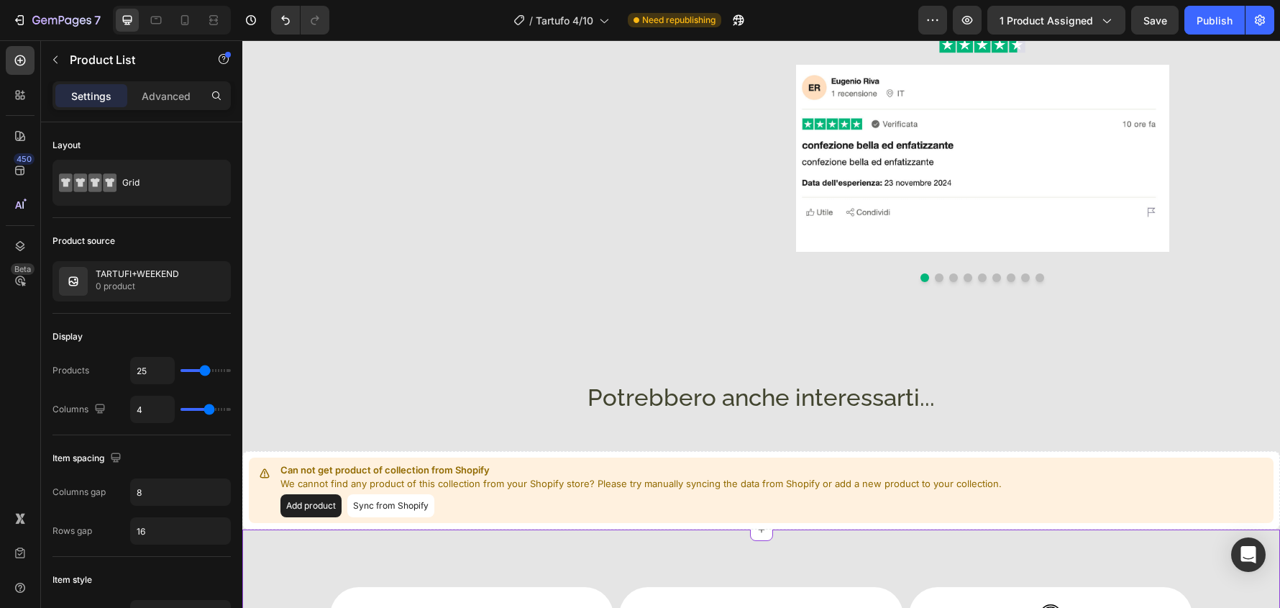
scroll to position [852, 0]
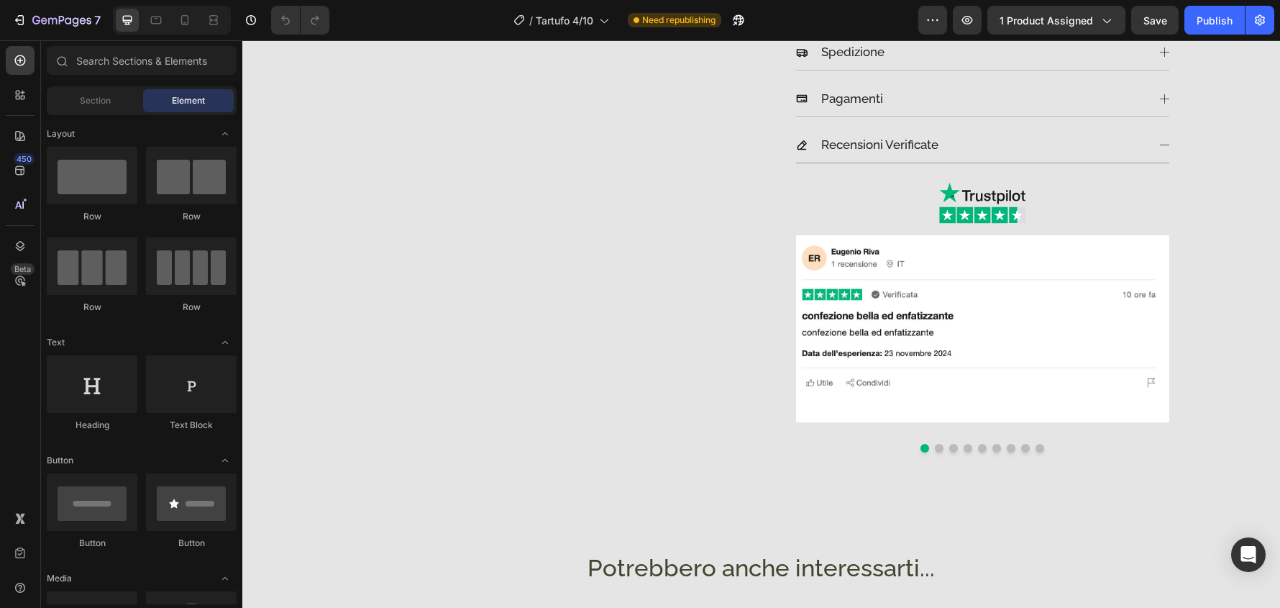
scroll to position [863, 0]
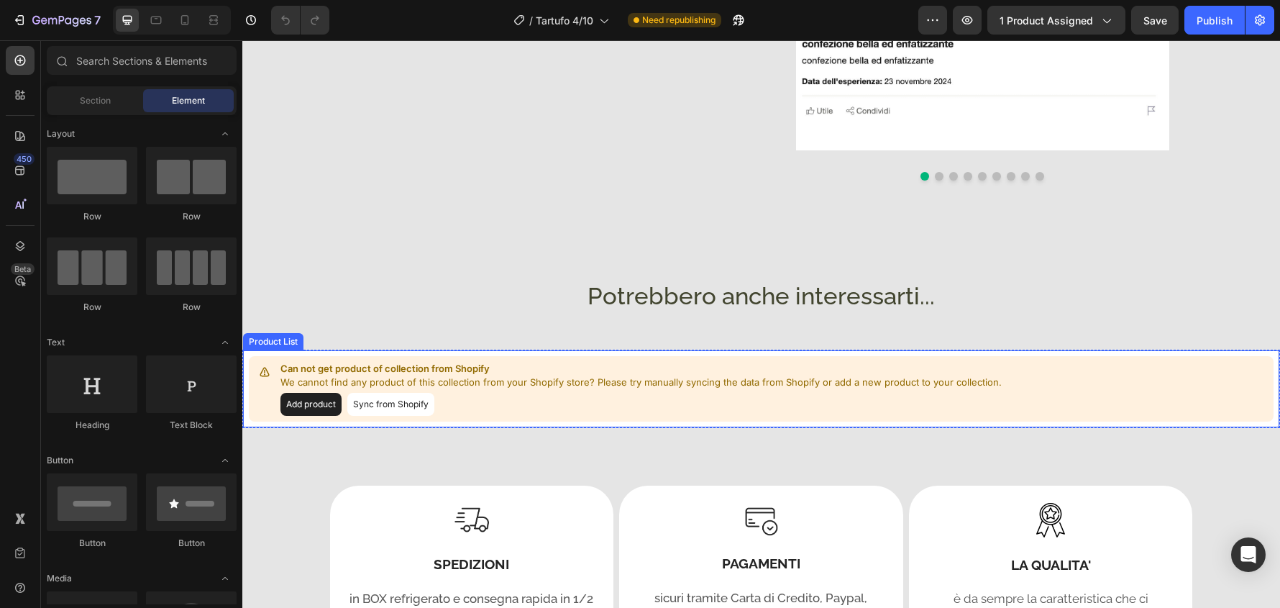
click at [417, 409] on button "Sync from Shopify" at bounding box center [390, 404] width 87 height 23
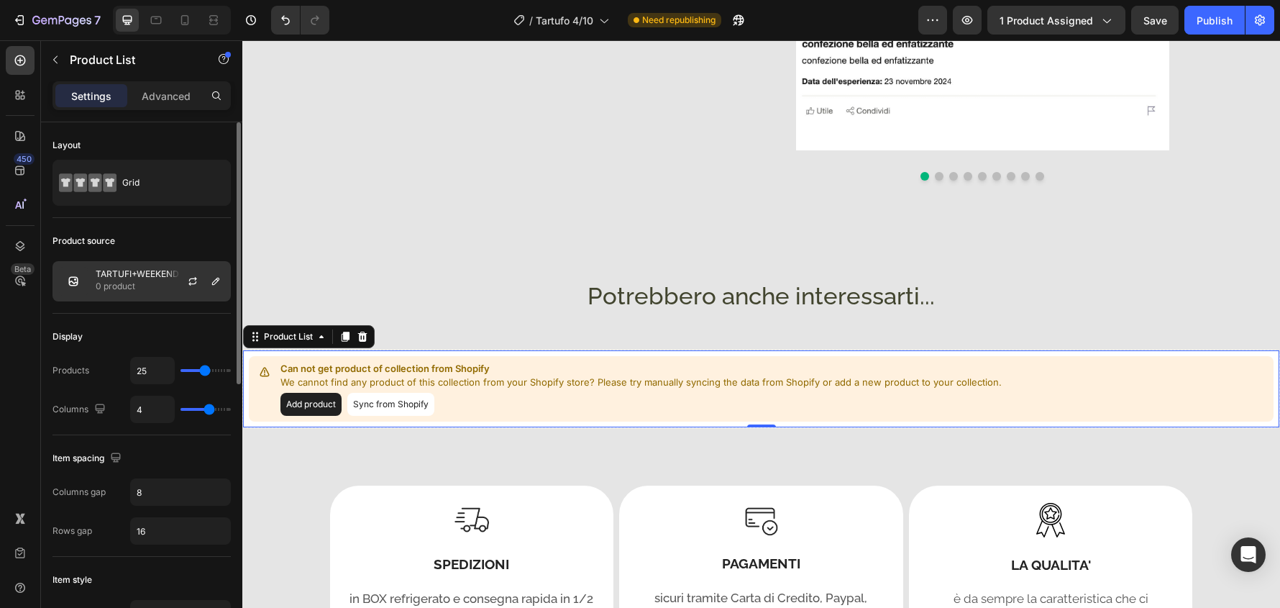
click at [173, 288] on div at bounding box center [198, 281] width 63 height 39
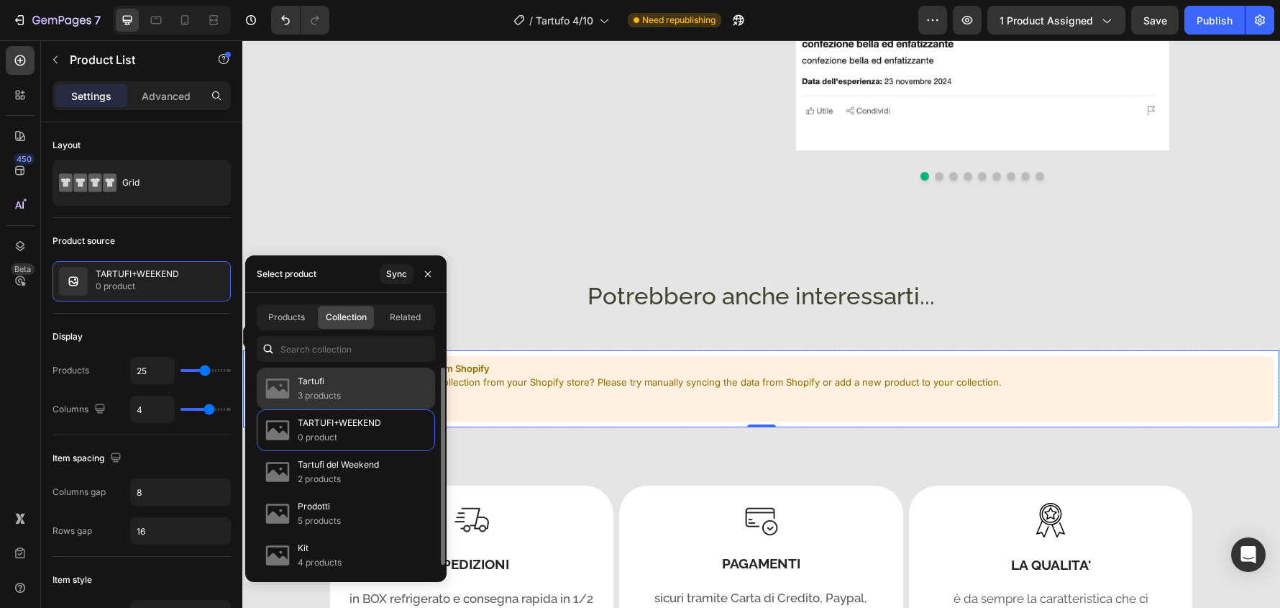
click at [301, 381] on p "Tartufi" at bounding box center [319, 381] width 43 height 14
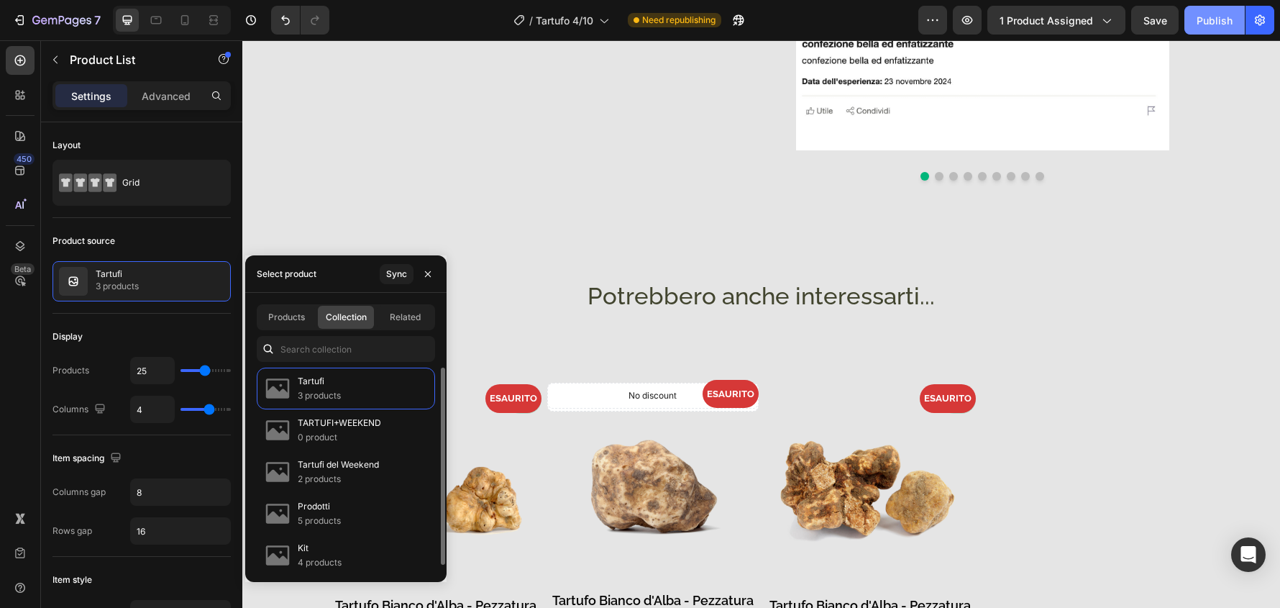
click at [1230, 22] on div "Publish" at bounding box center [1215, 20] width 36 height 15
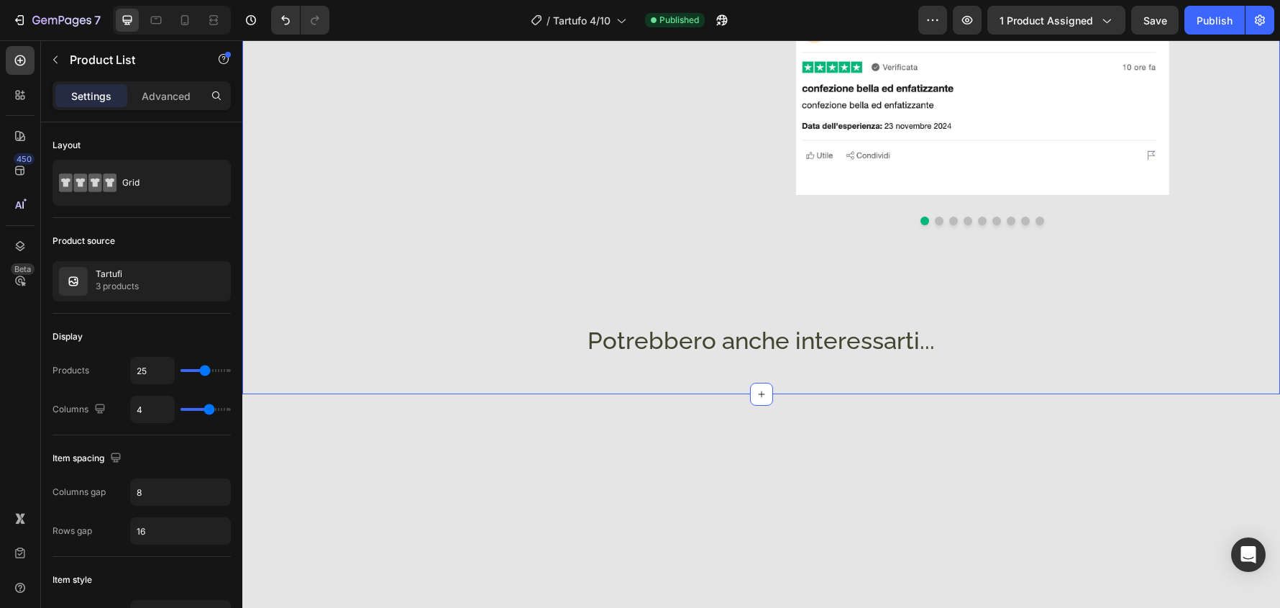
scroll to position [504, 0]
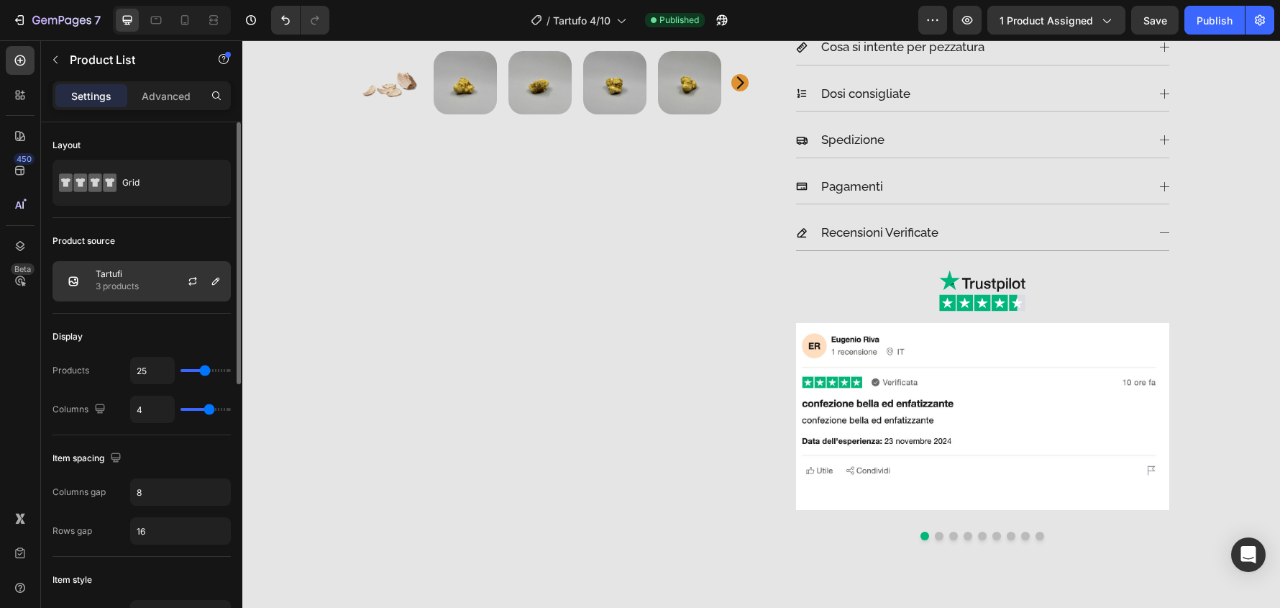
click at [114, 280] on p "3 products" at bounding box center [117, 286] width 43 height 14
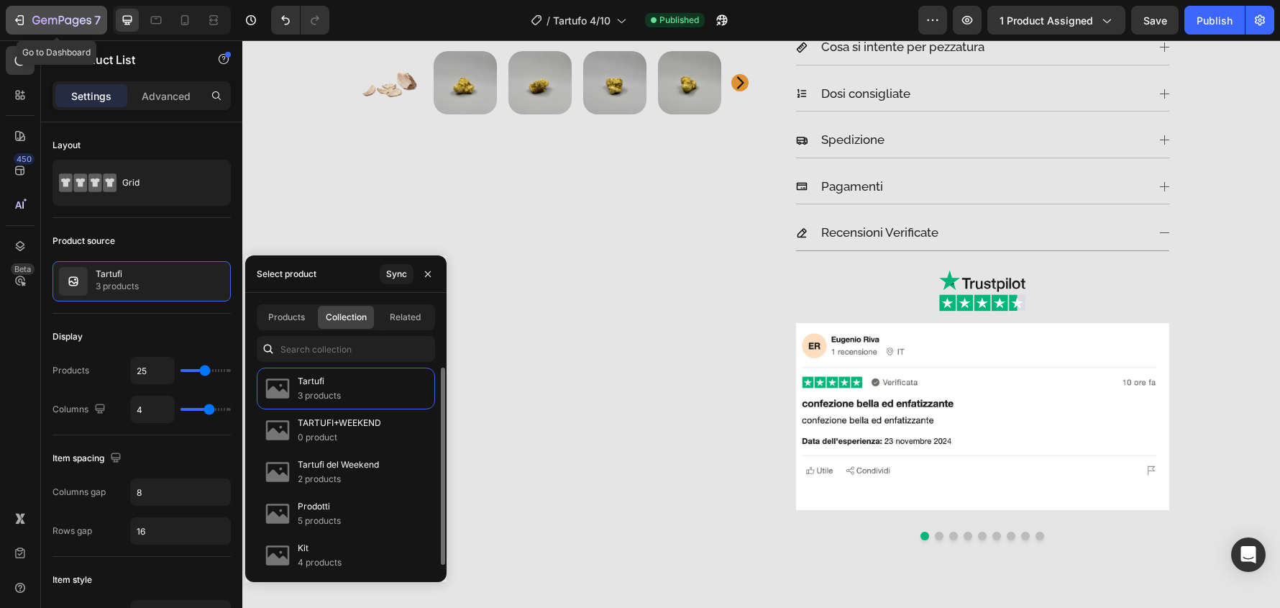
click at [42, 19] on icon "button" at bounding box center [44, 20] width 6 height 6
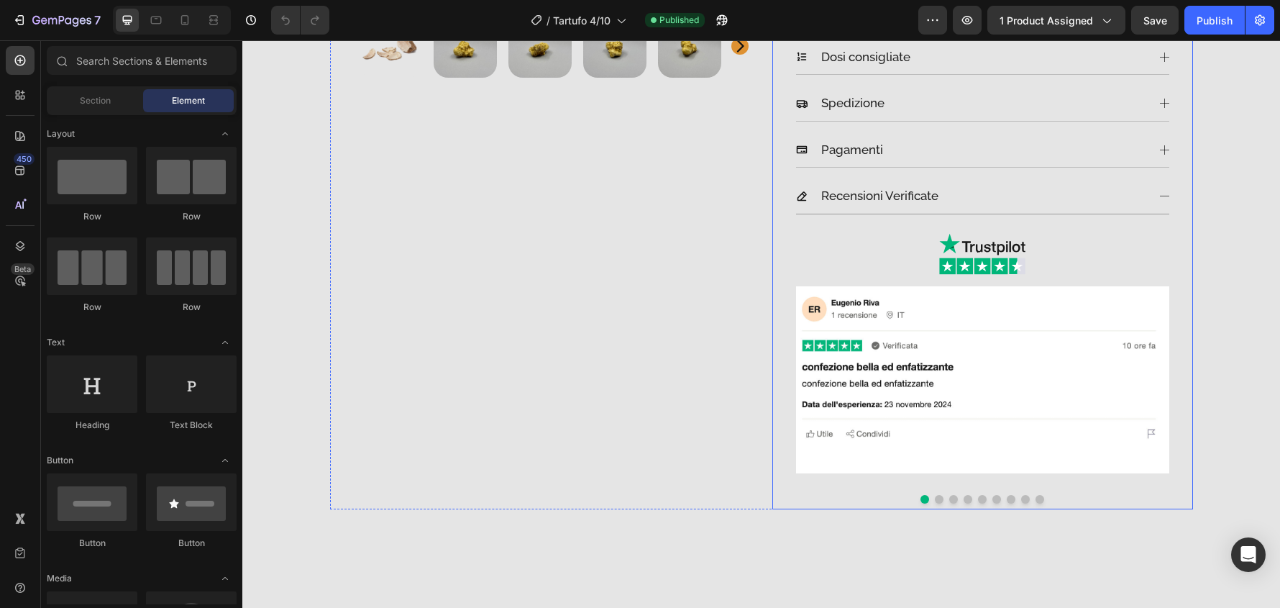
scroll to position [575, 0]
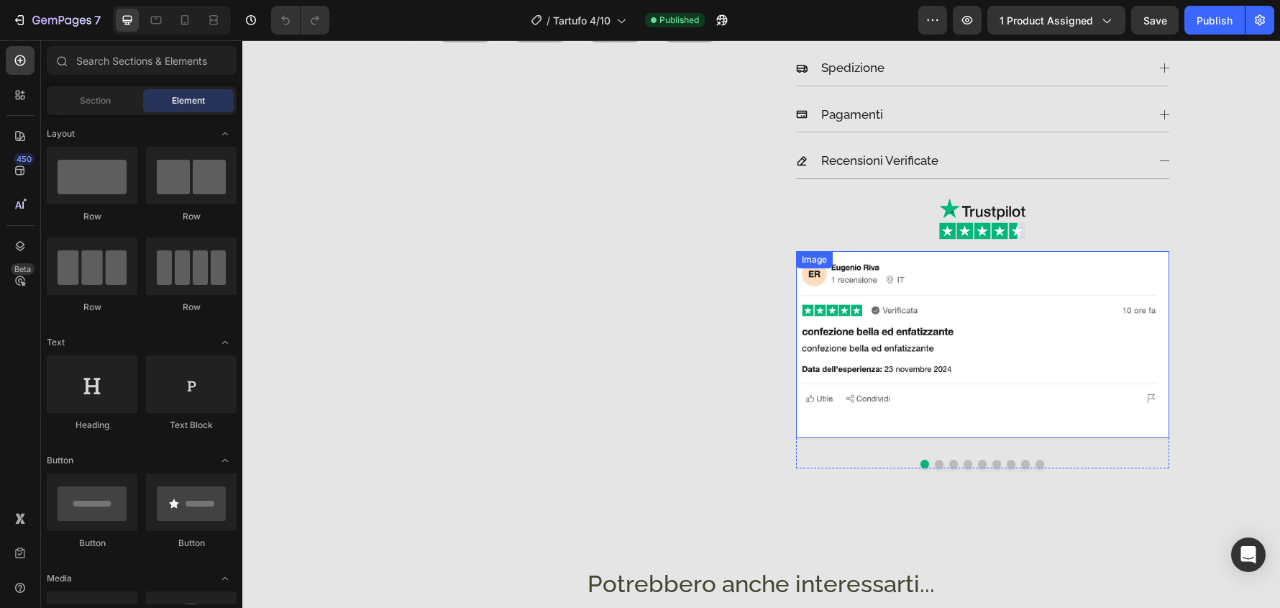
click at [1144, 273] on img at bounding box center [982, 344] width 373 height 187
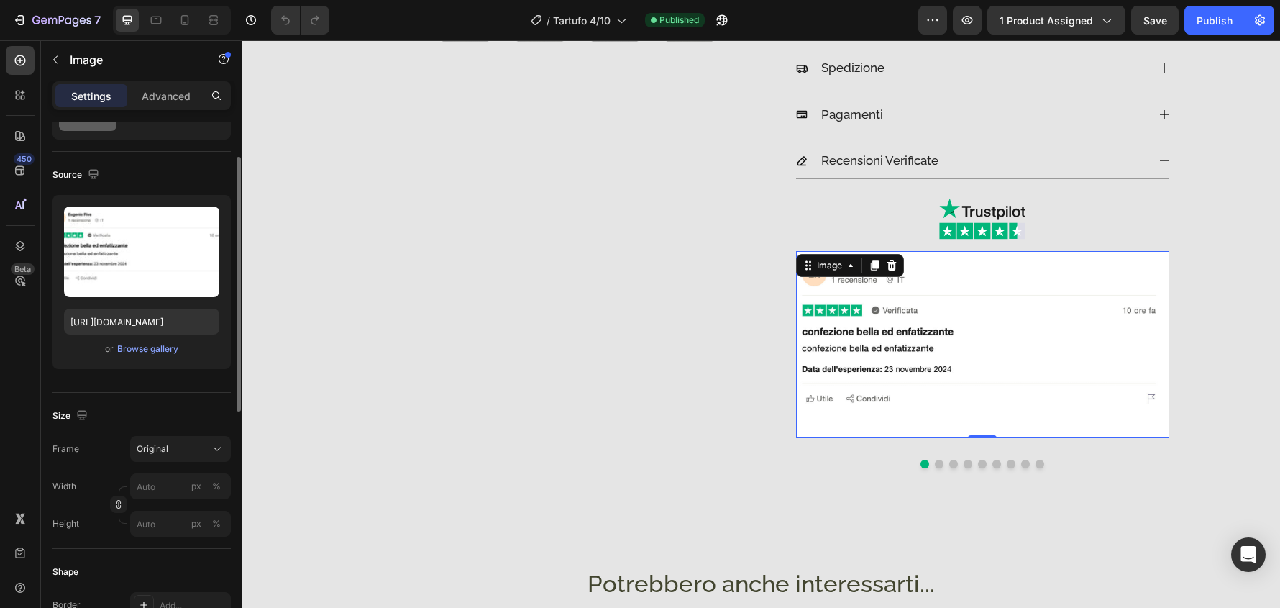
scroll to position [216, 0]
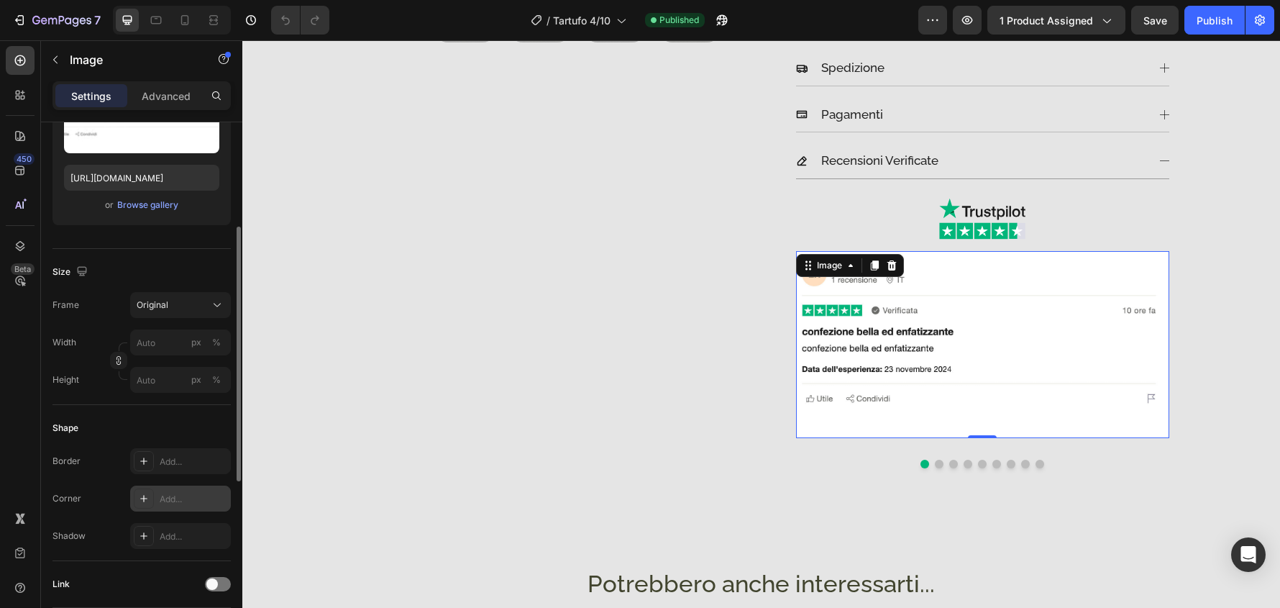
click at [142, 497] on icon at bounding box center [144, 499] width 12 height 12
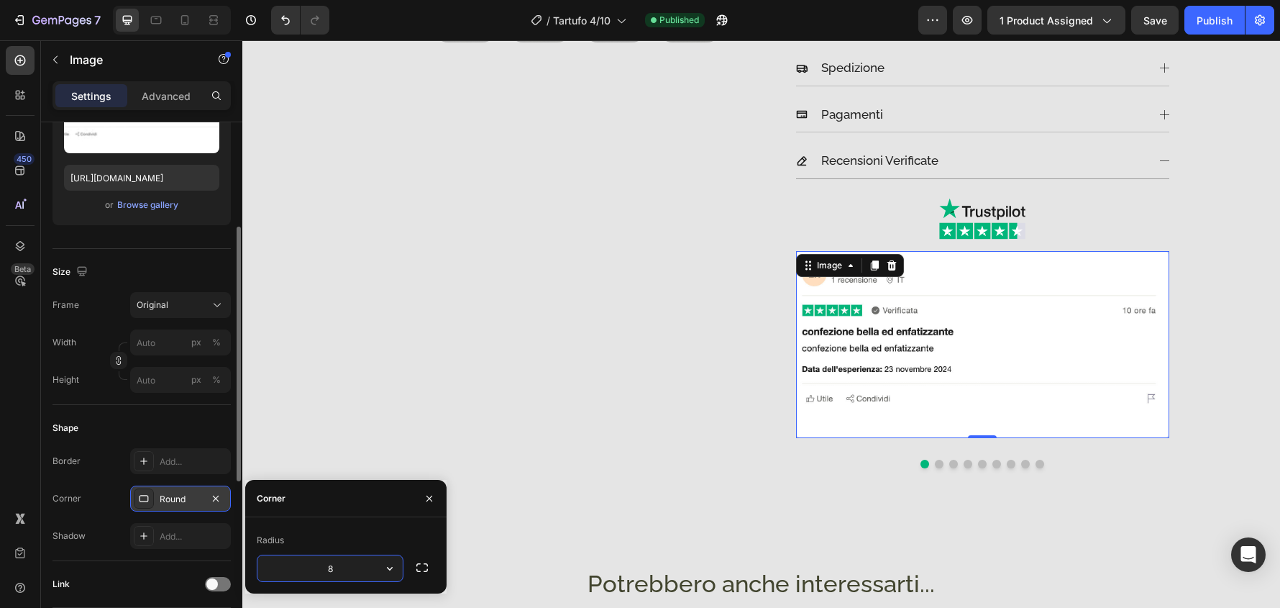
click at [358, 570] on input "8" at bounding box center [330, 568] width 145 height 26
type input "32"
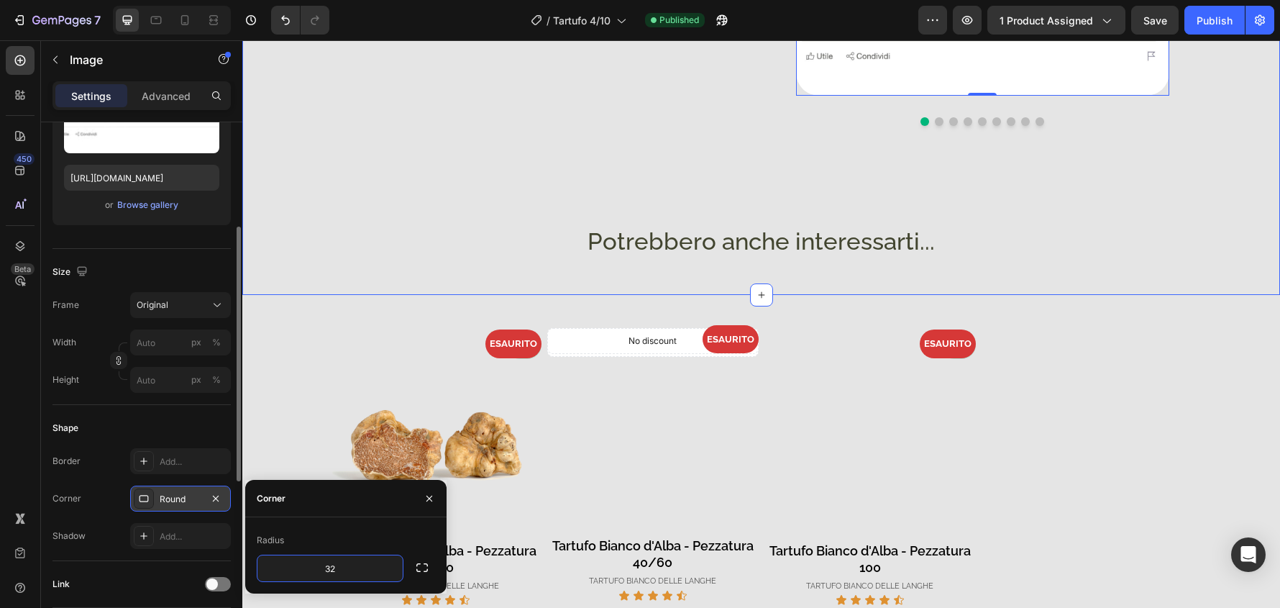
scroll to position [1007, 0]
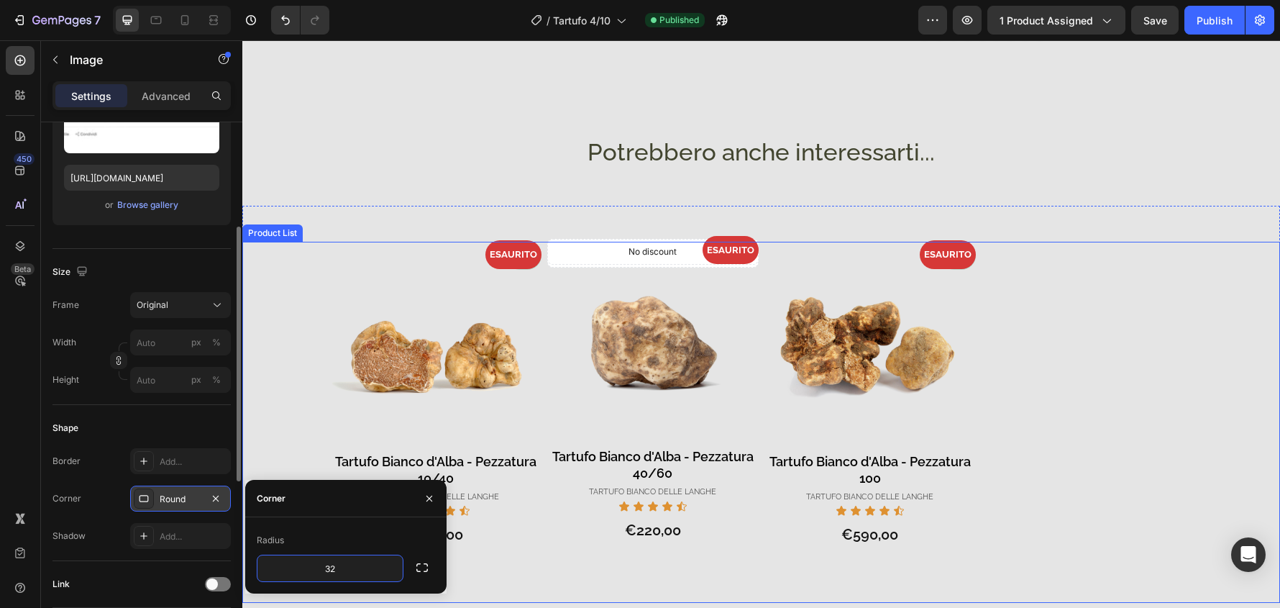
click at [1127, 249] on div "- 0% Product Badge - 0% Product Badge ESAURITO Product Badge Product Images Tar…" at bounding box center [761, 423] width 863 height 362
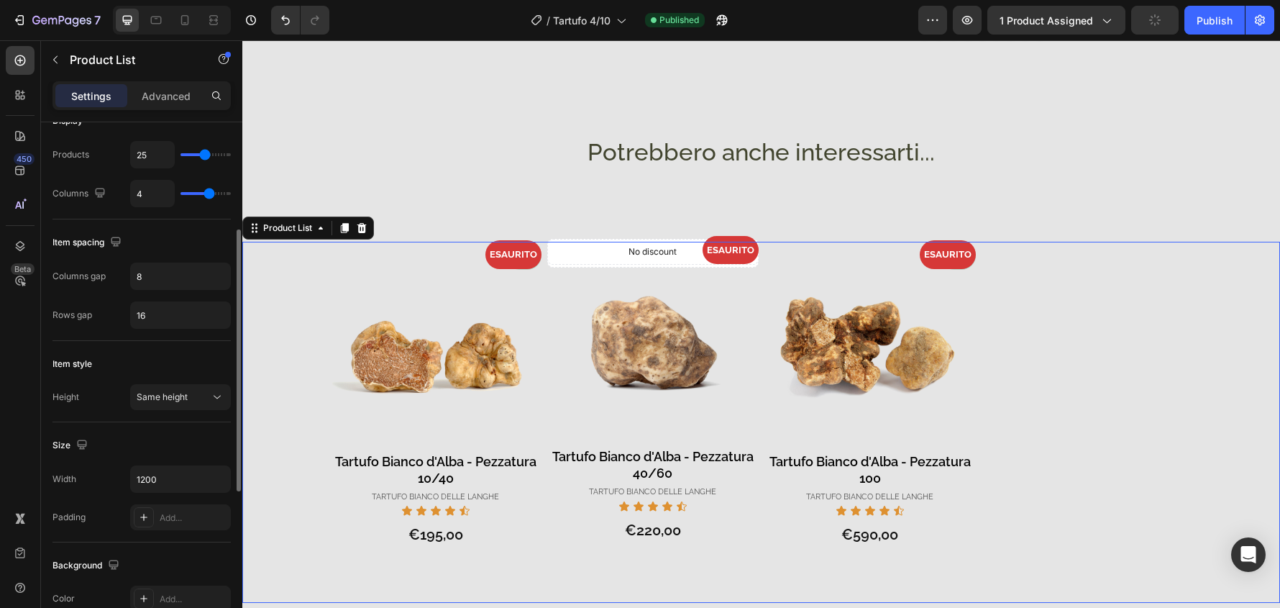
scroll to position [0, 0]
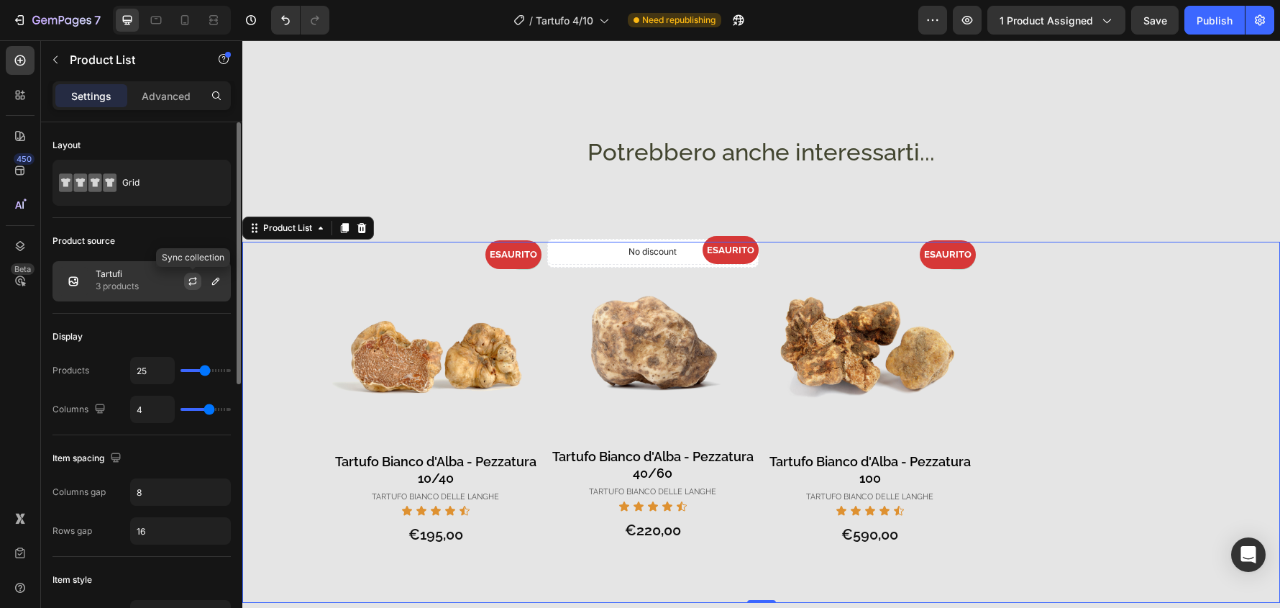
click at [198, 279] on icon "button" at bounding box center [193, 282] width 12 height 12
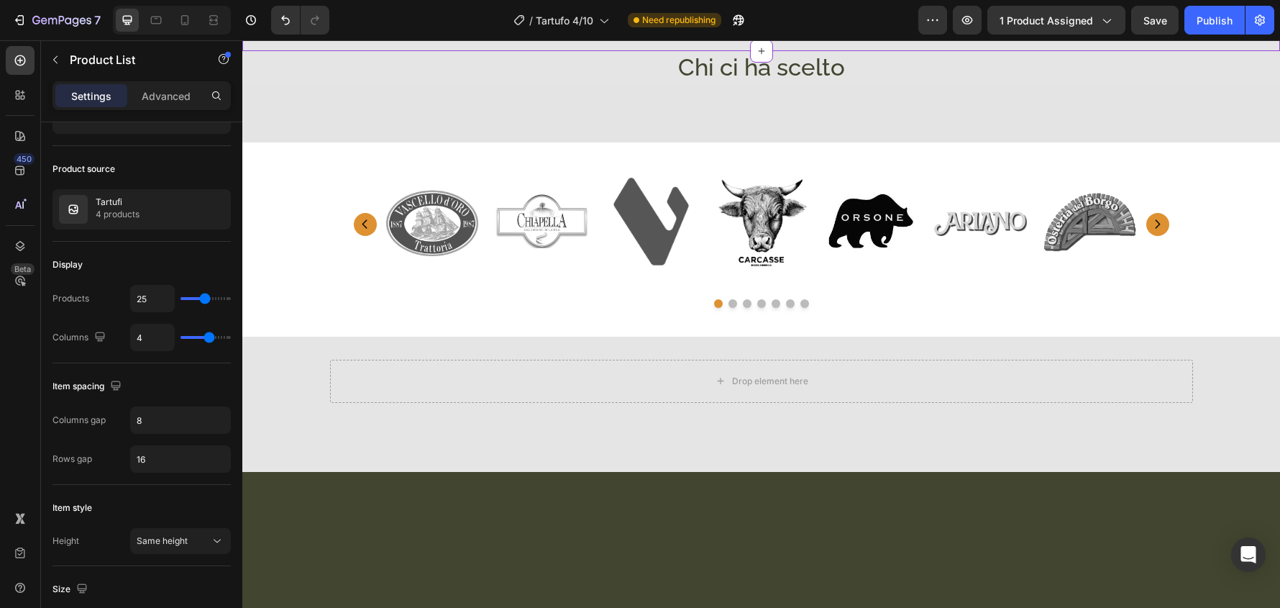
scroll to position [3093, 0]
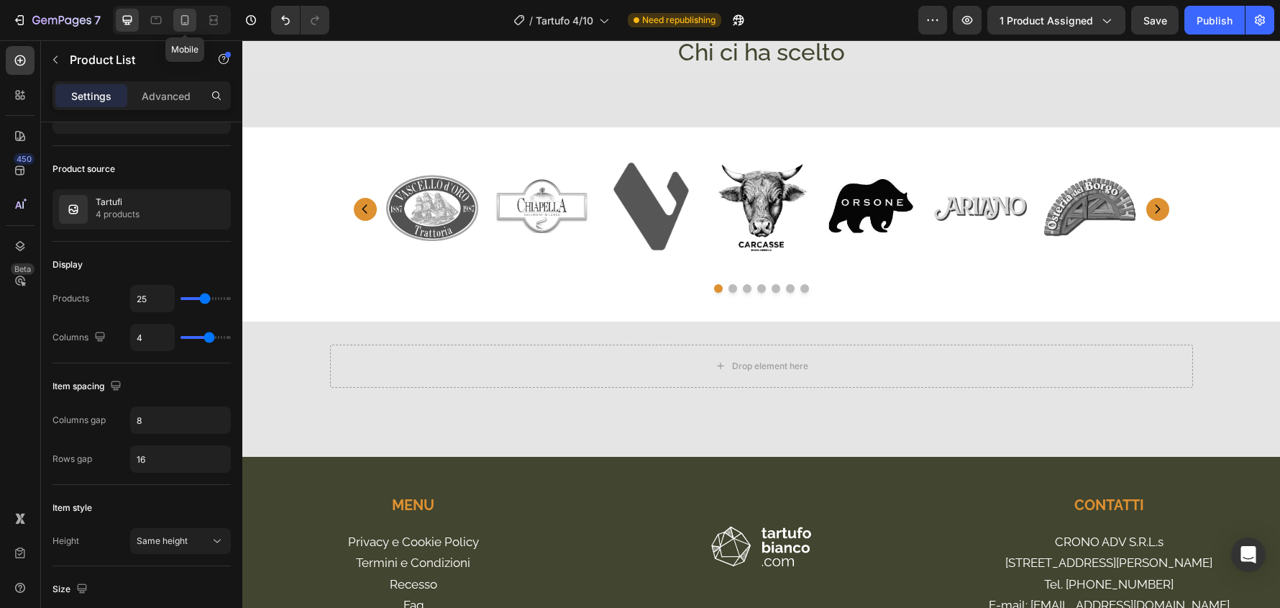
click at [183, 20] on icon at bounding box center [185, 20] width 14 height 14
type input "2"
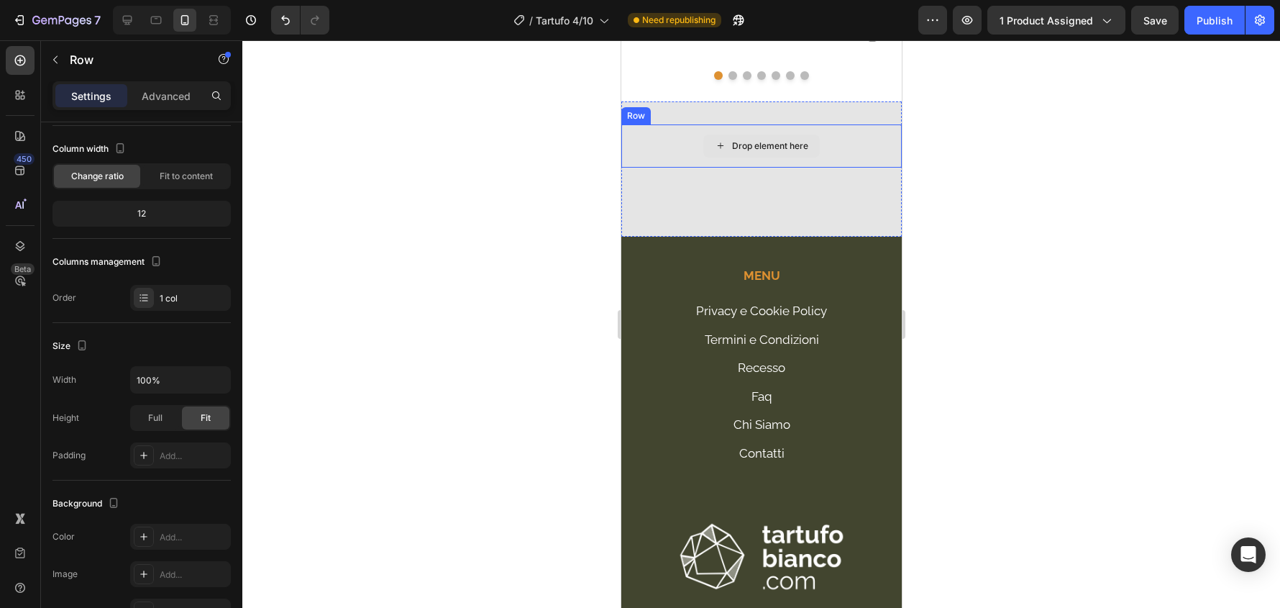
click at [875, 168] on div "Drop element here" at bounding box center [761, 145] width 281 height 43
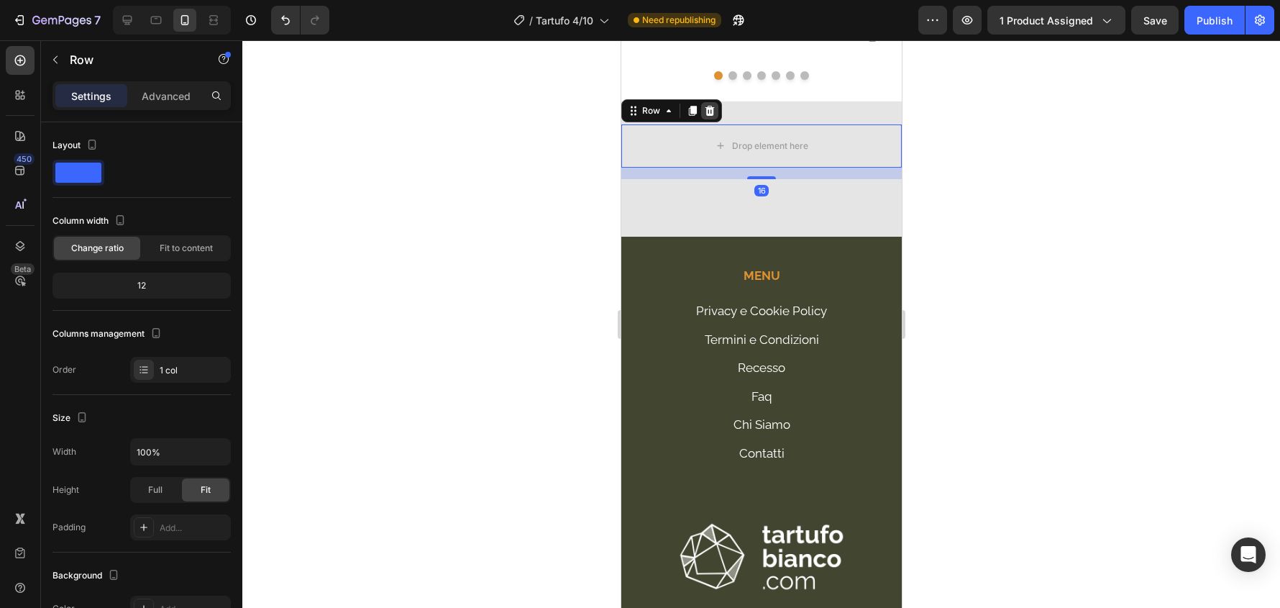
click at [704, 117] on icon at bounding box center [710, 111] width 12 height 12
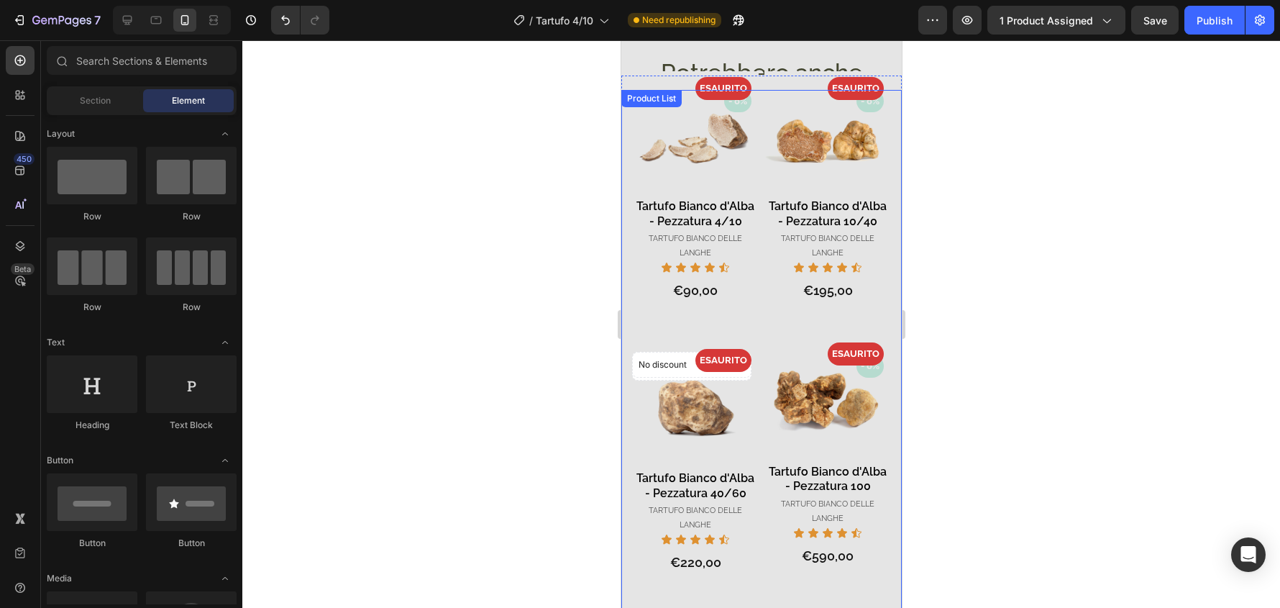
scroll to position [823, 0]
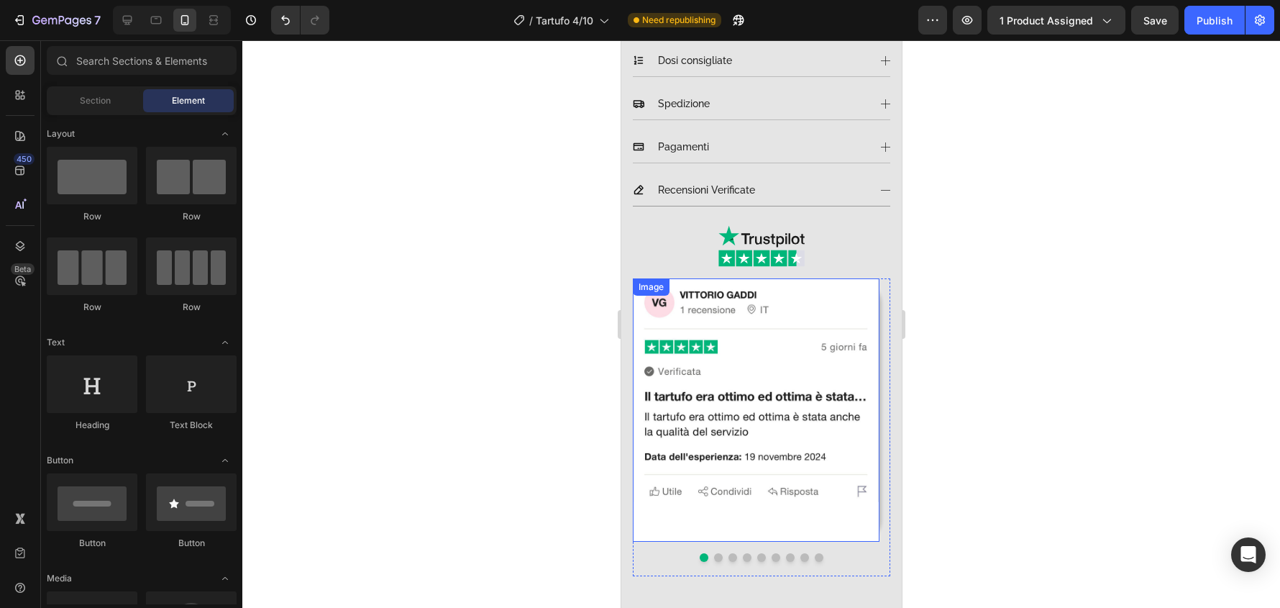
click at [866, 286] on img at bounding box center [755, 409] width 247 height 263
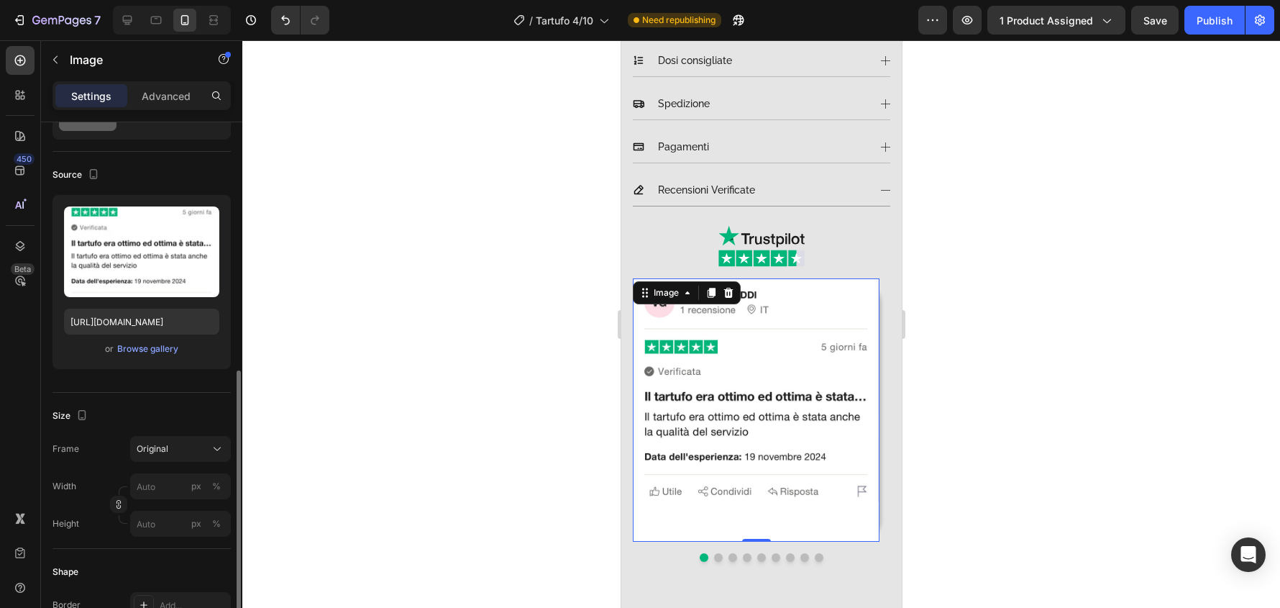
scroll to position [216, 0]
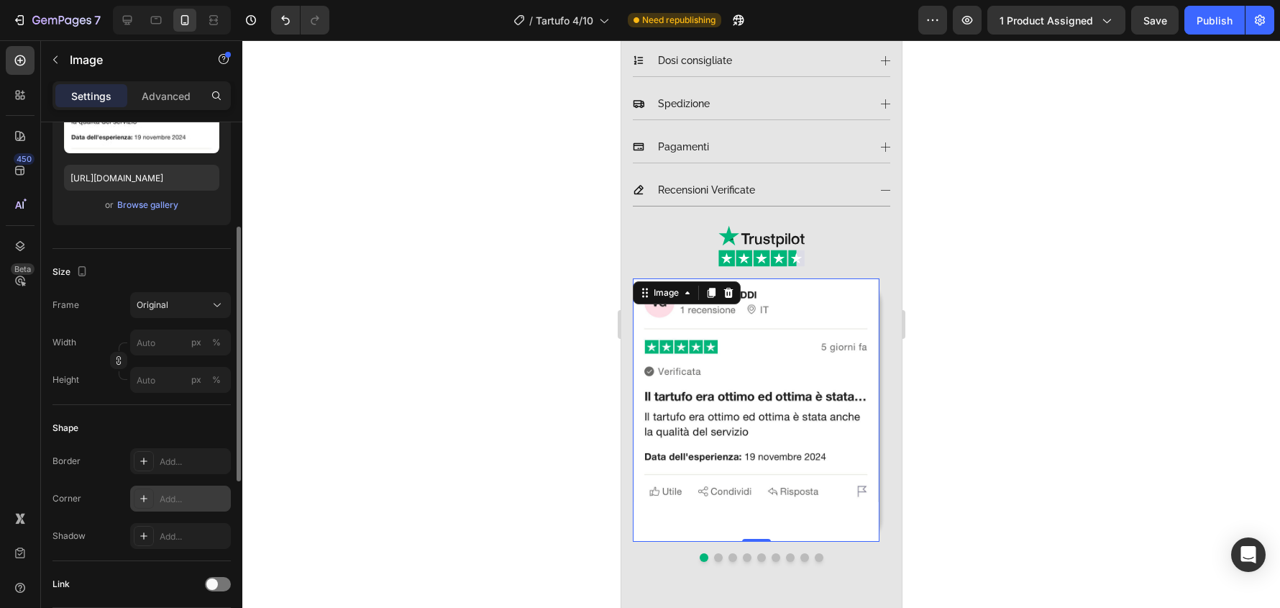
click at [201, 500] on div "Add..." at bounding box center [194, 499] width 68 height 13
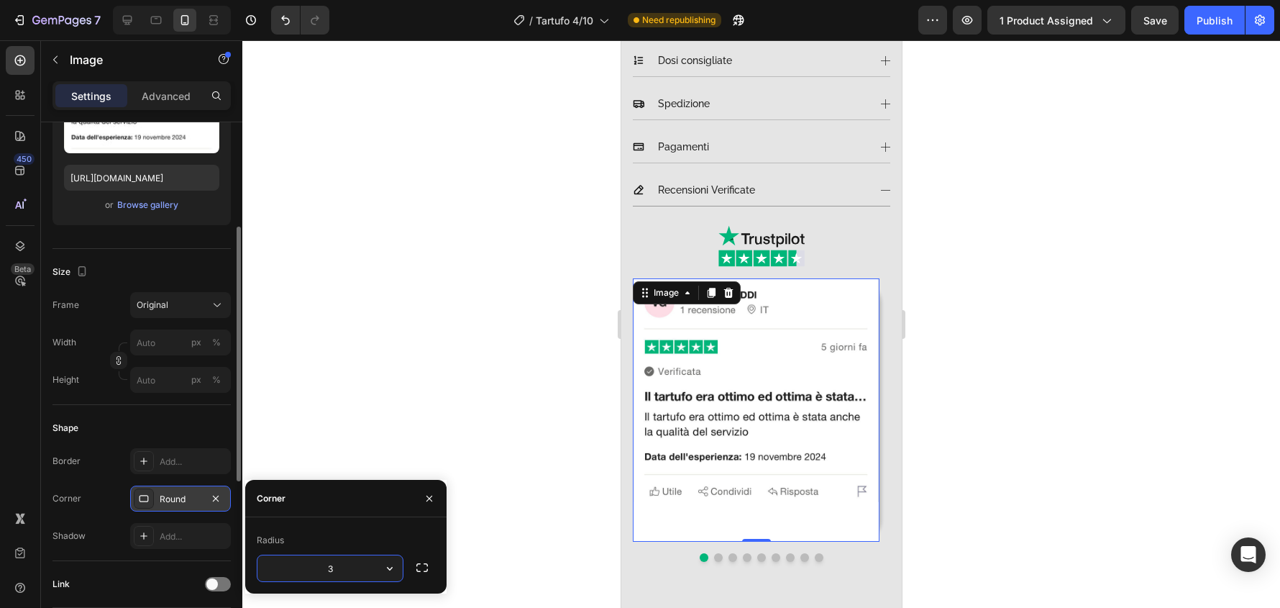
type input "32"
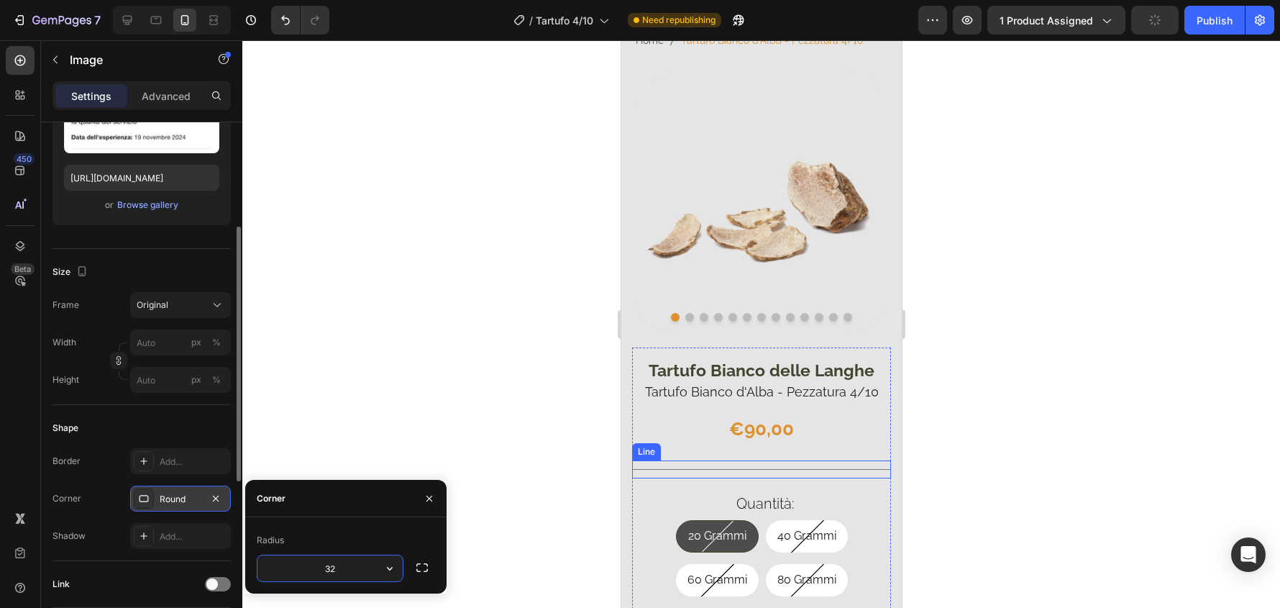
scroll to position [0, 0]
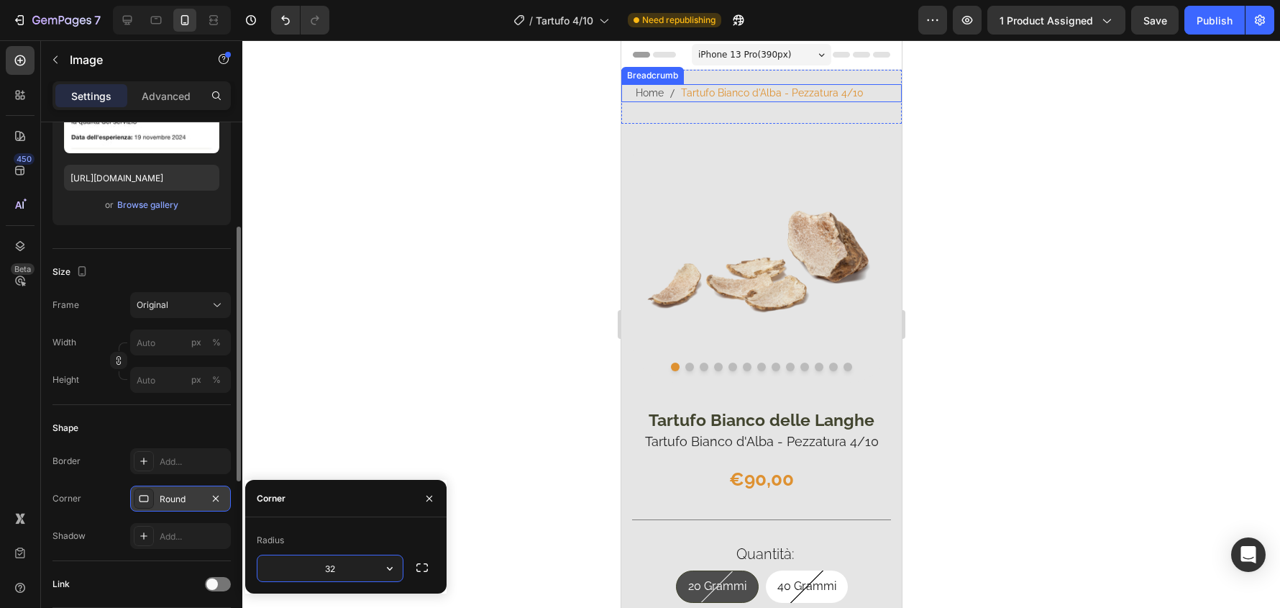
click at [822, 94] on span "Tartufo Bianco d'Alba - Pezzatura 4/10" at bounding box center [772, 93] width 183 height 18
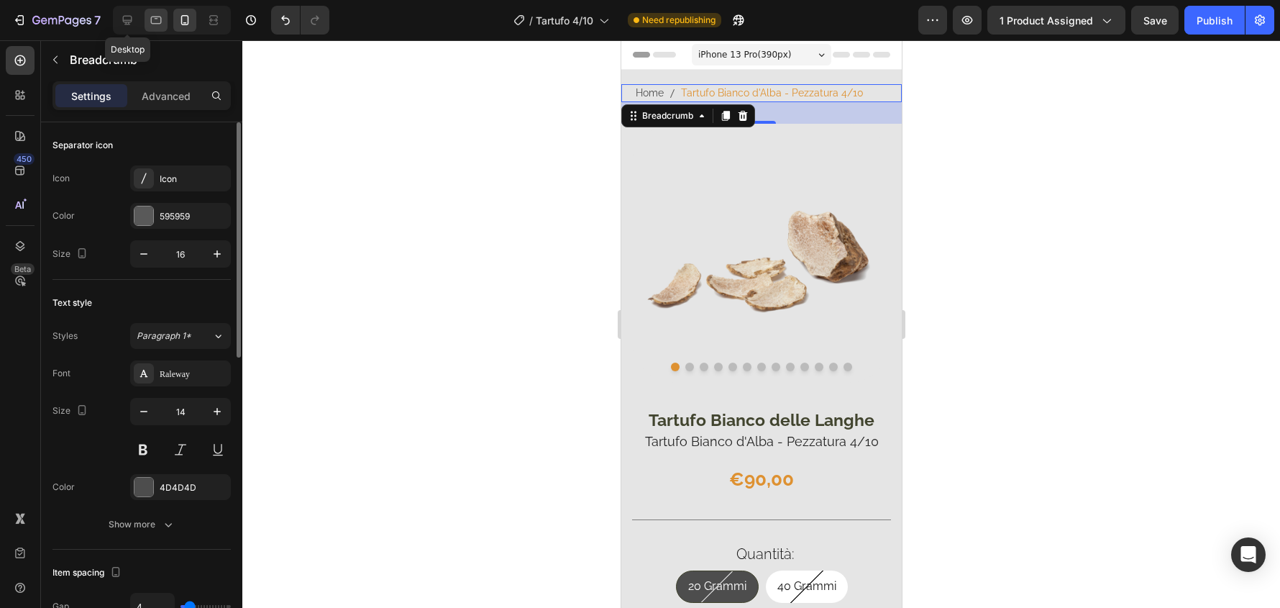
click at [122, 20] on icon at bounding box center [127, 20] width 14 height 14
type input "16"
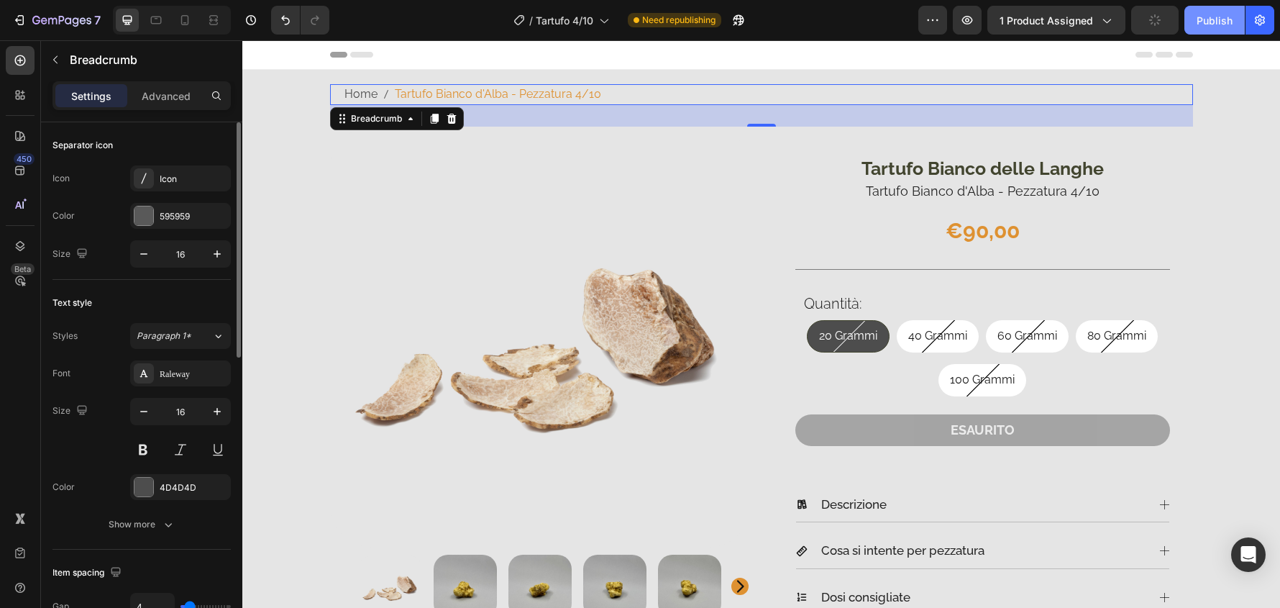
click at [1229, 14] on div "Publish" at bounding box center [1215, 20] width 36 height 15
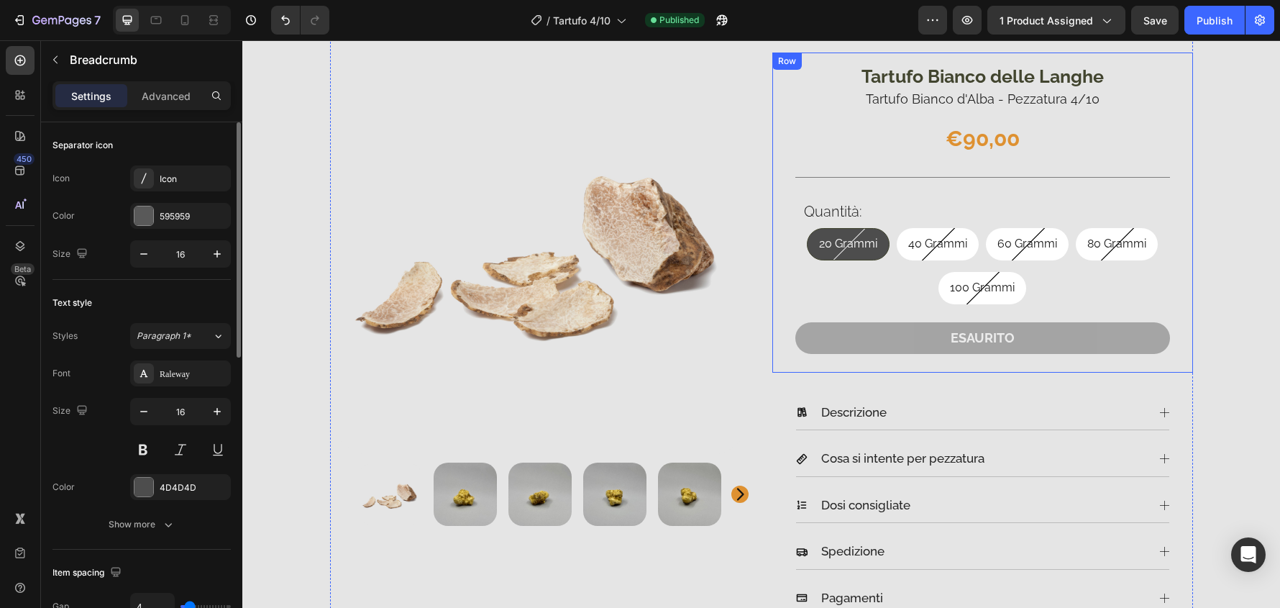
scroll to position [504, 0]
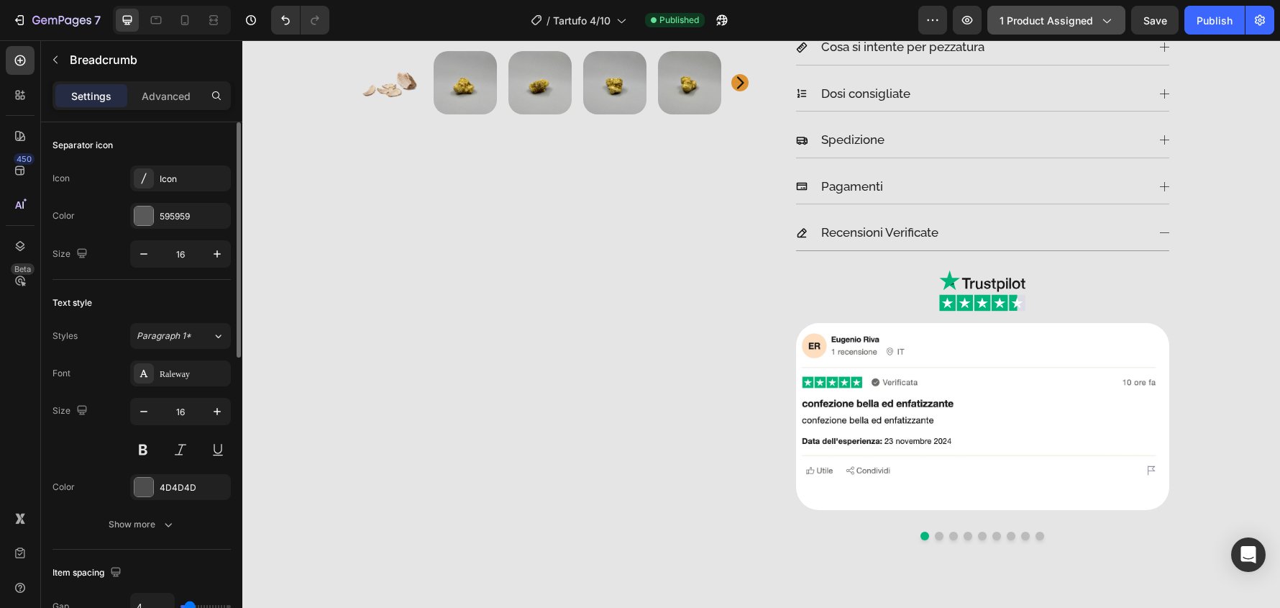
click at [1089, 14] on span "1 product assigned" at bounding box center [1047, 20] width 94 height 15
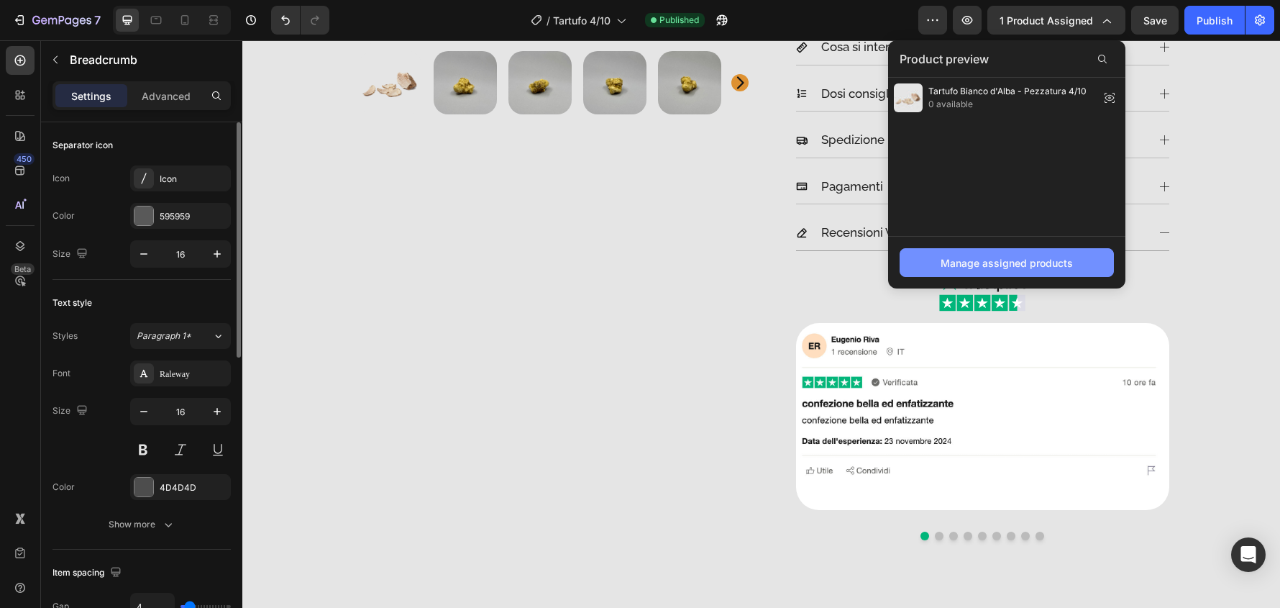
click at [1088, 254] on button "Manage assigned products" at bounding box center [1007, 262] width 214 height 29
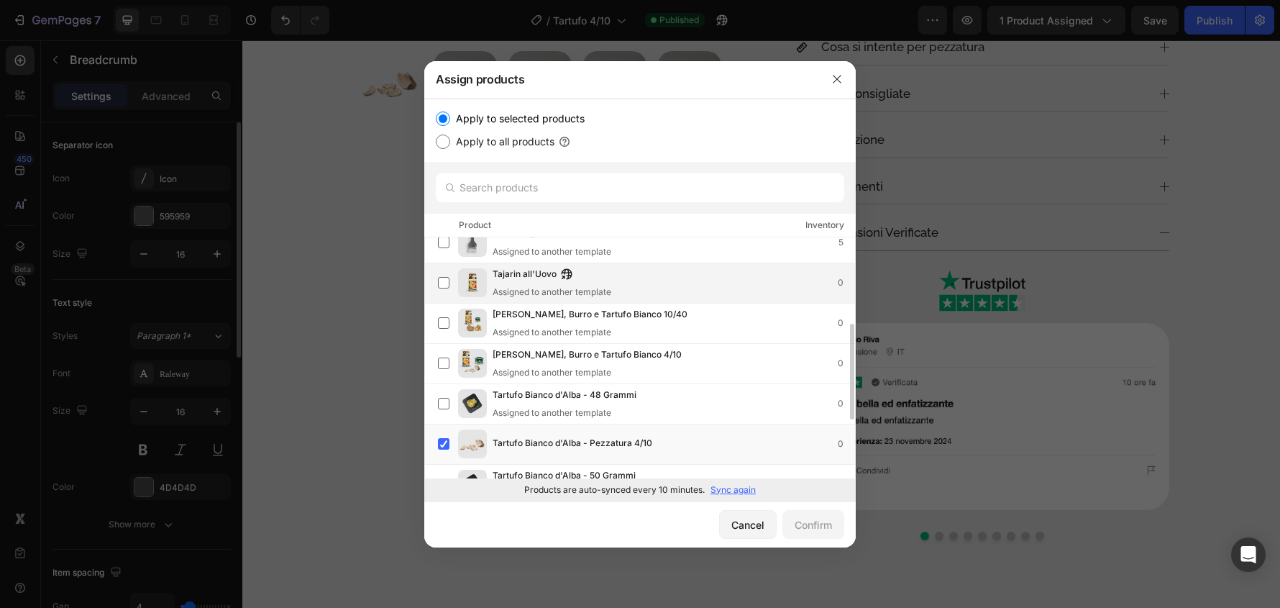
scroll to position [288, 0]
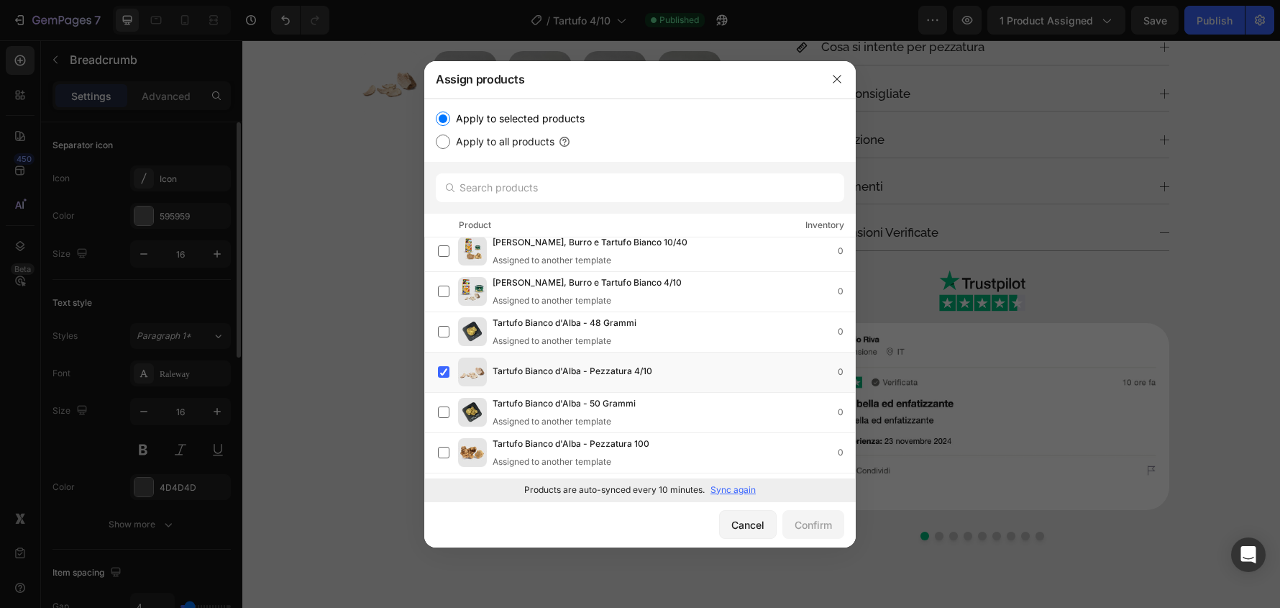
click at [746, 486] on p "Sync again" at bounding box center [733, 489] width 45 height 13
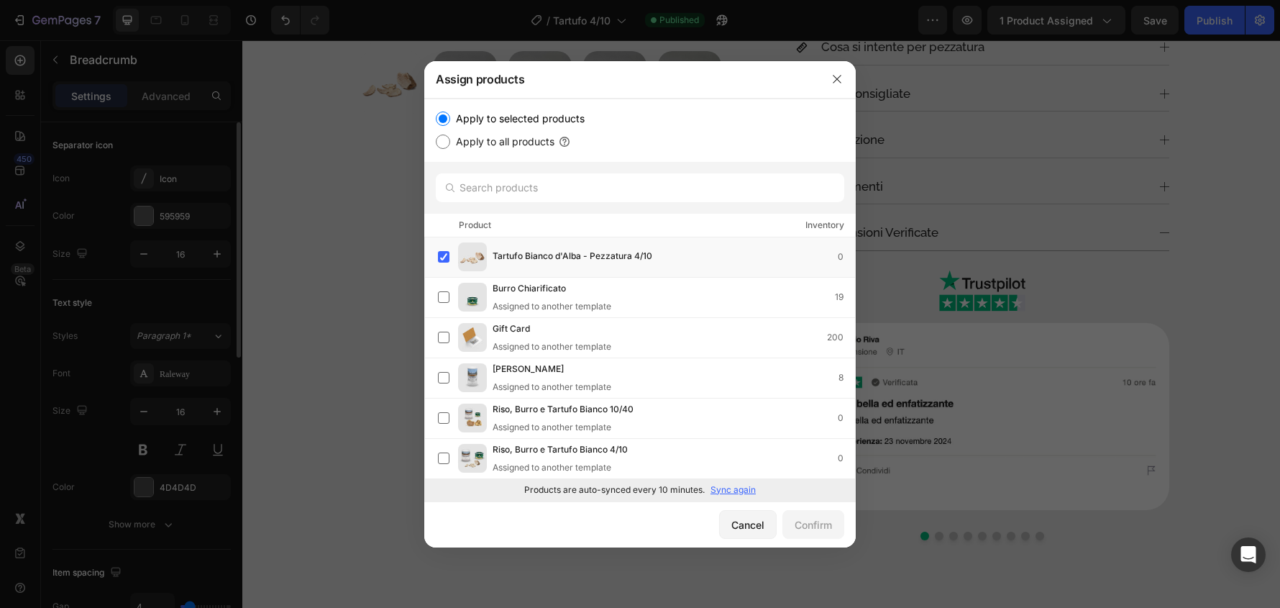
click at [842, 65] on div at bounding box center [837, 78] width 37 height 37
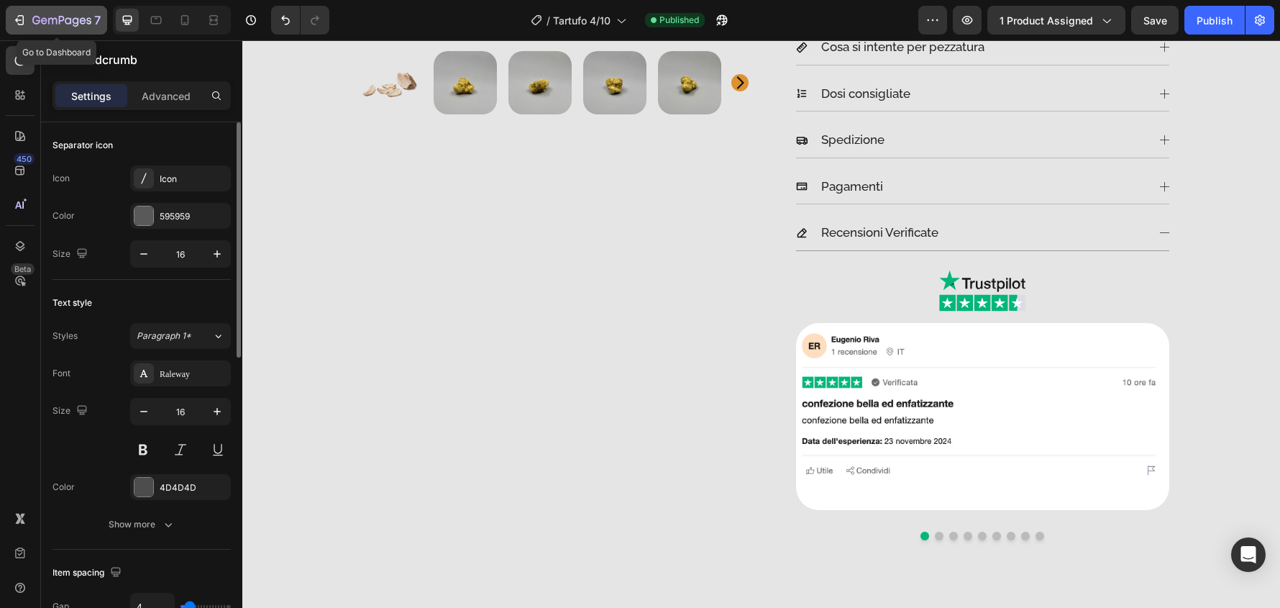
click at [35, 26] on icon "button" at bounding box center [61, 21] width 59 height 12
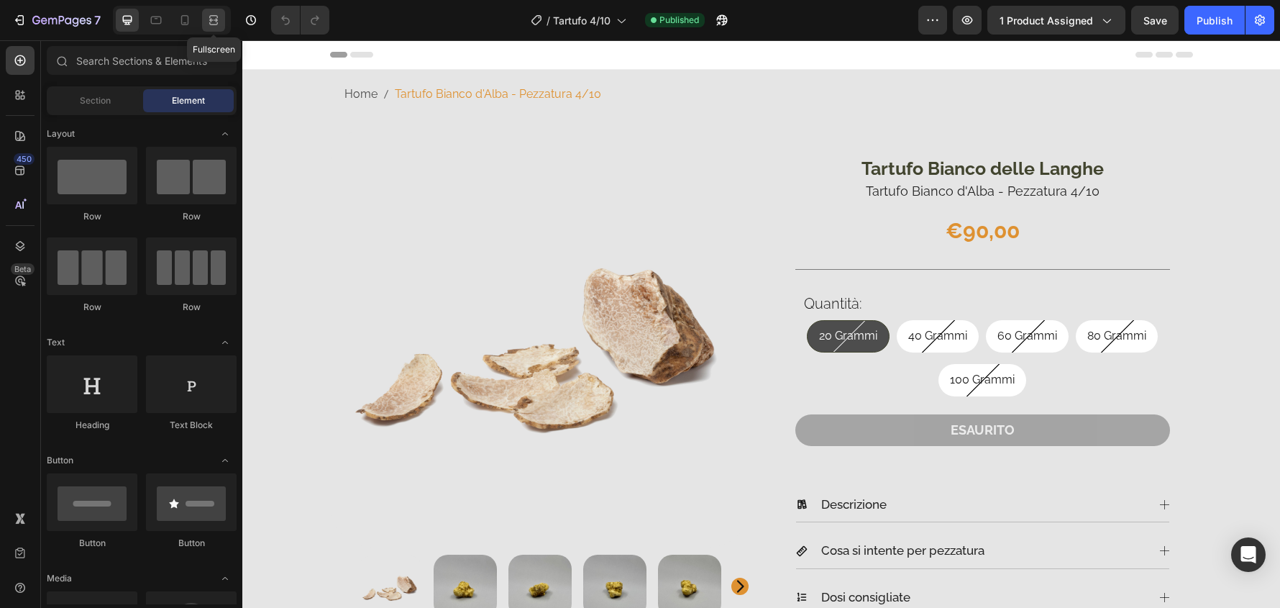
click at [217, 21] on icon at bounding box center [216, 20] width 4 height 4
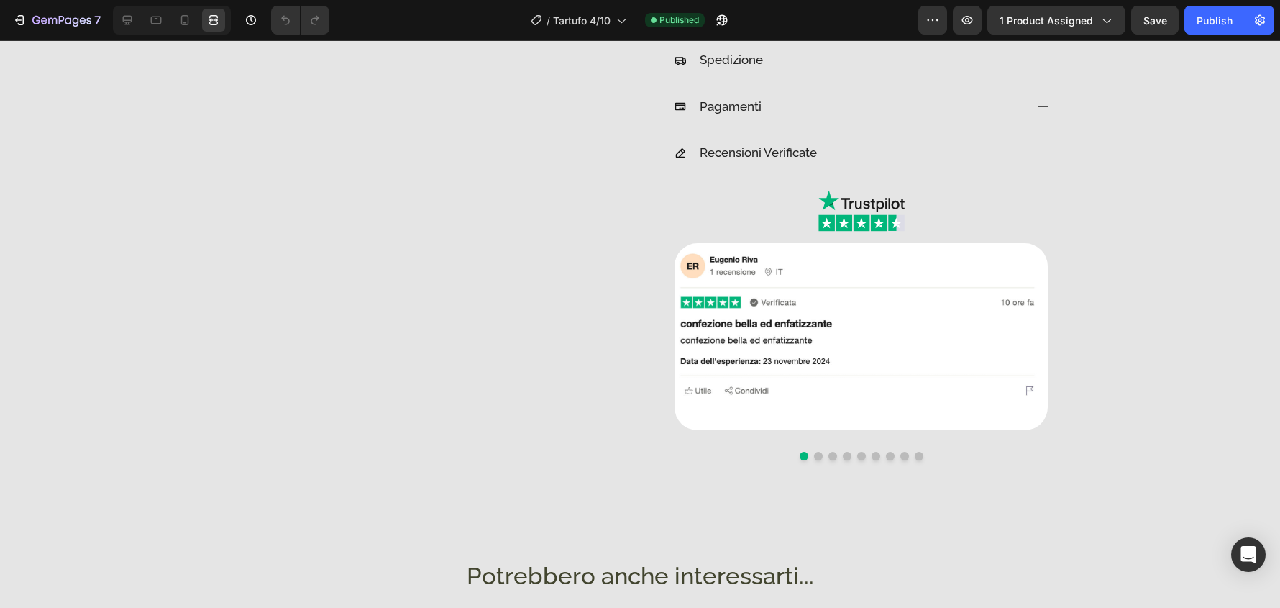
scroll to position [647, 0]
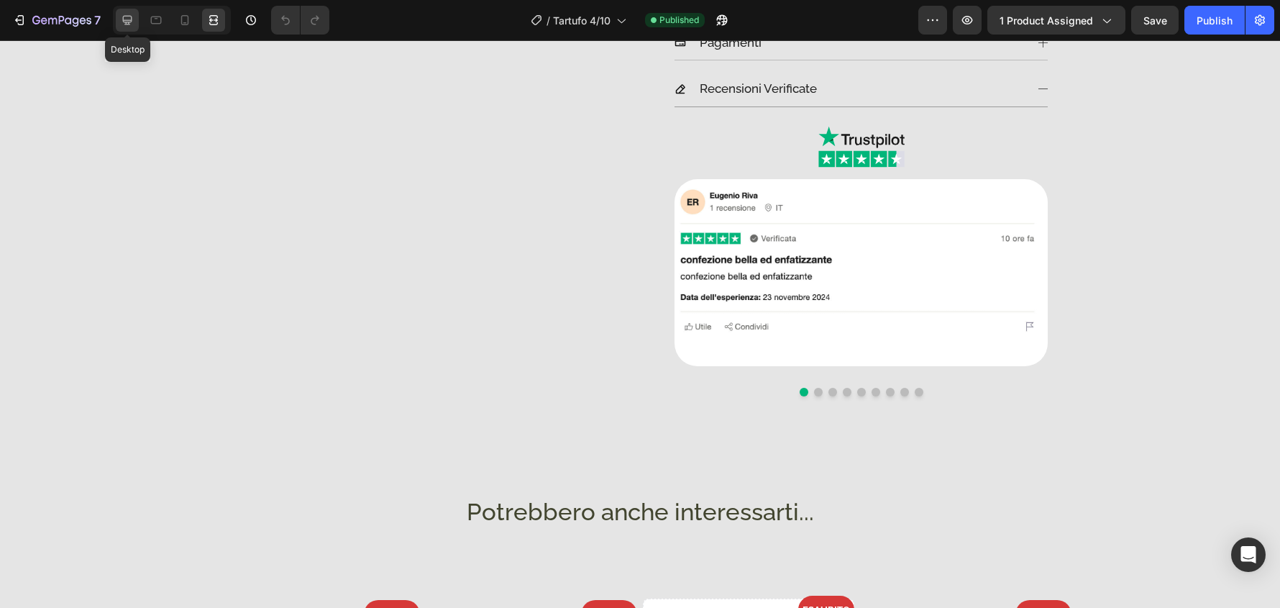
click at [136, 19] on div at bounding box center [127, 20] width 23 height 23
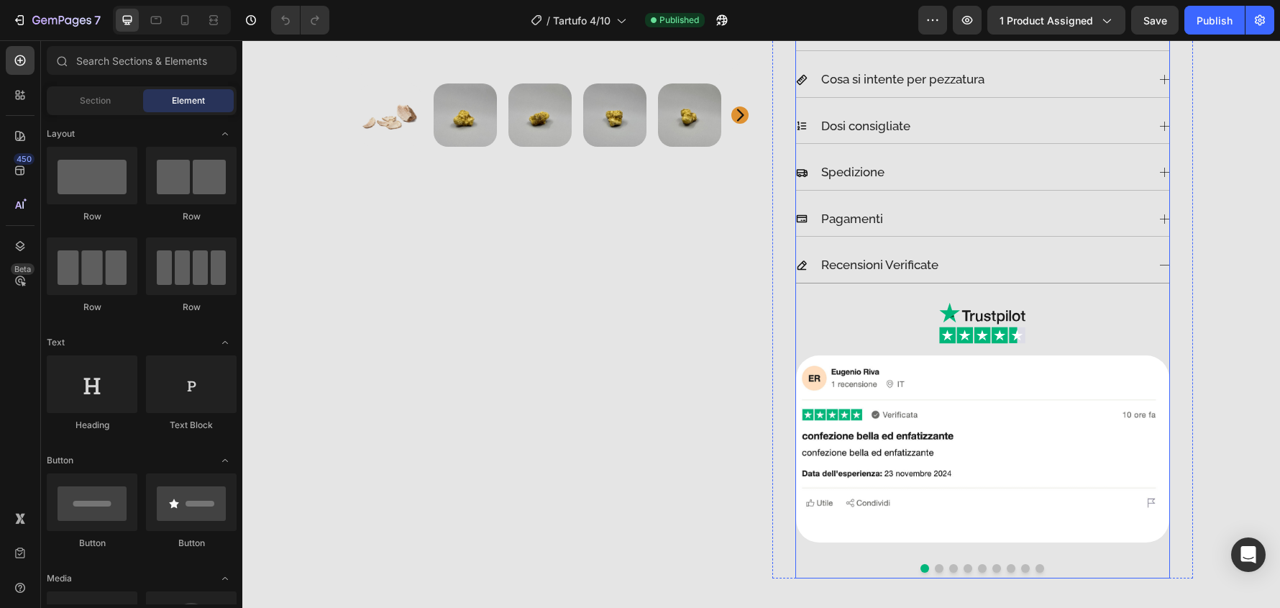
scroll to position [575, 0]
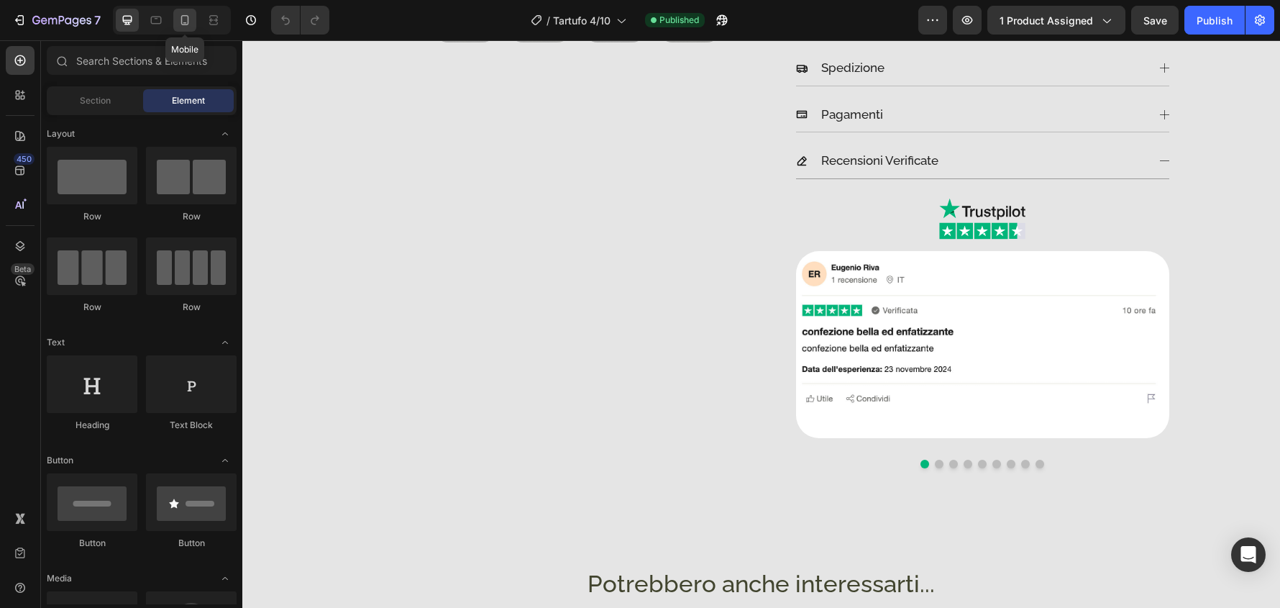
click at [188, 14] on icon at bounding box center [185, 20] width 14 height 14
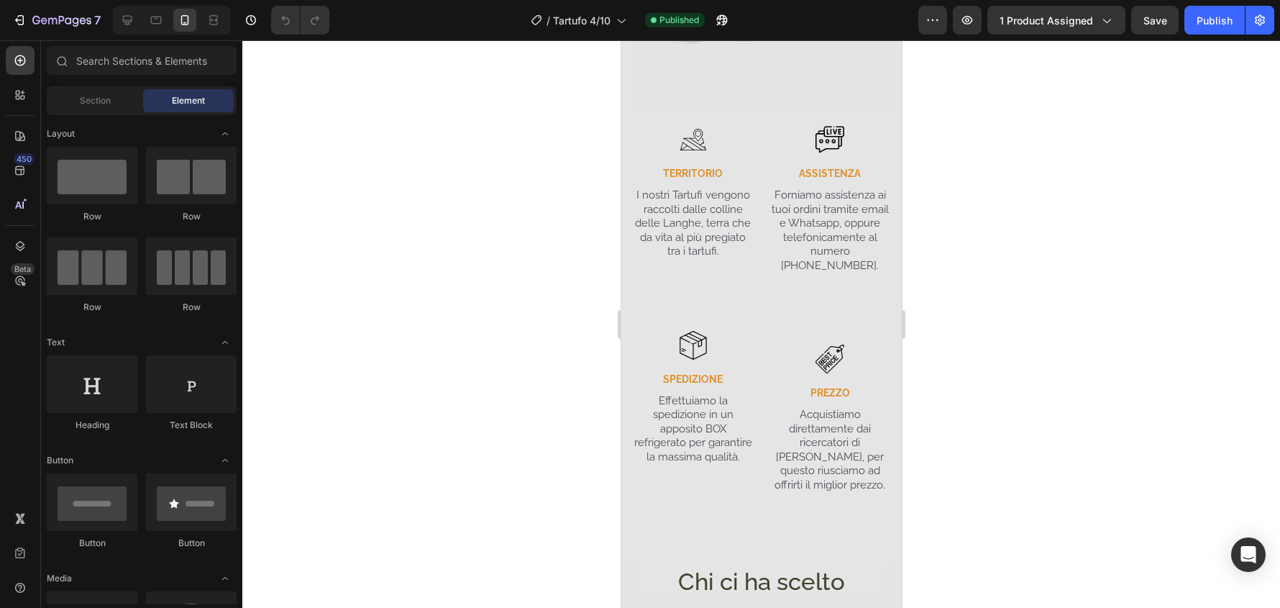
scroll to position [3285, 0]
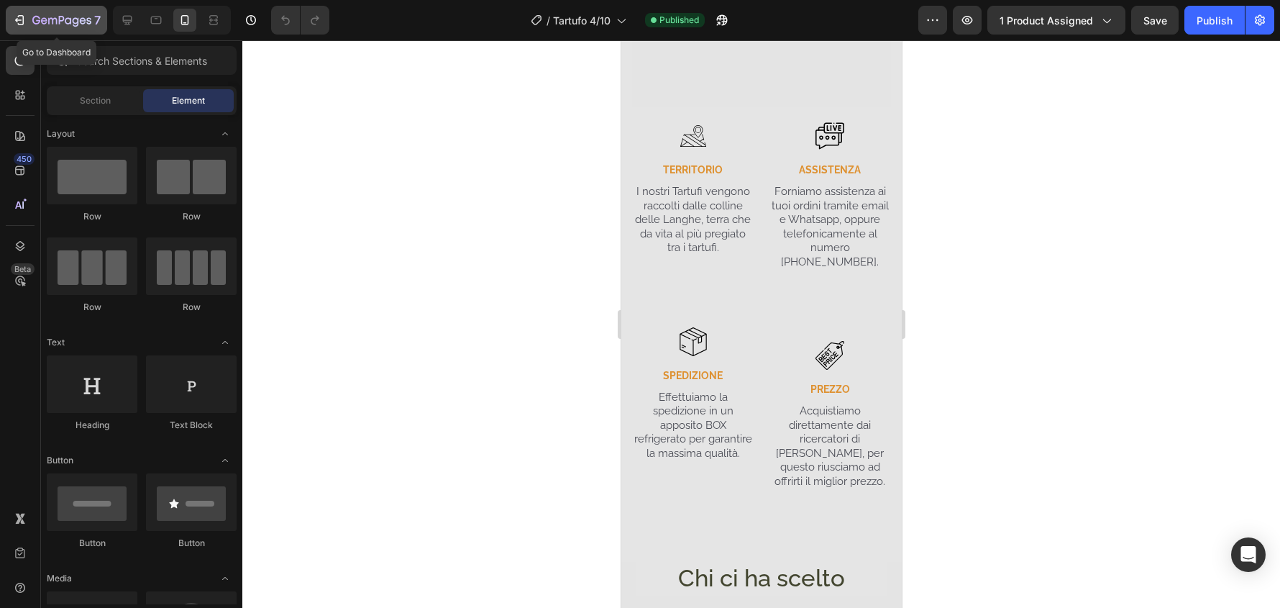
click at [67, 14] on div "7" at bounding box center [66, 20] width 68 height 17
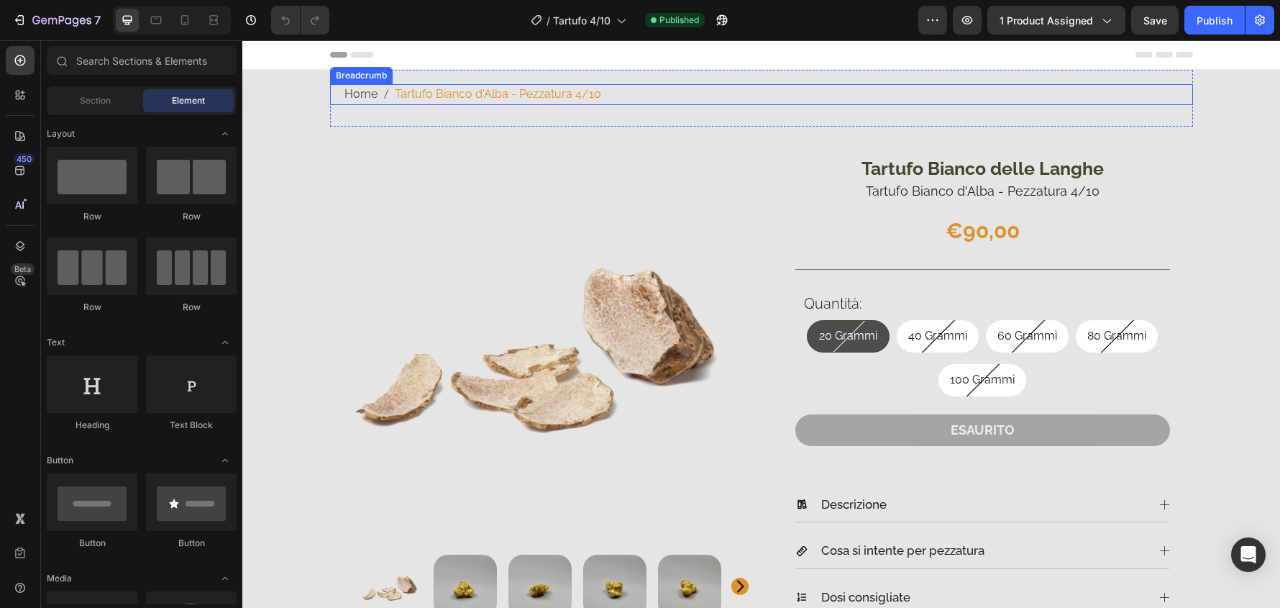
click at [660, 90] on nav "Home Tartufo Bianco d'Alba - Pezzatura 4/10" at bounding box center [769, 94] width 849 height 21
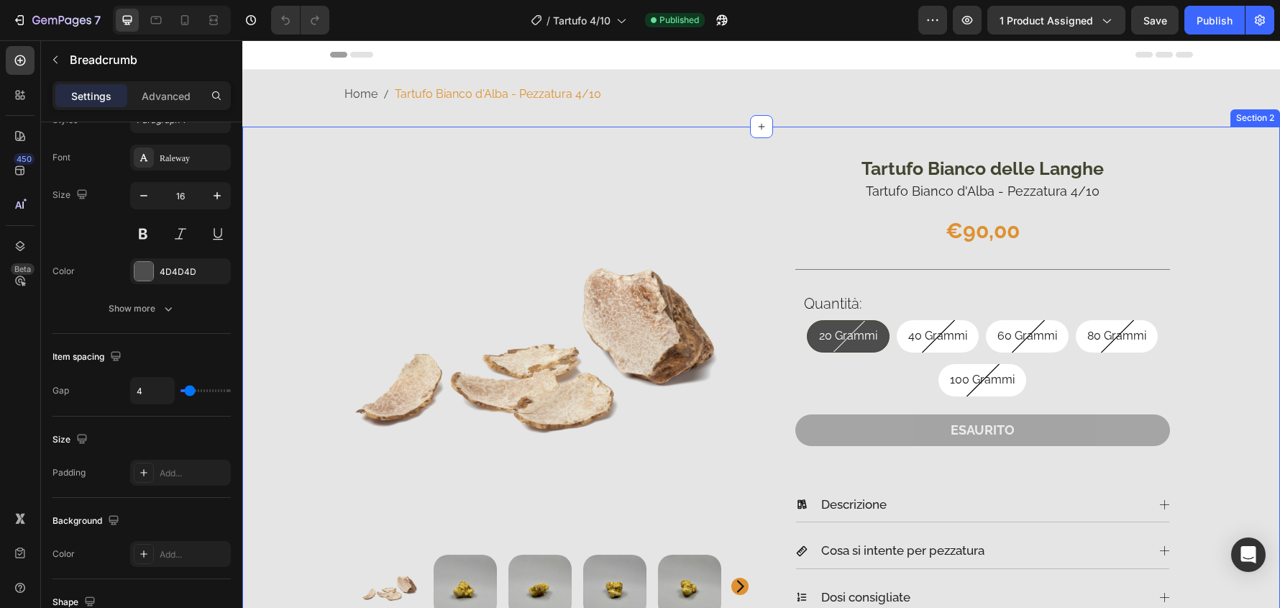
scroll to position [216, 0]
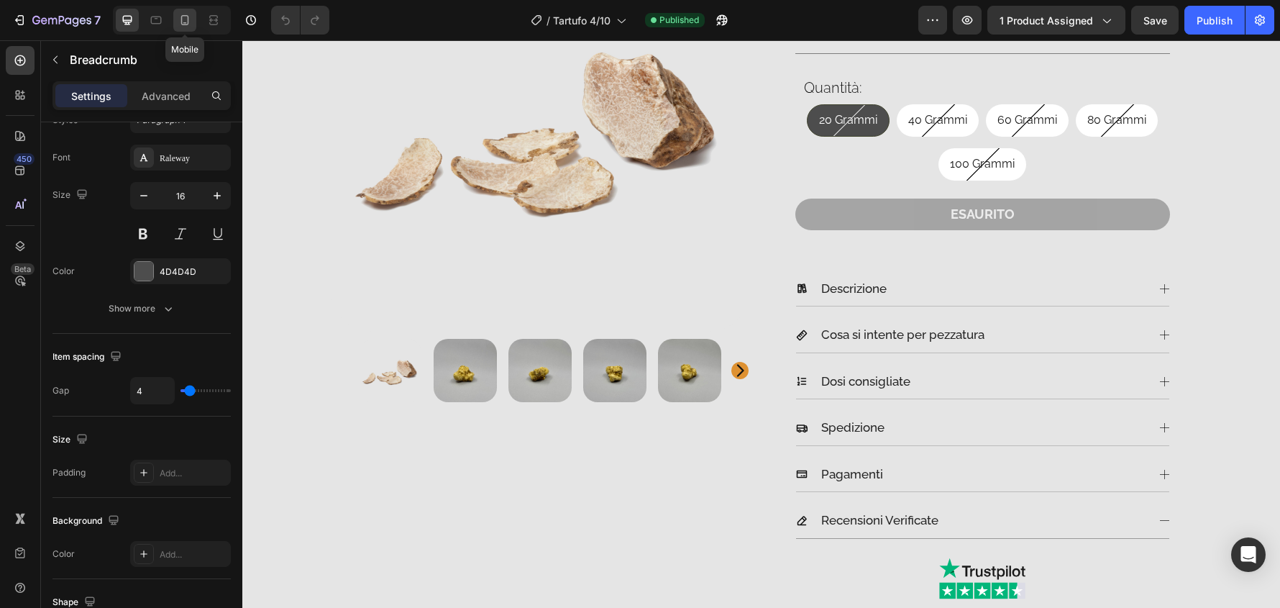
drag, startPoint x: 247, startPoint y: 149, endPoint x: 190, endPoint y: 22, distance: 139.1
click at [190, 22] on icon at bounding box center [185, 20] width 14 height 14
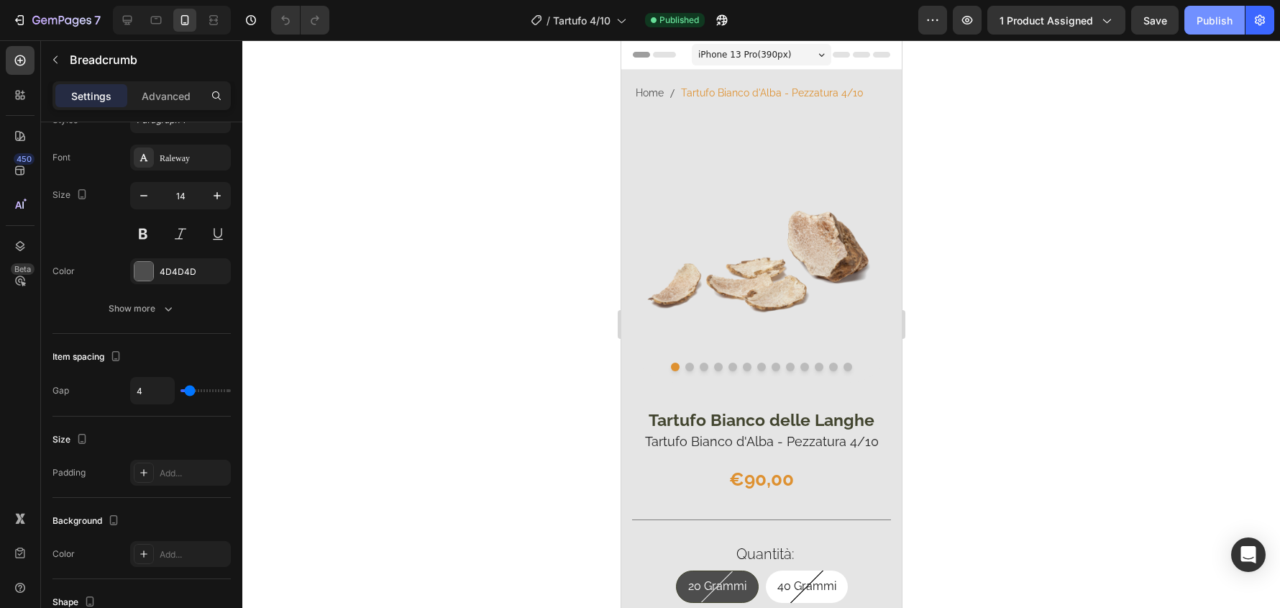
click at [1201, 21] on div "Publish" at bounding box center [1215, 20] width 36 height 15
click at [619, 32] on div "/ Tartufo 4/10" at bounding box center [579, 20] width 110 height 29
drag, startPoint x: 135, startPoint y: 13, endPoint x: 199, endPoint y: 428, distance: 420.0
click at [135, 13] on div at bounding box center [127, 20] width 23 height 23
type input "16"
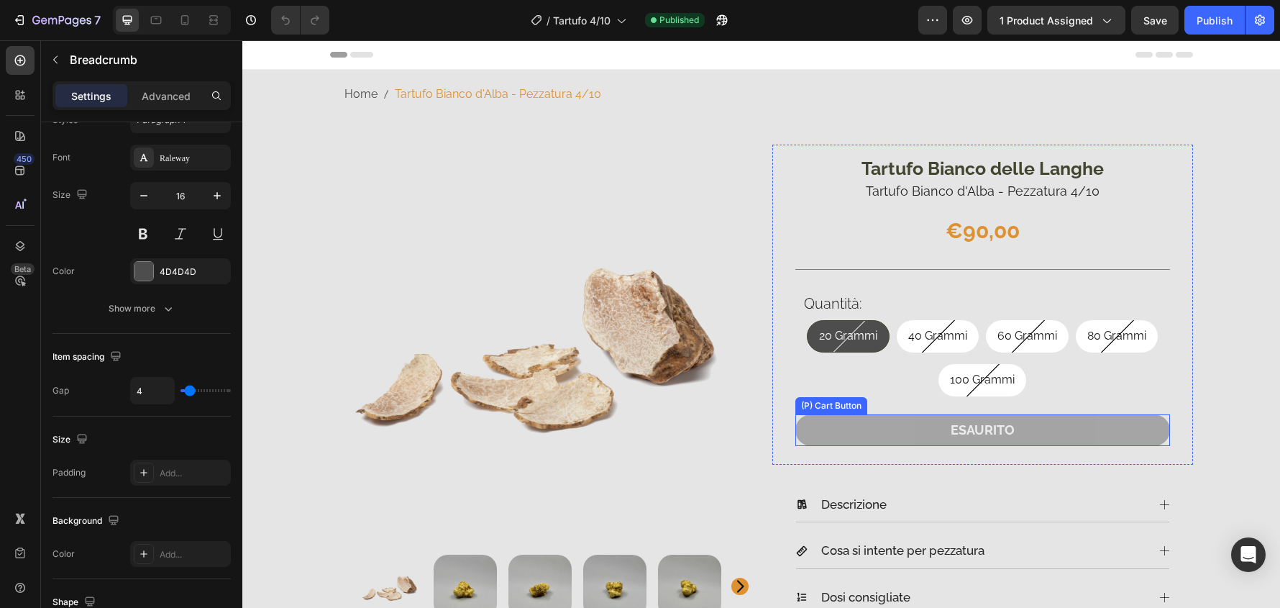
click at [1038, 424] on button "ESAURITO" at bounding box center [983, 429] width 375 height 31
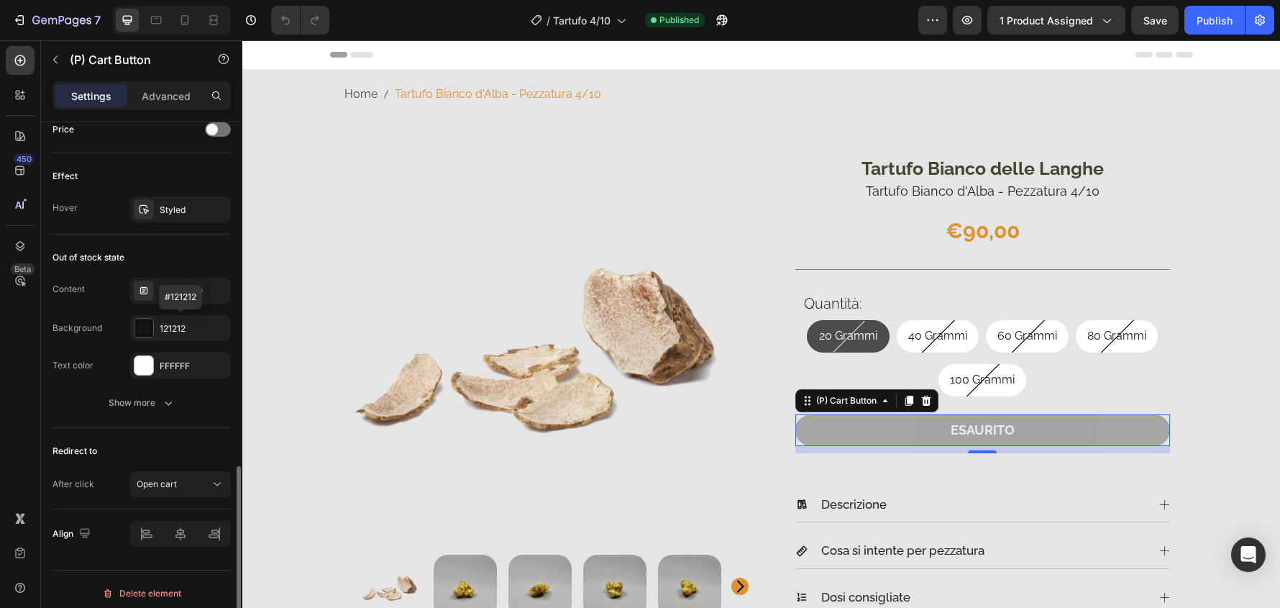
scroll to position [1015, 0]
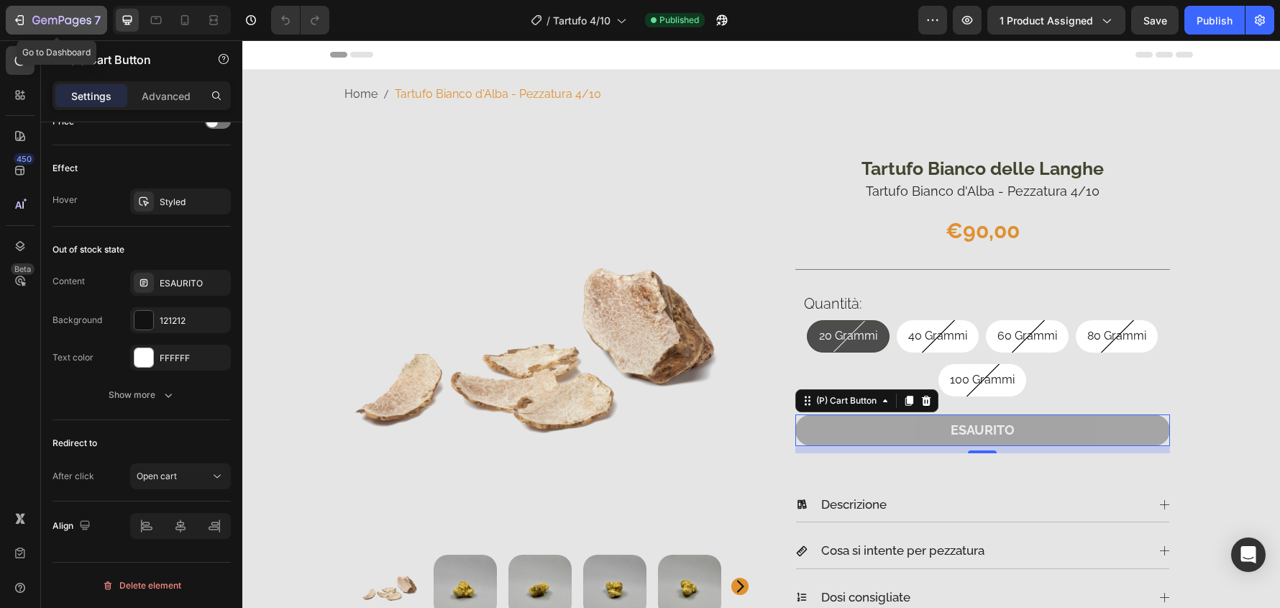
click at [58, 20] on icon "button" at bounding box center [61, 21] width 59 height 12
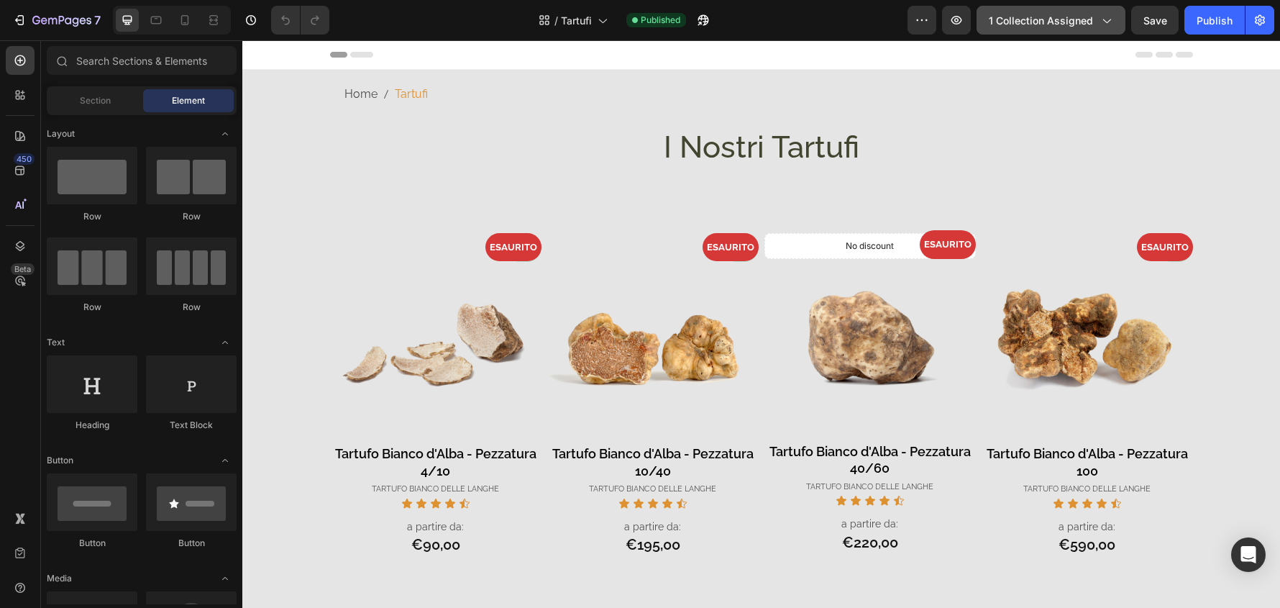
click at [1113, 15] on icon "button" at bounding box center [1106, 20] width 14 height 14
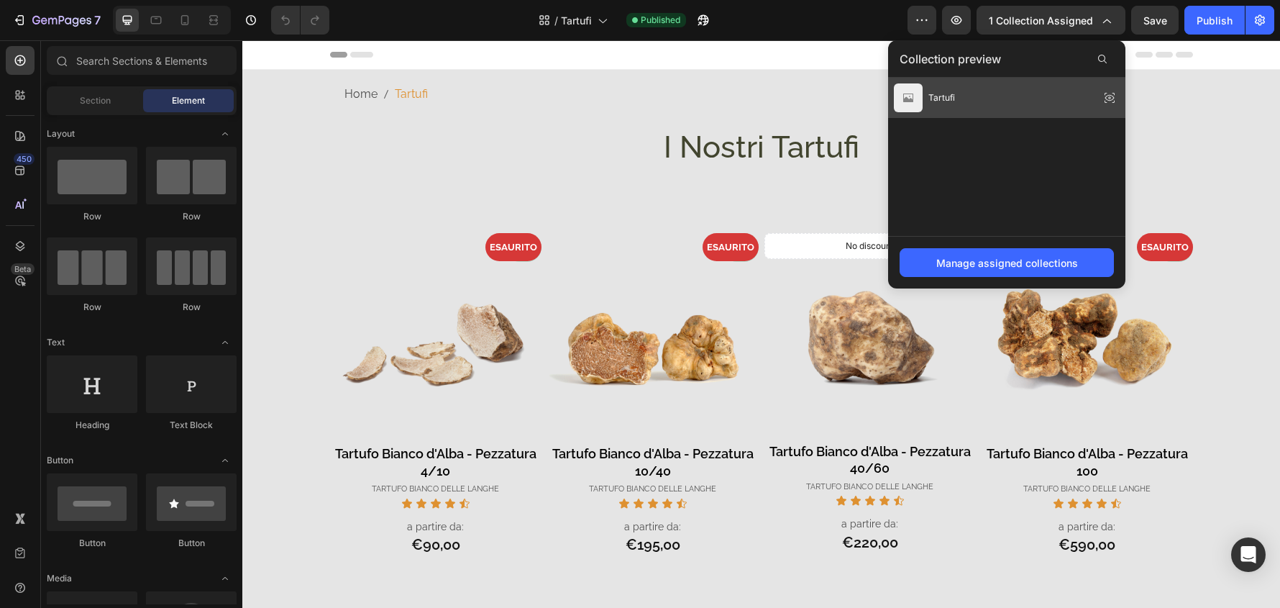
click at [1039, 91] on div "Tartufi" at bounding box center [1006, 98] width 237 height 40
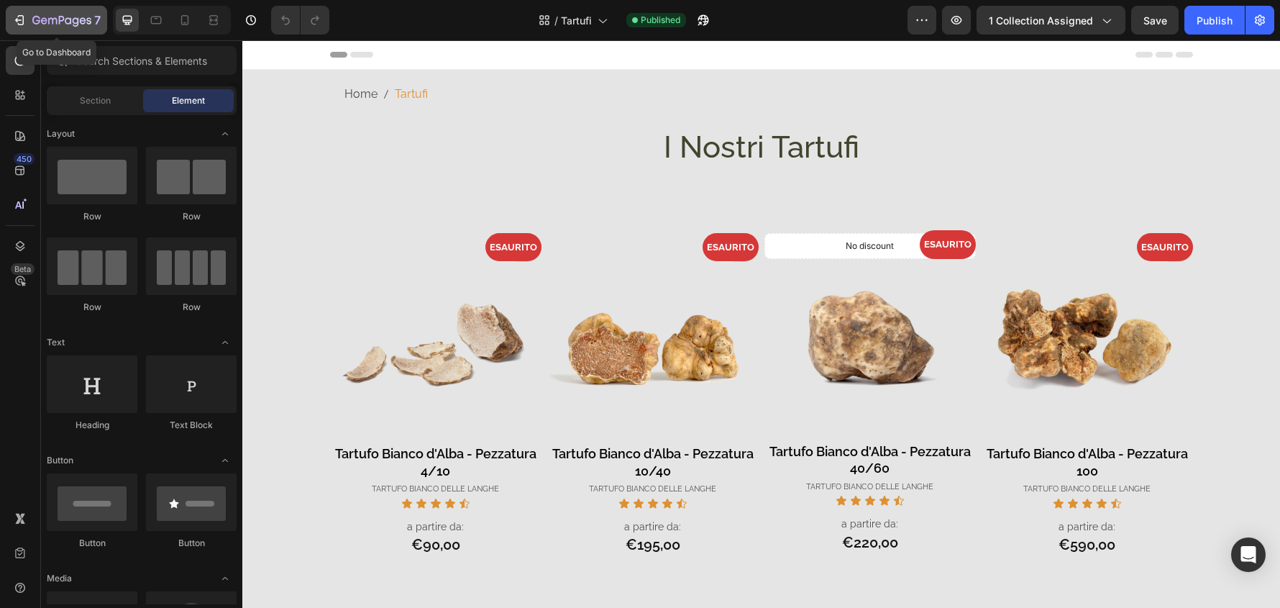
drag, startPoint x: 74, startPoint y: 14, endPoint x: 83, endPoint y: 204, distance: 190.1
click at [74, 14] on div "7" at bounding box center [66, 20] width 68 height 17
